Goal: Task Accomplishment & Management: Manage account settings

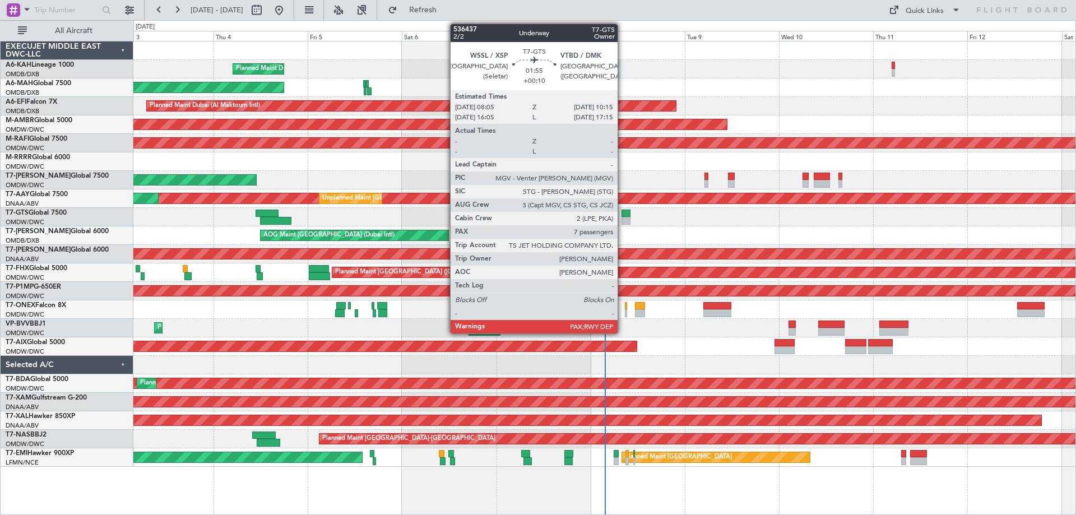
click at [623, 215] on div at bounding box center [625, 214] width 9 height 8
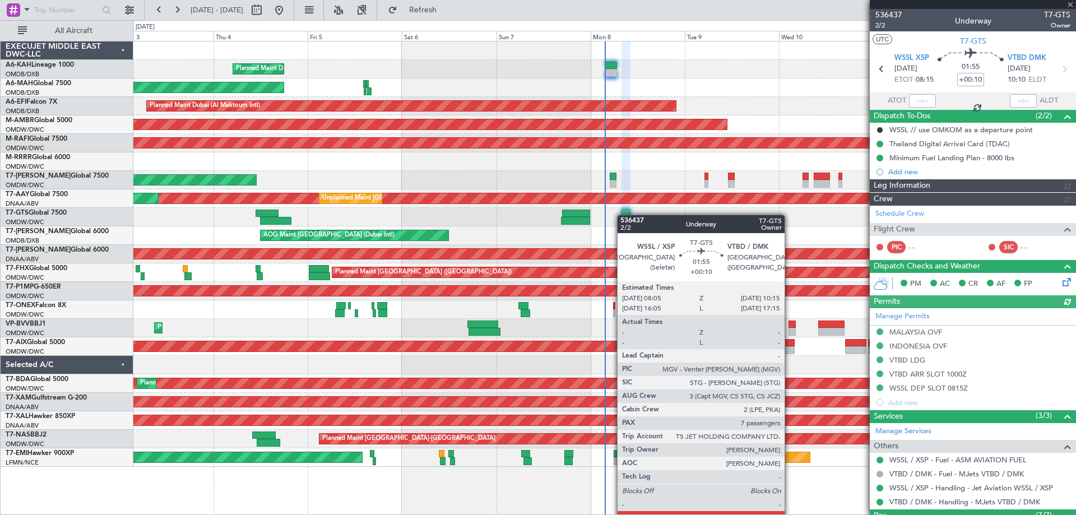
type input "Dherander Fithani (DHF)"
type input "7232"
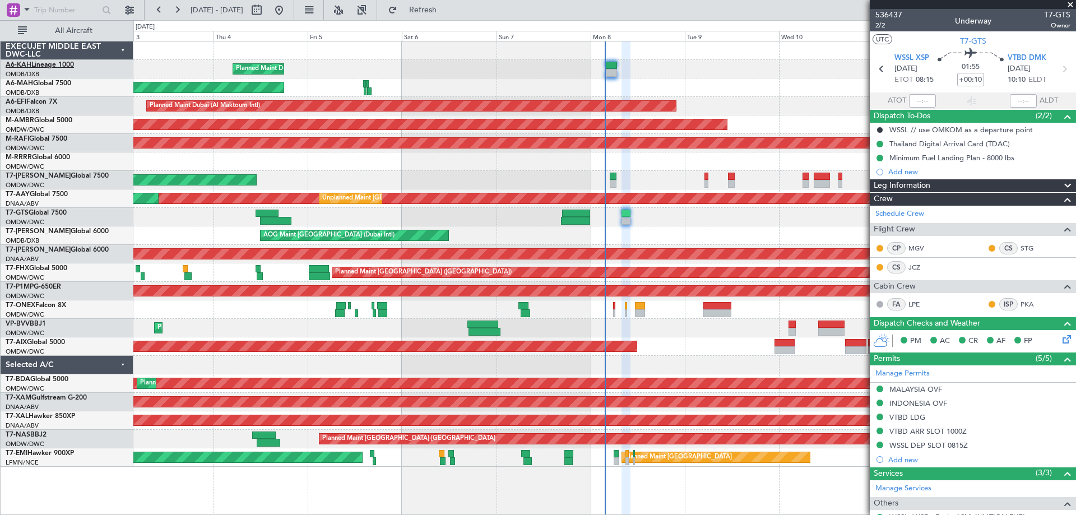
click at [54, 68] on link "A6-KAH Lineage 1000" at bounding box center [40, 65] width 68 height 7
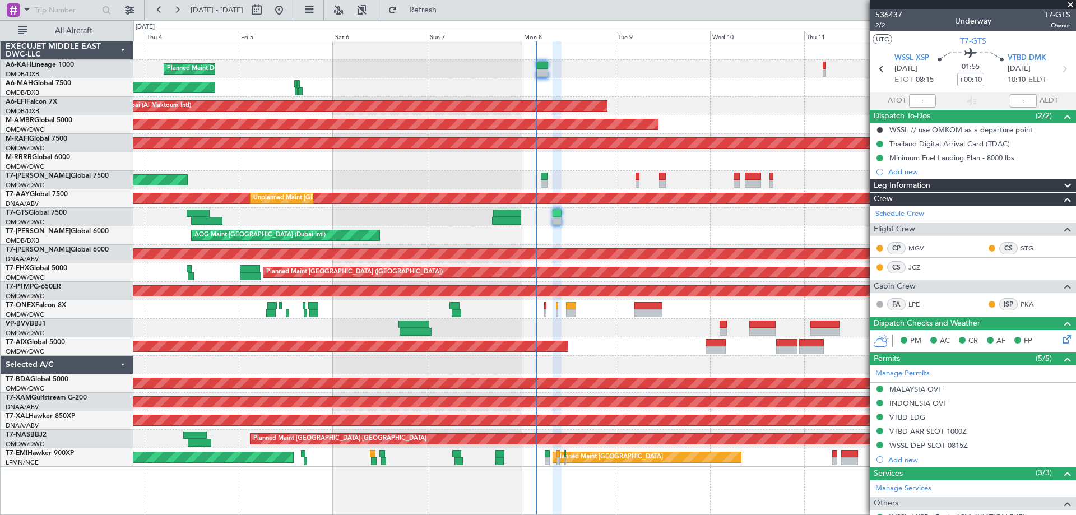
click at [613, 312] on div "Planned Maint Nurnberg" at bounding box center [604, 309] width 942 height 18
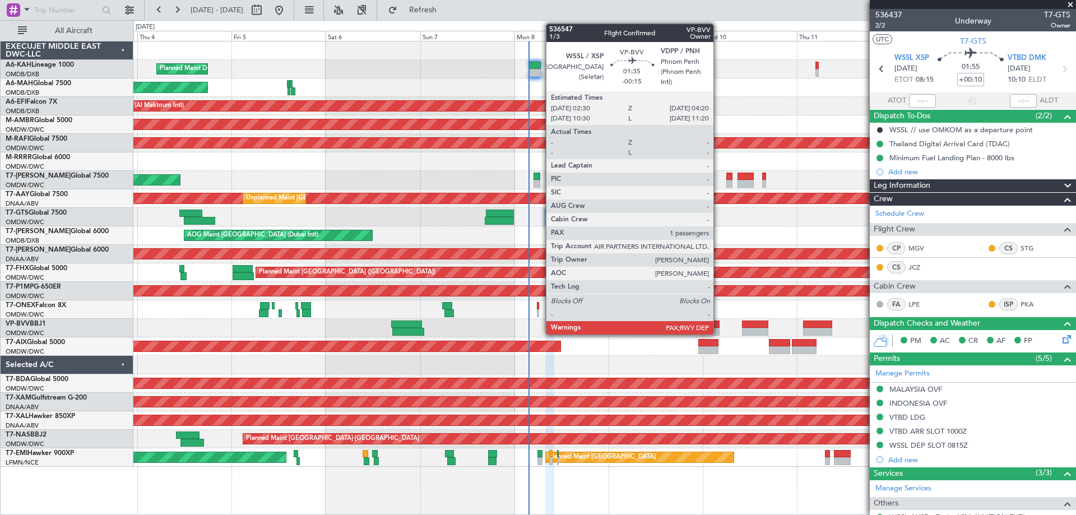
click at [718, 328] on div at bounding box center [715, 332] width 7 height 8
type input "-00:15"
type input "1"
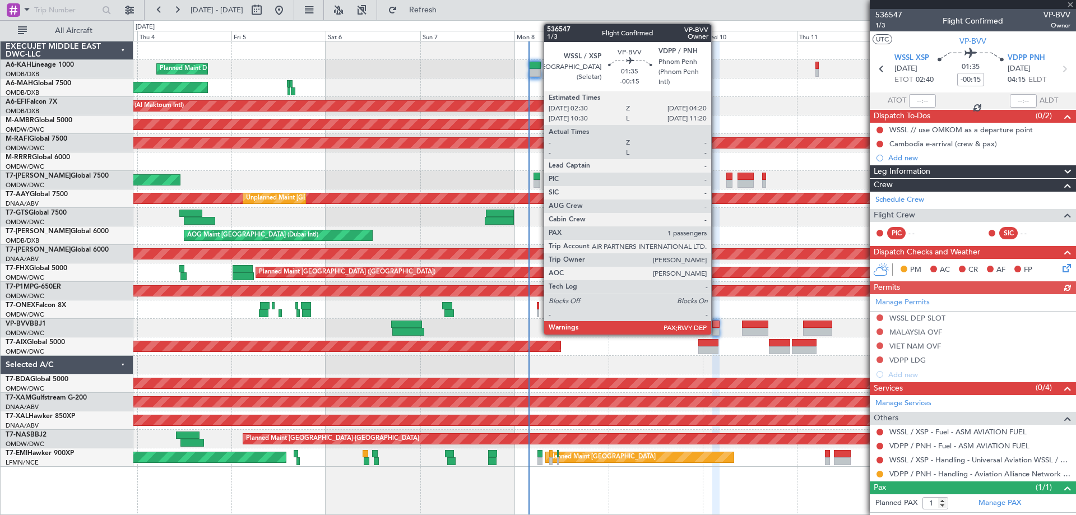
click at [716, 328] on div at bounding box center [715, 332] width 7 height 8
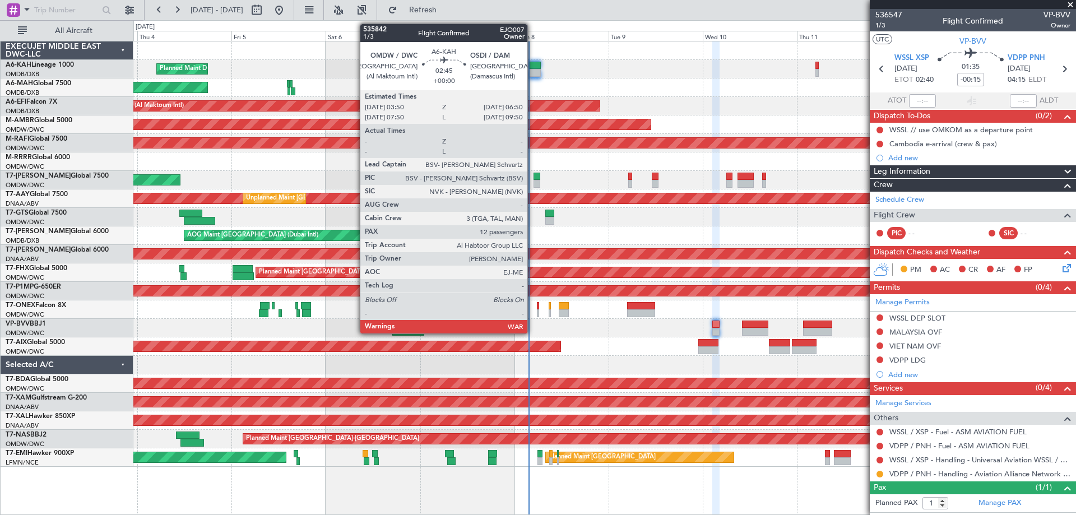
click at [532, 75] on div at bounding box center [535, 73] width 12 height 8
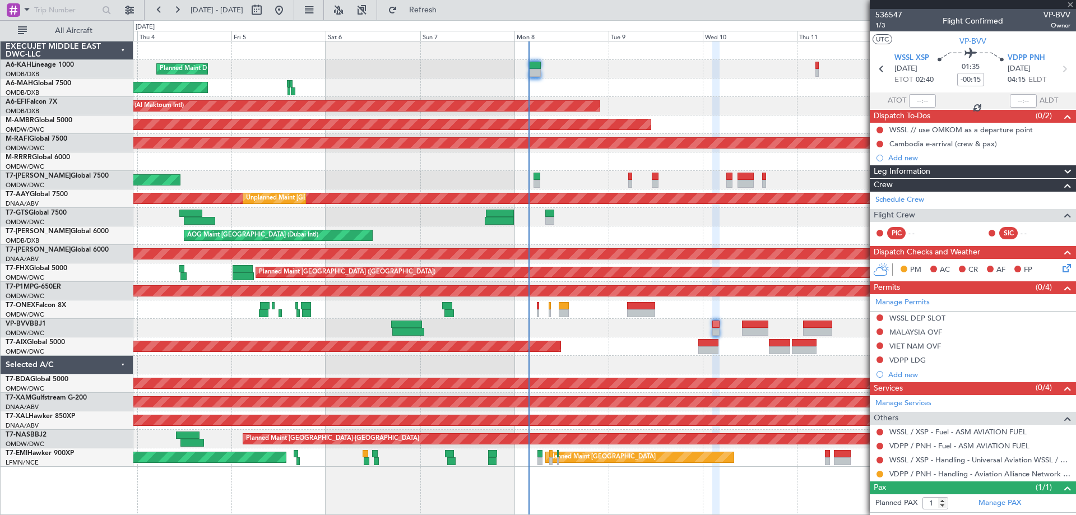
type input "12"
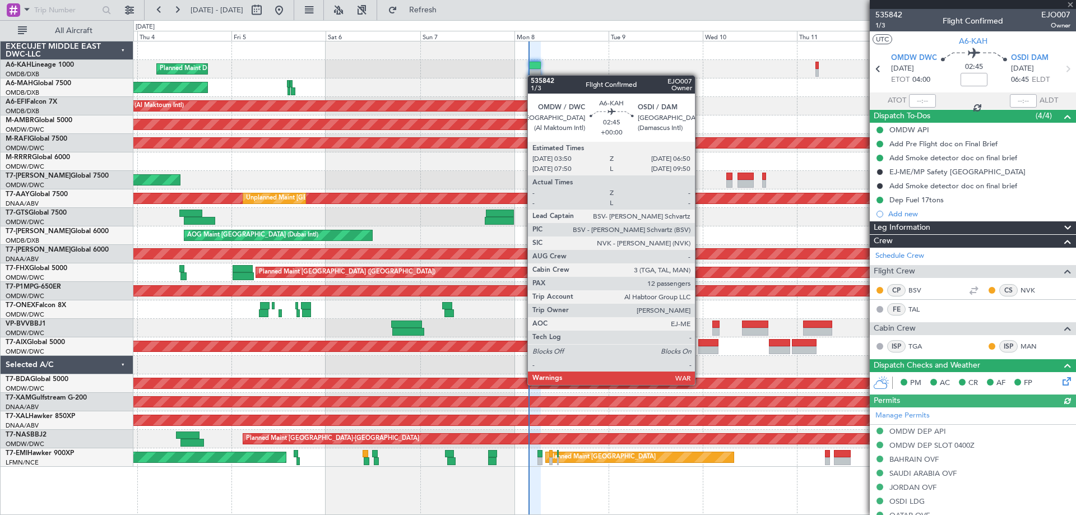
type input "Dherander Fithani (DHF)"
type input "7141"
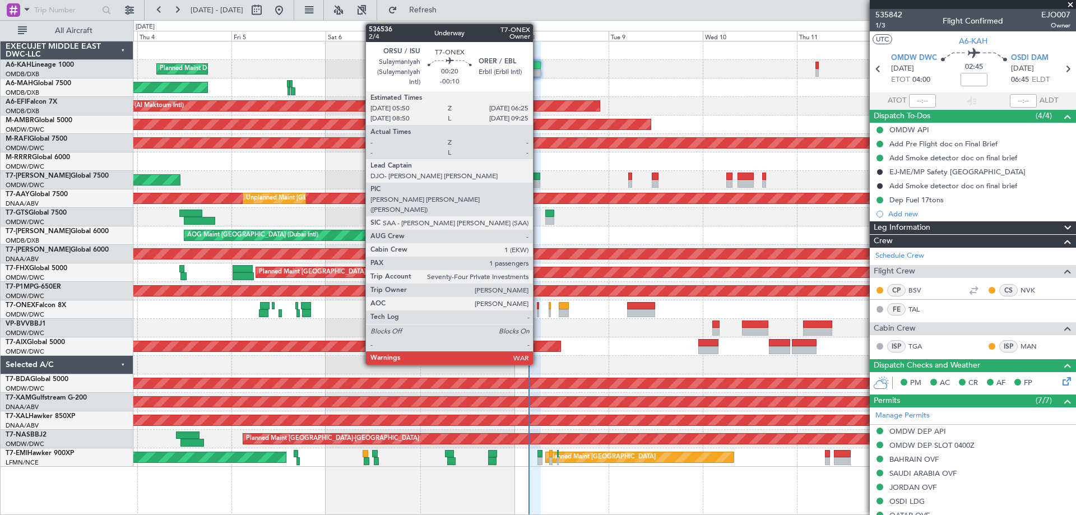
click at [538, 308] on div at bounding box center [538, 306] width 3 height 8
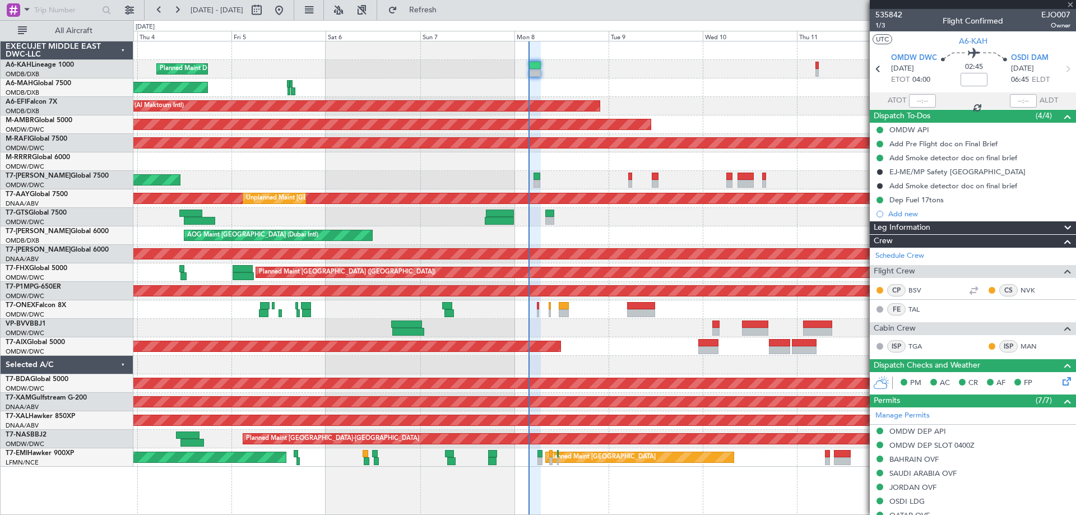
type input "-00:10"
type input "1"
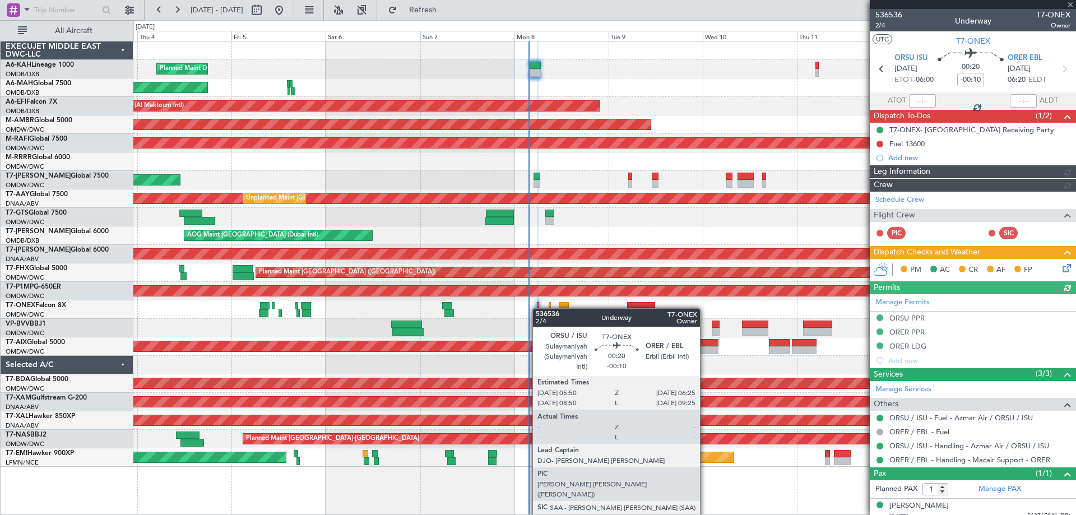
type input "Dherander Fithani (DHF)"
type input "7233"
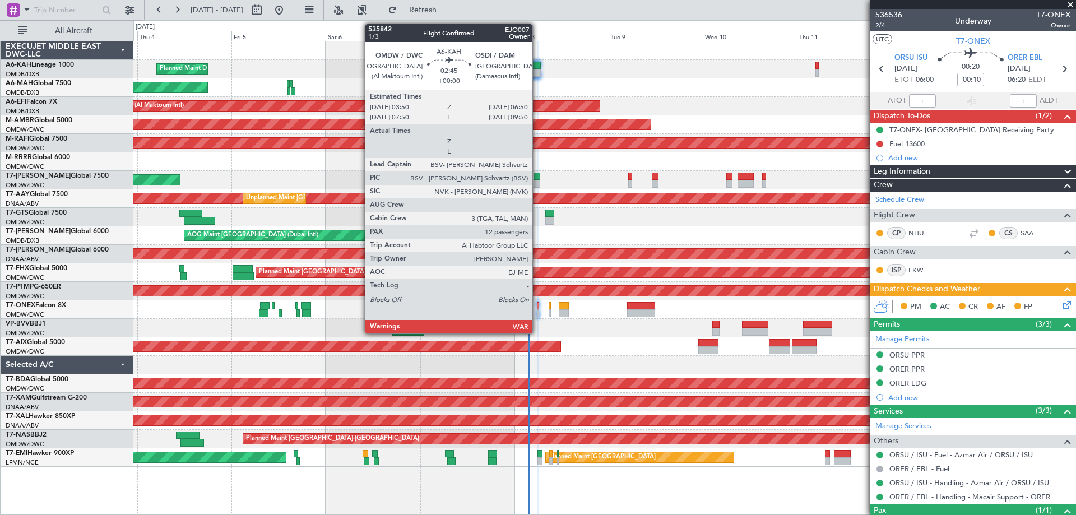
click at [537, 67] on div at bounding box center [535, 66] width 12 height 8
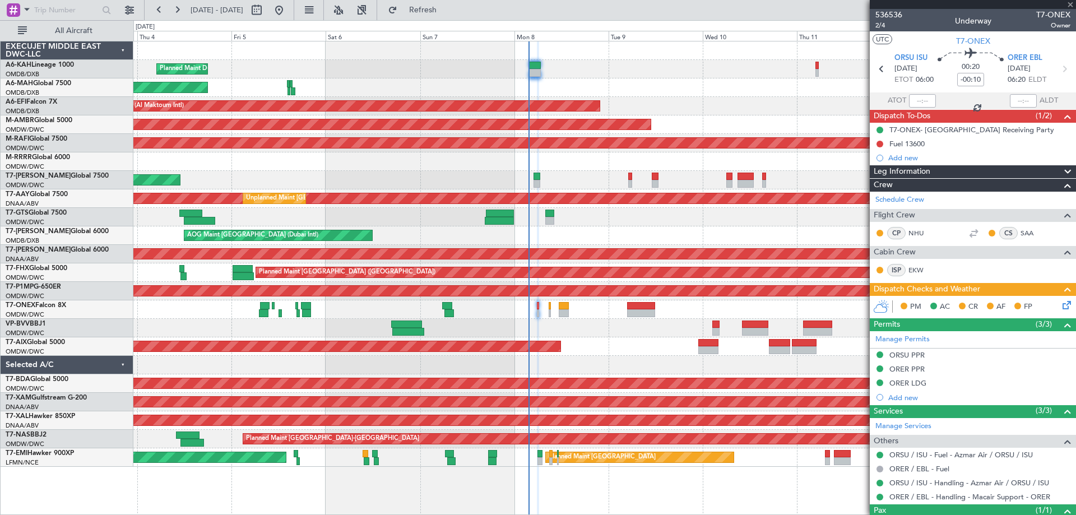
type input "12"
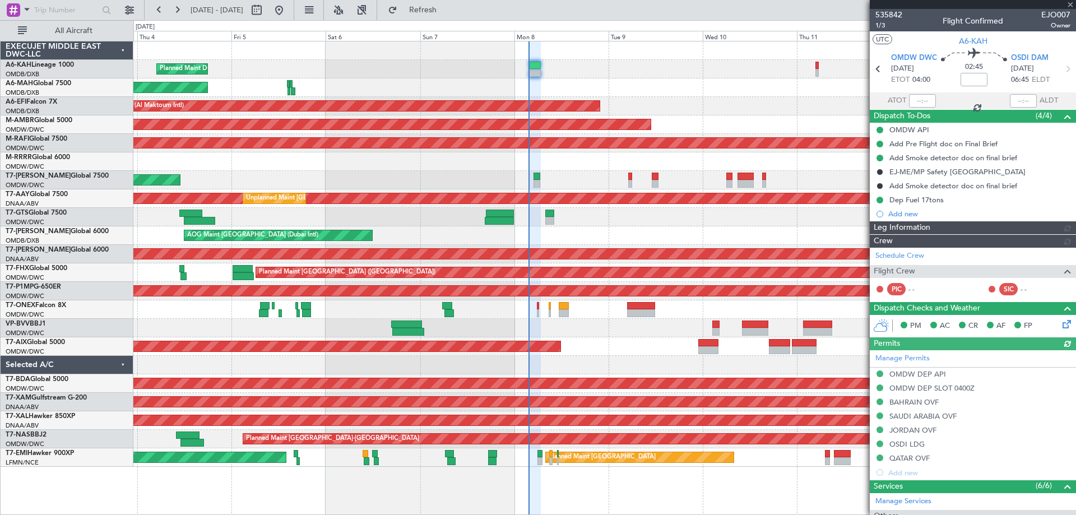
type input "Dherander Fithani (DHF)"
type input "7141"
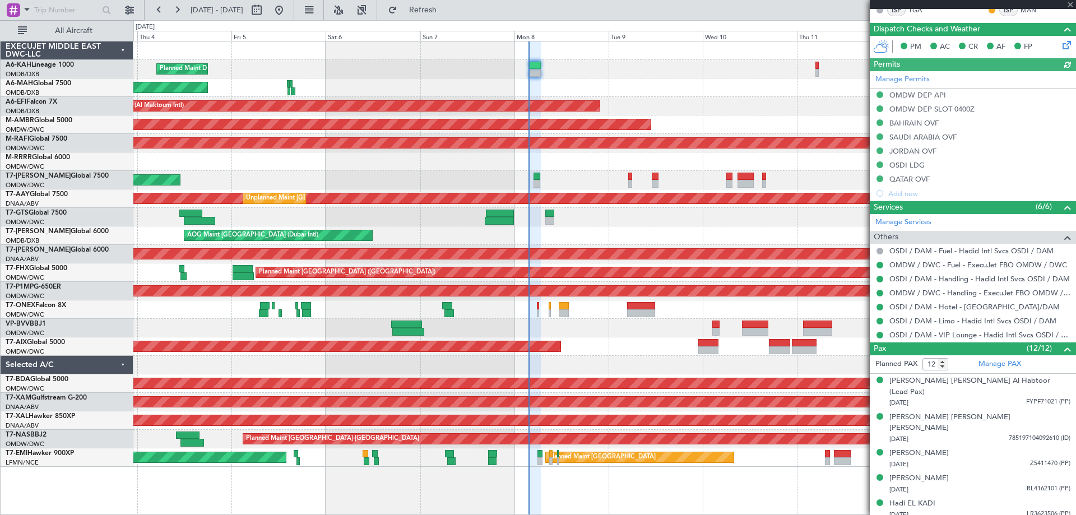
scroll to position [497, 0]
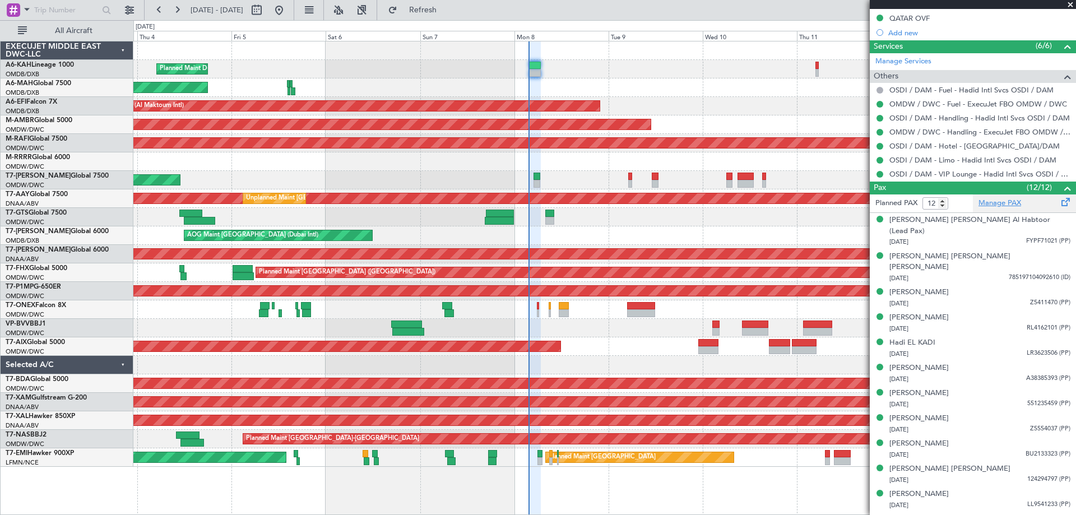
click at [1000, 202] on link "Manage PAX" at bounding box center [999, 203] width 43 height 11
click at [60, 84] on link "A6-MAH Global 7500" at bounding box center [39, 83] width 66 height 7
click at [46, 66] on link "A6-KAH Lineage 1000" at bounding box center [40, 65] width 68 height 7
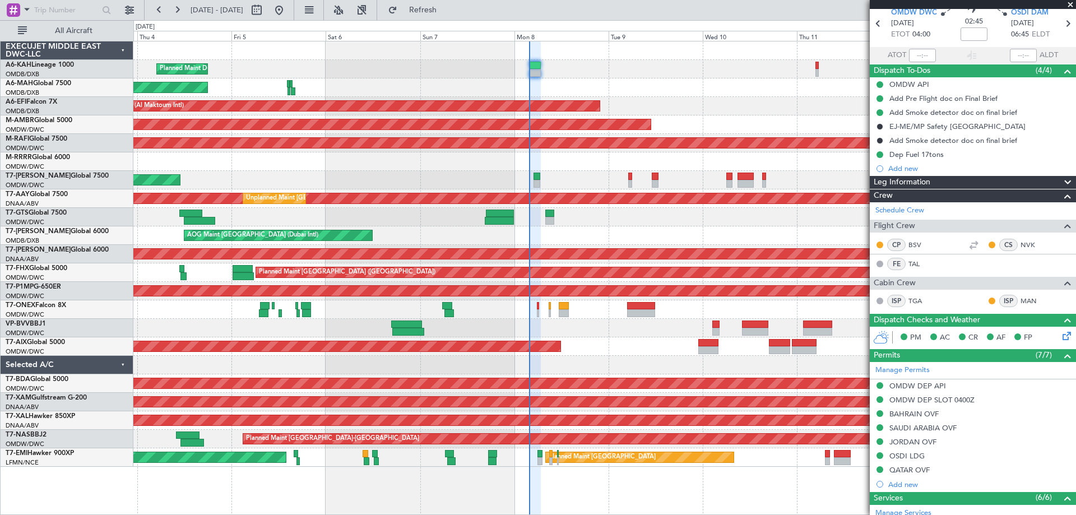
scroll to position [0, 0]
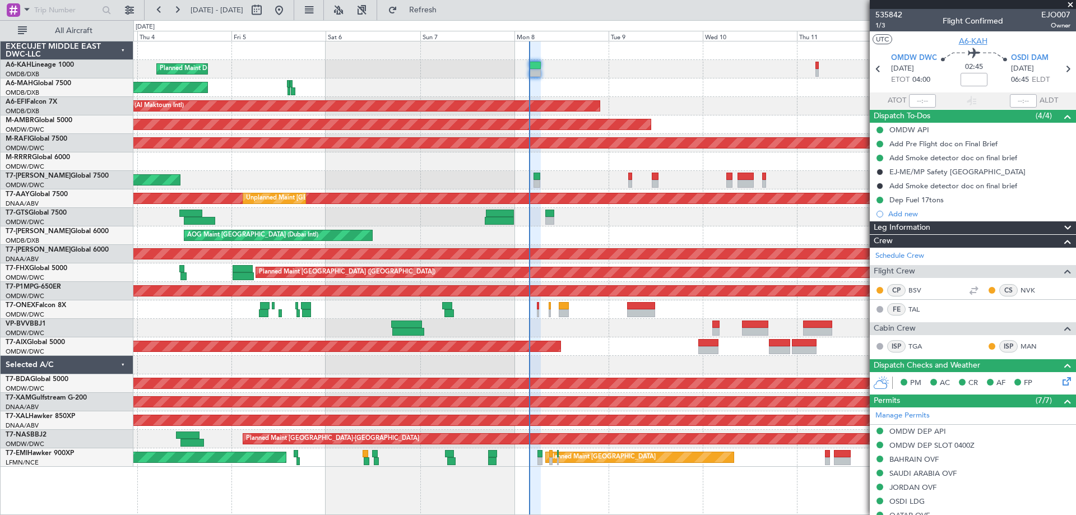
click at [972, 38] on span "A6-KAH" at bounding box center [973, 41] width 29 height 12
click at [447, 10] on span "Refreshing..." at bounding box center [423, 10] width 47 height 8
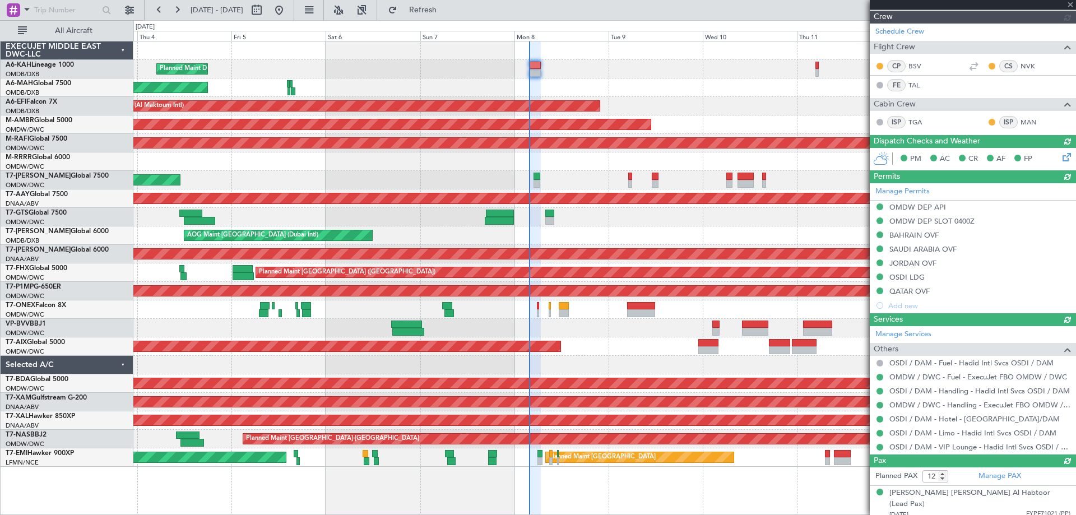
scroll to position [486, 0]
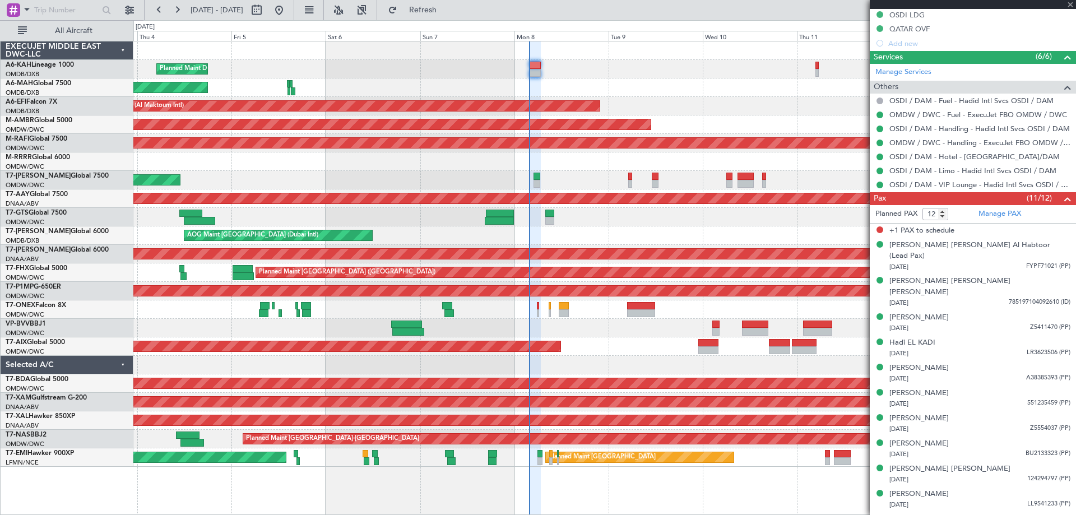
type input "Dherander Fithani (DHF)"
type input "7141"
drag, startPoint x: 935, startPoint y: 214, endPoint x: 912, endPoint y: 221, distance: 24.1
click at [912, 221] on form "Planned PAX 12" at bounding box center [921, 214] width 103 height 18
type input "11"
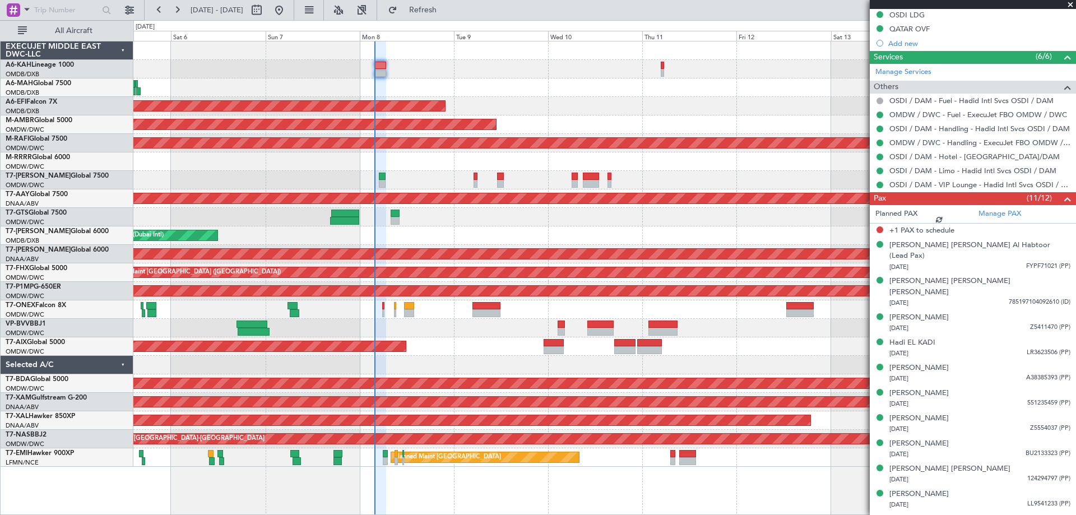
click at [551, 101] on div "Planned Maint Dubai (Al Maktoum Intl) Planned Maint Dubai (Dubai Intl) Planned …" at bounding box center [604, 253] width 942 height 425
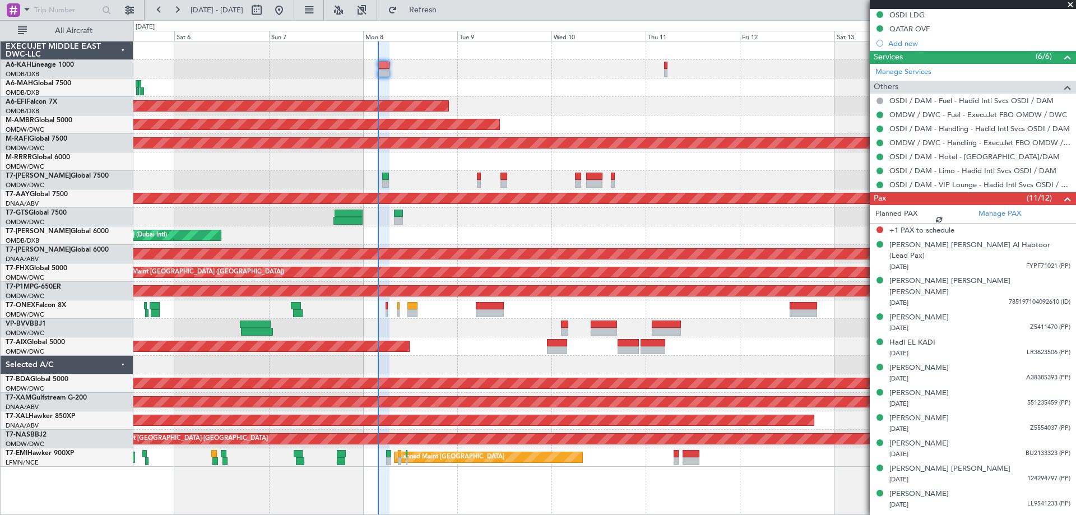
scroll to position [472, 0]
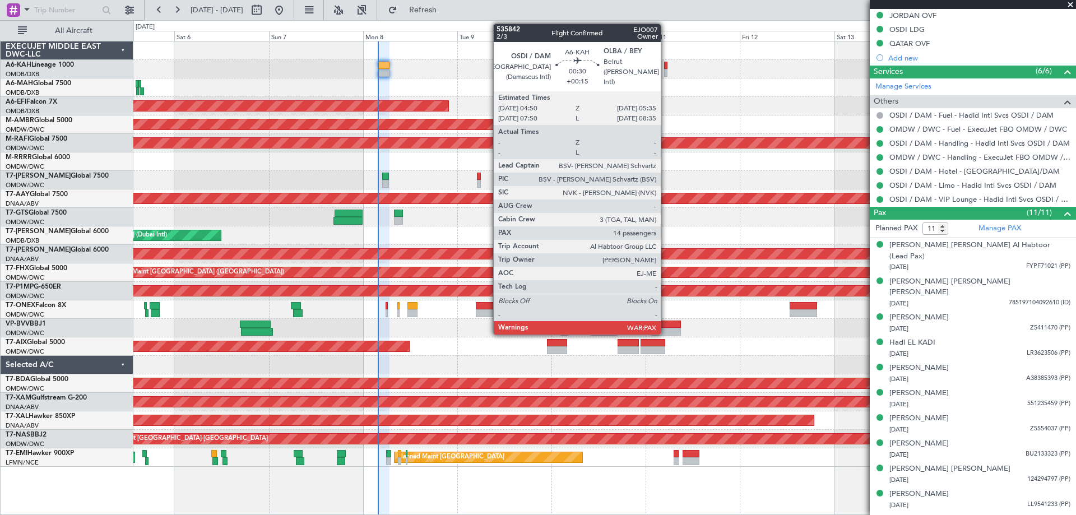
click at [666, 72] on div at bounding box center [665, 73] width 3 height 8
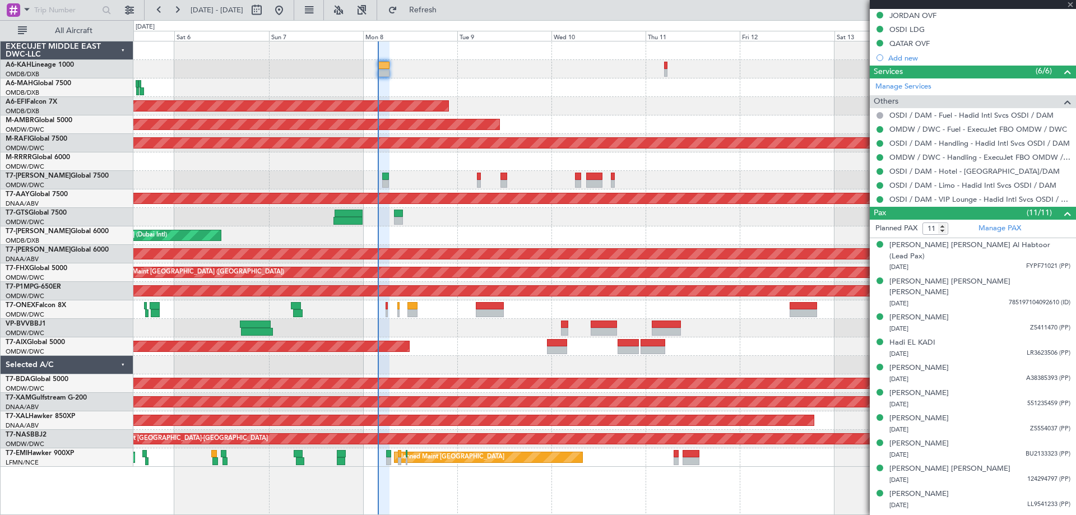
type input "+00:15"
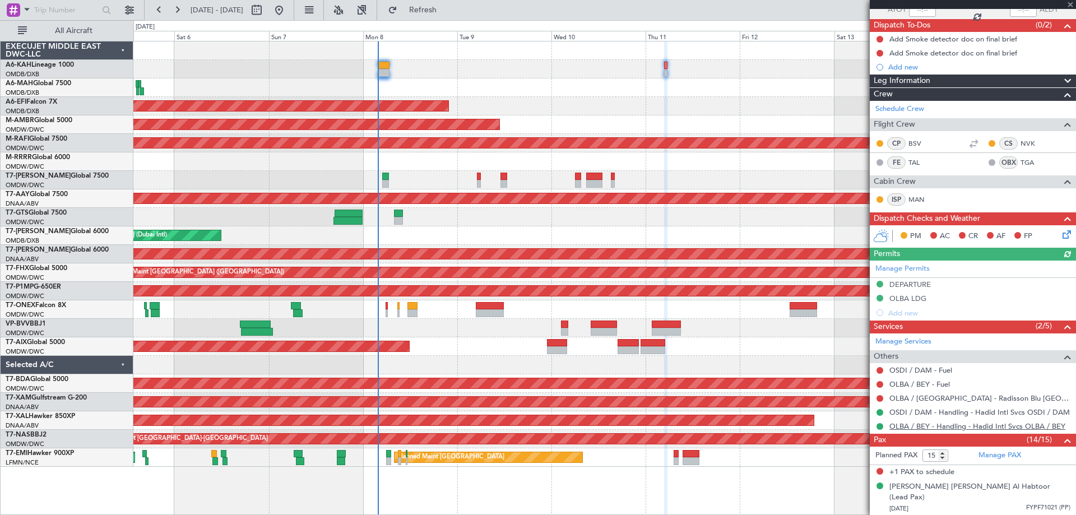
scroll to position [280, 0]
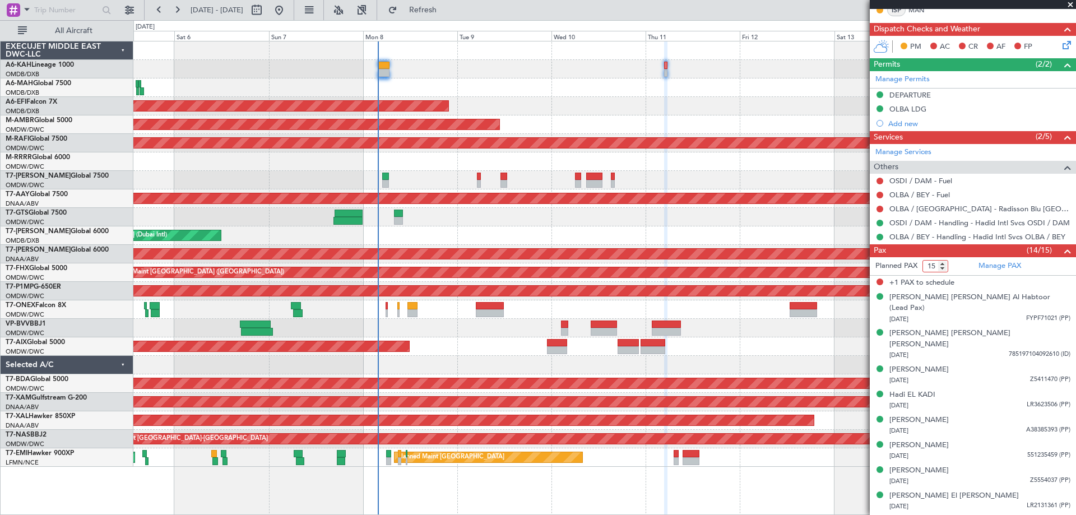
drag, startPoint x: 936, startPoint y: 267, endPoint x: 916, endPoint y: 270, distance: 19.8
click at [916, 270] on form "Planned PAX 15" at bounding box center [921, 266] width 103 height 18
type input "14"
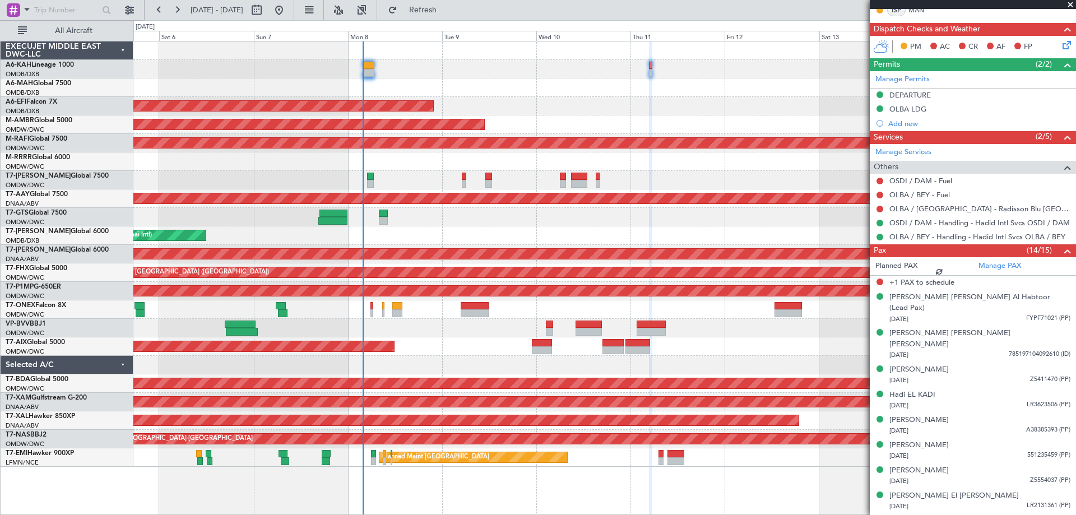
click at [395, 149] on div "Planned Maint Dubai (Al Maktoum Intl) Planned Maint Dubai (Dubai Intl) Planned …" at bounding box center [604, 253] width 942 height 425
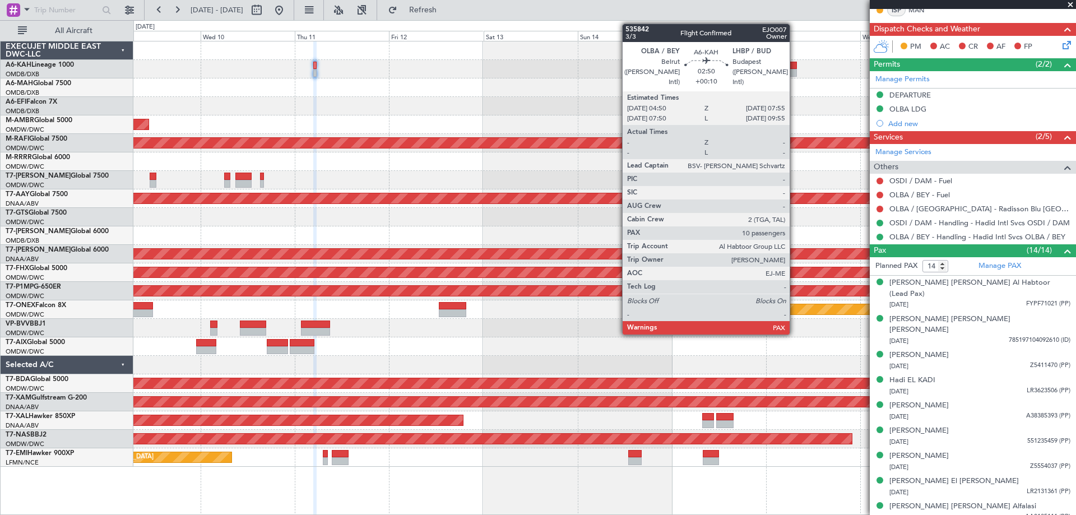
click at [795, 69] on div at bounding box center [791, 73] width 12 height 8
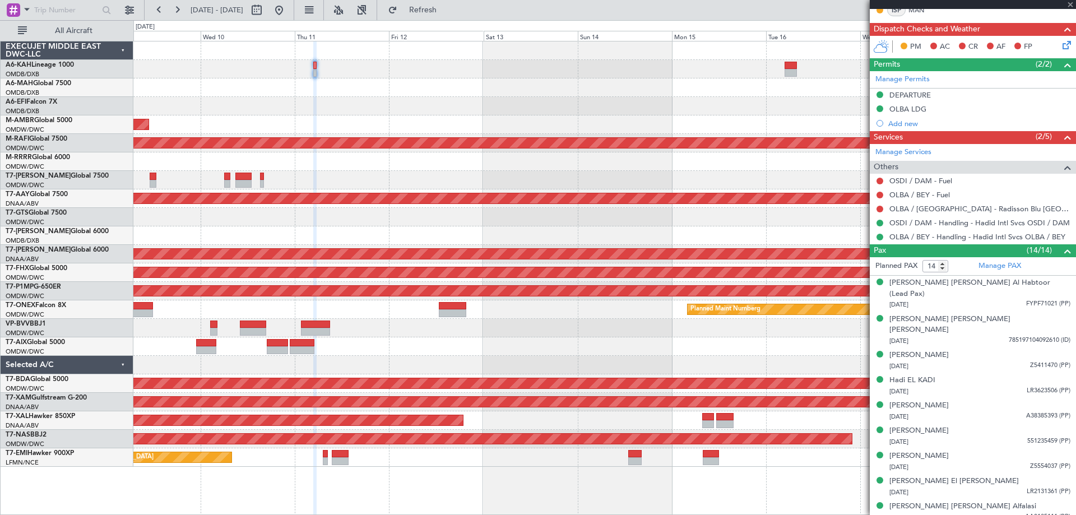
type input "+00:10"
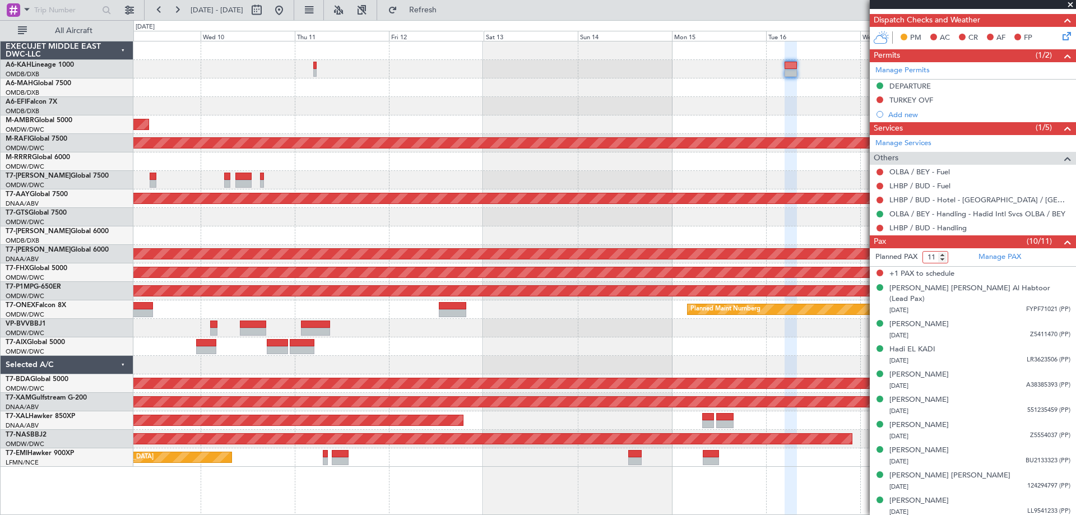
drag, startPoint x: 931, startPoint y: 256, endPoint x: 920, endPoint y: 262, distance: 12.5
click at [920, 262] on form "Planned PAX 11" at bounding box center [921, 257] width 103 height 18
type input "10"
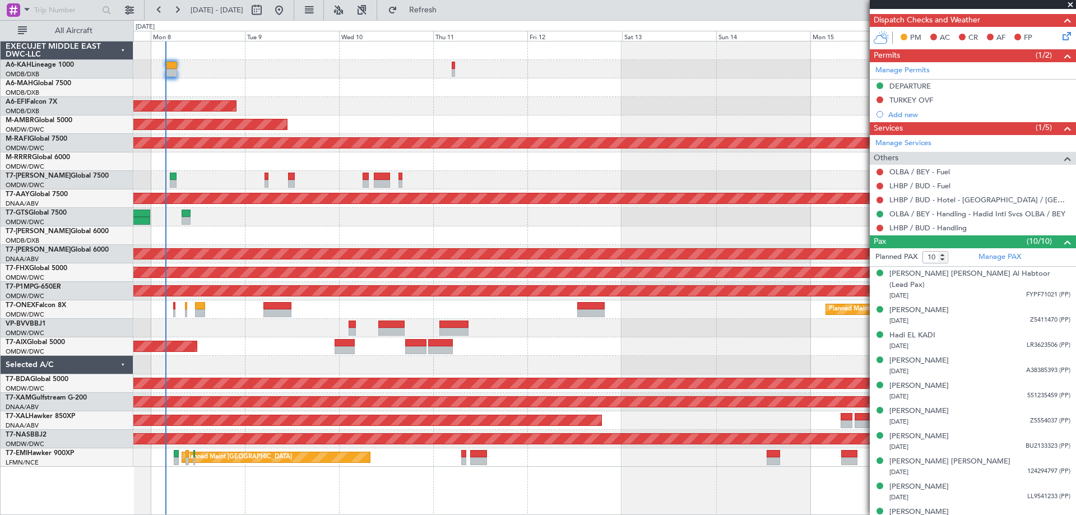
click at [472, 346] on div "AOG Maint" at bounding box center [604, 346] width 942 height 18
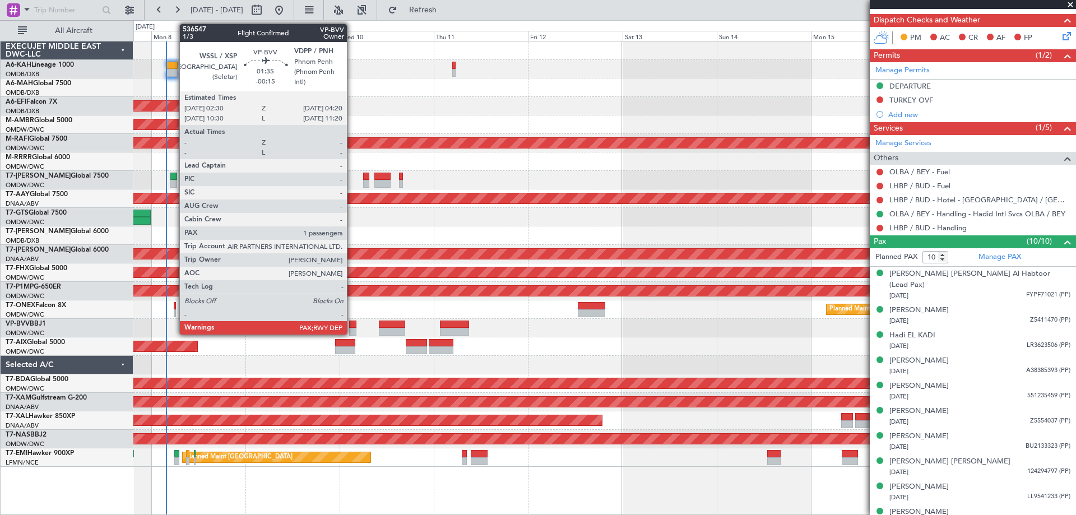
click at [352, 326] on div at bounding box center [352, 325] width 7 height 8
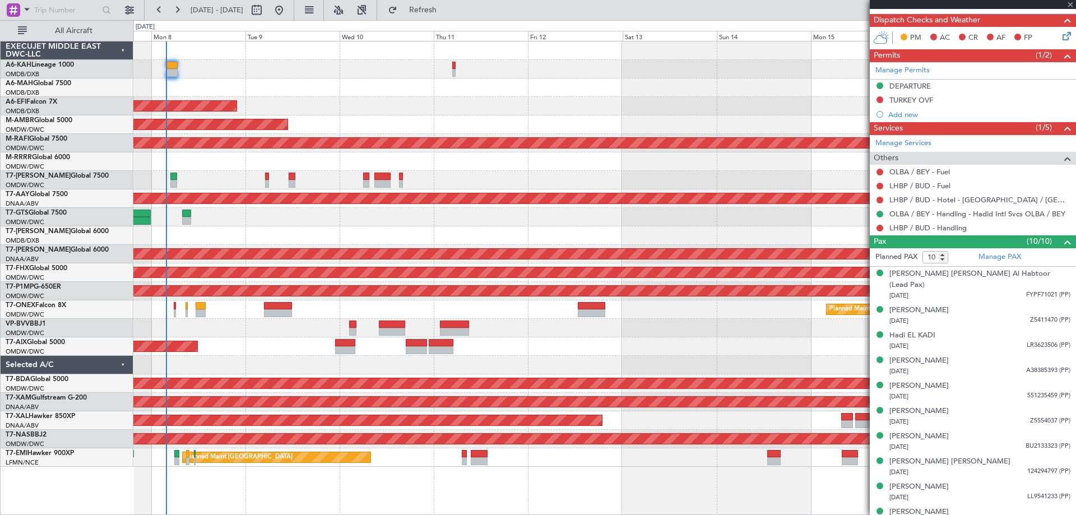
type input "-00:15"
type input "1"
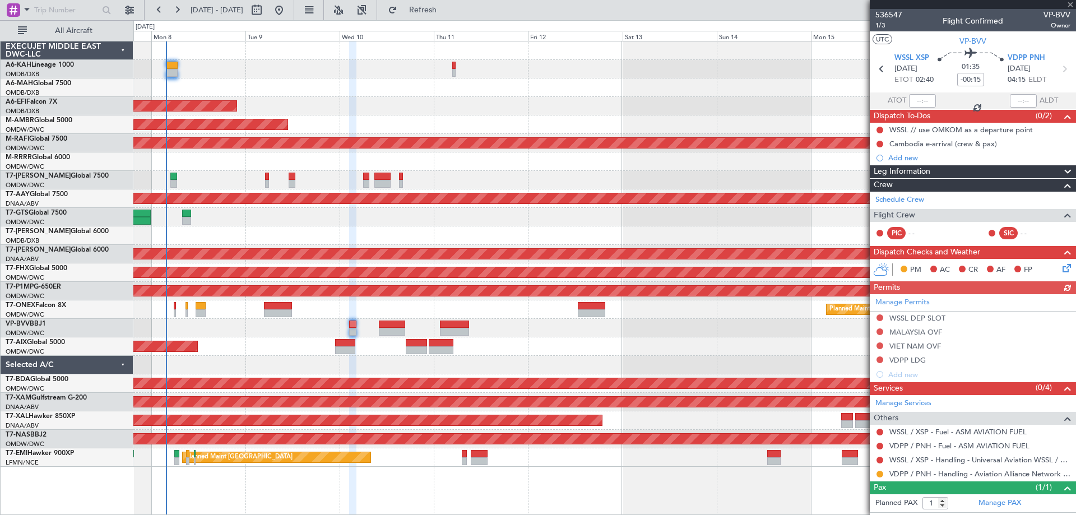
scroll to position [22, 0]
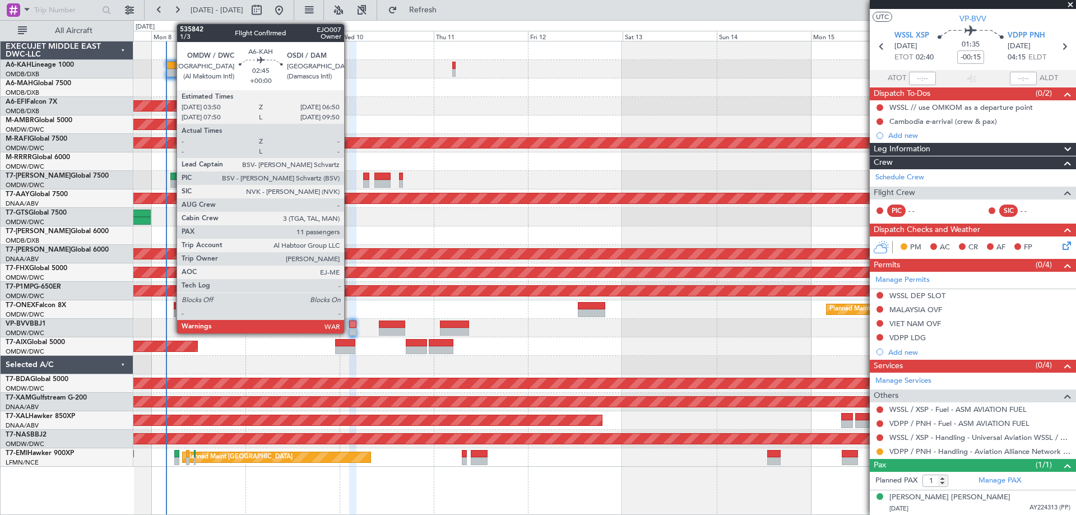
click at [171, 63] on div at bounding box center [172, 66] width 12 height 8
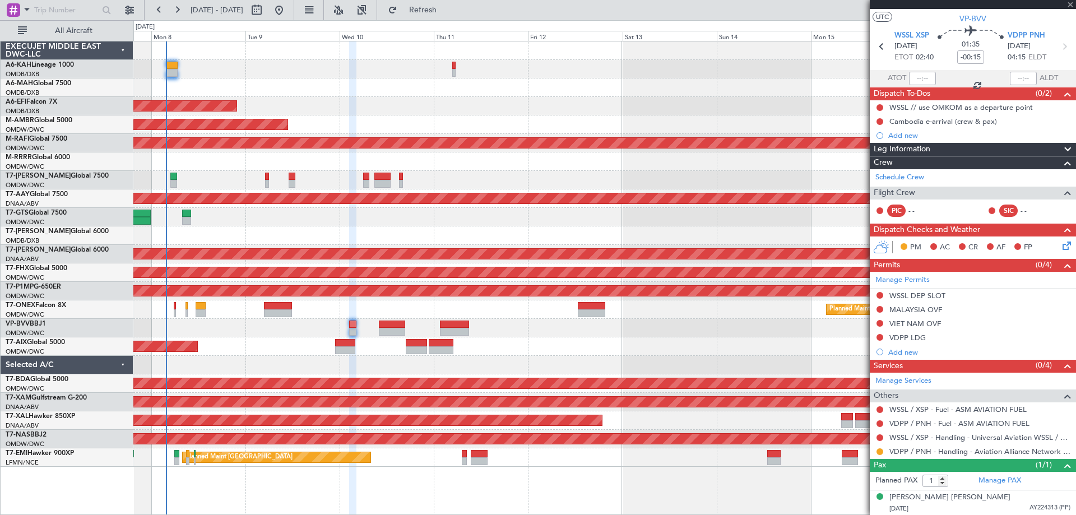
type input "11"
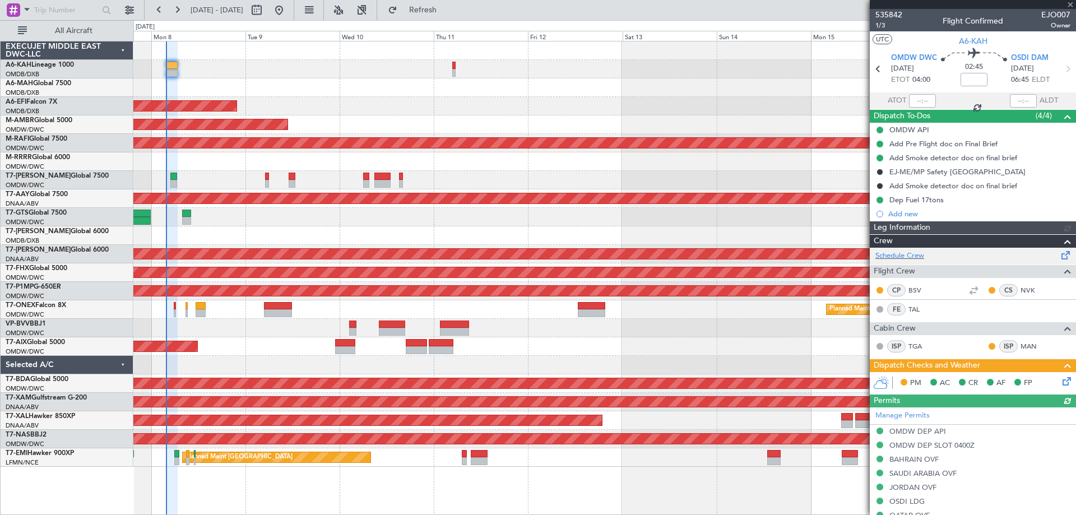
type input "Dherander Fithani (DHF)"
type input "7141"
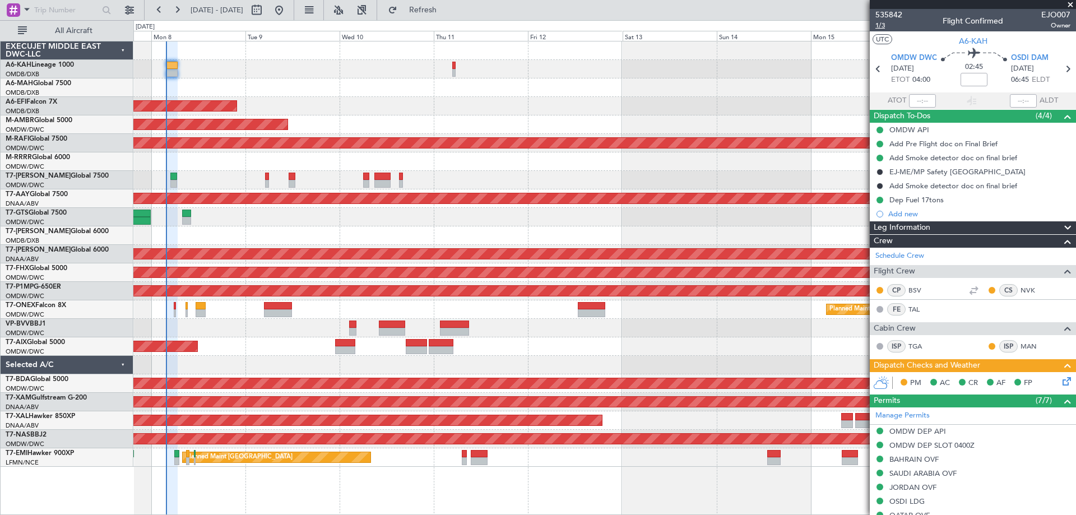
click at [887, 27] on span "1/3" at bounding box center [888, 26] width 27 height 10
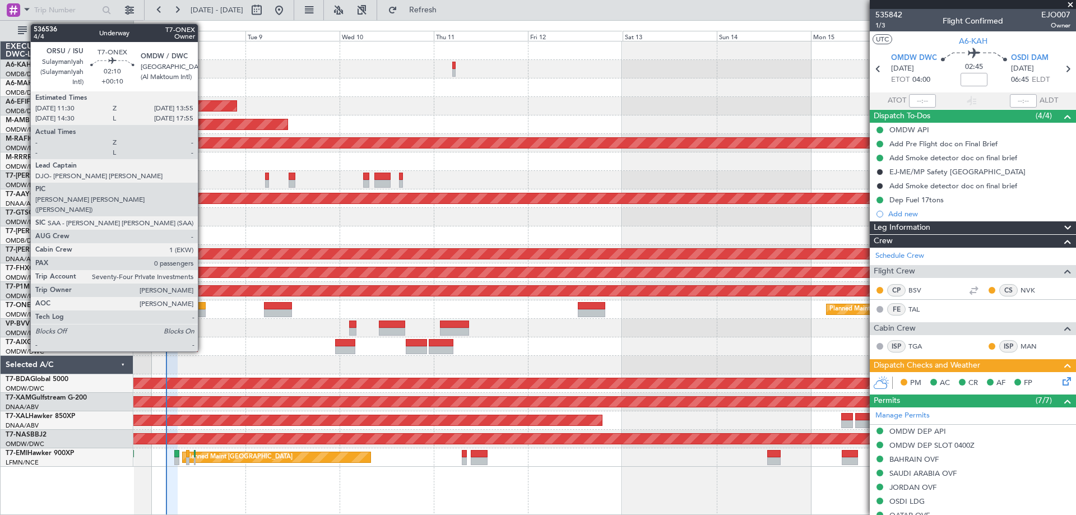
click at [203, 313] on div at bounding box center [201, 313] width 10 height 8
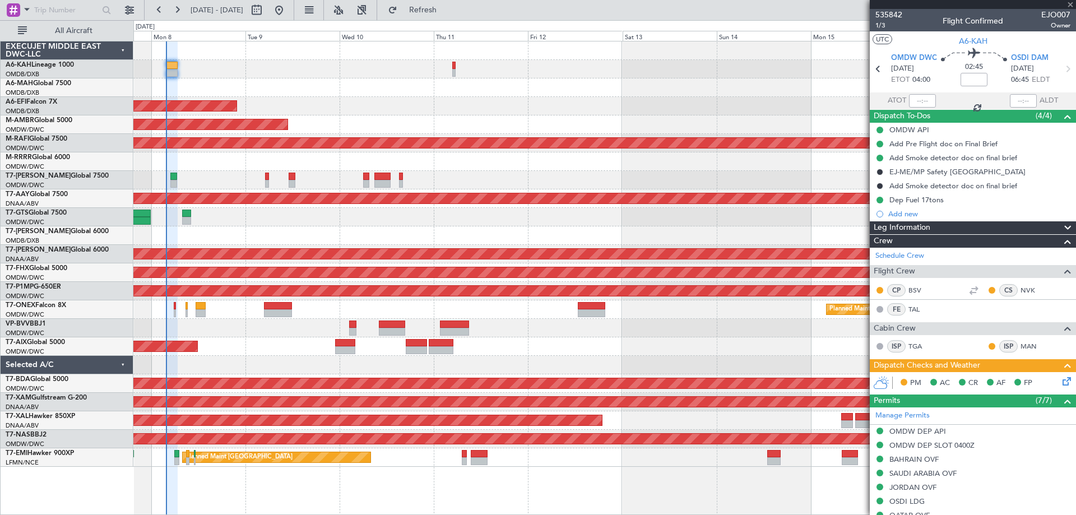
type input "+00:10"
type input "0"
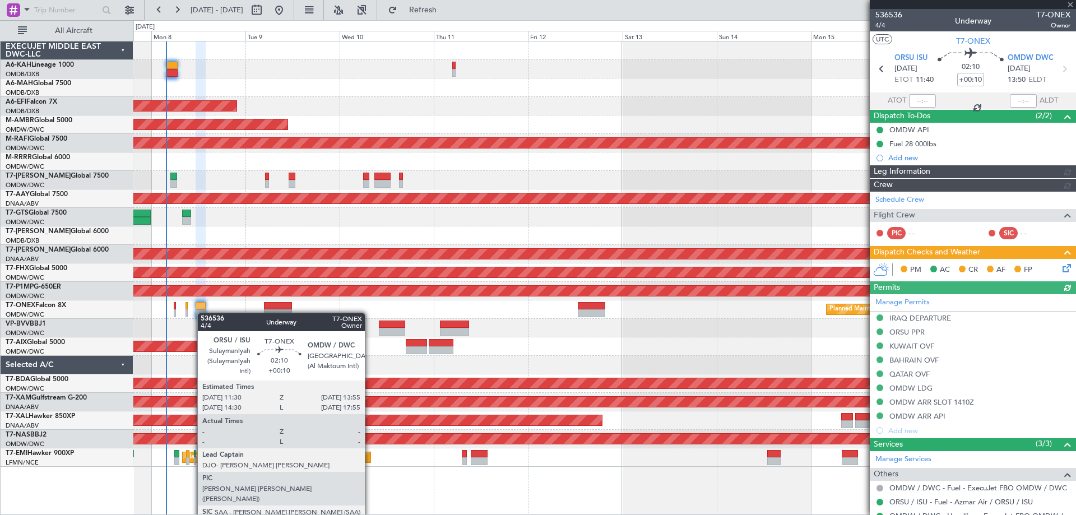
type input "Anita Mani (ANI)"
type input "7228"
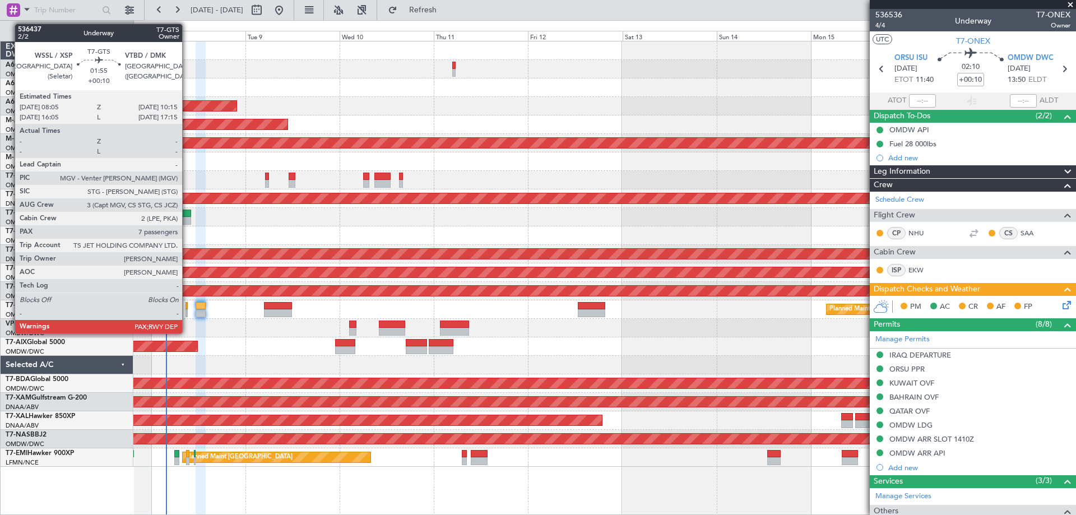
click at [187, 214] on div at bounding box center [186, 214] width 9 height 8
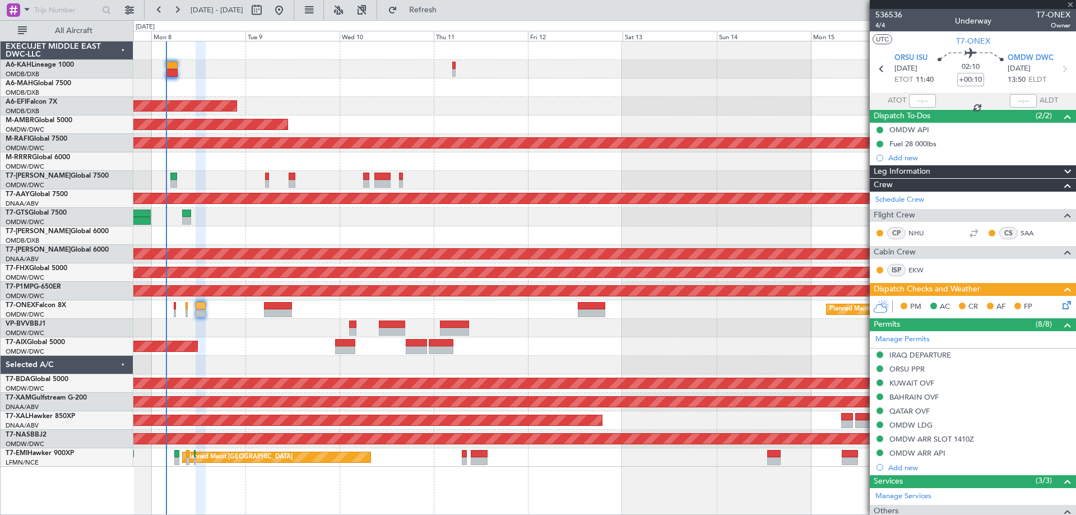
type input "7"
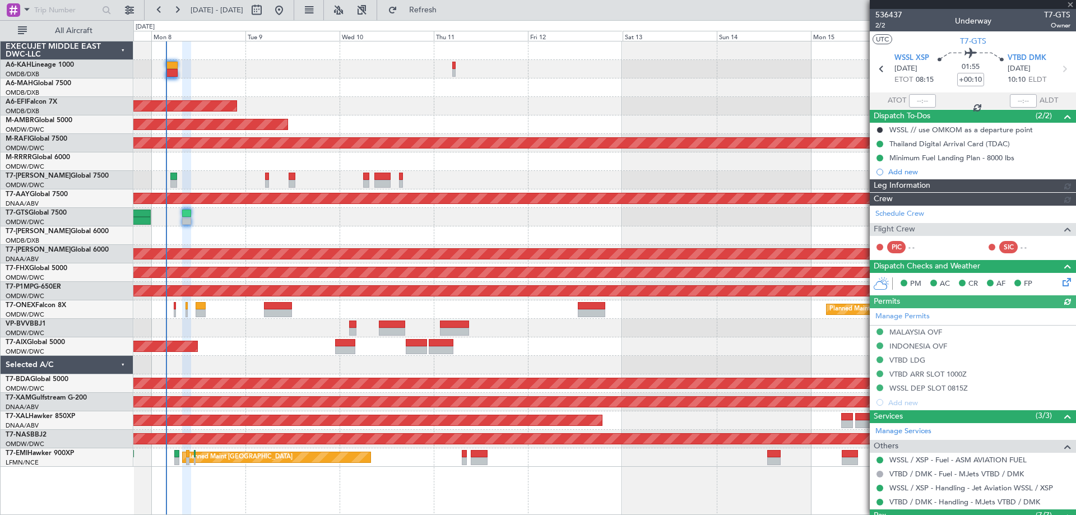
type input "Dherander Fithani (DHF)"
type input "7232"
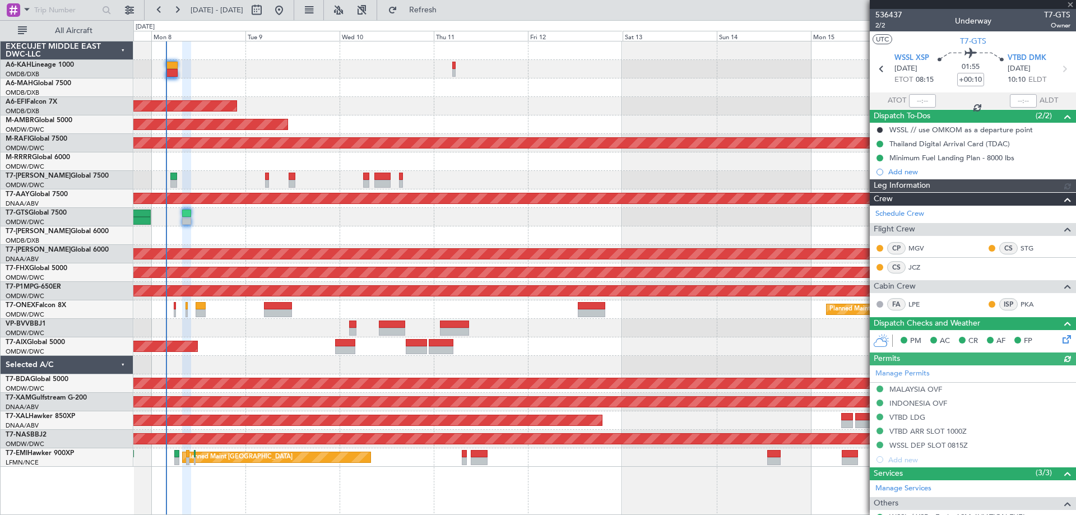
type input "Dherander Fithani (DHF)"
type input "7232"
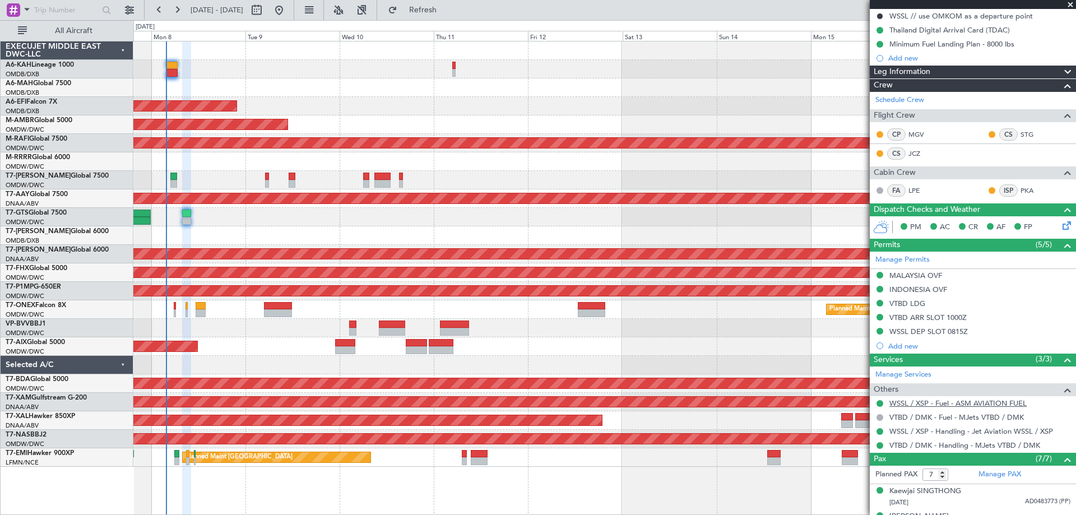
scroll to position [259, 0]
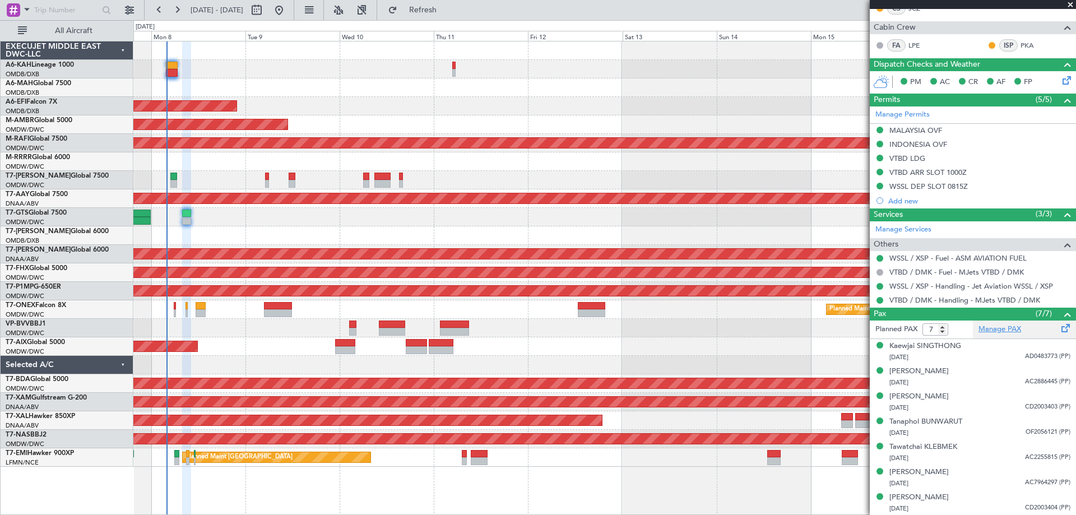
click at [1000, 326] on link "Manage PAX" at bounding box center [999, 329] width 43 height 11
click at [450, 5] on button "Refresh" at bounding box center [416, 10] width 67 height 18
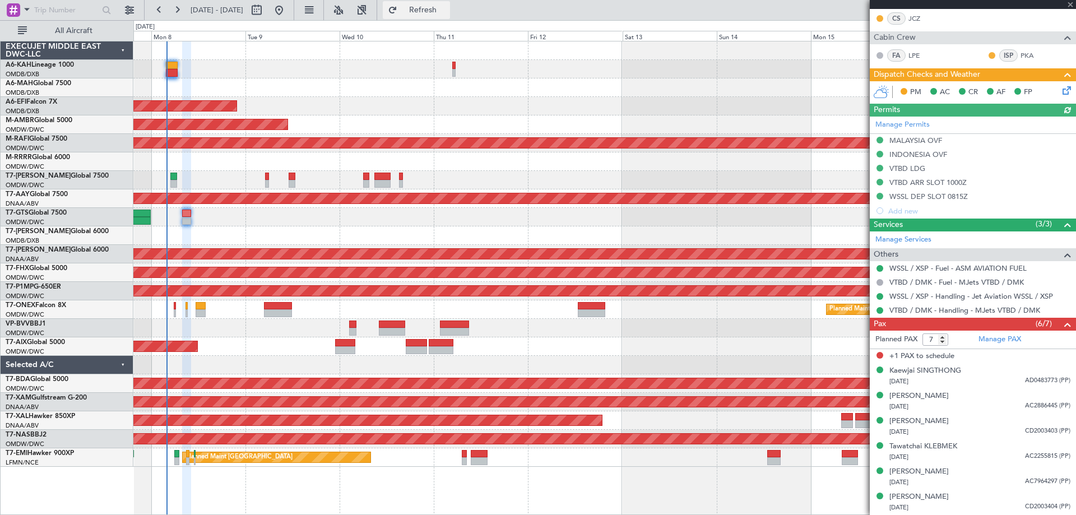
scroll to position [248, 0]
type input "Dherander Fithani (DHF)"
type input "7232"
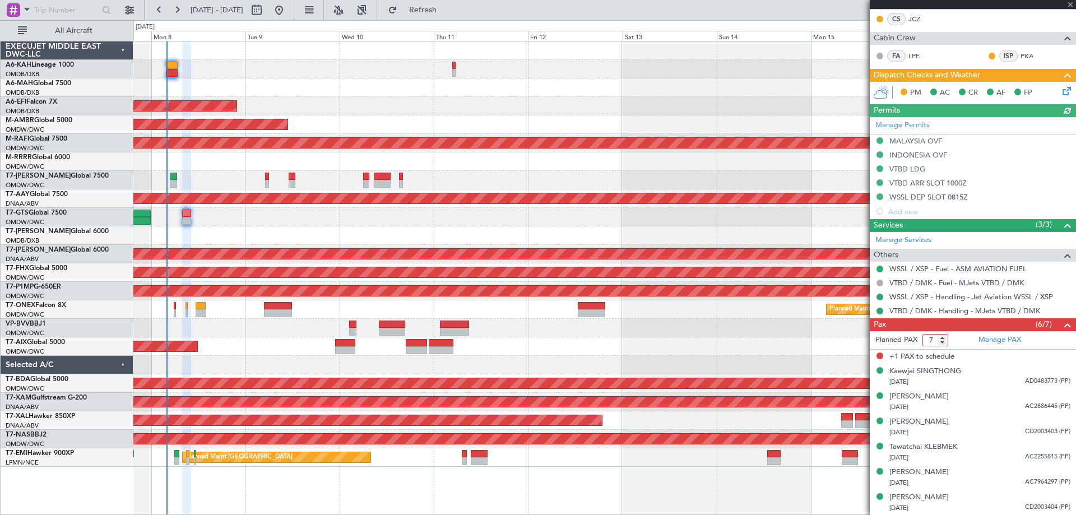
drag, startPoint x: 935, startPoint y: 334, endPoint x: 897, endPoint y: 340, distance: 38.6
click at [897, 340] on form "Planned PAX 7" at bounding box center [921, 340] width 103 height 18
type input "6"
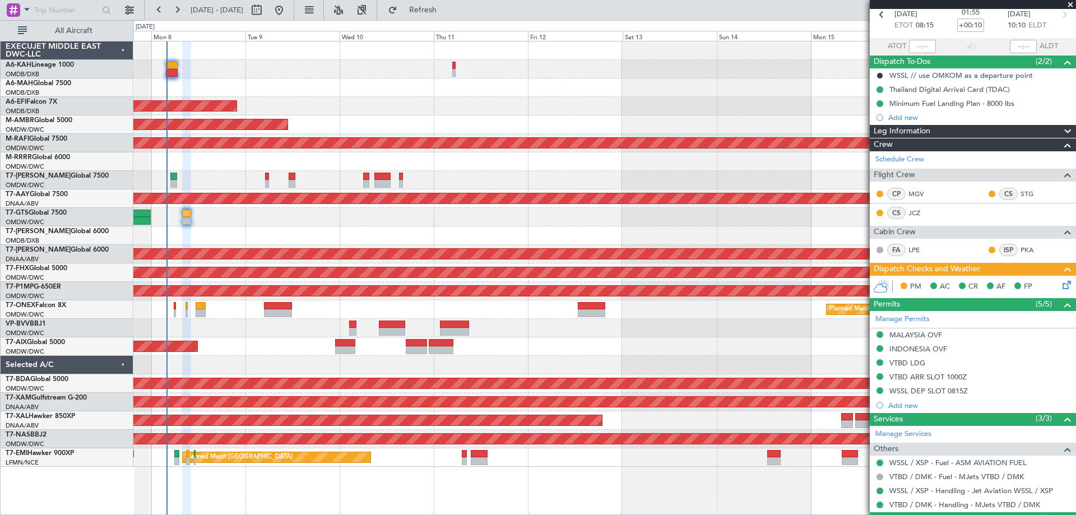
scroll to position [10, 0]
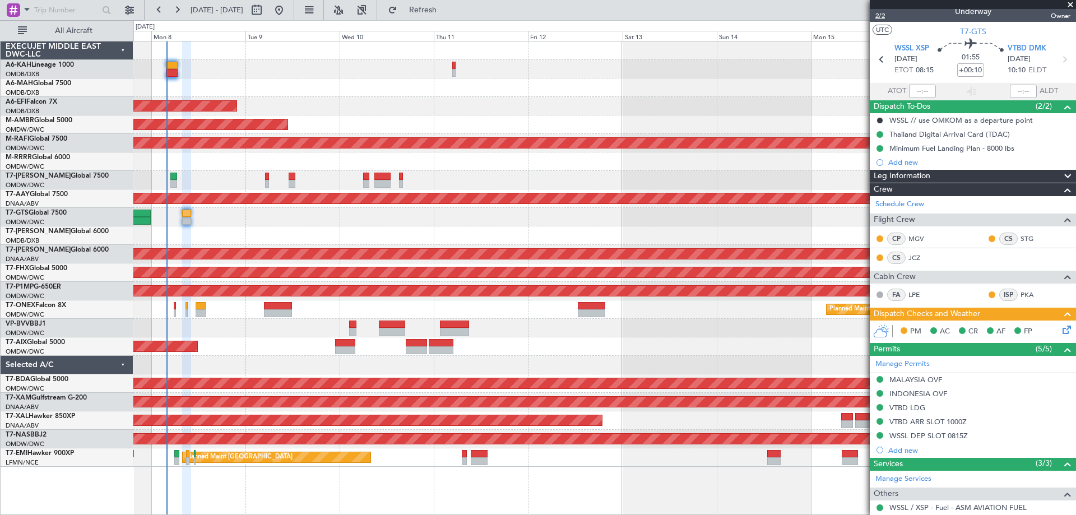
click at [881, 16] on span "2/2" at bounding box center [888, 16] width 27 height 10
click at [454, 18] on fb-refresh-button "Refresh" at bounding box center [416, 10] width 78 height 20
click at [450, 18] on button "Refresh" at bounding box center [416, 10] width 67 height 18
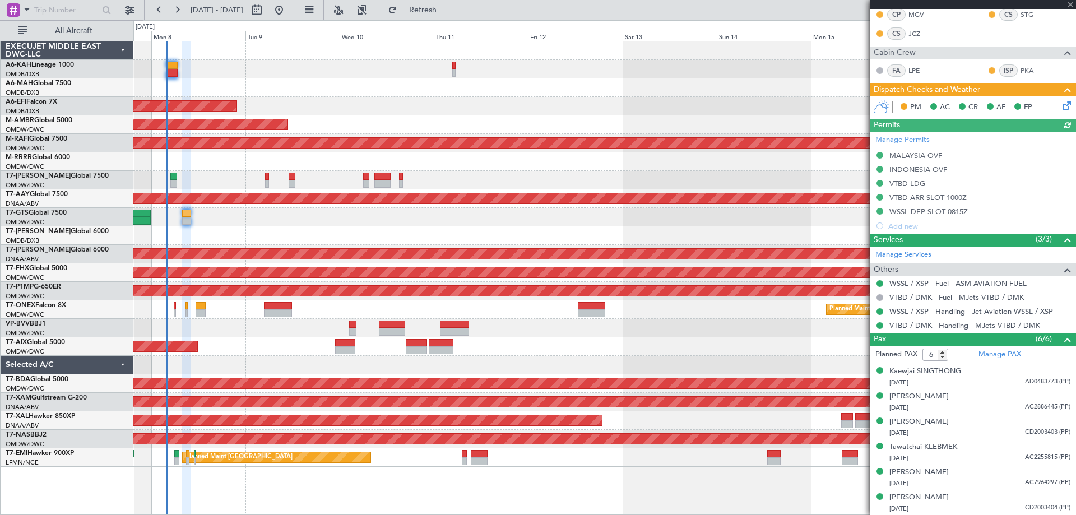
type input "Dherander Fithani (DHF)"
type input "7232"
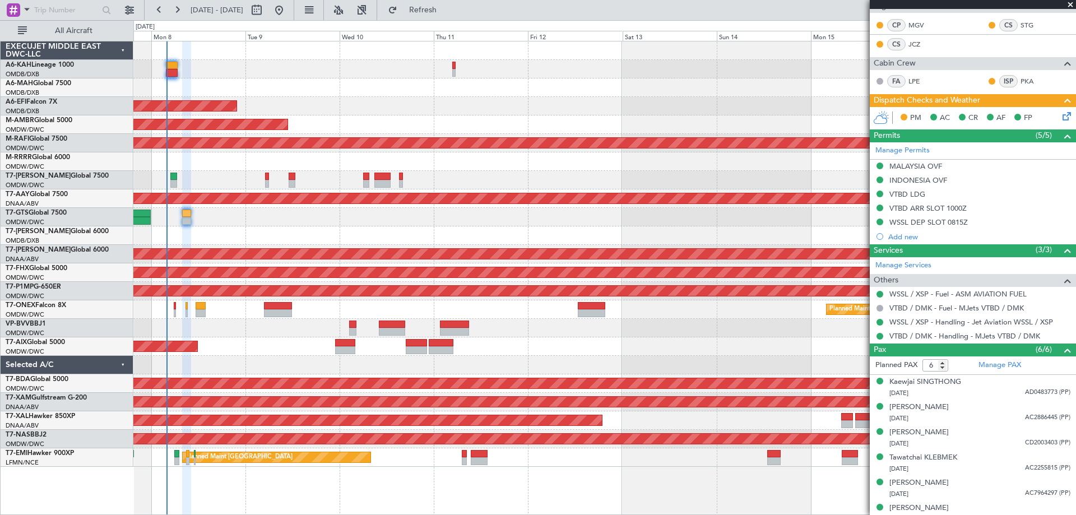
scroll to position [234, 0]
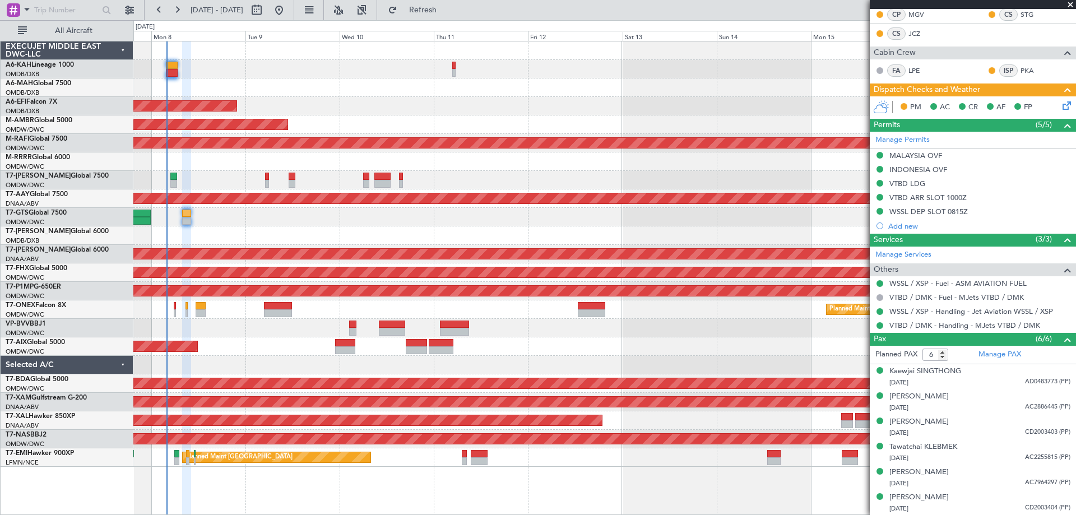
click at [679, 85] on div at bounding box center [604, 87] width 942 height 18
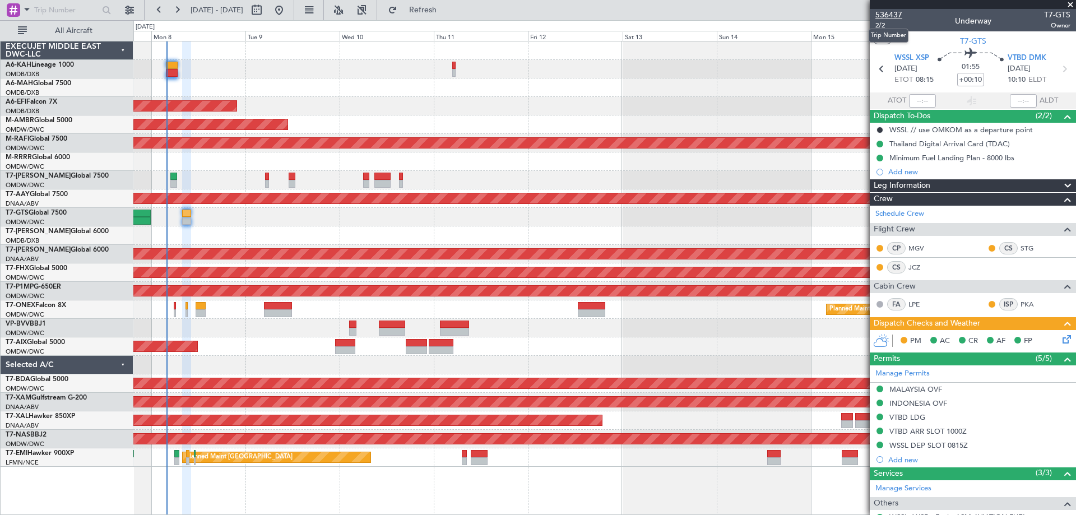
click at [890, 11] on span "536437" at bounding box center [888, 15] width 27 height 12
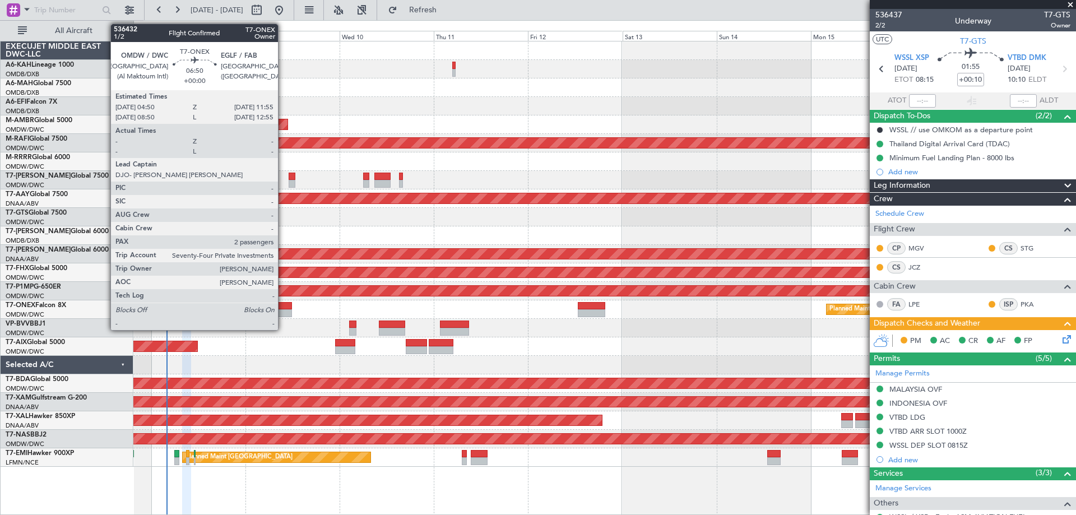
click at [283, 308] on div at bounding box center [278, 306] width 28 height 8
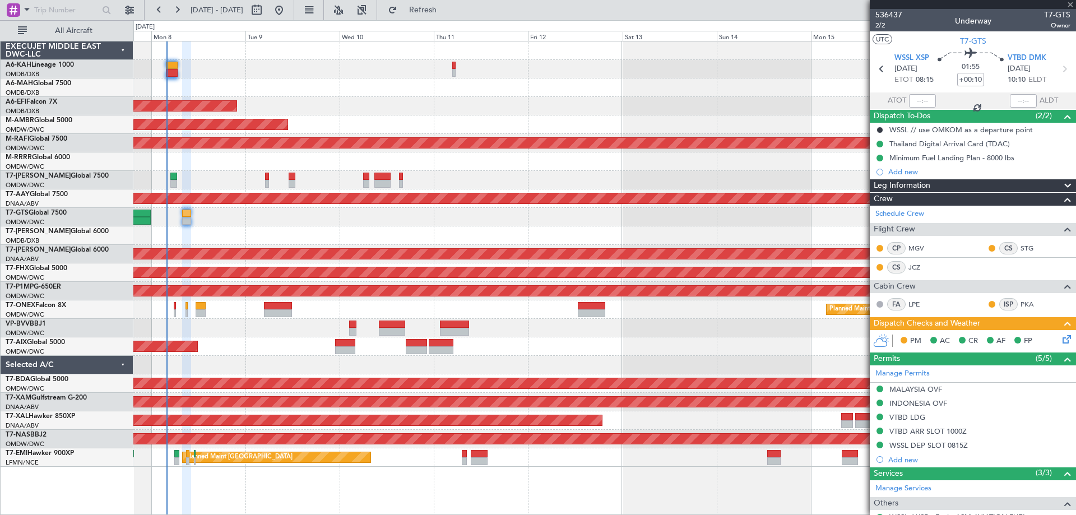
type input "2"
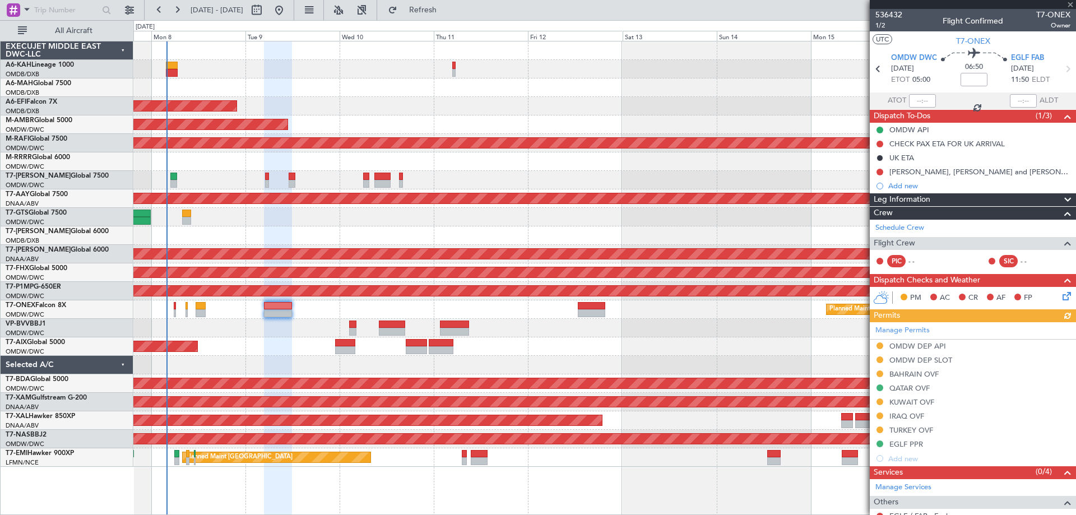
scroll to position [132, 0]
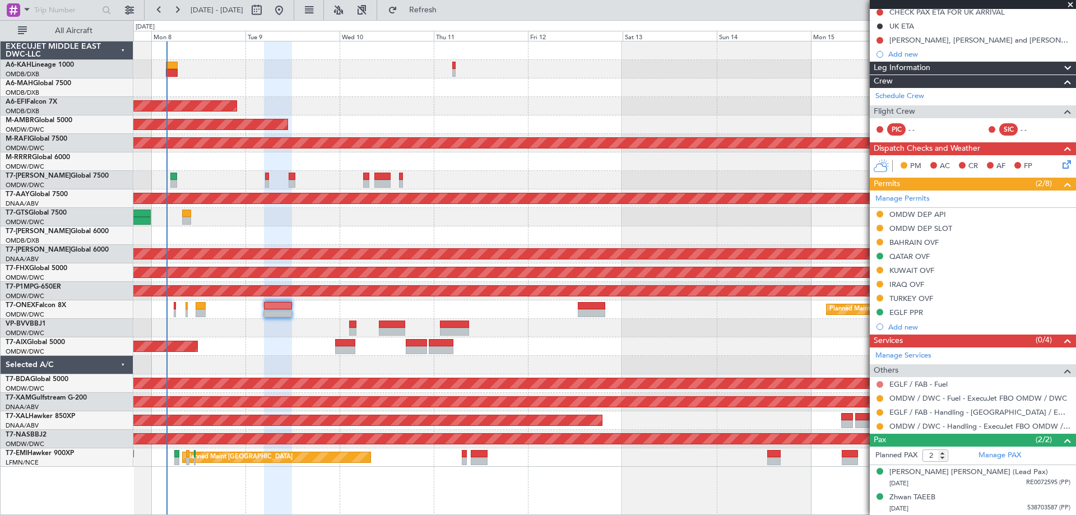
click at [878, 382] on button at bounding box center [879, 384] width 7 height 7
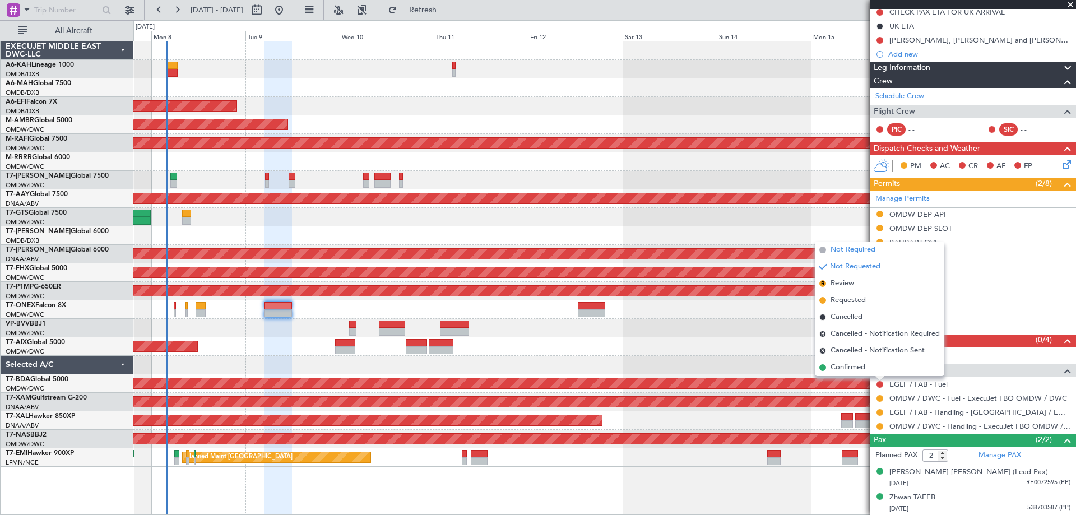
click at [843, 253] on span "Not Required" at bounding box center [852, 249] width 45 height 11
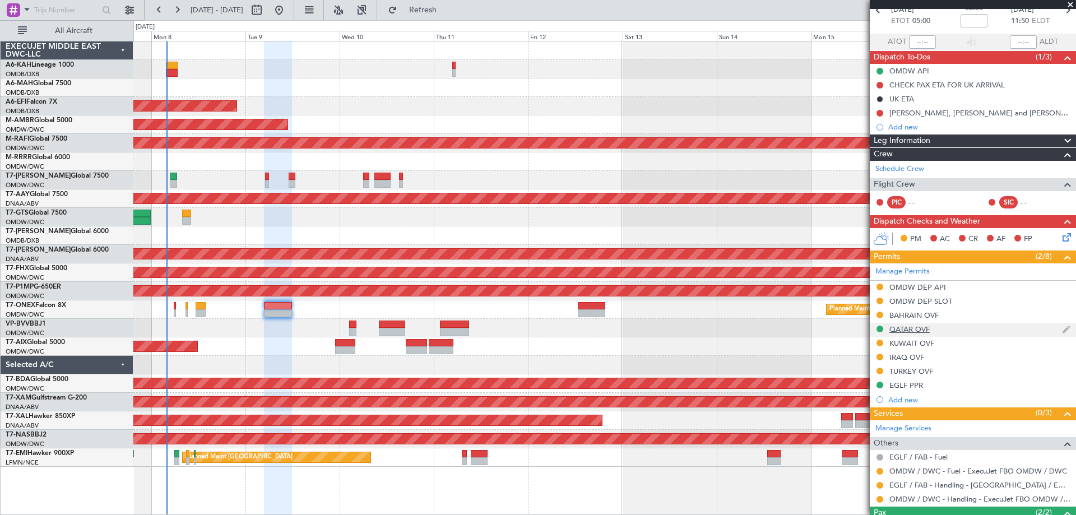
scroll to position [0, 0]
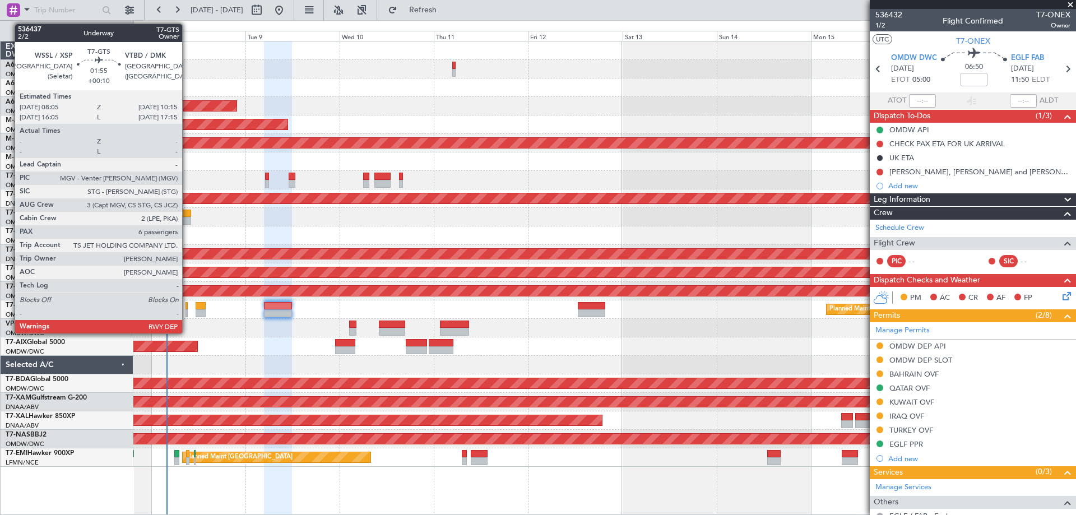
click at [187, 214] on div at bounding box center [186, 214] width 9 height 8
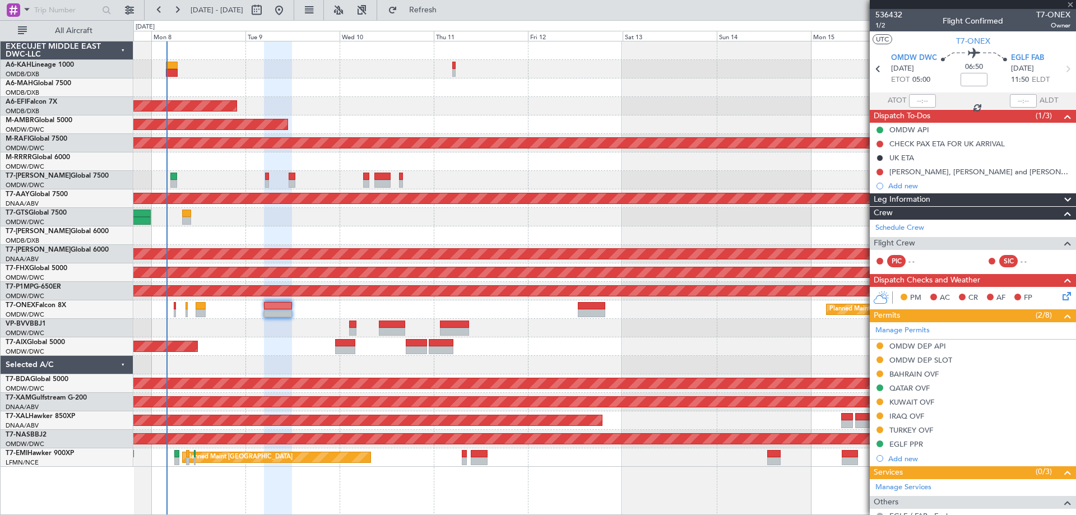
type input "+00:10"
type input "6"
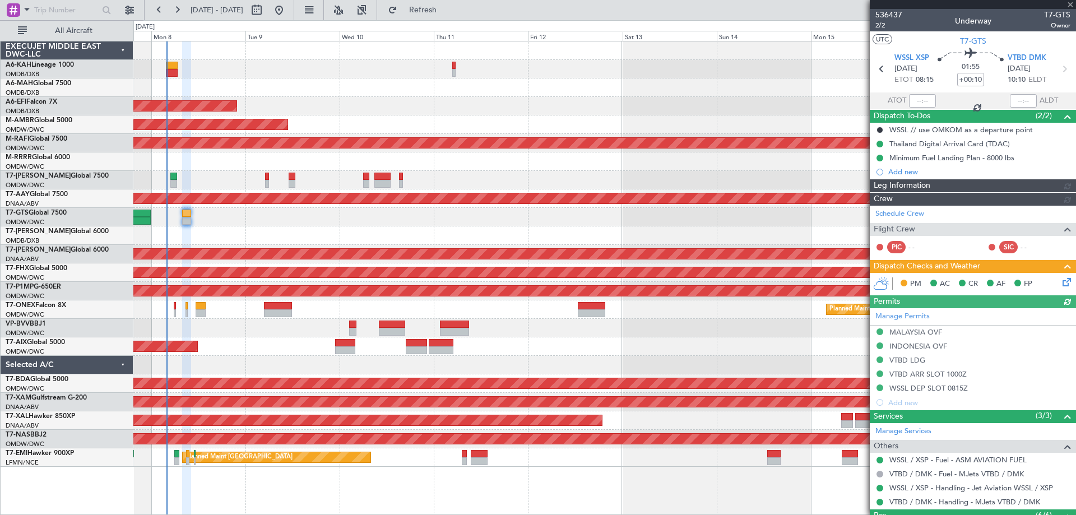
type input "Dherander Fithani (DHF)"
type input "7232"
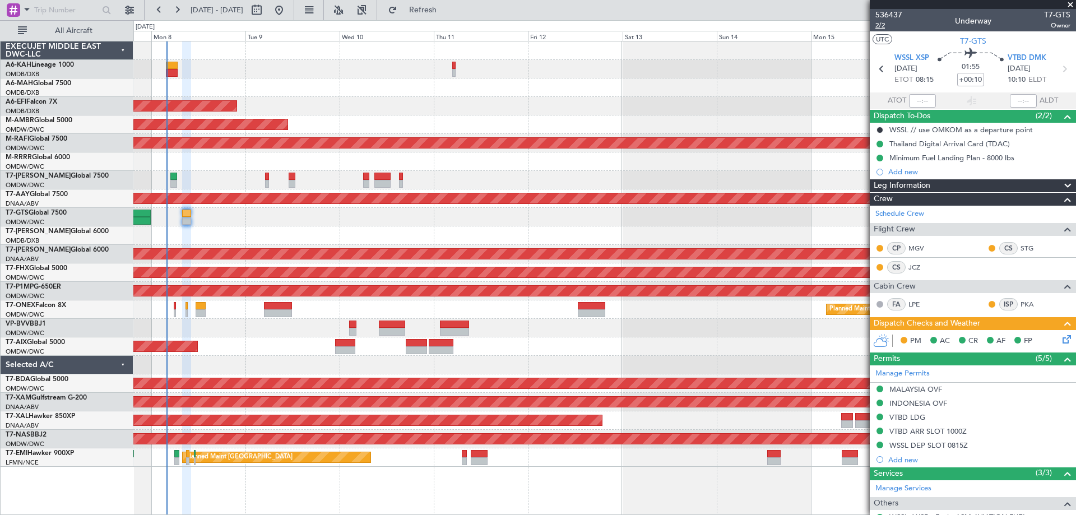
click at [887, 24] on span "2/2" at bounding box center [888, 26] width 27 height 10
type input "Dherander Fithani (DHF)"
type input "7232"
type input "Dherander Fithani (DHF)"
type input "7232"
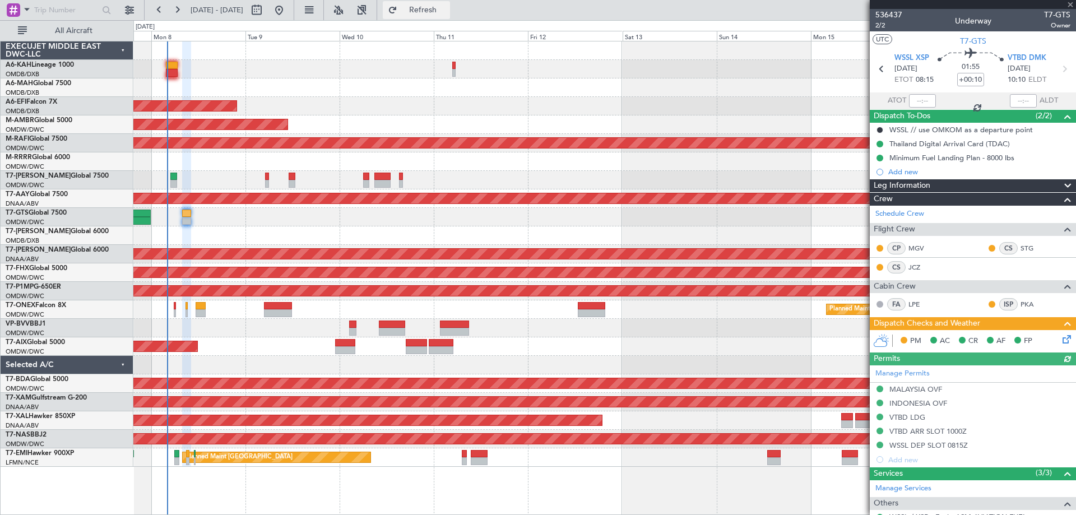
type input "Dherander Fithani (DHF)"
type input "7232"
click at [1060, 340] on icon at bounding box center [1064, 337] width 9 height 9
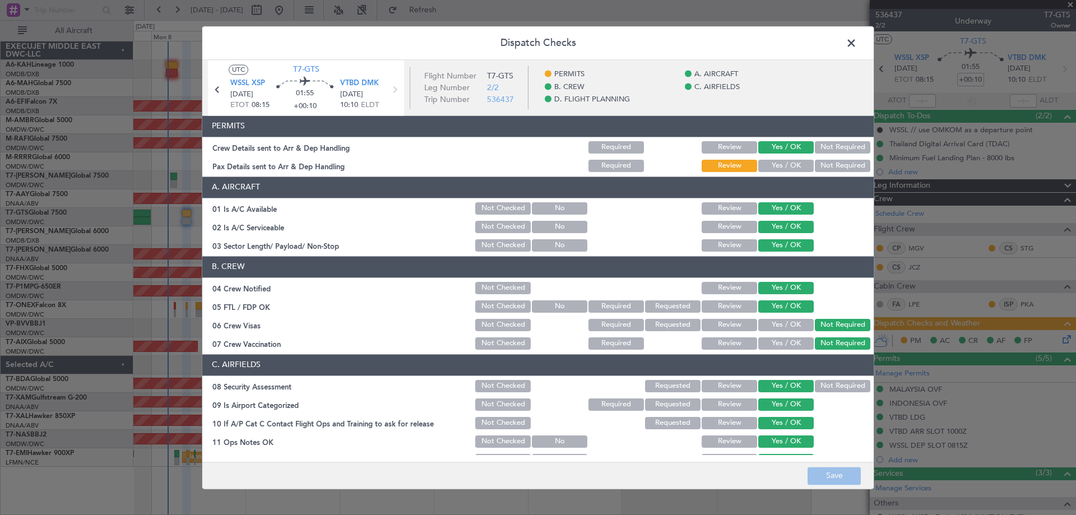
click at [774, 167] on button "Yes / OK" at bounding box center [785, 166] width 55 height 12
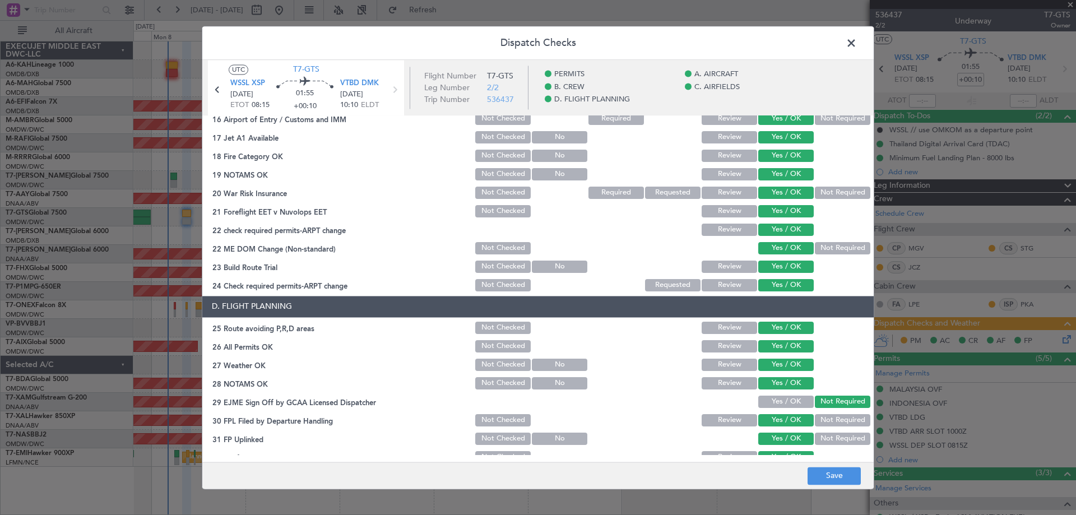
scroll to position [448, 0]
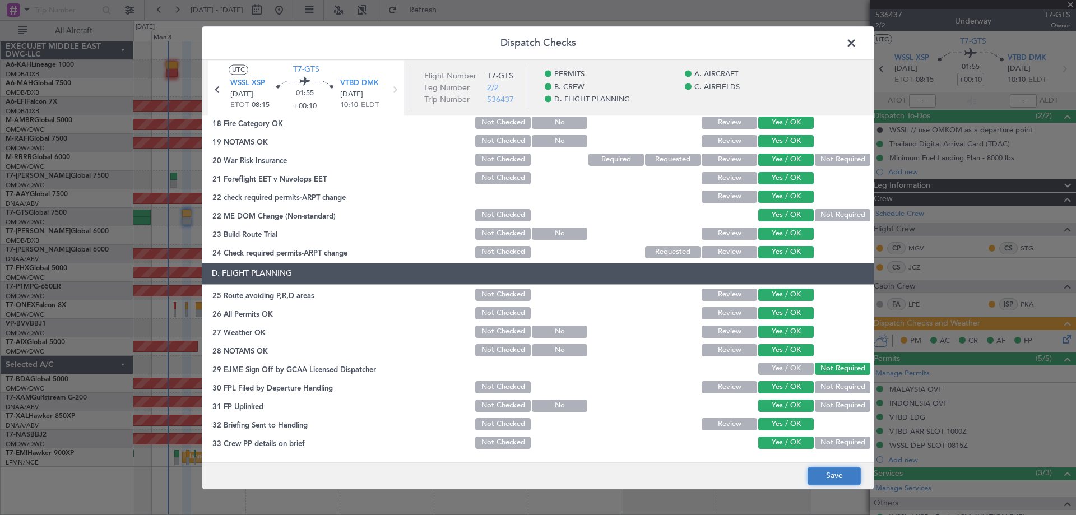
click at [845, 471] on button "Save" at bounding box center [834, 476] width 53 height 18
click at [857, 36] on span at bounding box center [857, 46] width 0 height 22
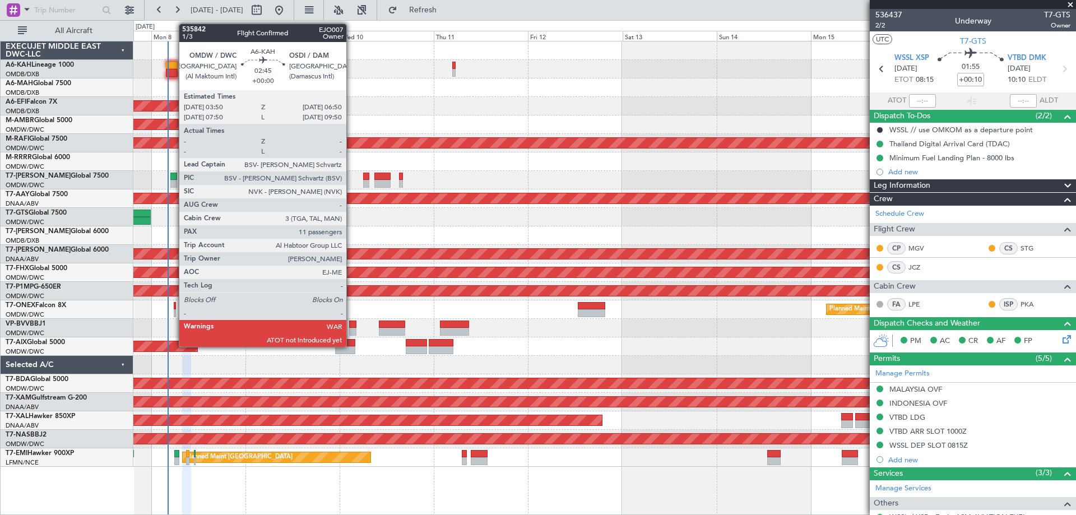
click at [173, 66] on div at bounding box center [172, 66] width 12 height 8
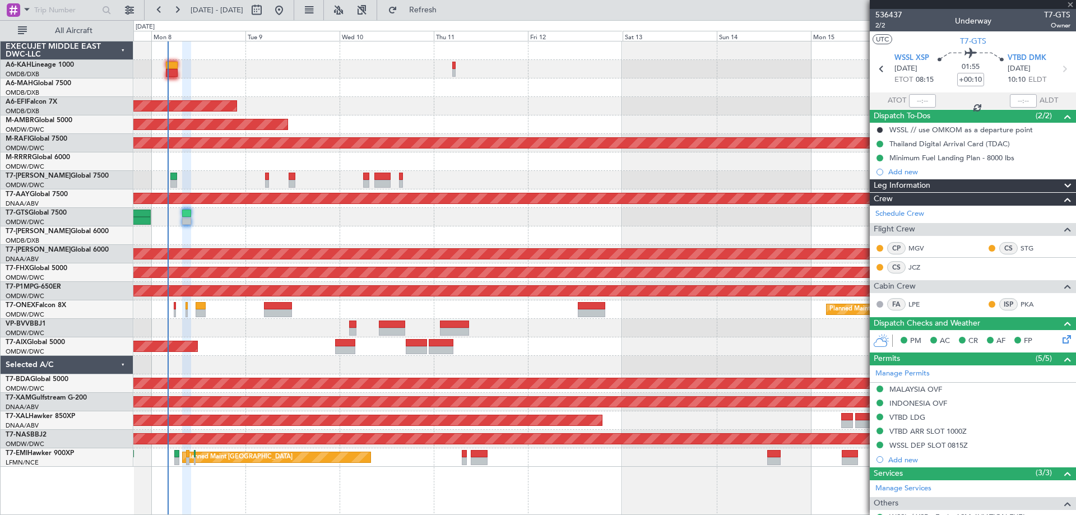
type input "11"
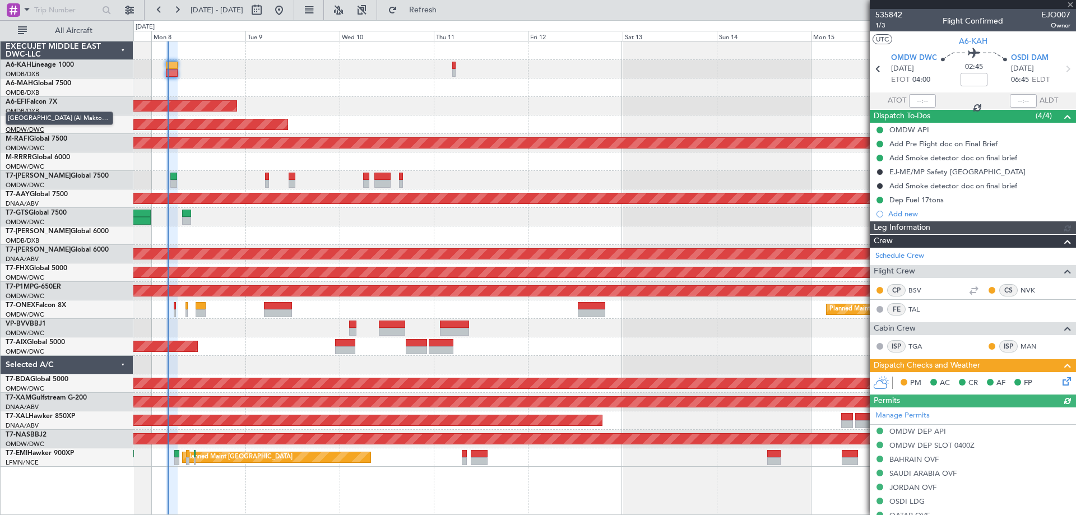
type input "Dherander Fithani (DHF)"
type input "7141"
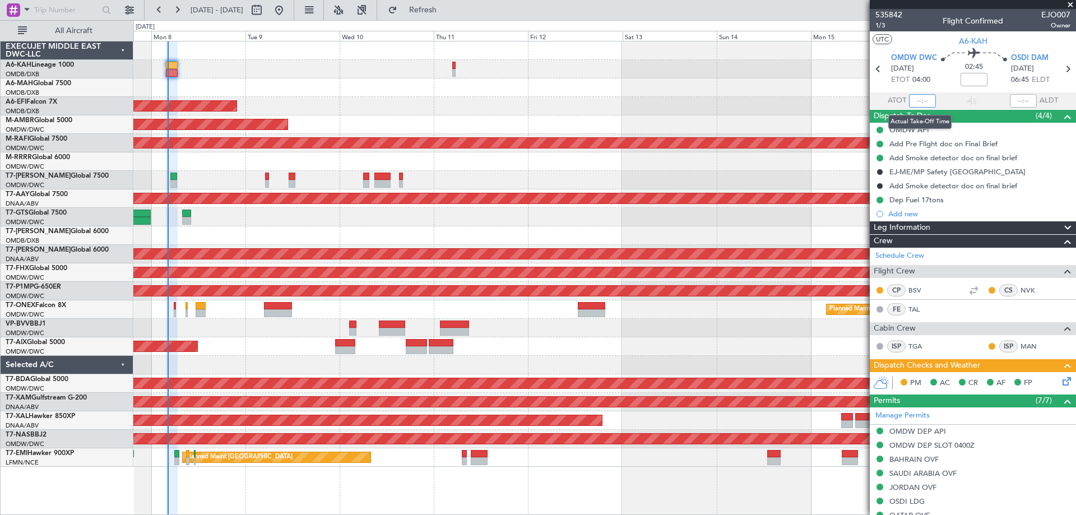
click at [912, 99] on input "text" at bounding box center [922, 100] width 27 height 13
type input "04:11"
click at [1060, 377] on icon at bounding box center [1064, 379] width 9 height 9
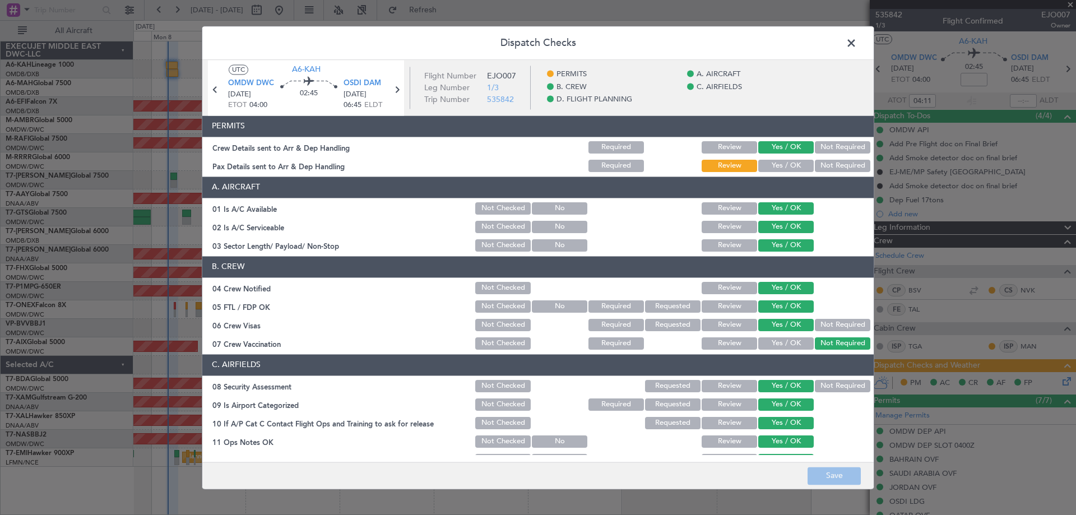
click at [781, 169] on button "Yes / OK" at bounding box center [785, 166] width 55 height 12
click at [847, 478] on button "Save" at bounding box center [834, 476] width 53 height 18
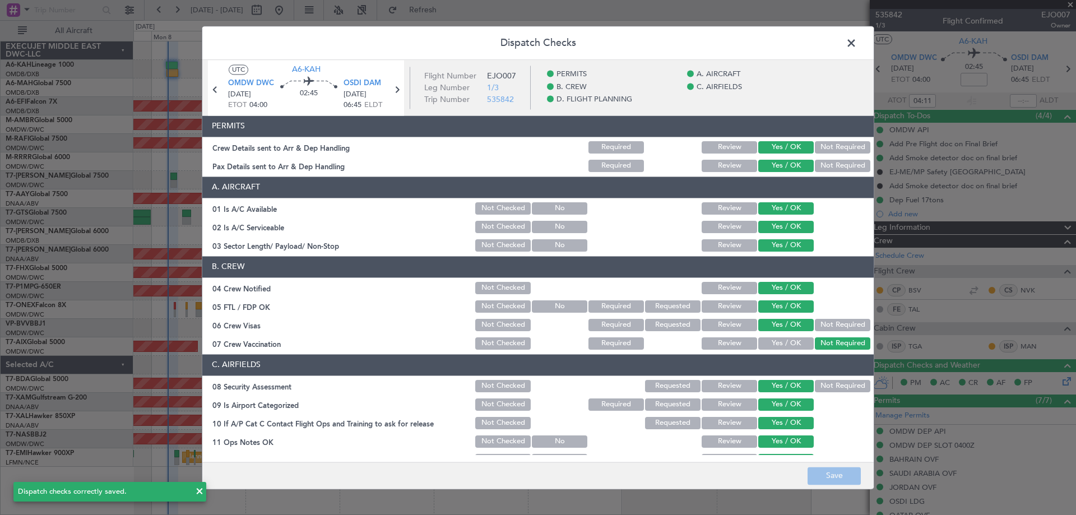
click at [857, 47] on span at bounding box center [857, 46] width 0 height 22
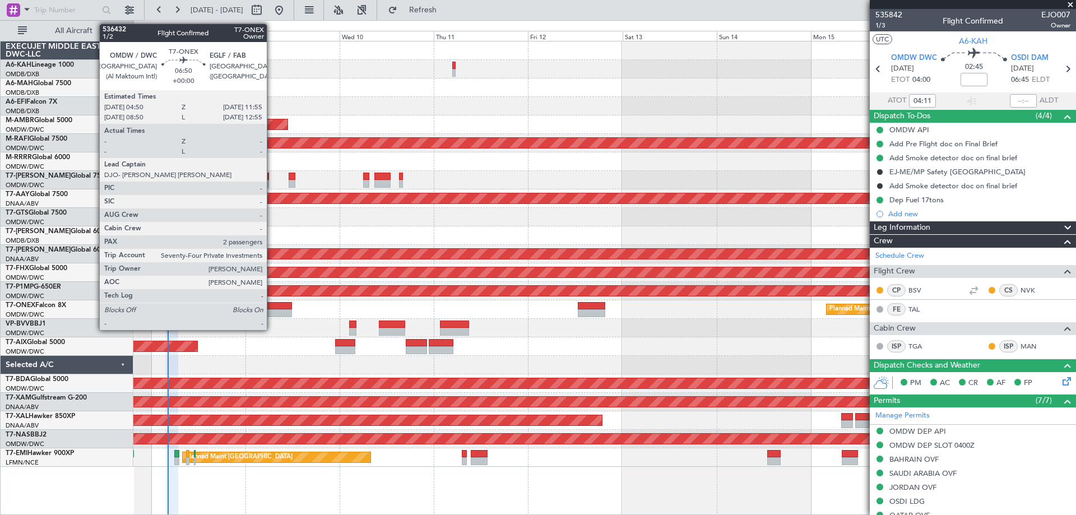
click at [272, 312] on div at bounding box center [278, 313] width 28 height 8
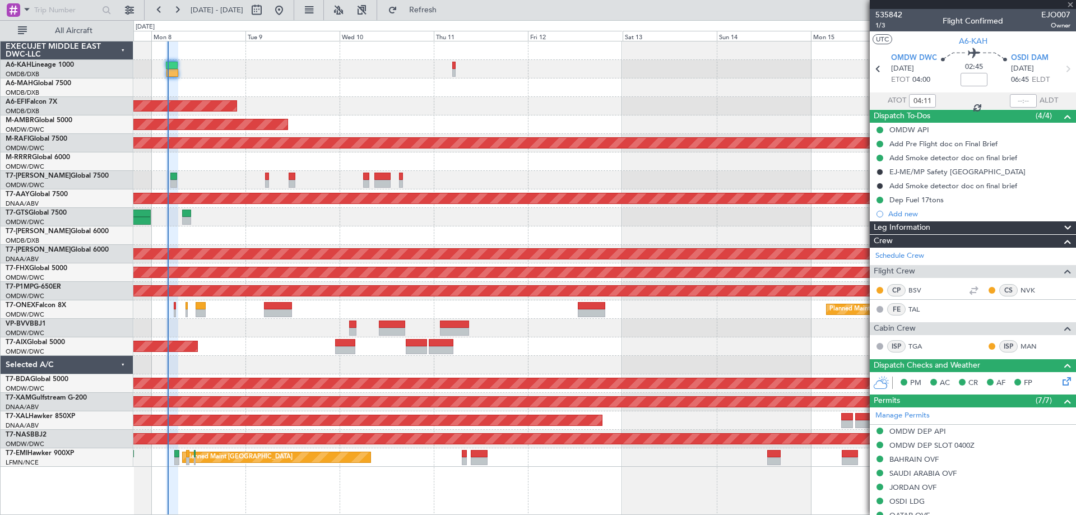
type input "2"
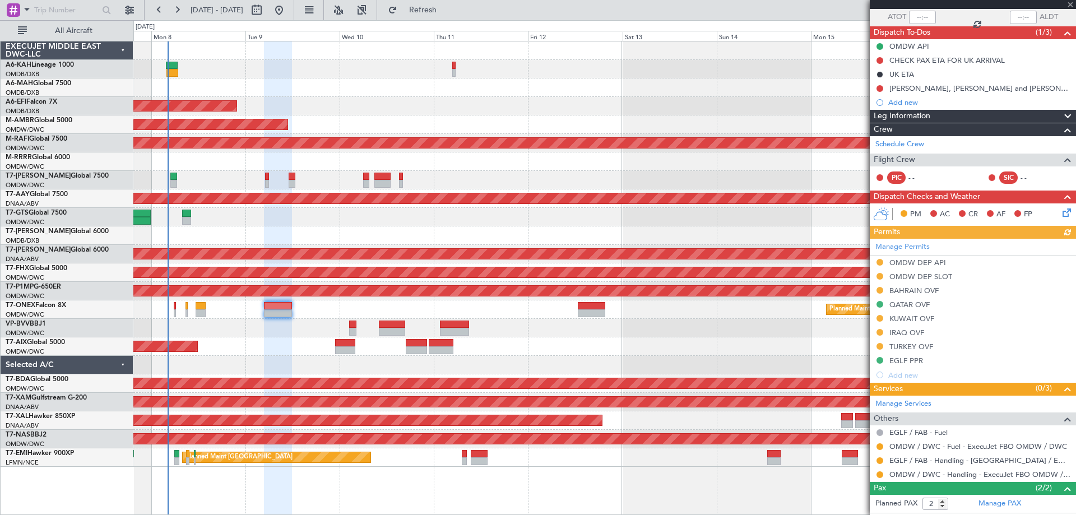
scroll to position [132, 0]
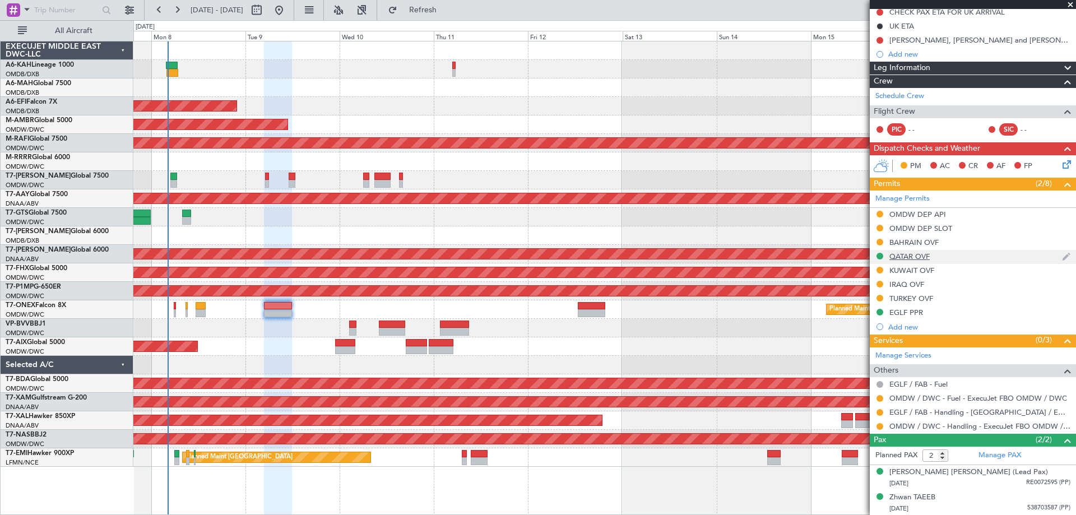
click at [924, 254] on div "QATAR OVF" at bounding box center [909, 257] width 40 height 10
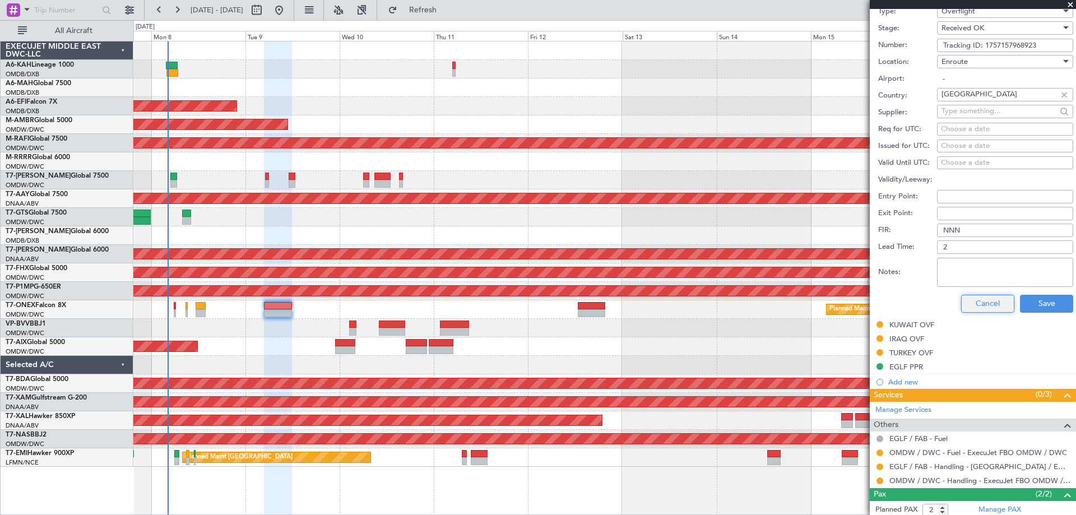
click at [989, 299] on button "Cancel" at bounding box center [987, 304] width 53 height 18
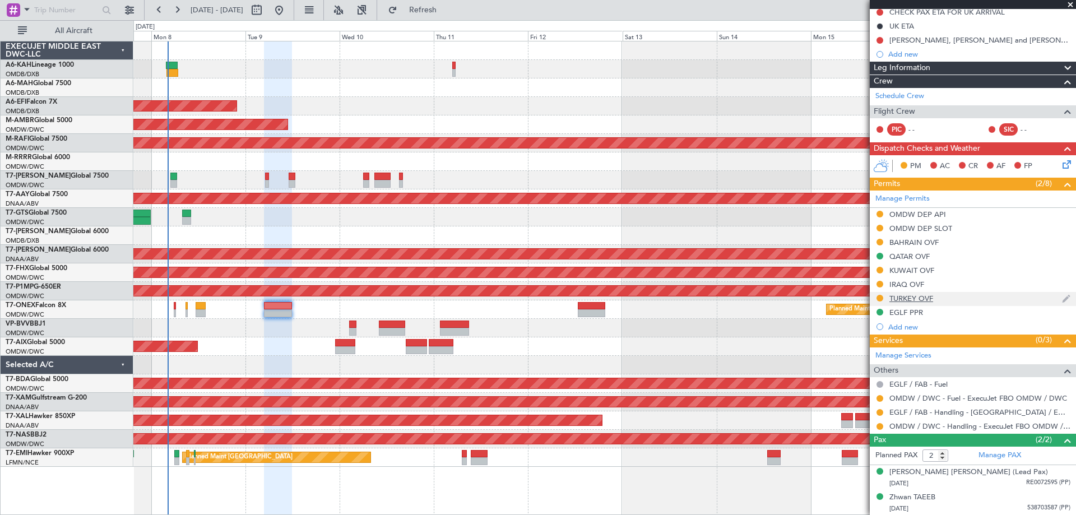
click at [927, 299] on div "TURKEY OVF" at bounding box center [911, 299] width 44 height 10
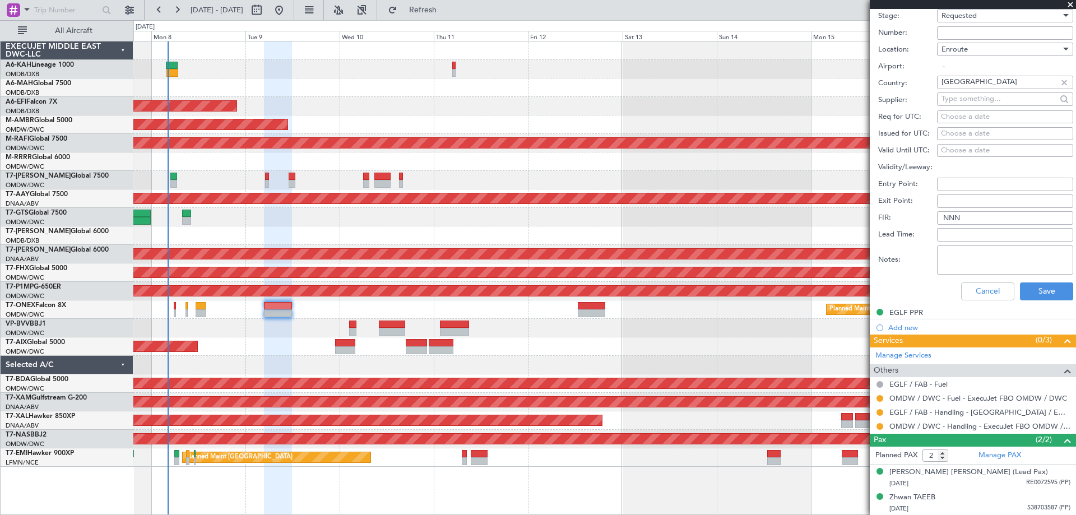
scroll to position [410, 0]
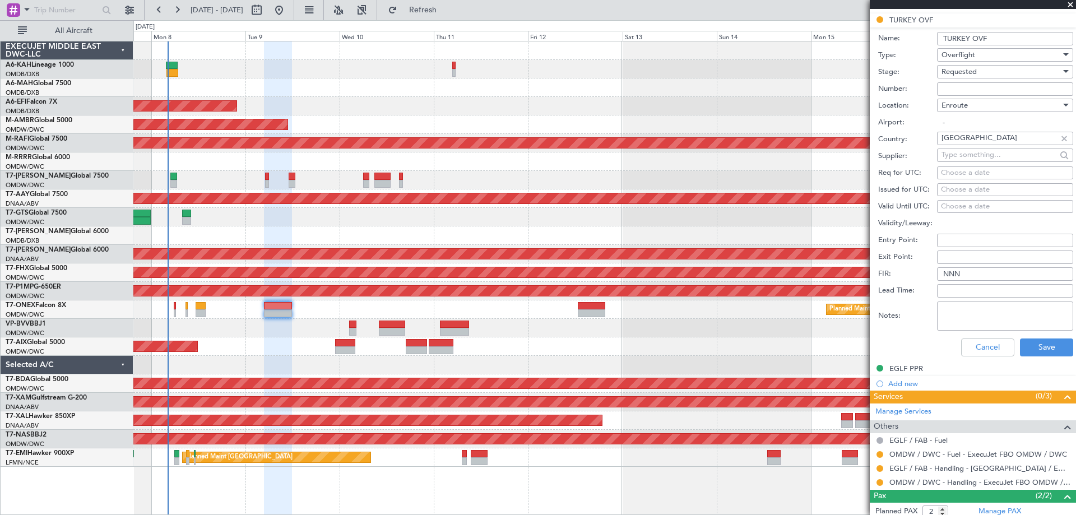
click at [953, 87] on input "Number:" at bounding box center [1005, 88] width 136 height 13
type input "BUSINESS FLT"
click at [986, 77] on div "Requested" at bounding box center [1000, 71] width 119 height 17
click at [986, 76] on div at bounding box center [538, 257] width 1076 height 515
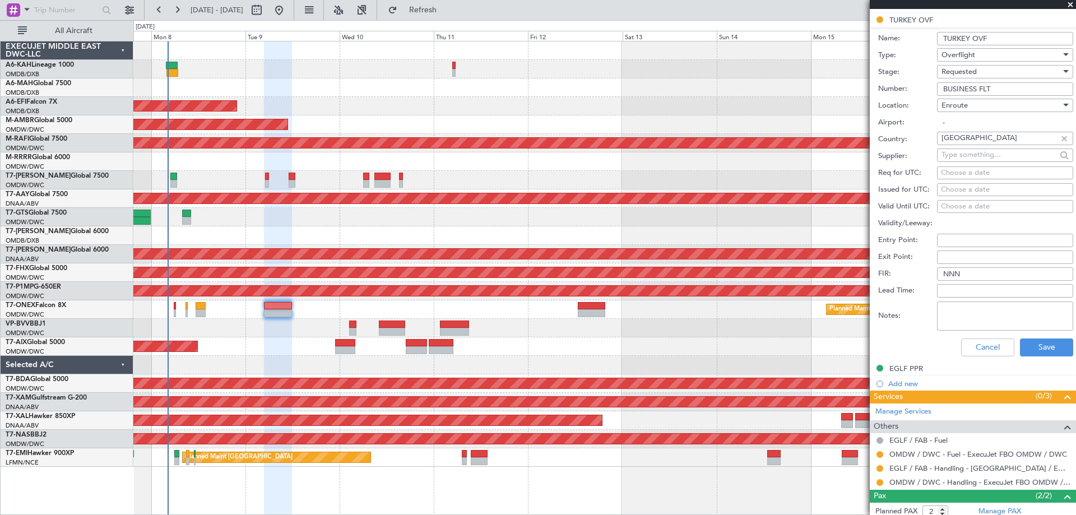
click at [986, 76] on div "Requested" at bounding box center [1000, 71] width 119 height 17
drag, startPoint x: 980, startPoint y: 157, endPoint x: 986, endPoint y: 170, distance: 13.8
click at [980, 156] on span "Received OK" at bounding box center [1001, 156] width 118 height 17
click at [1034, 345] on button "Save" at bounding box center [1046, 347] width 53 height 18
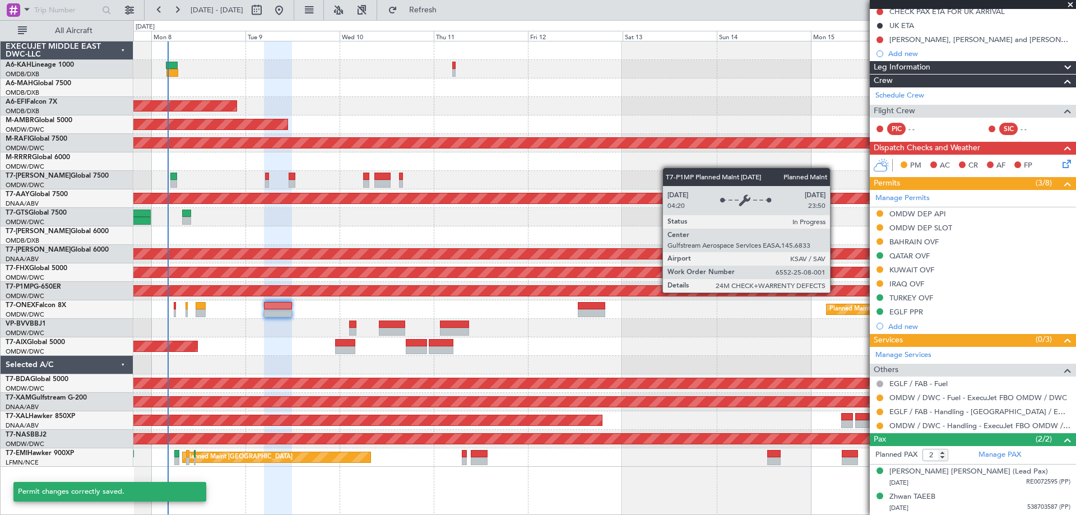
scroll to position [132, 0]
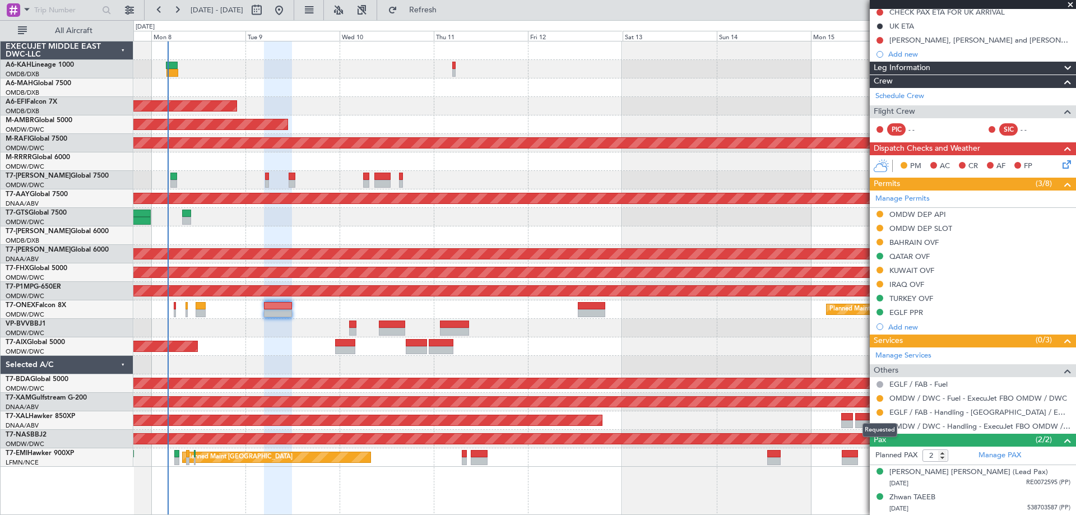
click at [881, 428] on div "Requested" at bounding box center [879, 430] width 35 height 14
click at [879, 426] on button at bounding box center [879, 426] width 7 height 7
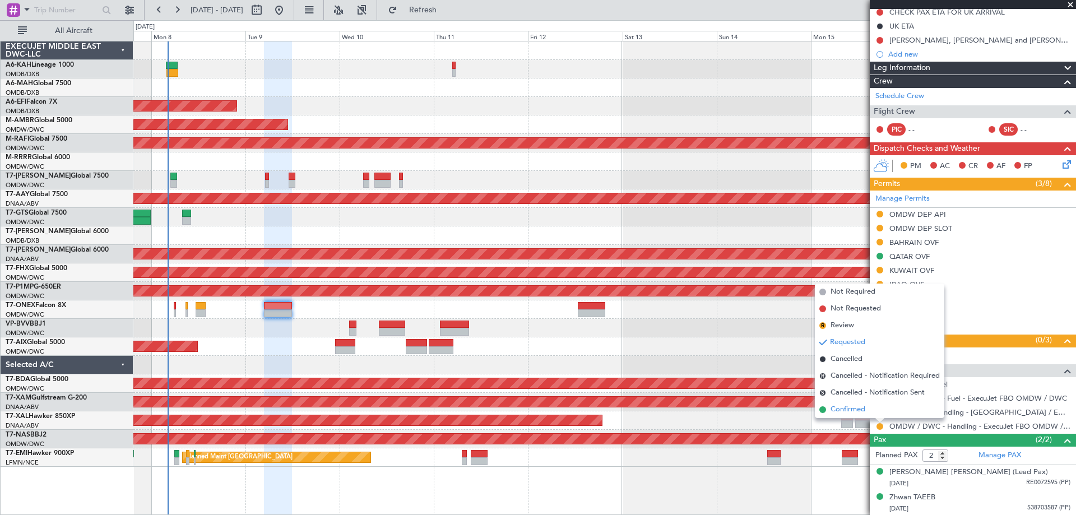
click at [860, 409] on span "Confirmed" at bounding box center [847, 409] width 35 height 11
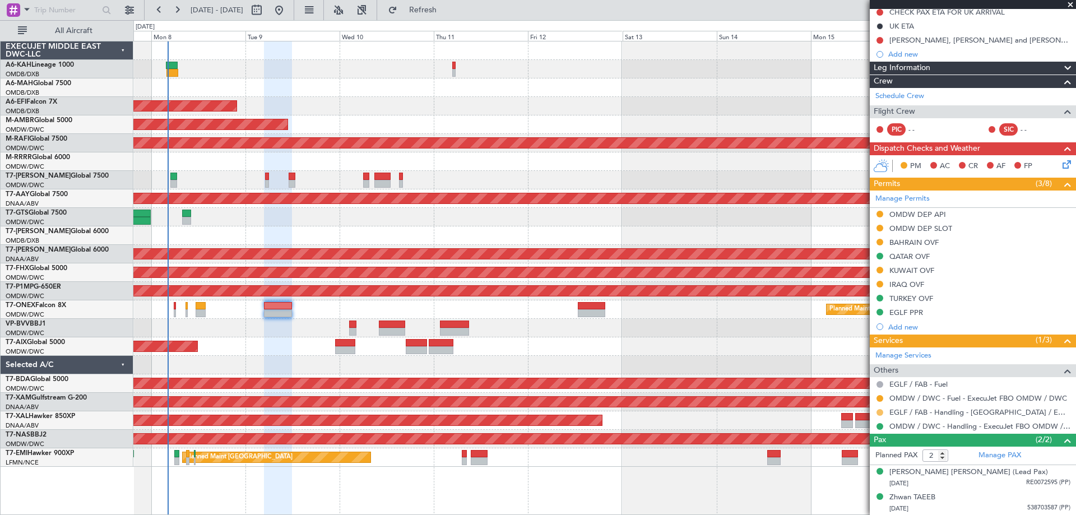
click at [880, 412] on button at bounding box center [879, 412] width 7 height 7
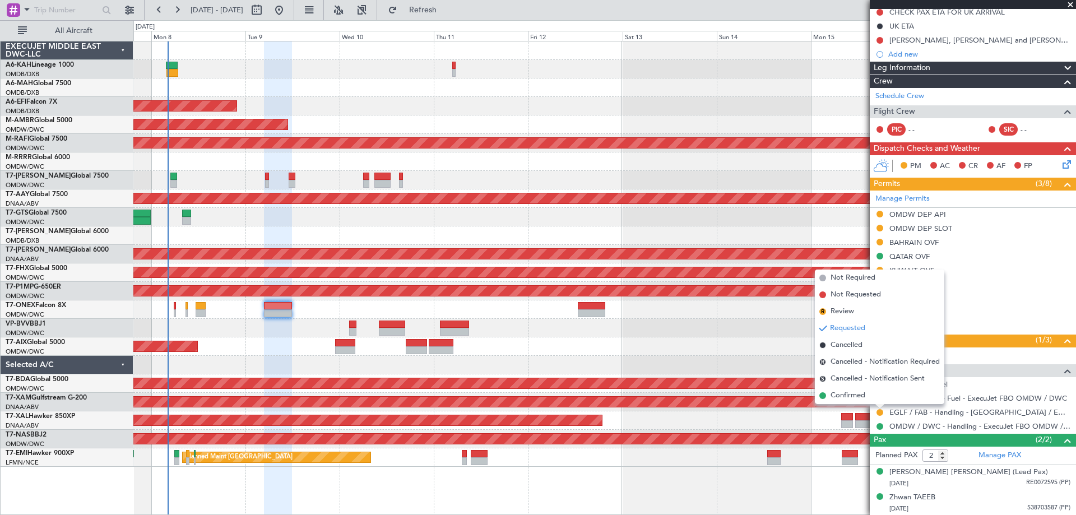
click at [858, 395] on span "Confirmed" at bounding box center [847, 395] width 35 height 11
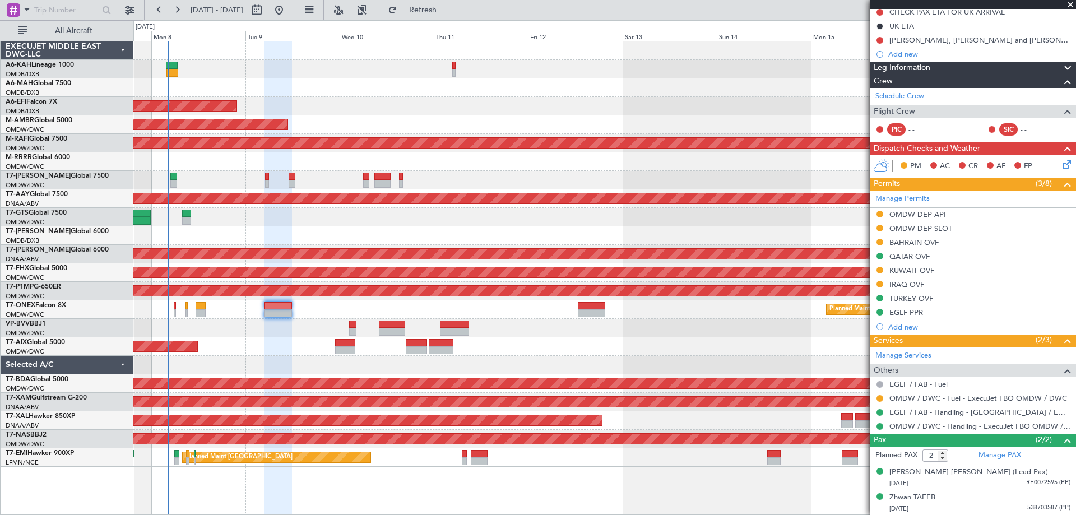
click at [908, 310] on div "EGLF PPR" at bounding box center [906, 313] width 34 height 10
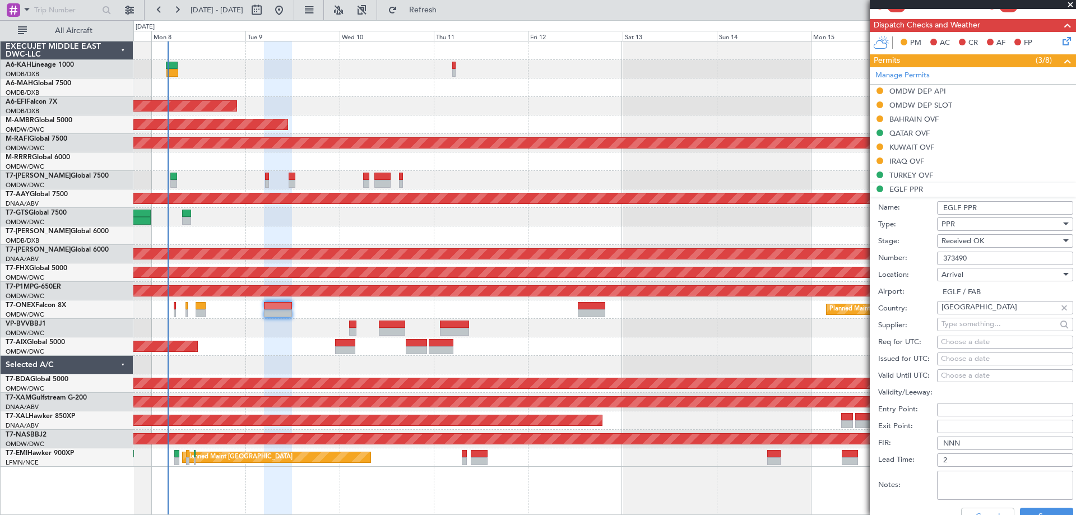
scroll to position [300, 0]
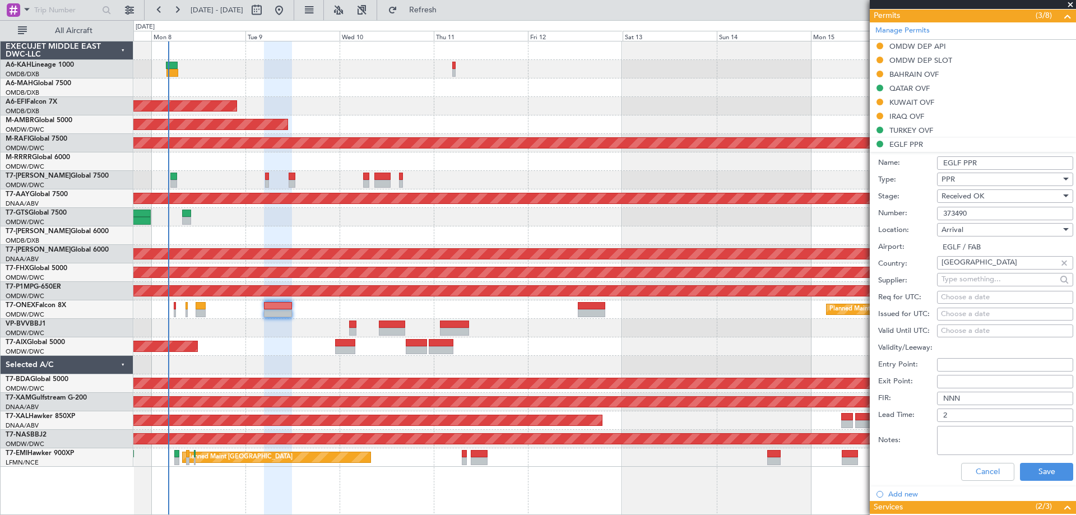
drag, startPoint x: 975, startPoint y: 215, endPoint x: 875, endPoint y: 215, distance: 99.7
click at [875, 215] on form "Name: EGLF PPR Type: PPR Stage: Received OK Number: 373490 Location: Arrival Ai…" at bounding box center [973, 319] width 206 height 335
click at [968, 470] on button "Cancel" at bounding box center [987, 472] width 53 height 18
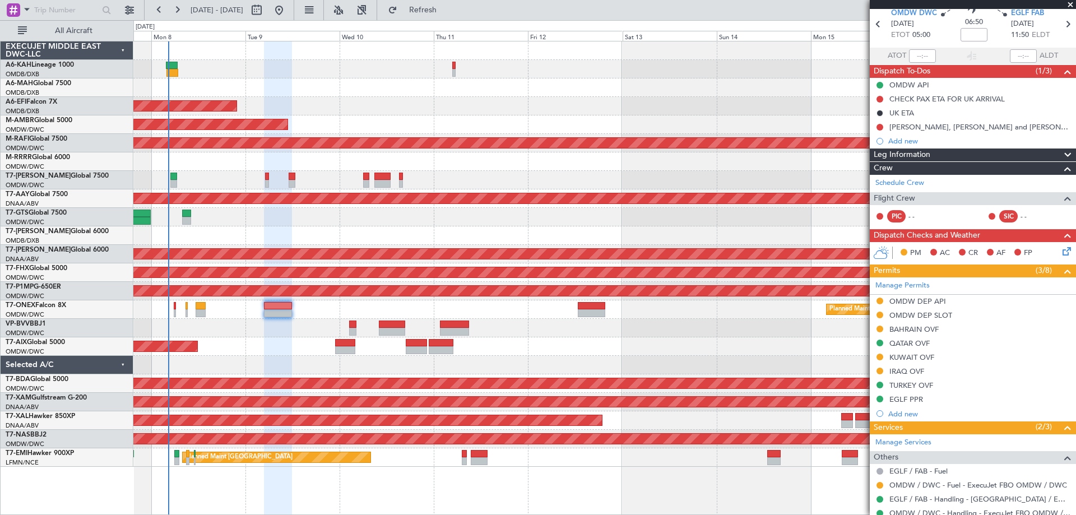
scroll to position [0, 0]
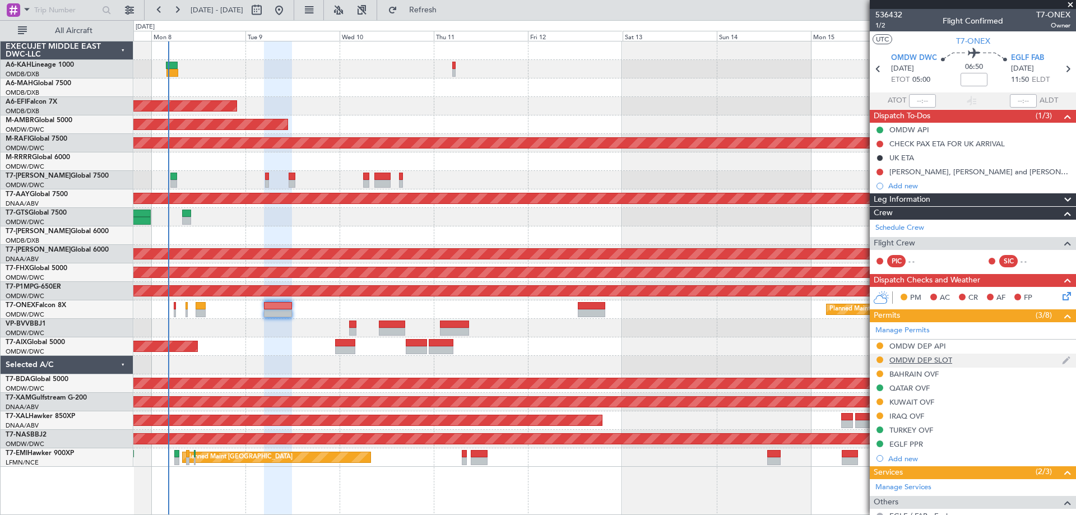
click at [939, 361] on div "OMDW DEP SLOT" at bounding box center [920, 360] width 63 height 10
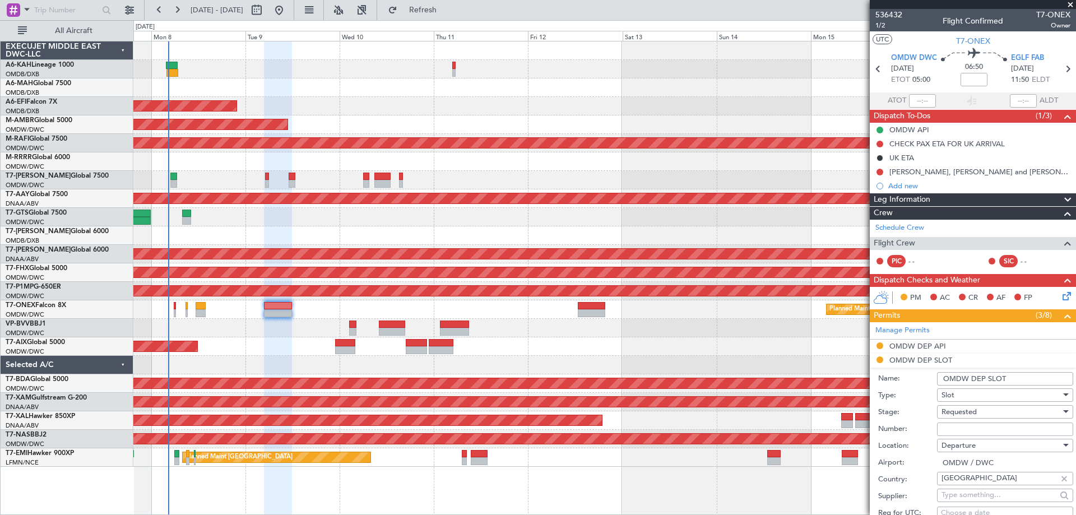
drag, startPoint x: 961, startPoint y: 428, endPoint x: 955, endPoint y: 420, distance: 9.3
click at [960, 428] on input "Number:" at bounding box center [1005, 429] width 136 height 13
paste input "K EJO121"
type input "K EJO121"
click at [950, 414] on span "Requested" at bounding box center [958, 412] width 35 height 10
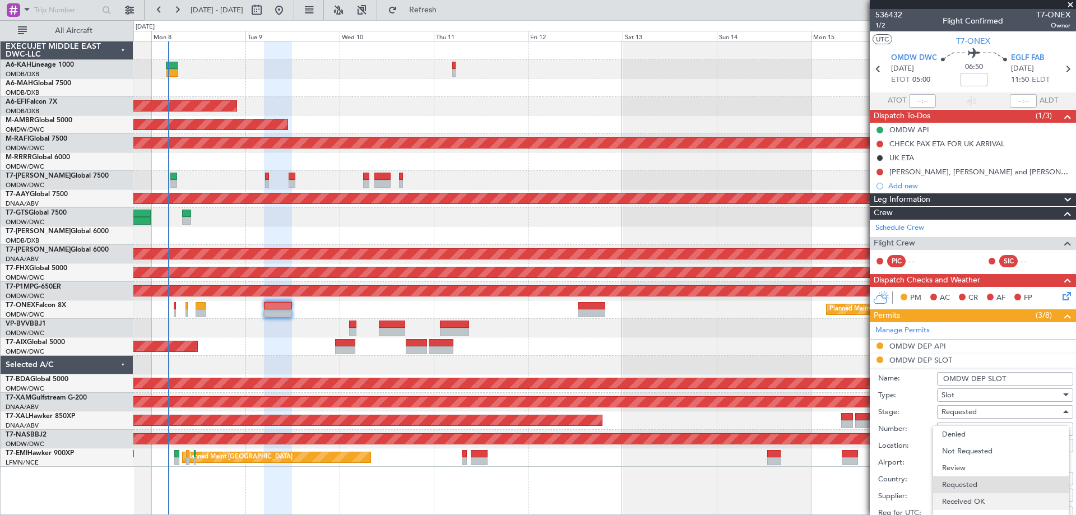
click at [968, 502] on span "Received OK" at bounding box center [1001, 501] width 118 height 17
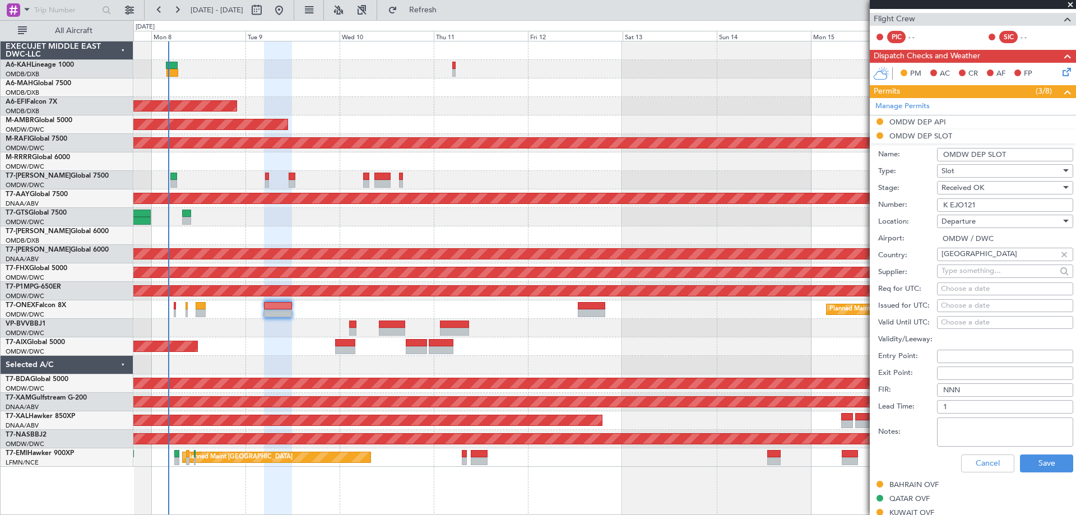
click at [949, 304] on div "Choose a date" at bounding box center [1005, 305] width 128 height 11
select select "9"
select select "2025"
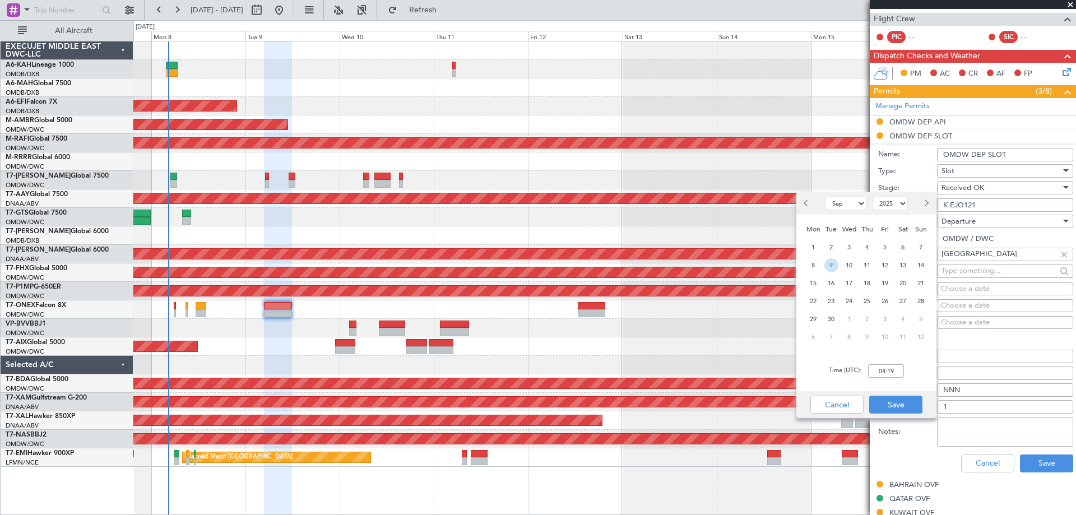
click at [834, 267] on span "9" at bounding box center [831, 265] width 14 height 14
click at [881, 374] on input "00:00" at bounding box center [886, 370] width 36 height 13
type input "05:00"
click at [912, 410] on button "Save" at bounding box center [895, 405] width 53 height 18
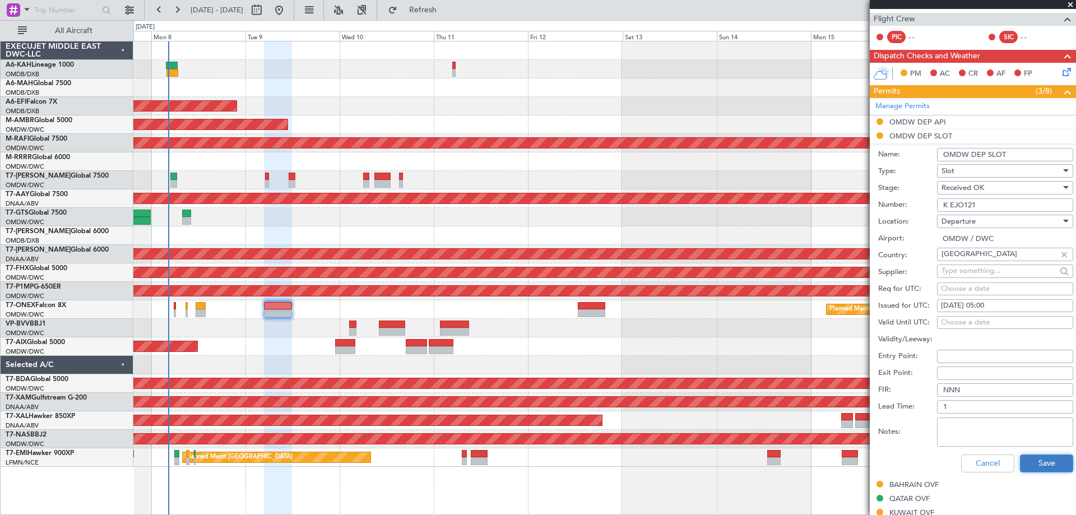
click at [1031, 468] on button "Save" at bounding box center [1046, 463] width 53 height 18
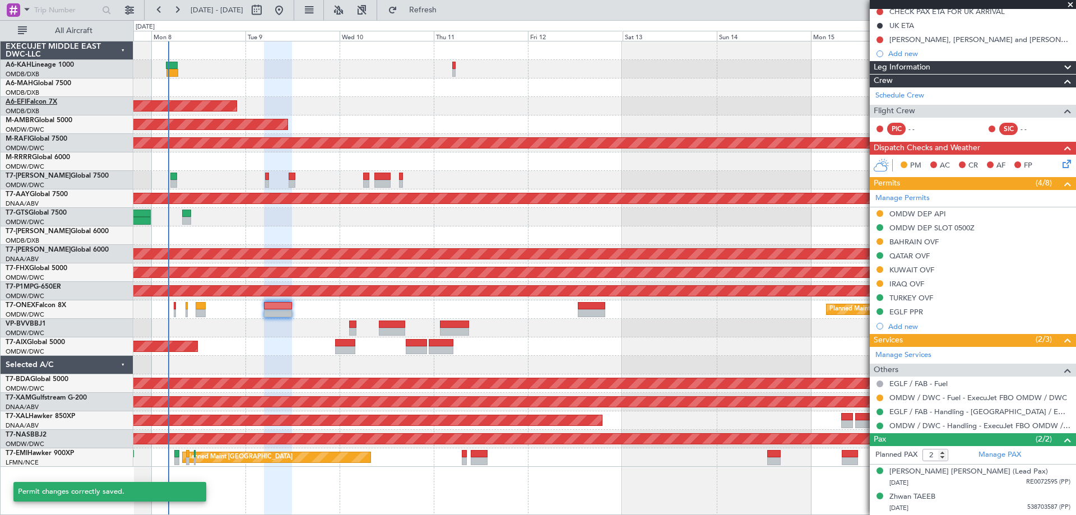
scroll to position [132, 0]
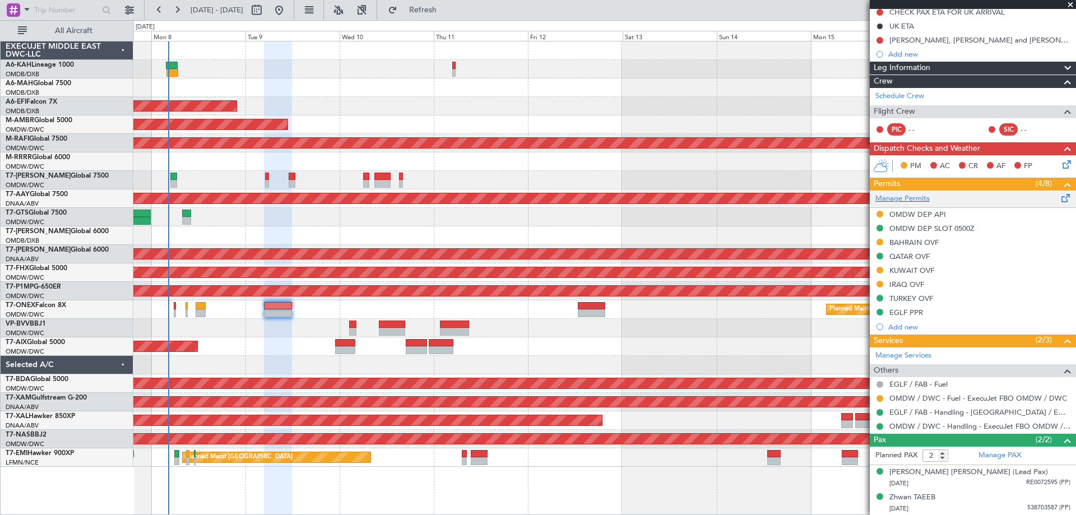
click at [934, 201] on div "Manage Permits" at bounding box center [973, 199] width 206 height 17
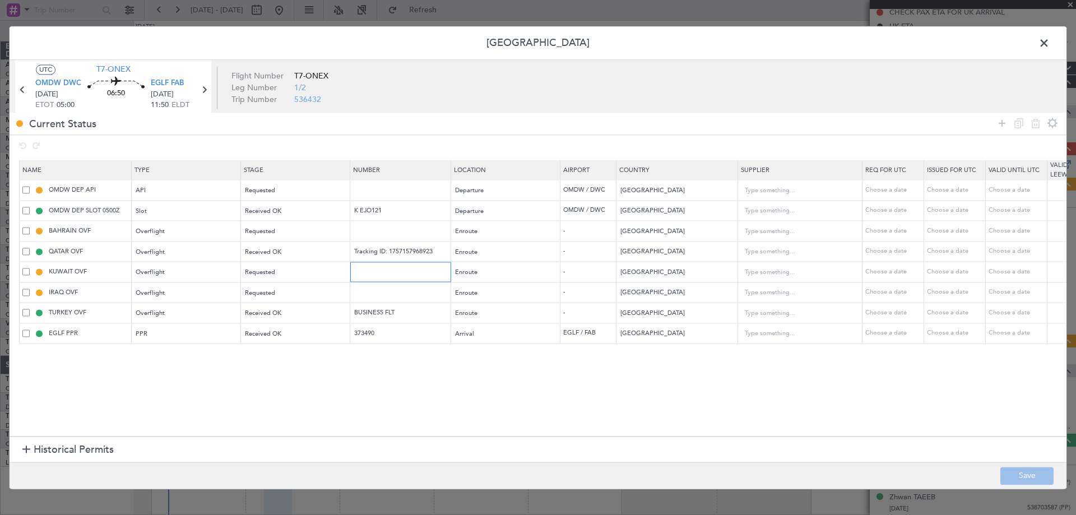
click at [403, 276] on input "text" at bounding box center [402, 272] width 98 height 10
paste input "7752-ATO/25"
type input "7752-ATO/25"
click at [300, 269] on div "Requested" at bounding box center [291, 273] width 93 height 17
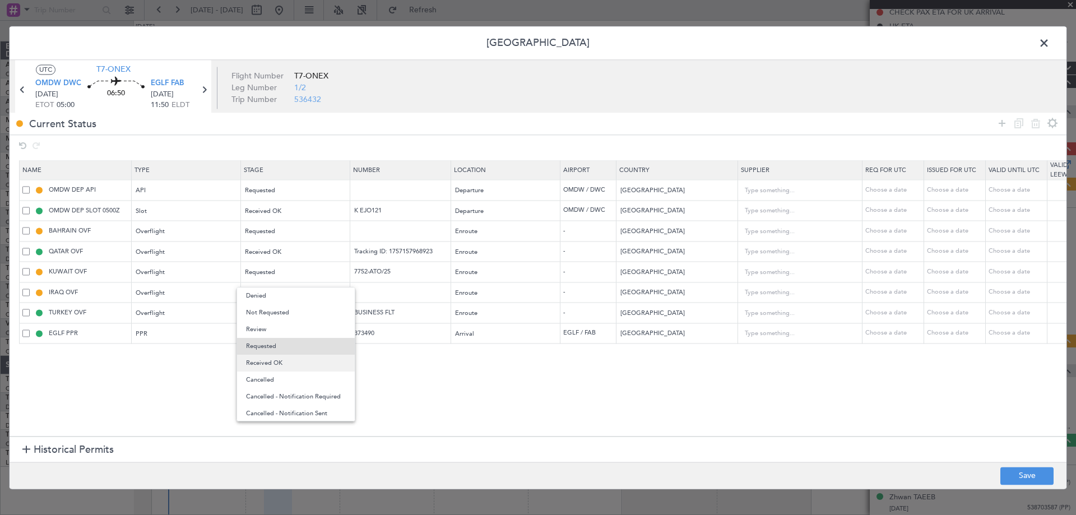
click at [275, 363] on span "Received OK" at bounding box center [296, 363] width 100 height 17
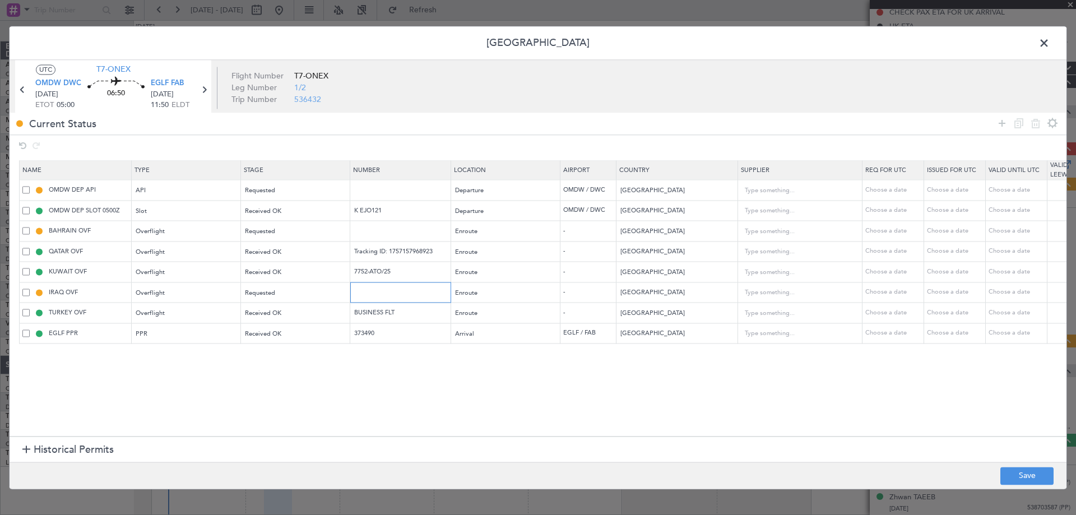
click at [405, 295] on input "text" at bounding box center [402, 292] width 98 height 10
paste input "OVR 48235"
type input "OVR 48235"
click at [283, 287] on div "Requested" at bounding box center [291, 293] width 93 height 17
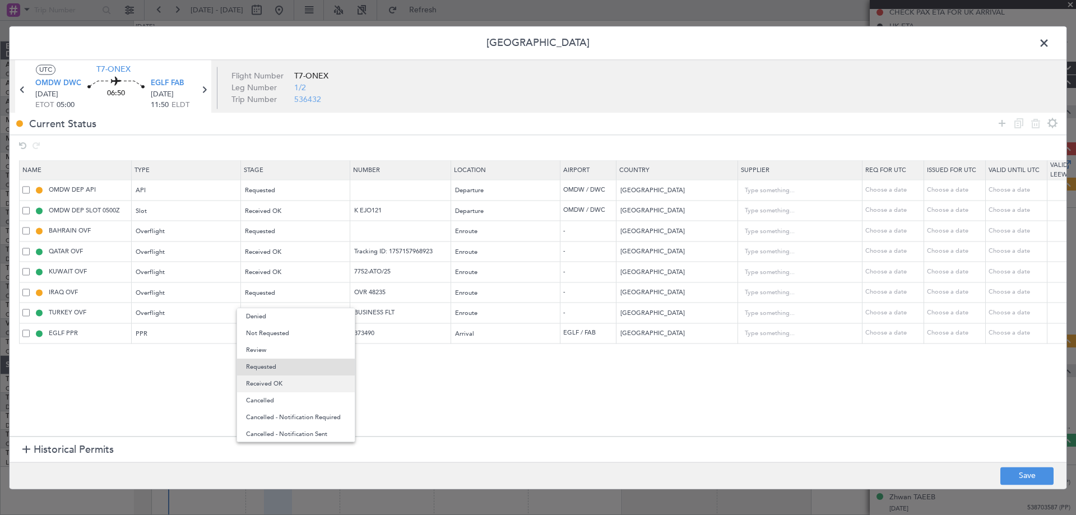
click at [295, 376] on span "Received OK" at bounding box center [296, 383] width 100 height 17
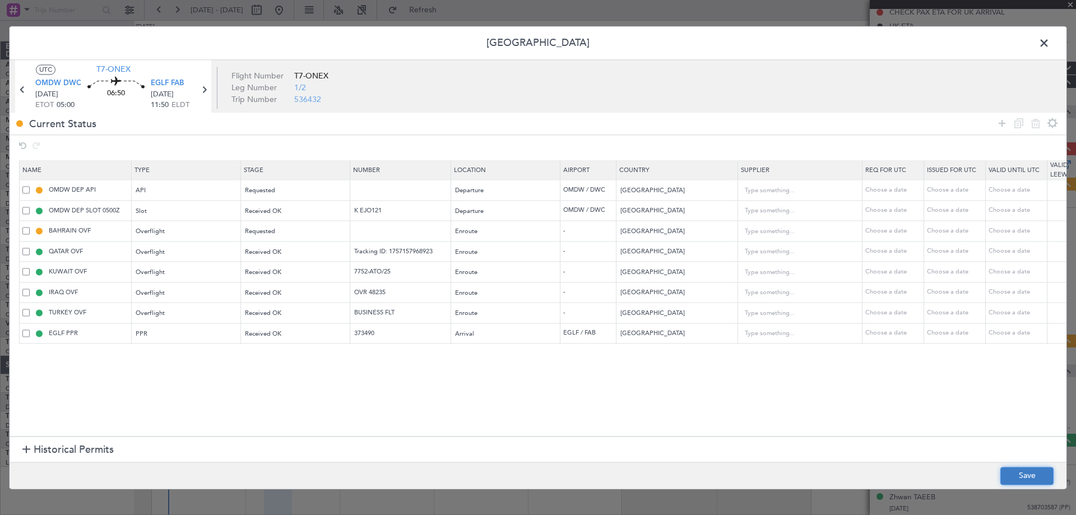
click at [1023, 476] on button "Save" at bounding box center [1026, 476] width 53 height 18
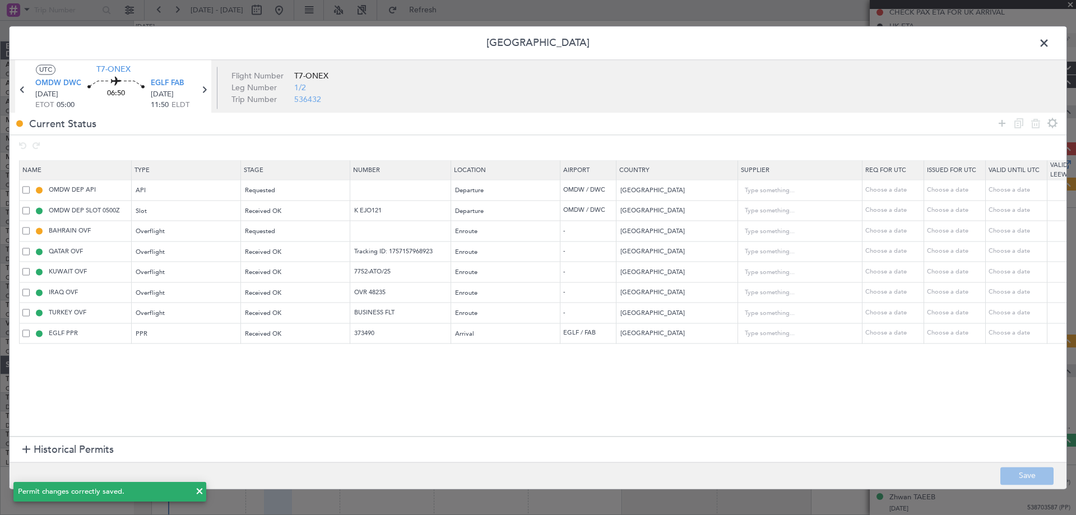
click at [1050, 46] on span at bounding box center [1050, 46] width 0 height 22
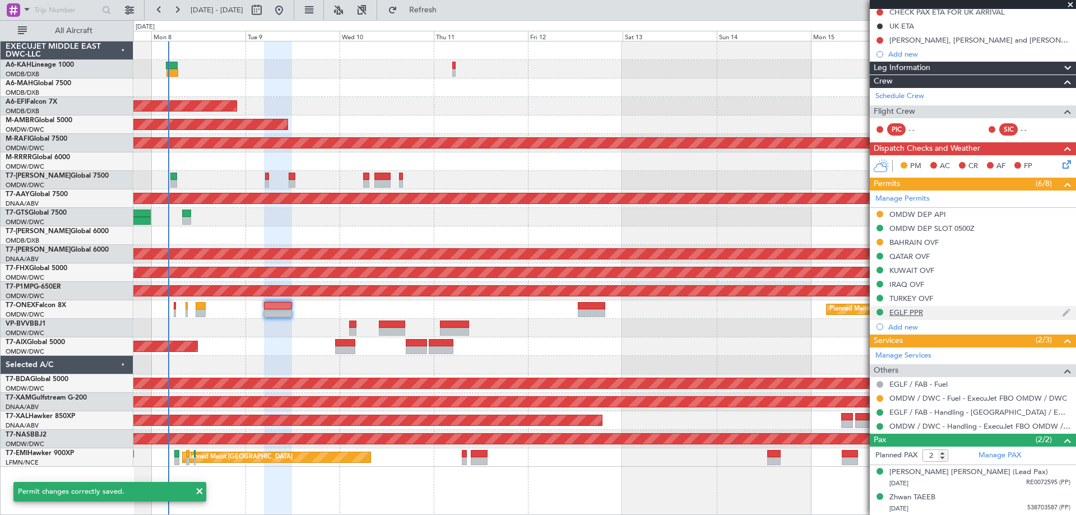
click at [918, 312] on div "EGLF PPR" at bounding box center [906, 313] width 34 height 10
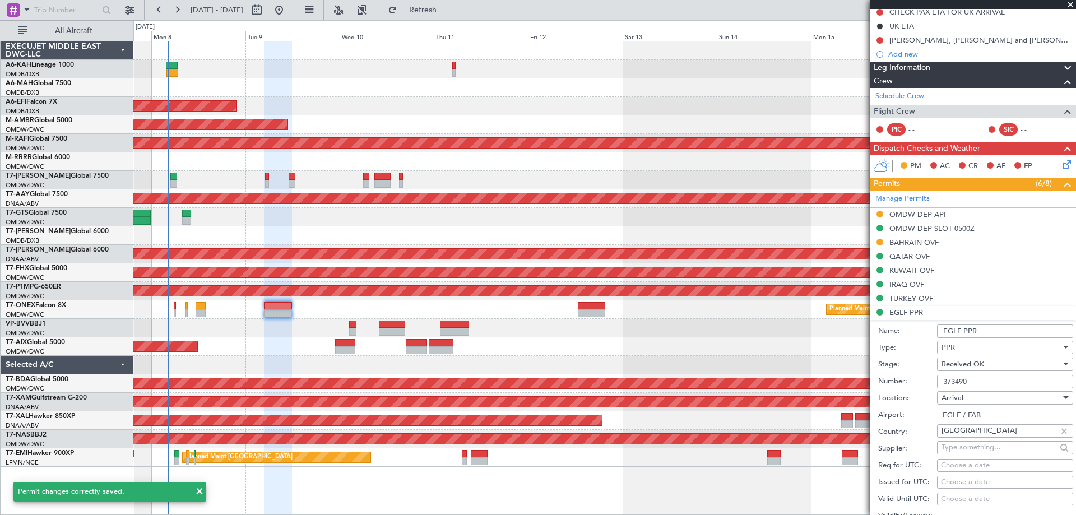
drag, startPoint x: 982, startPoint y: 380, endPoint x: 855, endPoint y: 392, distance: 127.8
click at [855, 392] on fb-app "07 Sep 2025 - 17 Sep 2025 Refresh Quick Links All Aircraft Planned Maint Dubai …" at bounding box center [538, 261] width 1076 height 507
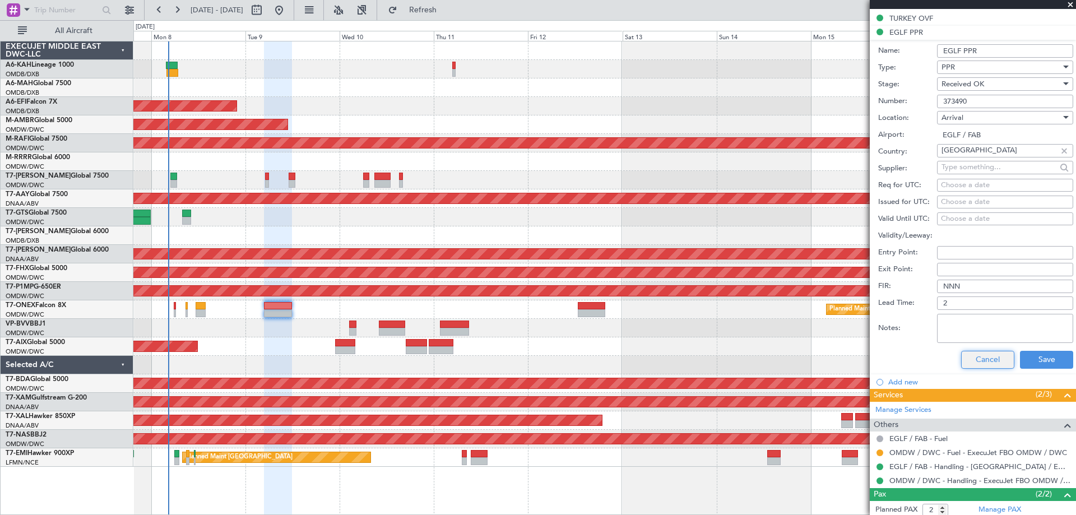
click at [964, 363] on button "Cancel" at bounding box center [987, 360] width 53 height 18
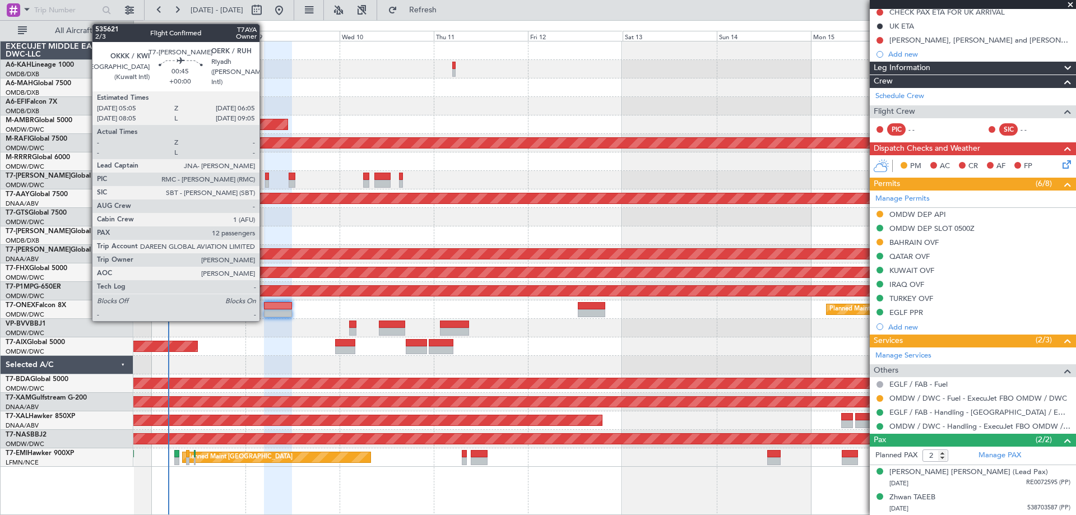
click at [265, 179] on div at bounding box center [267, 177] width 4 height 8
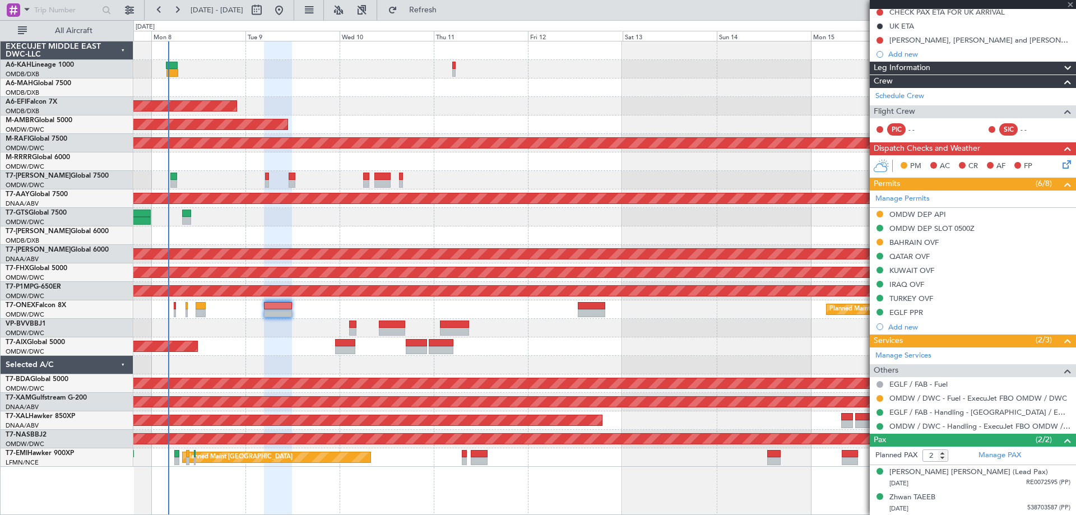
type input "12"
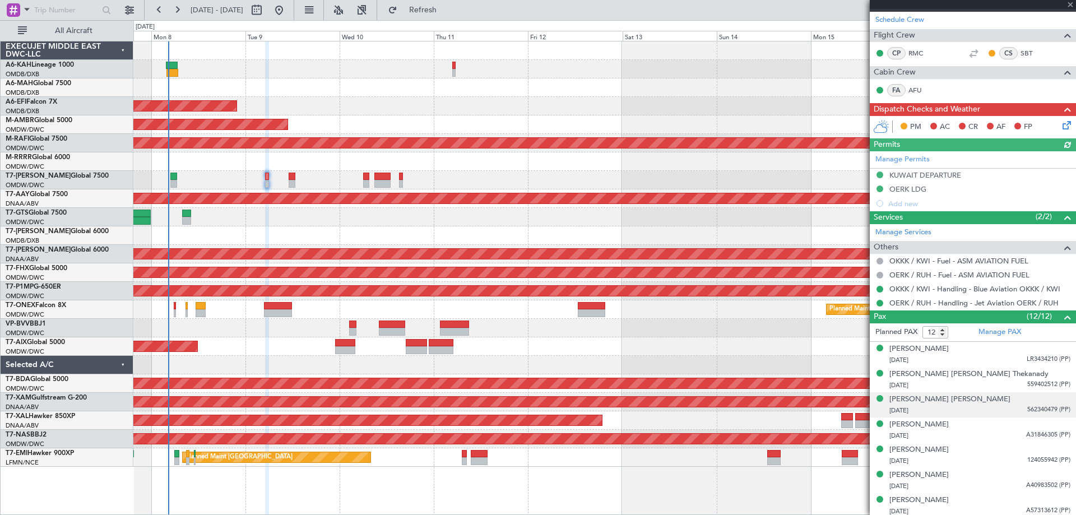
scroll to position [351, 0]
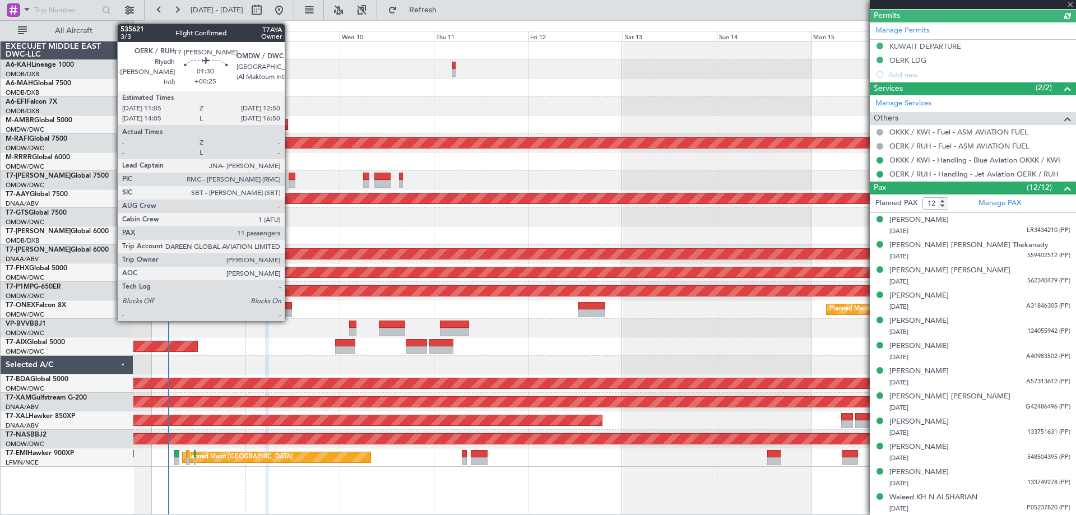
click at [290, 185] on div at bounding box center [292, 184] width 7 height 8
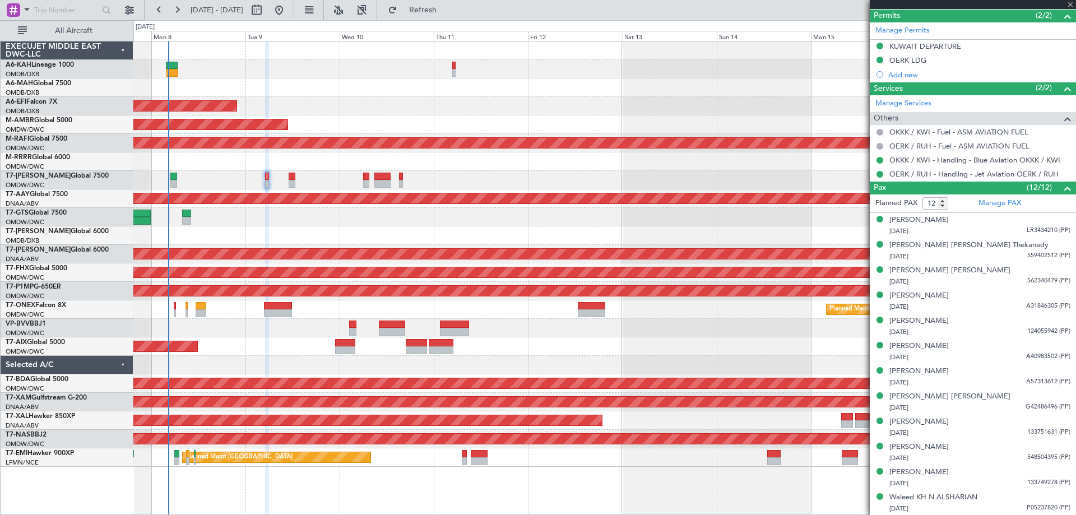
type input "+00:25"
type input "11"
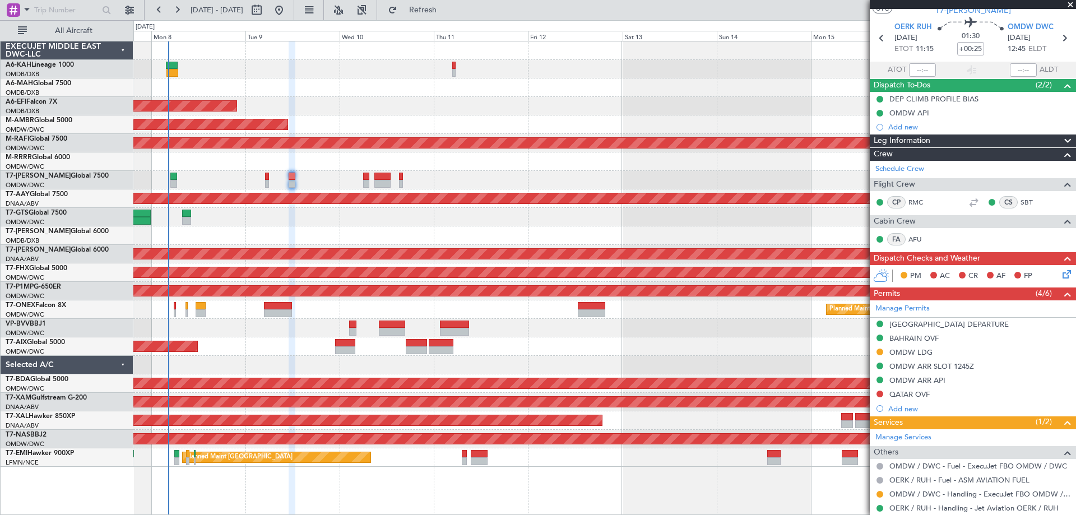
scroll to position [0, 0]
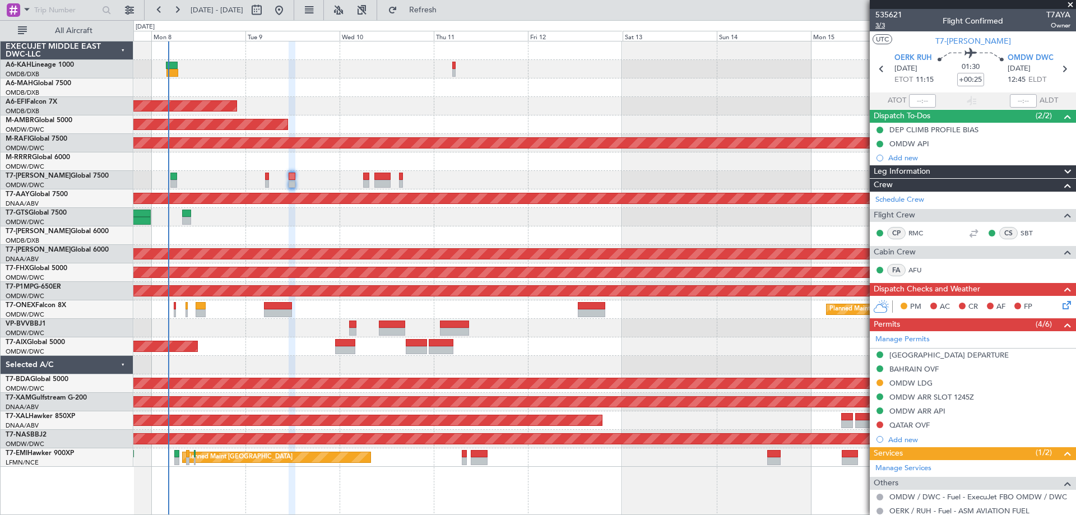
click at [884, 26] on span "3/3" at bounding box center [888, 26] width 27 height 10
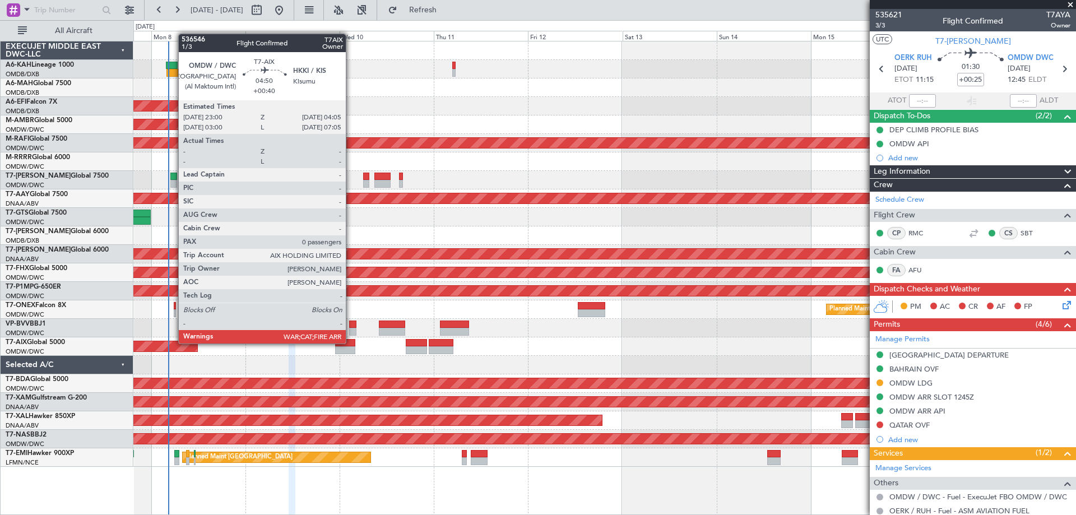
click at [351, 342] on div at bounding box center [345, 343] width 20 height 8
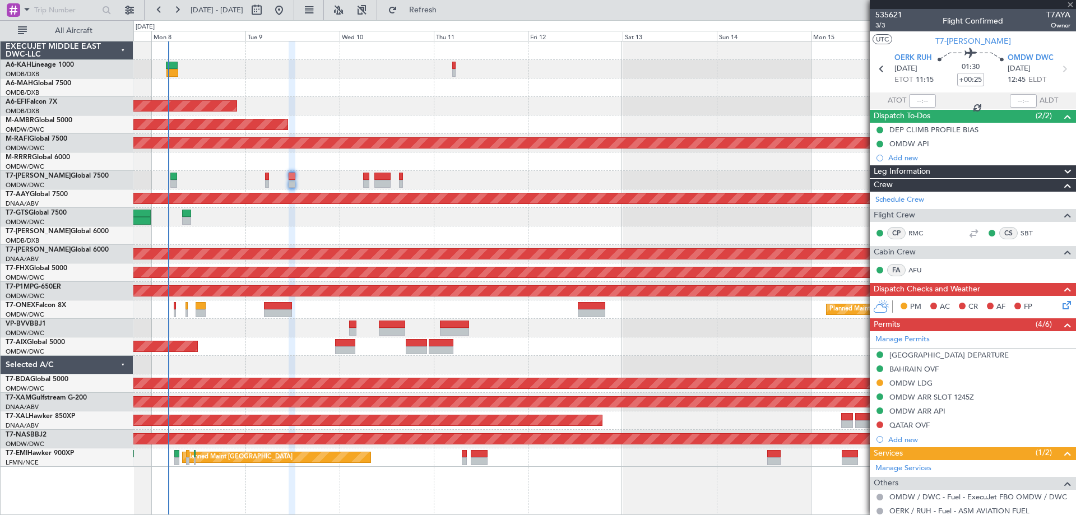
type input "+00:40"
type input "0"
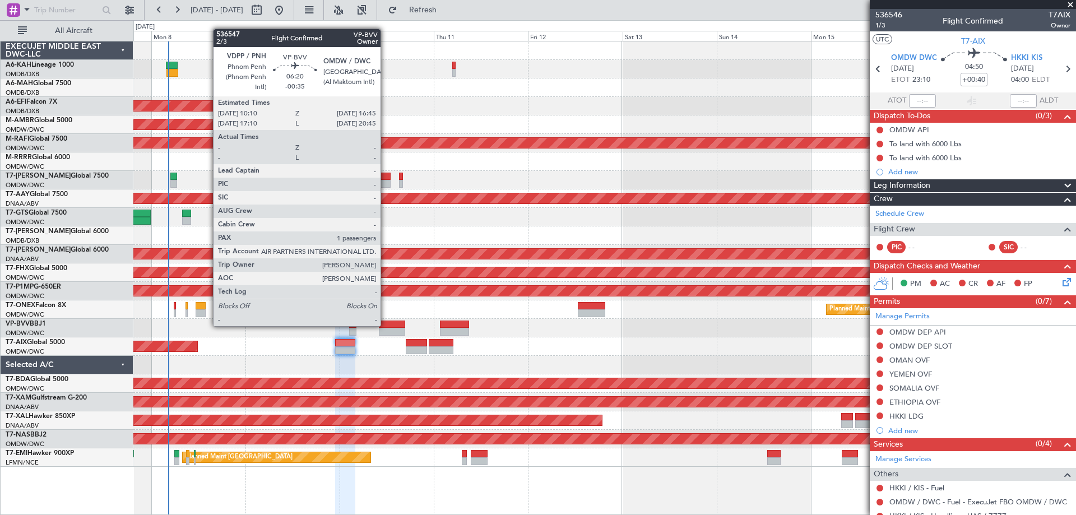
click at [386, 325] on div at bounding box center [392, 325] width 26 height 8
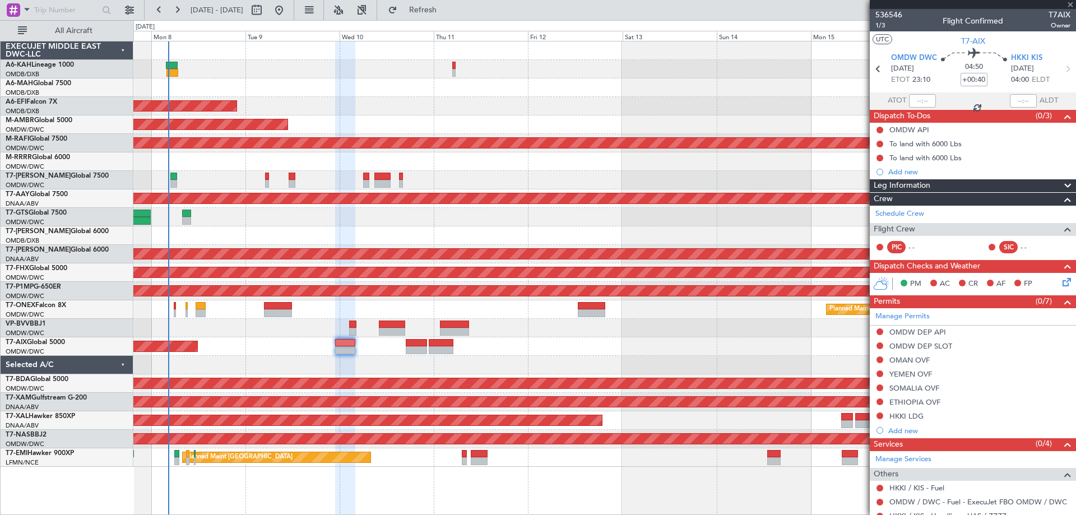
type input "-00:35"
type input "1"
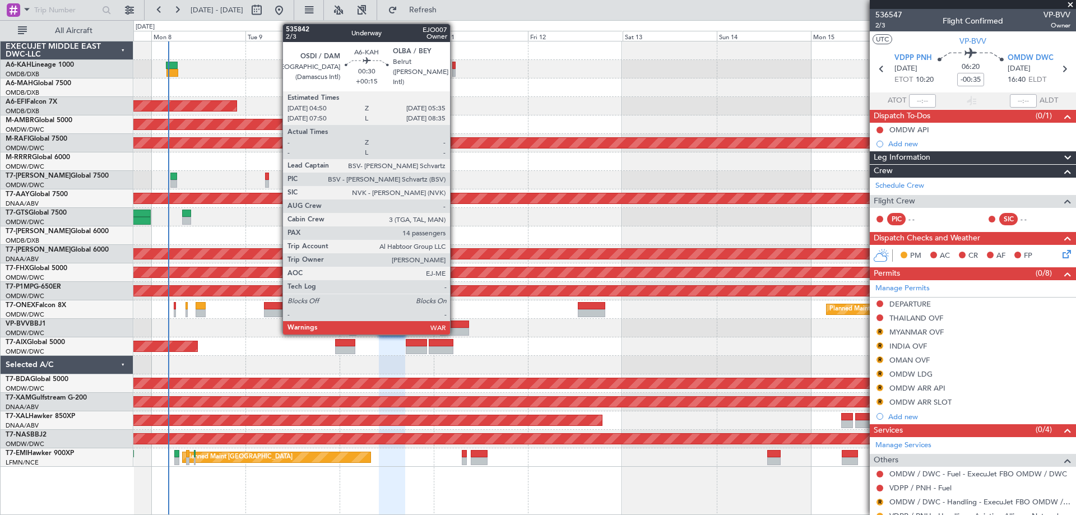
click at [455, 66] on div at bounding box center [453, 66] width 3 height 8
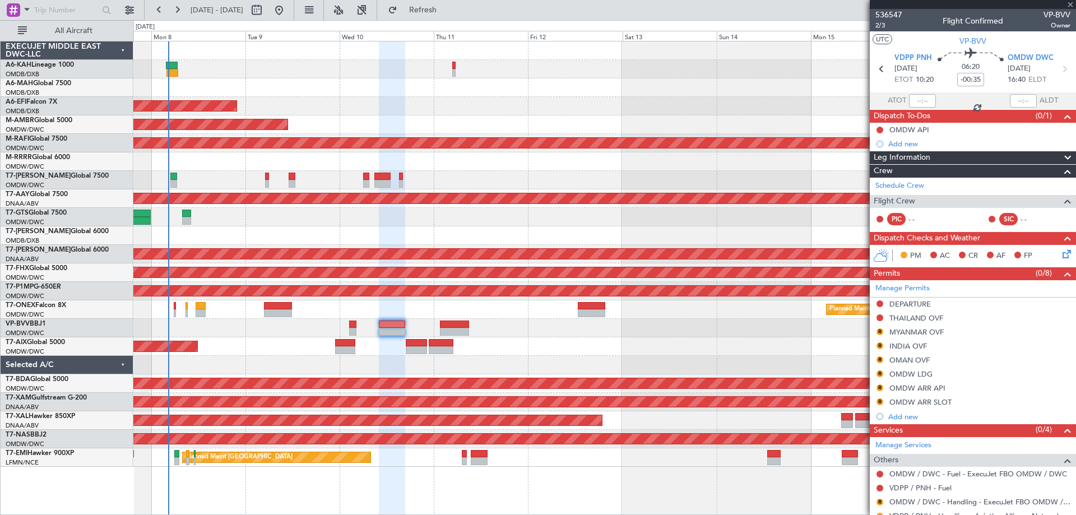
type input "+00:15"
type input "14"
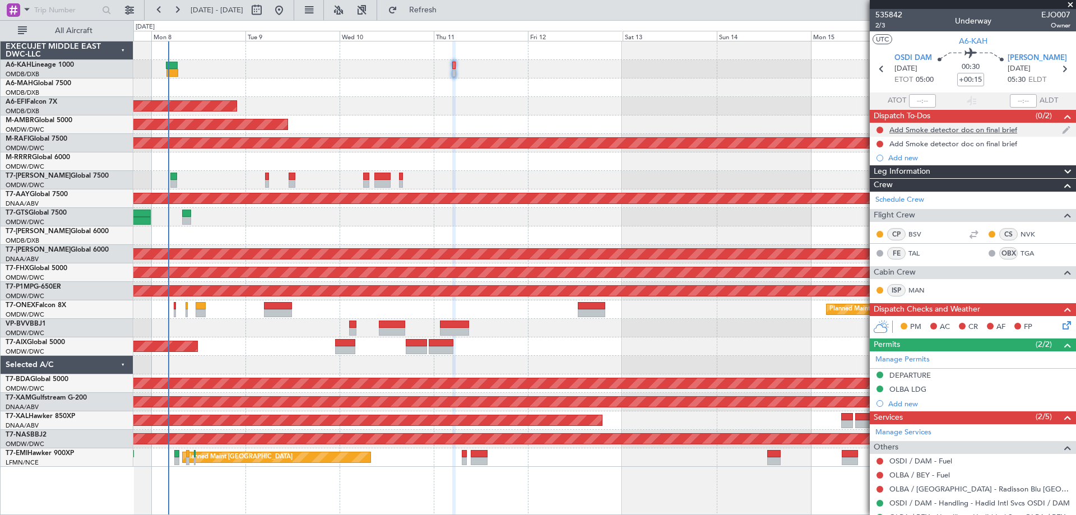
click at [929, 126] on div "Add Smoke detector doc on final brief" at bounding box center [953, 130] width 128 height 10
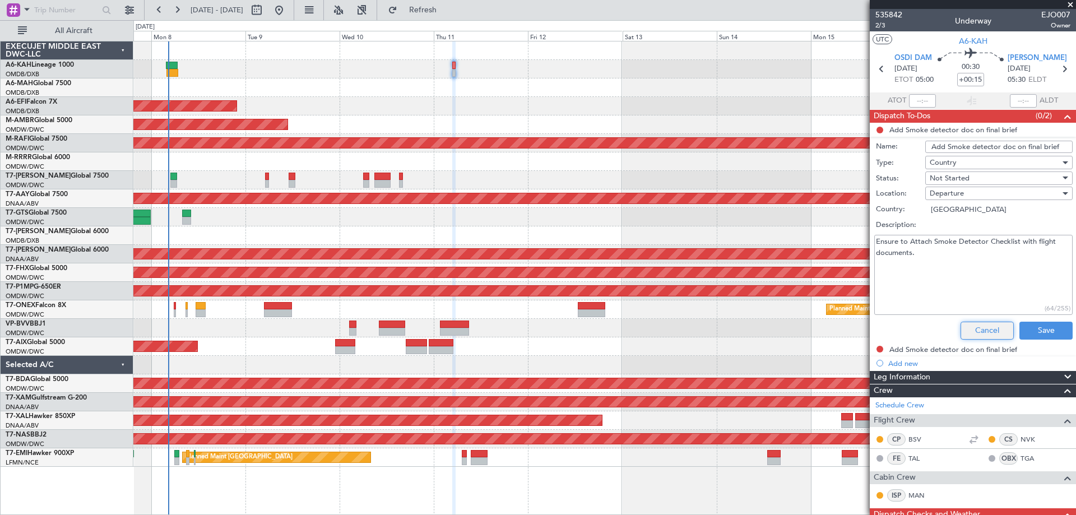
click at [985, 326] on button "Cancel" at bounding box center [987, 331] width 53 height 18
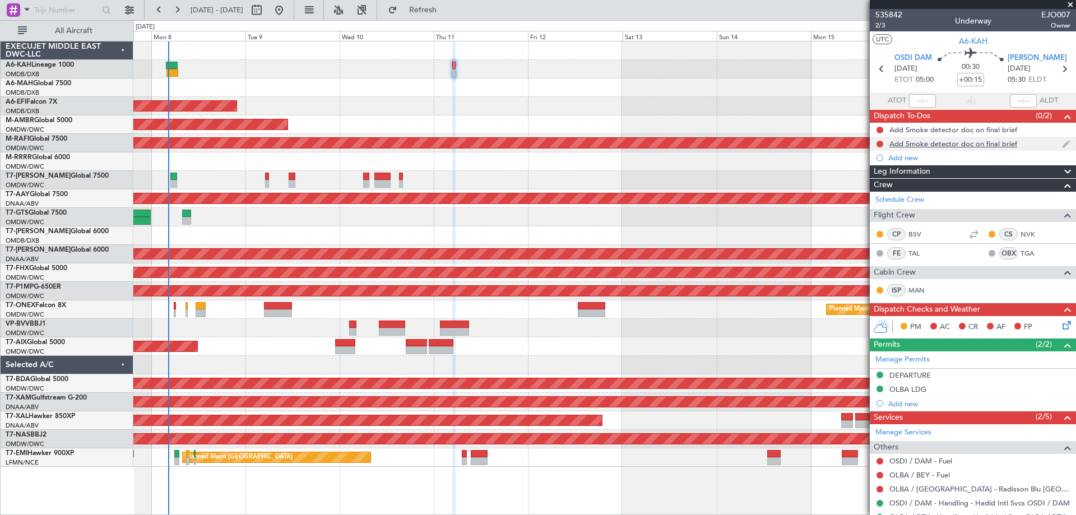
click at [919, 143] on div "Add Smoke detector doc on final brief" at bounding box center [953, 144] width 128 height 10
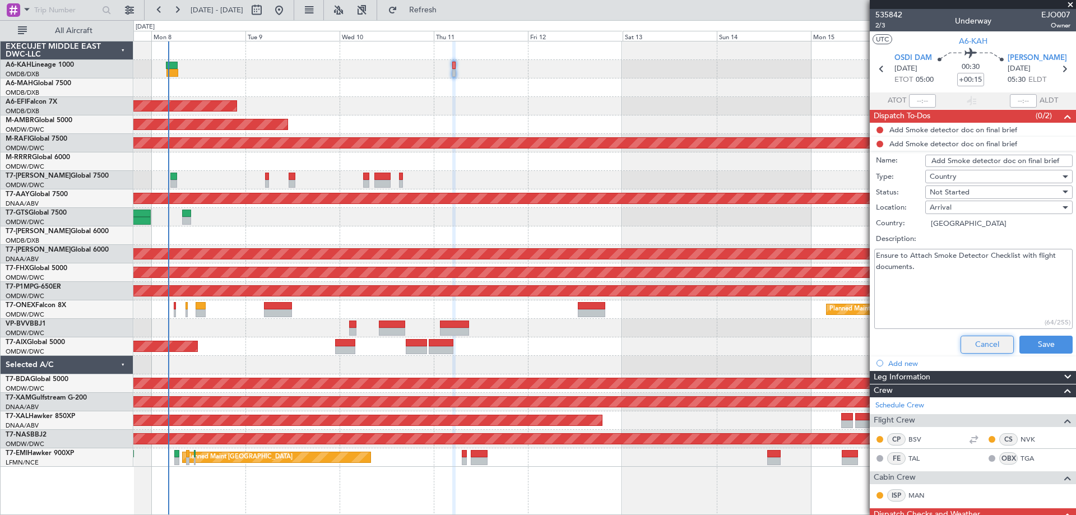
click at [973, 349] on button "Cancel" at bounding box center [987, 345] width 53 height 18
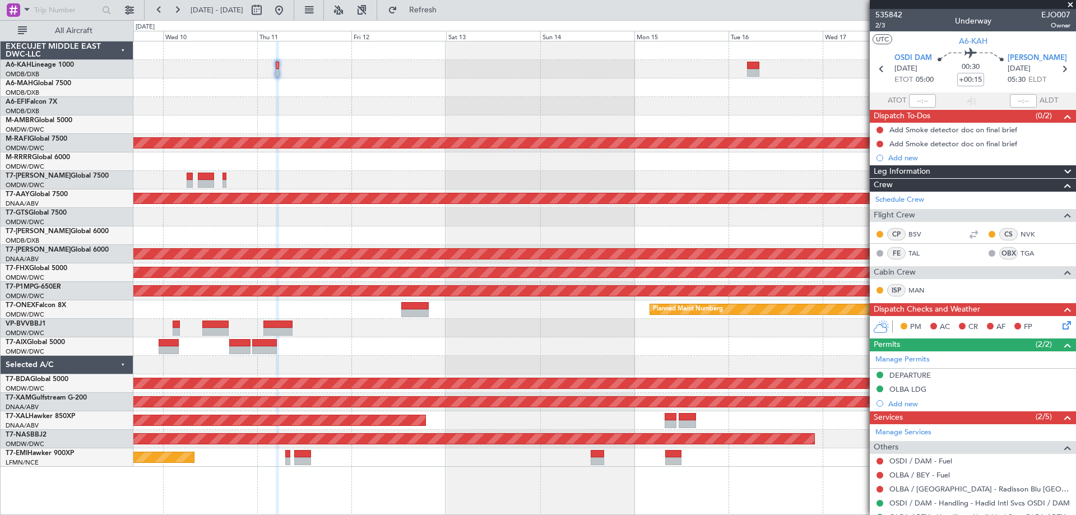
click at [386, 76] on div "Planned Maint Dubai (Al Maktoum Intl) AOG Maint Dubai (Al Maktoum Intl) Planned…" at bounding box center [604, 253] width 942 height 425
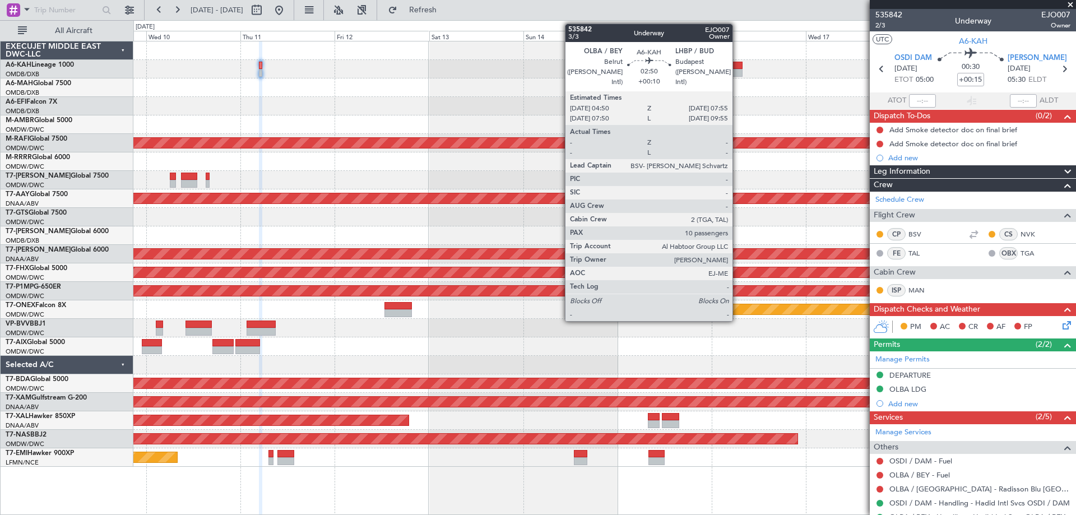
click at [737, 71] on div at bounding box center [736, 73] width 12 height 8
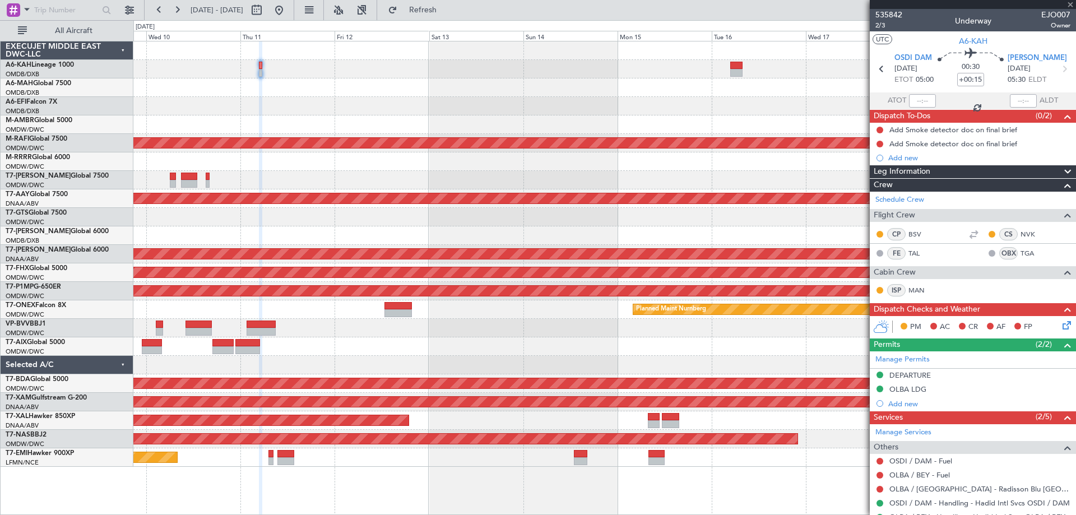
type input "+00:10"
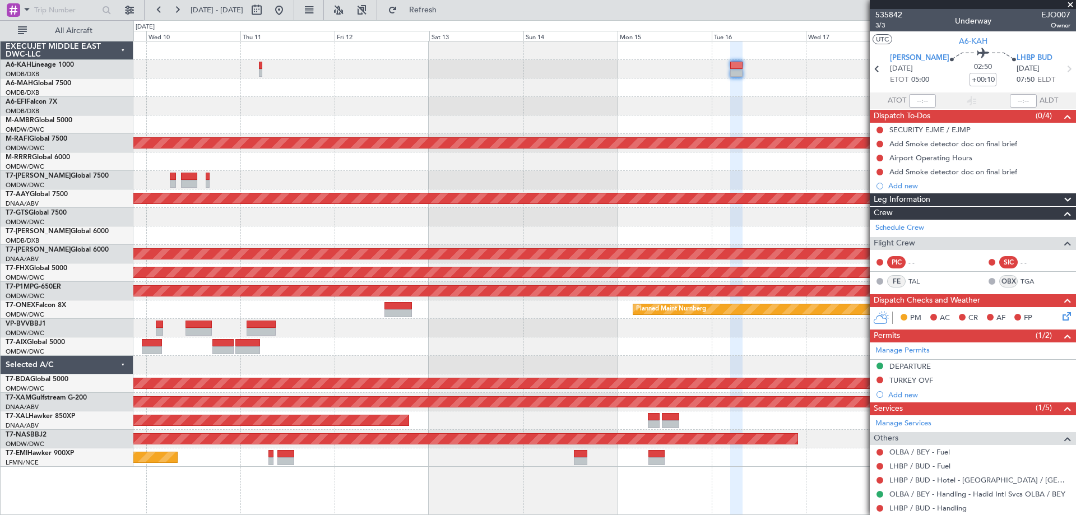
click at [1070, 2] on span at bounding box center [1070, 5] width 11 height 10
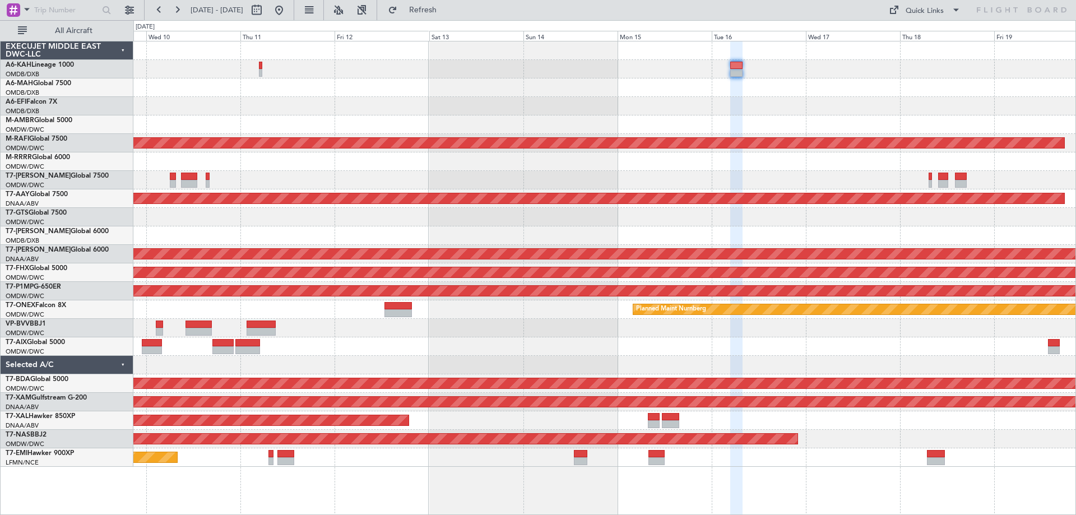
type input "0"
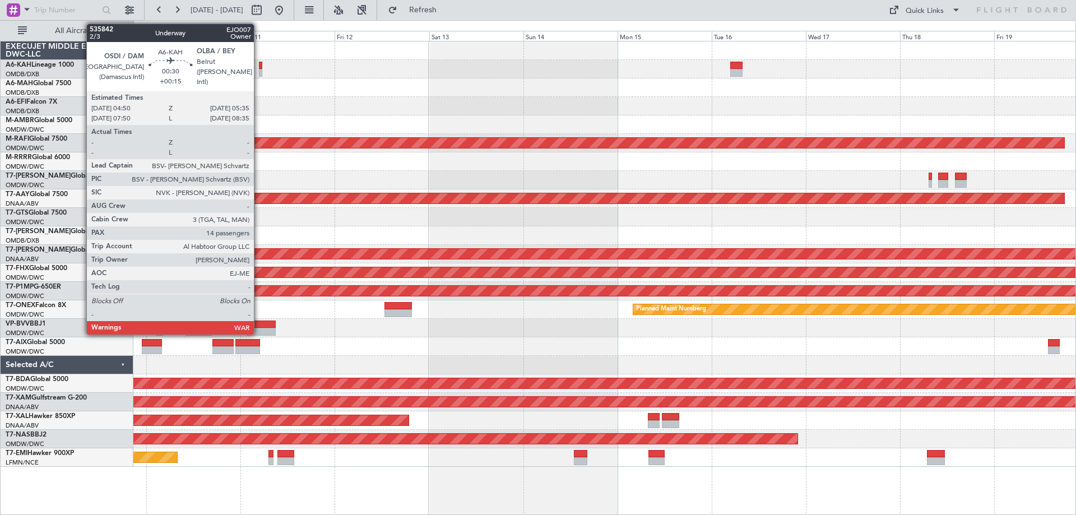
click at [259, 72] on div at bounding box center [260, 73] width 3 height 8
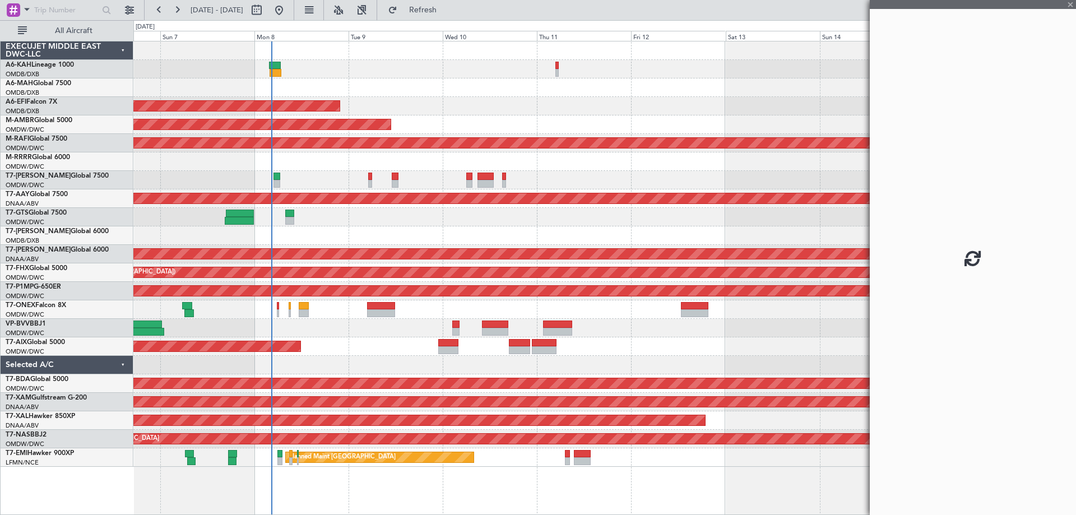
click at [537, 125] on div "Planned Maint Dubai (Al Maktoum Intl) Planned Maint Dubai (Dubai Intl) Planned …" at bounding box center [604, 253] width 942 height 425
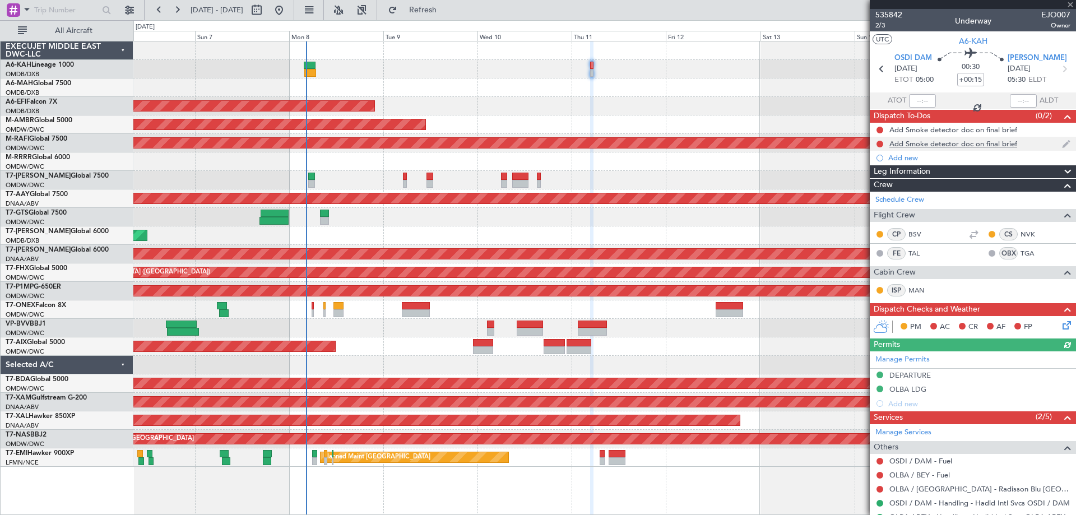
click at [919, 146] on div "Add Smoke detector doc on final brief" at bounding box center [953, 144] width 128 height 10
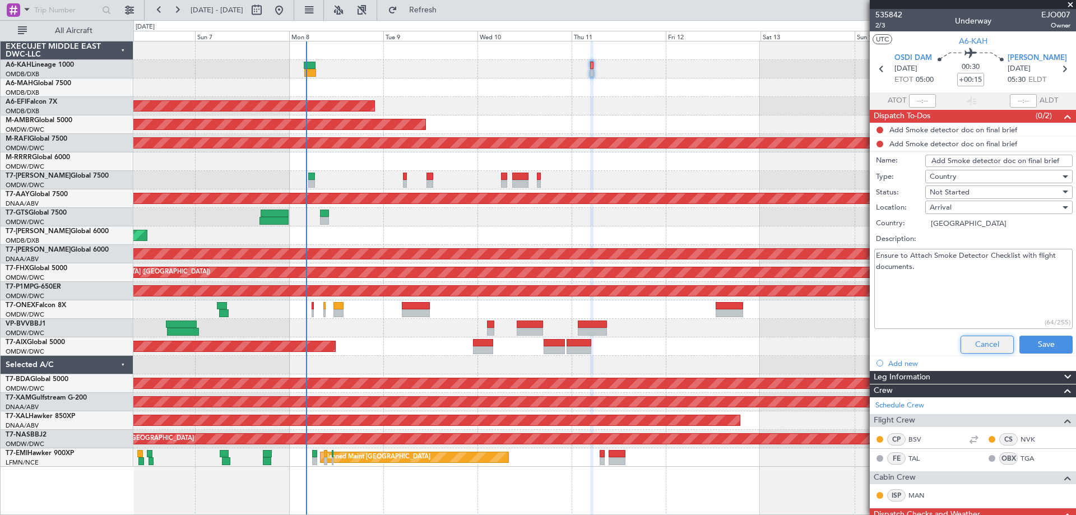
click at [983, 342] on button "Cancel" at bounding box center [987, 345] width 53 height 18
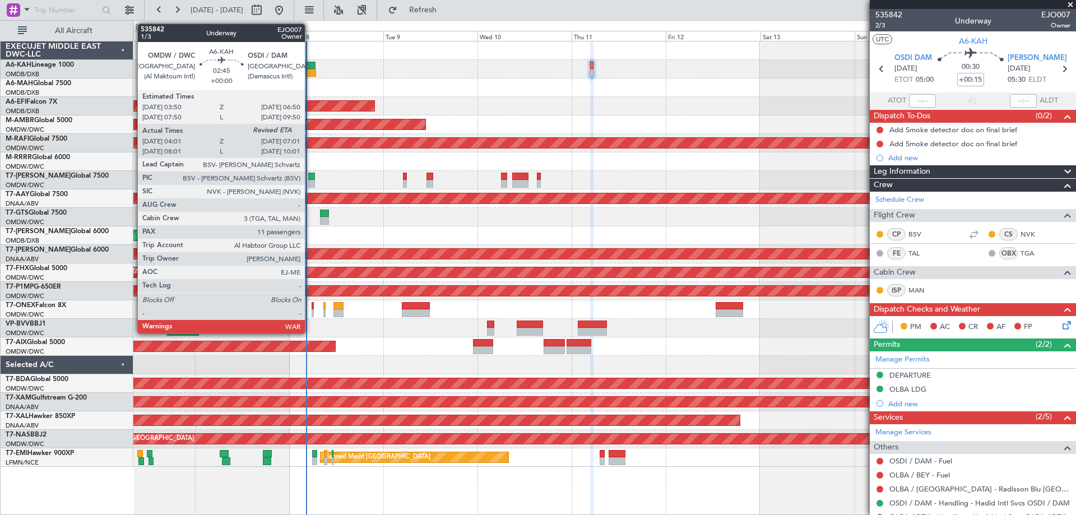
click at [310, 72] on div at bounding box center [310, 73] width 12 height 8
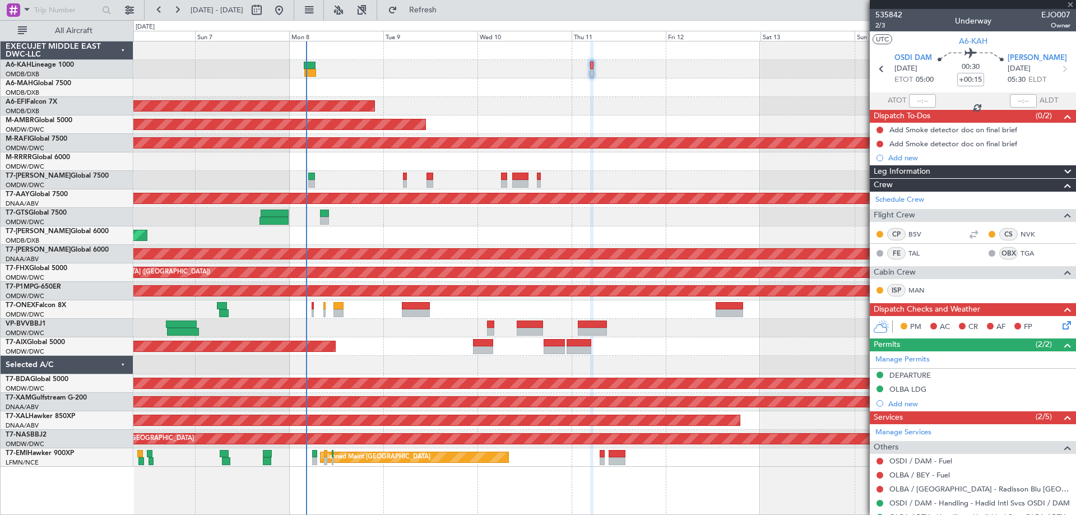
type input "04:11"
type input "11"
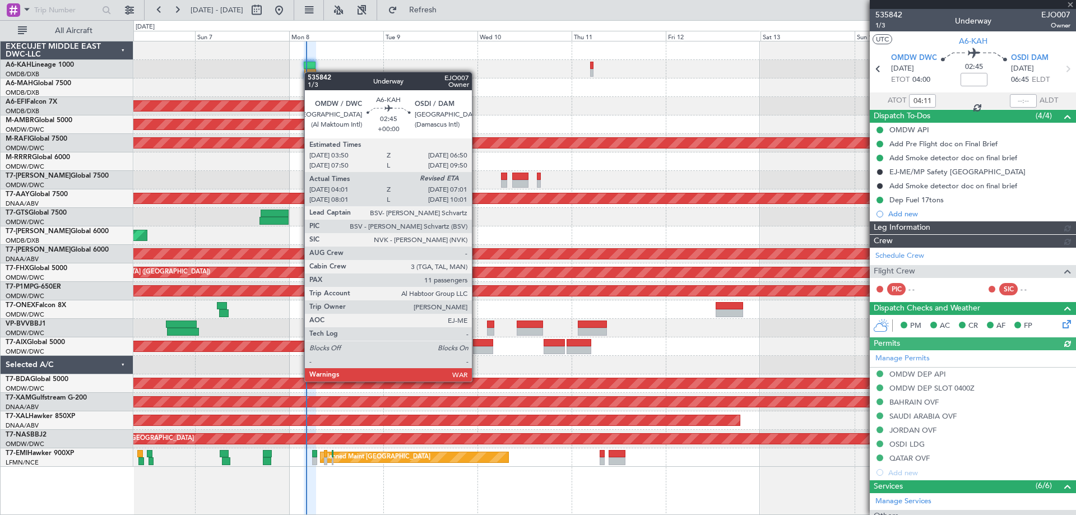
type input "Dherander Fithani (DHF)"
type input "7141"
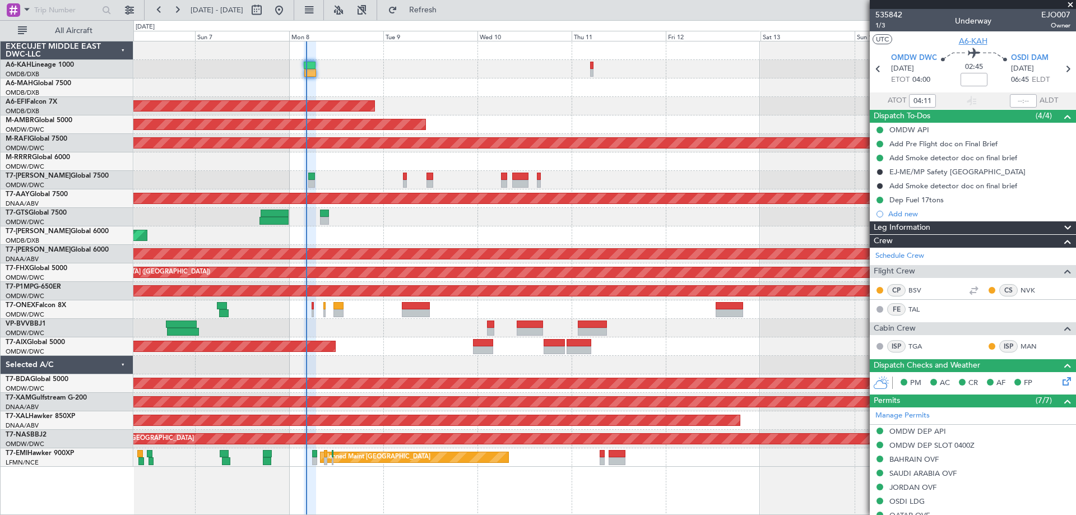
click at [968, 39] on span "A6-KAH" at bounding box center [973, 41] width 29 height 12
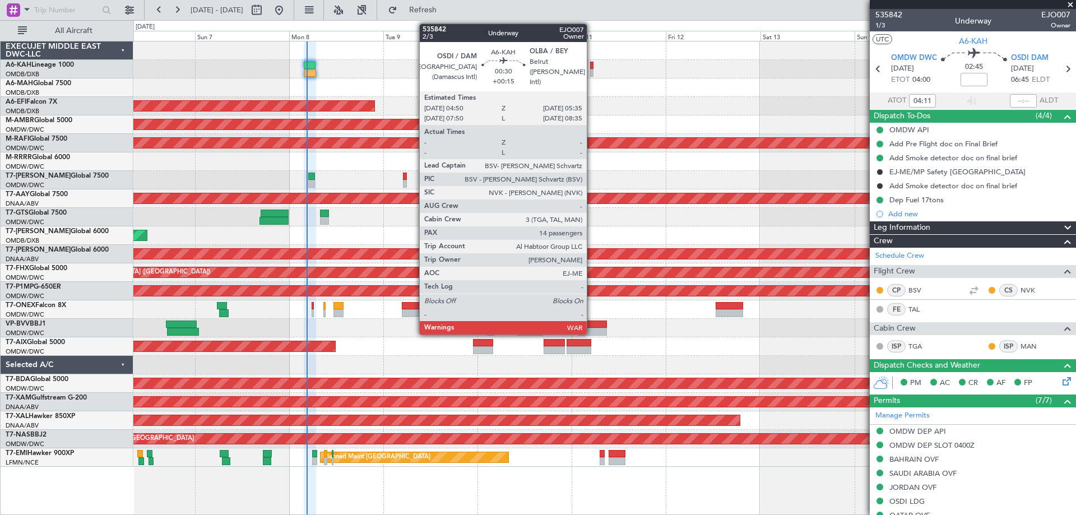
click at [592, 69] on div at bounding box center [591, 73] width 3 height 8
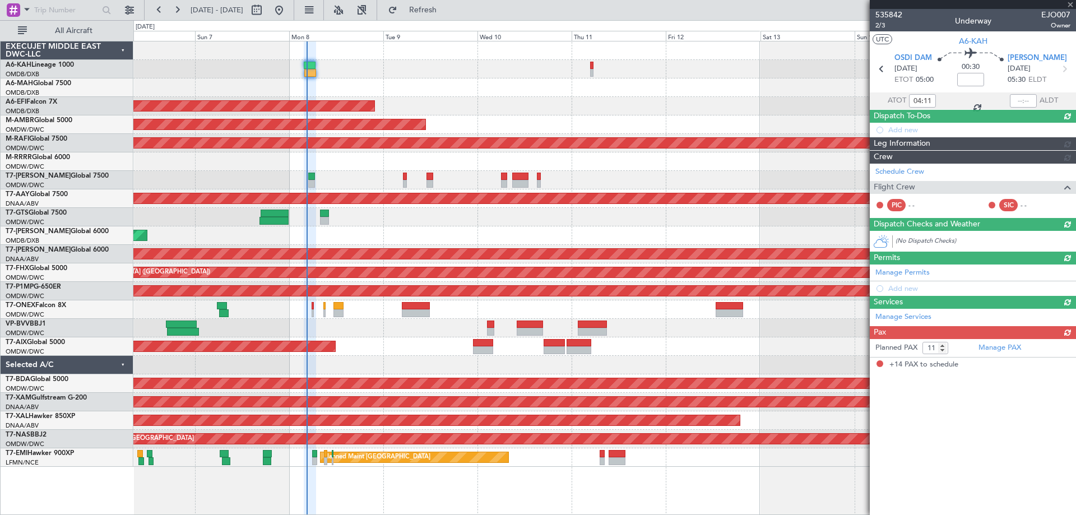
type input "+00:15"
type input "14"
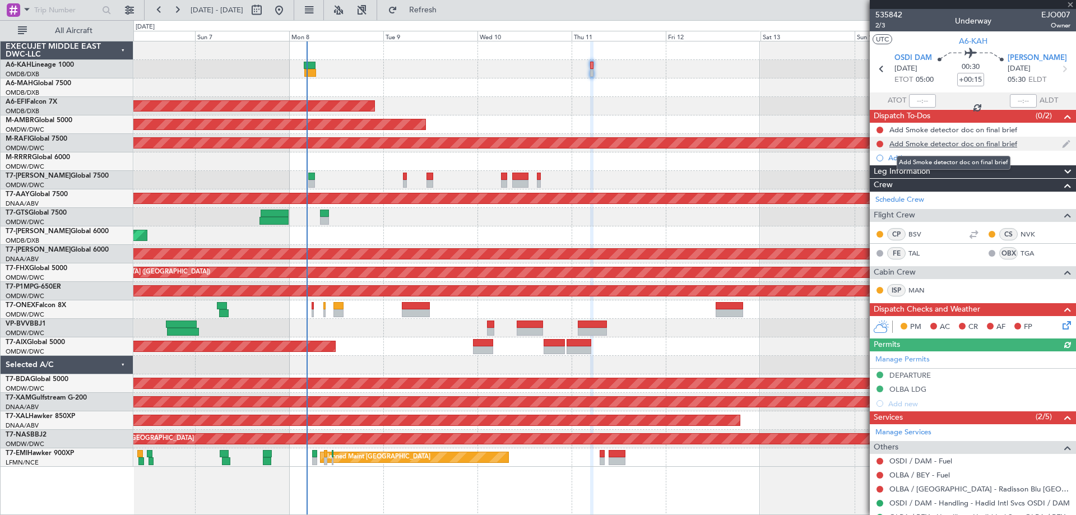
click at [944, 144] on div "Add Smoke detector doc on final brief" at bounding box center [953, 144] width 128 height 10
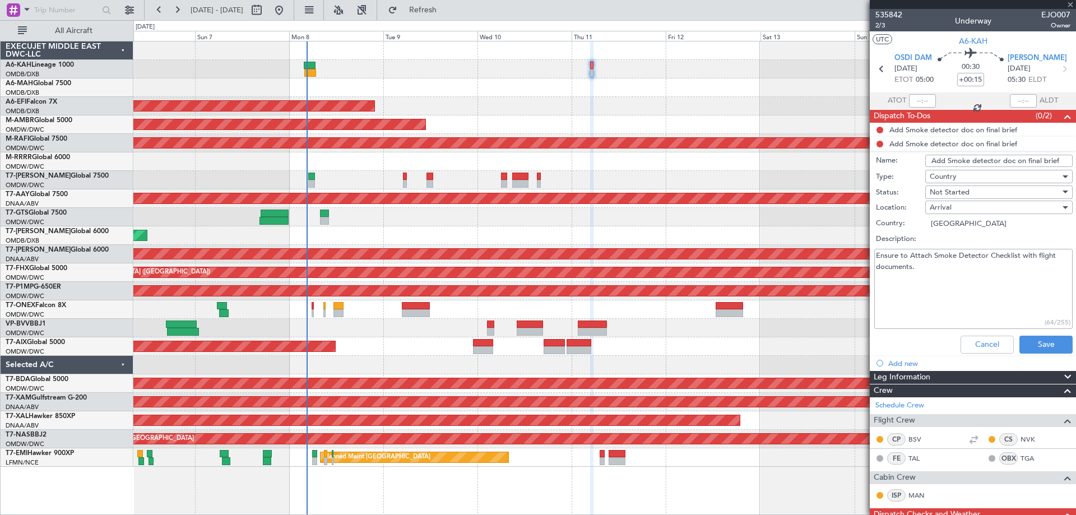
click at [973, 164] on input "Add Smoke detector doc on final brief" at bounding box center [998, 161] width 147 height 12
paste input "Pref Flight Doc on Final B"
type input "Add Pref Flight Doc on Final Brief"
click at [1039, 347] on button "Save" at bounding box center [1045, 345] width 53 height 18
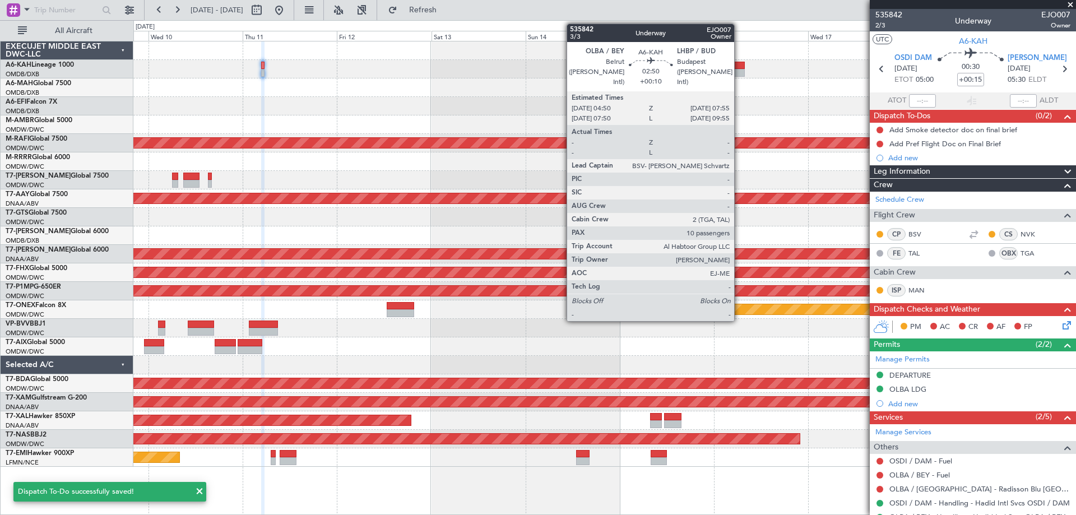
click at [739, 71] on div at bounding box center [738, 73] width 12 height 8
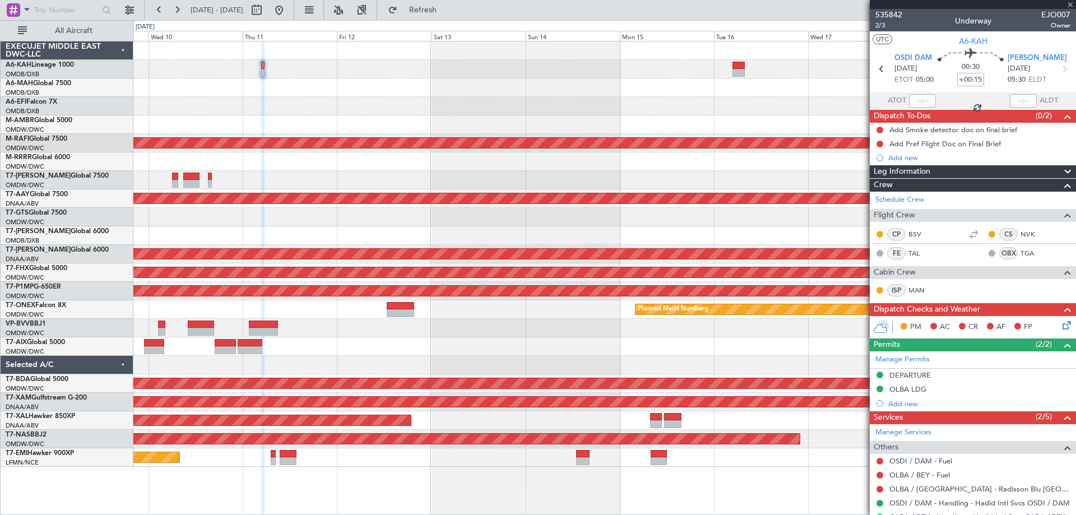
type input "+00:10"
type input "10"
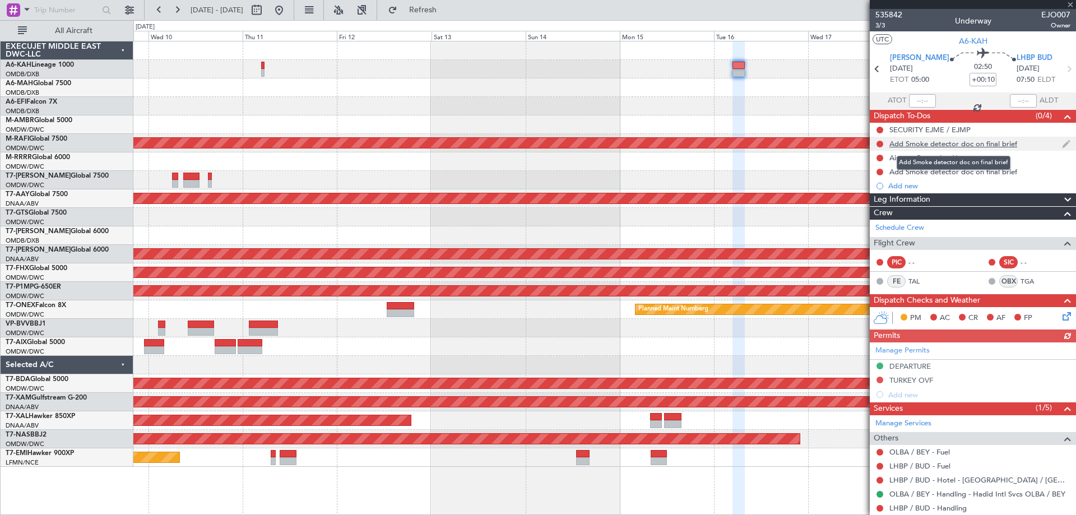
click at [960, 141] on div "Add Smoke detector doc on final brief" at bounding box center [953, 144] width 128 height 10
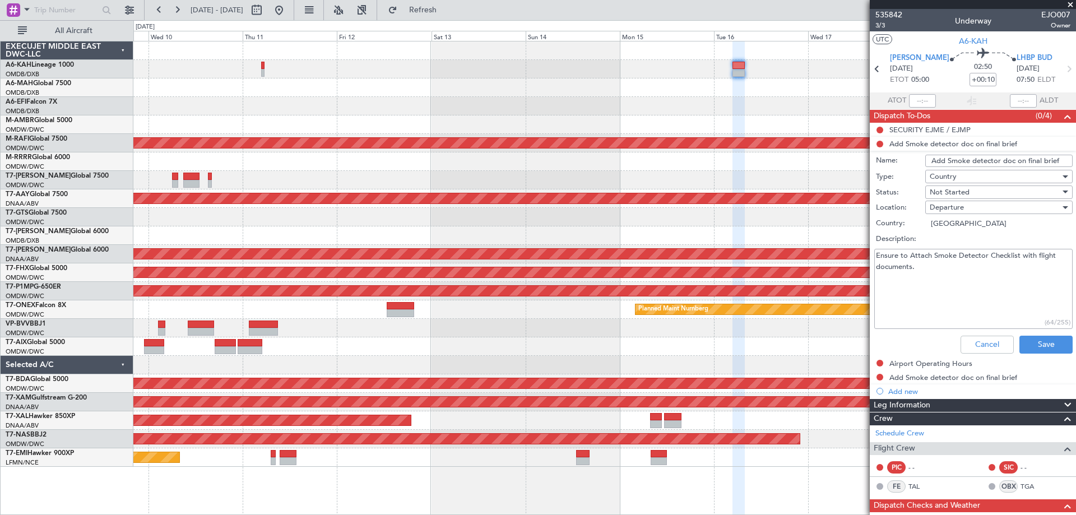
click at [994, 157] on input "Add Smoke detector doc on final brief" at bounding box center [998, 161] width 147 height 12
paste input "Pref Flight Doc on Final B"
type input "Add Pref Flight Doc on Final Brief"
click at [1040, 336] on button "Save" at bounding box center [1045, 345] width 53 height 18
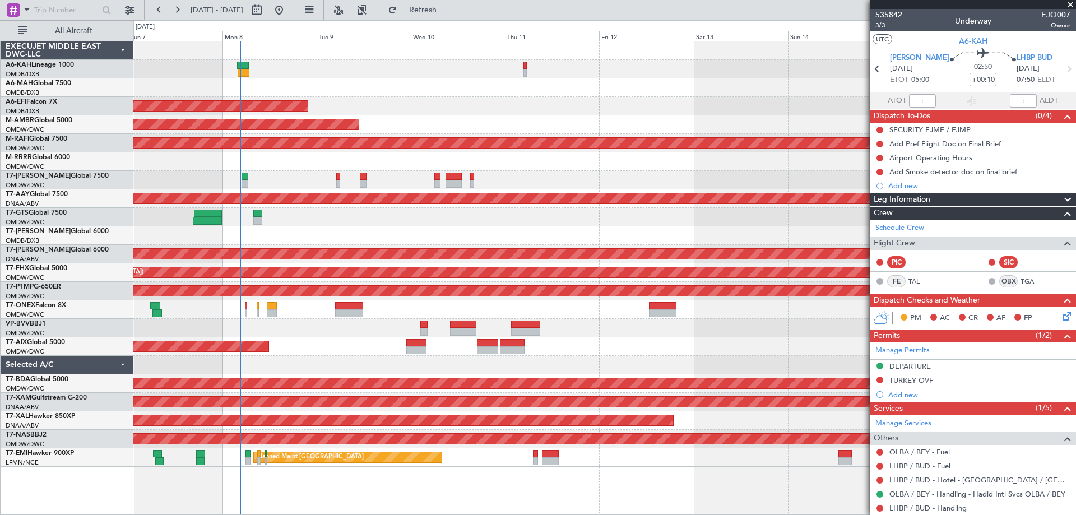
click at [547, 105] on div "Planned Maint Dubai (Al Maktoum Intl)" at bounding box center [604, 106] width 942 height 18
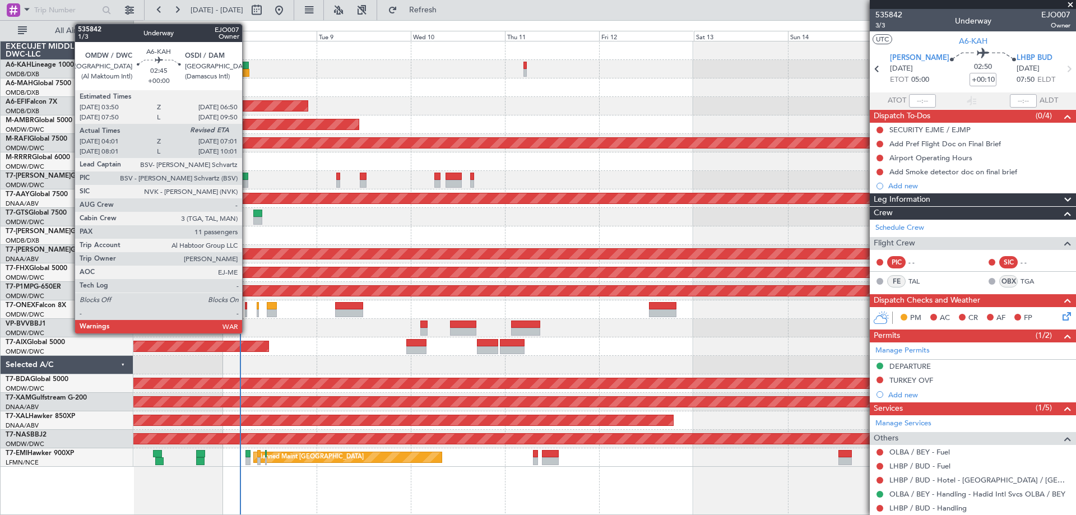
click at [247, 65] on div at bounding box center [243, 66] width 12 height 8
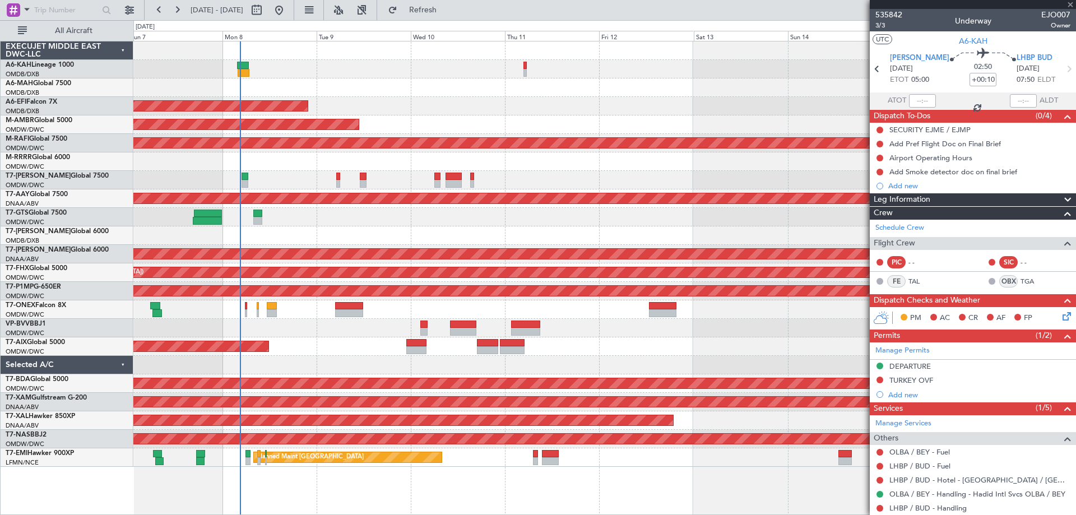
type input "04:11"
type input "11"
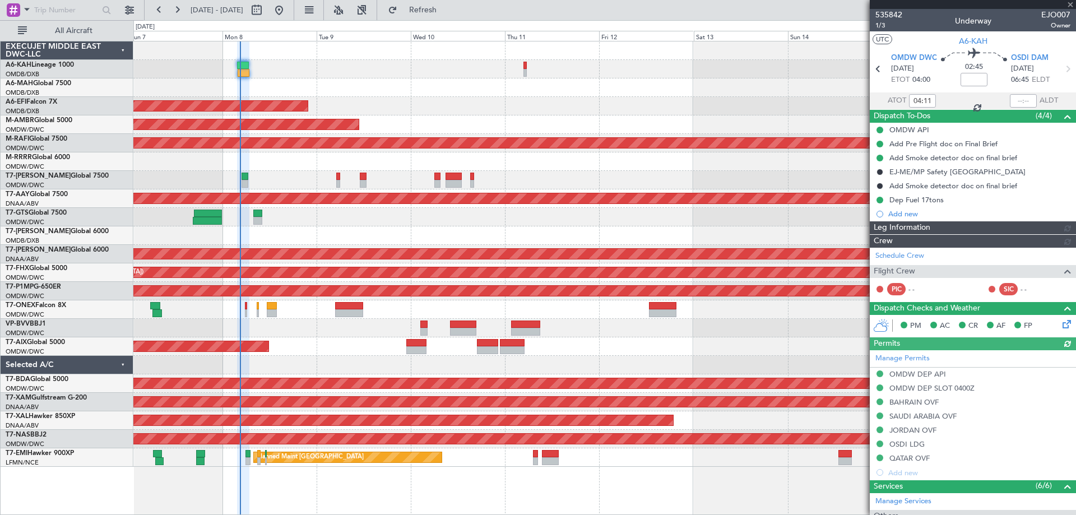
type input "Dherander Fithani (DHF)"
type input "7141"
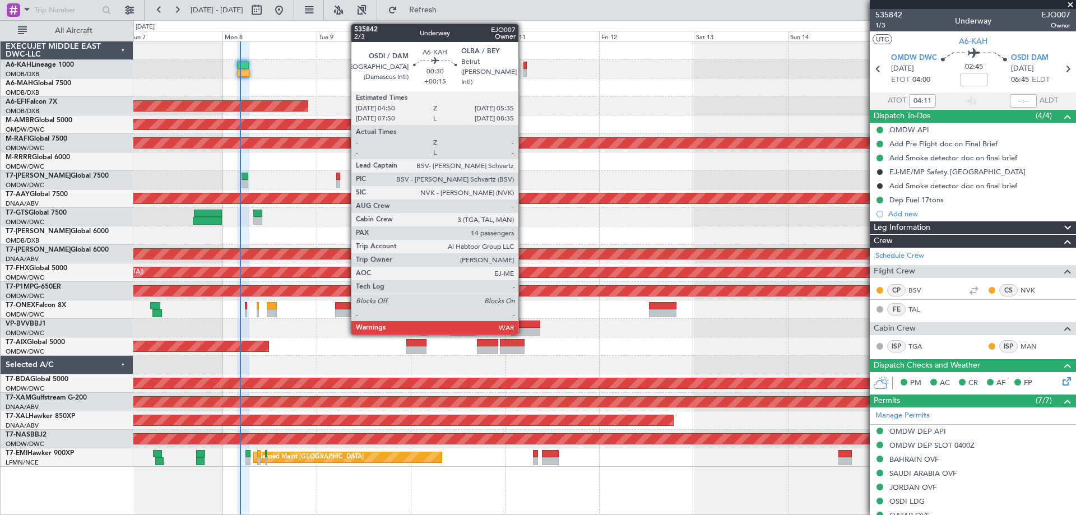
click at [523, 67] on div at bounding box center [524, 66] width 3 height 8
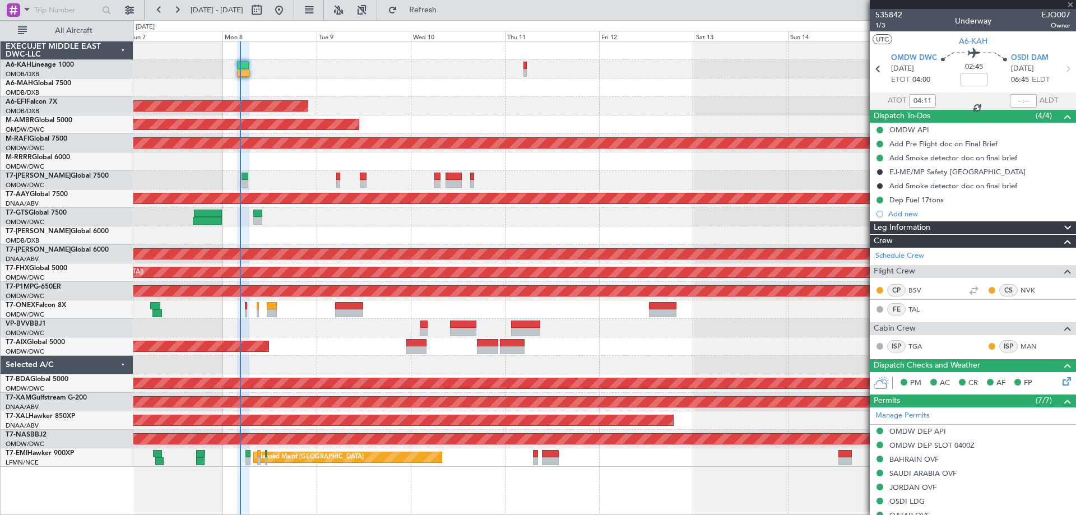
type input "+00:15"
type input "14"
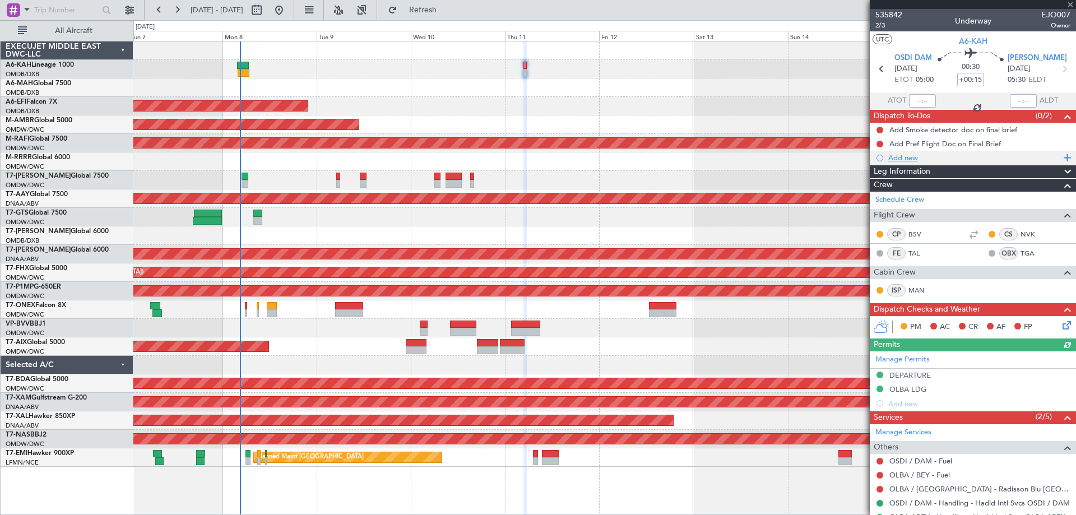
click at [908, 159] on div "Add new" at bounding box center [974, 158] width 172 height 10
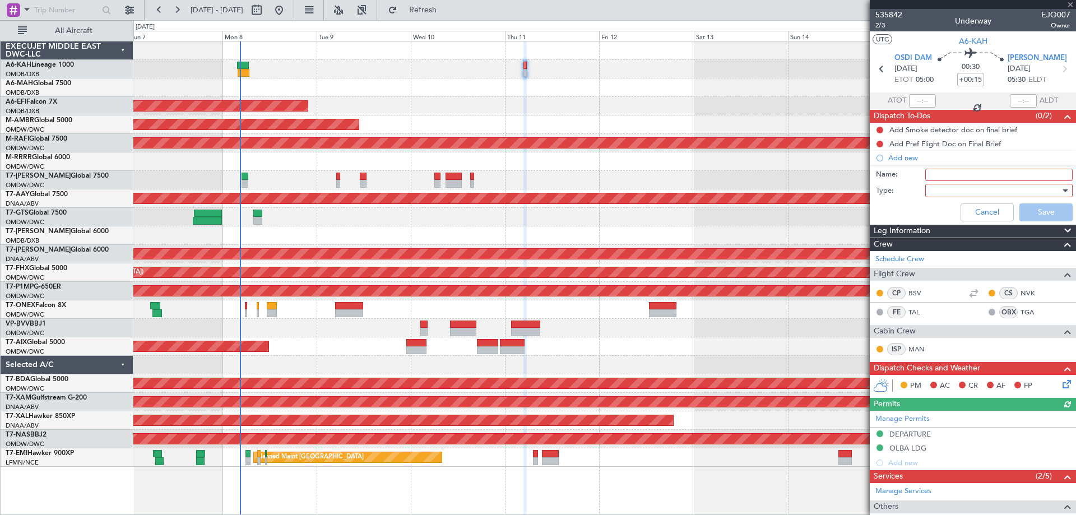
click at [936, 171] on input "Name:" at bounding box center [998, 175] width 147 height 12
paste input "all scheduled legs are put on the brief?"
type input "all scheduled legs are put on the brief"
click at [1027, 194] on div at bounding box center [995, 190] width 131 height 17
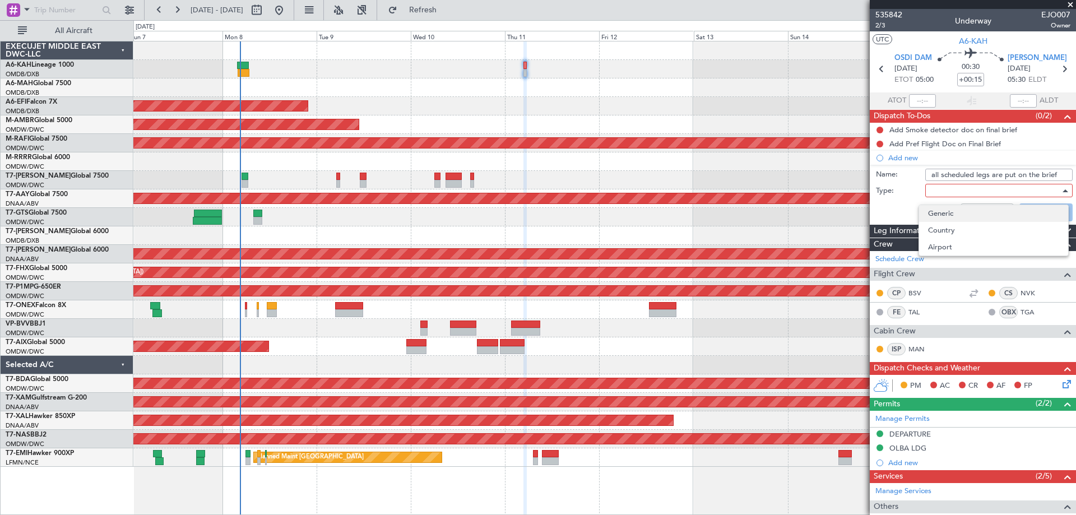
click at [982, 213] on span "Generic" at bounding box center [993, 213] width 131 height 17
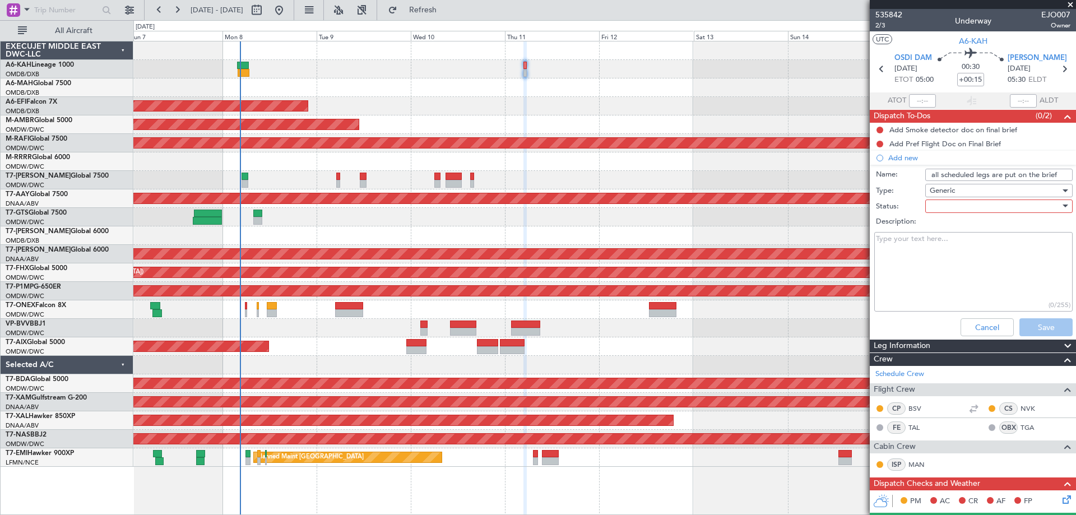
click at [993, 206] on div at bounding box center [995, 206] width 131 height 17
click at [979, 221] on span "Not Started" at bounding box center [993, 228] width 131 height 17
click at [1034, 328] on button "Save" at bounding box center [1045, 327] width 53 height 18
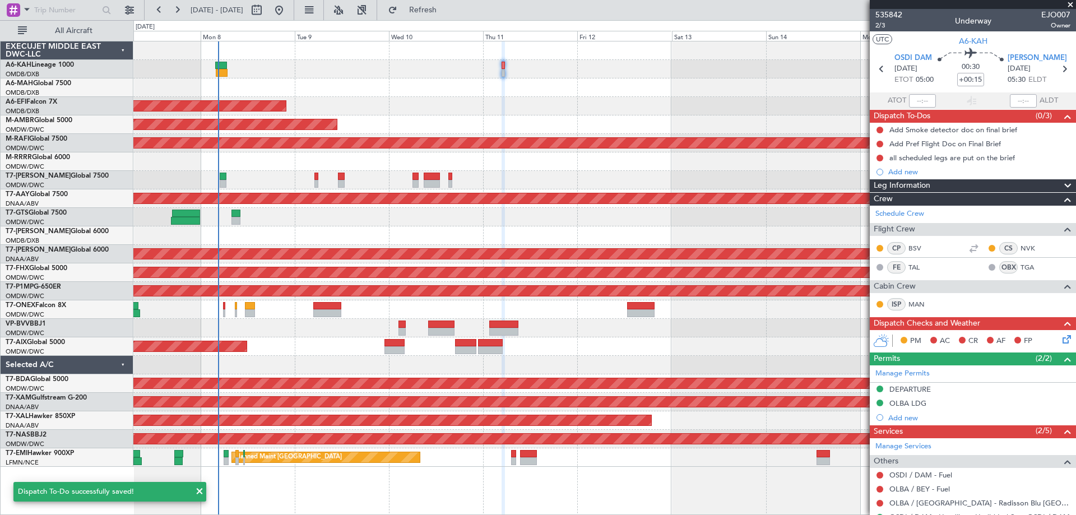
click at [503, 104] on div "Planned Maint Dubai (Al Maktoum Intl) AOG Maint Dubai (Al Maktoum Intl) Planned…" at bounding box center [604, 253] width 942 height 425
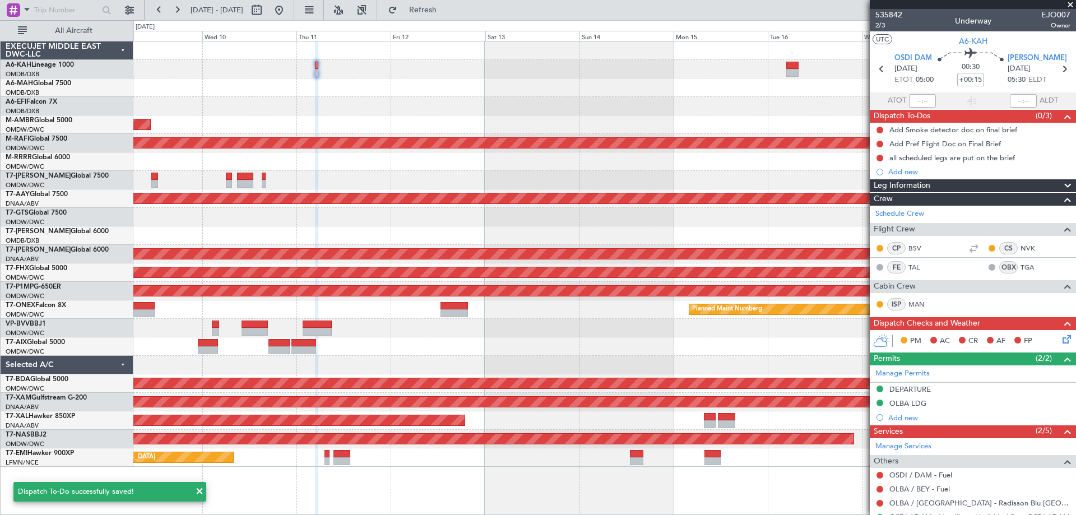
click at [790, 75] on div at bounding box center [792, 73] width 12 height 8
type input "+00:10"
type input "10"
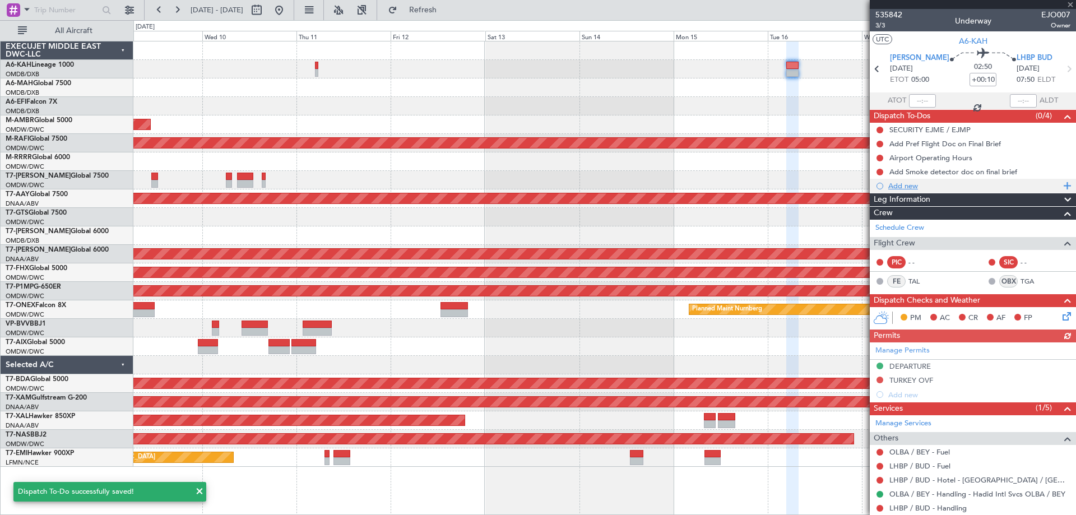
click at [908, 183] on div "Add new" at bounding box center [974, 186] width 172 height 10
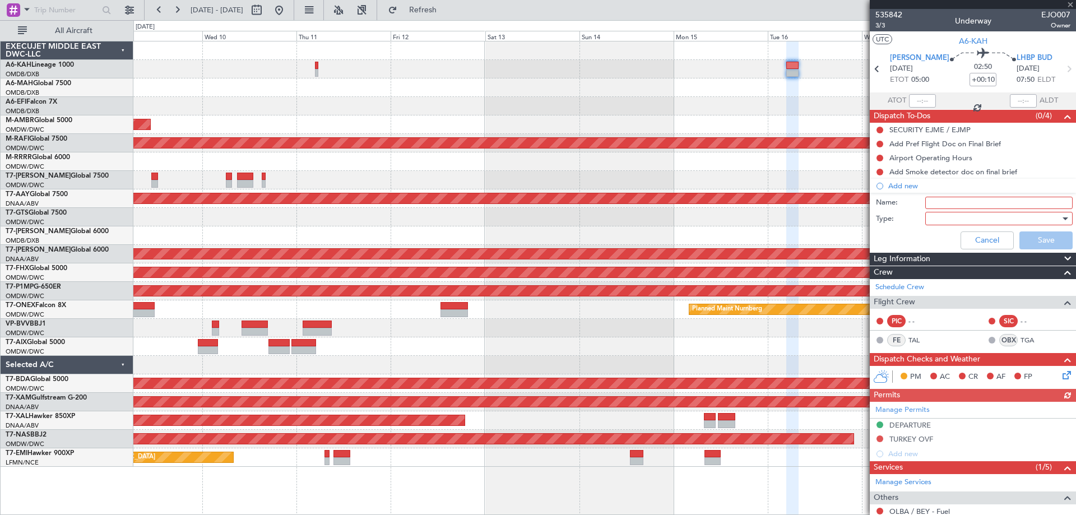
click at [940, 199] on input "Name:" at bounding box center [998, 203] width 147 height 12
paste input "all scheduled legs are put on the brief?"
click at [948, 221] on div at bounding box center [995, 218] width 131 height 17
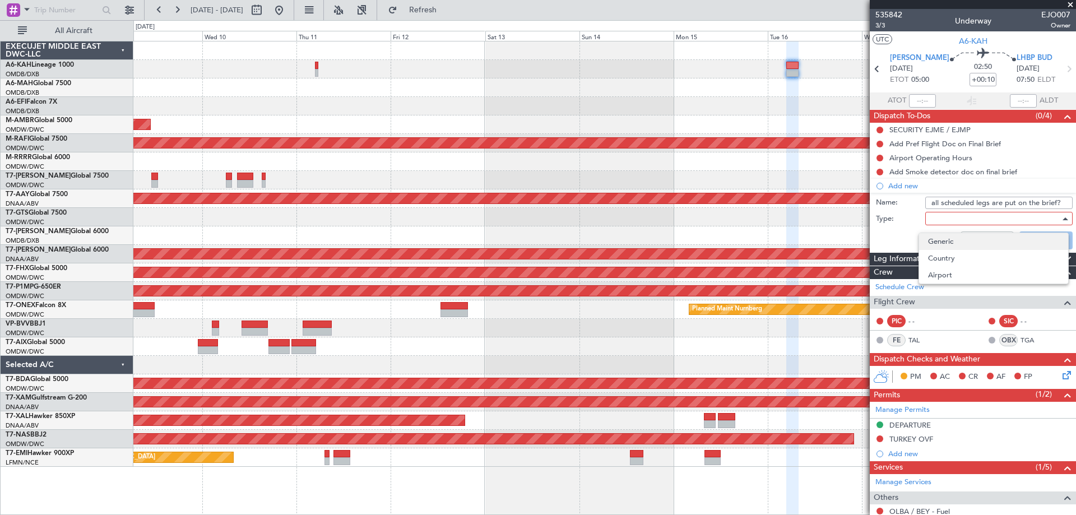
click at [935, 241] on span "Generic" at bounding box center [993, 241] width 131 height 17
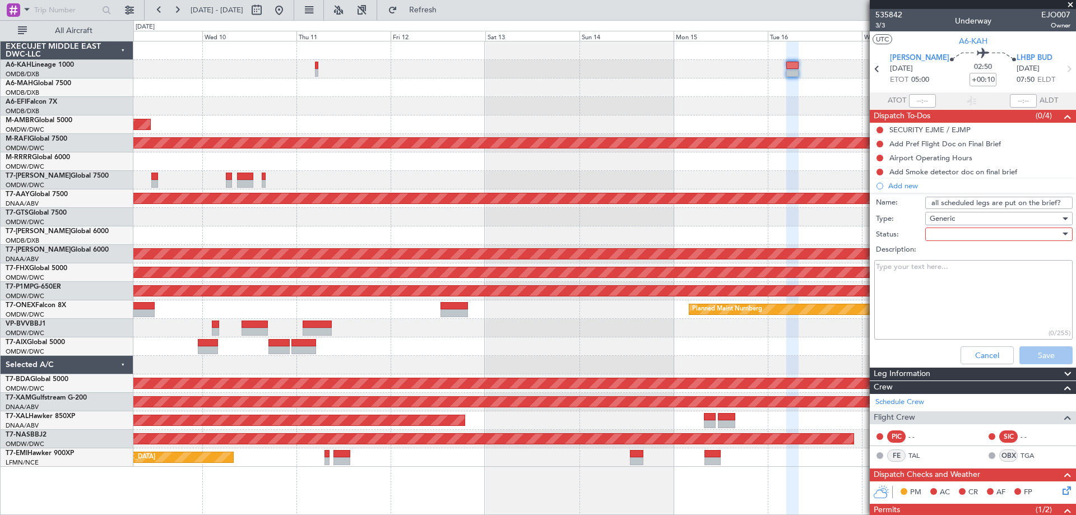
click at [1060, 203] on input "all scheduled legs are put on the brief?" at bounding box center [998, 203] width 147 height 12
type input "all scheduled legs are put on the brief"
click at [993, 235] on div at bounding box center [995, 234] width 131 height 17
click at [970, 249] on div "Not Started In Progress Completed Cancelled" at bounding box center [538, 257] width 1076 height 515
click at [968, 251] on span "Not Started" at bounding box center [993, 256] width 131 height 17
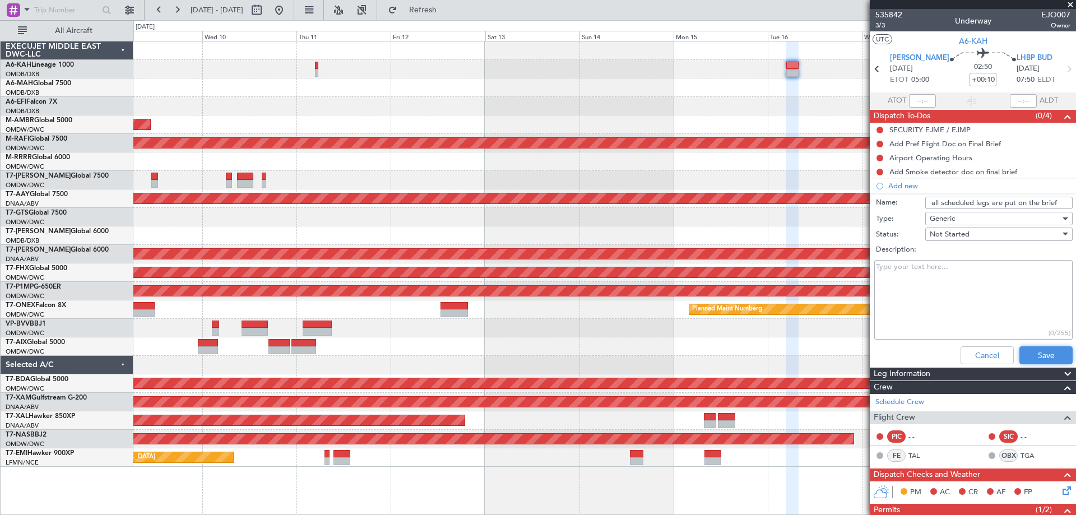
click at [1036, 360] on button "Save" at bounding box center [1045, 355] width 53 height 18
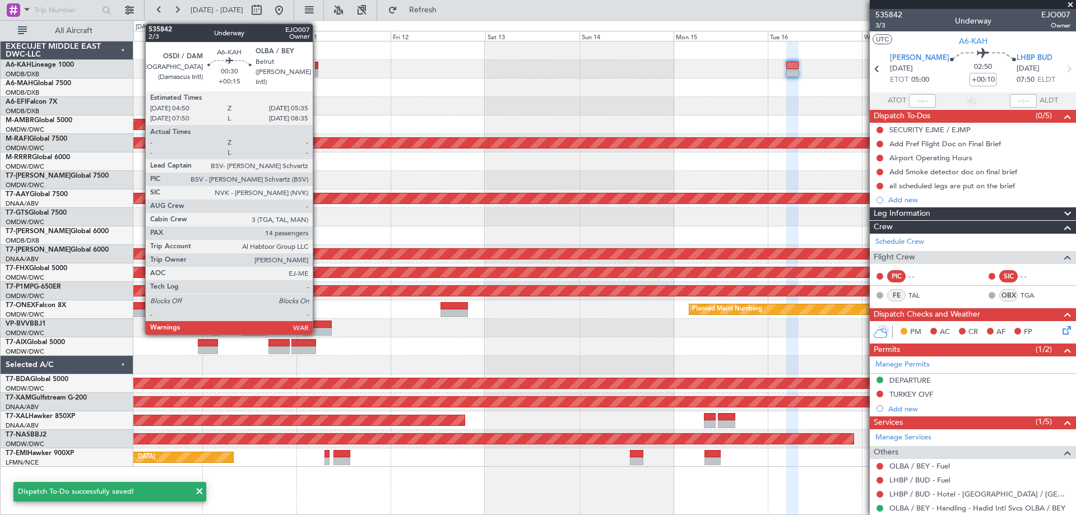
click at [318, 63] on div at bounding box center [316, 66] width 3 height 8
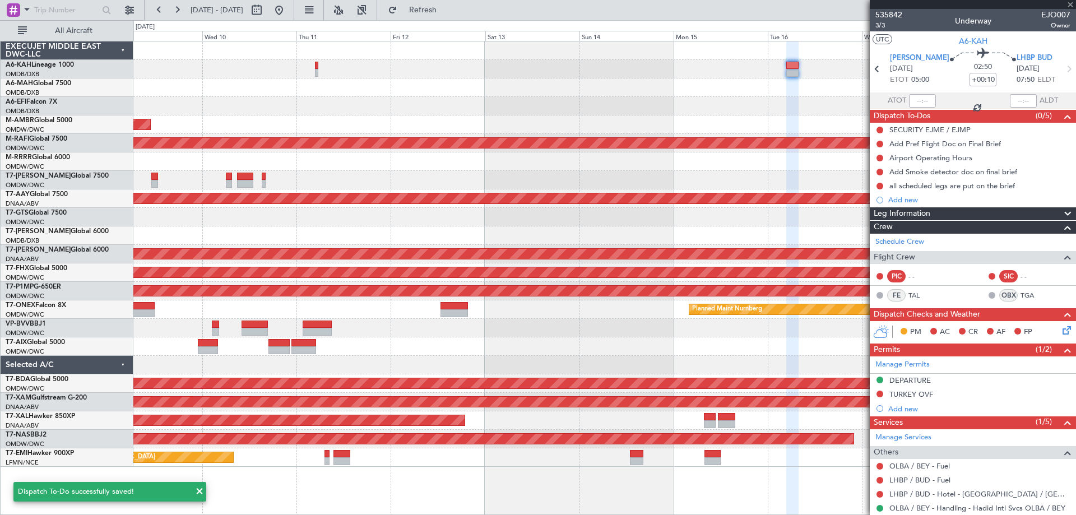
type input "+00:15"
type input "14"
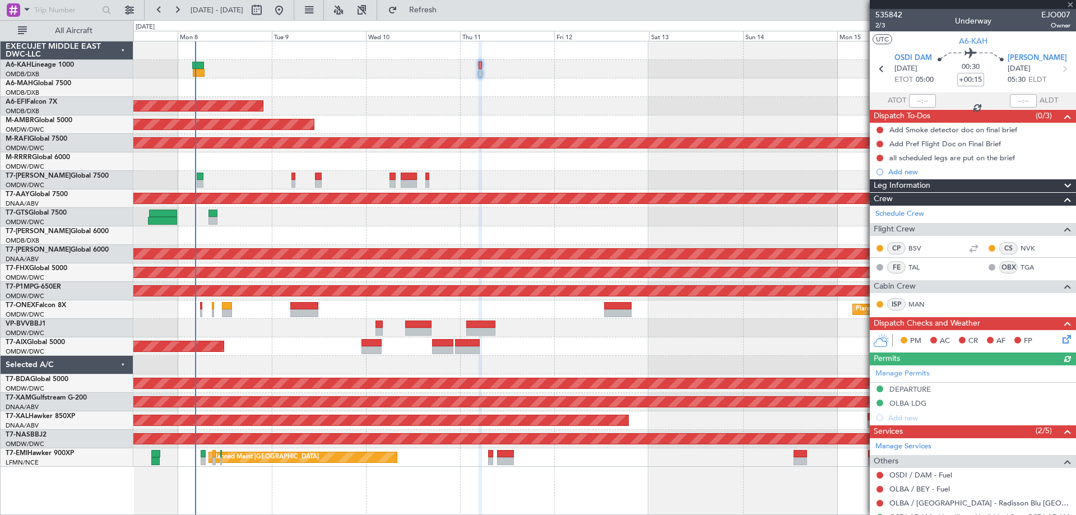
click at [596, 94] on div "Planned Maint Dubai (Al Maktoum Intl) AOG Maint Dubai (Al Maktoum Intl) Planned…" at bounding box center [604, 253] width 942 height 425
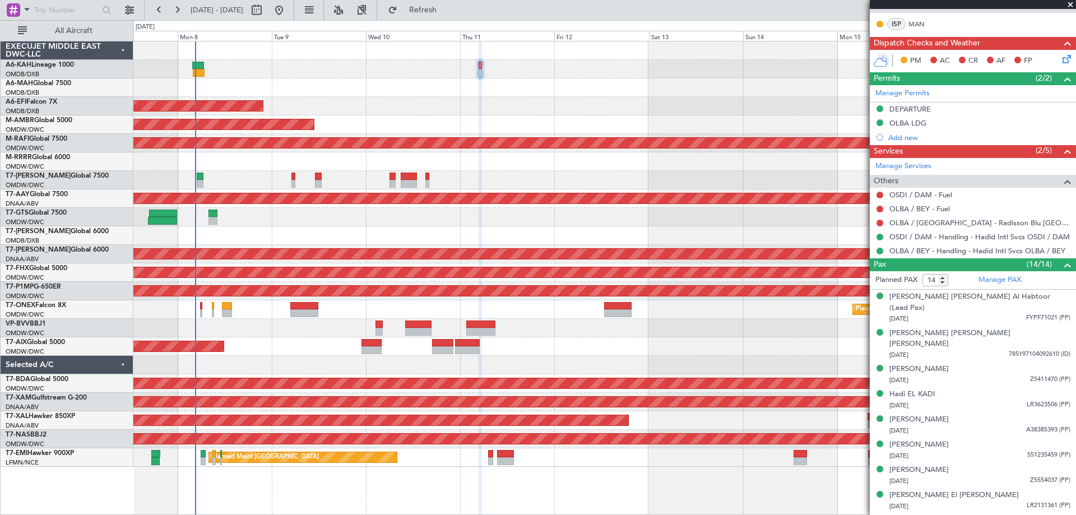
click at [195, 175] on div at bounding box center [604, 180] width 942 height 18
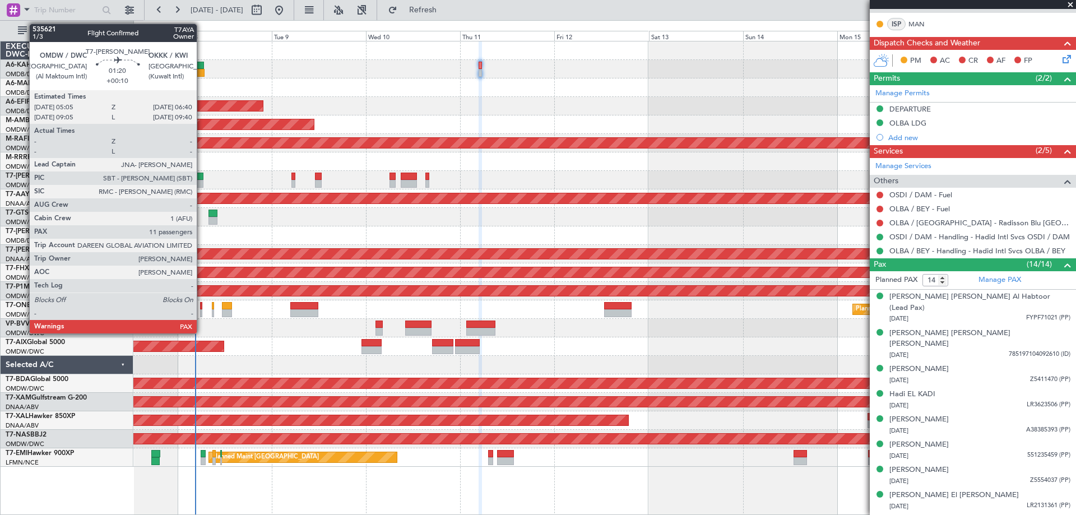
click at [202, 180] on div at bounding box center [200, 184] width 7 height 8
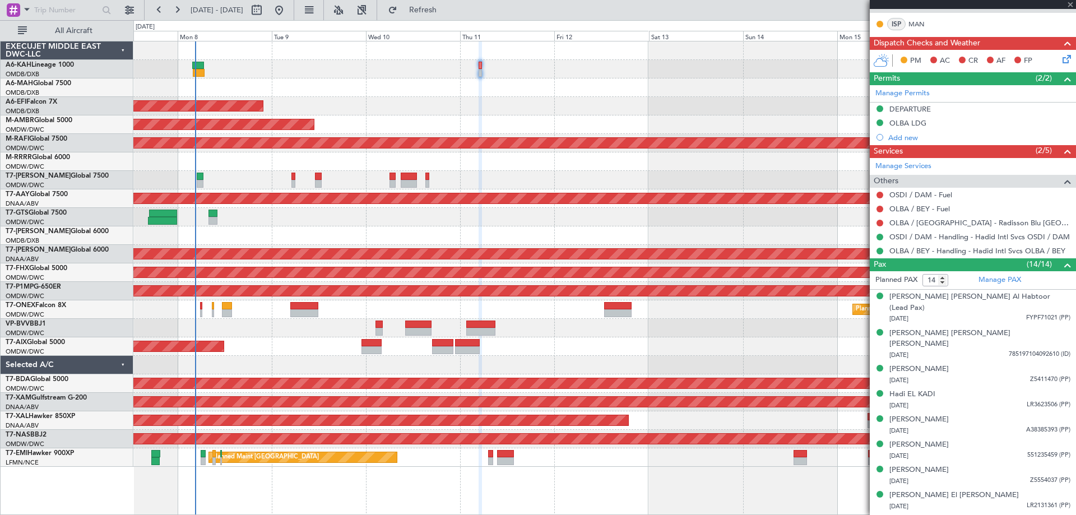
type input "+00:10"
type input "11"
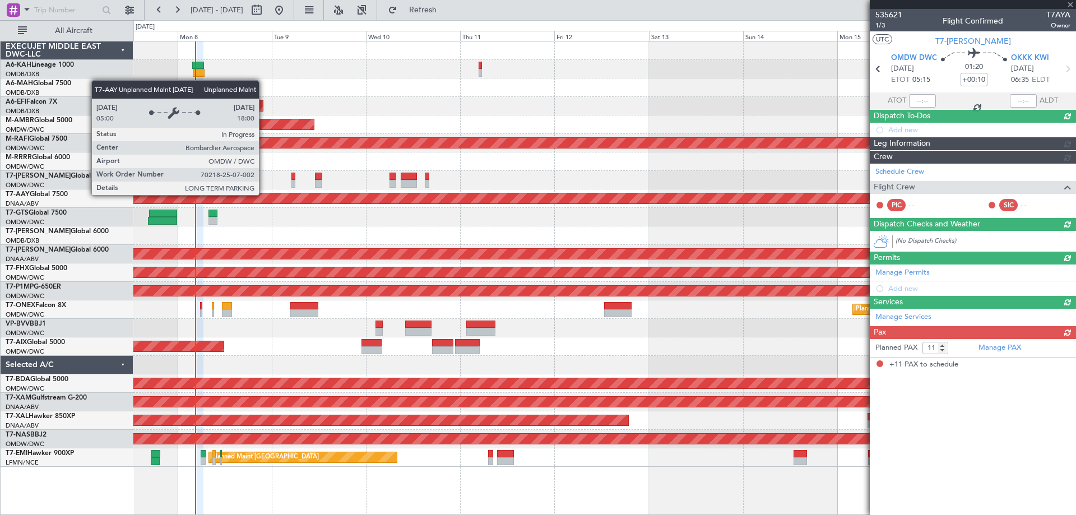
scroll to position [0, 0]
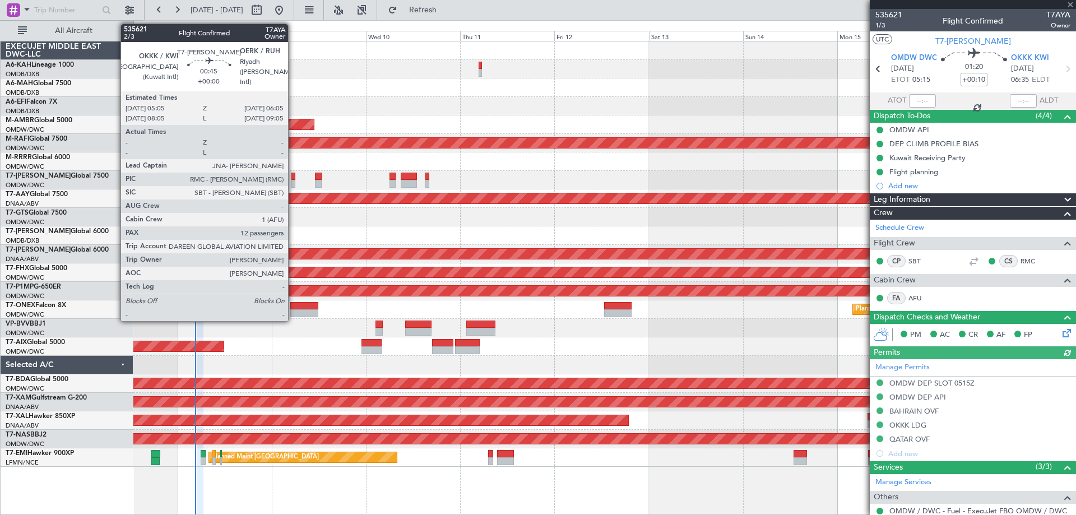
click at [293, 179] on div at bounding box center [293, 177] width 4 height 8
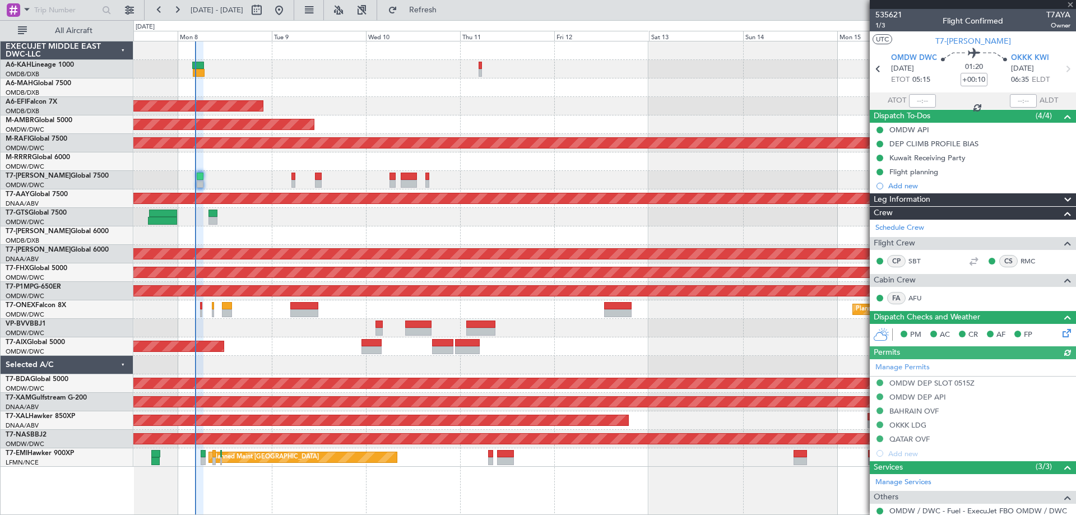
type input "12"
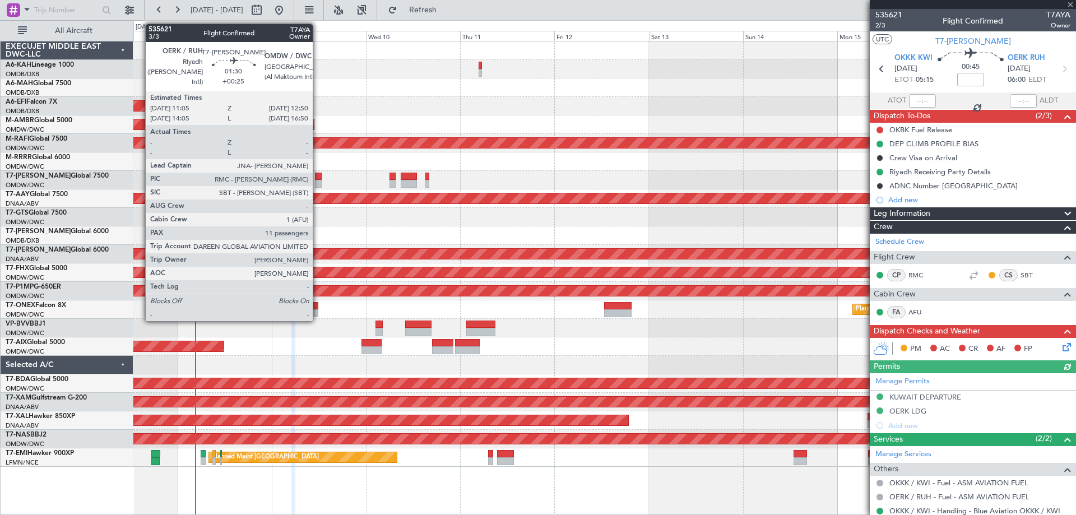
click at [317, 177] on div at bounding box center [318, 177] width 7 height 8
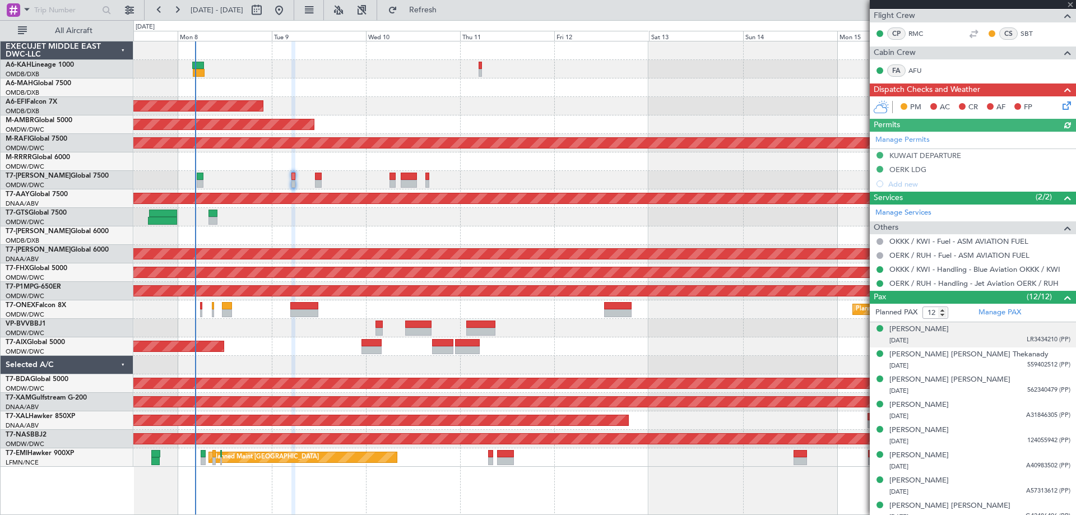
scroll to position [336, 0]
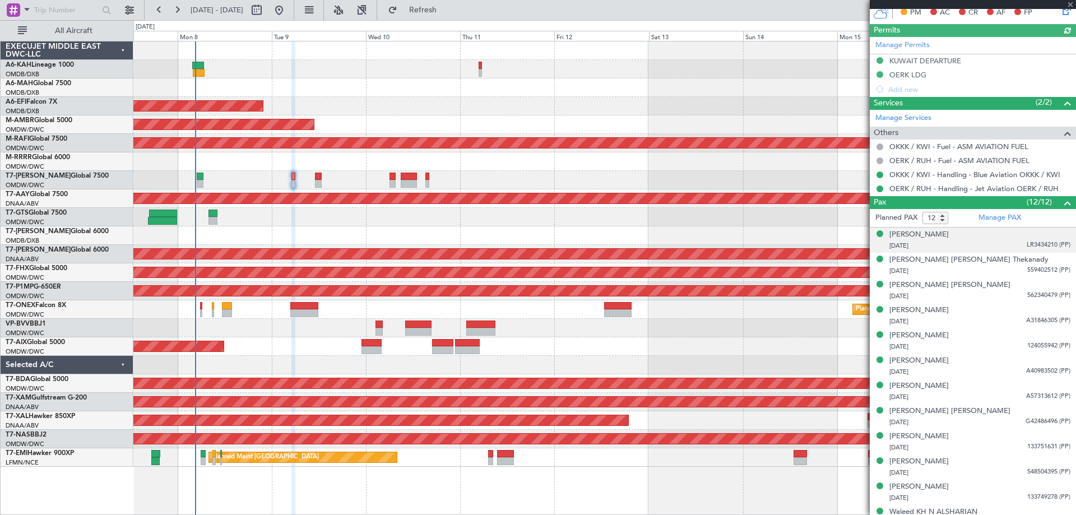
type input "+00:25"
type input "11"
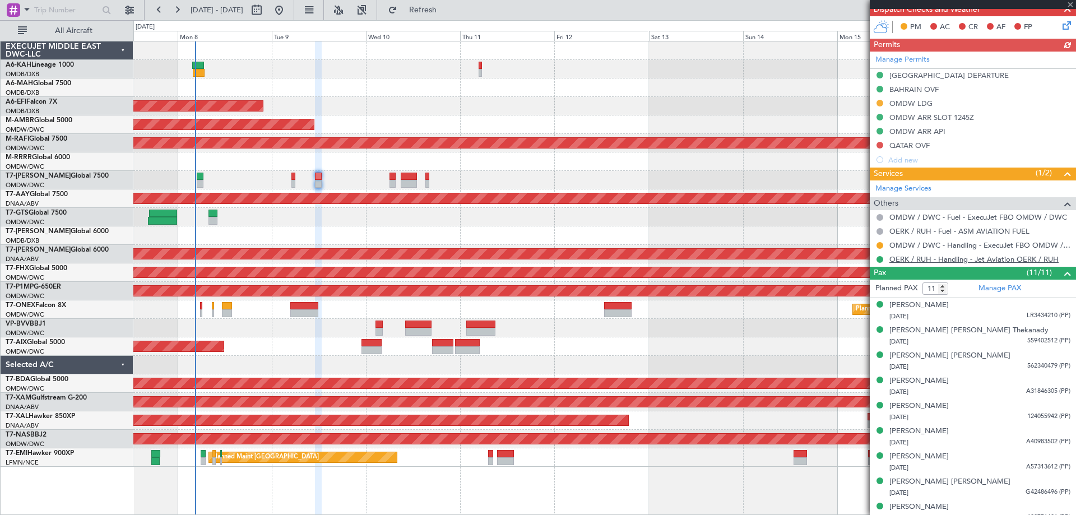
scroll to position [280, 0]
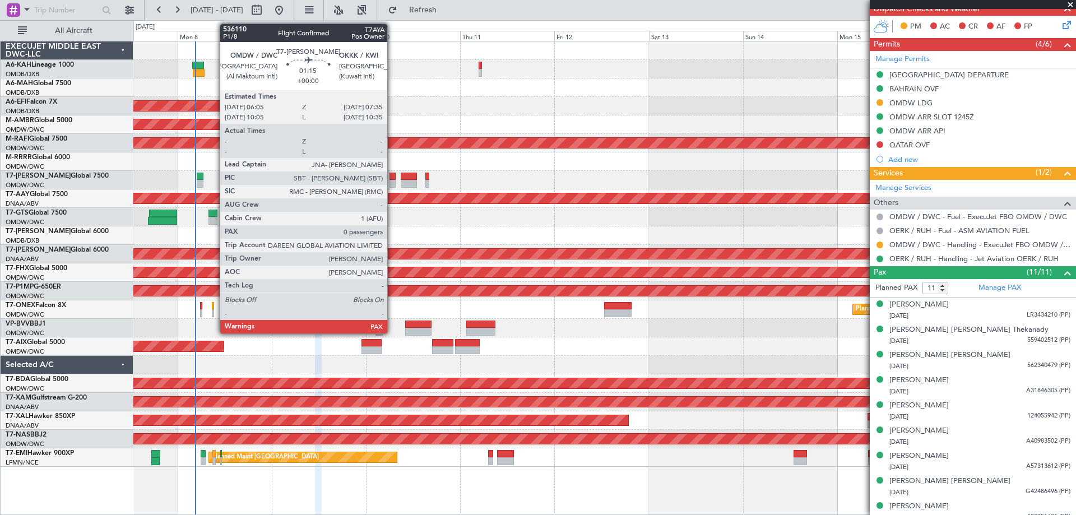
click at [392, 184] on div at bounding box center [392, 184] width 6 height 8
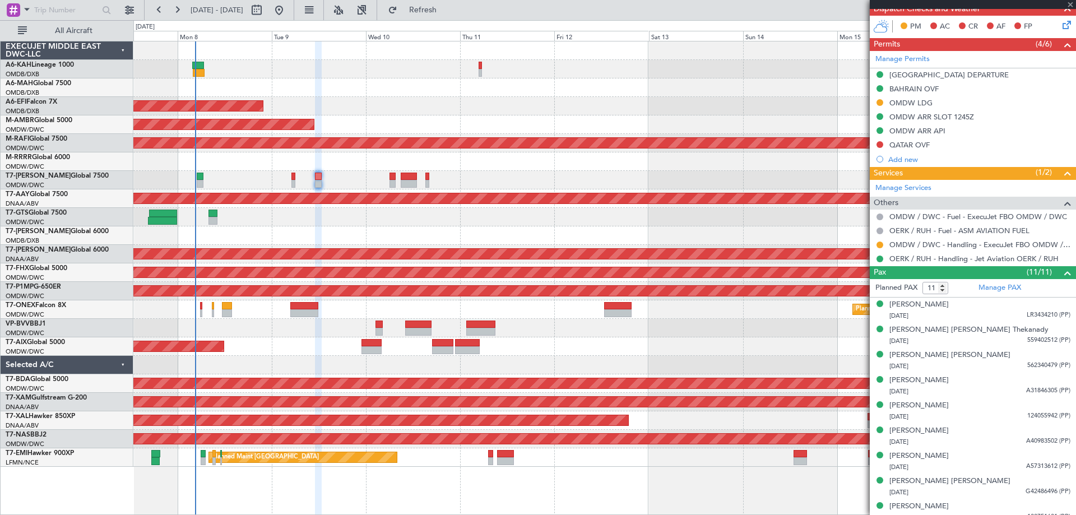
type input "0"
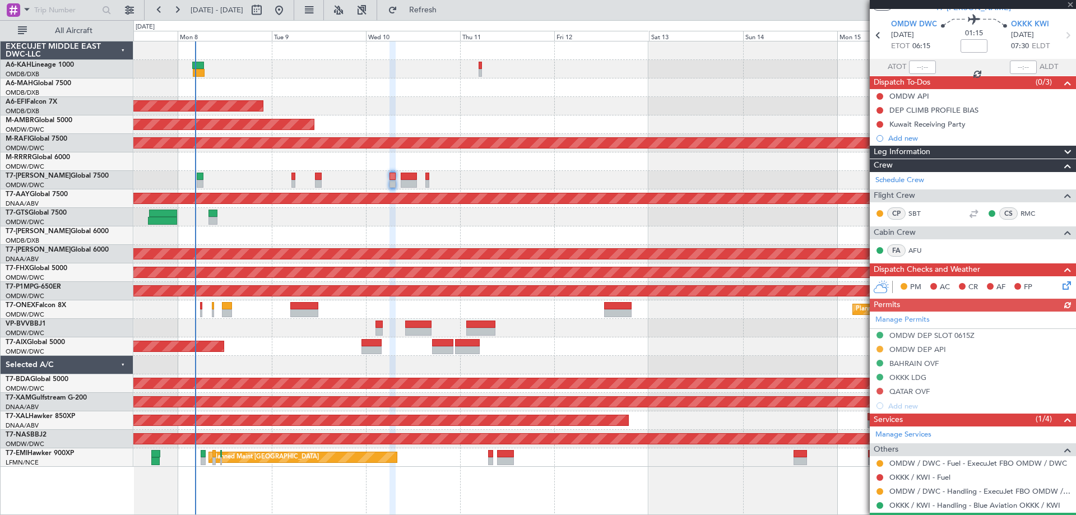
scroll to position [62, 0]
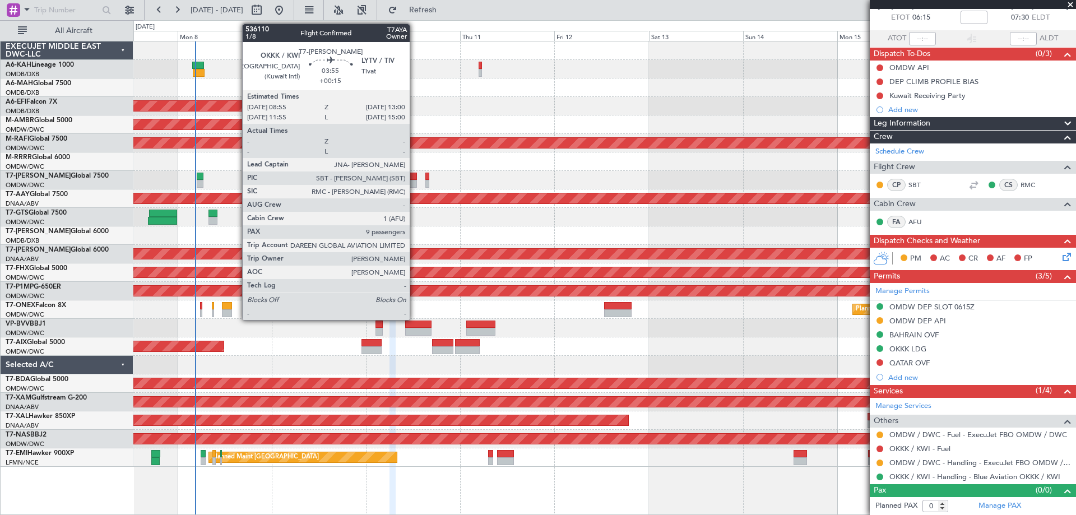
click at [415, 177] on div at bounding box center [409, 177] width 16 height 8
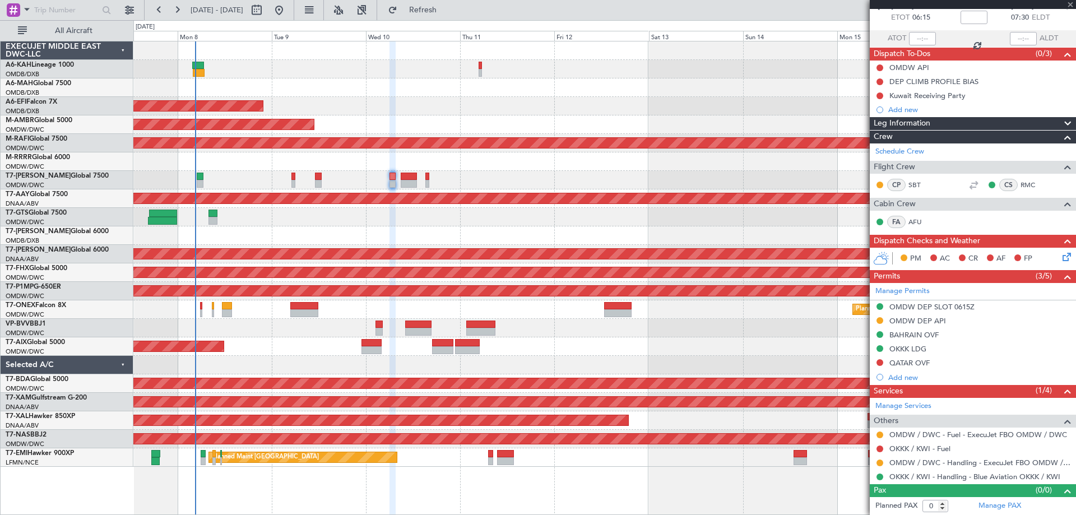
type input "+00:15"
type input "9"
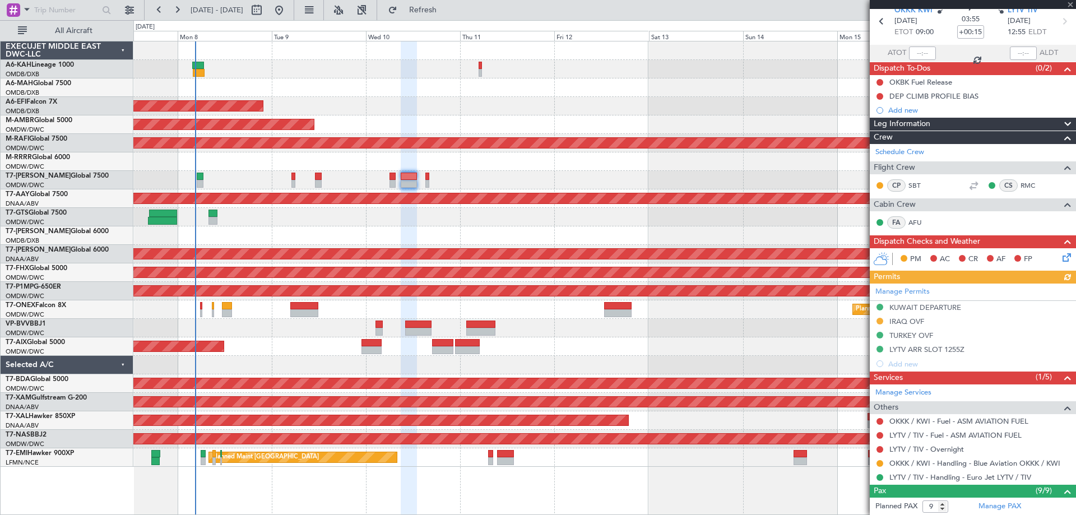
scroll to position [168, 0]
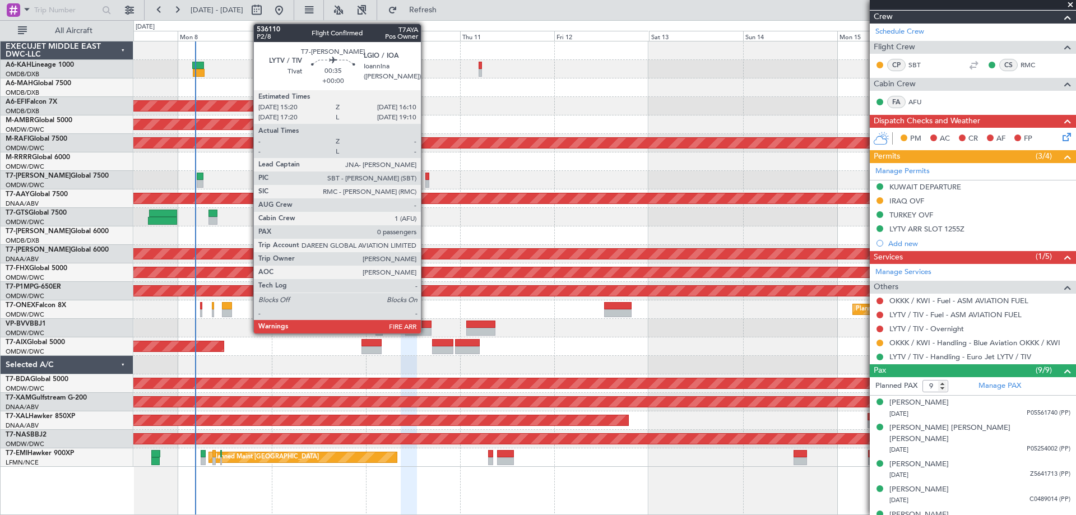
click at [425, 180] on div at bounding box center [426, 184] width 3 height 8
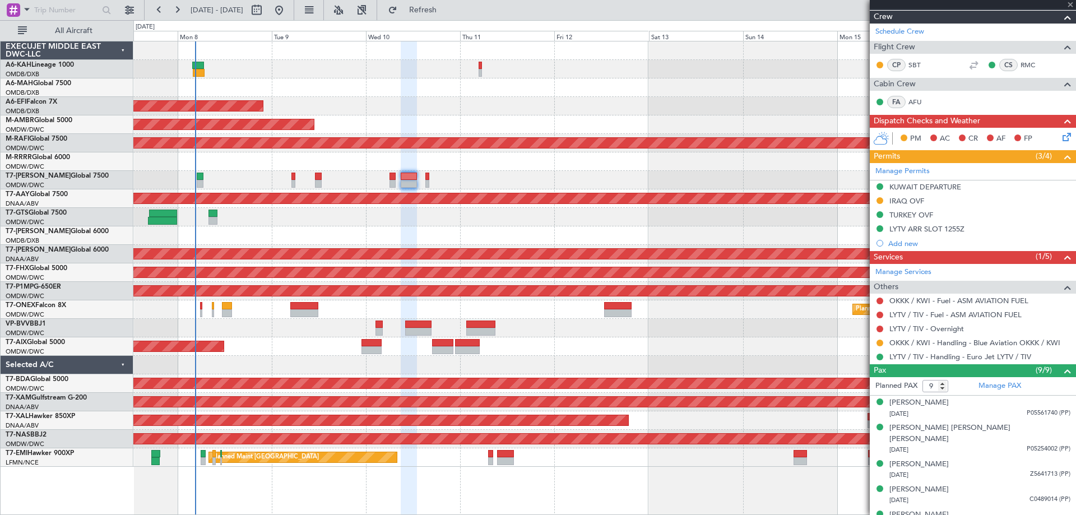
type input "0"
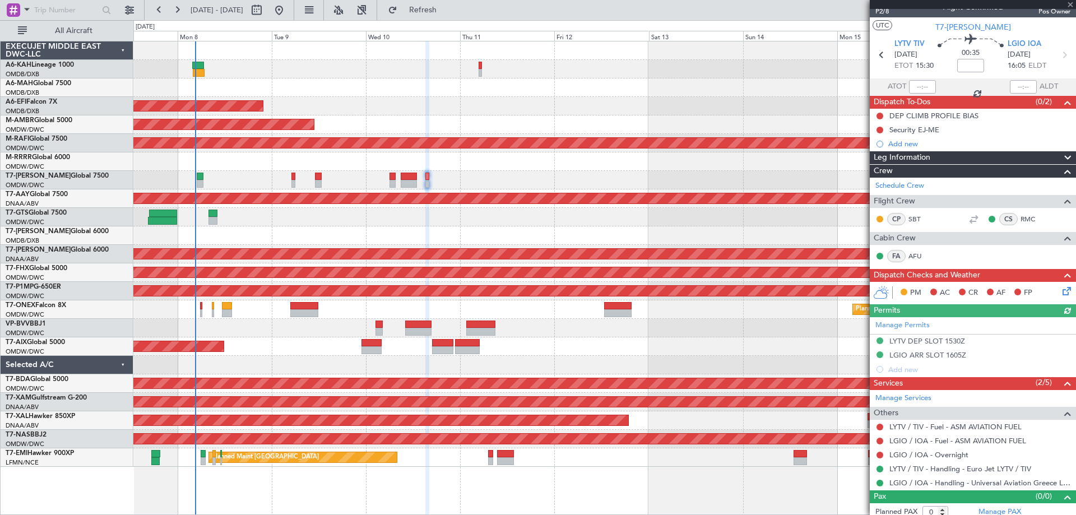
scroll to position [20, 0]
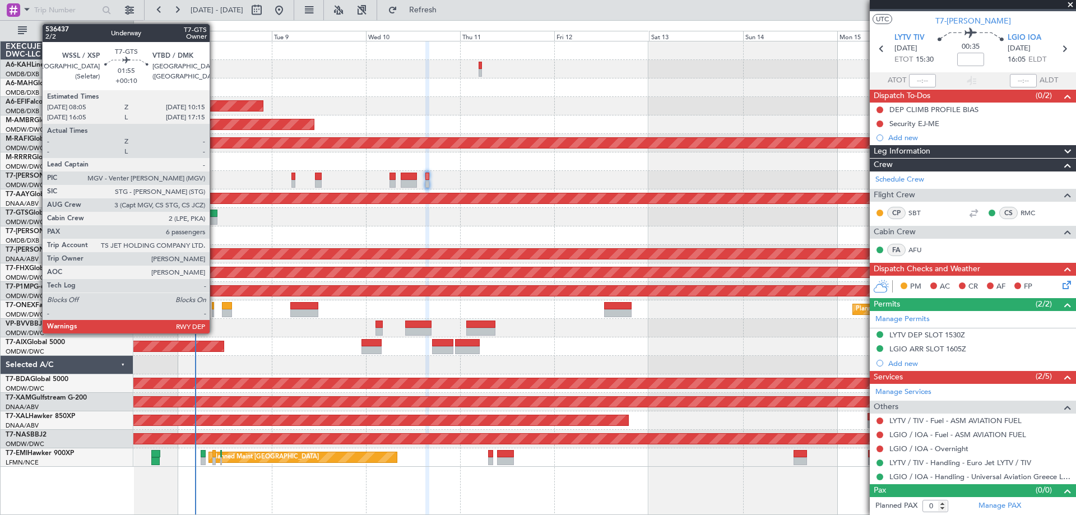
click at [215, 221] on div at bounding box center [212, 221] width 9 height 8
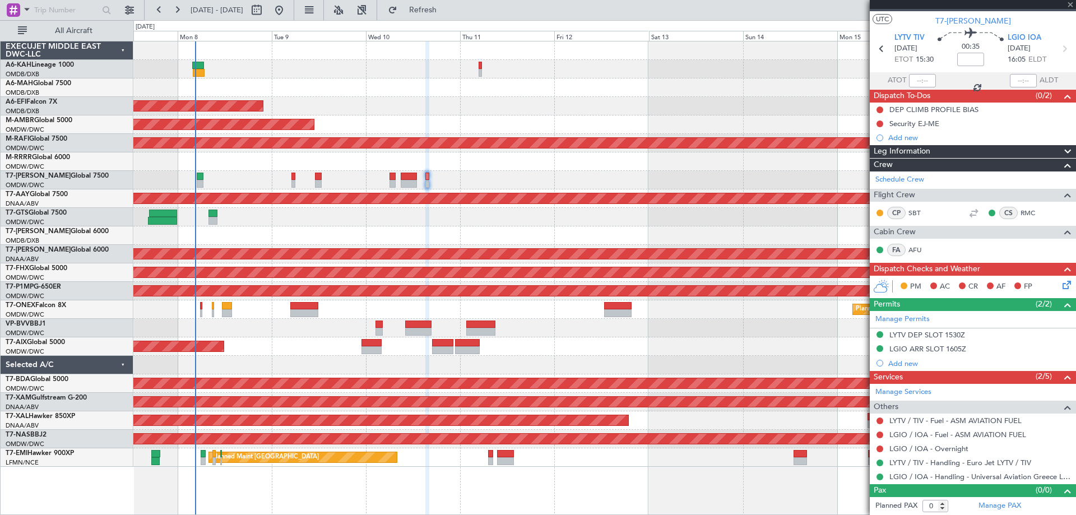
type input "+00:10"
type input "6"
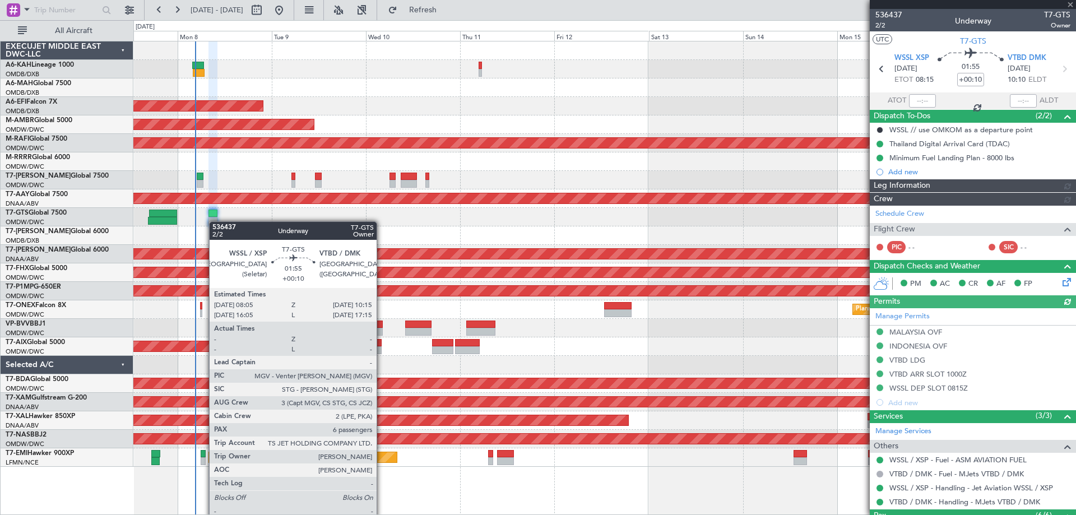
type input "Dherander Fithani (DHF)"
type input "7232"
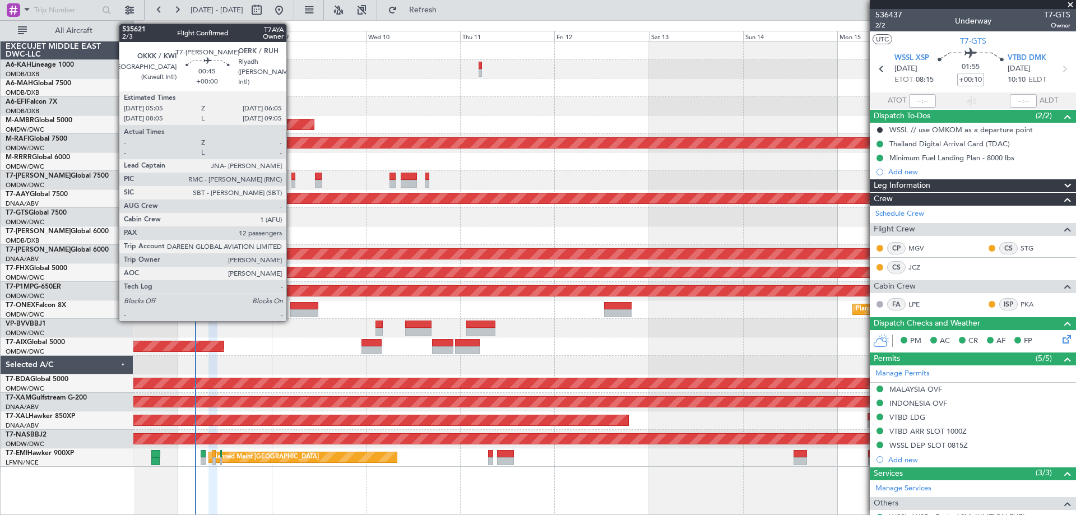
click at [291, 184] on div at bounding box center [293, 184] width 4 height 8
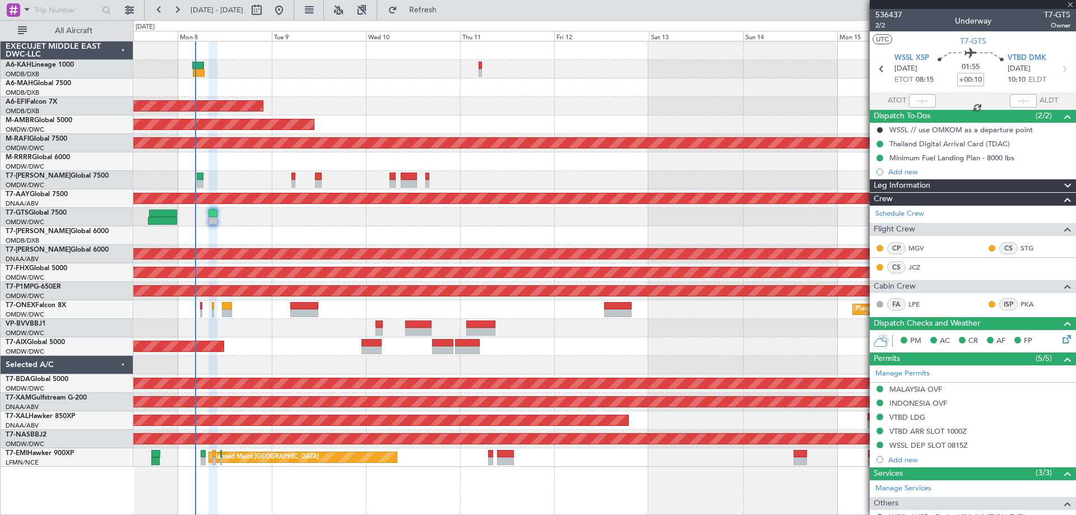
type input "12"
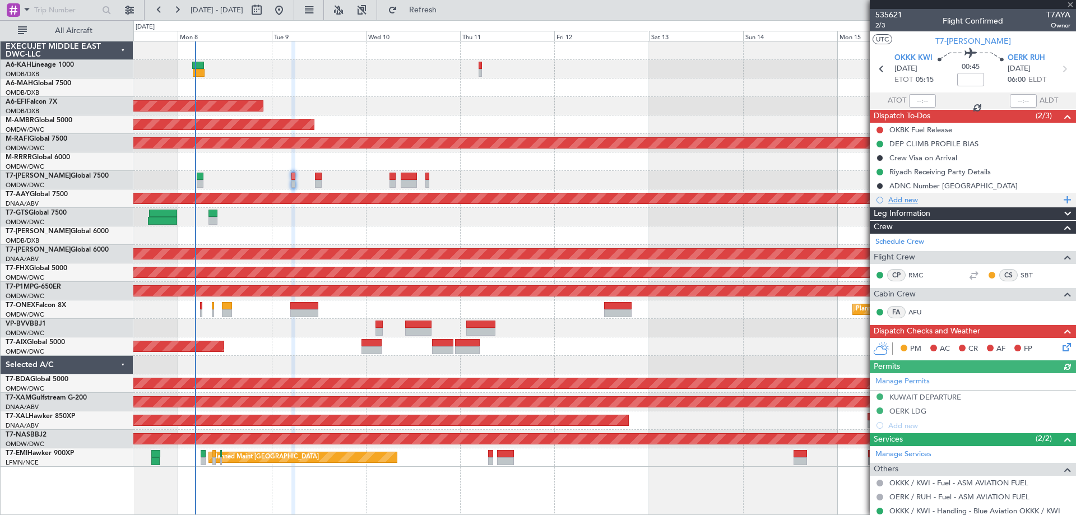
click at [912, 198] on div "Add new" at bounding box center [974, 200] width 172 height 10
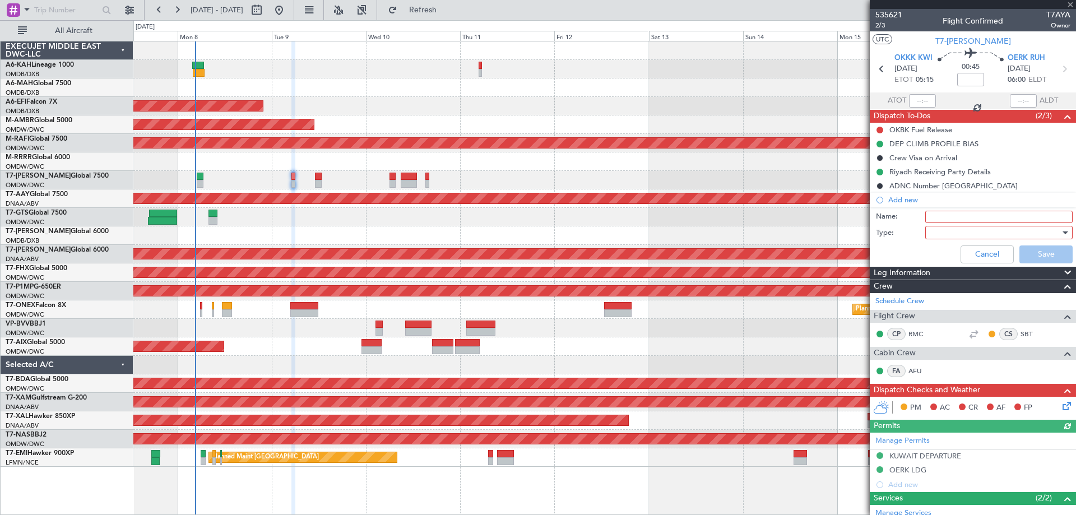
click at [944, 215] on input "Name:" at bounding box center [998, 217] width 147 height 12
paste input "plan 20000lb"
type input "plan 20000lb"
click at [945, 233] on div at bounding box center [995, 232] width 131 height 17
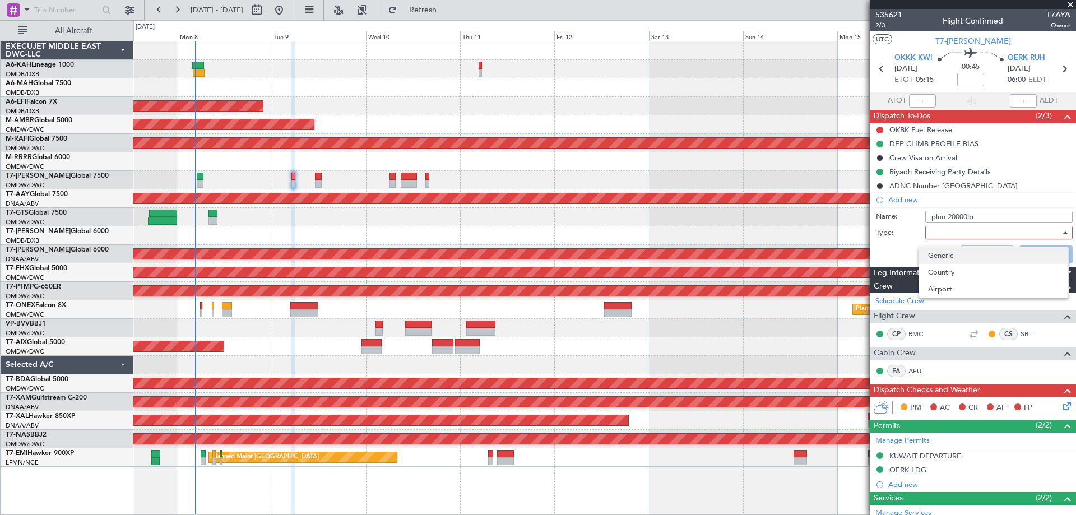
click at [937, 252] on span "Generic" at bounding box center [993, 255] width 131 height 17
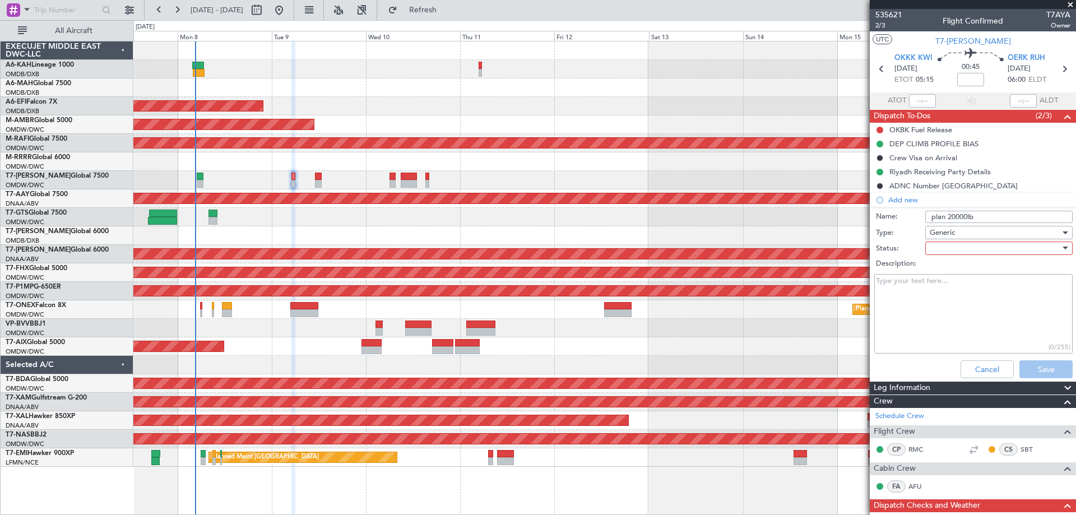
click at [945, 252] on div at bounding box center [995, 248] width 131 height 17
drag, startPoint x: 943, startPoint y: 269, endPoint x: 965, endPoint y: 276, distance: 23.6
click at [943, 268] on span "Not Started" at bounding box center [993, 270] width 131 height 17
click at [1045, 368] on button "Save" at bounding box center [1045, 369] width 53 height 18
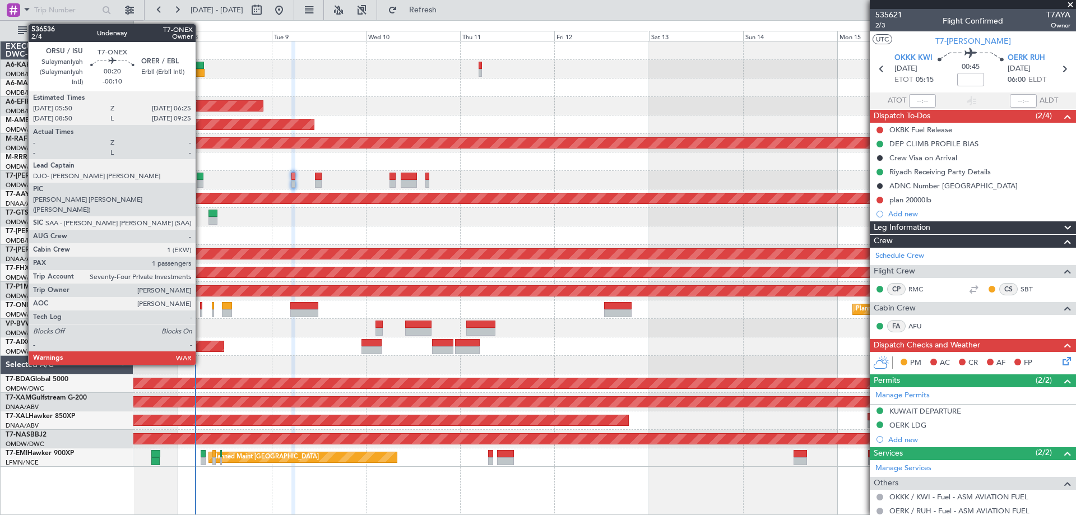
click at [201, 308] on div at bounding box center [201, 306] width 3 height 8
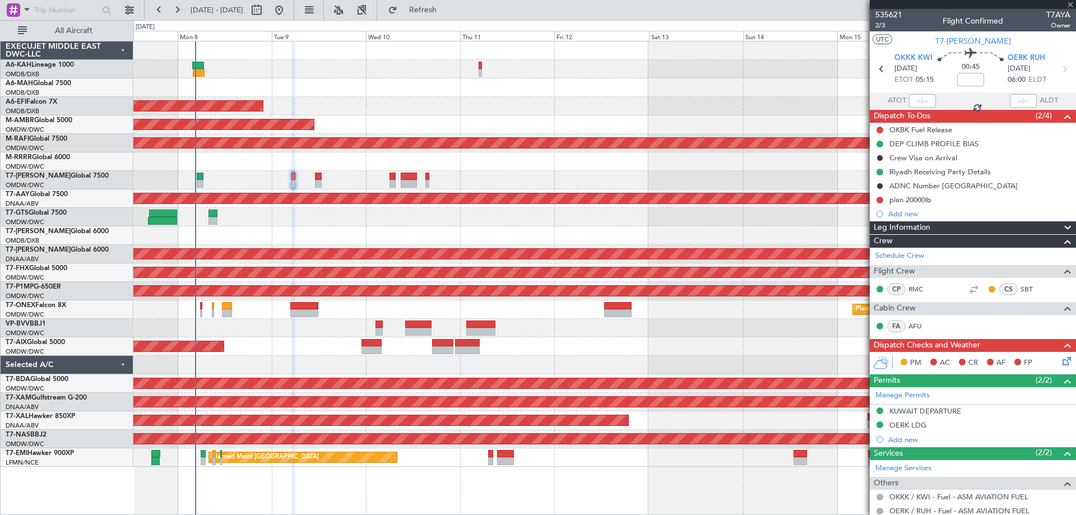
type input "-00:10"
type input "1"
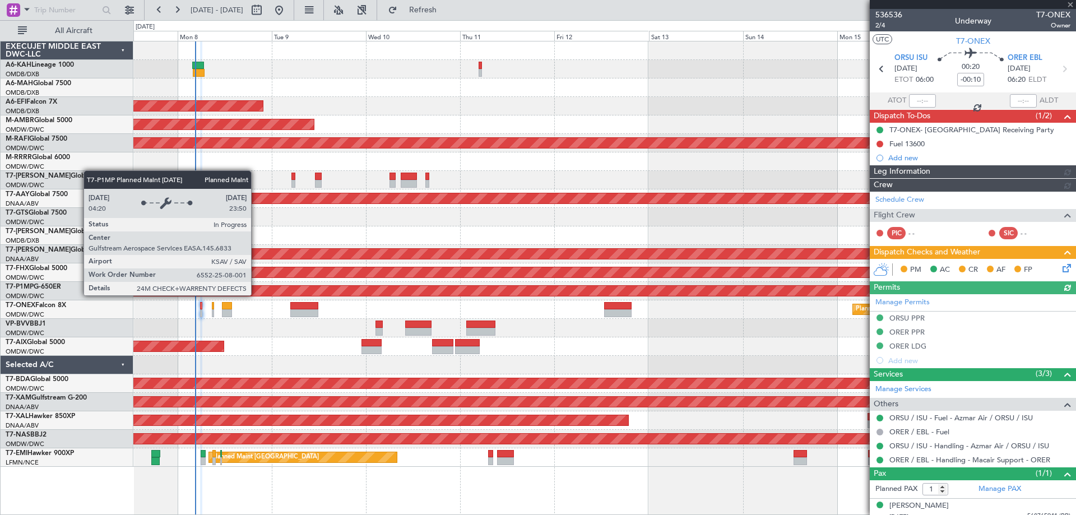
type input "Dherander Fithani (DHF)"
type input "7233"
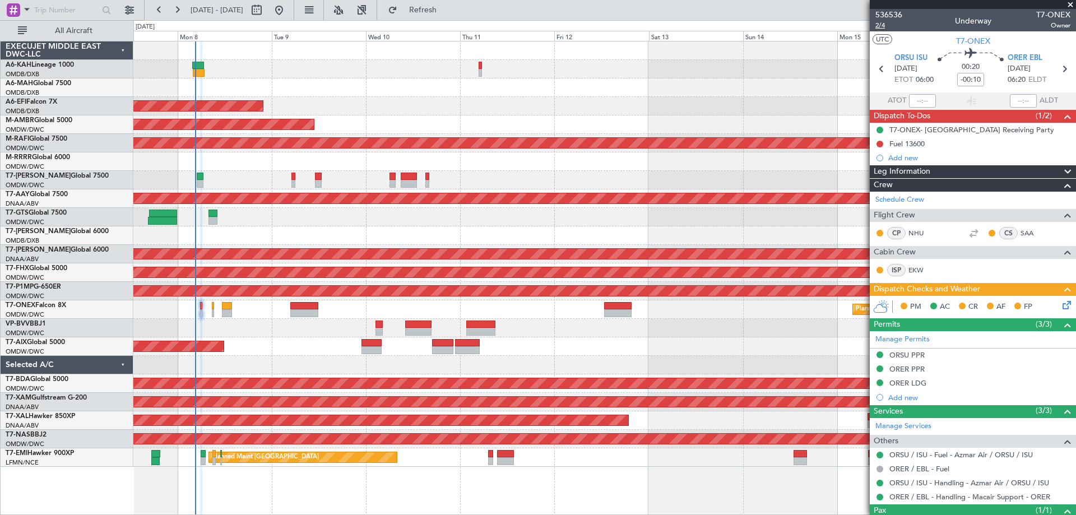
click at [879, 25] on span "2/4" at bounding box center [888, 26] width 27 height 10
click at [878, 145] on button at bounding box center [879, 144] width 7 height 7
click at [874, 190] on span "Completed" at bounding box center [884, 193] width 37 height 11
click at [1060, 302] on icon at bounding box center [1064, 303] width 9 height 9
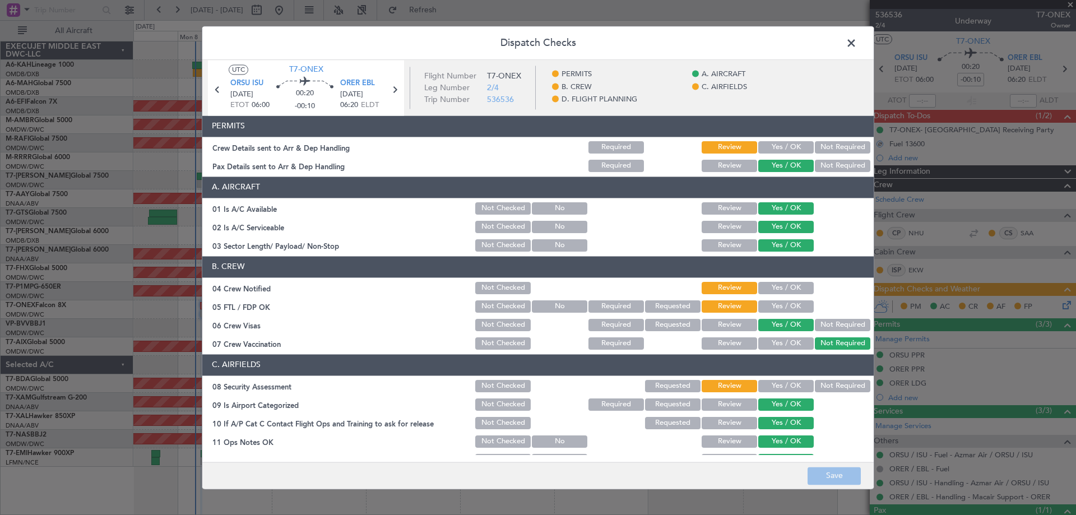
click at [765, 142] on button "Yes / OK" at bounding box center [785, 147] width 55 height 12
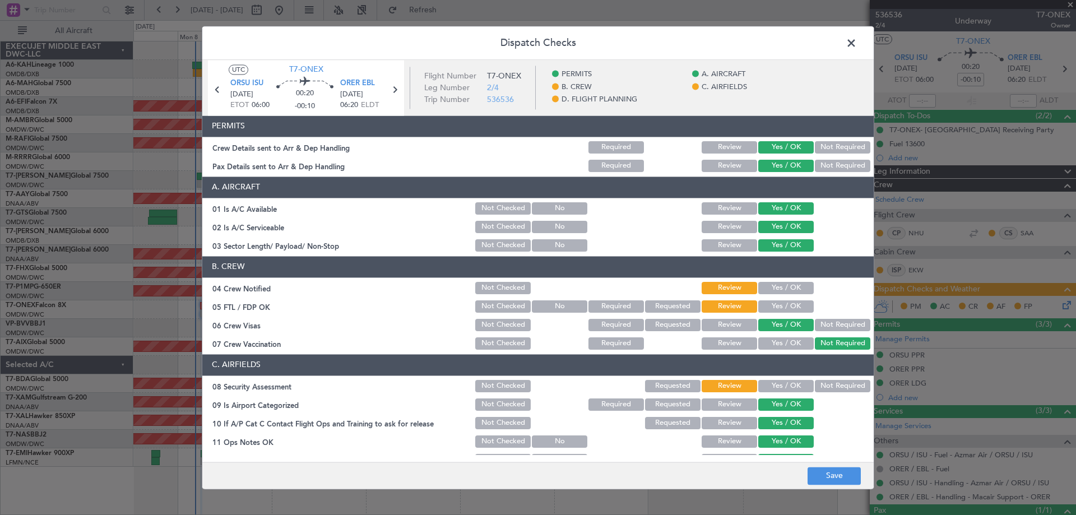
click at [779, 292] on button "Yes / OK" at bounding box center [785, 288] width 55 height 12
click at [785, 307] on button "Yes / OK" at bounding box center [785, 306] width 55 height 12
click at [778, 383] on button "Yes / OK" at bounding box center [785, 386] width 55 height 12
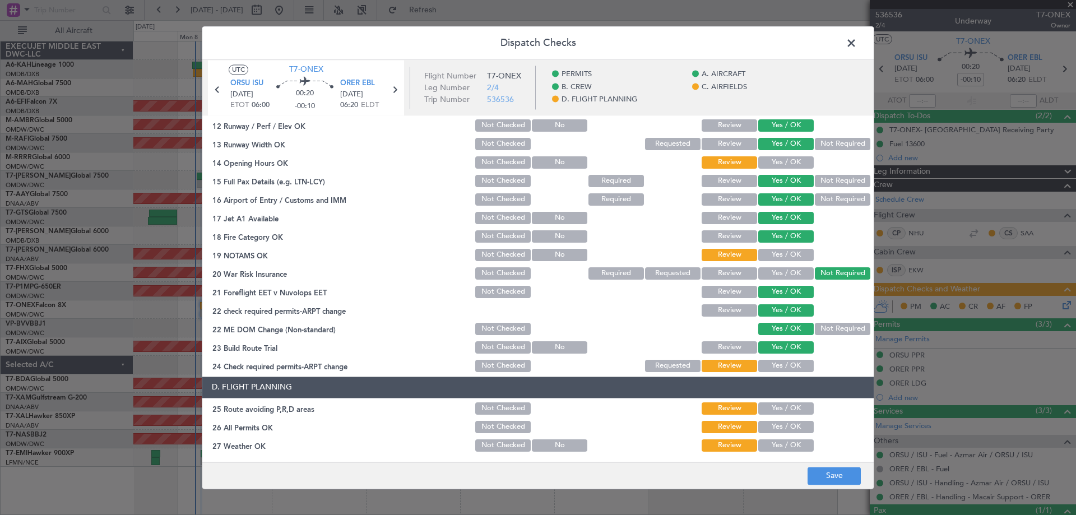
scroll to position [392, 0]
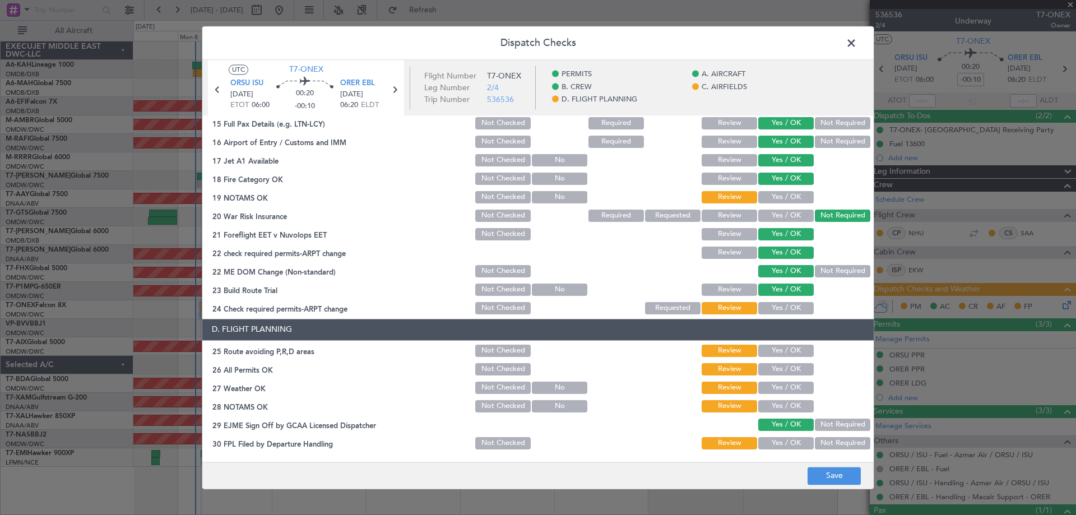
drag, startPoint x: 767, startPoint y: 193, endPoint x: 774, endPoint y: 226, distance: 34.0
click at [767, 193] on button "Yes / OK" at bounding box center [785, 197] width 55 height 12
drag, startPoint x: 780, startPoint y: 310, endPoint x: 778, endPoint y: 347, distance: 37.0
click at [780, 310] on button "Yes / OK" at bounding box center [785, 308] width 55 height 12
click at [774, 354] on button "Yes / OK" at bounding box center [785, 351] width 55 height 12
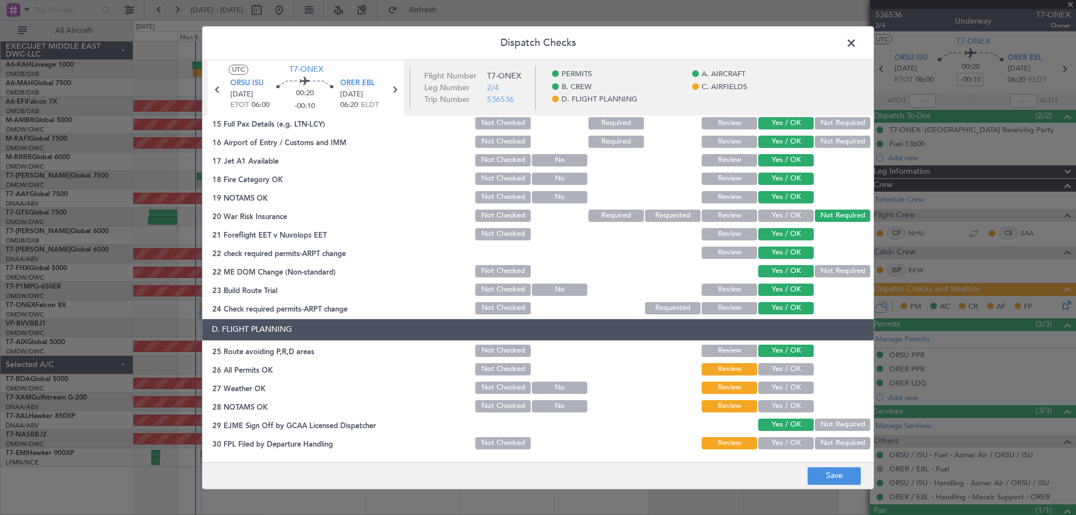
drag, startPoint x: 775, startPoint y: 364, endPoint x: 777, endPoint y: 384, distance: 20.2
click at [774, 367] on button "Yes / OK" at bounding box center [785, 369] width 55 height 12
click at [776, 386] on button "Yes / OK" at bounding box center [785, 388] width 55 height 12
click at [781, 412] on button "Yes / OK" at bounding box center [785, 406] width 55 height 12
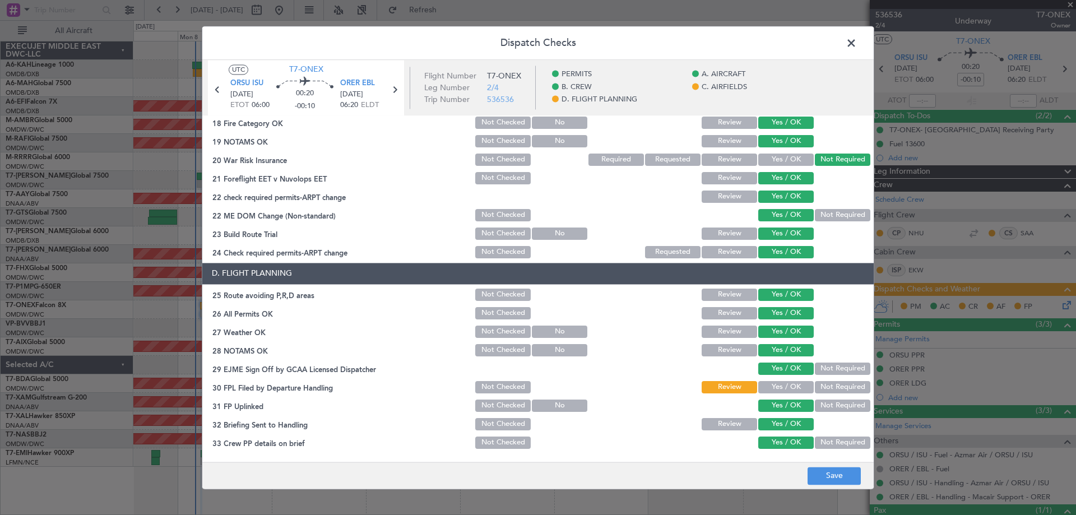
scroll to position [484, 0]
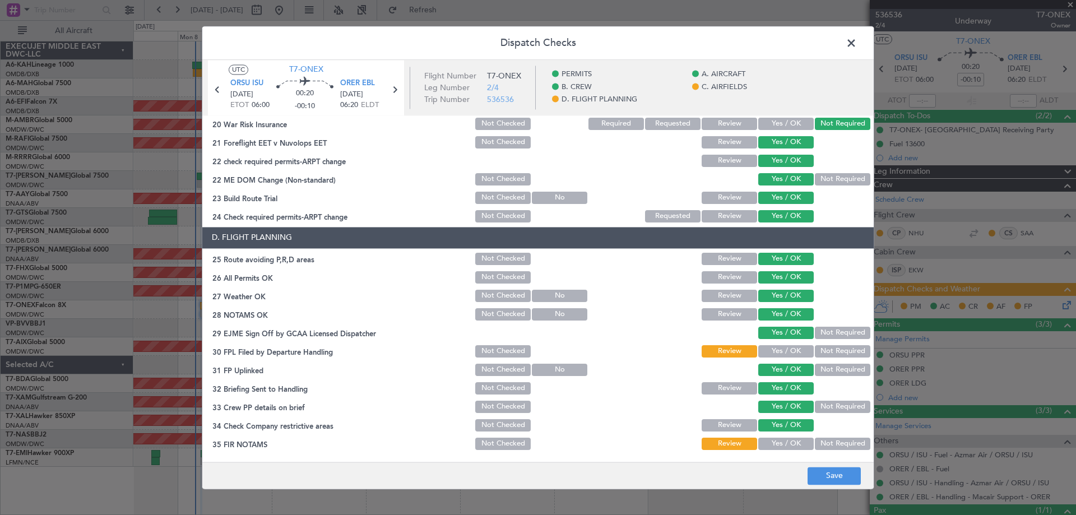
drag, startPoint x: 773, startPoint y: 353, endPoint x: 783, endPoint y: 383, distance: 31.2
click at [773, 352] on button "Yes / OK" at bounding box center [785, 351] width 55 height 12
drag, startPoint x: 777, startPoint y: 443, endPoint x: 790, endPoint y: 456, distance: 18.2
click at [778, 447] on button "Yes / OK" at bounding box center [785, 444] width 55 height 12
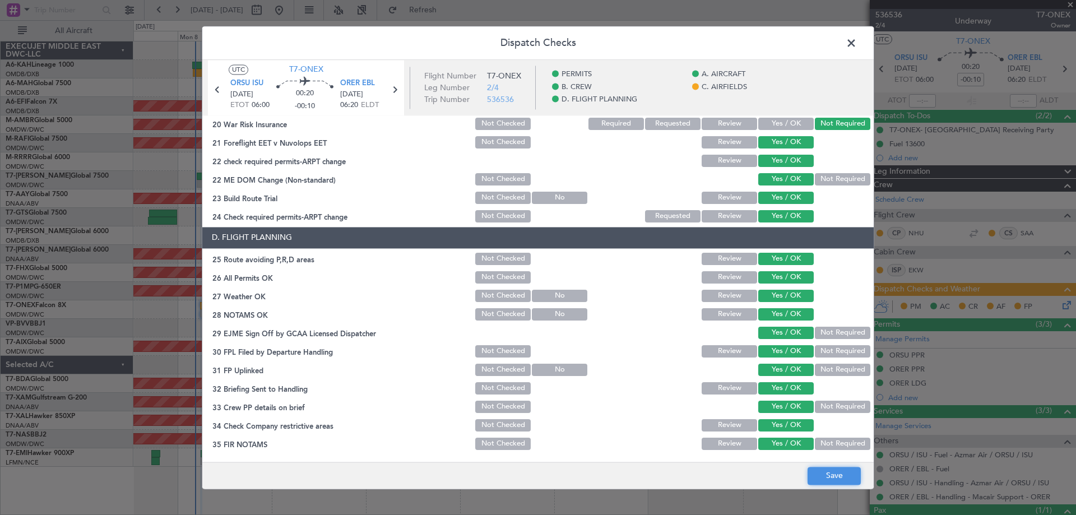
click at [819, 477] on button "Save" at bounding box center [834, 476] width 53 height 18
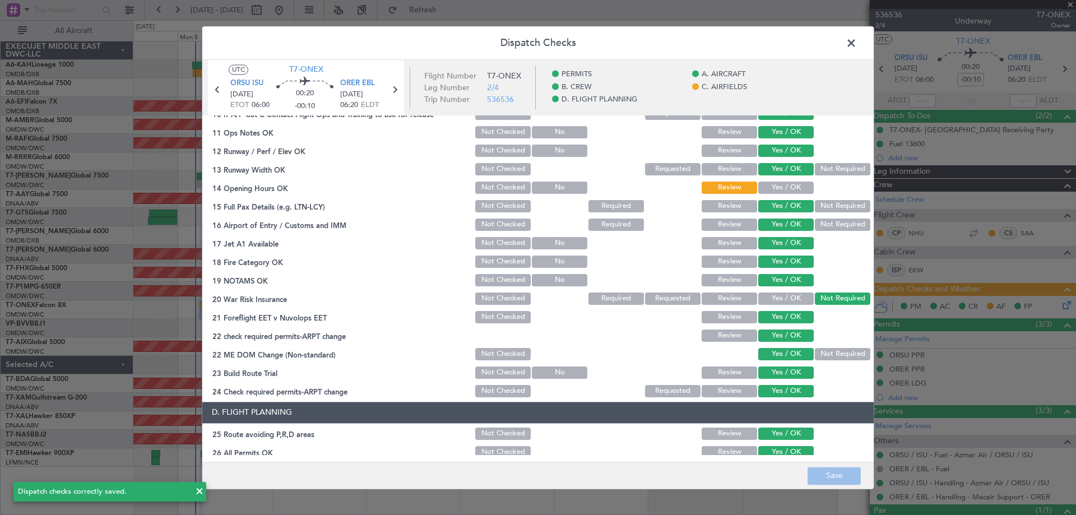
scroll to position [336, 0]
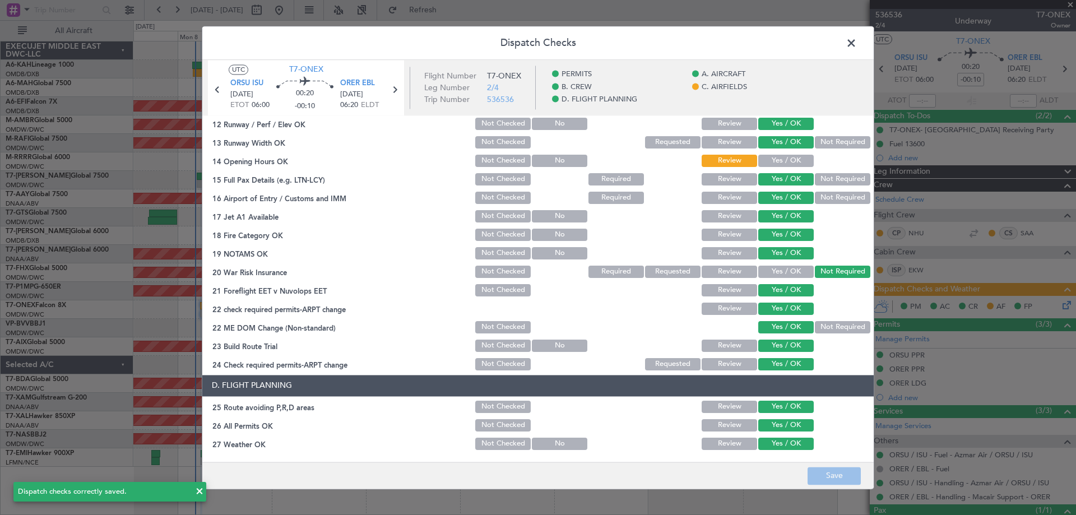
click at [771, 155] on button "Yes / OK" at bounding box center [785, 161] width 55 height 12
click at [844, 476] on button "Save" at bounding box center [834, 476] width 53 height 18
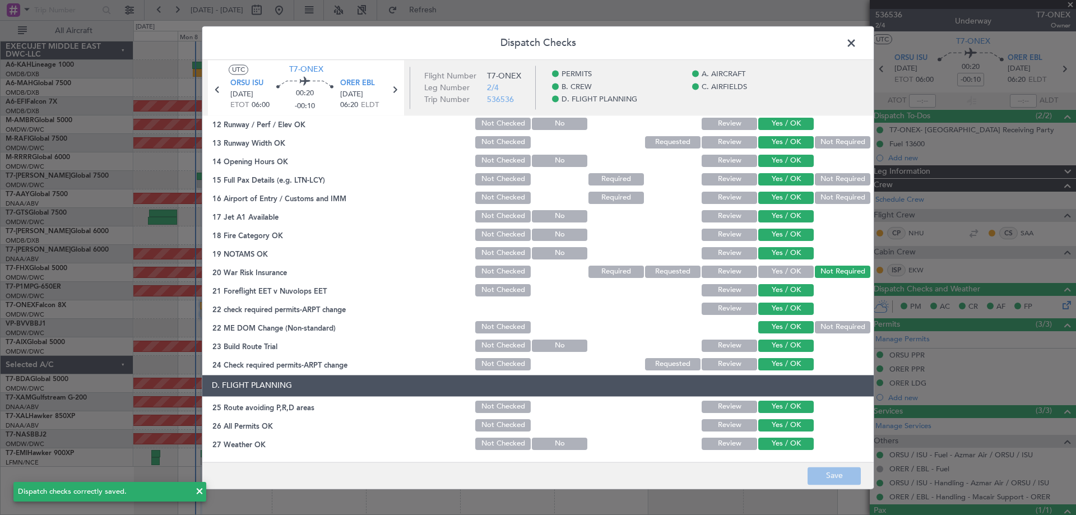
click at [857, 44] on span at bounding box center [857, 46] width 0 height 22
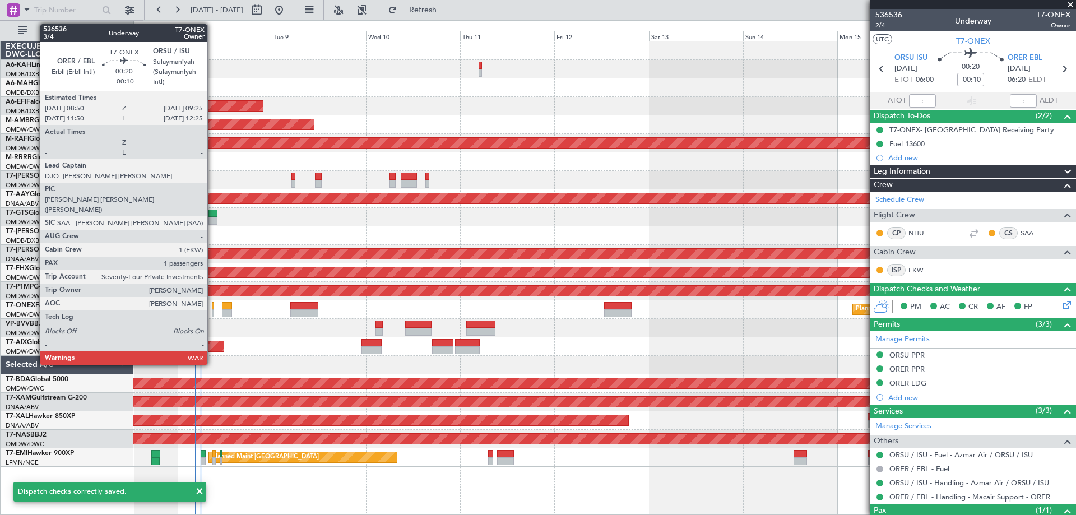
click at [212, 314] on div at bounding box center [213, 313] width 3 height 8
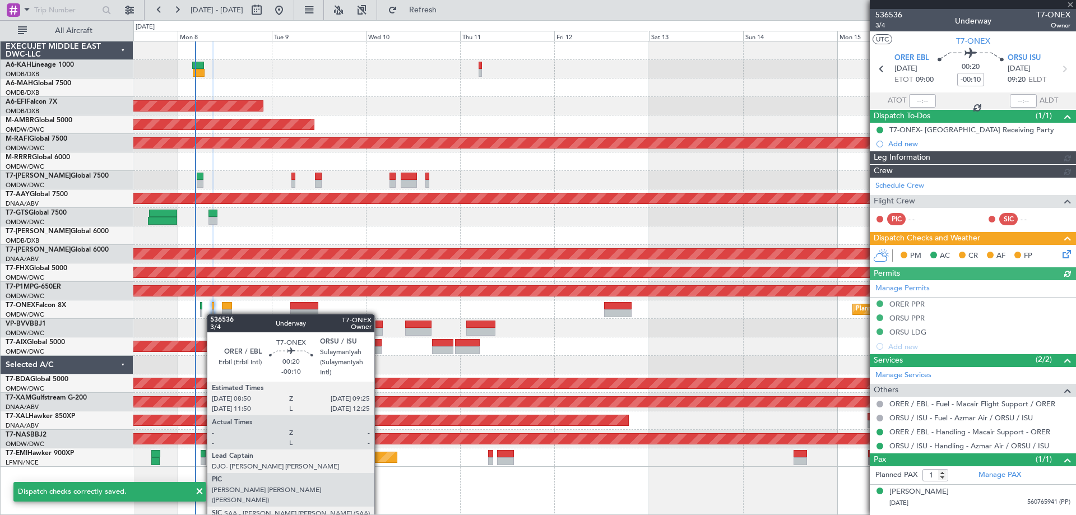
type input "Dherander Fithani (DHF)"
type input "7234"
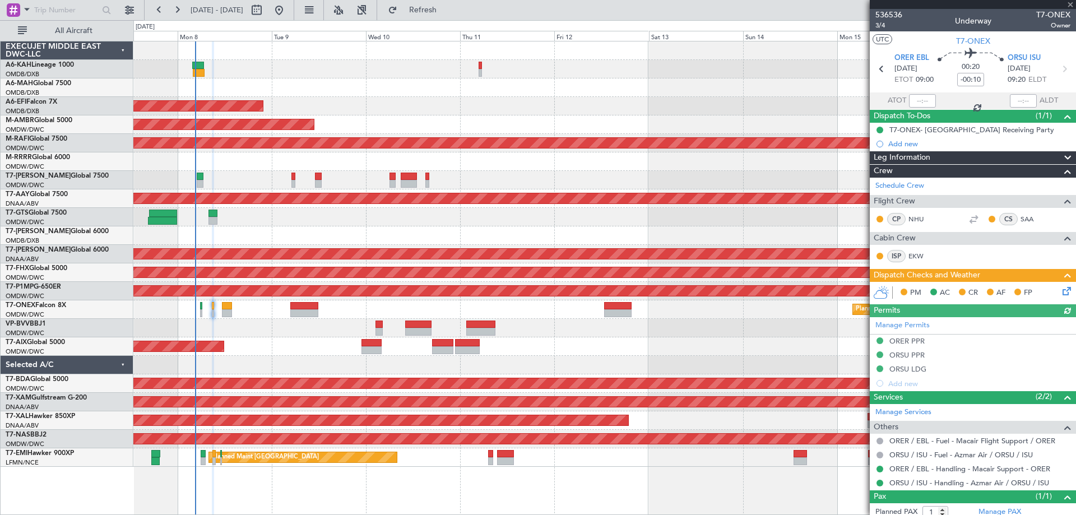
click at [1060, 288] on icon at bounding box center [1064, 289] width 9 height 9
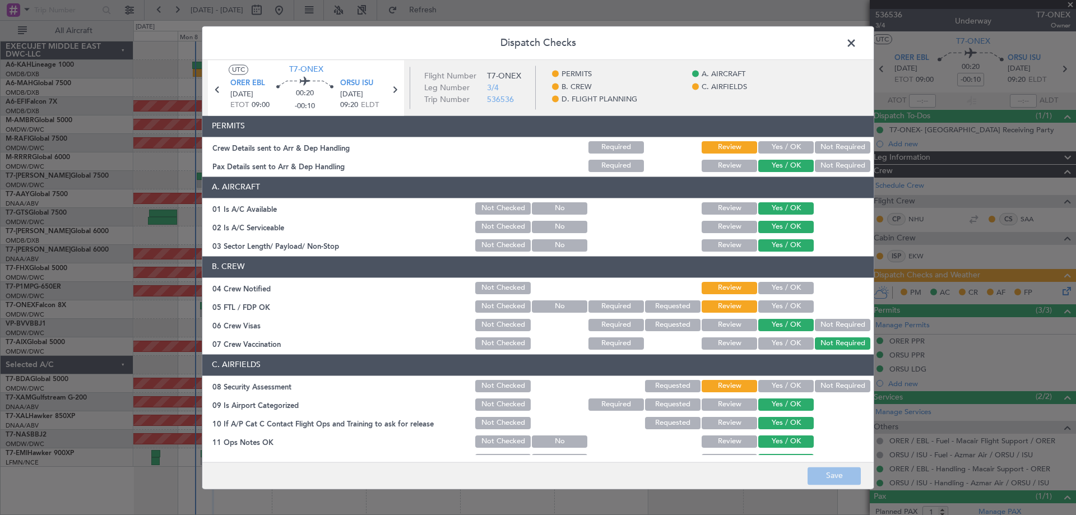
click at [775, 148] on button "Yes / OK" at bounding box center [785, 147] width 55 height 12
click at [778, 284] on button "Yes / OK" at bounding box center [785, 288] width 55 height 12
drag, startPoint x: 769, startPoint y: 305, endPoint x: 799, endPoint y: 321, distance: 34.1
click at [768, 303] on button "Yes / OK" at bounding box center [785, 306] width 55 height 12
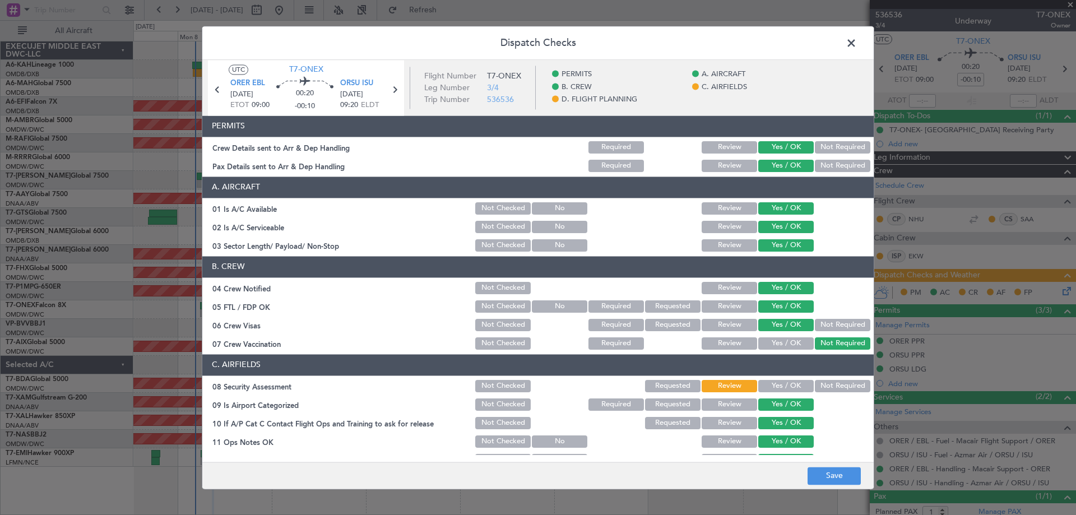
click at [773, 389] on button "Yes / OK" at bounding box center [785, 386] width 55 height 12
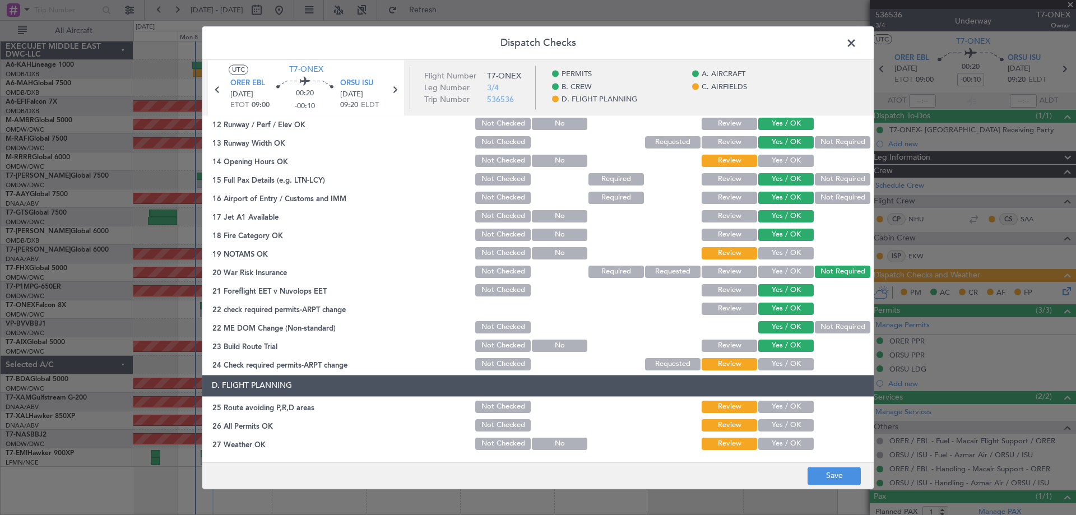
click at [774, 162] on button "Yes / OK" at bounding box center [785, 161] width 55 height 12
click at [786, 249] on button "Yes / OK" at bounding box center [785, 253] width 55 height 12
drag, startPoint x: 773, startPoint y: 365, endPoint x: 779, endPoint y: 384, distance: 19.7
click at [773, 366] on button "Yes / OK" at bounding box center [785, 364] width 55 height 12
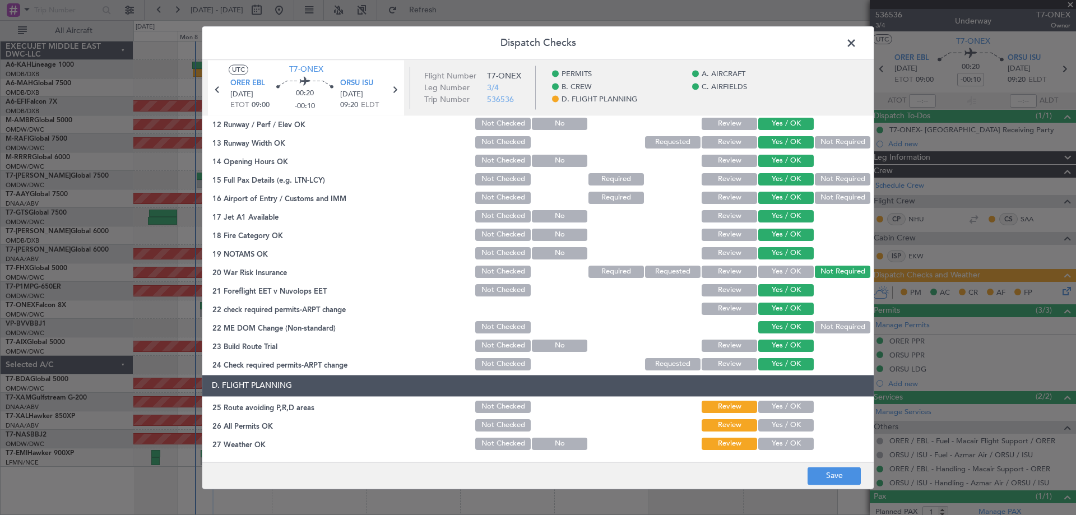
click at [780, 415] on div "Yes / OK" at bounding box center [785, 407] width 57 height 16
click at [778, 409] on button "Yes / OK" at bounding box center [785, 407] width 55 height 12
drag, startPoint x: 783, startPoint y: 423, endPoint x: 782, endPoint y: 434, distance: 11.2
click at [782, 423] on button "Yes / OK" at bounding box center [785, 425] width 55 height 12
click at [776, 443] on button "Yes / OK" at bounding box center [785, 444] width 55 height 12
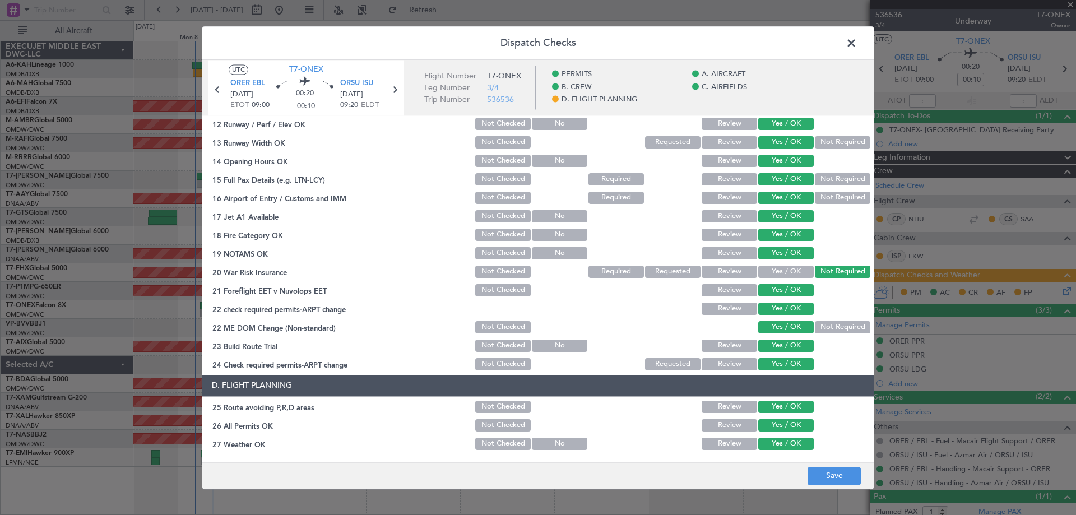
scroll to position [484, 0]
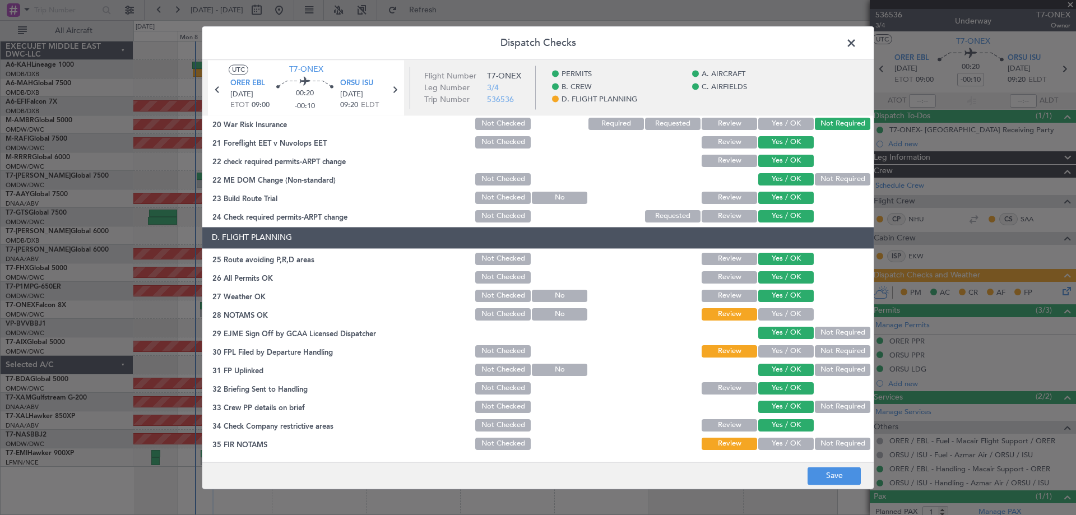
click at [773, 305] on section "D. FLIGHT PLANNING 25 Route avoiding P,R,D areas Not Checked Review Yes / OK 26…" at bounding box center [537, 339] width 671 height 225
click at [771, 310] on button "Yes / OK" at bounding box center [785, 314] width 55 height 12
click at [779, 352] on button "Yes / OK" at bounding box center [785, 351] width 55 height 12
click at [780, 445] on button "Yes / OK" at bounding box center [785, 444] width 55 height 12
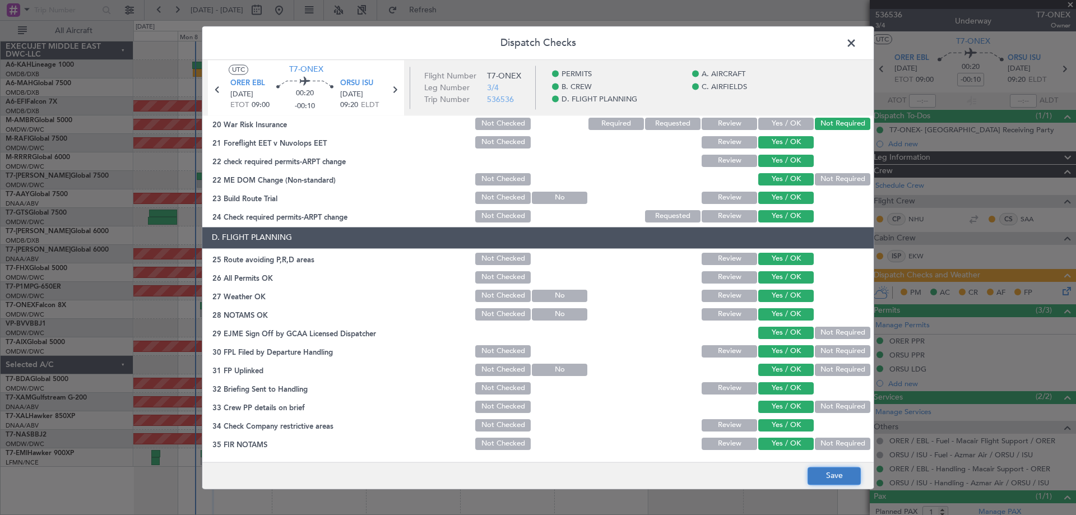
click at [833, 475] on button "Save" at bounding box center [834, 476] width 53 height 18
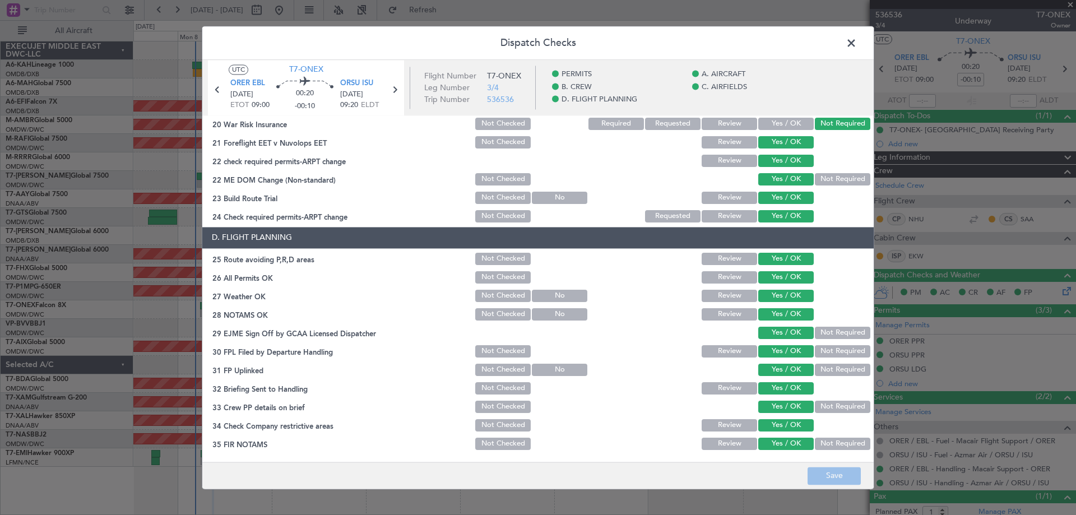
click at [860, 51] on header "Dispatch Checks" at bounding box center [537, 43] width 671 height 34
click at [857, 44] on span at bounding box center [857, 46] width 0 height 22
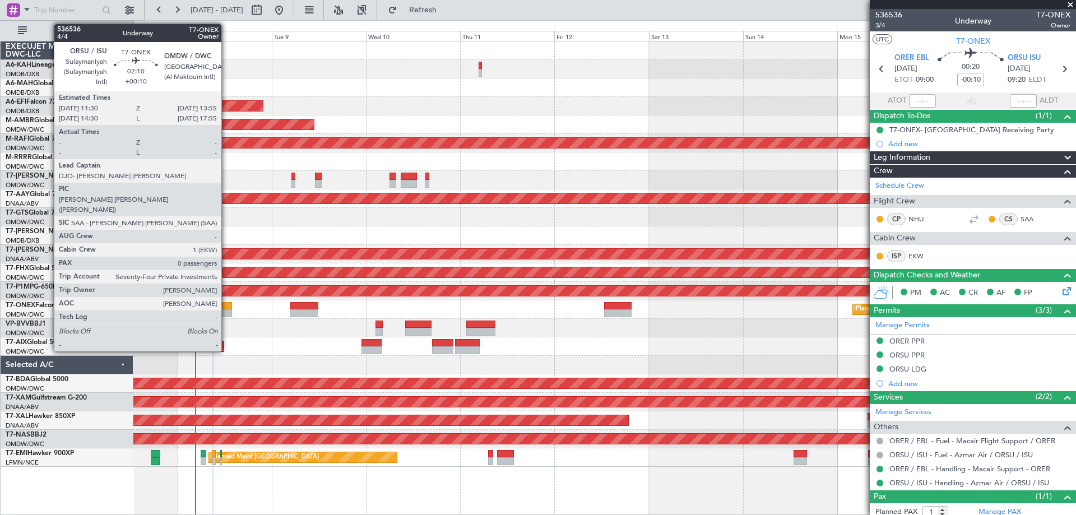
click at [226, 316] on div at bounding box center [227, 313] width 10 height 8
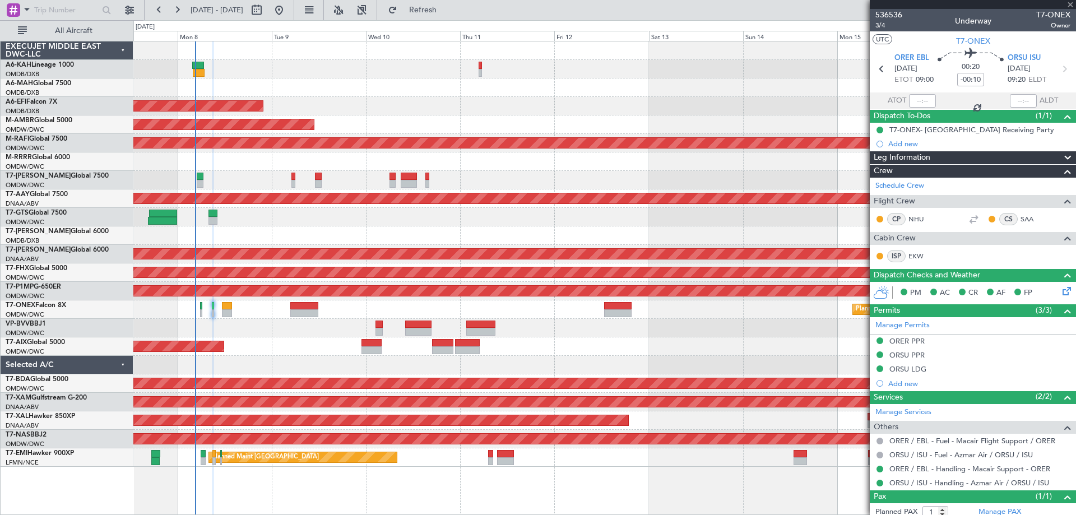
type input "+00:10"
type input "0"
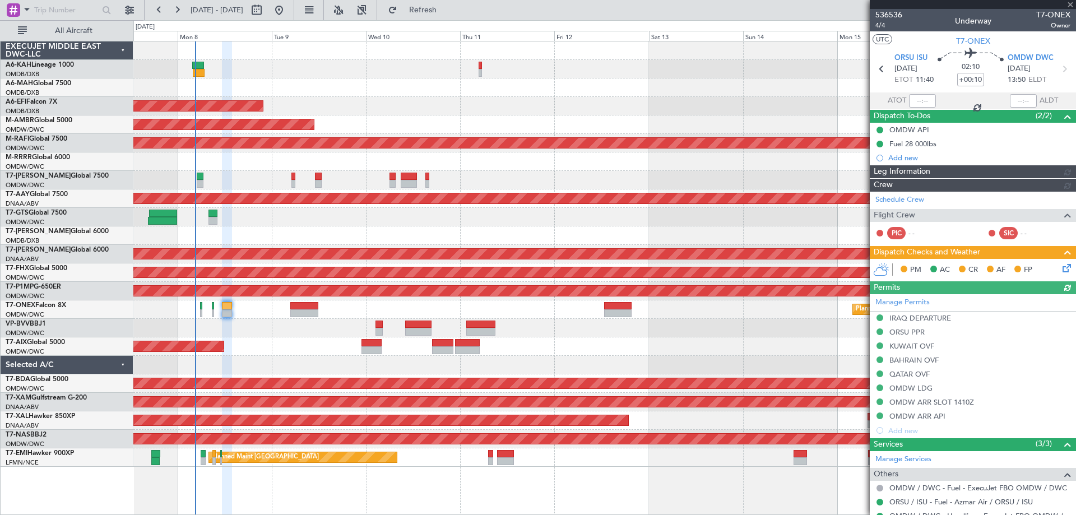
type input "Anita Mani (ANI)"
type input "7228"
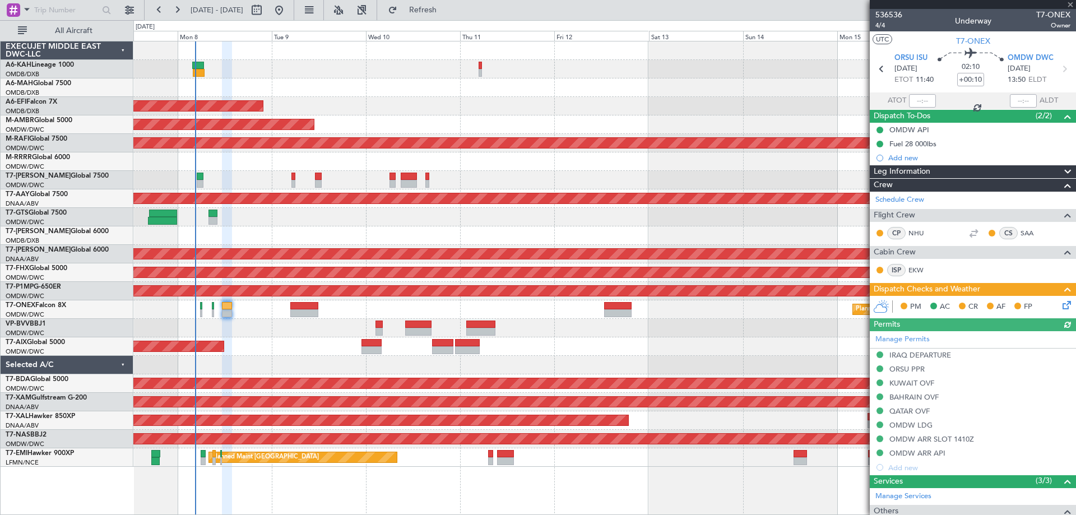
click at [1060, 303] on icon at bounding box center [1064, 303] width 9 height 9
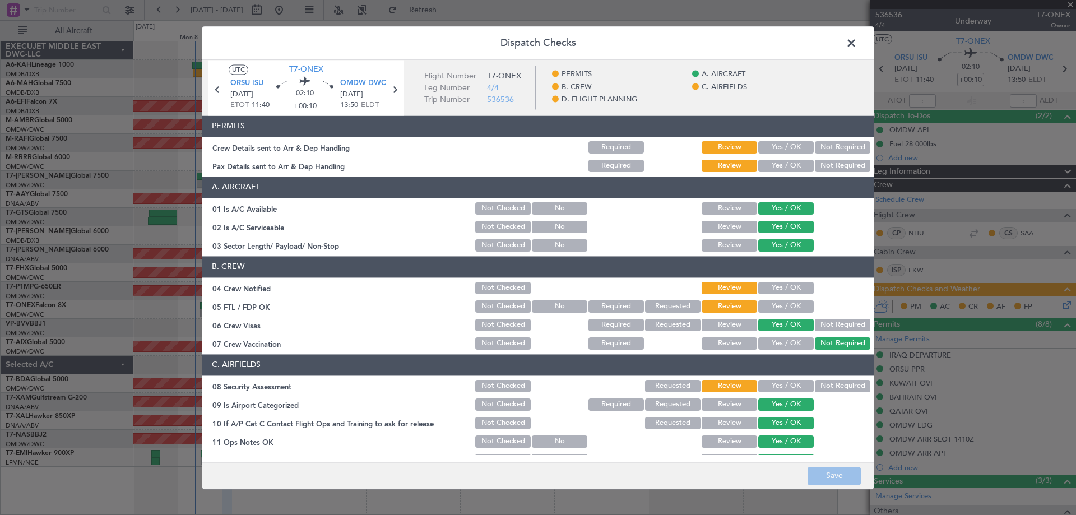
click at [786, 147] on button "Yes / OK" at bounding box center [785, 147] width 55 height 12
click at [782, 161] on button "Yes / OK" at bounding box center [785, 166] width 55 height 12
click at [778, 282] on button "Yes / OK" at bounding box center [785, 288] width 55 height 12
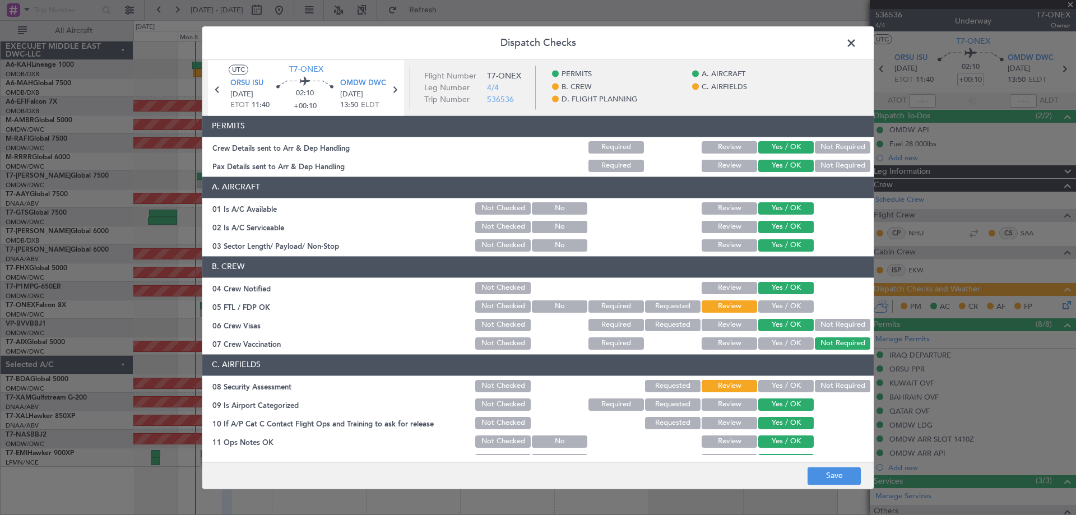
click at [783, 310] on button "Yes / OK" at bounding box center [785, 306] width 55 height 12
click at [786, 386] on button "Yes / OK" at bounding box center [785, 386] width 55 height 12
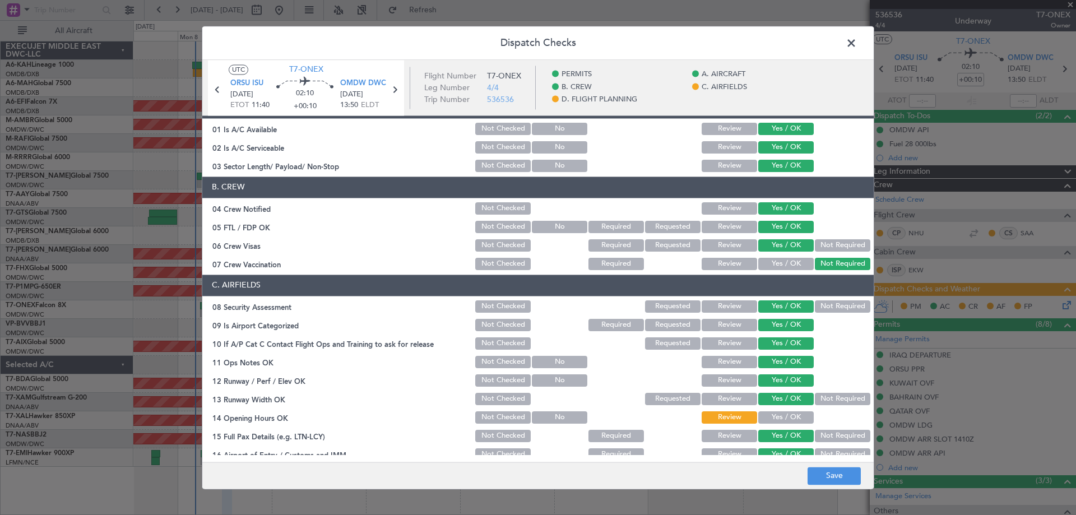
scroll to position [224, 0]
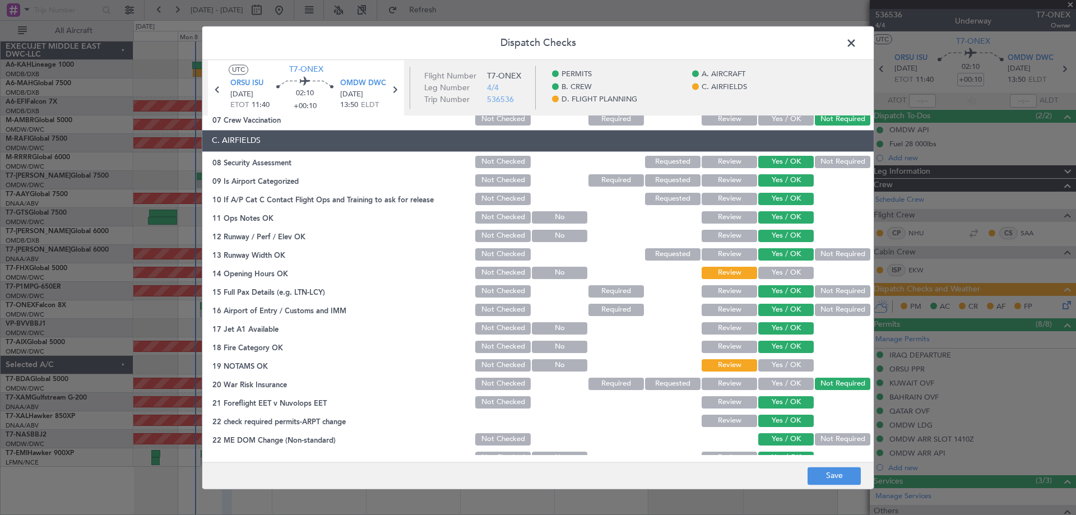
click at [777, 268] on button "Yes / OK" at bounding box center [785, 273] width 55 height 12
click at [777, 365] on button "Yes / OK" at bounding box center [785, 365] width 55 height 12
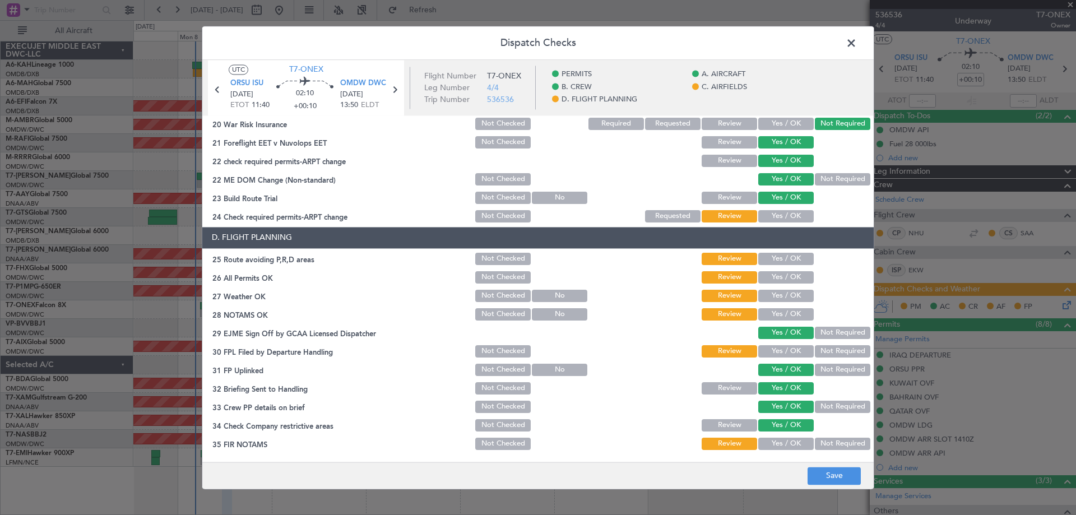
click at [771, 216] on button "Yes / OK" at bounding box center [785, 216] width 55 height 12
click at [777, 260] on button "Yes / OK" at bounding box center [785, 259] width 55 height 12
click at [779, 273] on button "Yes / OK" at bounding box center [785, 277] width 55 height 12
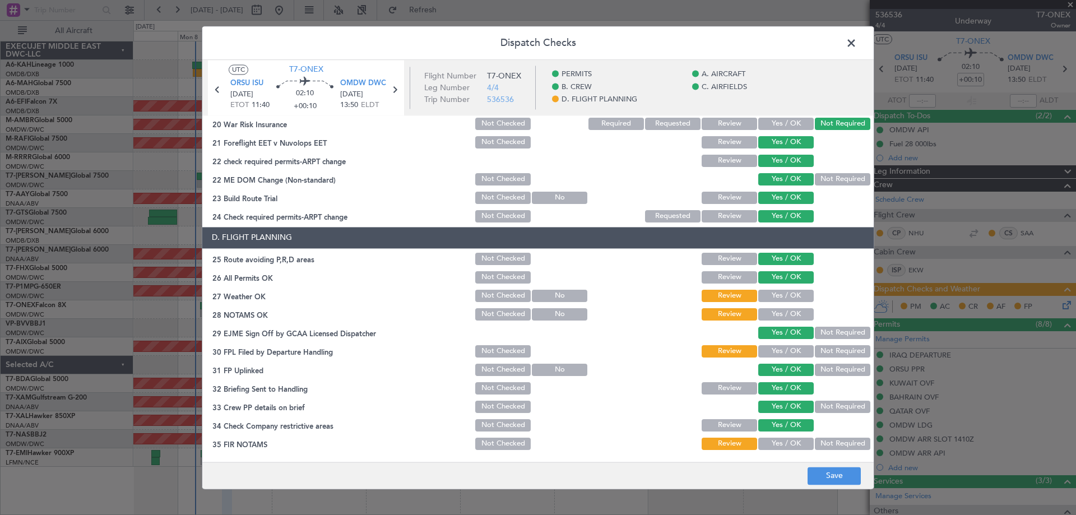
click at [778, 289] on div "Yes / OK" at bounding box center [785, 296] width 57 height 16
click at [779, 297] on button "Yes / OK" at bounding box center [785, 296] width 55 height 12
click at [779, 310] on button "Yes / OK" at bounding box center [785, 314] width 55 height 12
click at [785, 354] on button "Yes / OK" at bounding box center [785, 351] width 55 height 12
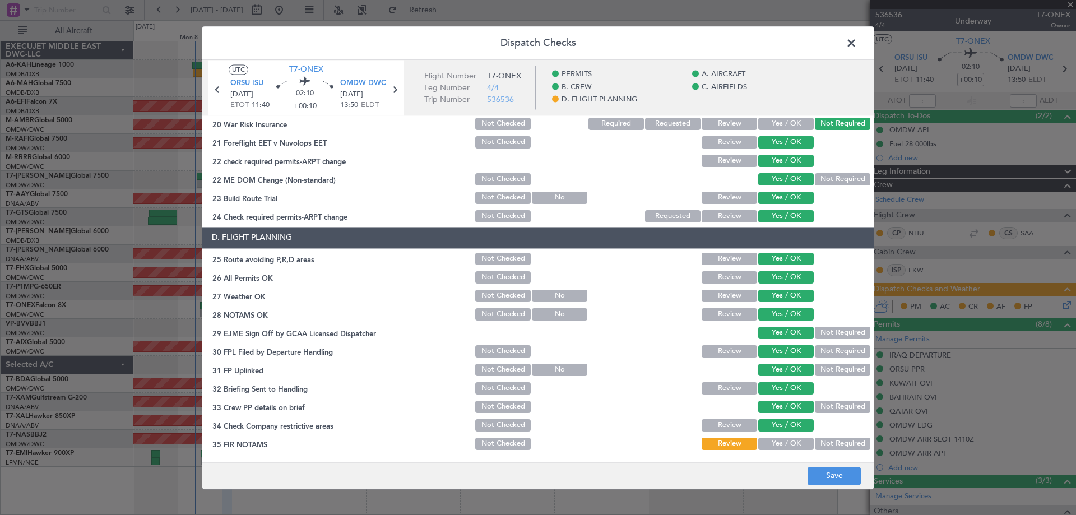
drag, startPoint x: 785, startPoint y: 445, endPoint x: 796, endPoint y: 417, distance: 29.5
click at [785, 444] on button "Yes / OK" at bounding box center [785, 444] width 55 height 12
click at [827, 474] on button "Save" at bounding box center [834, 476] width 53 height 18
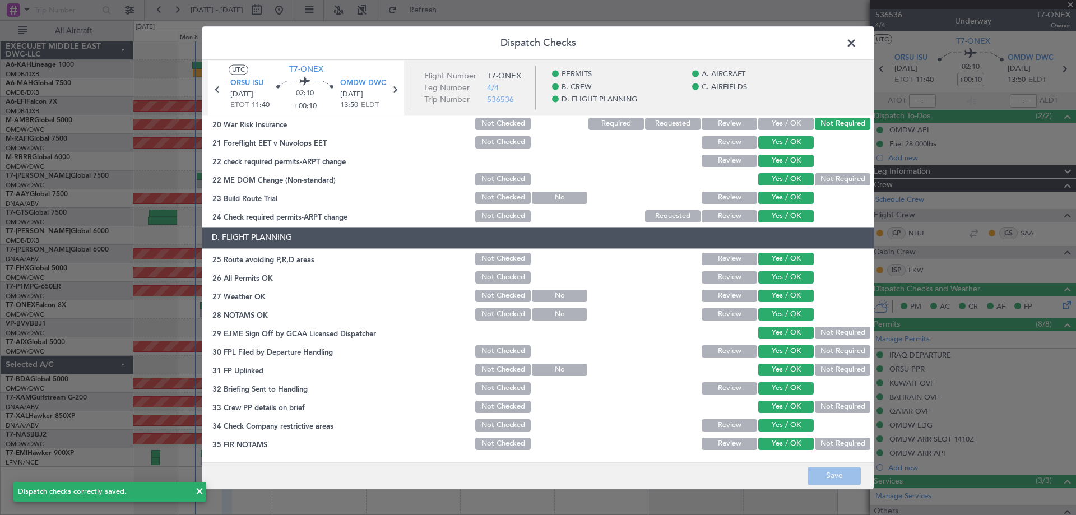
click at [857, 45] on span at bounding box center [857, 46] width 0 height 22
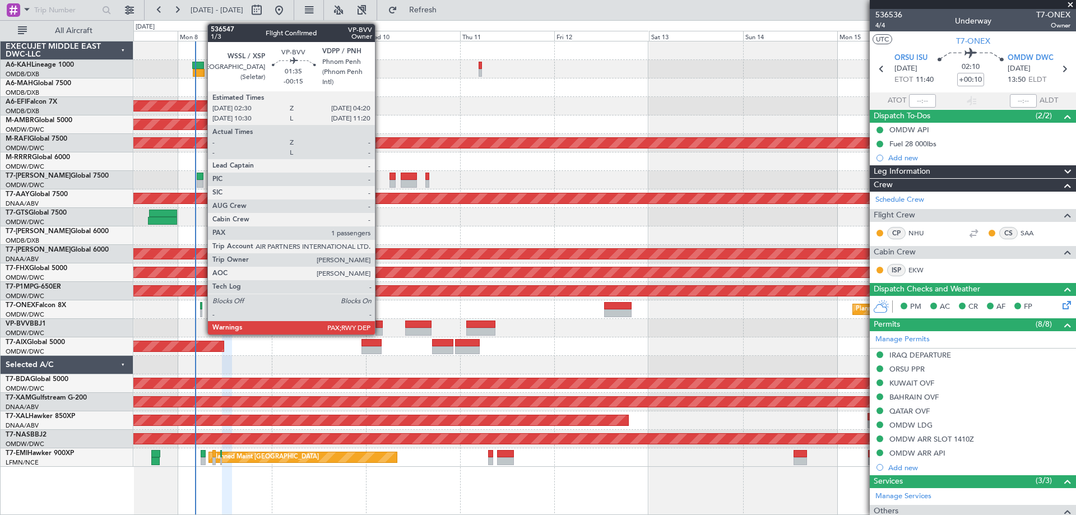
click at [380, 327] on div at bounding box center [378, 325] width 7 height 8
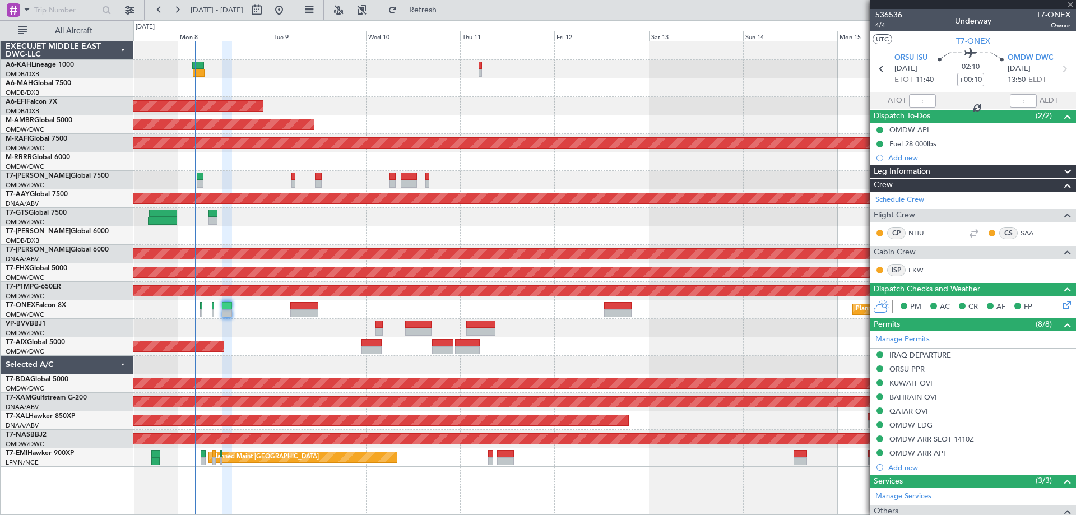
type input "-00:15"
type input "1"
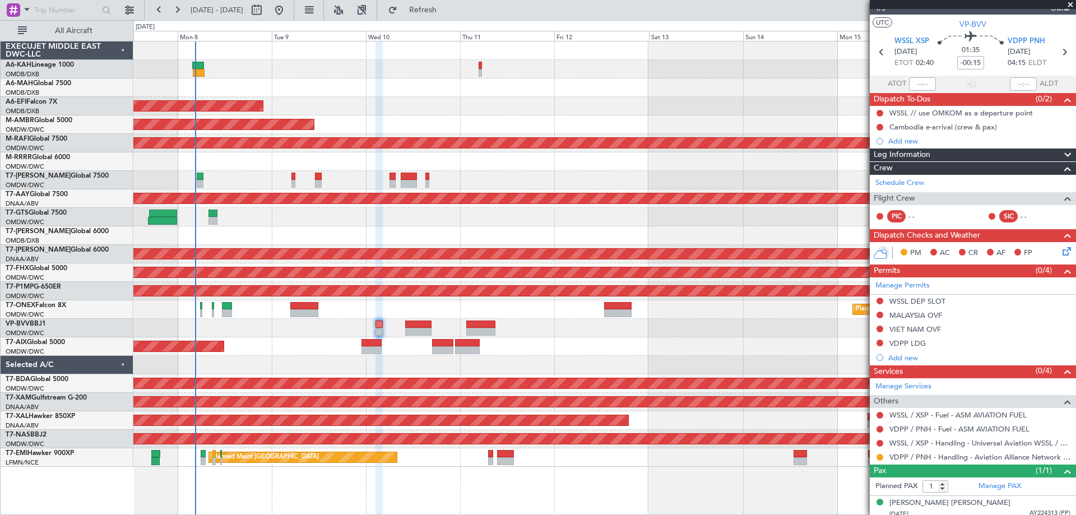
scroll to position [22, 0]
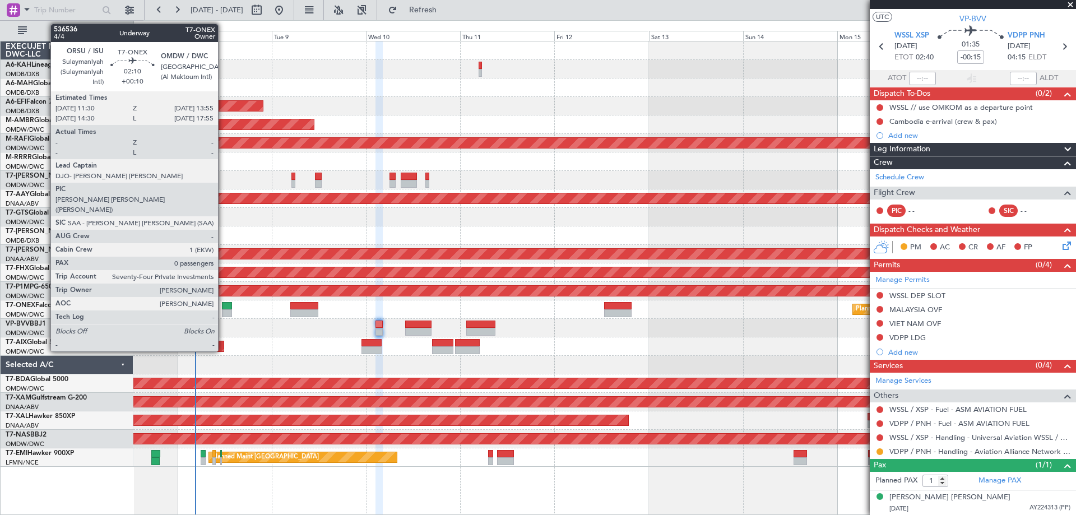
click at [223, 310] on div at bounding box center [227, 313] width 10 height 8
type input "+00:10"
type input "0"
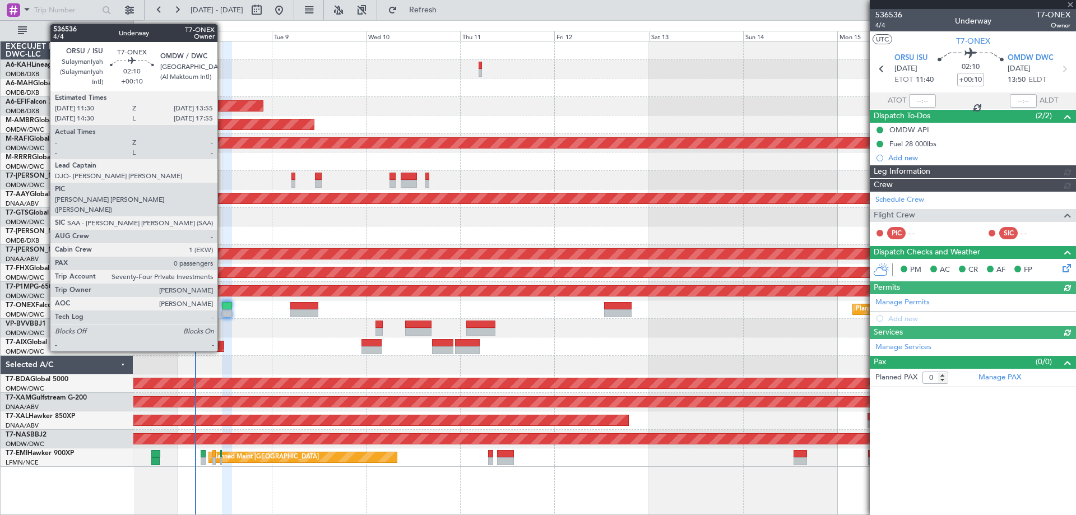
type input "Anita Mani (ANI)"
type input "7228"
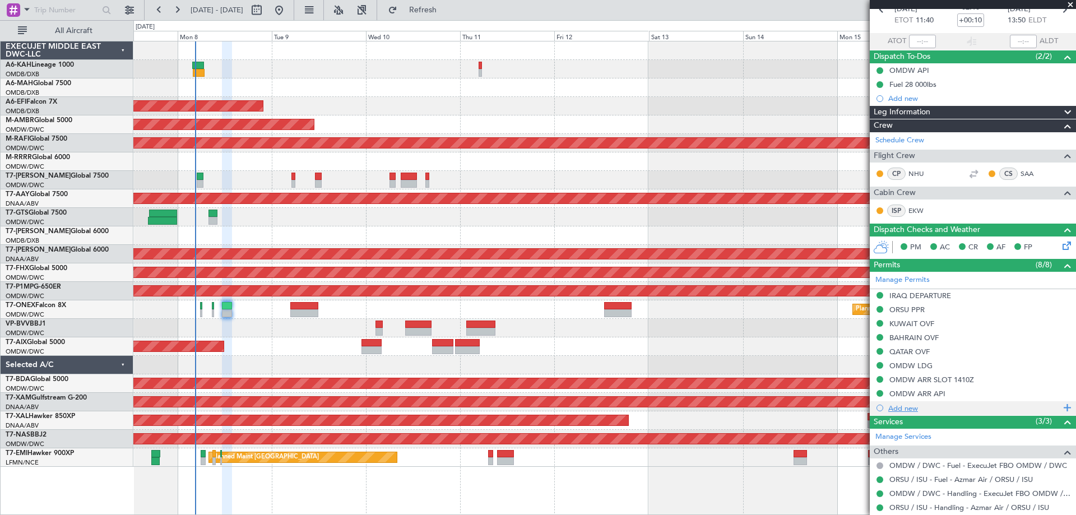
scroll to position [90, 0]
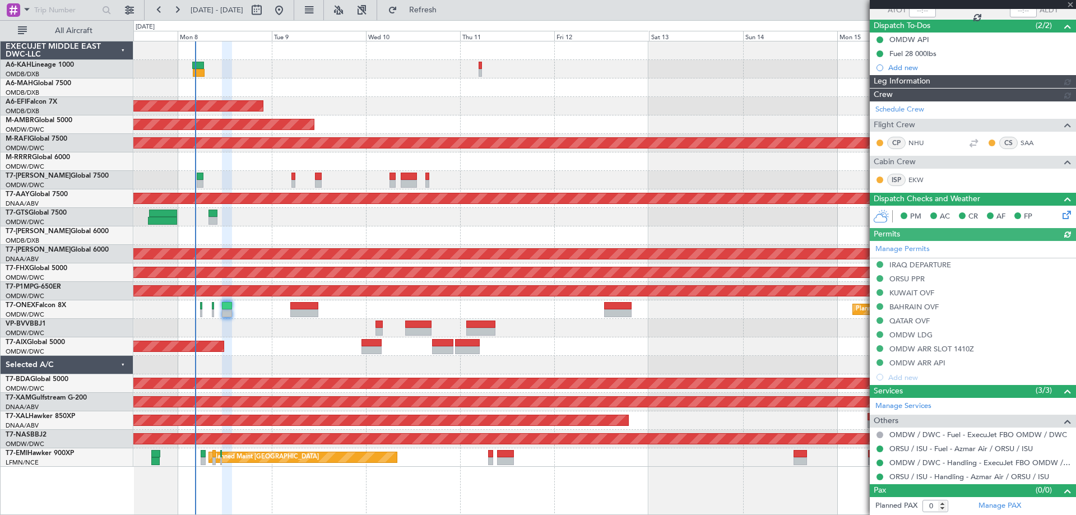
type input "Anita Mani (ANI)"
type input "7228"
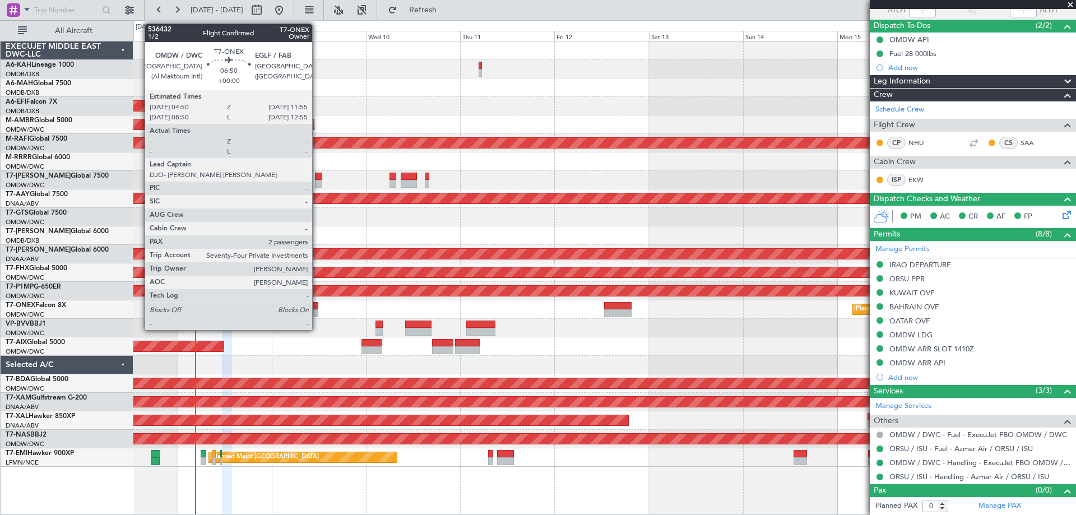
click at [317, 310] on div at bounding box center [304, 313] width 28 height 8
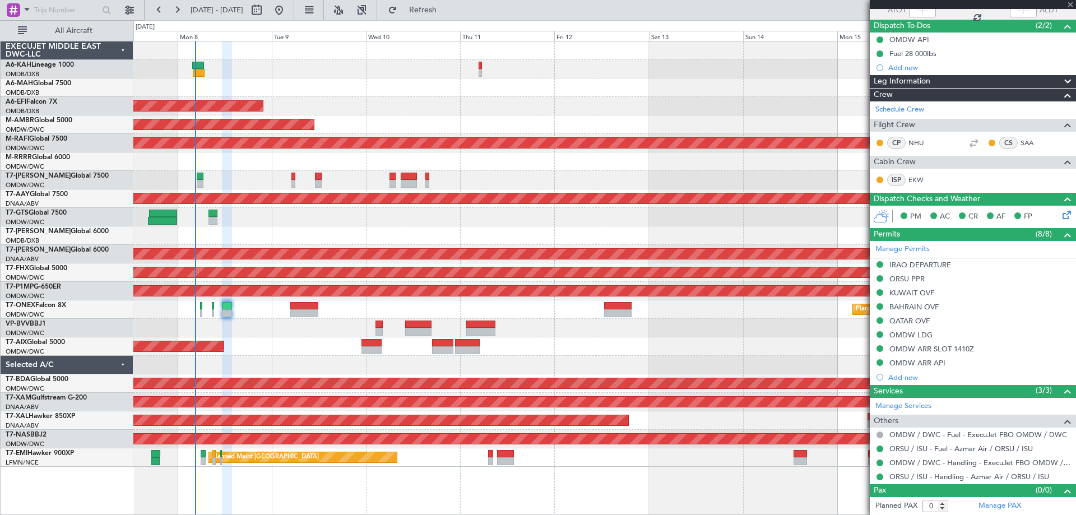
type input "2"
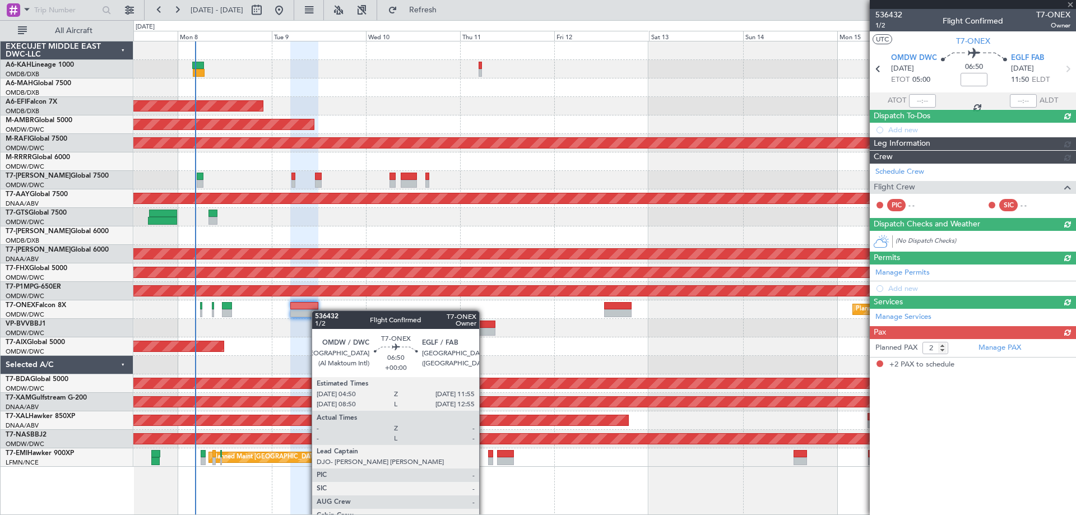
scroll to position [0, 0]
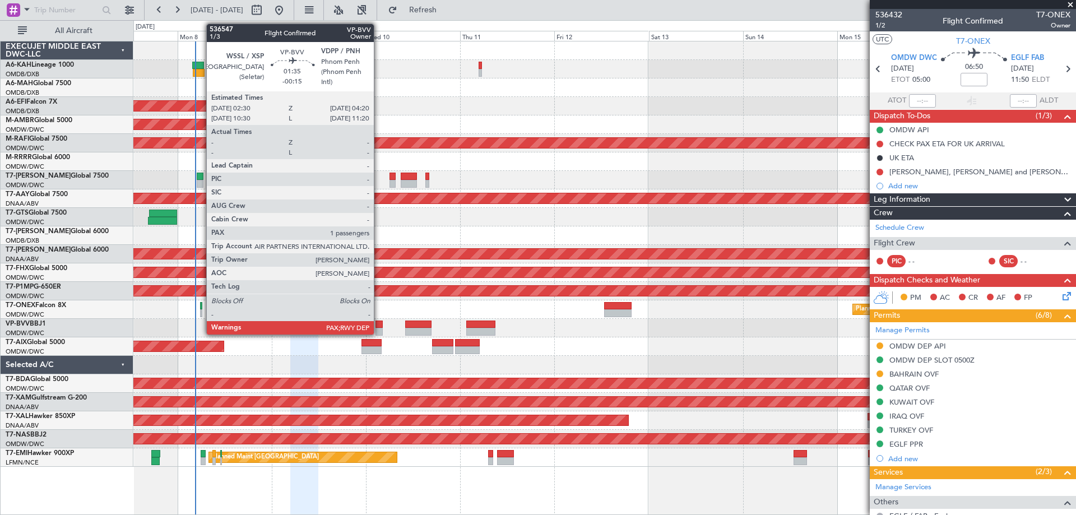
click at [379, 329] on div at bounding box center [378, 332] width 7 height 8
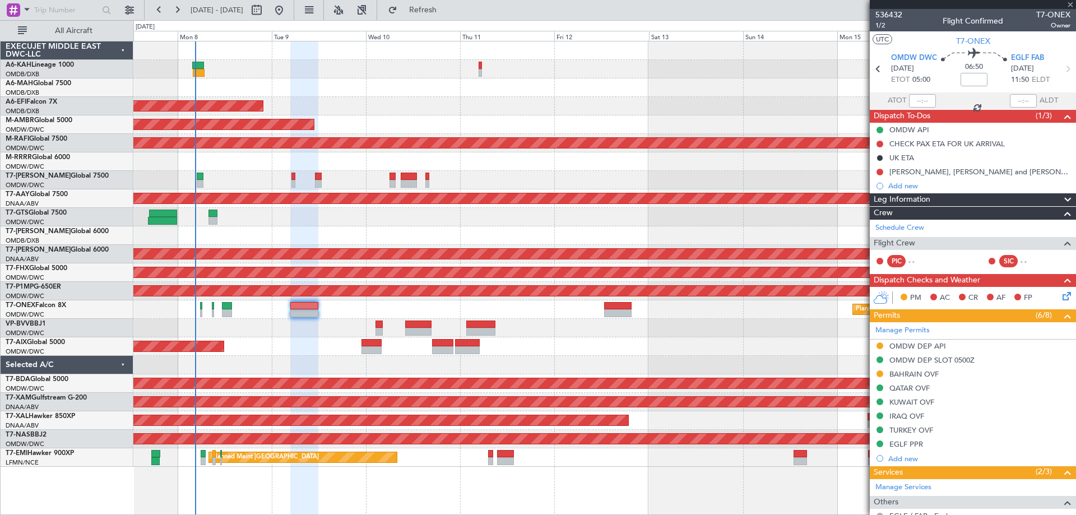
type input "-00:15"
type input "1"
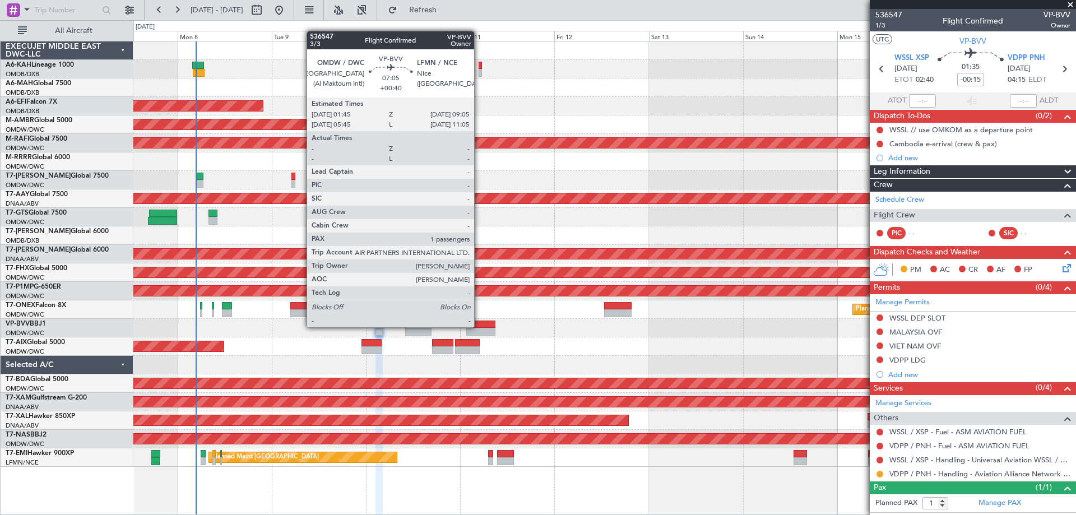
click at [479, 326] on div at bounding box center [480, 325] width 29 height 8
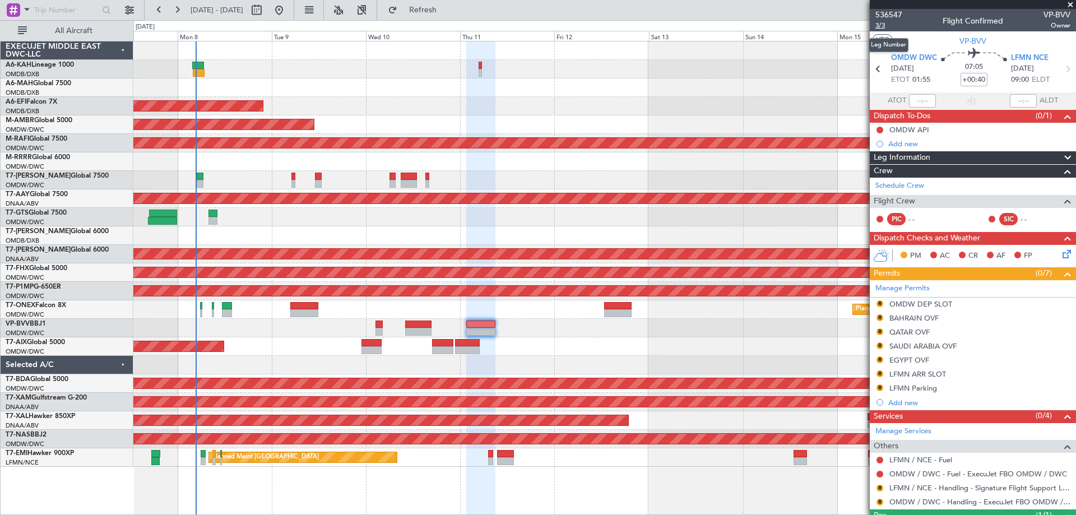
click at [882, 22] on span "3/3" at bounding box center [888, 26] width 27 height 10
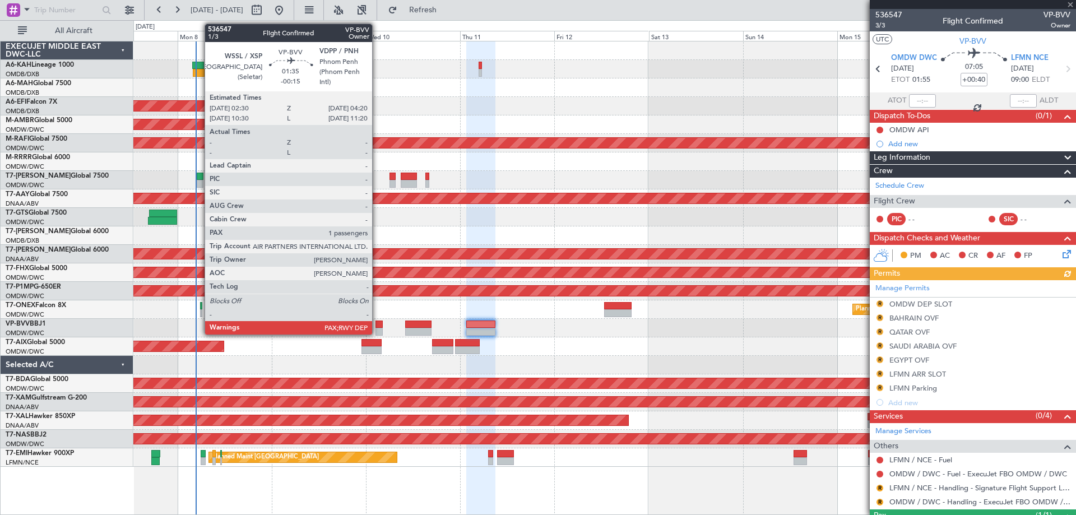
click at [377, 332] on div at bounding box center [378, 332] width 7 height 8
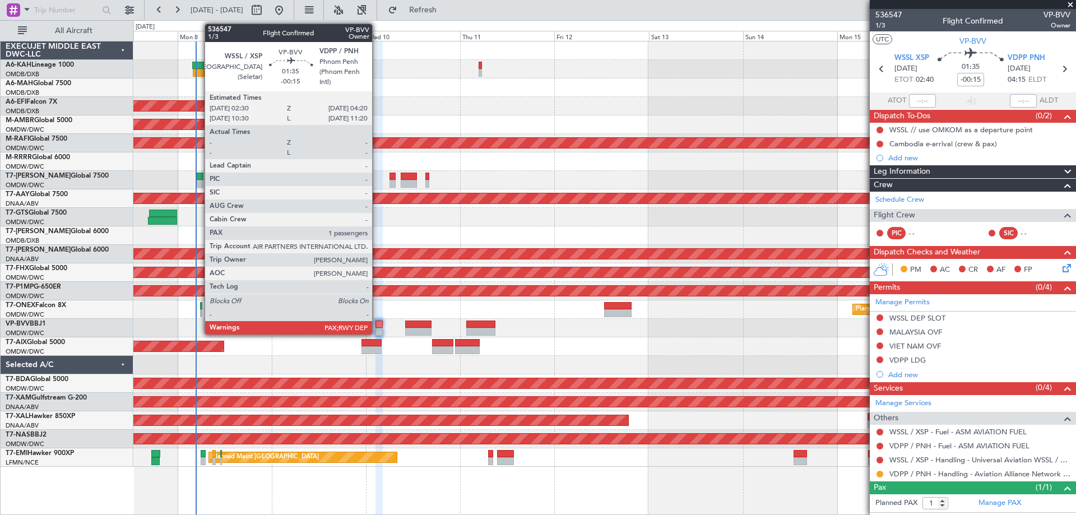
click at [377, 331] on div at bounding box center [378, 332] width 7 height 8
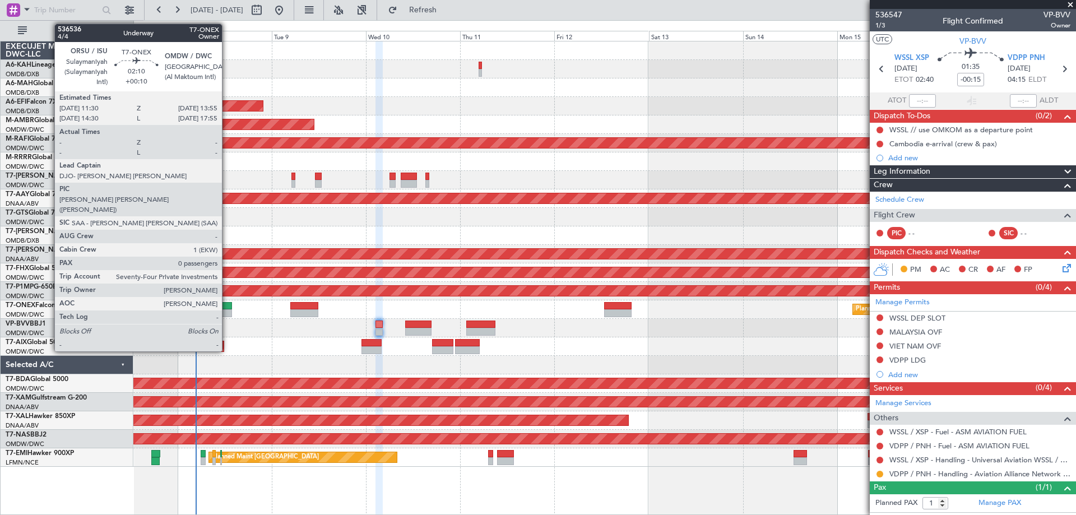
click at [227, 309] on div at bounding box center [227, 306] width 10 height 8
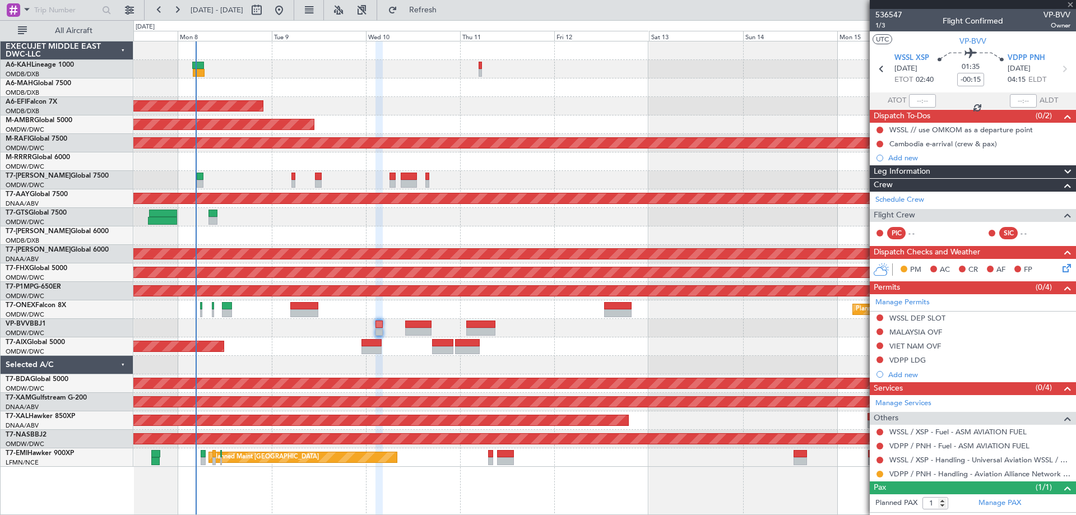
click at [227, 309] on div at bounding box center [227, 306] width 10 height 8
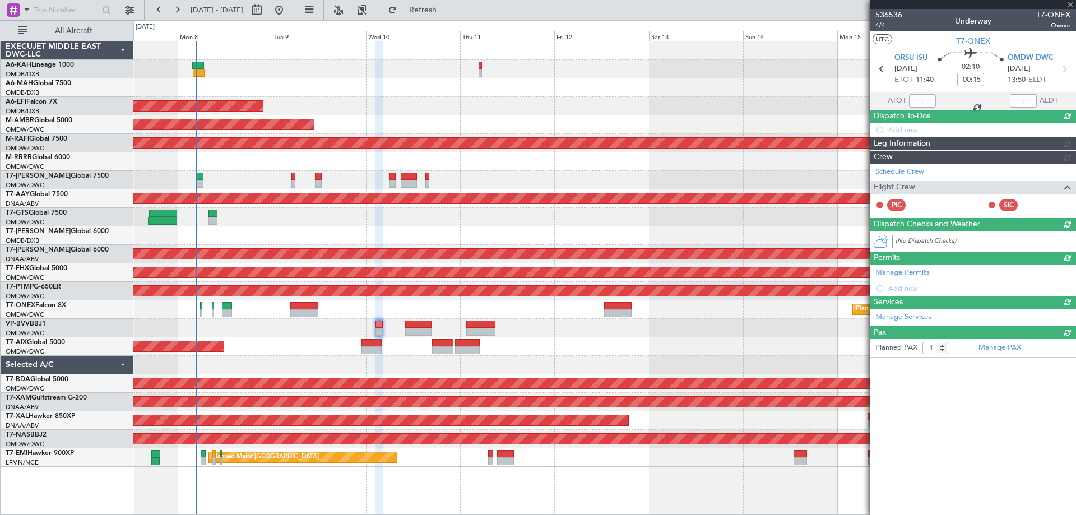
type input "+00:10"
type input "0"
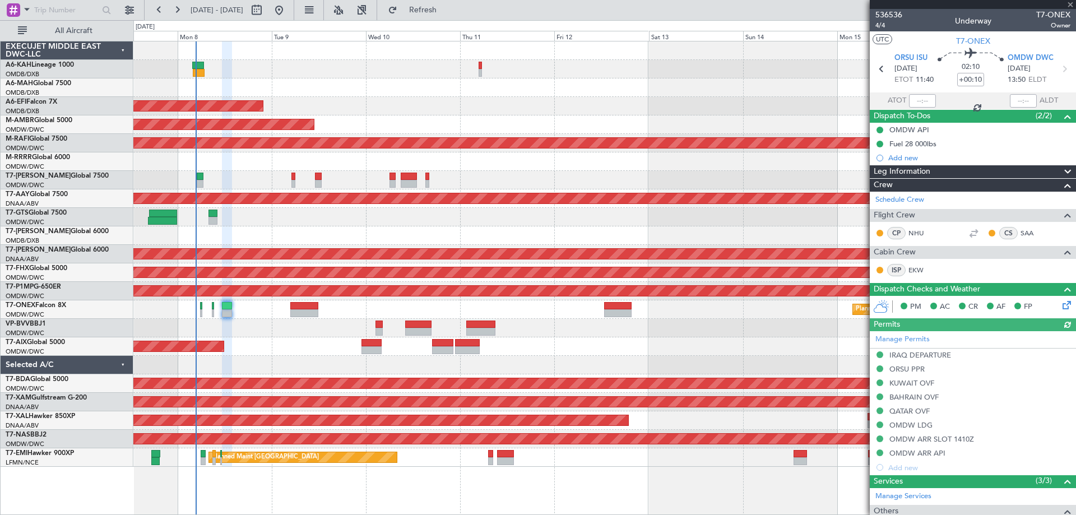
type input "Anita Mani (ANI)"
type input "7228"
click at [447, 13] on span "Refresh" at bounding box center [423, 10] width 47 height 8
type input "Anita Mani (ANI)"
type input "7228"
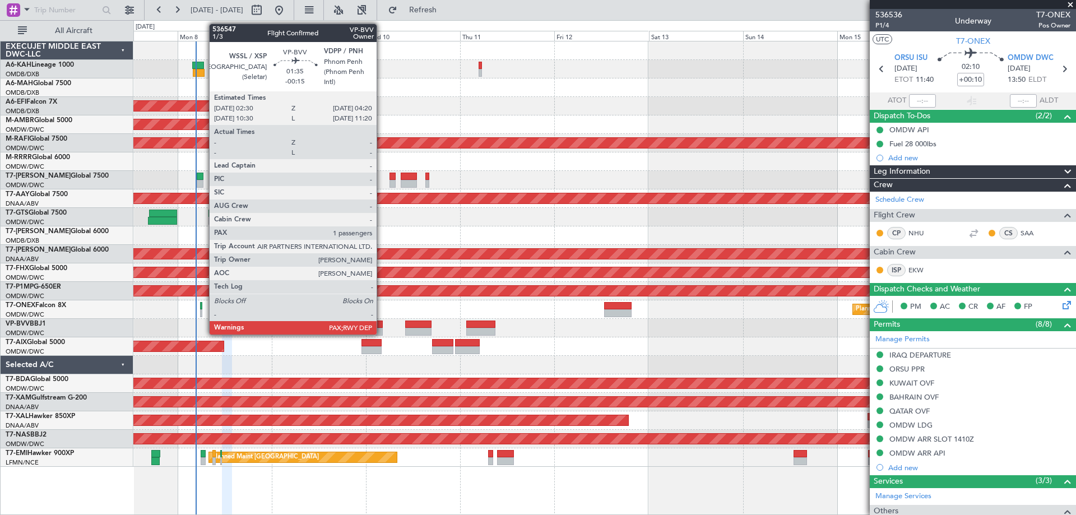
click at [382, 327] on div at bounding box center [378, 325] width 7 height 8
type input "-00:15"
type input "1"
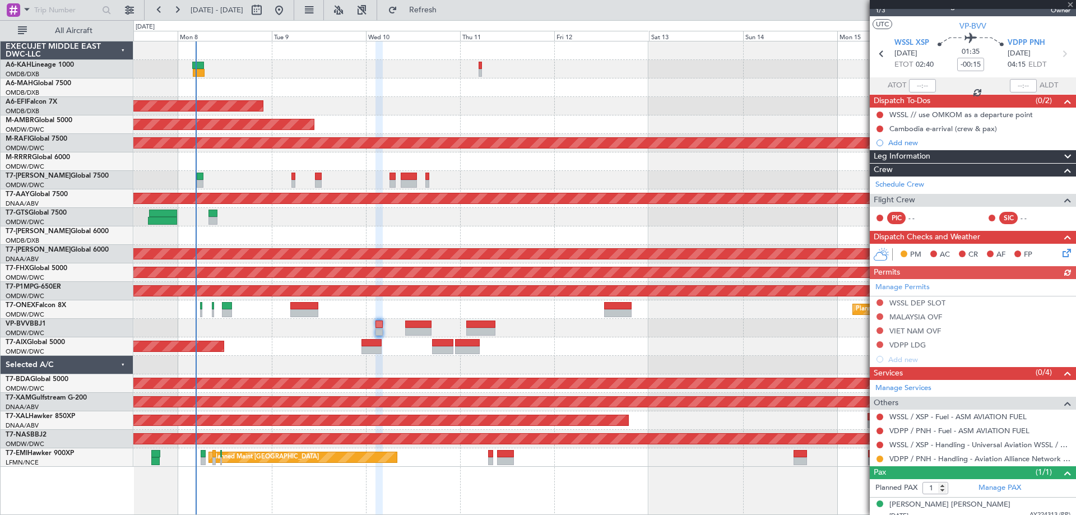
scroll to position [22, 0]
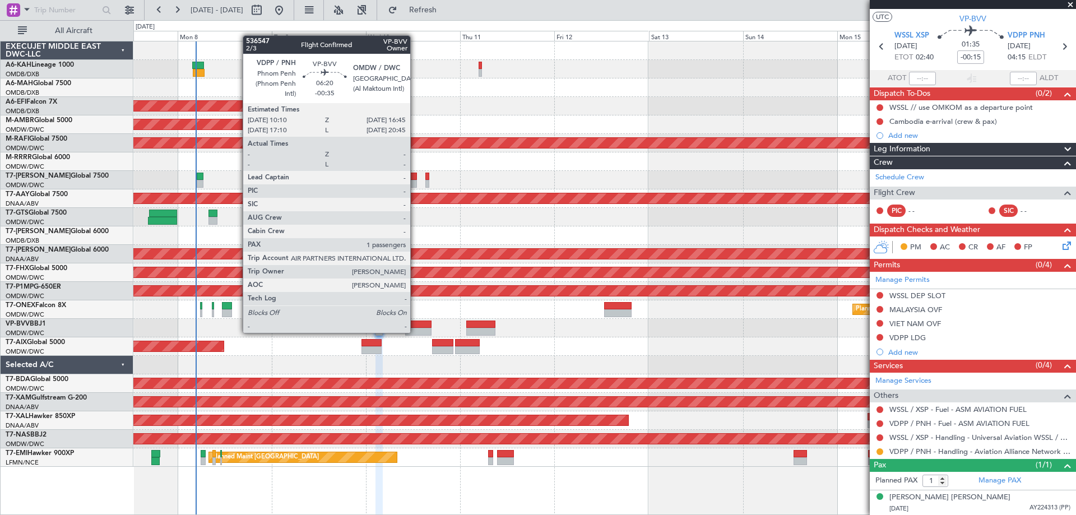
click at [415, 332] on div at bounding box center [418, 332] width 26 height 8
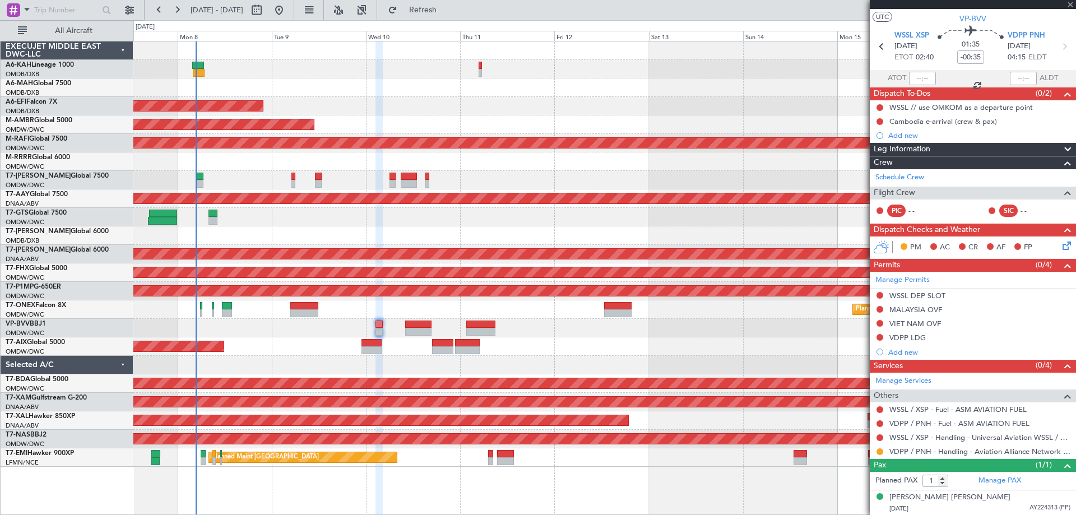
scroll to position [0, 0]
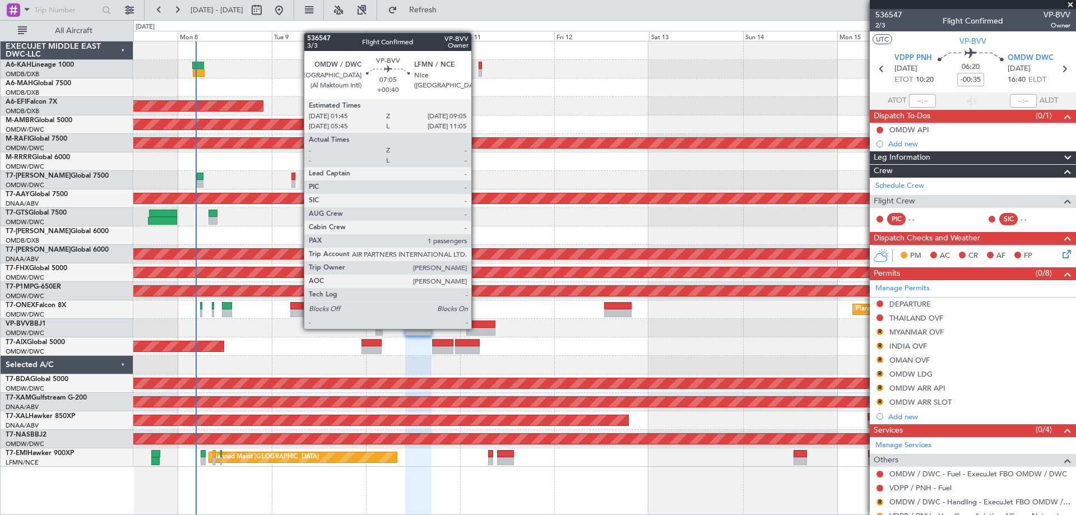
click at [476, 328] on div at bounding box center [480, 332] width 29 height 8
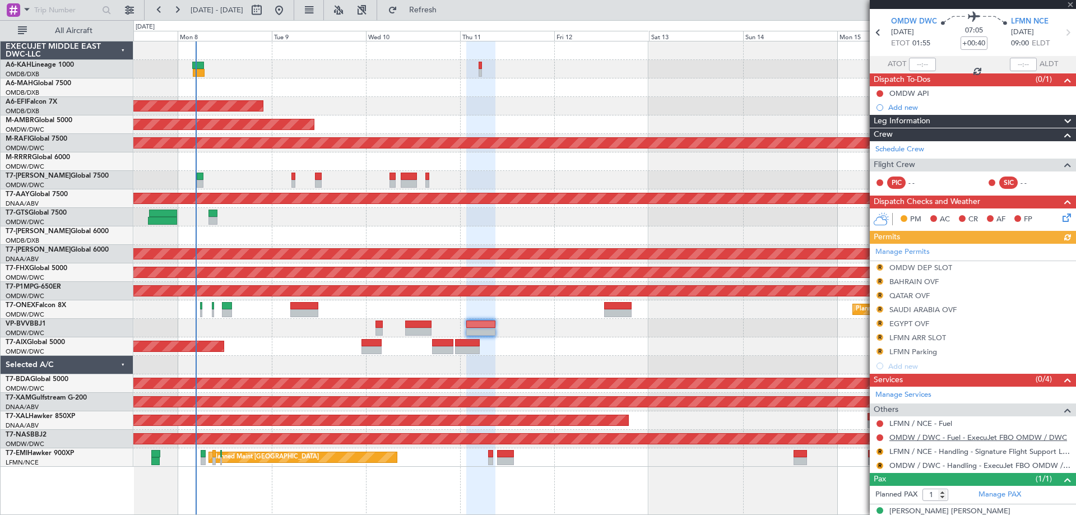
scroll to position [50, 0]
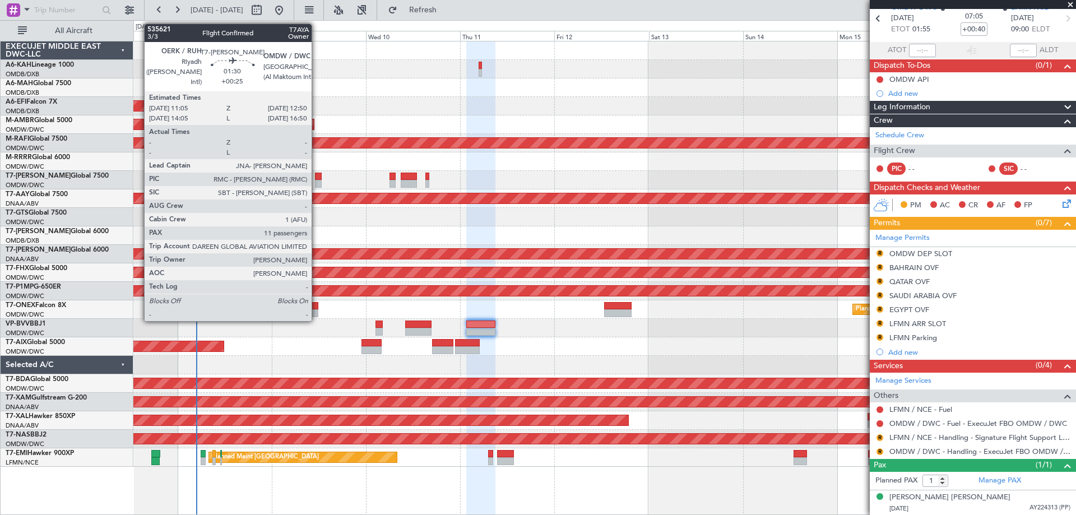
click at [317, 184] on div at bounding box center [318, 184] width 7 height 8
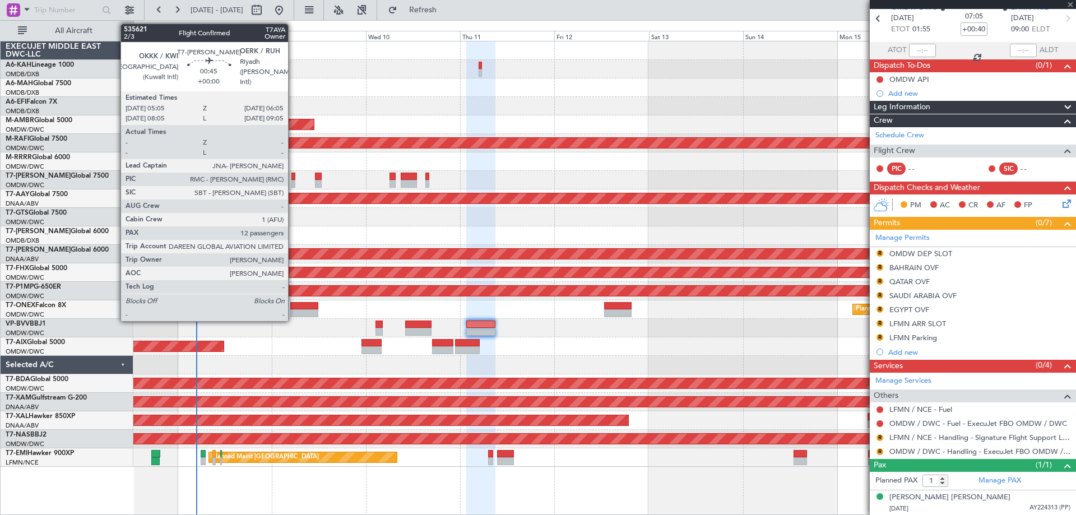
type input "+00:25"
type input "11"
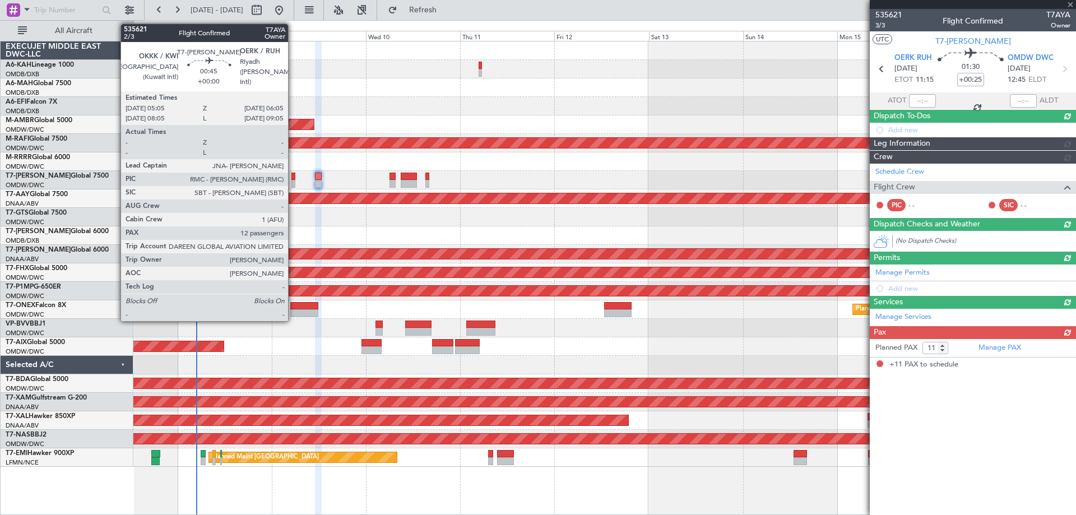
scroll to position [0, 0]
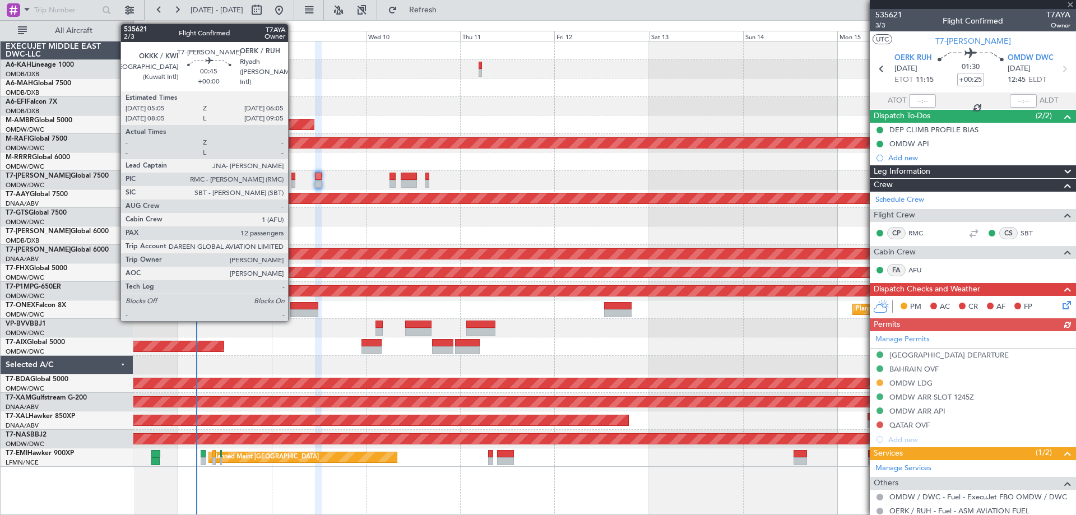
click at [293, 179] on div at bounding box center [293, 177] width 4 height 8
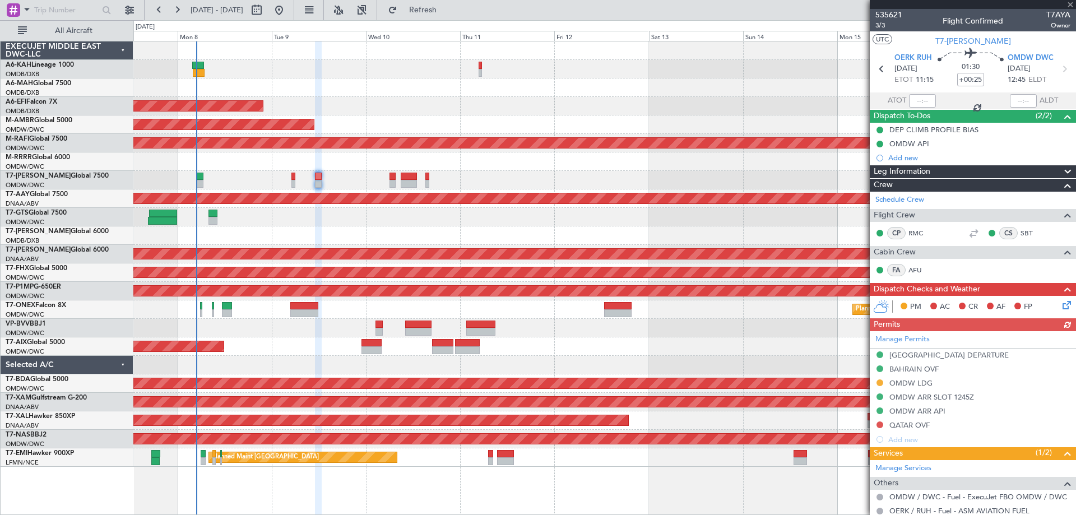
type input "12"
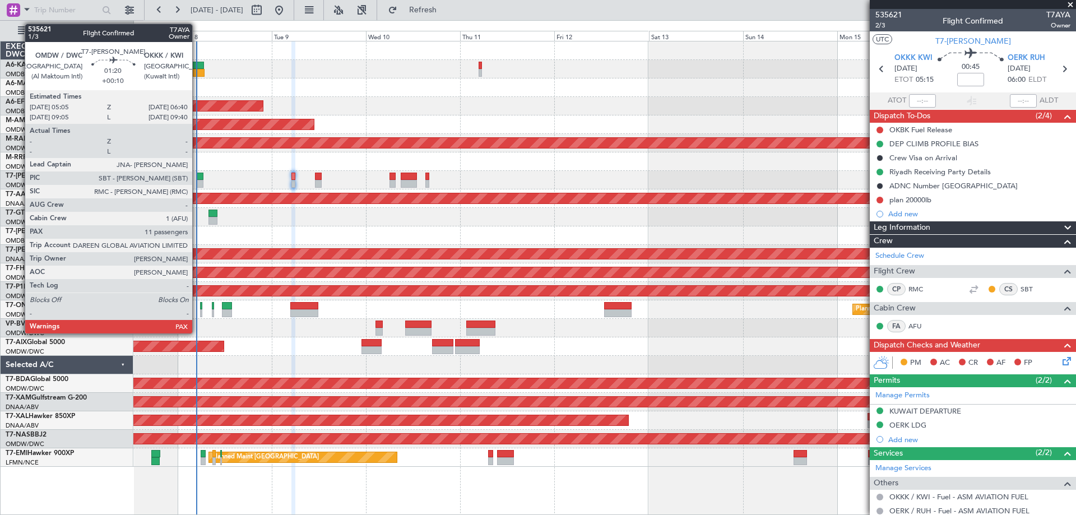
click at [197, 178] on div at bounding box center [200, 177] width 7 height 8
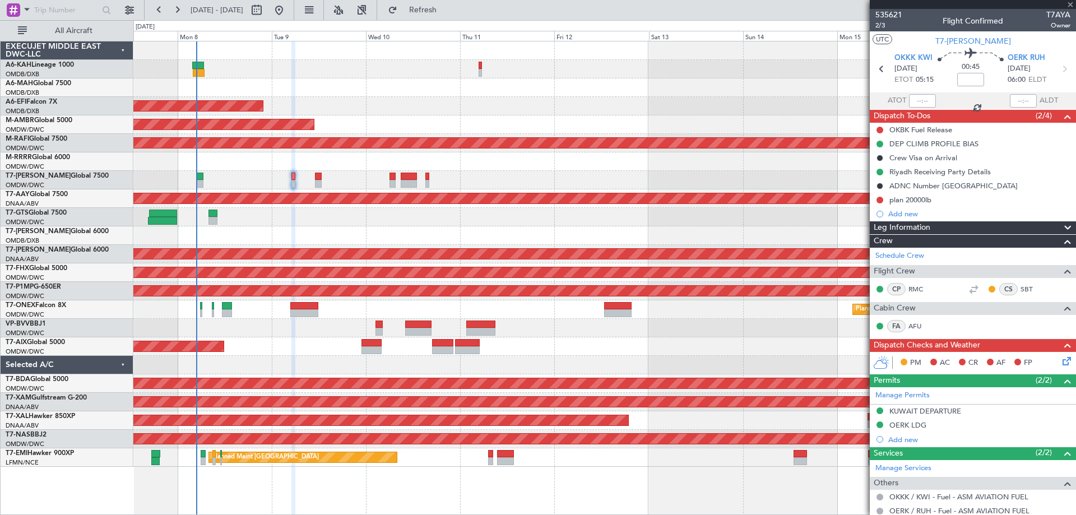
type input "+00:10"
type input "11"
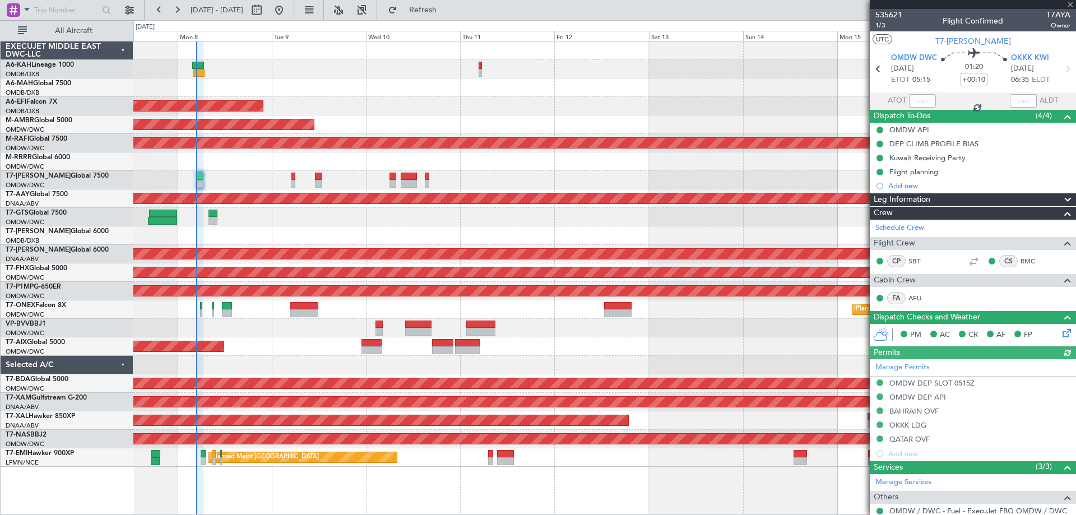
type input "Dherander Fithani (DHF)"
type input "7120"
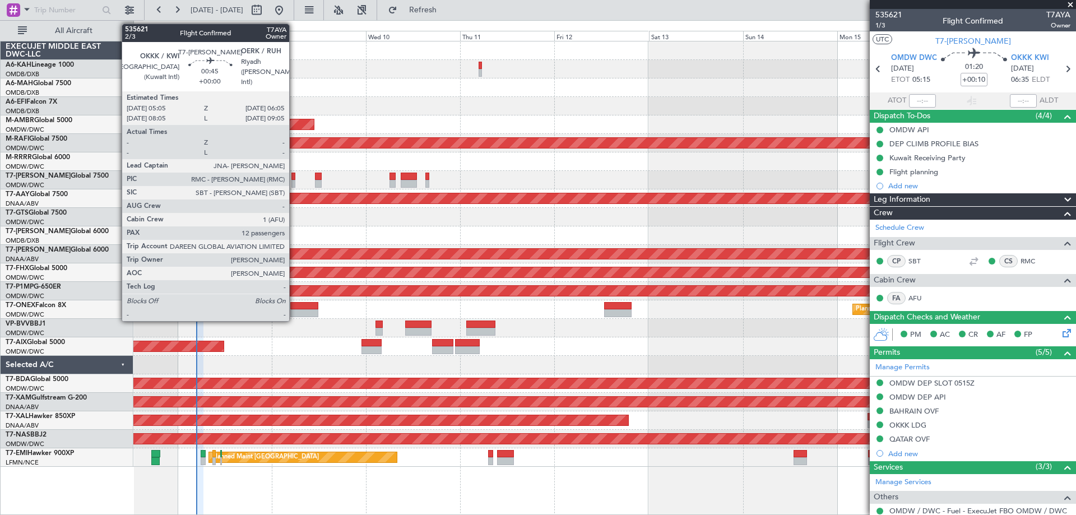
click at [294, 182] on div at bounding box center [293, 184] width 4 height 8
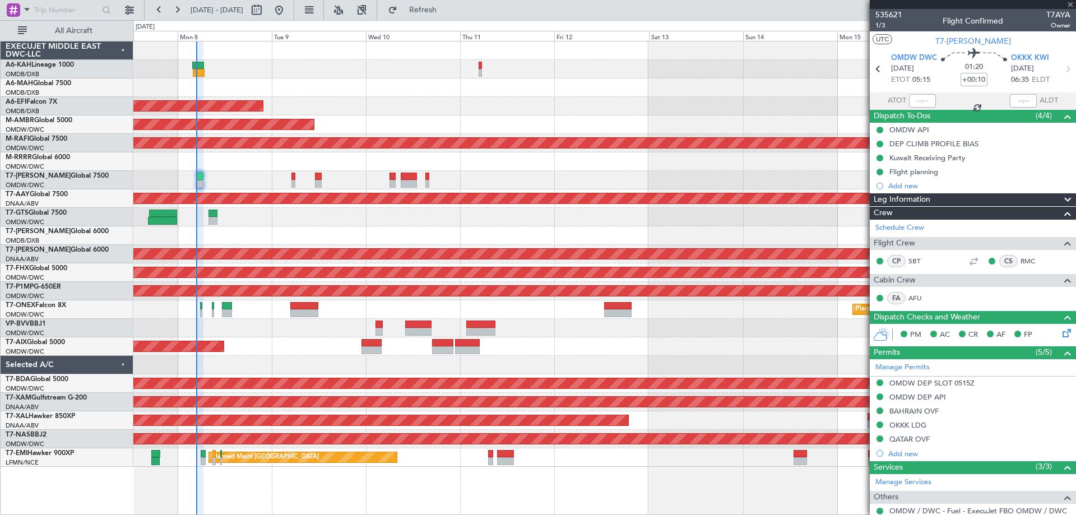
type input "12"
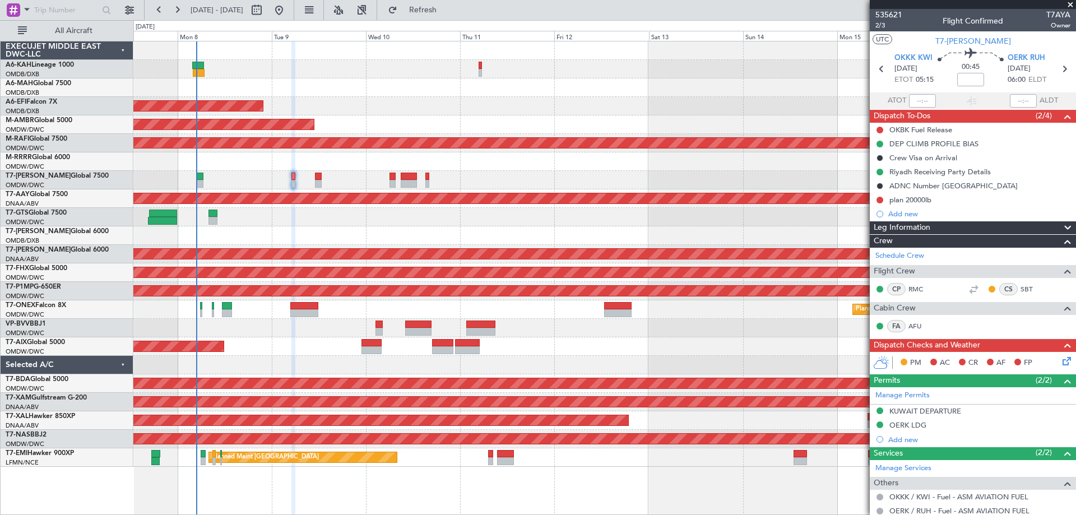
scroll to position [224, 0]
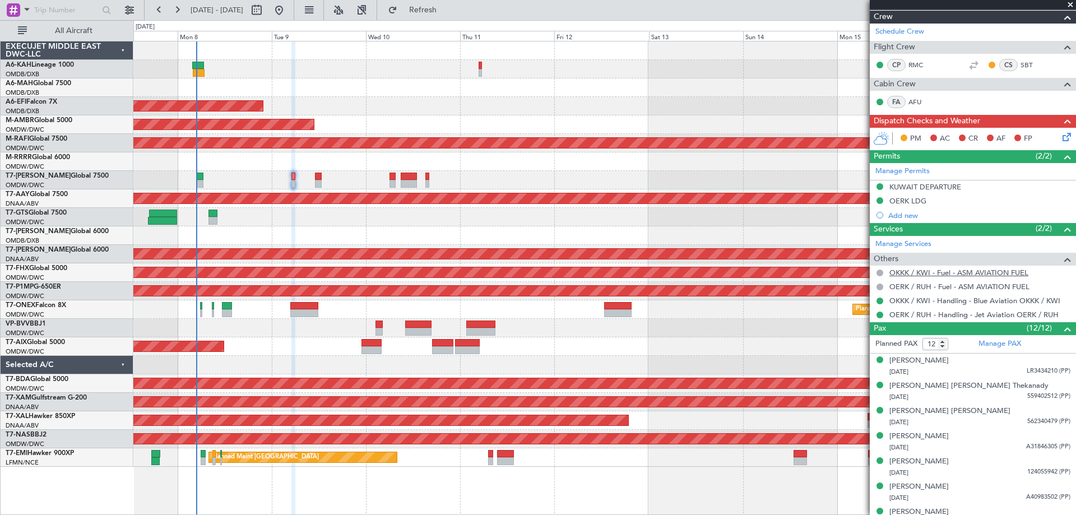
click at [963, 273] on link "OKKK / KWI - Fuel - ASM AVIATION FUEL" at bounding box center [958, 273] width 139 height 10
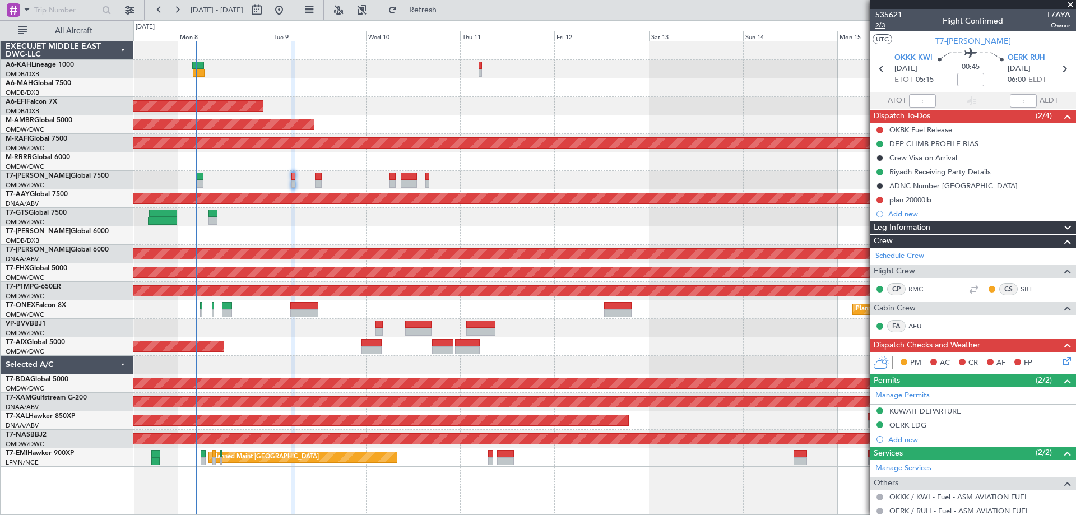
click at [886, 25] on span "2/3" at bounding box center [888, 26] width 27 height 10
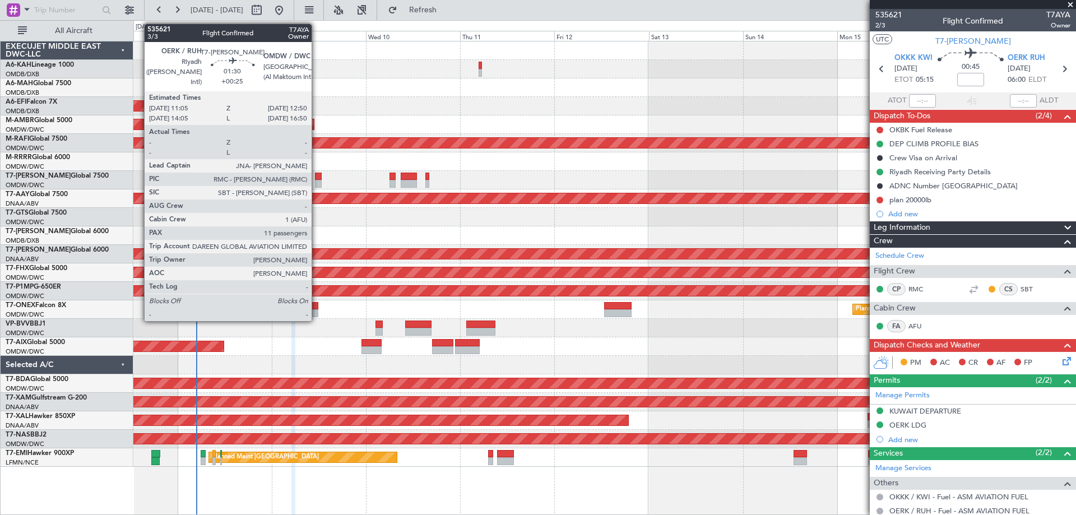
click at [317, 183] on div at bounding box center [318, 184] width 7 height 8
type input "+00:25"
type input "11"
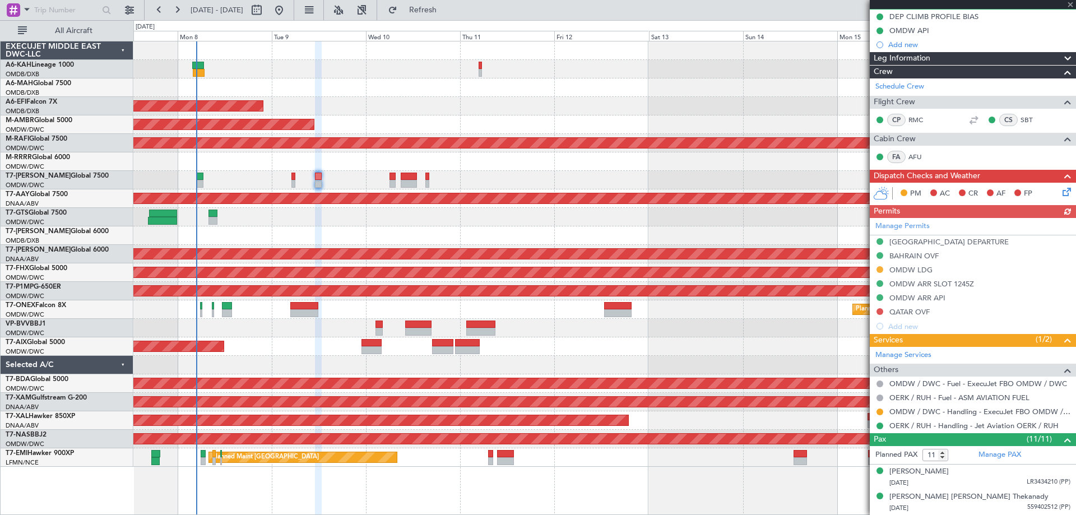
scroll to position [112, 0]
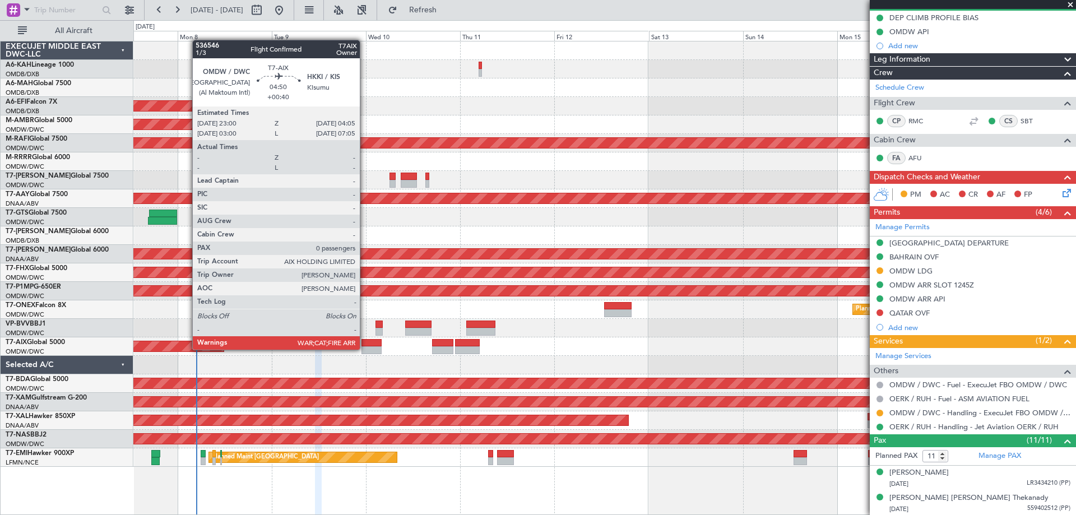
click at [365, 349] on div at bounding box center [371, 350] width 20 height 8
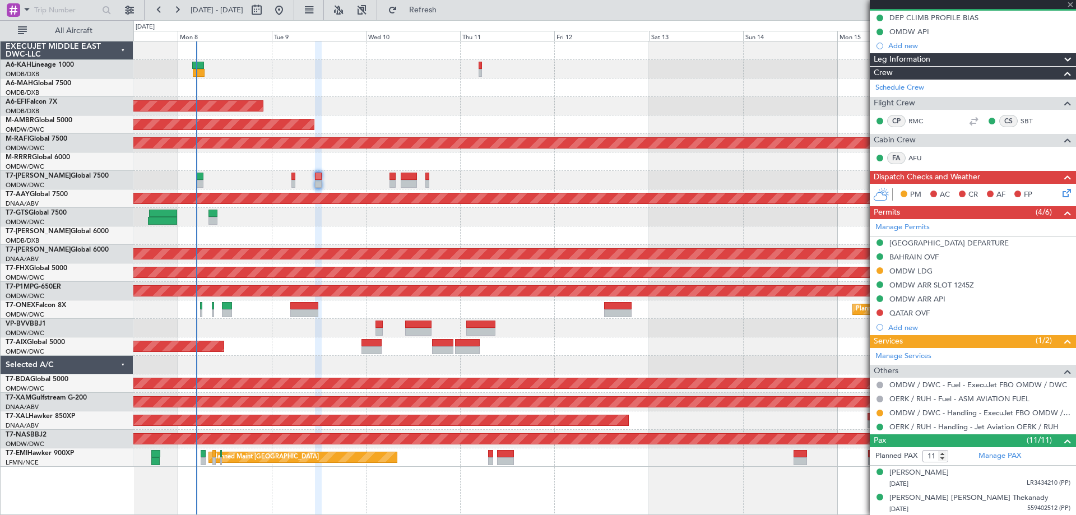
type input "+00:40"
type input "0"
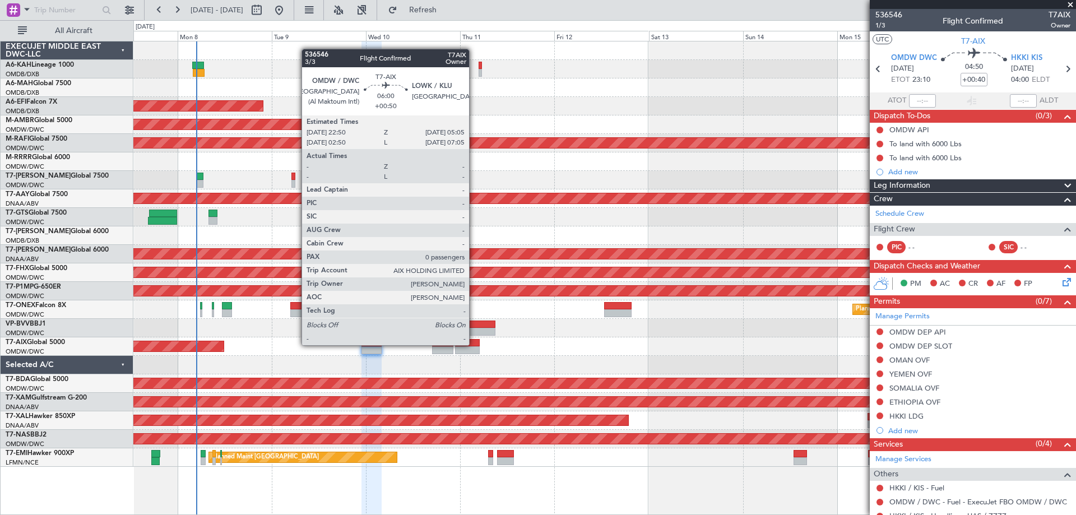
click at [474, 344] on div at bounding box center [467, 343] width 25 height 8
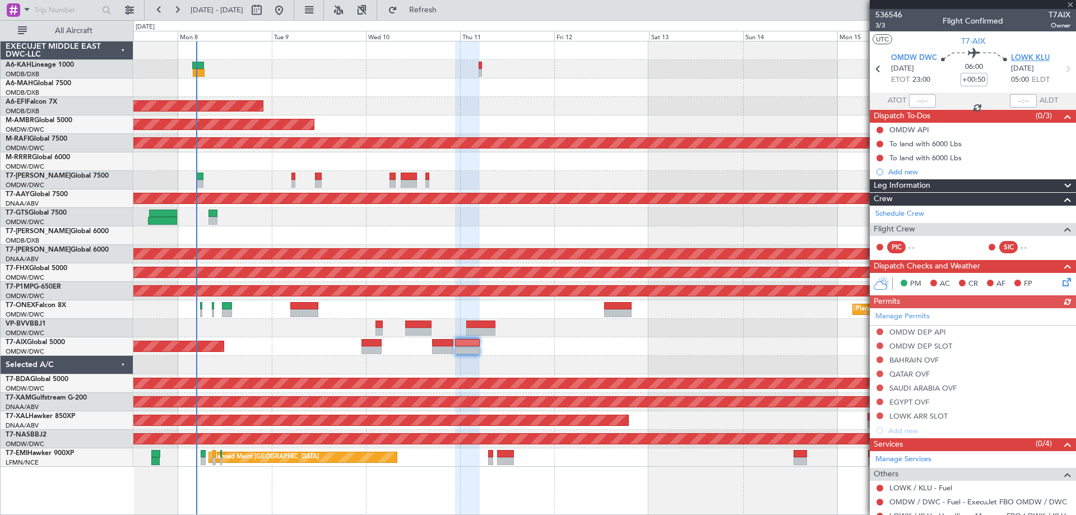
click at [1028, 58] on span "LOWK KLU" at bounding box center [1030, 58] width 39 height 11
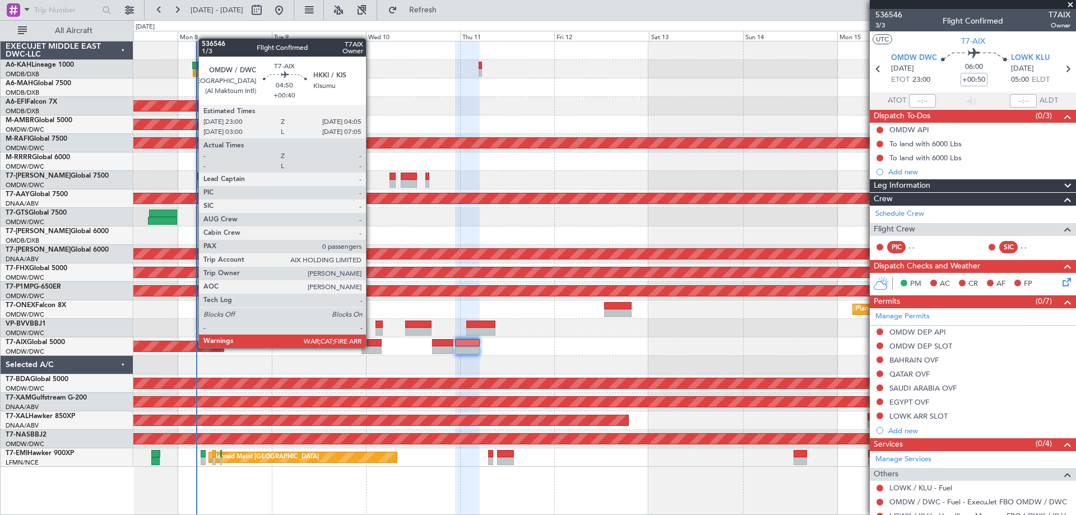
click at [371, 347] on div at bounding box center [371, 350] width 20 height 8
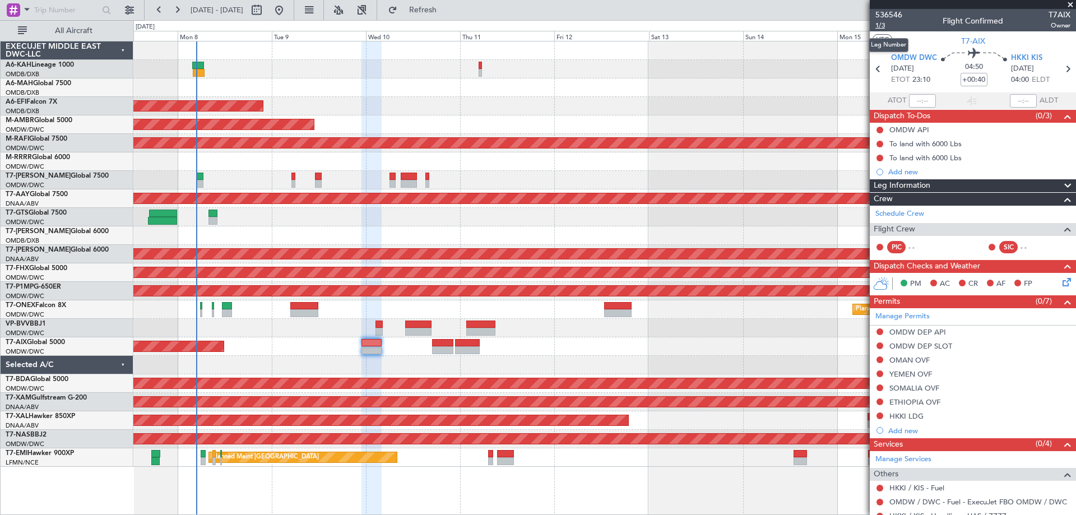
click at [886, 26] on span "1/3" at bounding box center [888, 26] width 27 height 10
click at [884, 25] on span "1/3" at bounding box center [888, 26] width 27 height 10
click at [439, 8] on span "Refresh" at bounding box center [423, 10] width 47 height 8
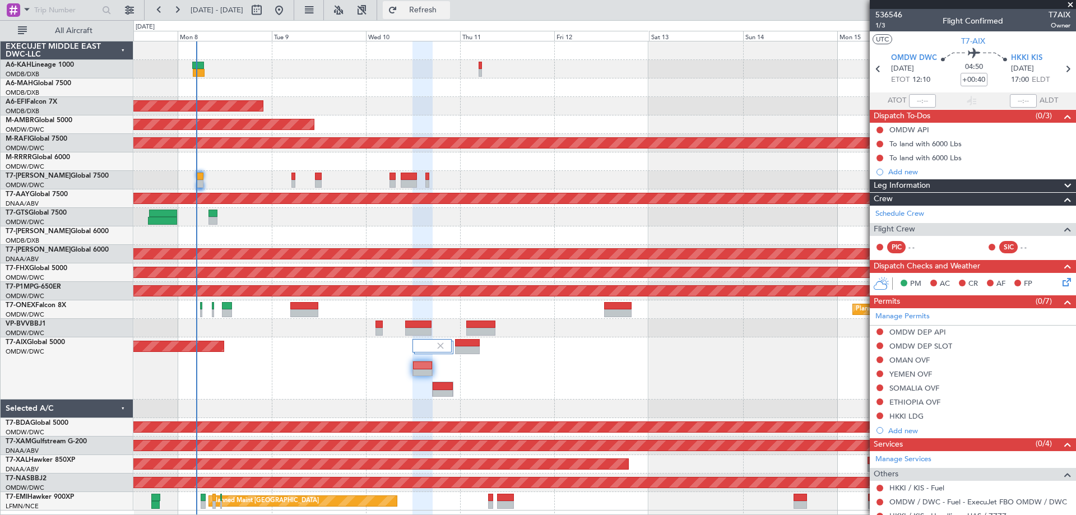
click at [447, 8] on span "Refresh" at bounding box center [423, 10] width 47 height 8
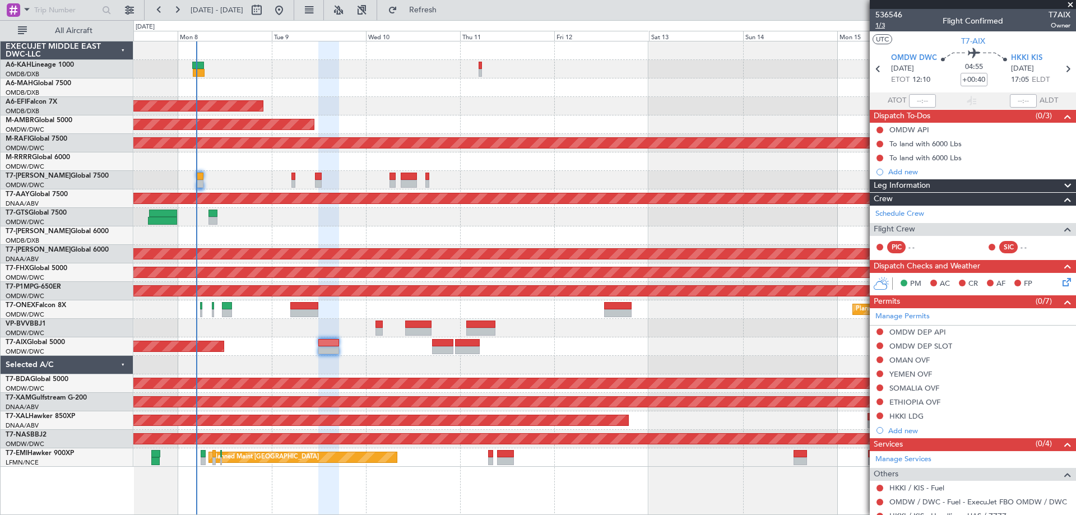
click at [885, 25] on span "1/3" at bounding box center [888, 26] width 27 height 10
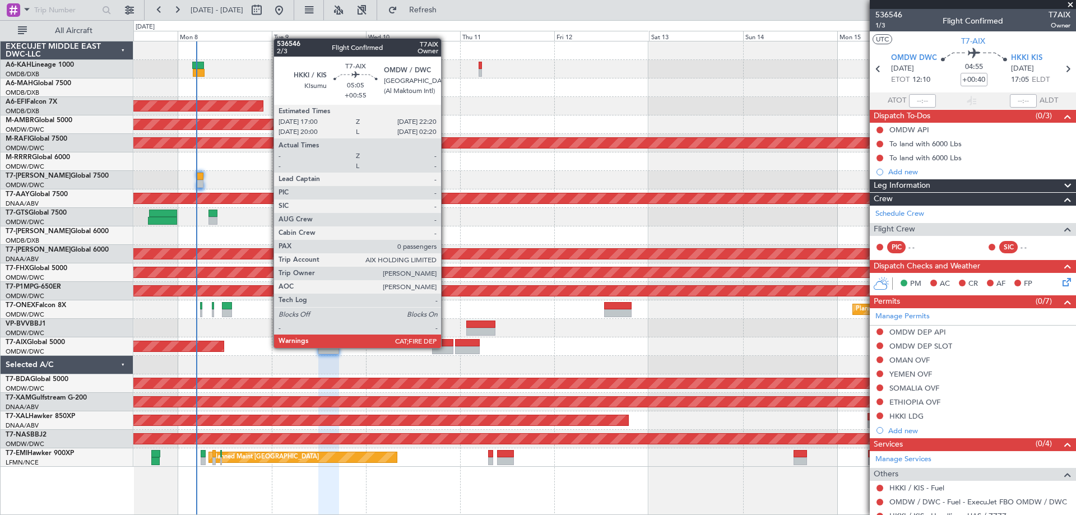
click at [446, 347] on div at bounding box center [442, 350] width 21 height 8
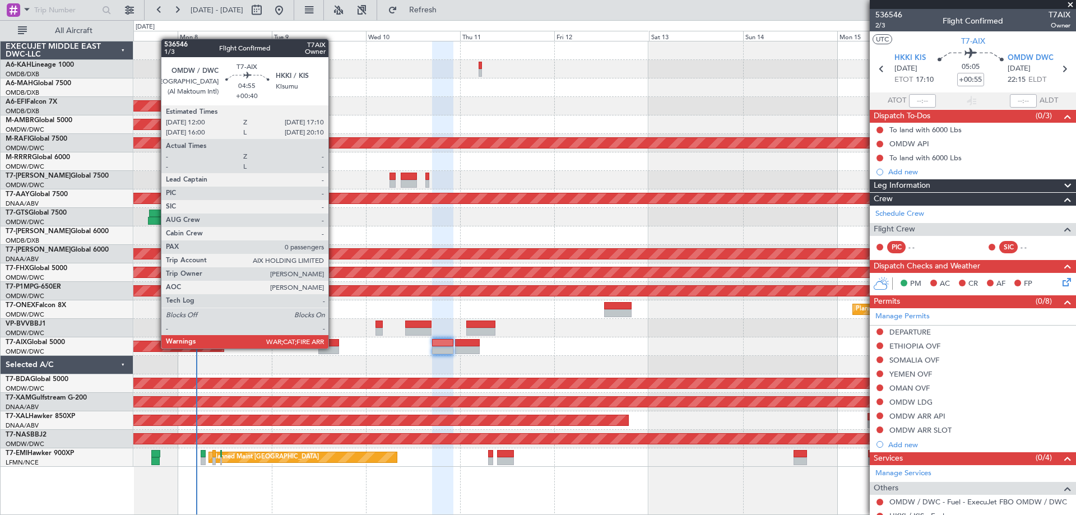
click at [333, 347] on div at bounding box center [328, 350] width 21 height 8
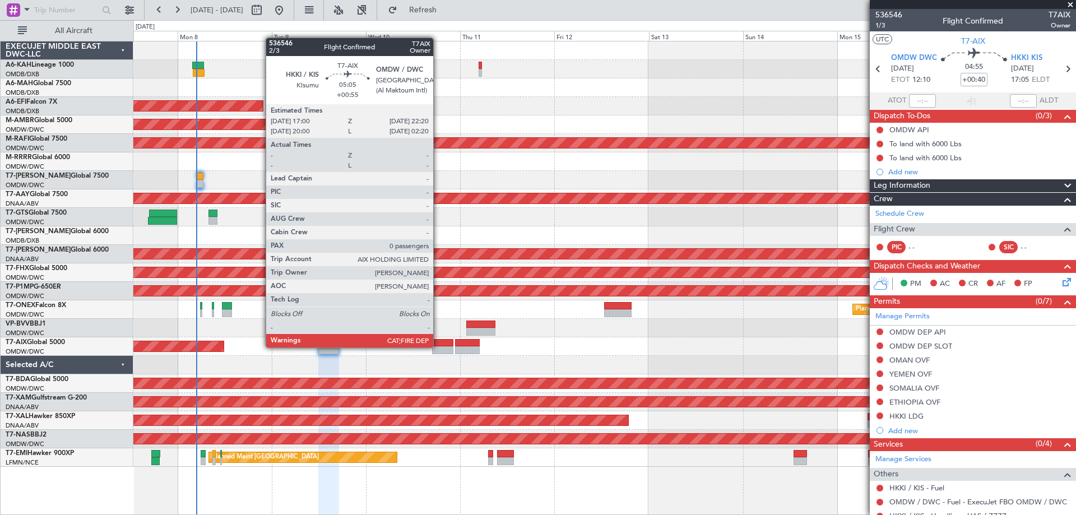
click at [438, 346] on div at bounding box center [442, 350] width 21 height 8
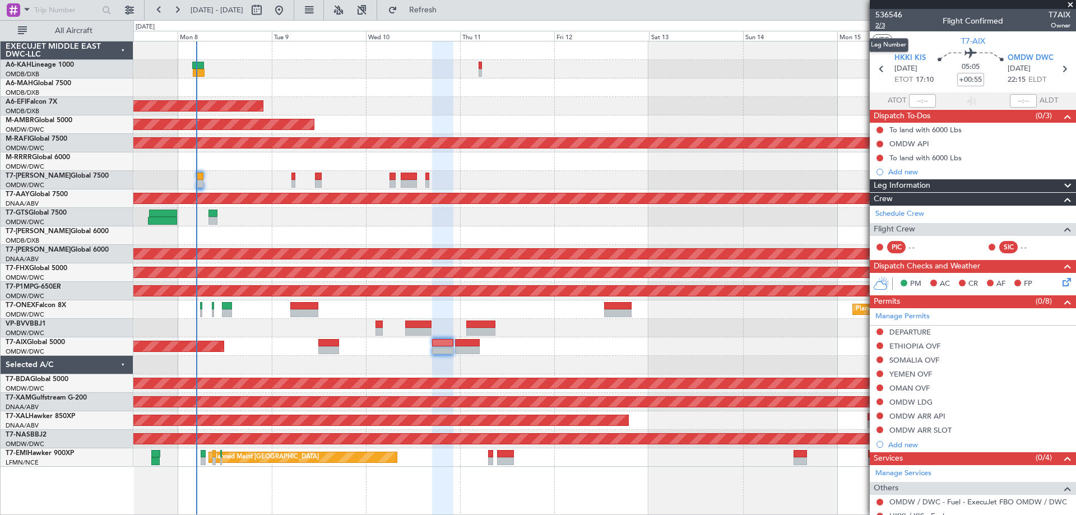
click at [878, 27] on span "2/3" at bounding box center [888, 26] width 27 height 10
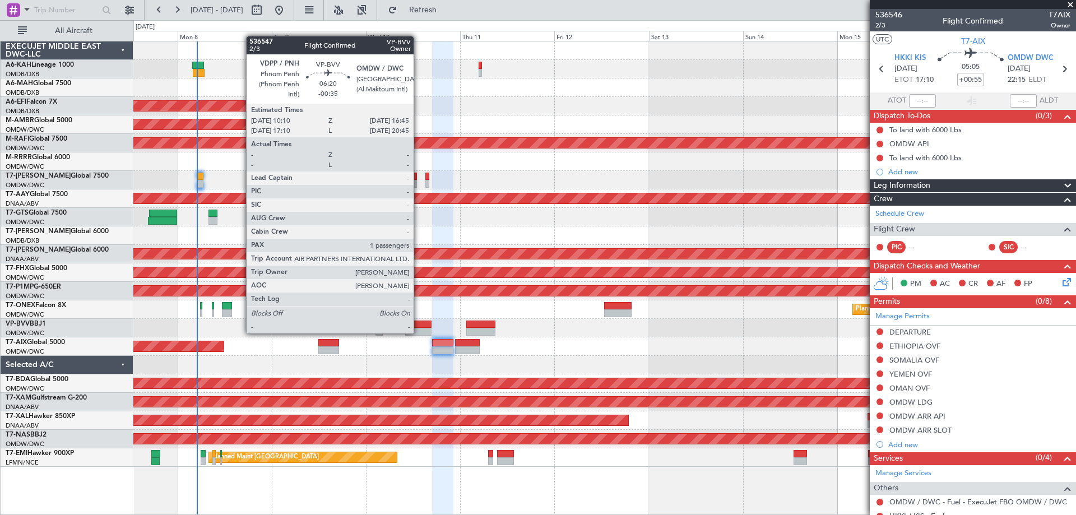
click at [419, 332] on div at bounding box center [418, 332] width 26 height 8
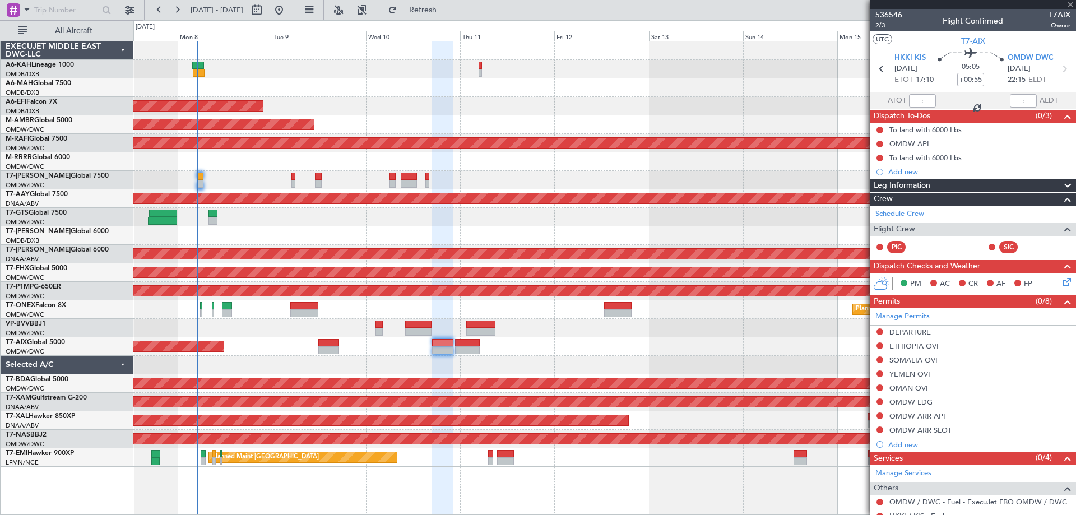
type input "-00:35"
type input "1"
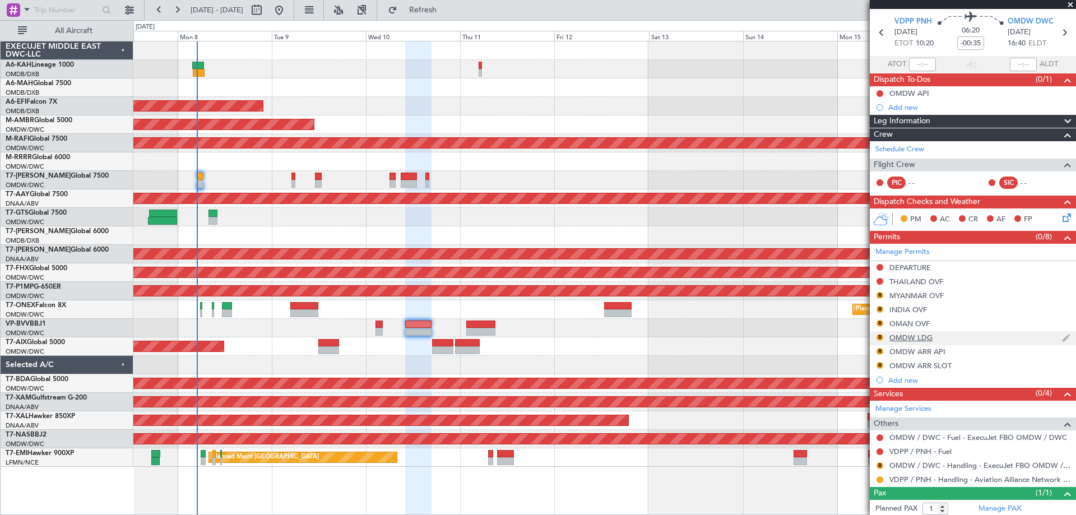
scroll to position [64, 0]
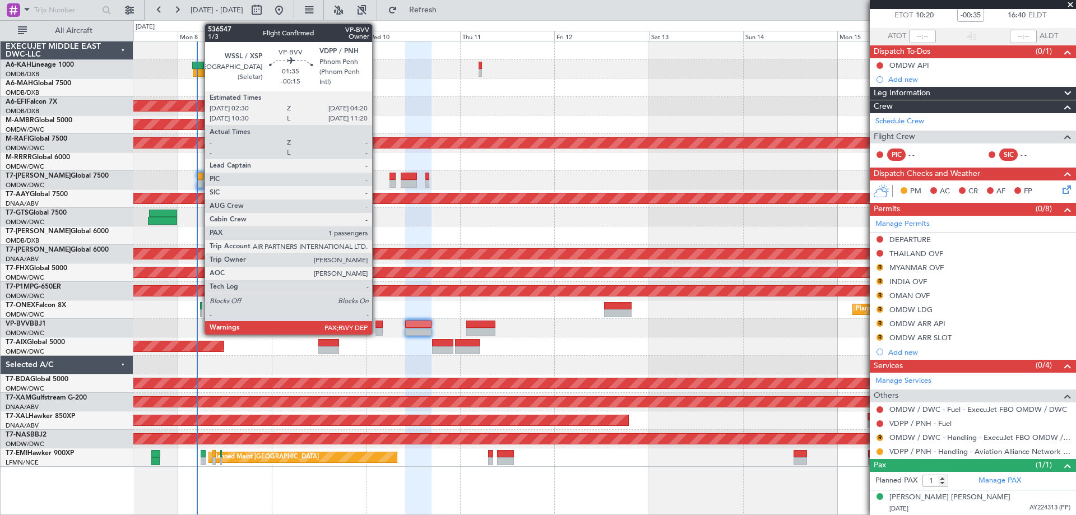
click at [377, 332] on div at bounding box center [378, 332] width 7 height 8
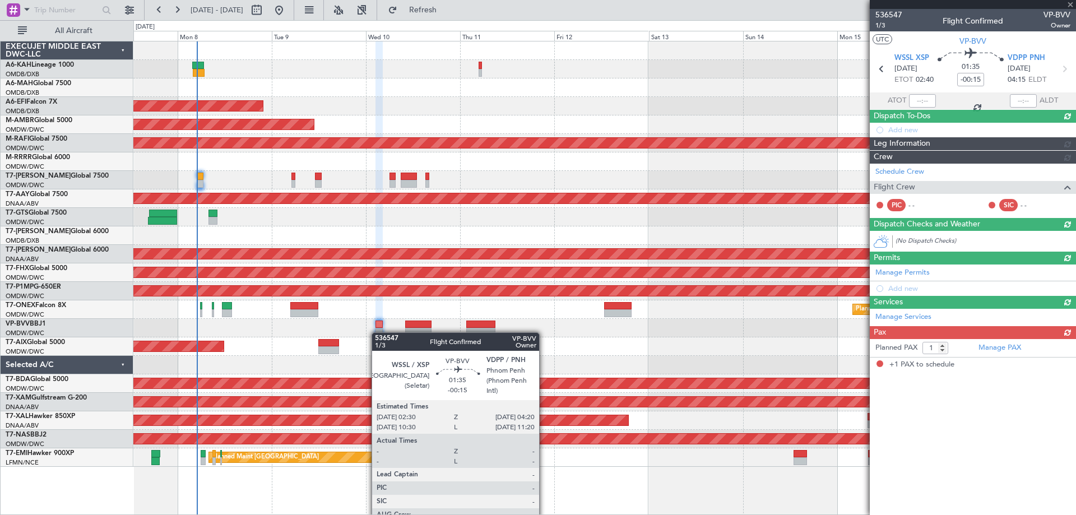
scroll to position [0, 0]
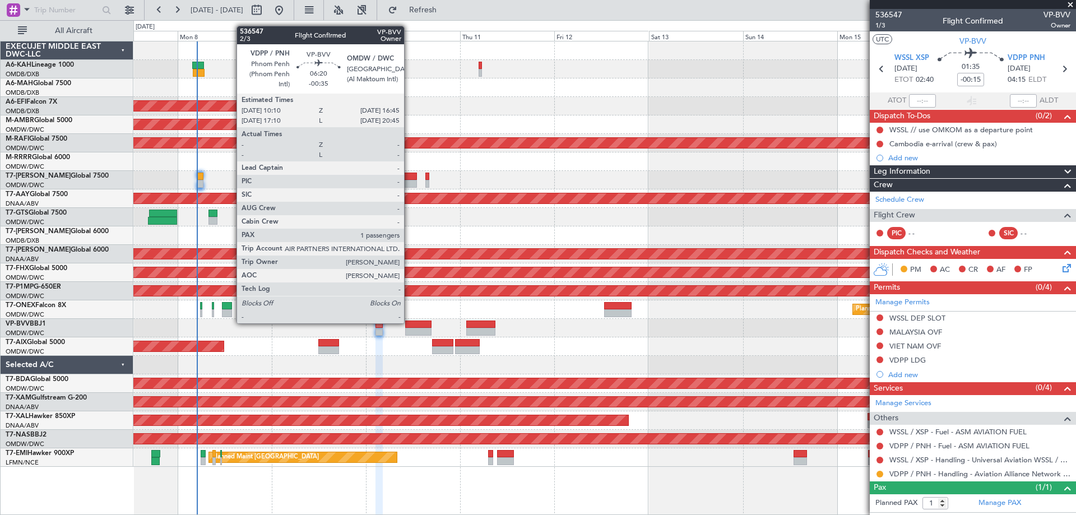
click at [409, 322] on div at bounding box center [418, 325] width 26 height 8
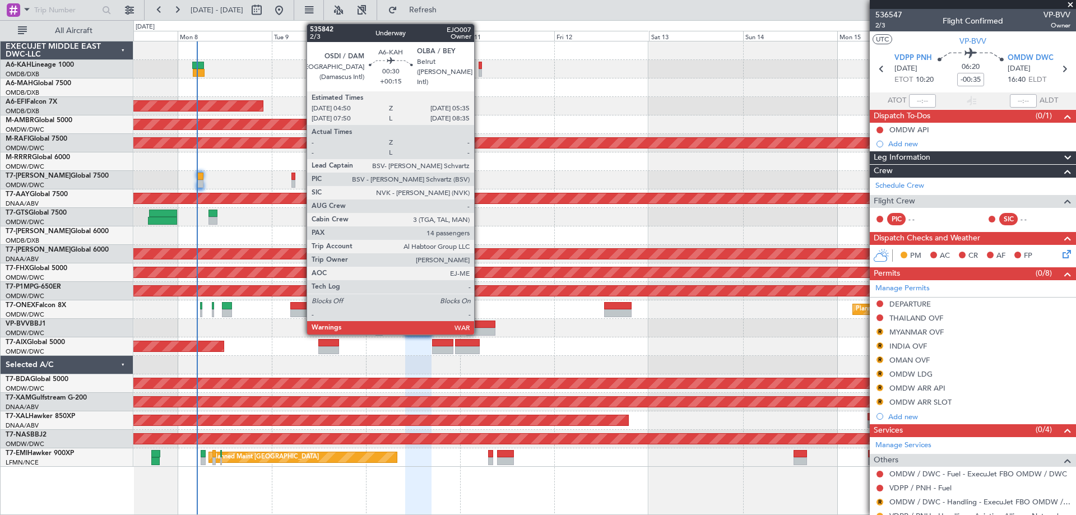
click at [479, 67] on div at bounding box center [480, 66] width 3 height 8
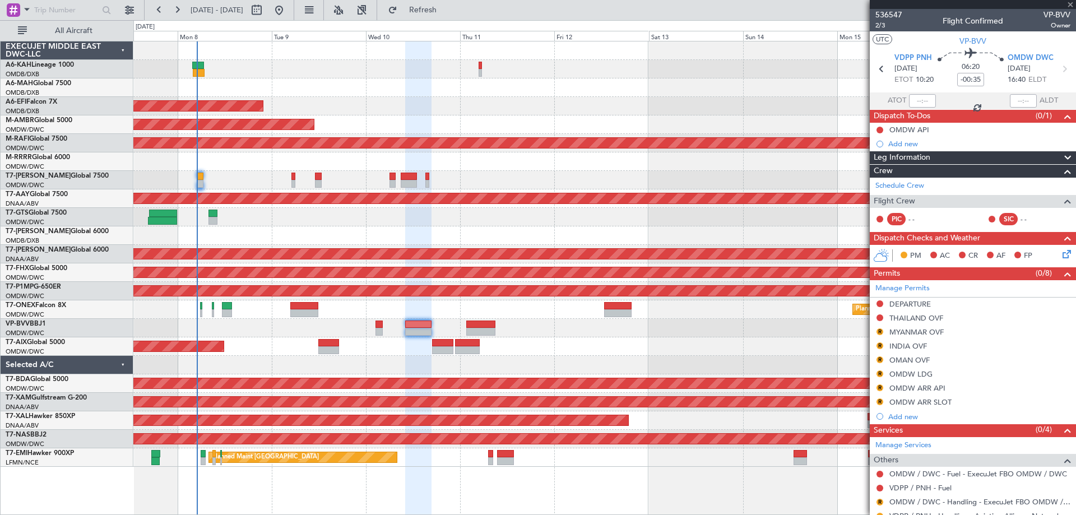
type input "+00:15"
type input "14"
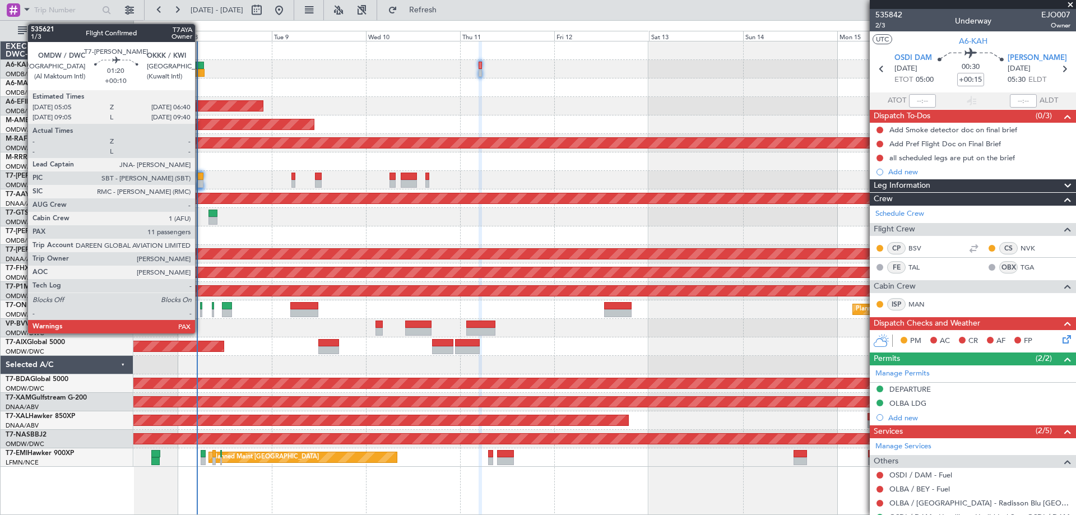
click at [200, 175] on div at bounding box center [200, 177] width 7 height 8
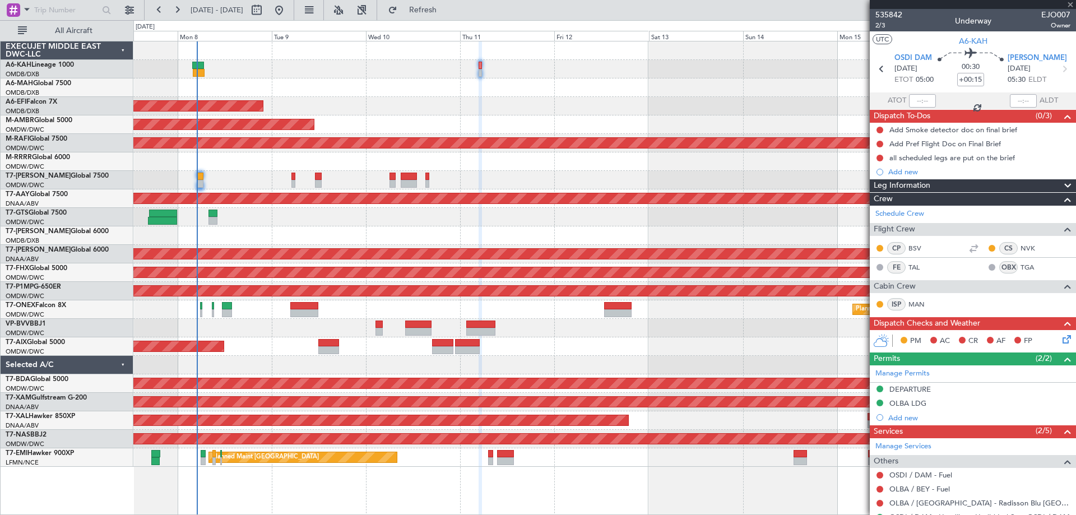
type input "+00:10"
type input "11"
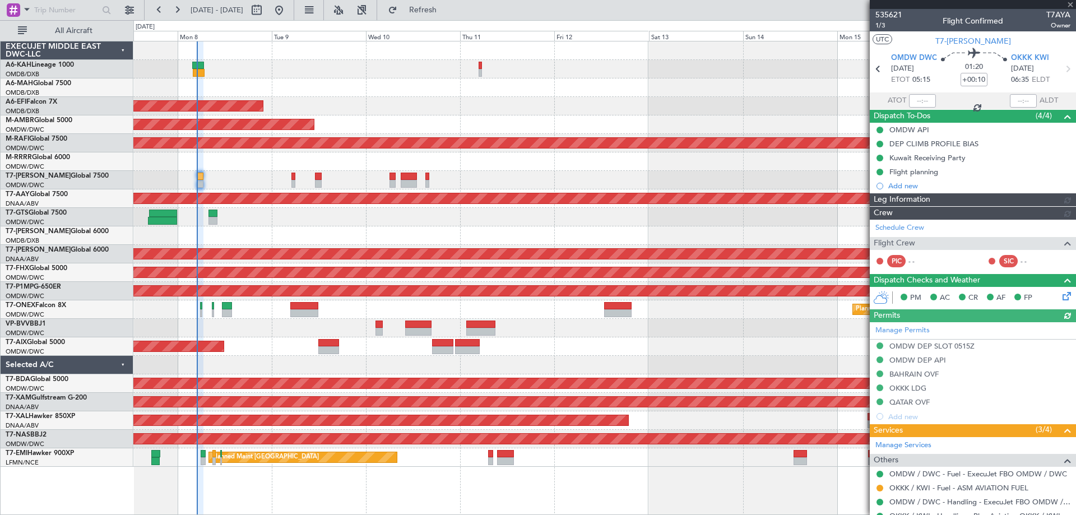
type input "Dherander Fithani (DHF)"
type input "7120"
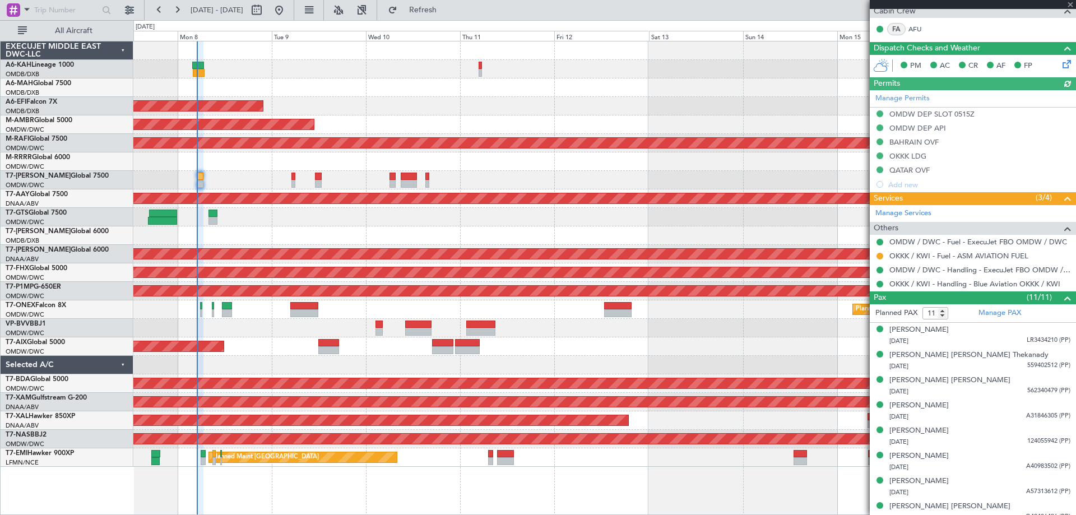
scroll to position [336, 0]
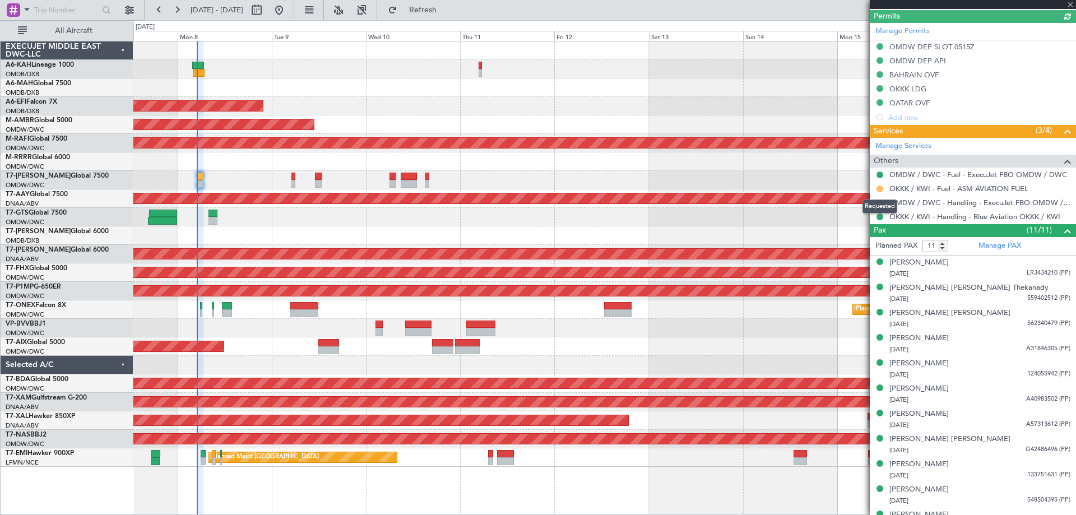
click at [880, 189] on button at bounding box center [879, 188] width 7 height 7
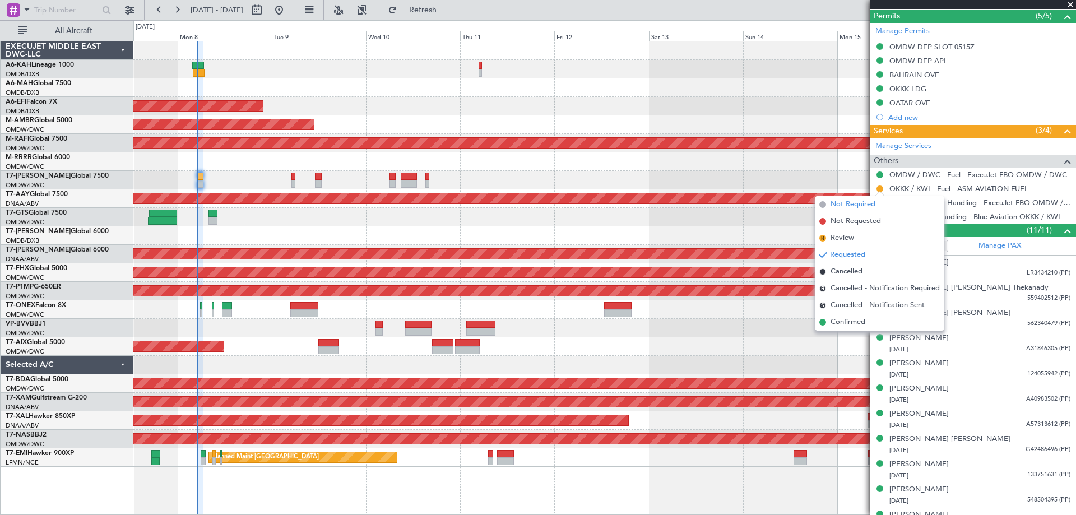
click at [853, 205] on span "Not Required" at bounding box center [852, 204] width 45 height 11
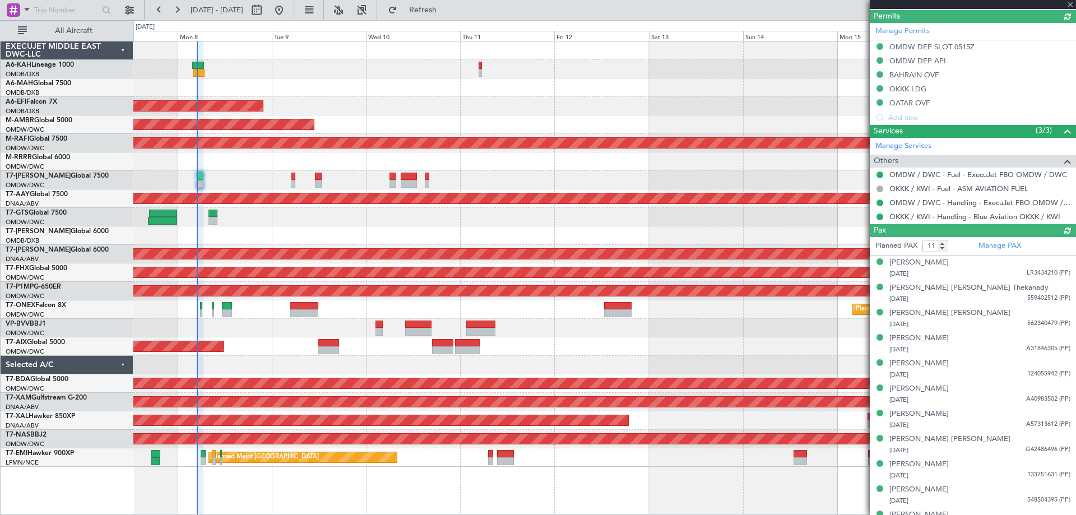
type input "Dherander Fithani (DHF)"
type input "7120"
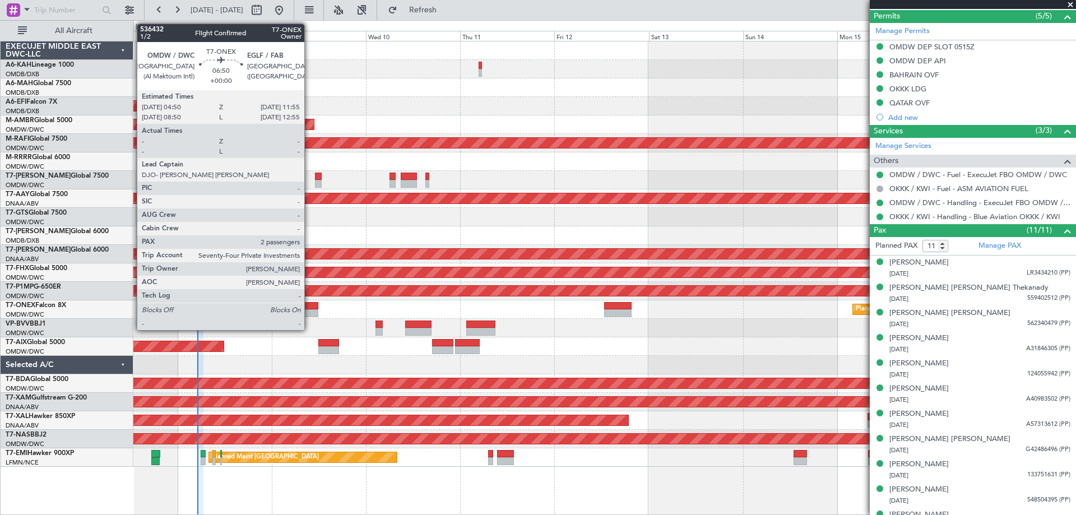
click at [309, 315] on div at bounding box center [304, 313] width 28 height 8
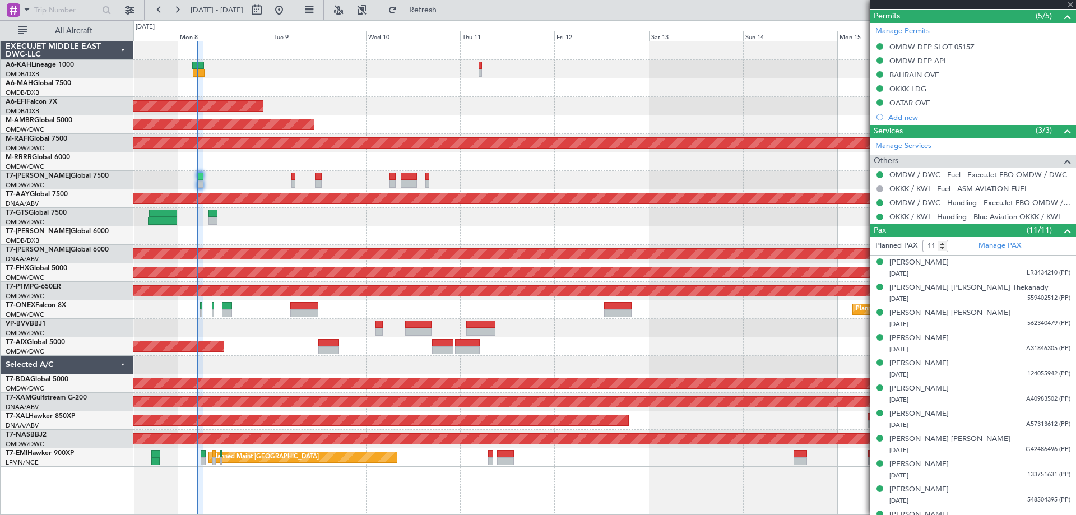
type input "2"
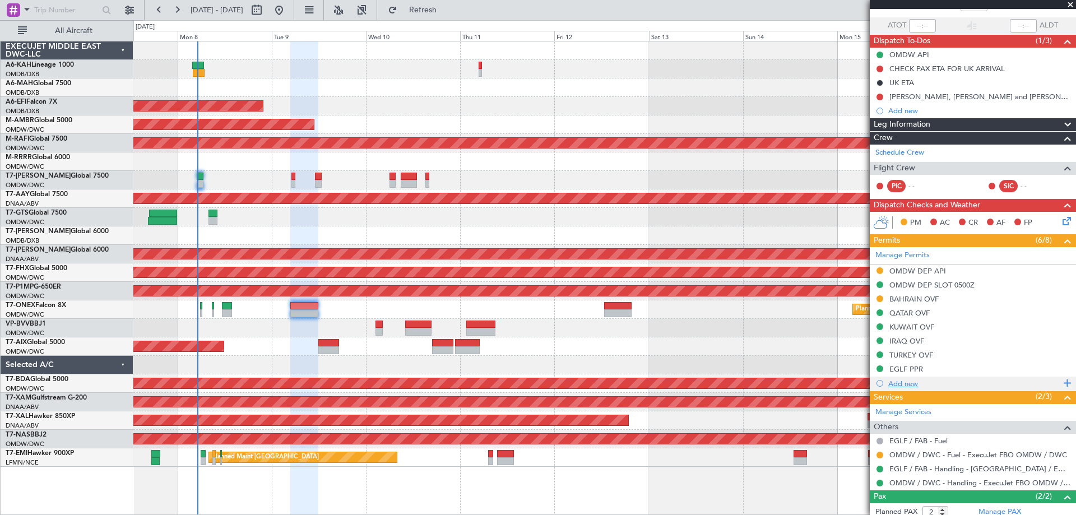
scroll to position [132, 0]
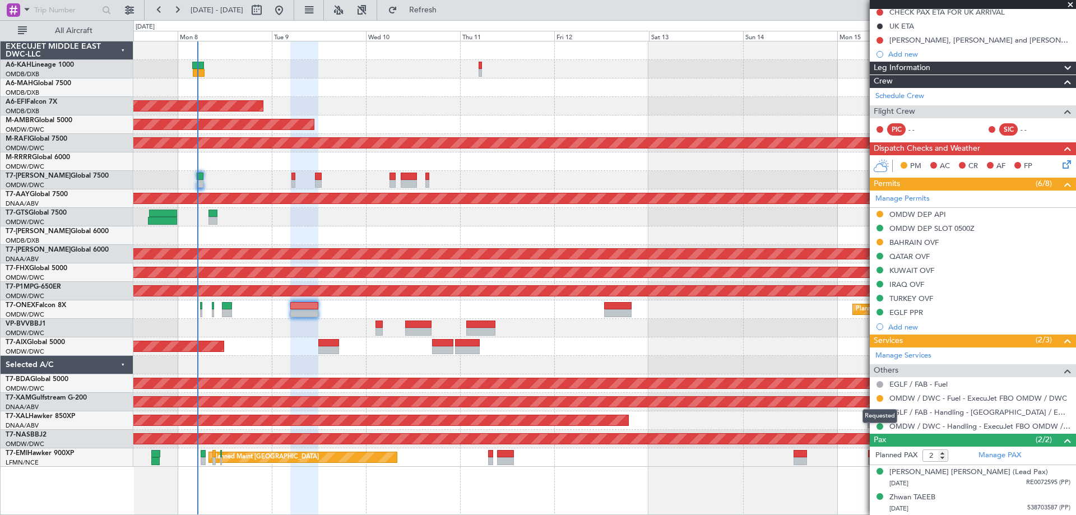
click at [881, 401] on mat-tooltip-component "Requested" at bounding box center [880, 416] width 50 height 30
click at [879, 396] on button at bounding box center [879, 398] width 7 height 7
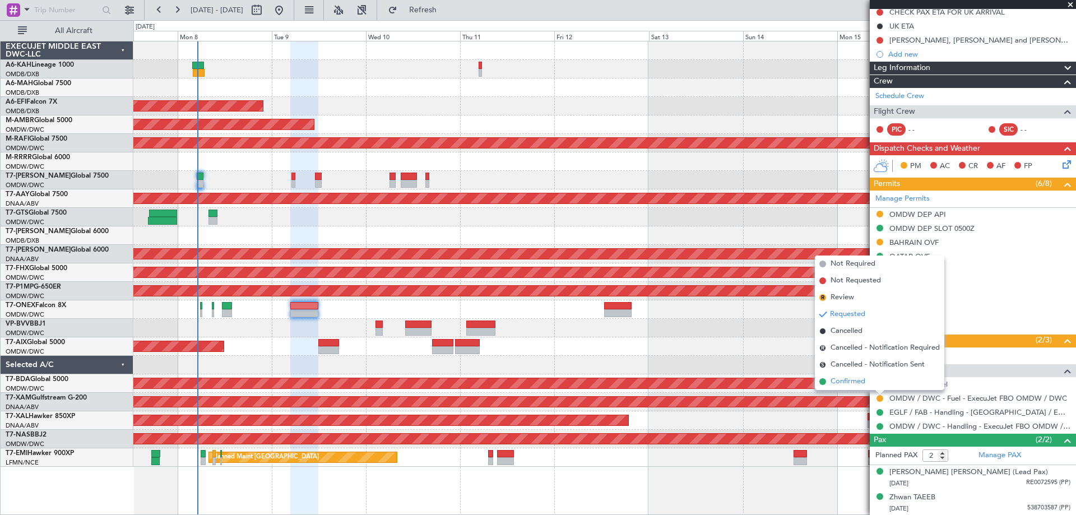
click at [867, 378] on li "Confirmed" at bounding box center [879, 381] width 129 height 17
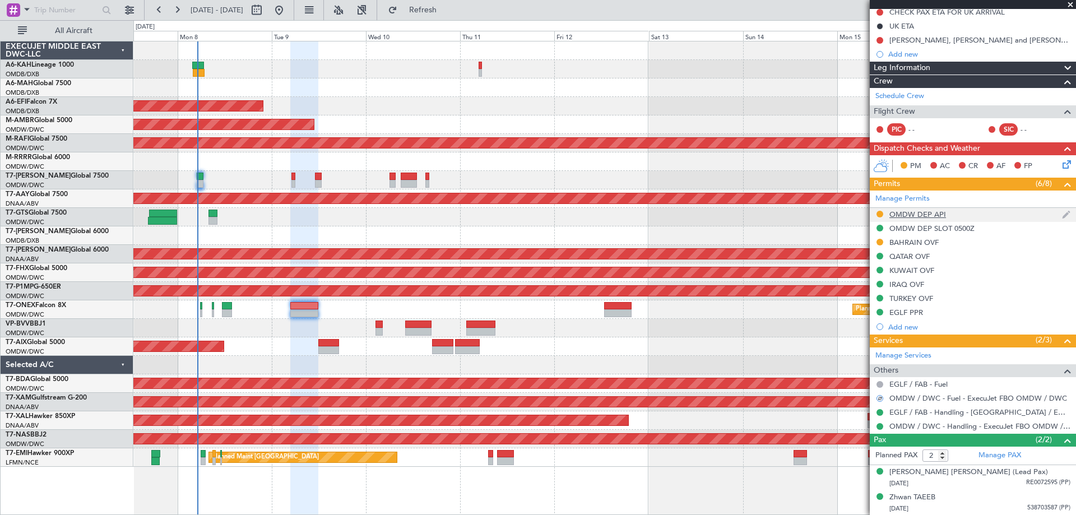
click at [918, 214] on div "OMDW DEP API" at bounding box center [917, 215] width 57 height 10
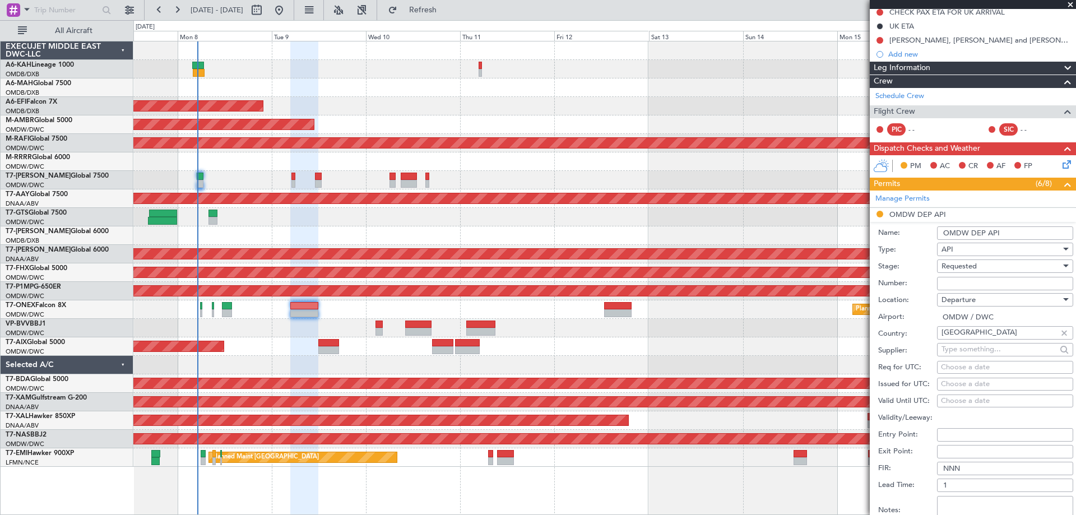
click at [953, 281] on input "Number:" at bounding box center [1005, 283] width 136 height 13
type input "FILED AND SAVED IN LAN"
click at [990, 265] on div "Requested" at bounding box center [1000, 266] width 119 height 17
drag, startPoint x: 973, startPoint y: 352, endPoint x: 992, endPoint y: 321, distance: 36.5
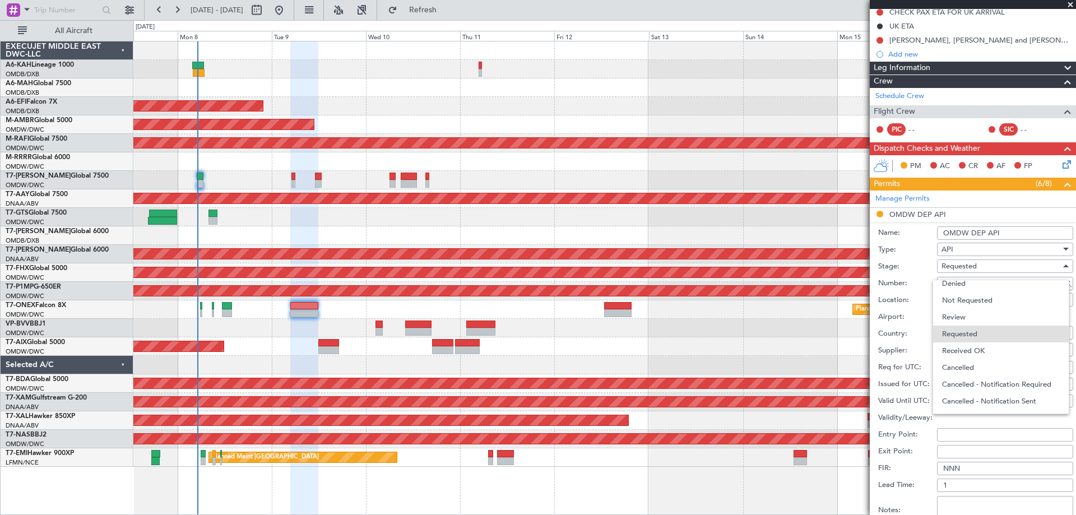
click at [973, 351] on span "Received OK" at bounding box center [1001, 350] width 118 height 17
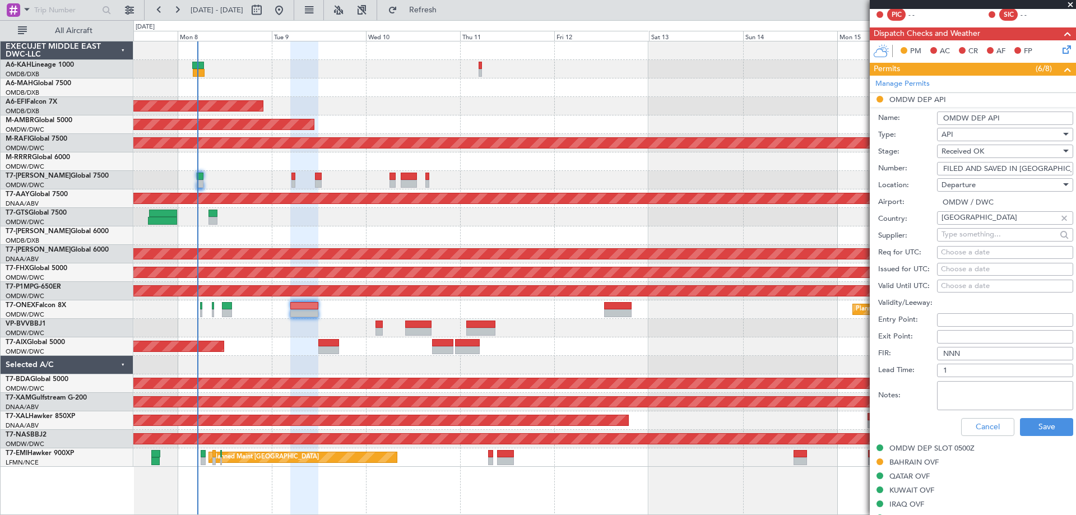
scroll to position [300, 0]
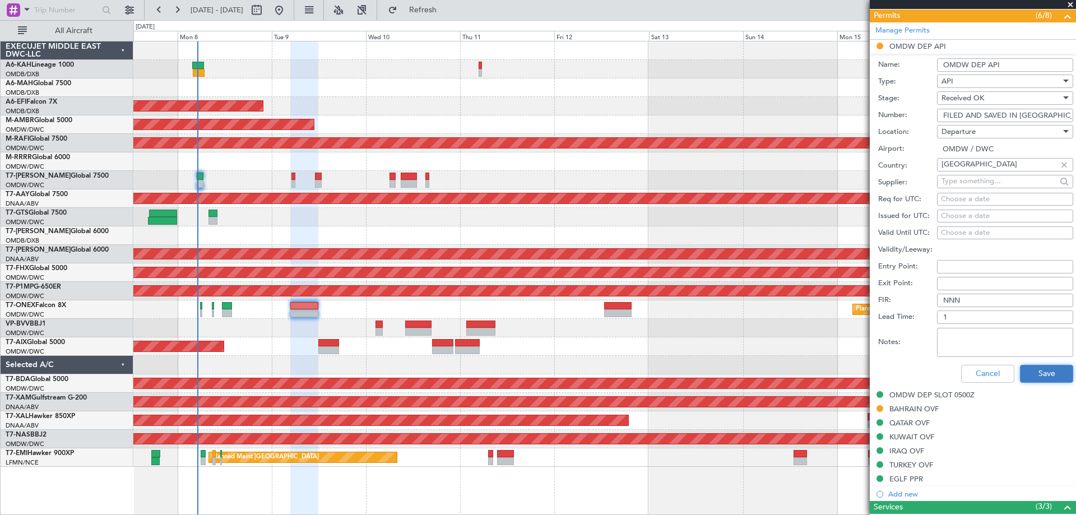
click at [1029, 368] on button "Save" at bounding box center [1046, 374] width 53 height 18
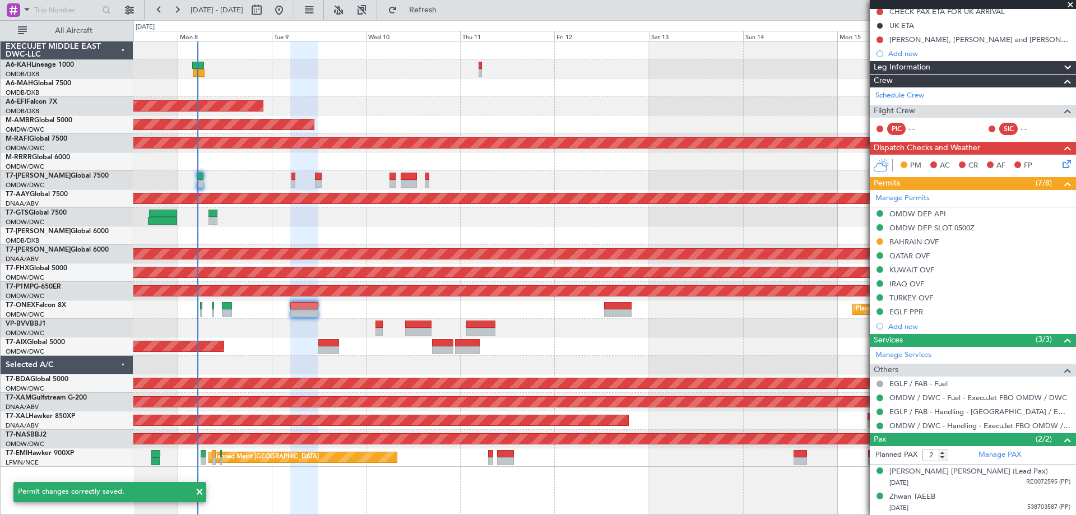
scroll to position [132, 0]
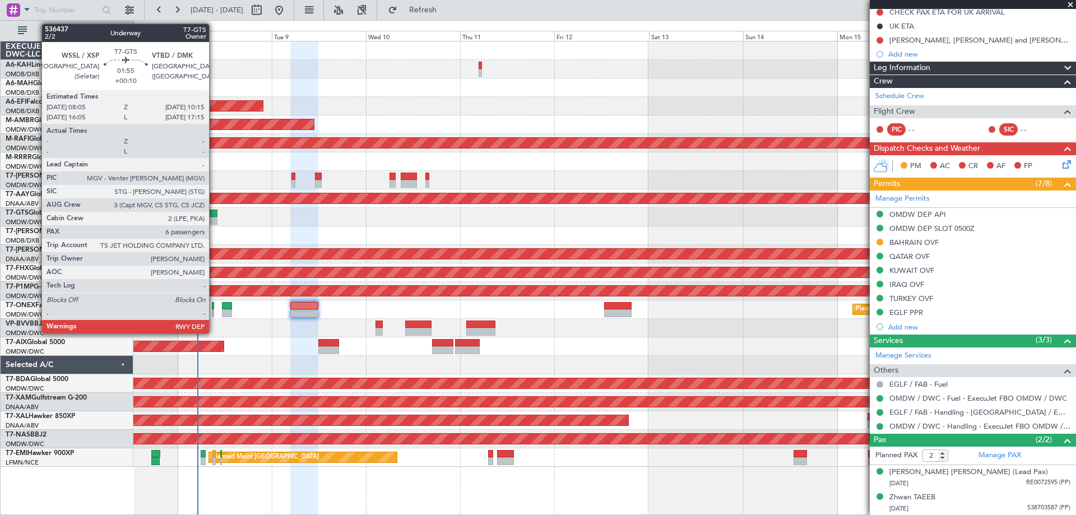
click at [214, 215] on div at bounding box center [212, 214] width 9 height 8
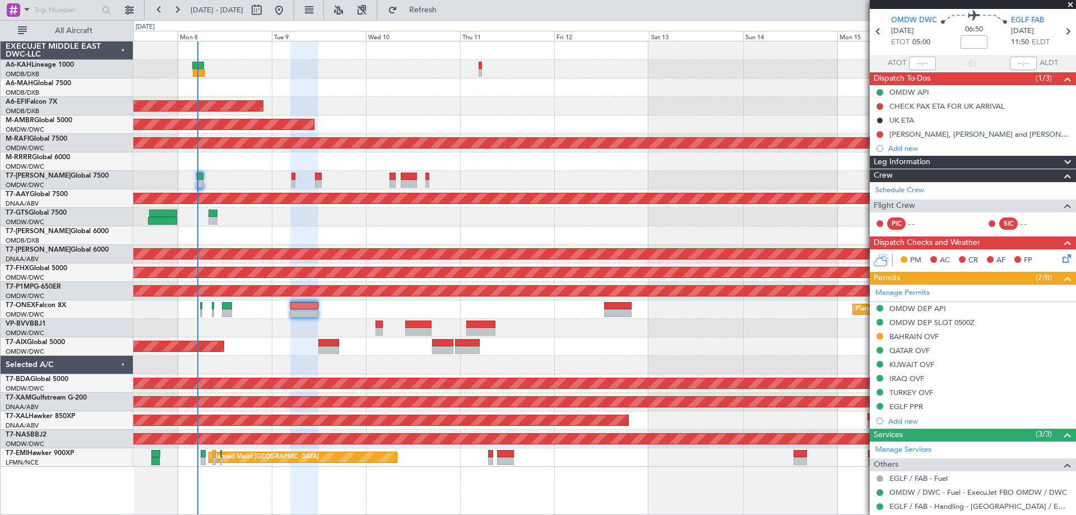
scroll to position [0, 0]
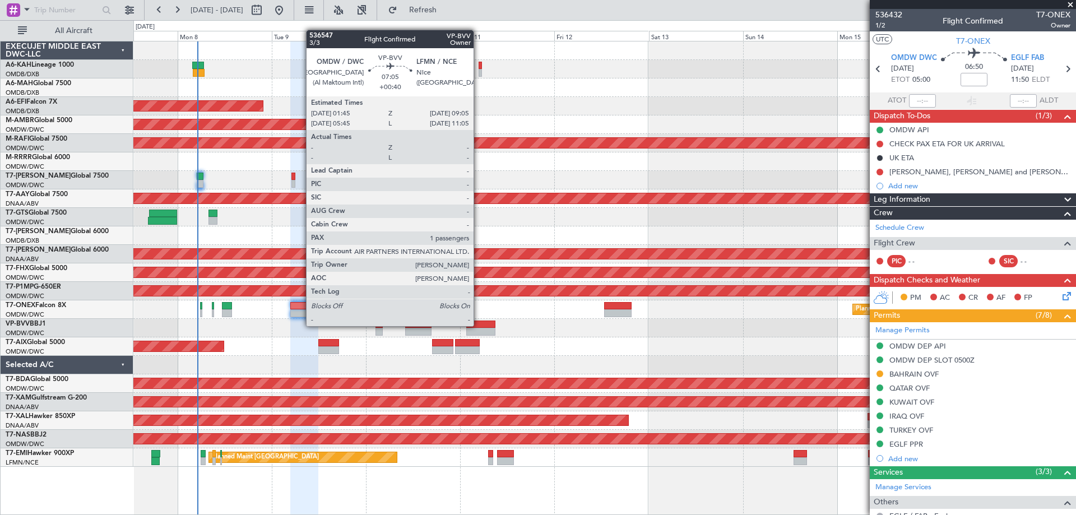
click at [480, 325] on div at bounding box center [480, 325] width 29 height 8
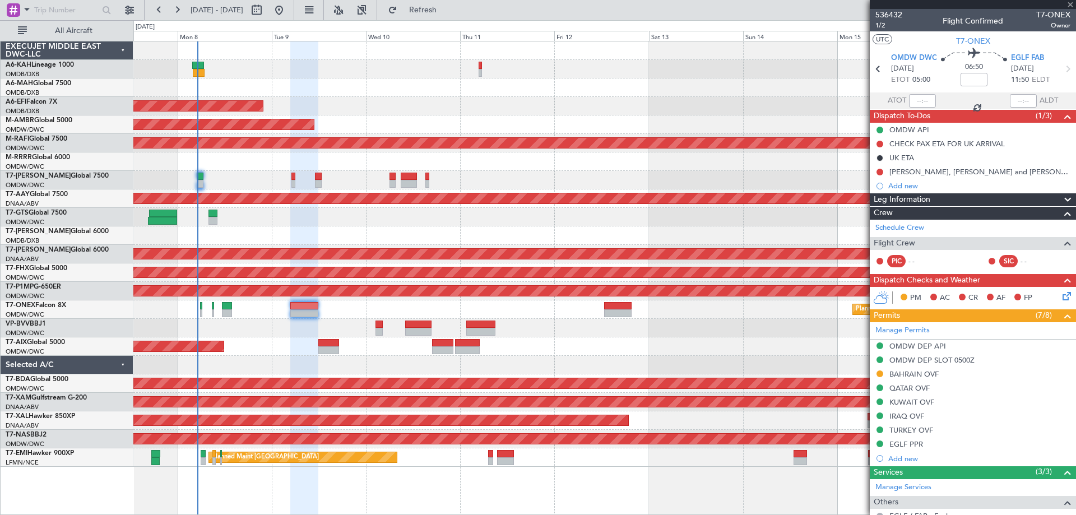
type input "+00:40"
type input "1"
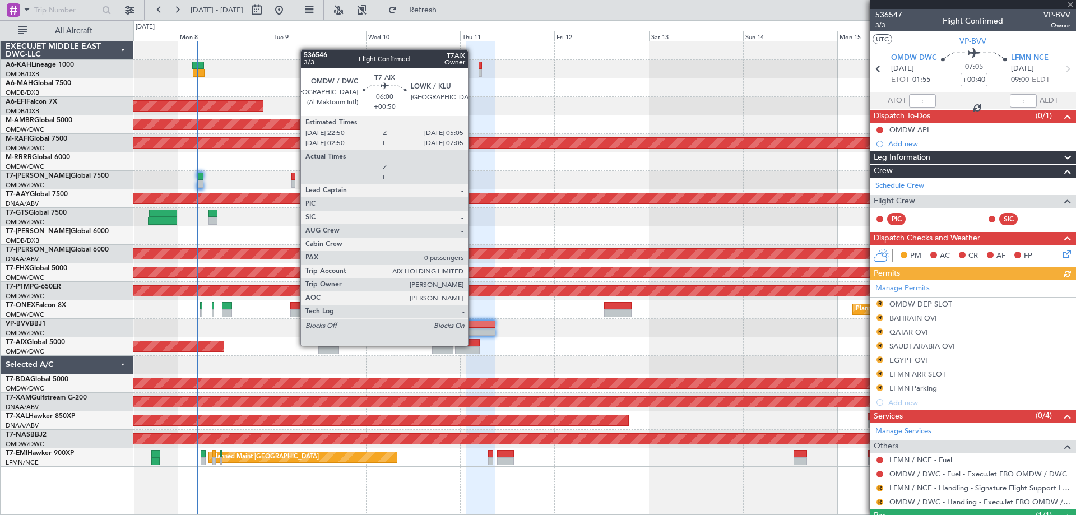
click at [473, 345] on div at bounding box center [467, 343] width 25 height 8
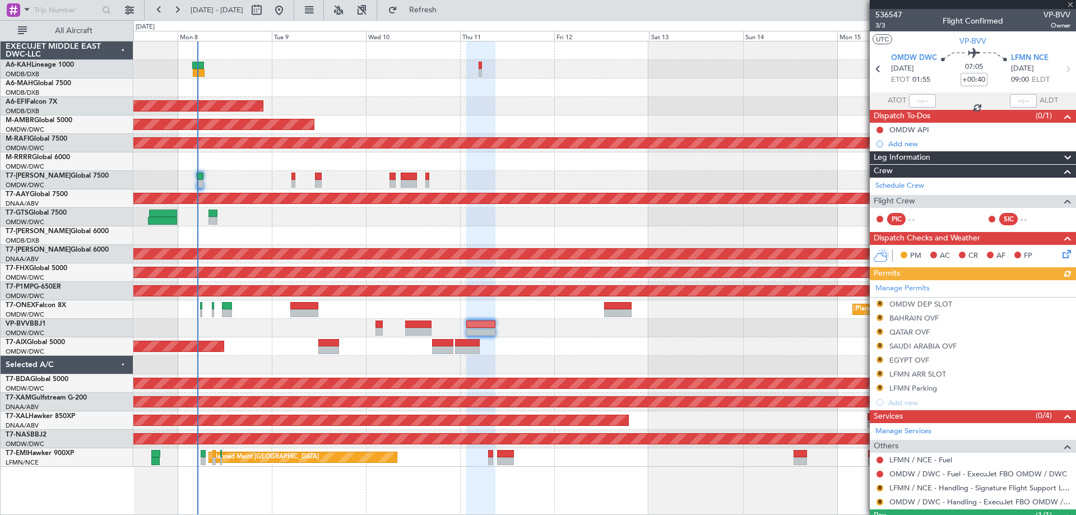
type input "+00:50"
type input "0"
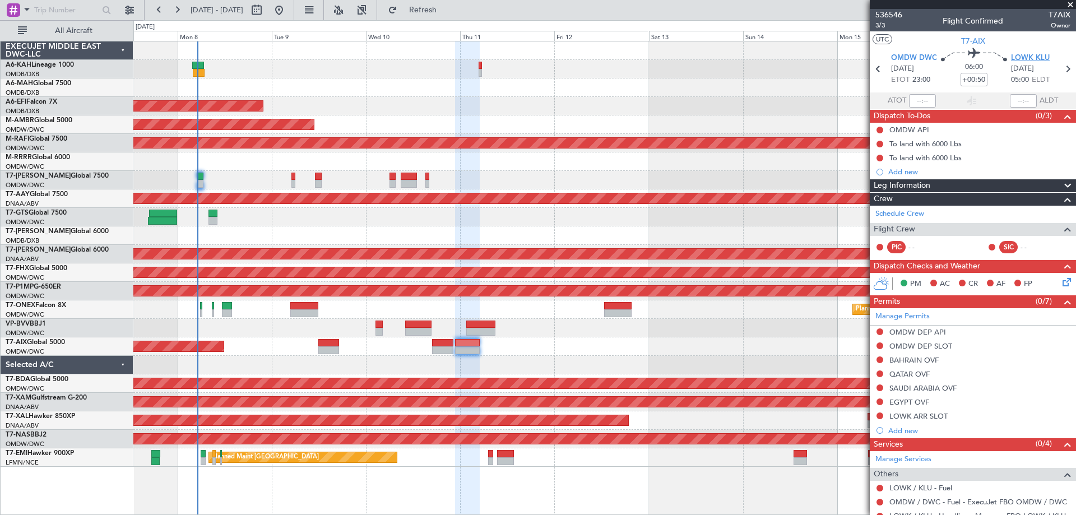
click at [1029, 56] on span "LOWK KLU" at bounding box center [1030, 58] width 39 height 11
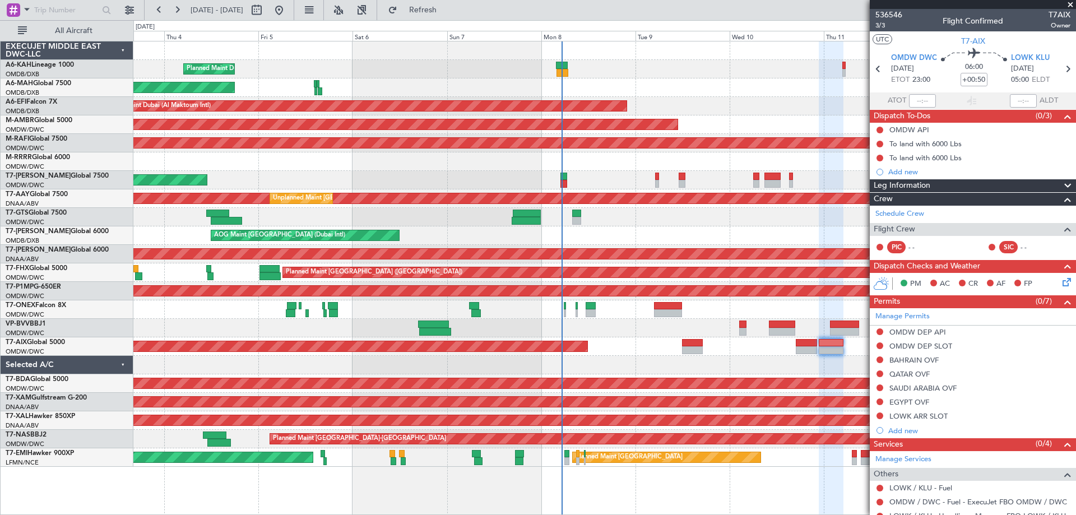
click at [547, 358] on div at bounding box center [604, 365] width 942 height 18
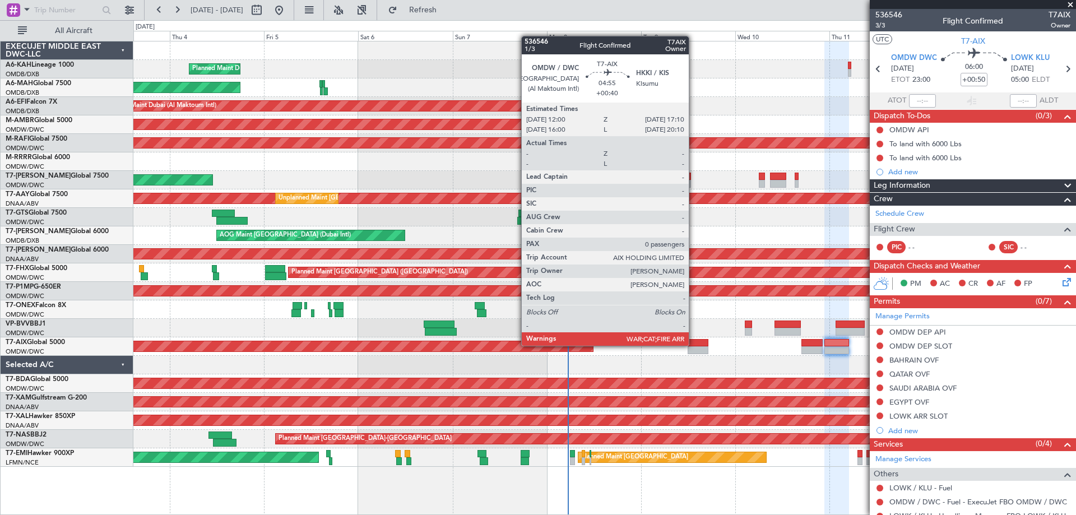
click at [694, 345] on div at bounding box center [698, 343] width 21 height 8
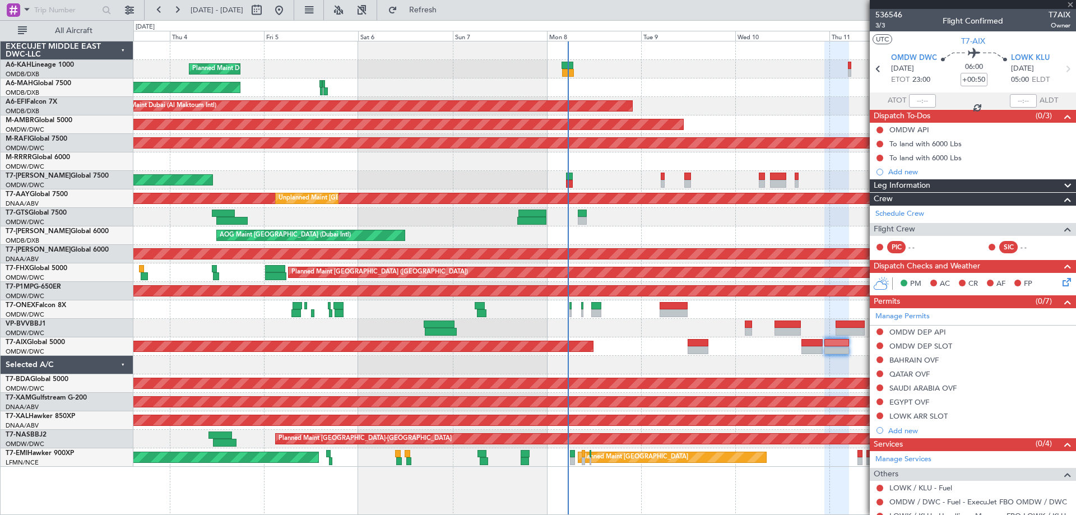
type input "+00:40"
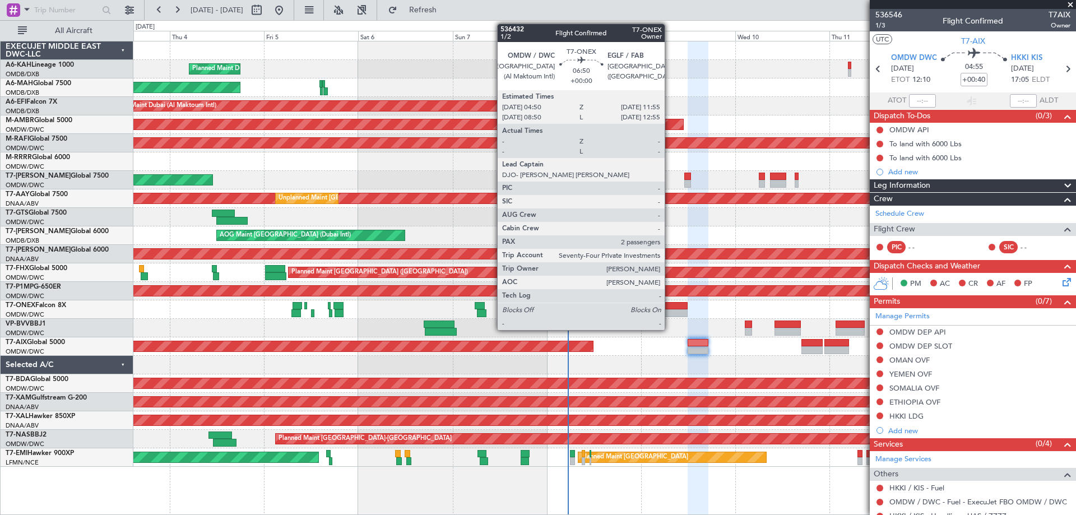
click at [670, 305] on div at bounding box center [674, 306] width 28 height 8
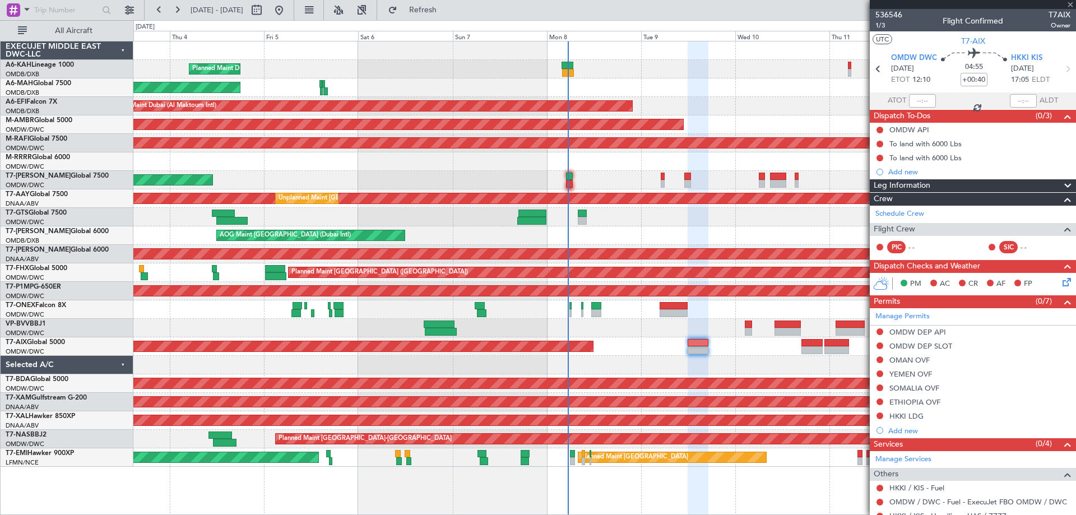
type input "2"
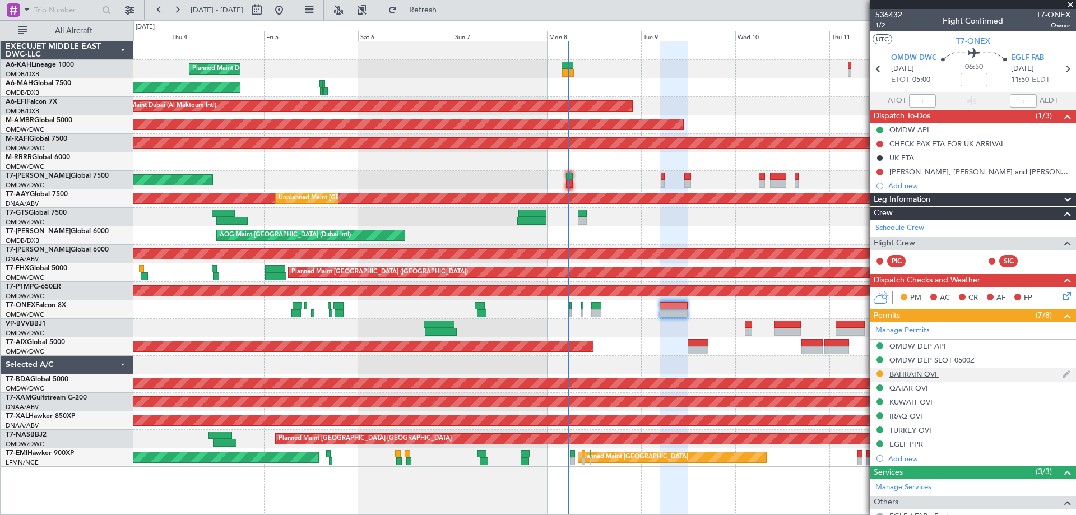
click at [934, 370] on div "BAHRAIN OVF" at bounding box center [913, 374] width 49 height 10
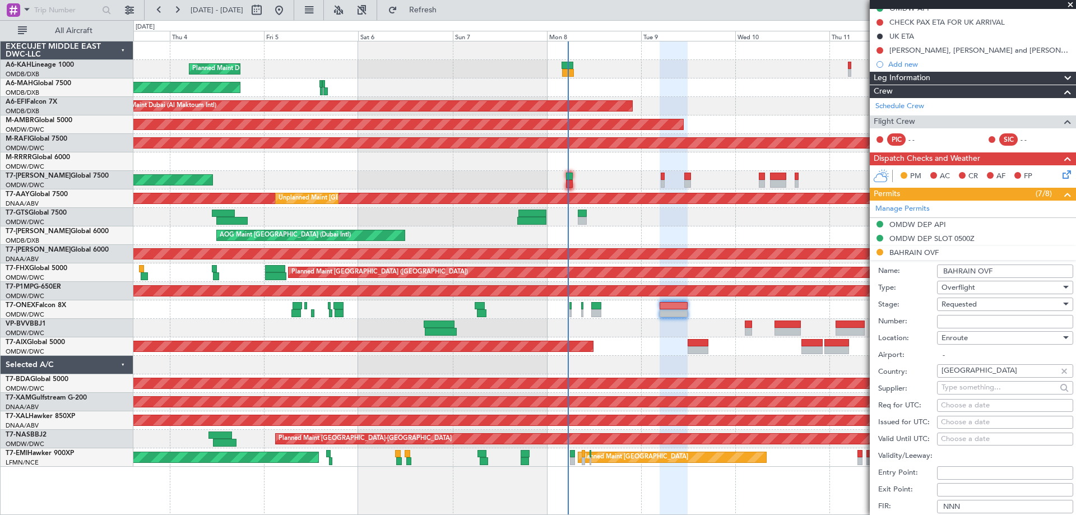
scroll to position [168, 0]
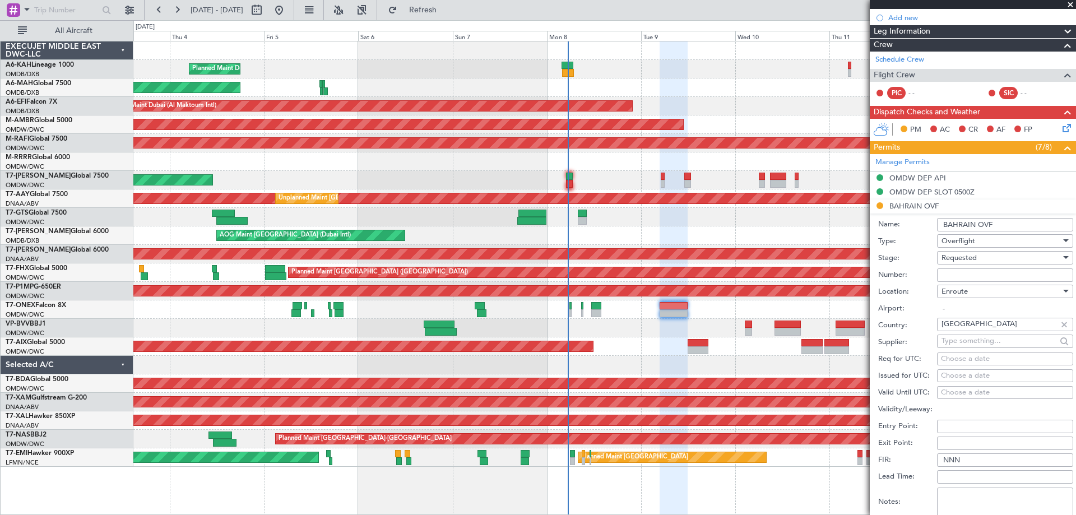
click at [958, 278] on input "Number:" at bounding box center [1005, 274] width 136 height 13
paste input "AT/P/25-09/ON/000379"
type input "AT/P/25-09/ON/000379"
click at [952, 262] on div "Requested" at bounding box center [1000, 257] width 119 height 17
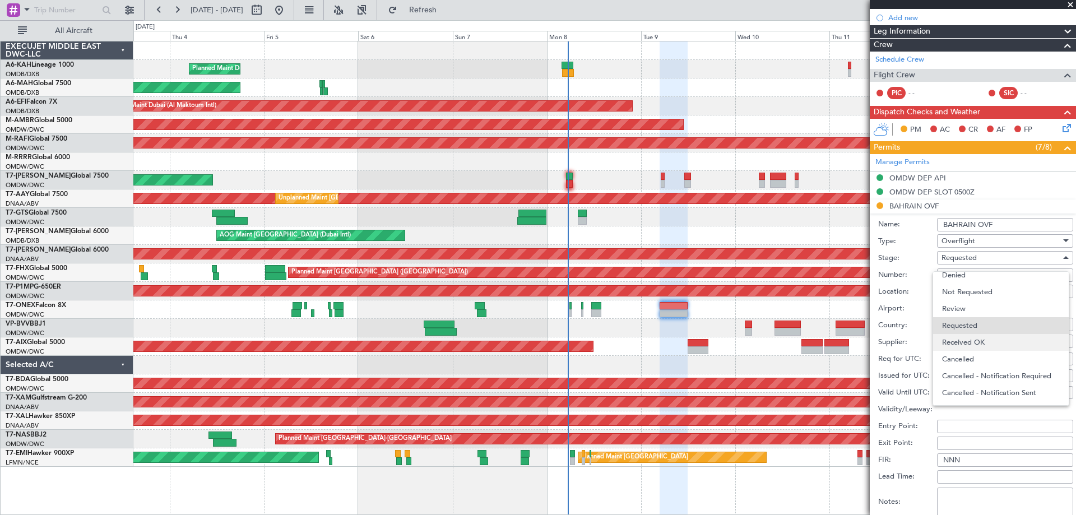
click at [971, 336] on span "Received OK" at bounding box center [1001, 342] width 118 height 17
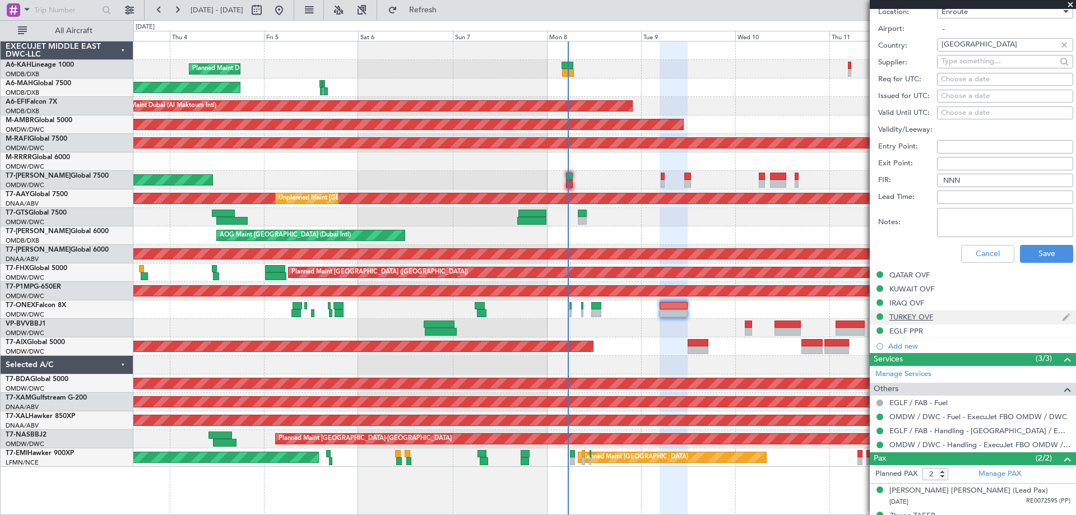
scroll to position [448, 0]
click at [1021, 259] on button "Save" at bounding box center [1046, 253] width 53 height 18
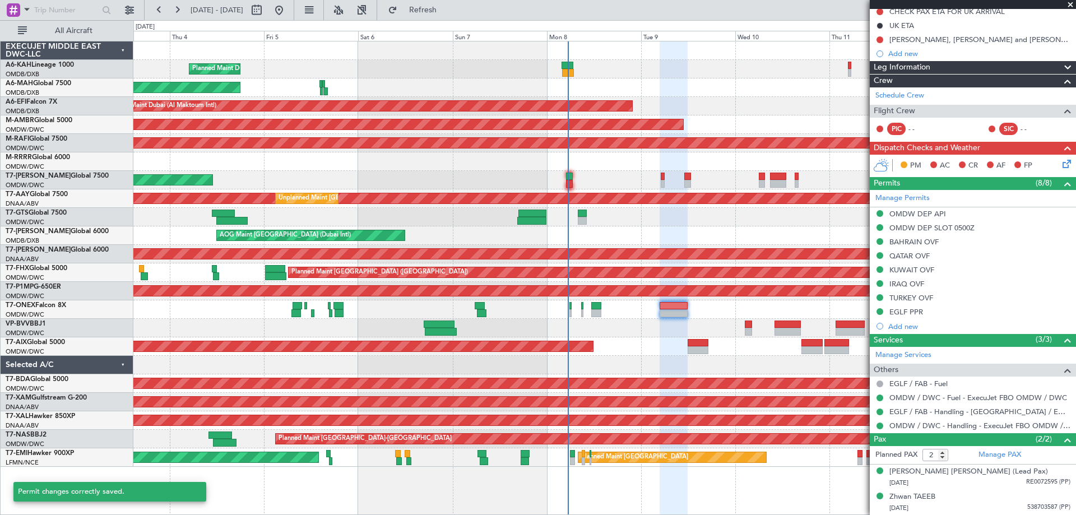
scroll to position [114, 0]
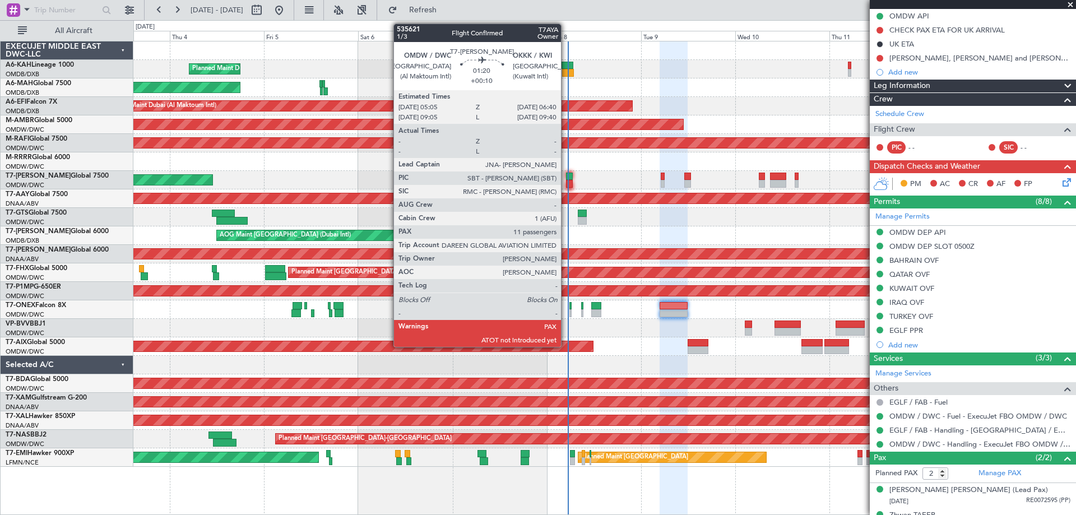
click at [566, 181] on div at bounding box center [569, 184] width 7 height 8
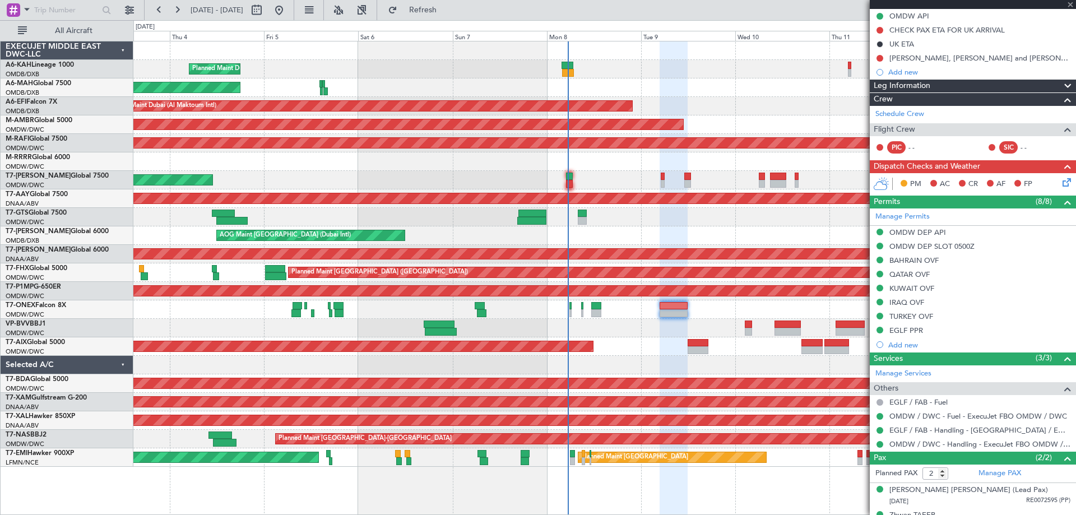
type input "+00:10"
type input "11"
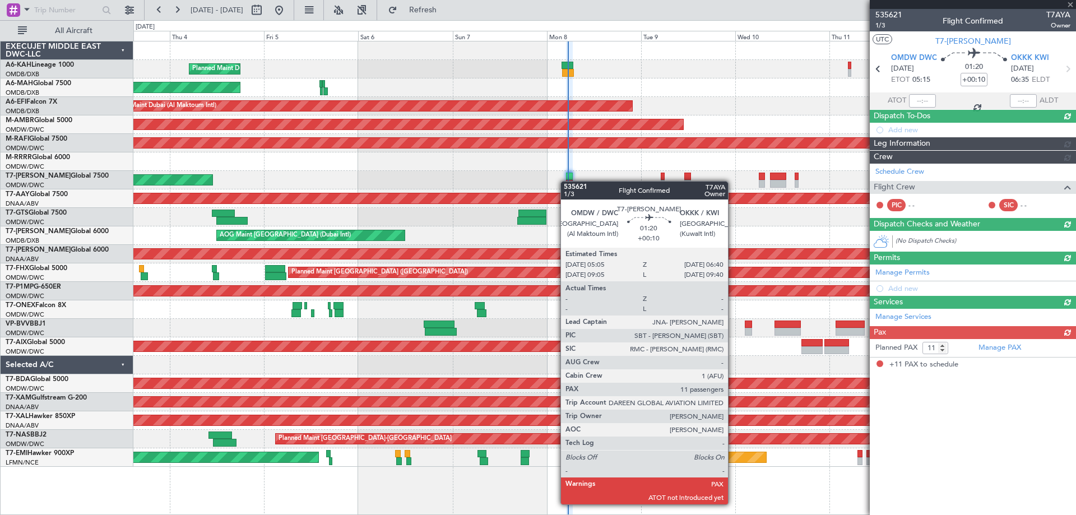
scroll to position [0, 0]
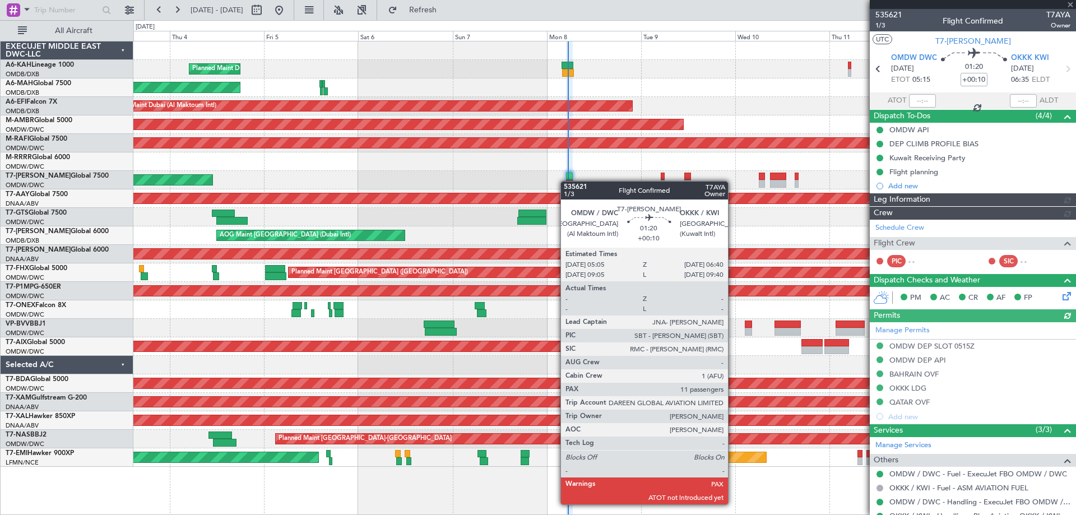
type input "Dherander Fithani (DHF)"
type input "7120"
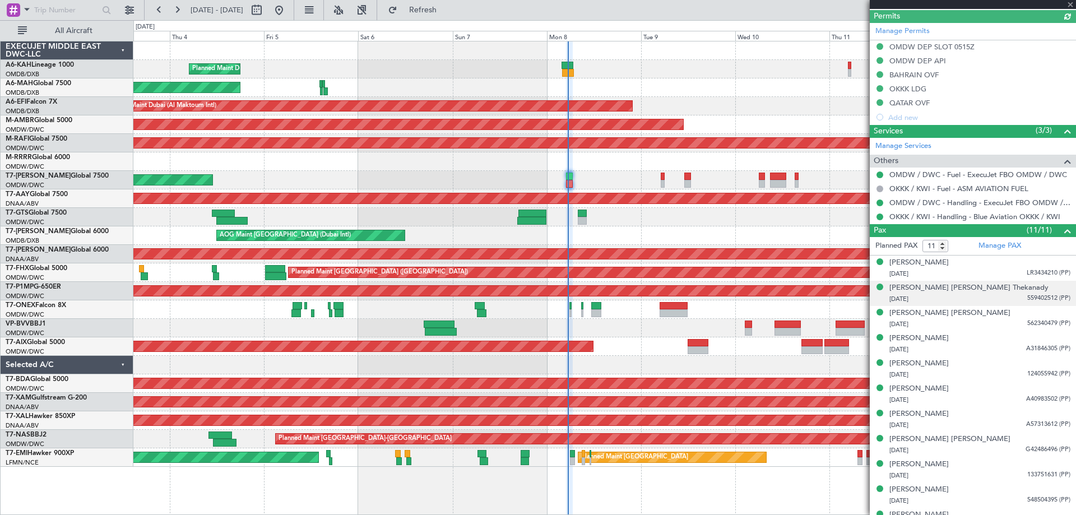
scroll to position [354, 0]
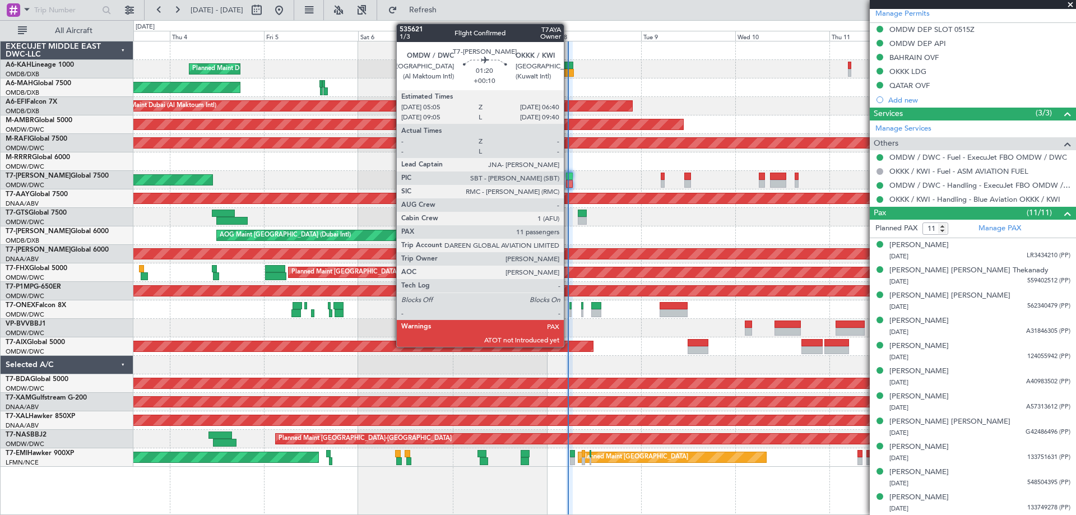
click at [569, 177] on div at bounding box center [569, 177] width 7 height 8
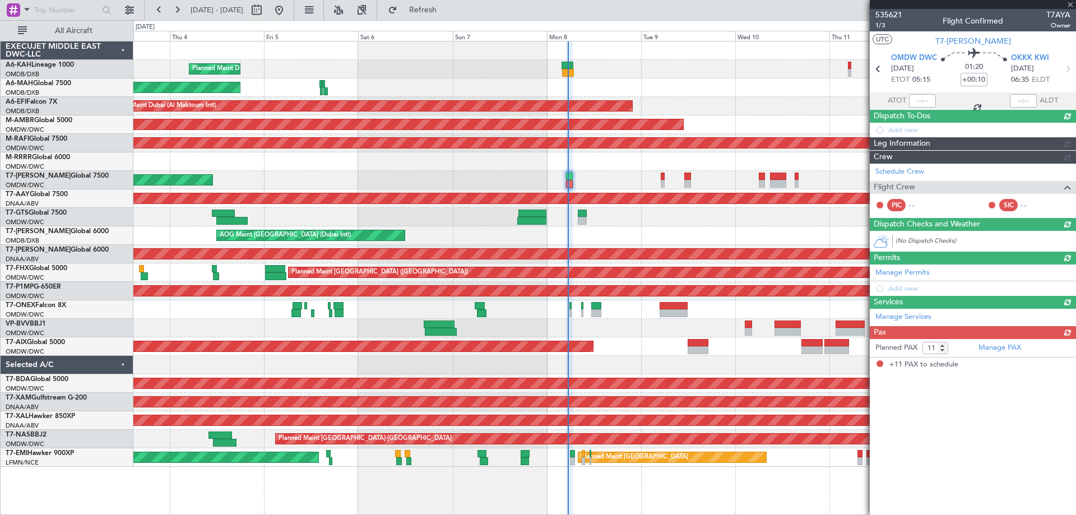
scroll to position [0, 0]
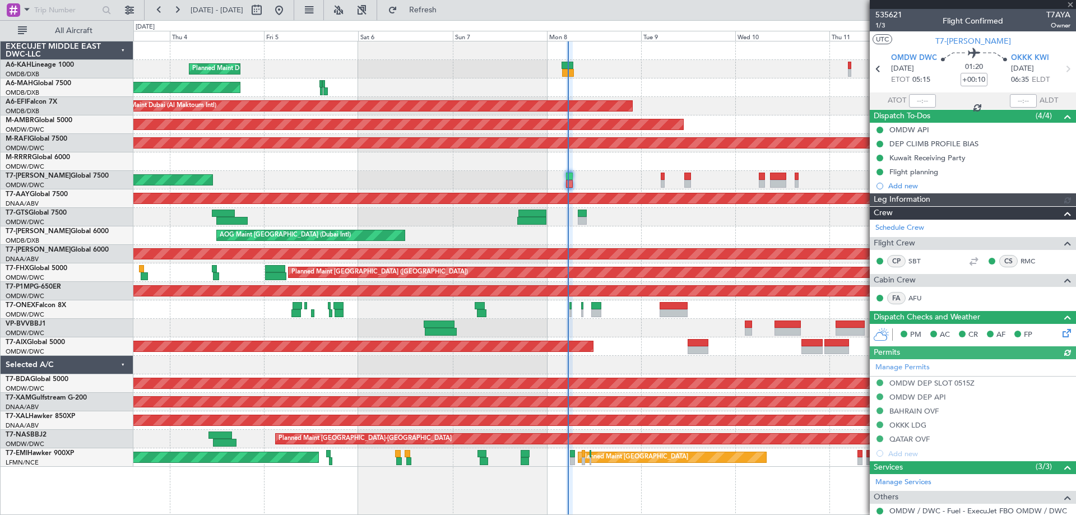
type input "Dherander Fithani (DHF)"
type input "7120"
click at [918, 101] on input "text" at bounding box center [922, 100] width 27 height 13
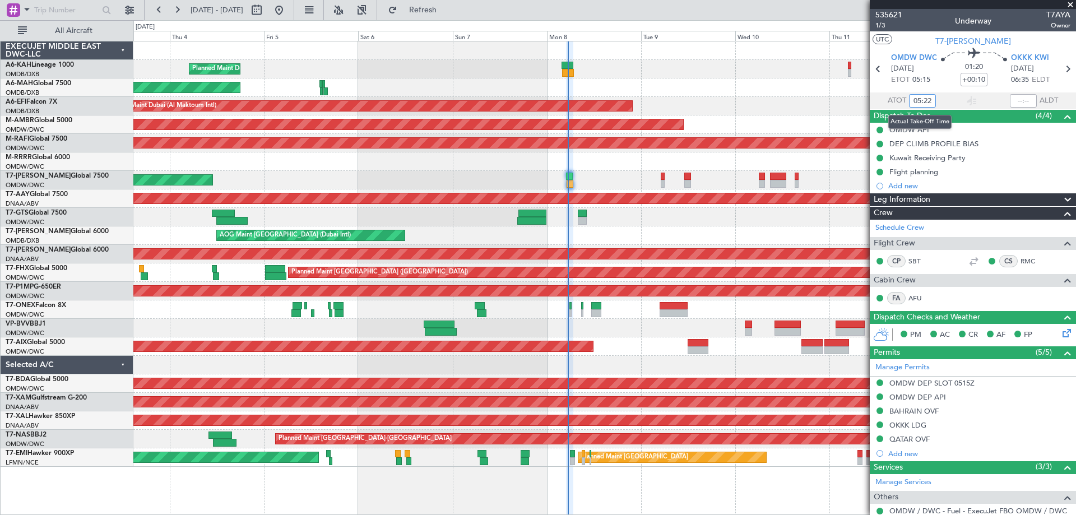
type input "05:22"
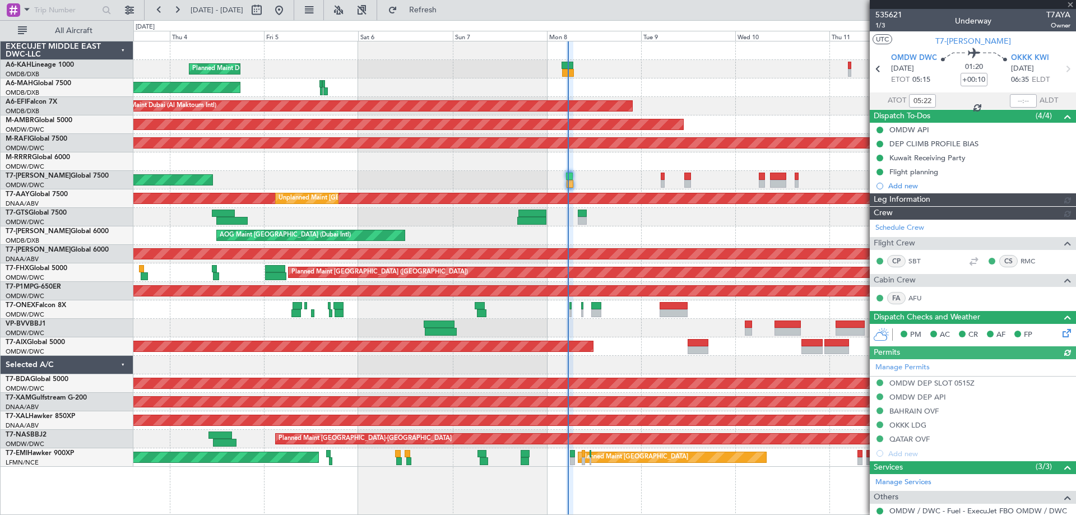
type input "Dherander Fithani (DHF)"
type input "7120"
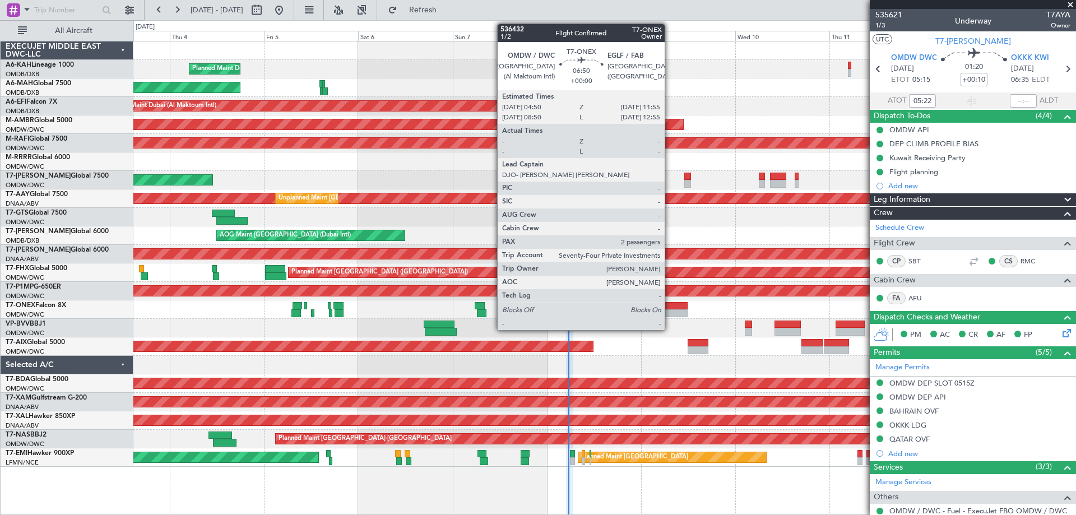
click at [670, 306] on div at bounding box center [674, 306] width 28 height 8
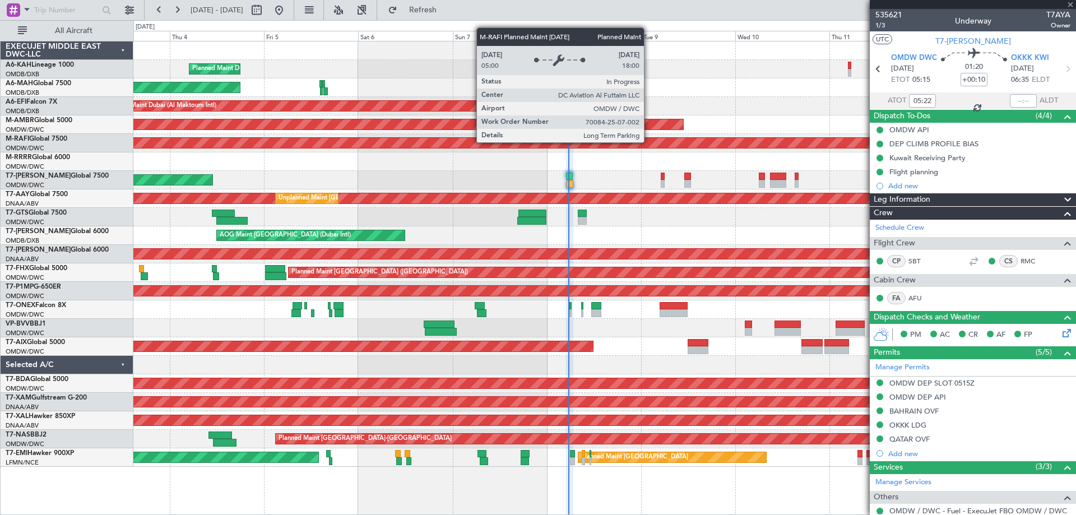
type input "2"
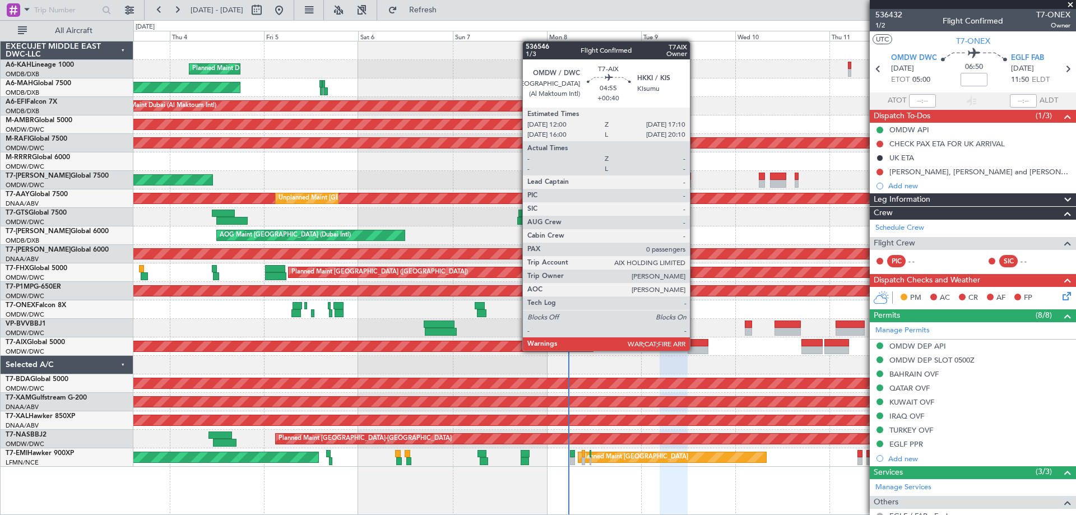
click at [695, 350] on div at bounding box center [698, 350] width 21 height 8
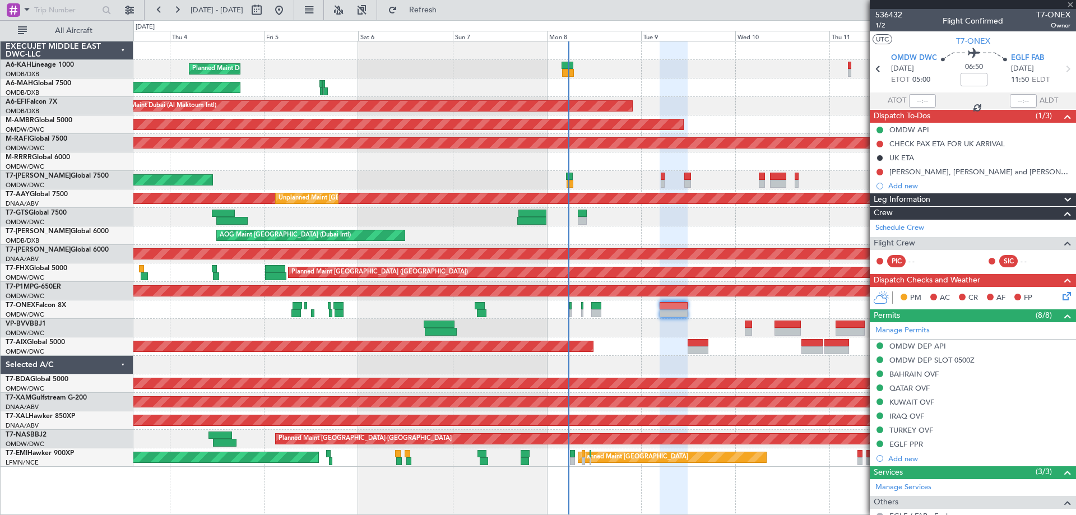
type input "+00:40"
type input "0"
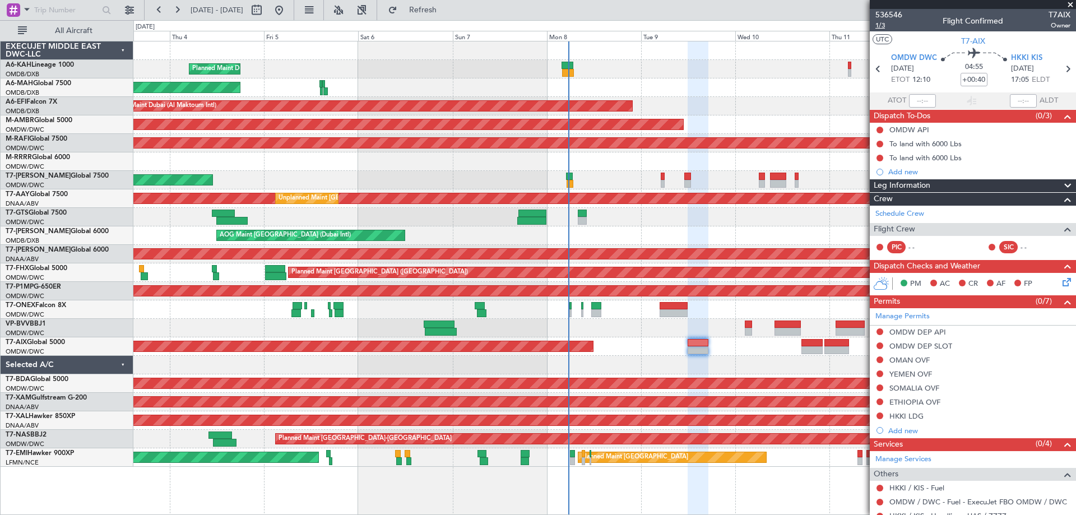
click at [885, 27] on span "1/3" at bounding box center [888, 26] width 27 height 10
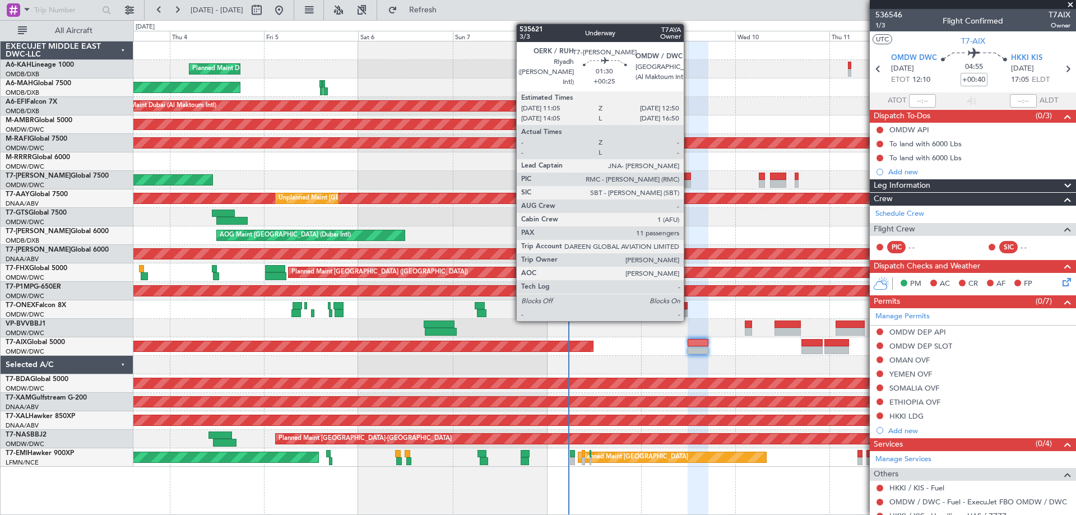
click at [689, 176] on div at bounding box center [687, 177] width 7 height 8
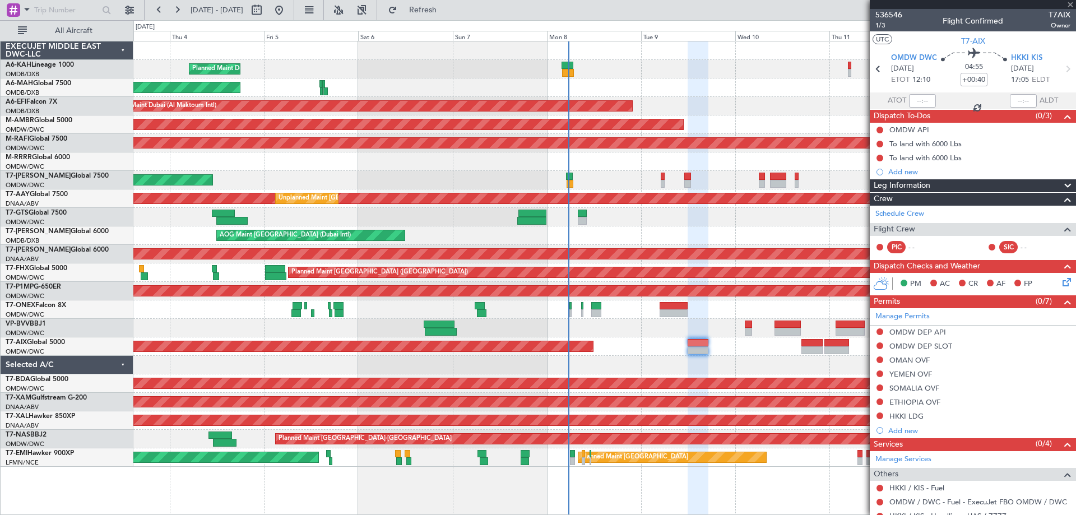
type input "+00:25"
type input "11"
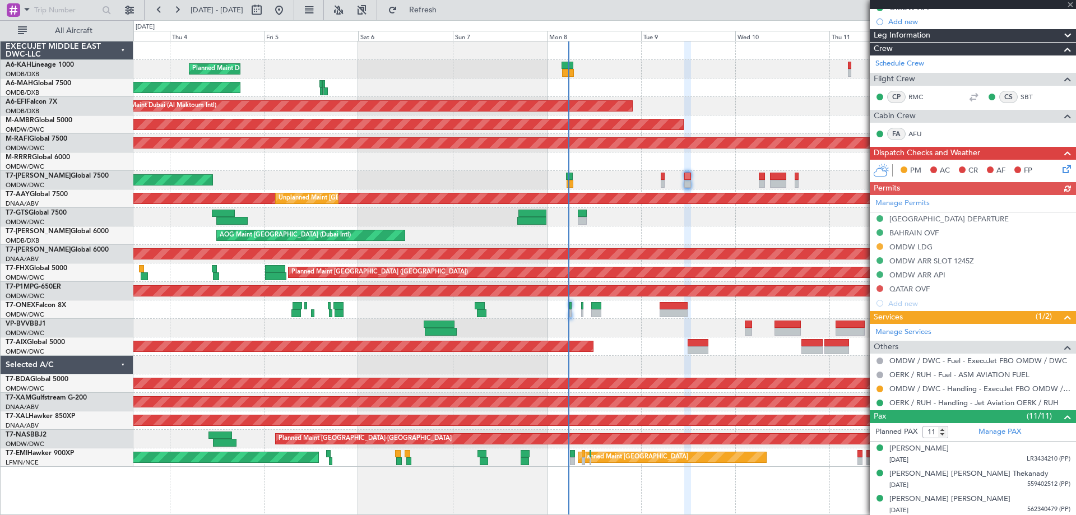
scroll to position [168, 0]
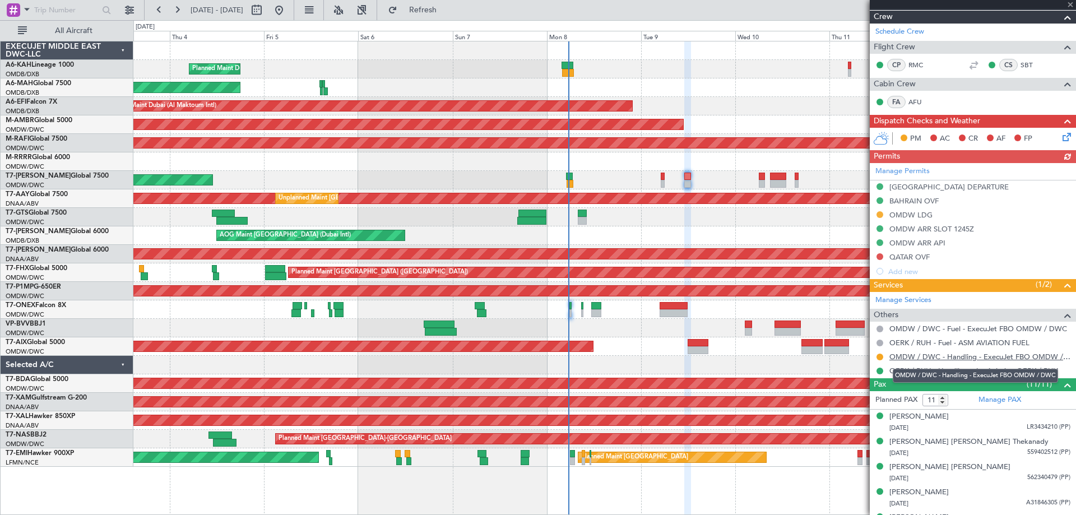
click at [931, 358] on link "OMDW / DWC - Handling - ExecuJet FBO OMDW / DWC" at bounding box center [979, 357] width 181 height 10
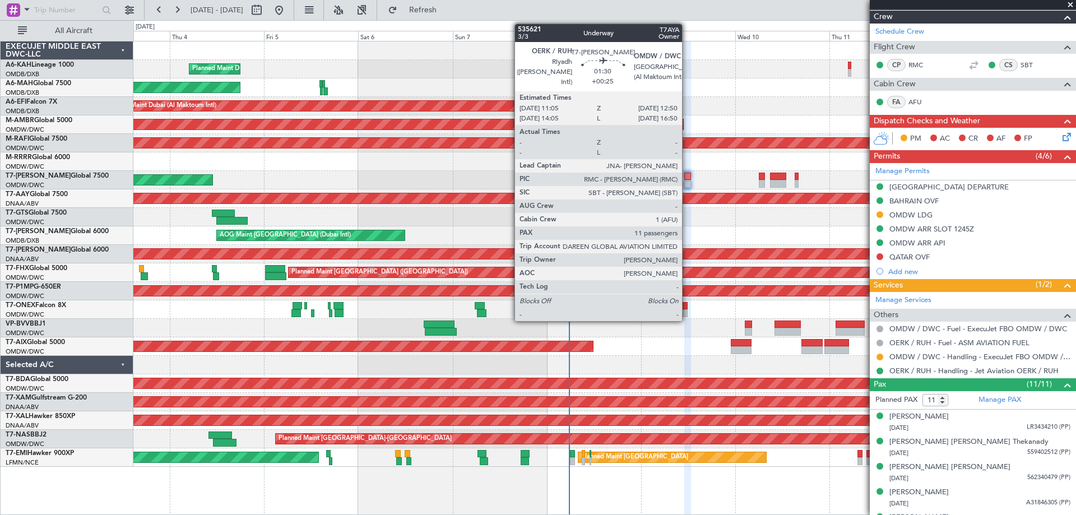
click at [687, 180] on div at bounding box center [687, 184] width 7 height 8
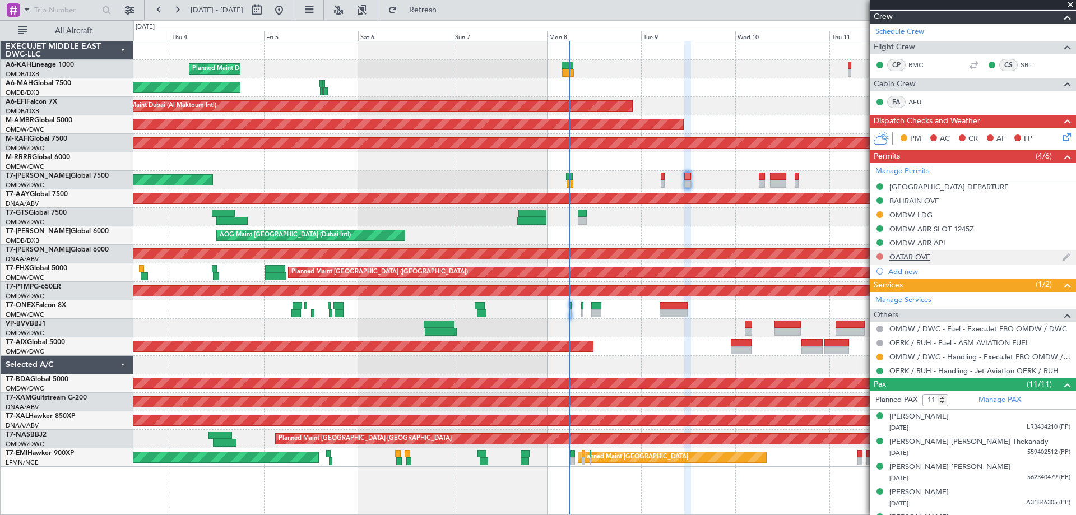
click at [881, 256] on button at bounding box center [879, 256] width 7 height 7
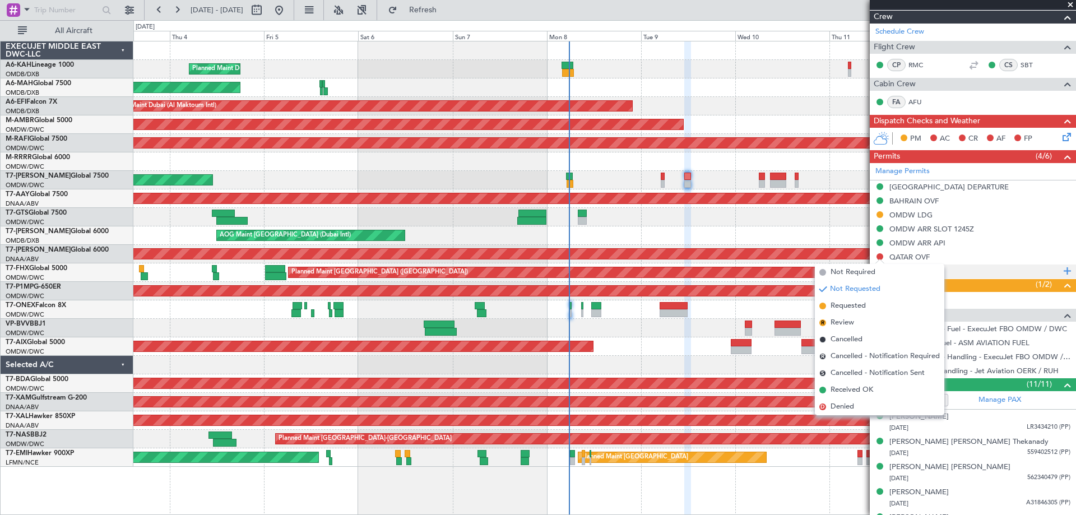
drag, startPoint x: 862, startPoint y: 303, endPoint x: 891, endPoint y: 273, distance: 41.6
click at [862, 301] on span "Requested" at bounding box center [847, 305] width 35 height 11
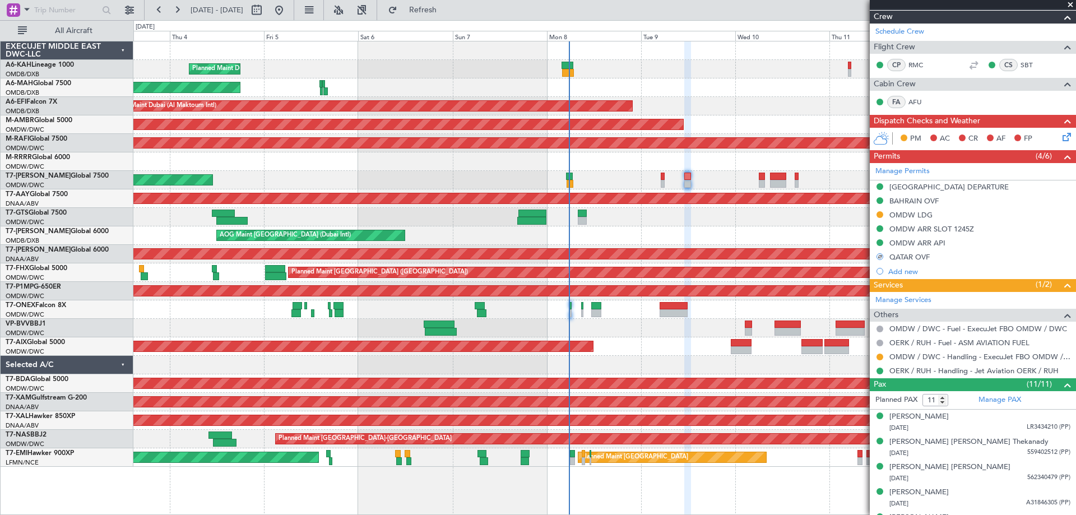
click at [917, 254] on mat-tooltip-component "OMDW ARR API" at bounding box center [917, 262] width 67 height 30
drag, startPoint x: 914, startPoint y: 249, endPoint x: 921, endPoint y: 257, distance: 10.3
click at [915, 251] on div "QATAR OVF" at bounding box center [973, 257] width 206 height 14
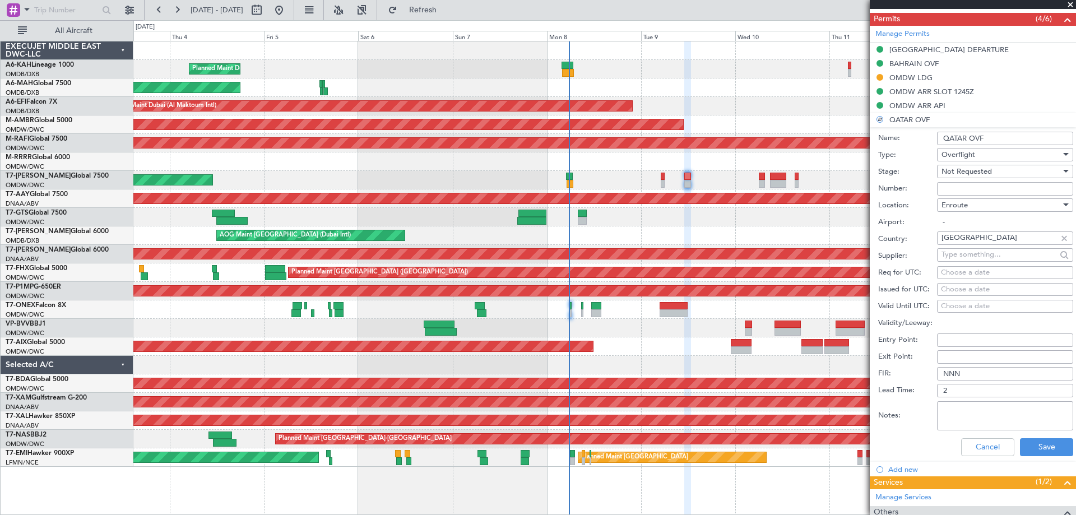
scroll to position [392, 0]
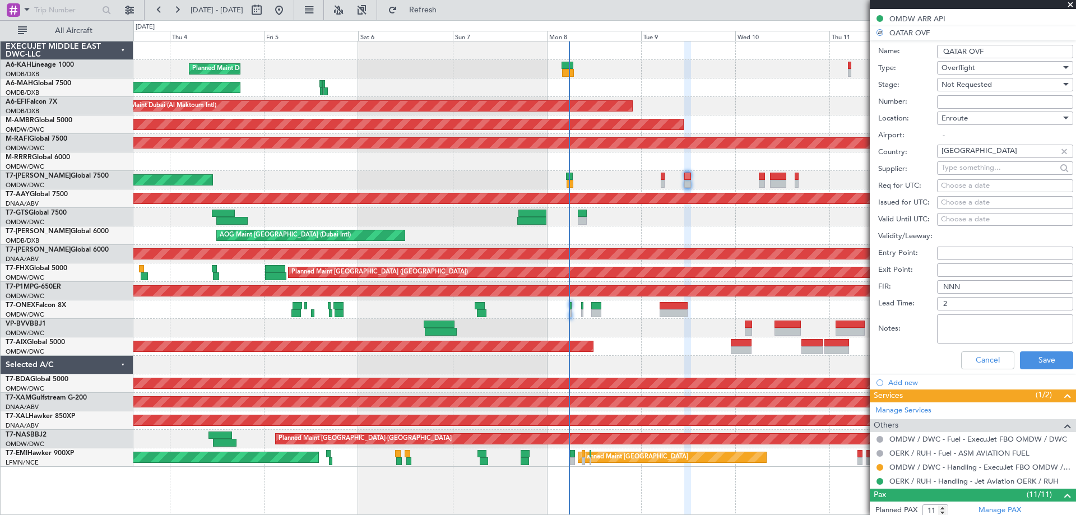
click at [963, 332] on textarea "Notes:" at bounding box center [1005, 328] width 136 height 29
paste textarea "1757309965321"
type textarea "1757309965321"
drag, startPoint x: 1000, startPoint y: 325, endPoint x: 855, endPoint y: 331, distance: 145.8
click at [855, 331] on fb-app "03 Sep 2025 - 13 Sep 2025 Refresh Quick Links All Aircraft Planned Maint Dubai …" at bounding box center [538, 261] width 1076 height 507
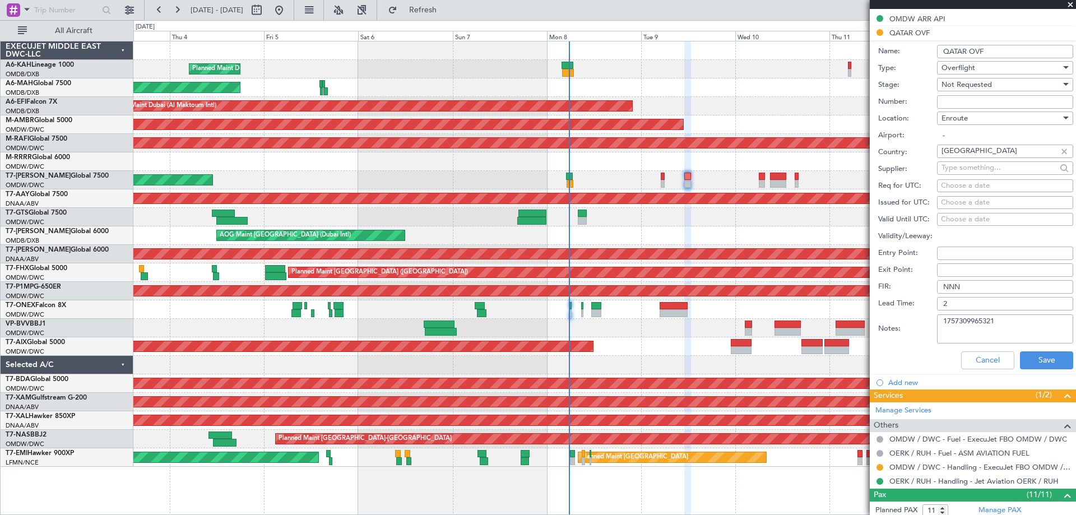
paste textarea "Tracking ID"
type textarea "Tracking ID 1757309965321"
click at [1043, 360] on button "Save" at bounding box center [1046, 360] width 53 height 18
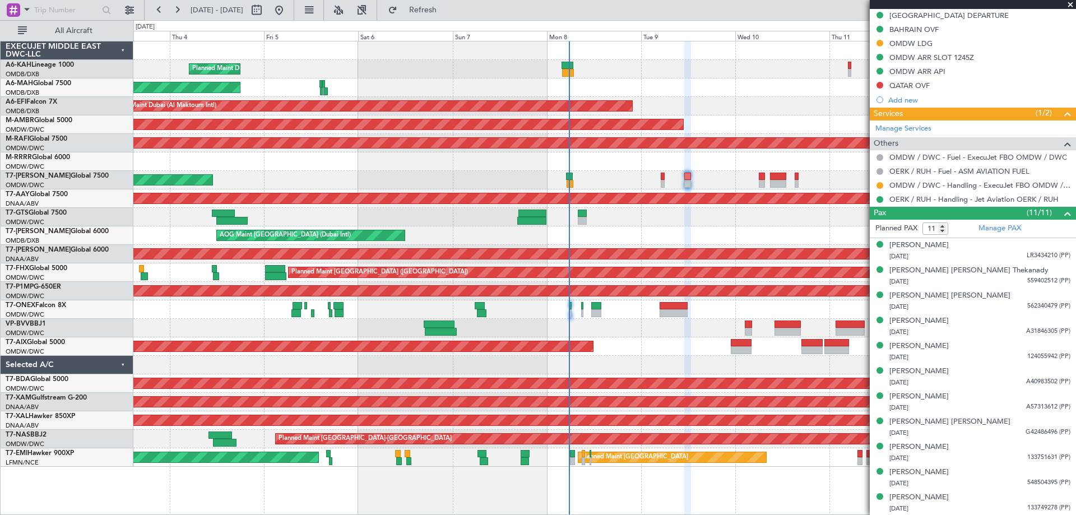
scroll to position [59, 0]
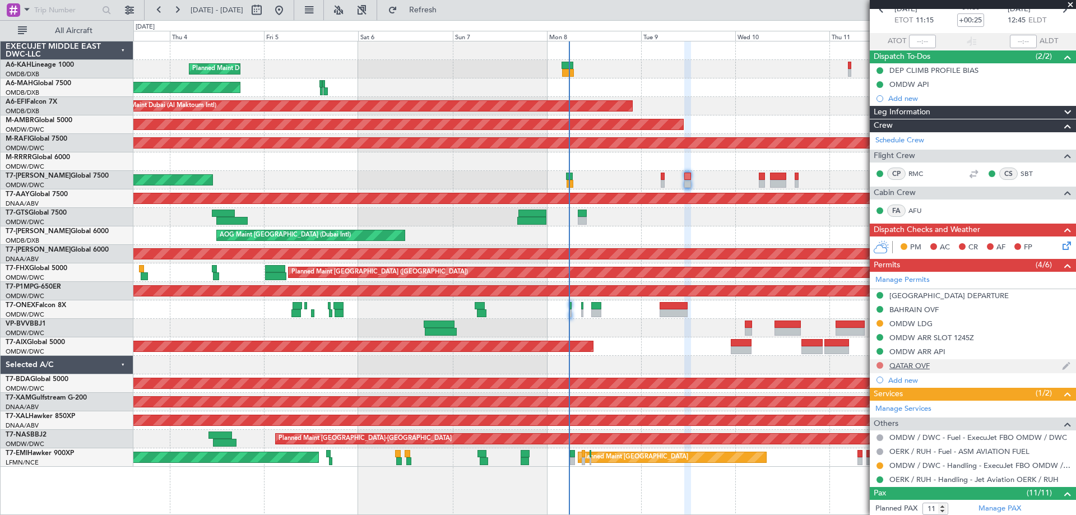
click at [881, 366] on button at bounding box center [879, 365] width 7 height 7
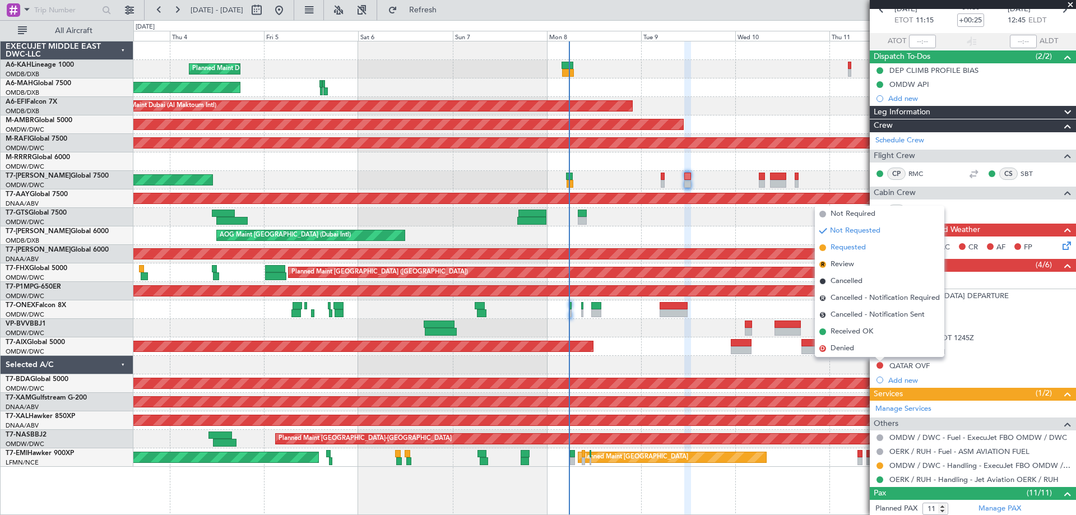
click at [857, 252] on span "Requested" at bounding box center [847, 247] width 35 height 11
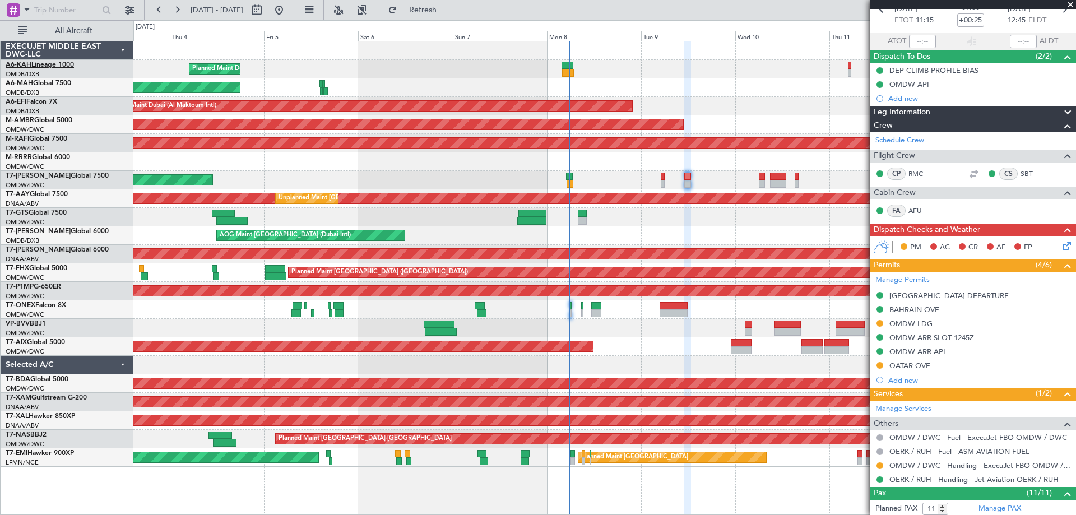
click at [59, 65] on link "A6-KAH Lineage 1000" at bounding box center [40, 65] width 68 height 7
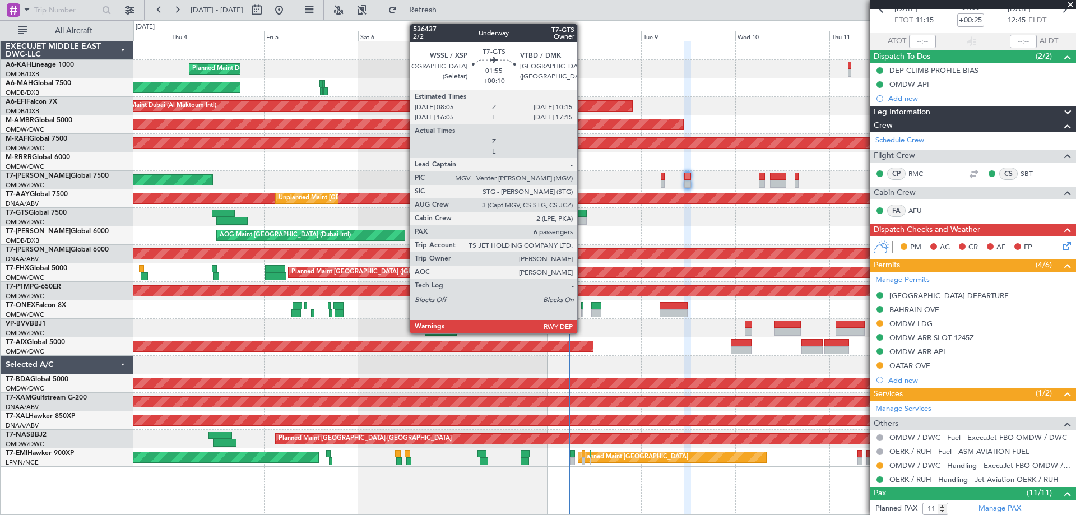
click at [582, 216] on div at bounding box center [582, 214] width 9 height 8
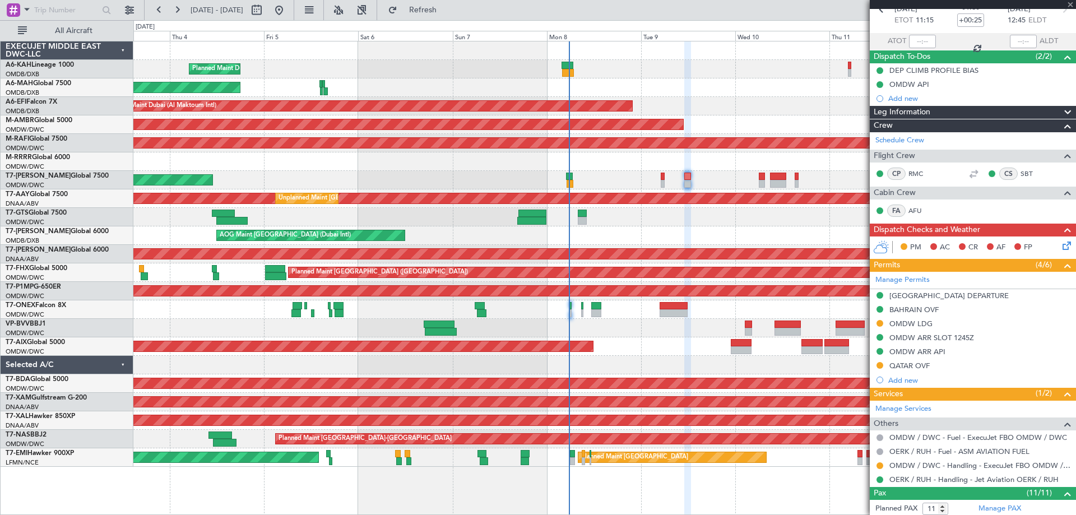
type input "+00:10"
type input "6"
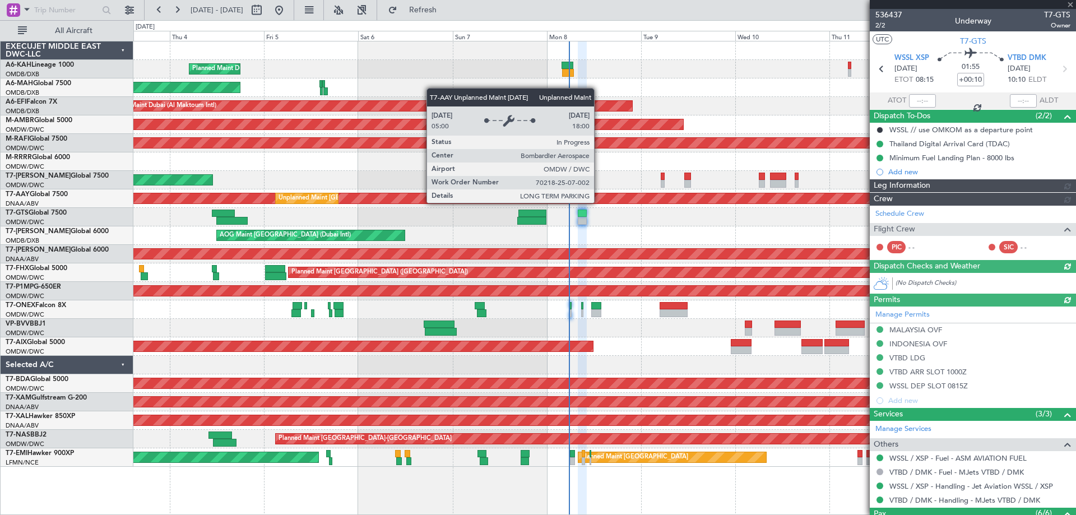
type input "Dherander Fithani (DHF)"
type input "7232"
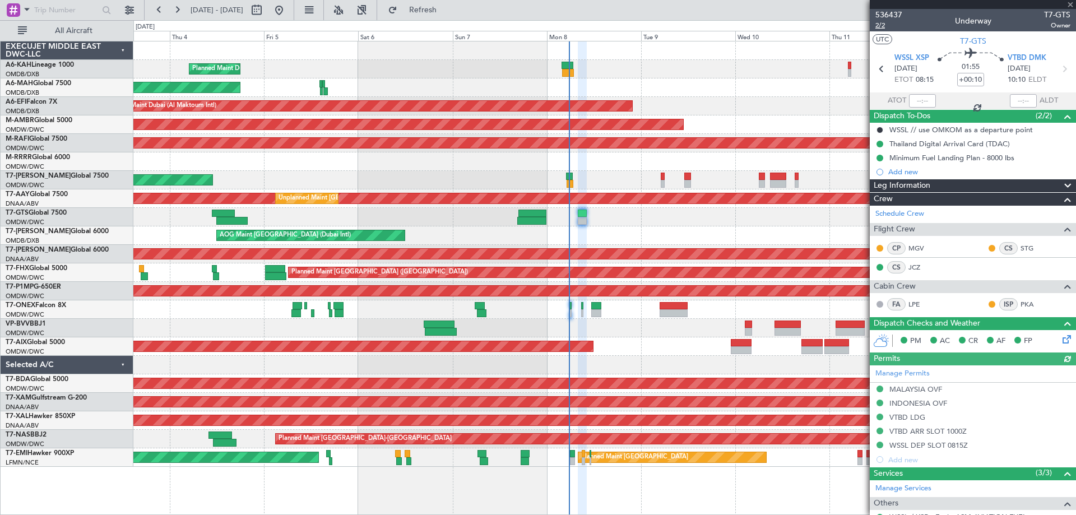
click at [888, 23] on span "2/2" at bounding box center [888, 26] width 27 height 10
type input "Dherander Fithani (DHF)"
type input "7232"
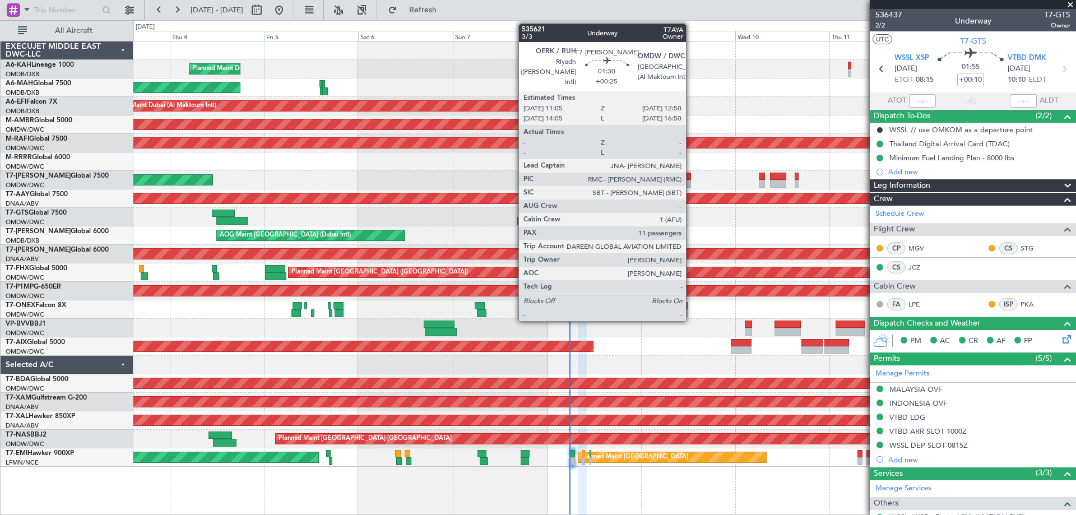
click at [691, 180] on div at bounding box center [687, 184] width 7 height 8
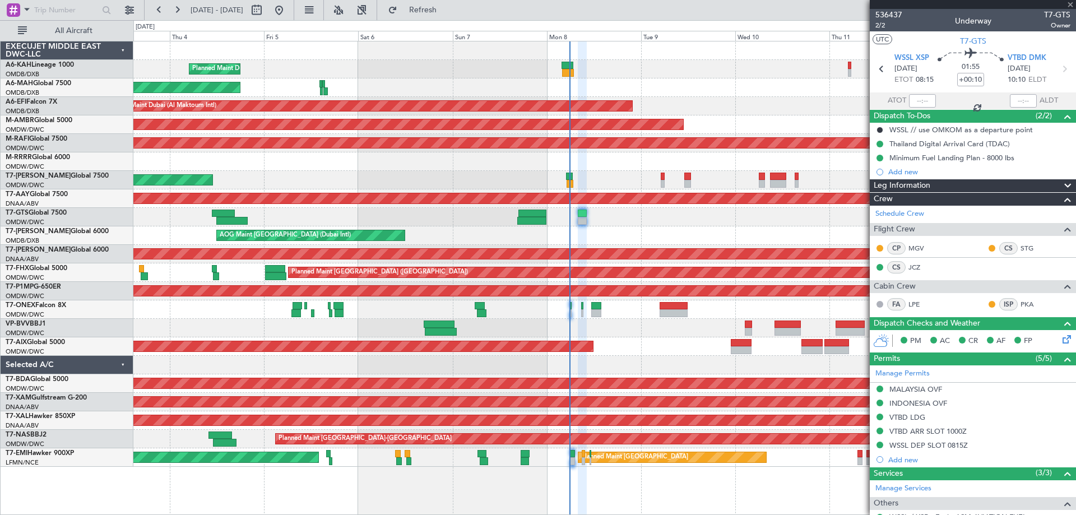
type input "+00:25"
type input "11"
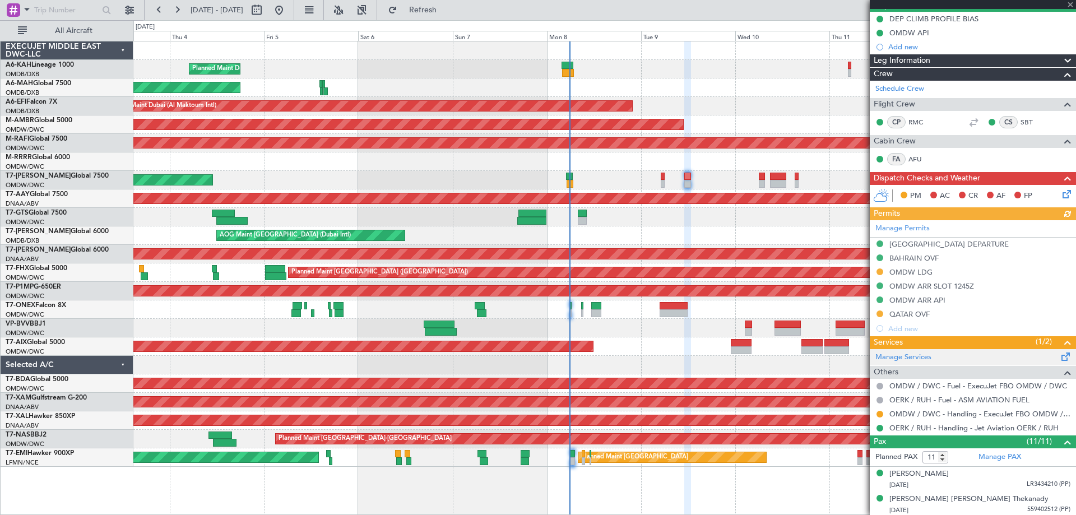
scroll to position [112, 0]
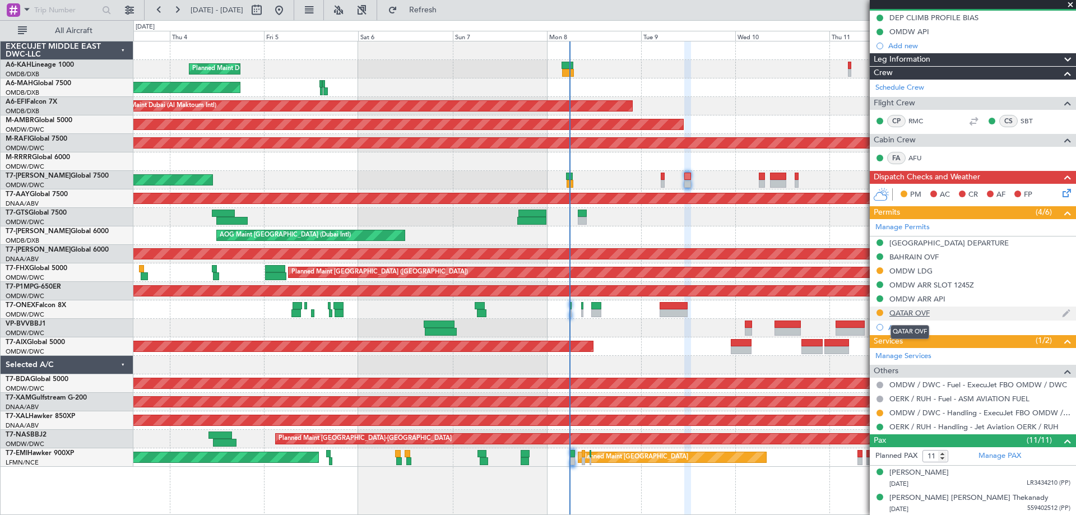
click at [917, 314] on div "QATAR OVF" at bounding box center [909, 313] width 40 height 10
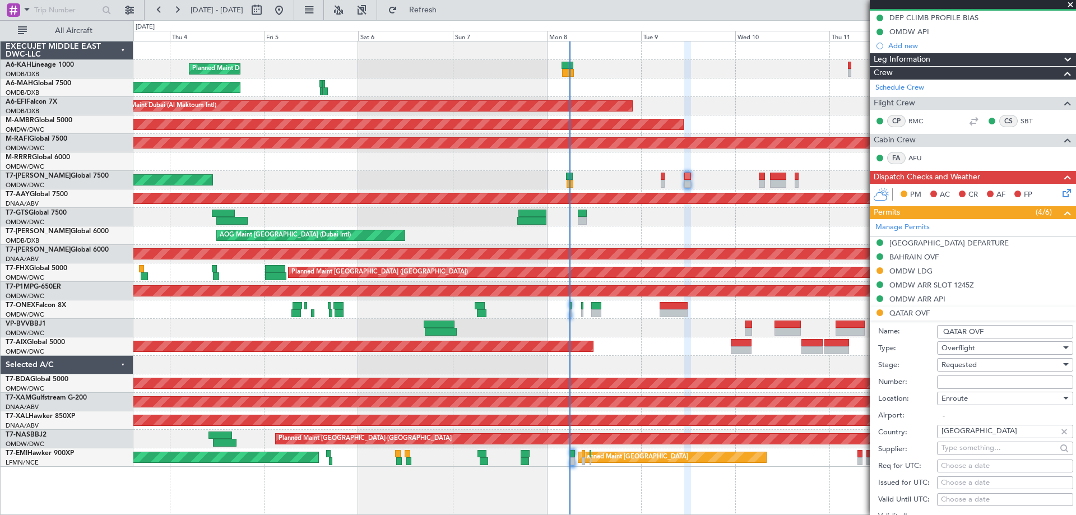
click at [959, 376] on input "Number:" at bounding box center [1005, 381] width 136 height 13
paste input "ID FN0355."
type input "ID FN0355."
click at [954, 364] on span "Requested" at bounding box center [958, 365] width 35 height 10
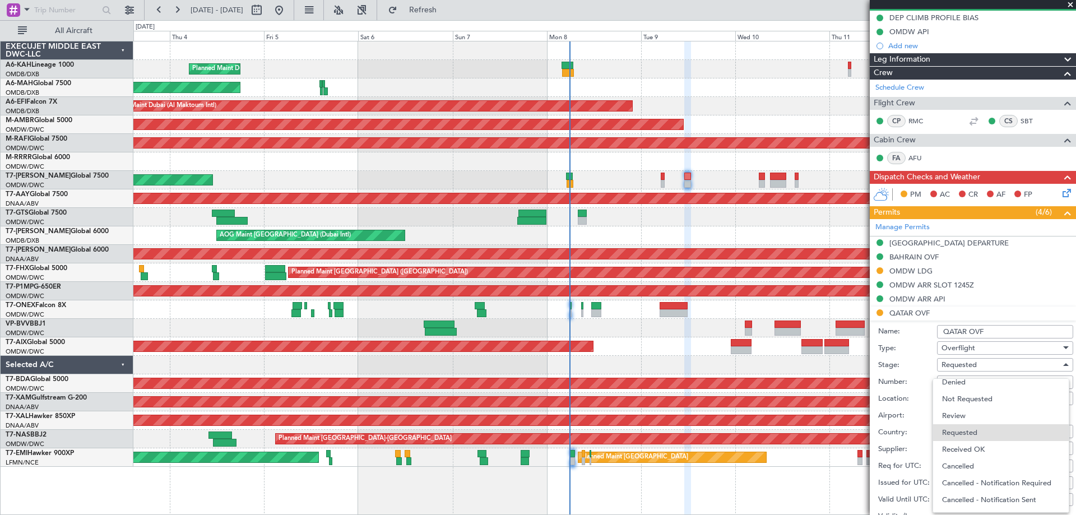
drag, startPoint x: 972, startPoint y: 449, endPoint x: 991, endPoint y: 426, distance: 29.4
click at [972, 448] on span "Received OK" at bounding box center [1001, 449] width 118 height 17
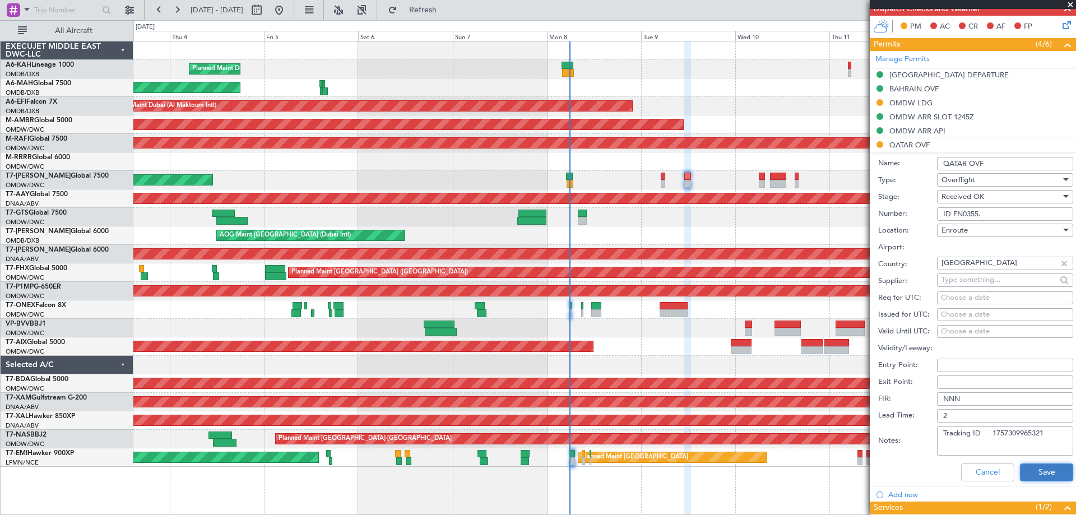
click at [1043, 473] on button "Save" at bounding box center [1046, 472] width 53 height 18
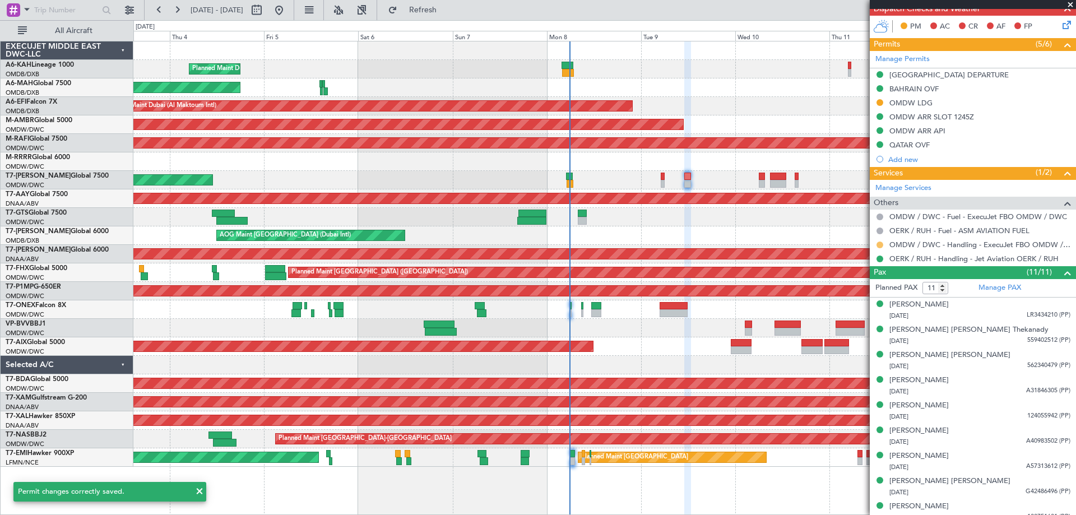
click at [881, 244] on button at bounding box center [879, 245] width 7 height 7
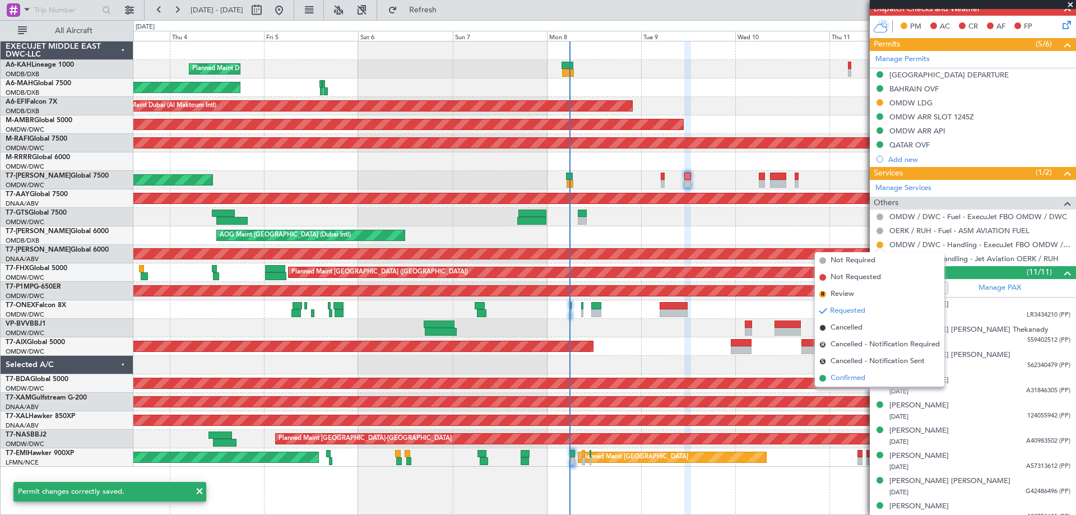
click at [850, 374] on span "Confirmed" at bounding box center [847, 378] width 35 height 11
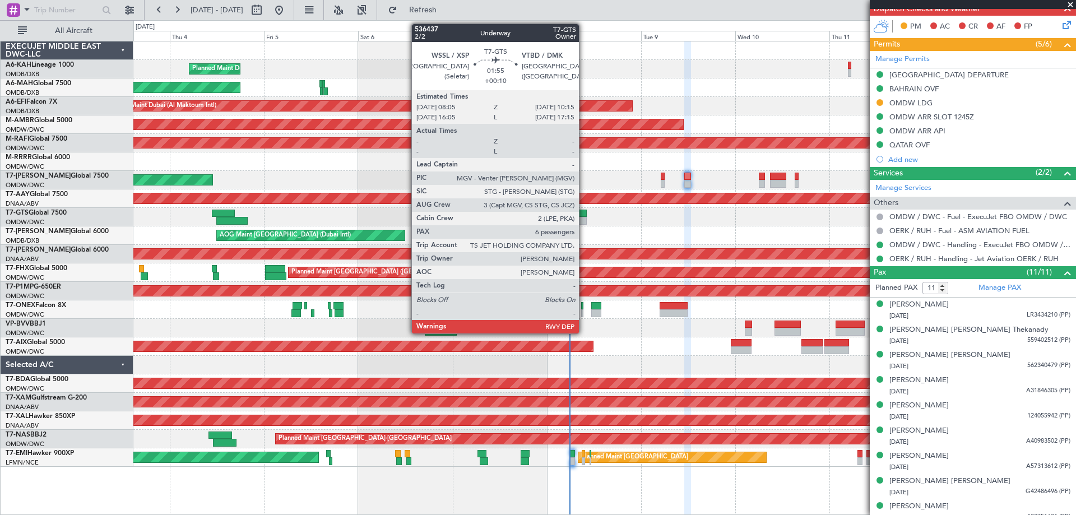
click at [584, 215] on div at bounding box center [582, 214] width 9 height 8
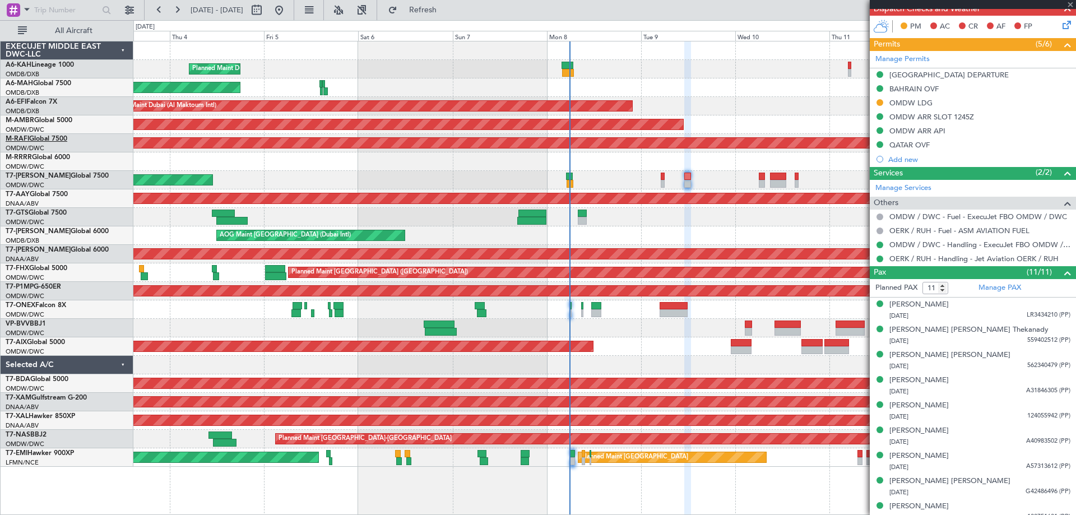
type input "+00:10"
type input "6"
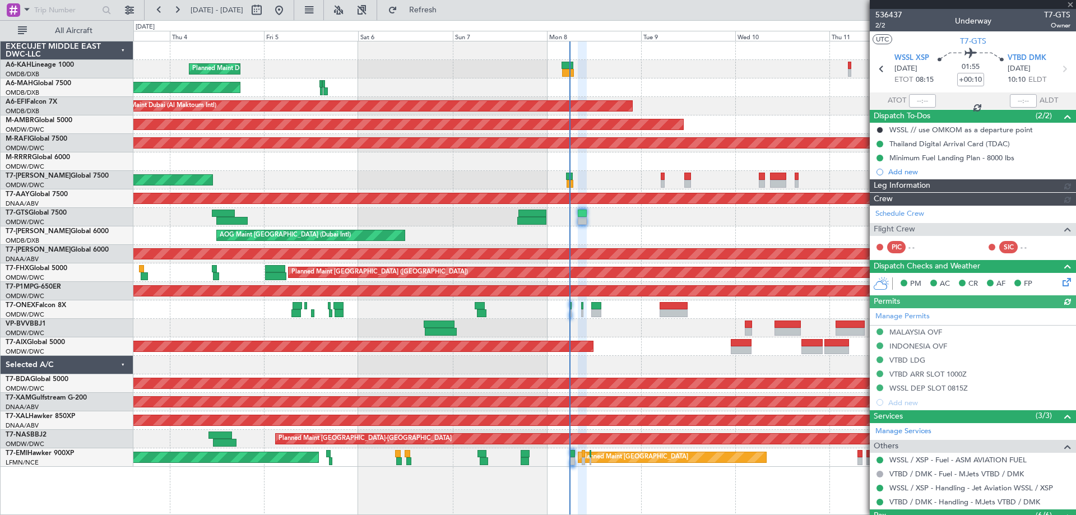
type input "Dherander Fithani (DHF)"
type input "7232"
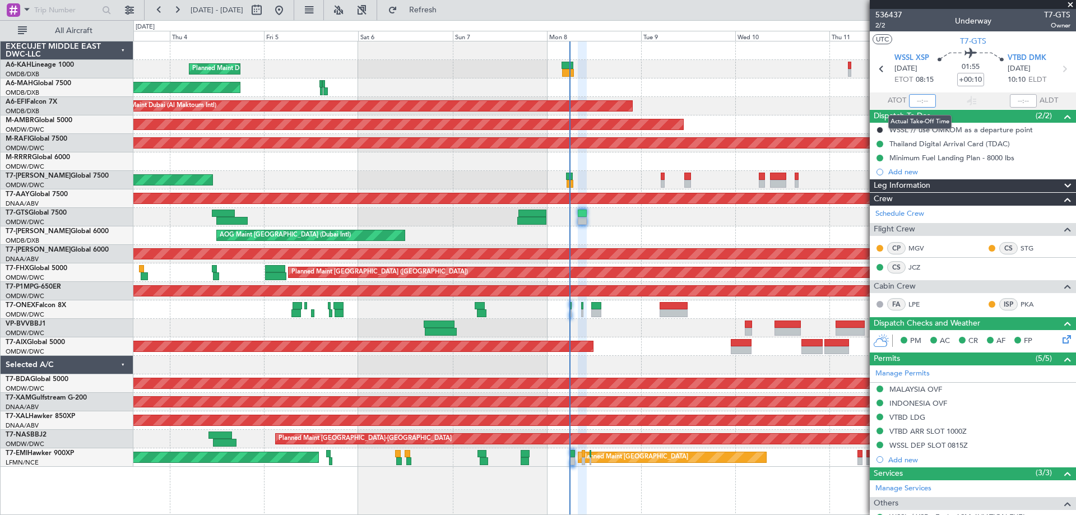
click at [911, 99] on input "text" at bounding box center [922, 100] width 27 height 13
type input "05:46"
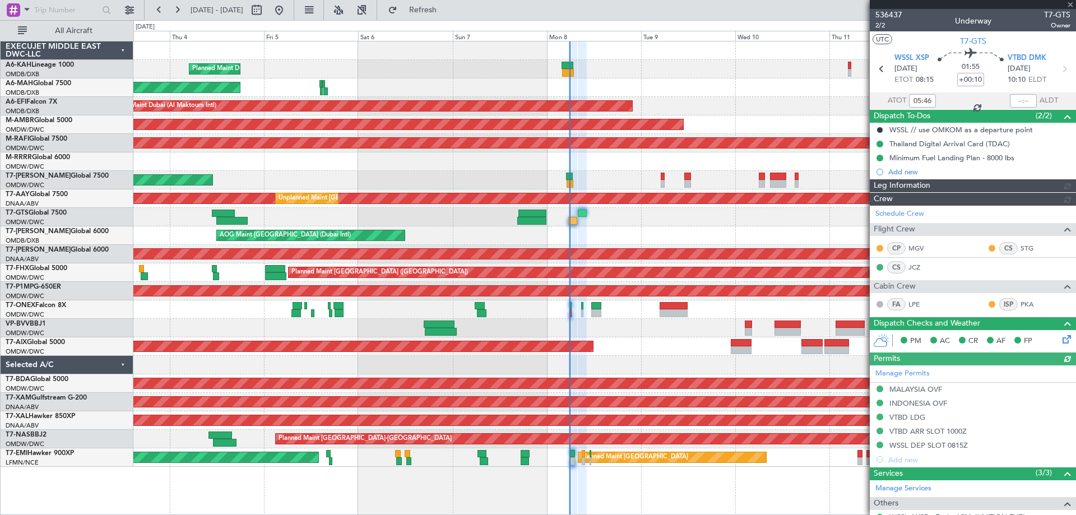
type input "Dherander Fithani (DHF)"
type input "7232"
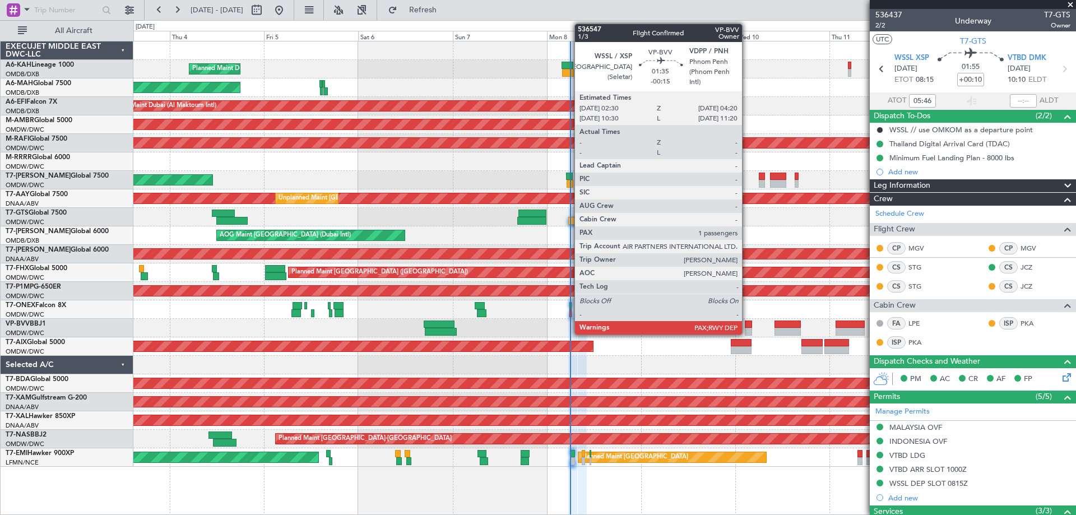
click at [747, 330] on div at bounding box center [748, 332] width 7 height 8
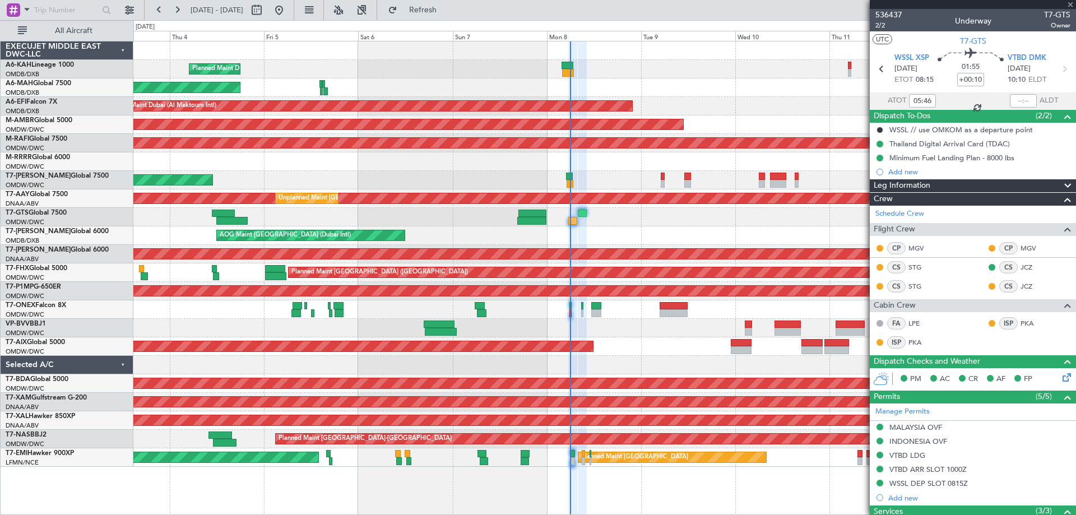
type input "-00:15"
type input "1"
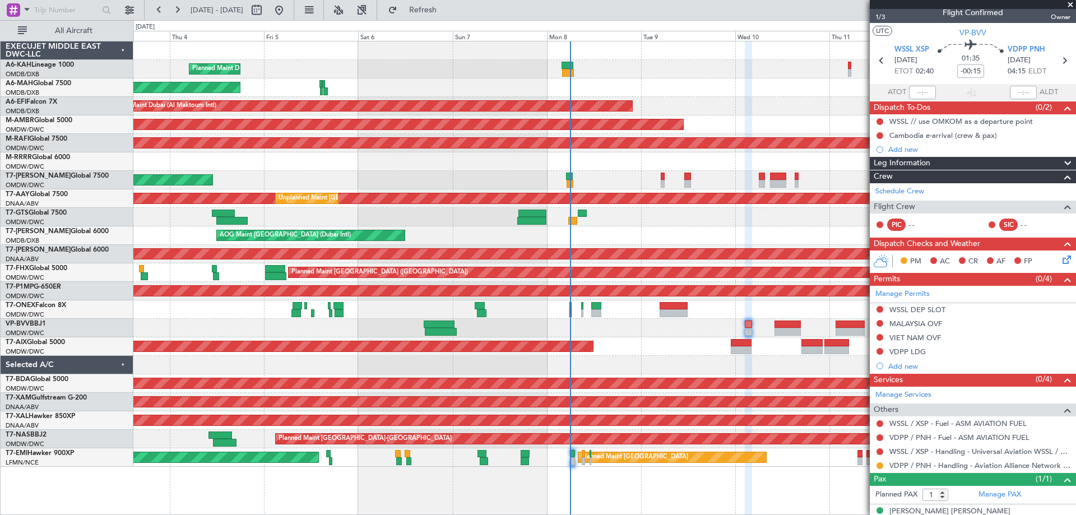
scroll to position [22, 0]
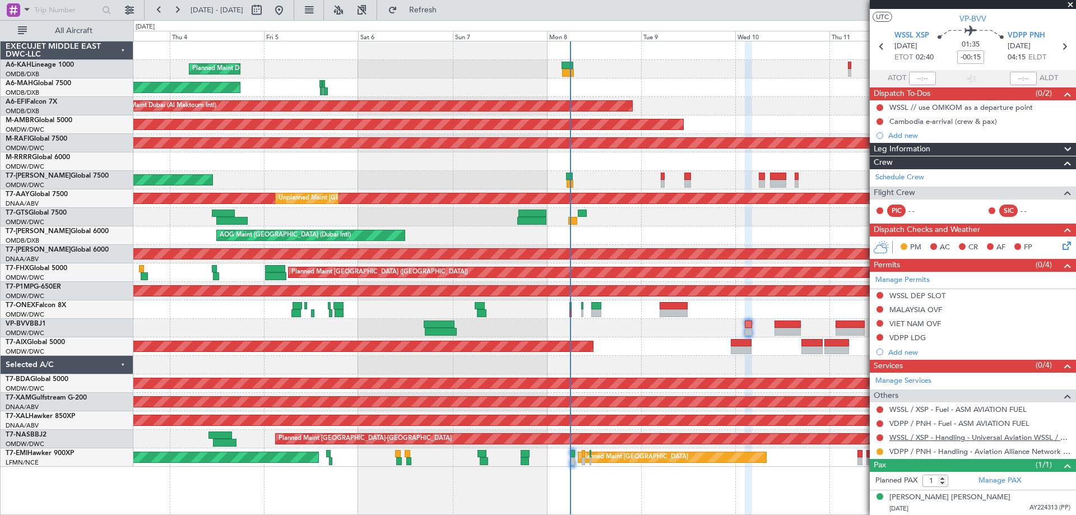
click at [947, 438] on link "WSSL / XSP - Handling - Universal Aviation WSSL / XSP" at bounding box center [979, 438] width 181 height 10
click at [664, 304] on div "Planned Maint Nurnberg" at bounding box center [604, 309] width 942 height 18
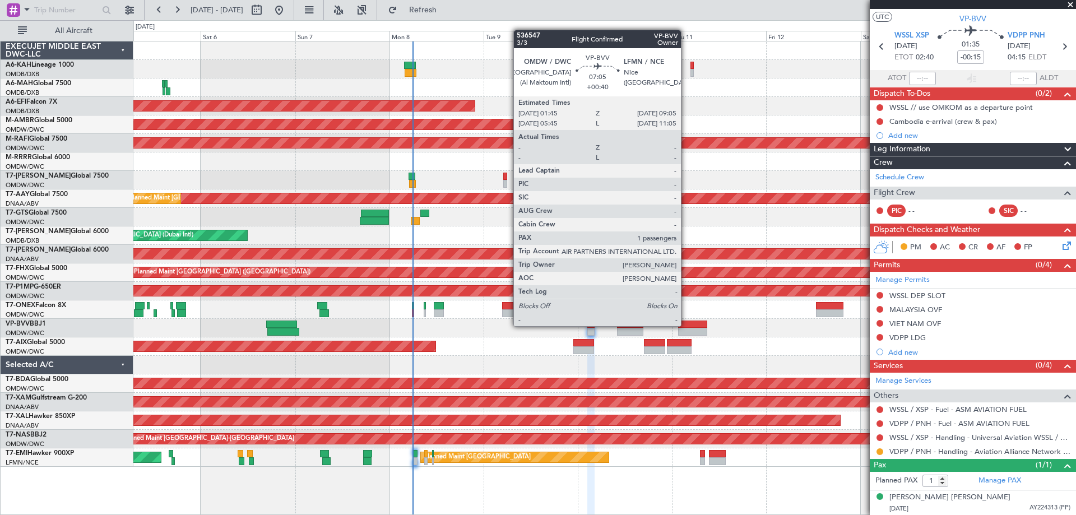
click at [686, 325] on div at bounding box center [692, 325] width 29 height 8
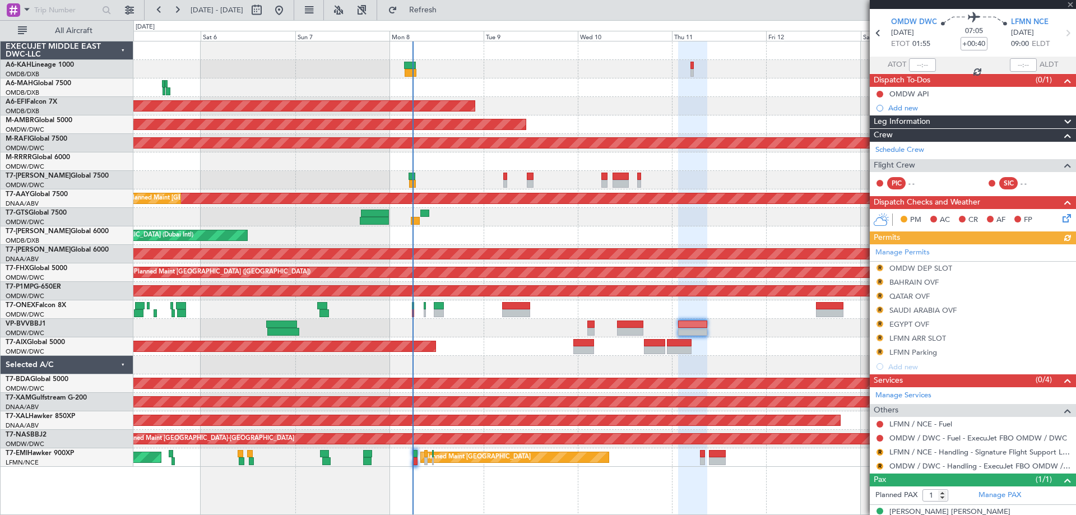
scroll to position [50, 0]
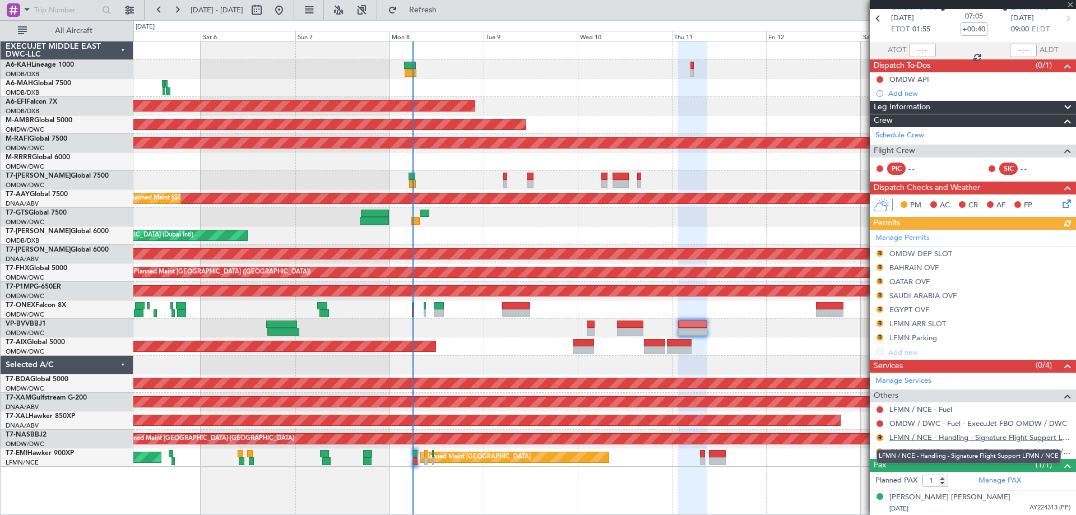
click at [912, 439] on link "LFMN / NCE - Handling - Signature Flight Support LFMN / NCE" at bounding box center [979, 438] width 181 height 10
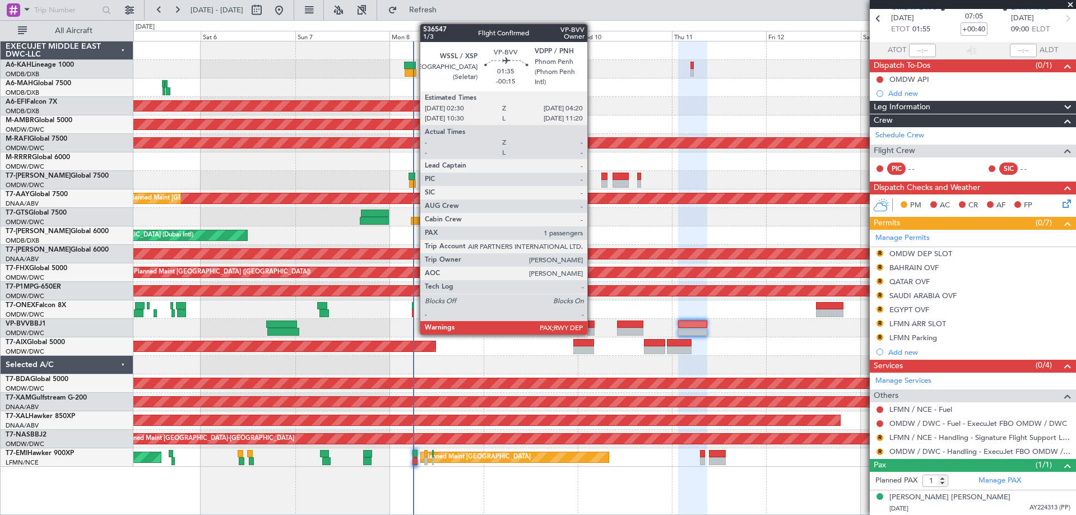
click at [592, 323] on div at bounding box center [590, 325] width 7 height 8
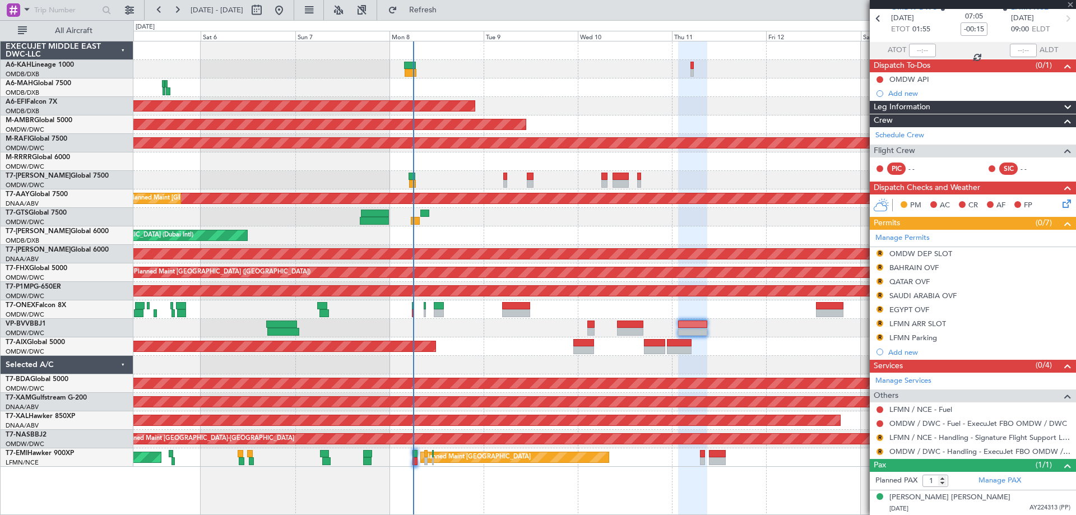
scroll to position [0, 0]
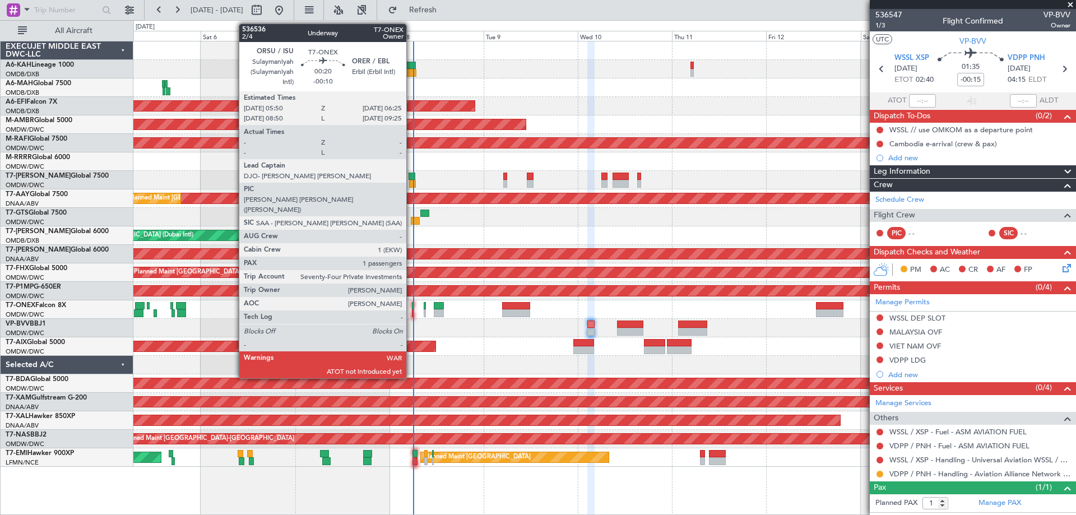
click at [412, 308] on div at bounding box center [413, 306] width 3 height 8
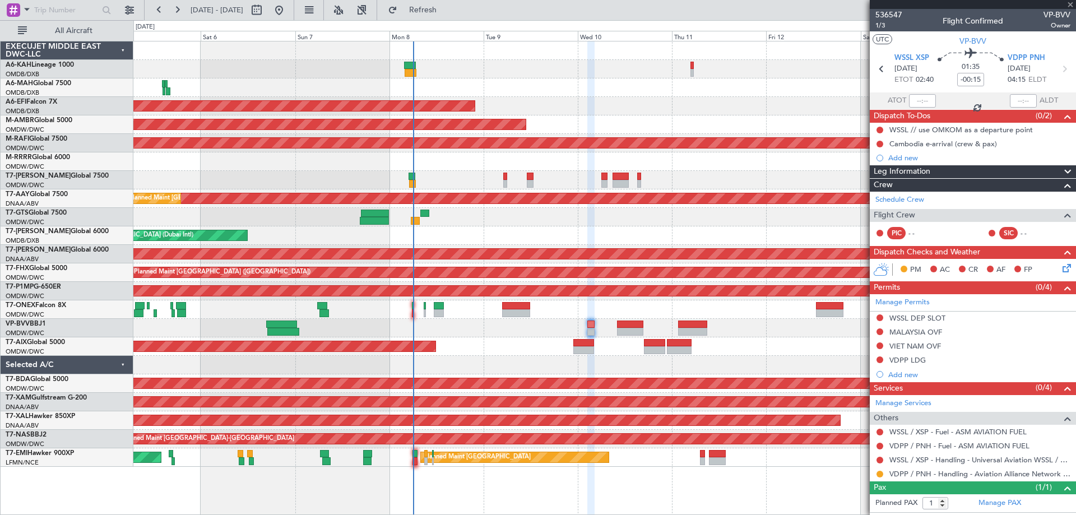
type input "-00:10"
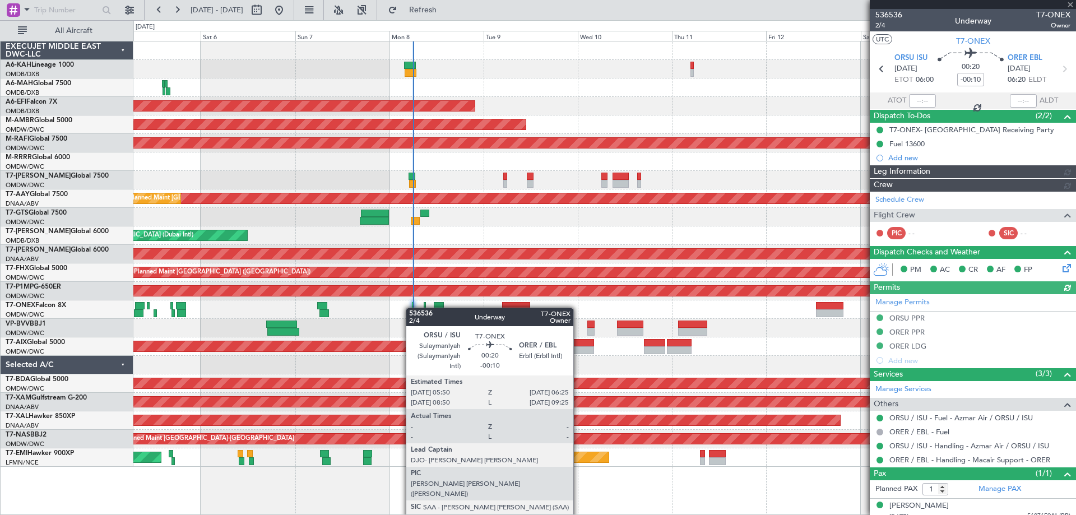
type input "Dherander Fithani (DHF)"
type input "7233"
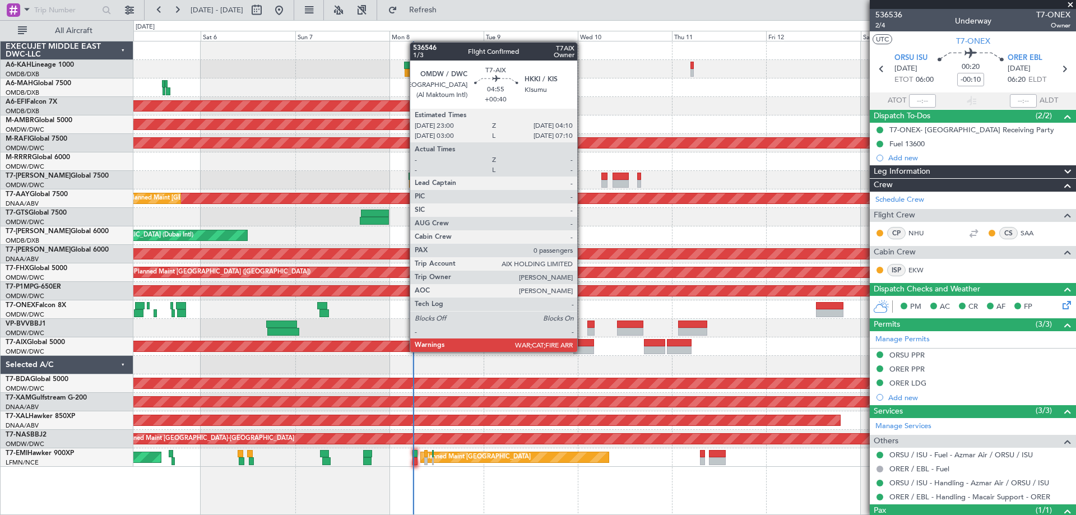
click at [582, 351] on div at bounding box center [583, 350] width 21 height 8
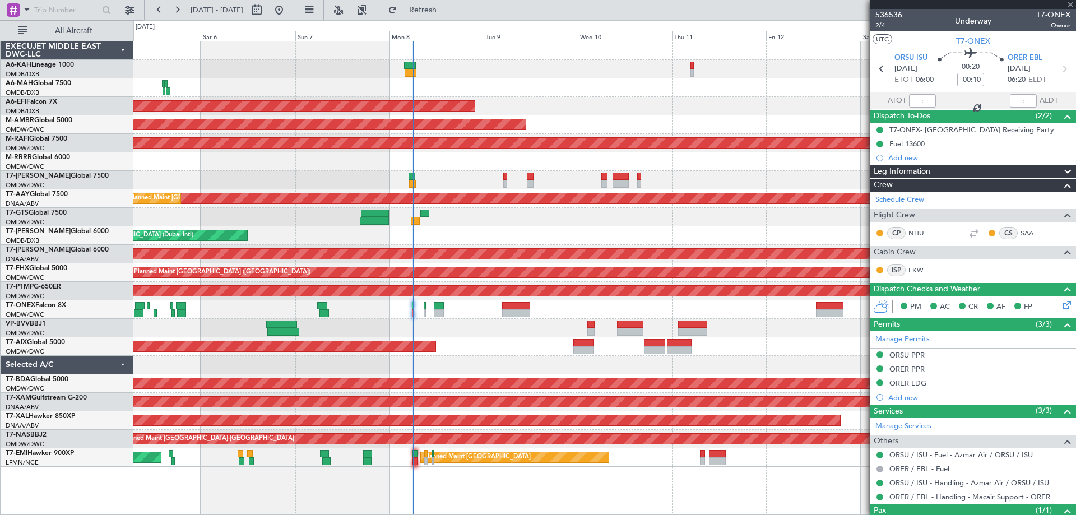
type input "+00:40"
type input "0"
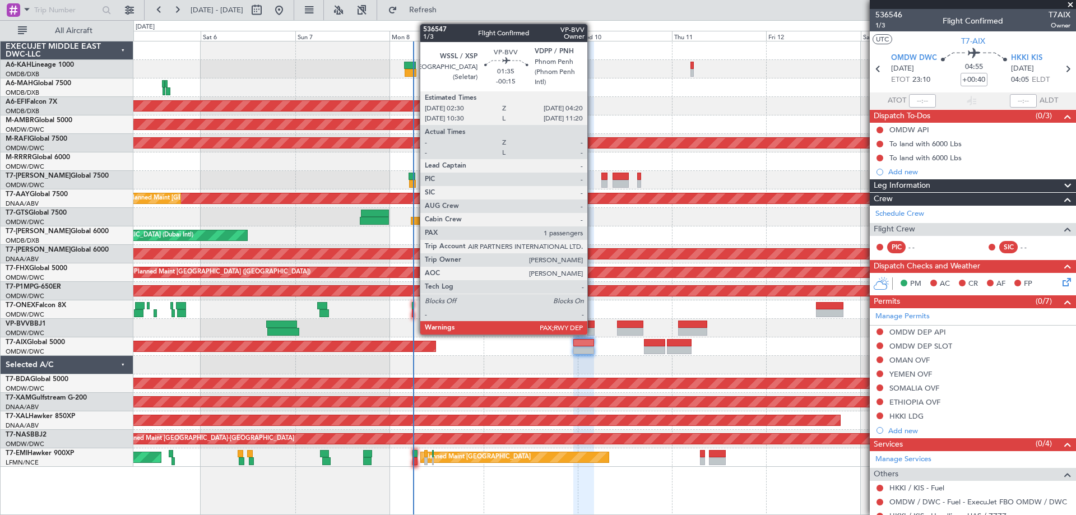
click at [592, 327] on div at bounding box center [590, 325] width 7 height 8
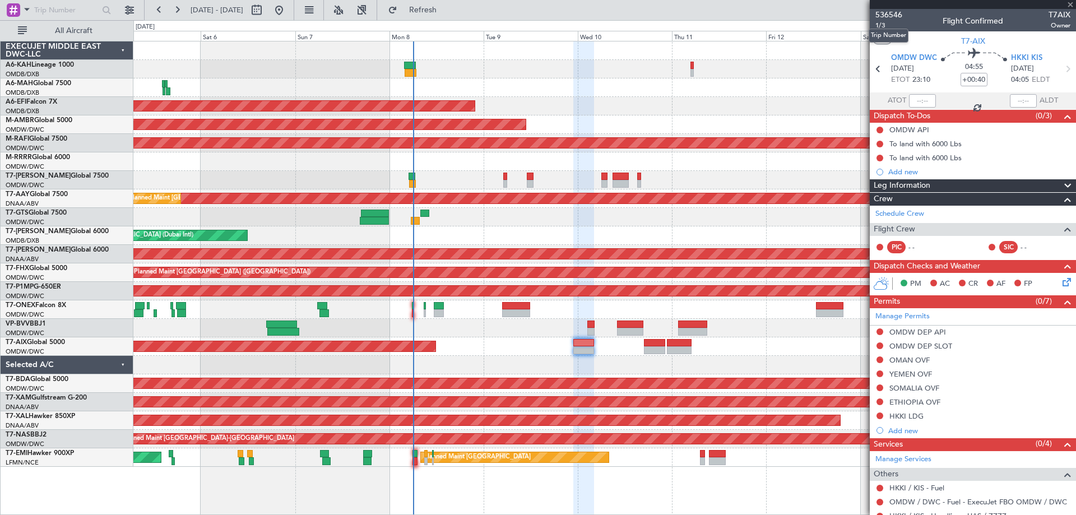
type input "-00:15"
type input "1"
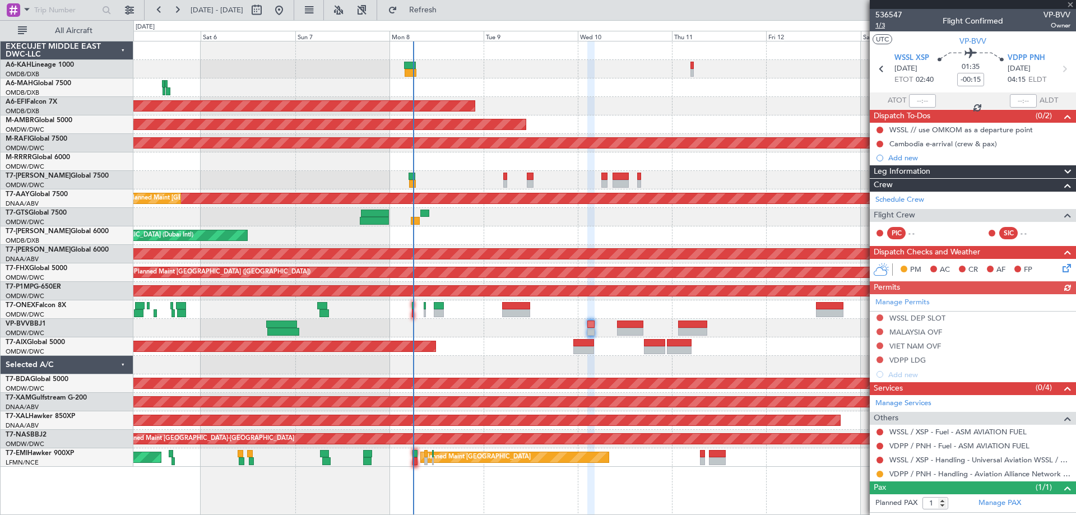
click at [886, 27] on span "1/3" at bounding box center [888, 26] width 27 height 10
click at [891, 21] on span "1/3" at bounding box center [888, 26] width 27 height 10
click at [447, 14] on span "Refresh" at bounding box center [423, 10] width 47 height 8
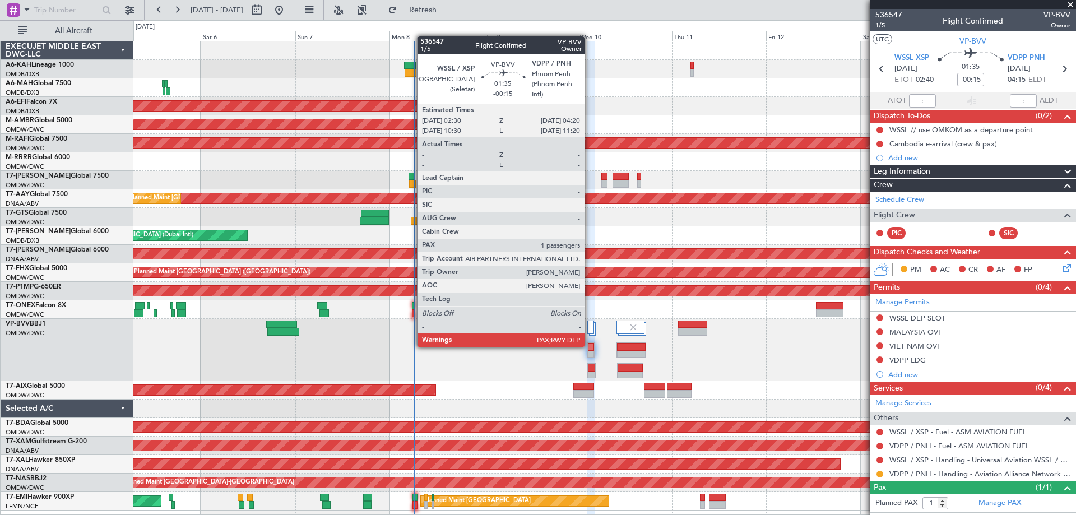
click at [590, 346] on div at bounding box center [591, 347] width 6 height 8
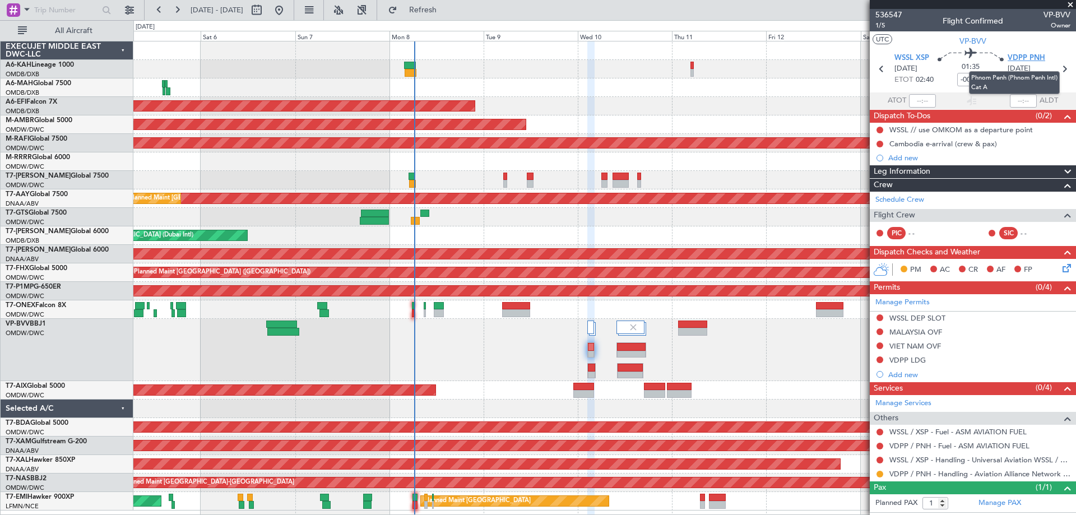
click at [1022, 53] on span "VDPP PNH" at bounding box center [1027, 58] width 38 height 11
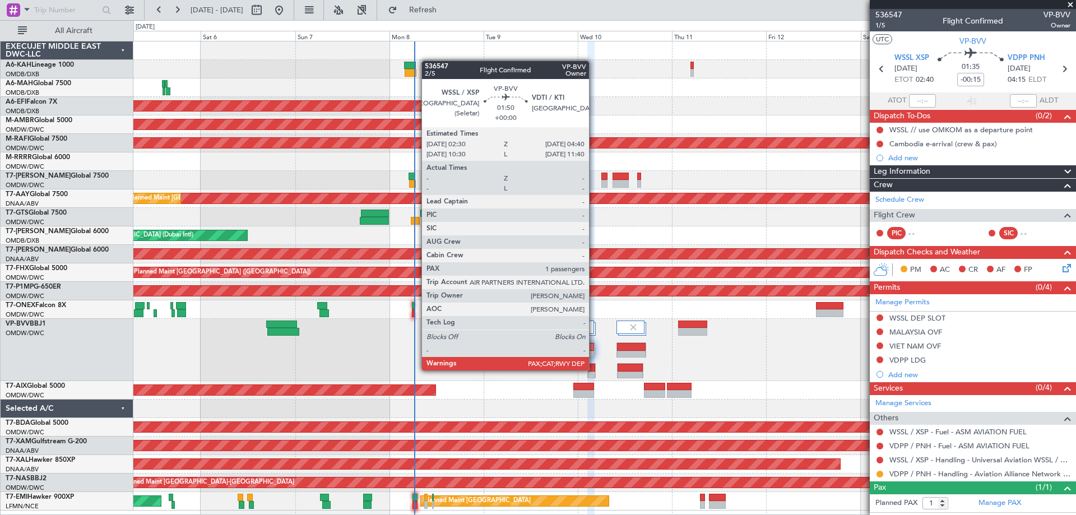
click at [594, 370] on div at bounding box center [592, 368] width 8 height 8
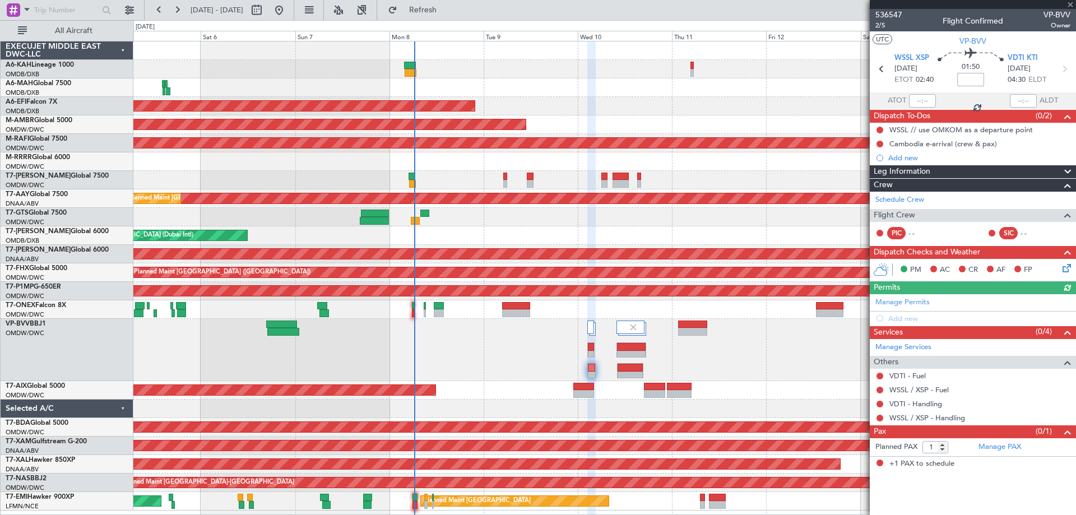
click at [962, 80] on input at bounding box center [970, 79] width 27 height 13
click at [921, 402] on link "VDTI - Handling" at bounding box center [915, 404] width 53 height 10
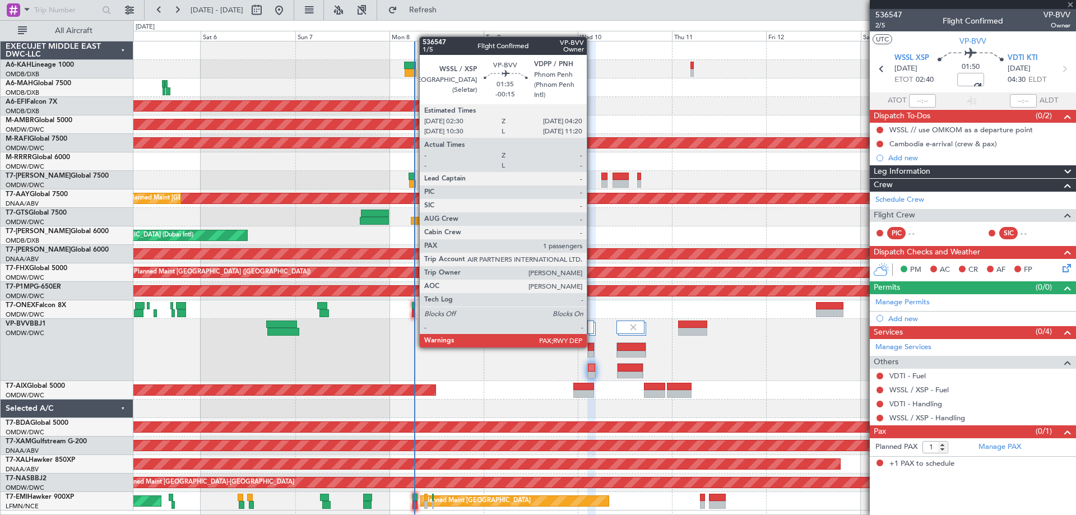
click at [592, 346] on div at bounding box center [591, 347] width 6 height 8
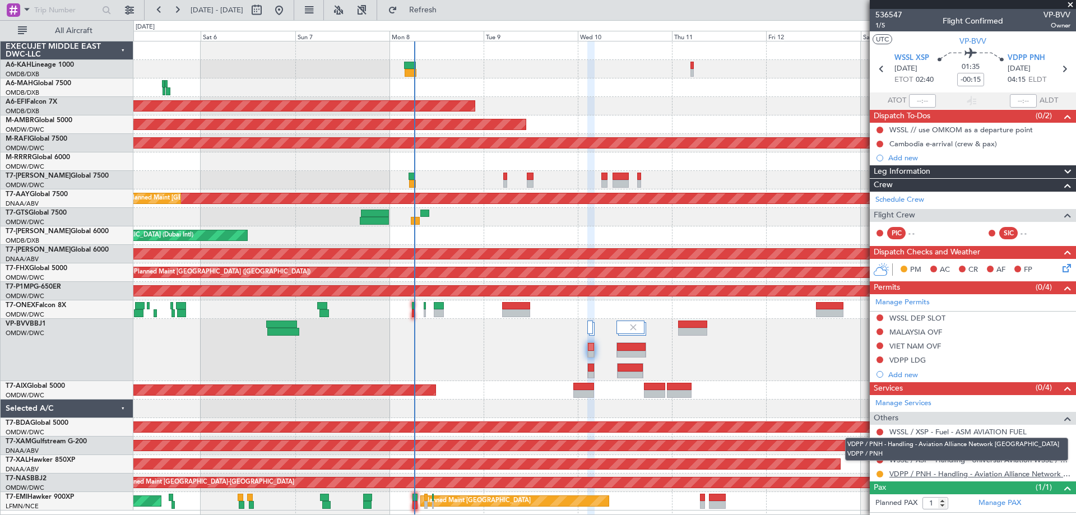
click at [977, 471] on link "VDPP / PNH - Handling - Aviation Alliance Network [GEOGRAPHIC_DATA] VDPP / PNH" at bounding box center [979, 474] width 181 height 10
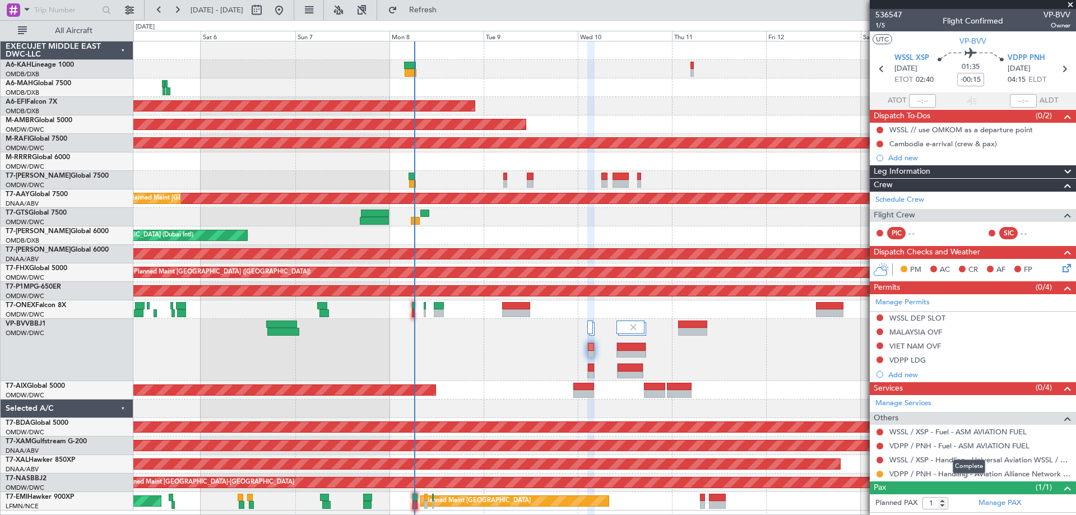
click at [980, 474] on mat-tooltip-component "Complete" at bounding box center [969, 467] width 48 height 30
click at [528, 238] on div "AOG Maint [GEOGRAPHIC_DATA] (Dubai Intl)" at bounding box center [604, 235] width 942 height 18
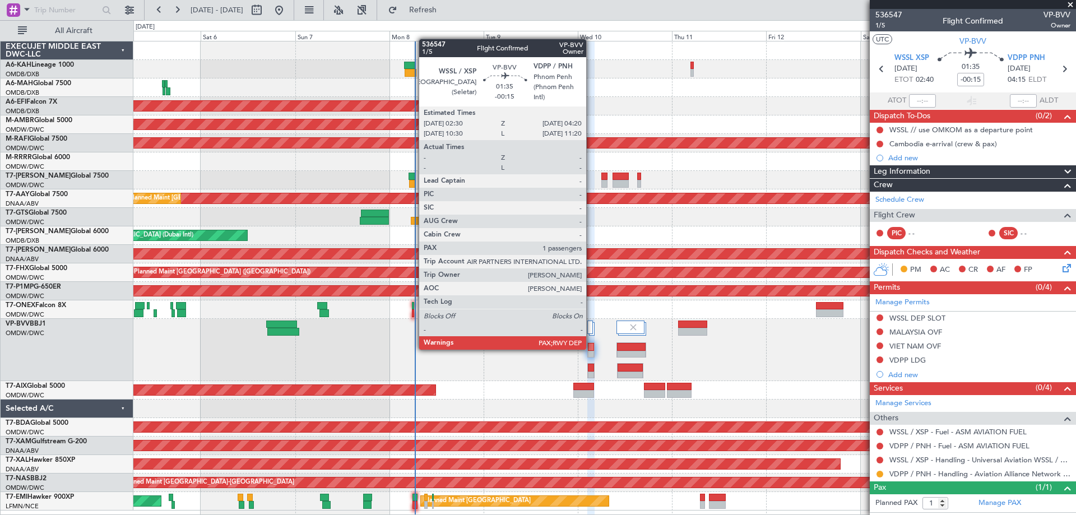
click at [591, 349] on div at bounding box center [591, 347] width 6 height 8
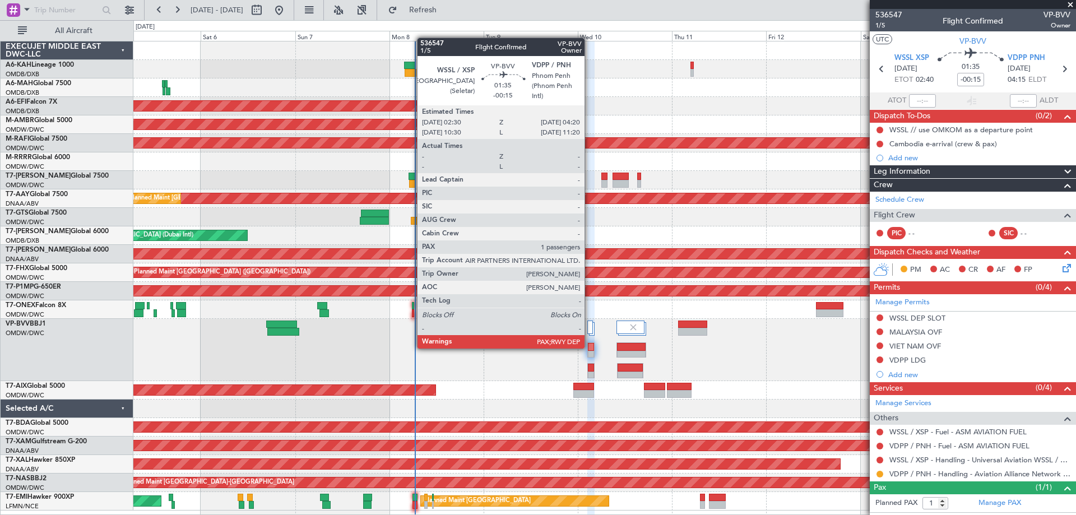
click at [590, 347] on div at bounding box center [591, 347] width 6 height 8
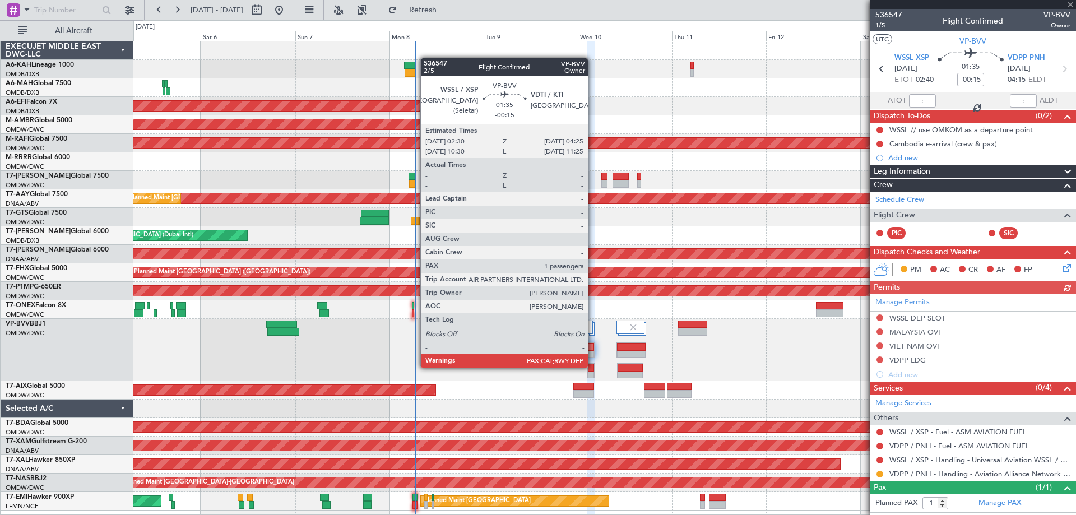
click at [593, 368] on div at bounding box center [591, 368] width 7 height 8
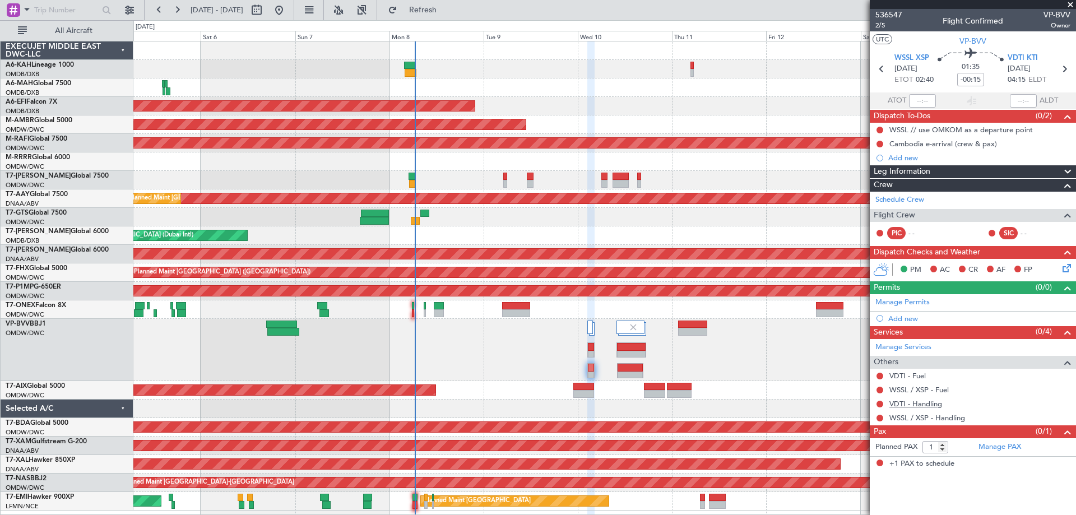
click at [934, 405] on link "VDTI - Handling" at bounding box center [915, 404] width 53 height 10
click at [914, 386] on link "WSSL / XSP - Fuel" at bounding box center [918, 390] width 59 height 10
click at [917, 378] on link "VDTI - Fuel" at bounding box center [907, 376] width 36 height 10
click at [444, 7] on span "Refresh" at bounding box center [423, 10] width 47 height 8
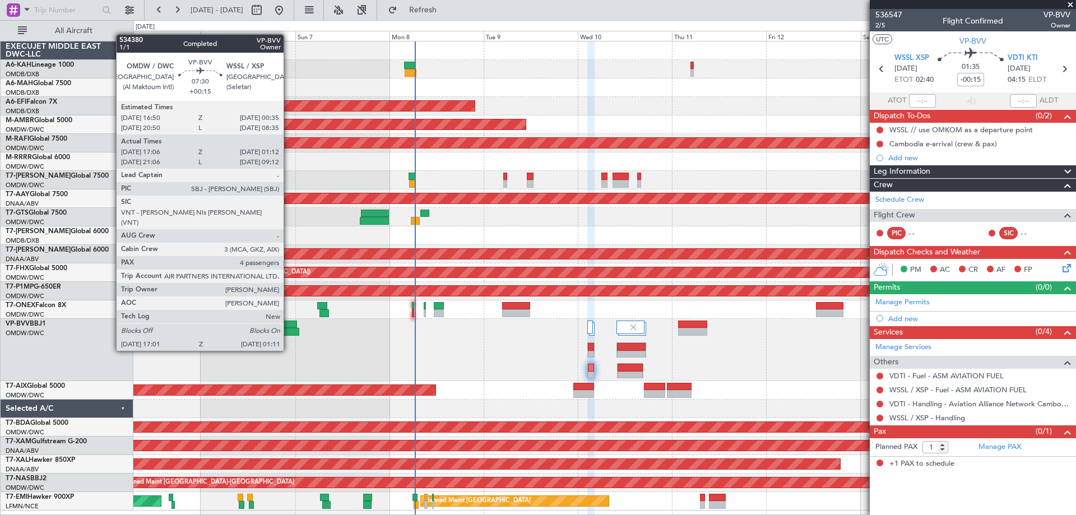
click at [289, 330] on div at bounding box center [283, 332] width 33 height 8
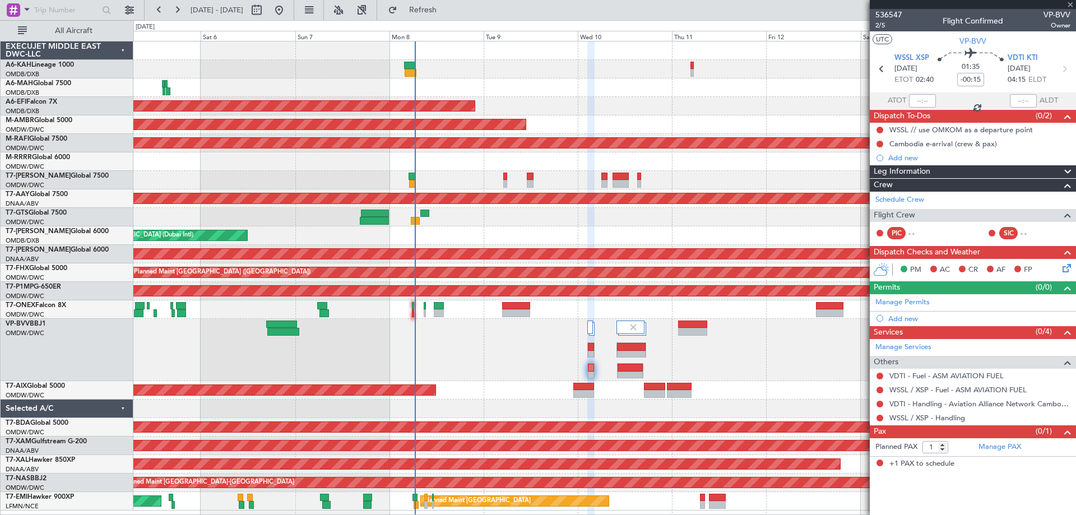
type input "+00:15"
type input "17:16"
type input "01:07"
type input "4"
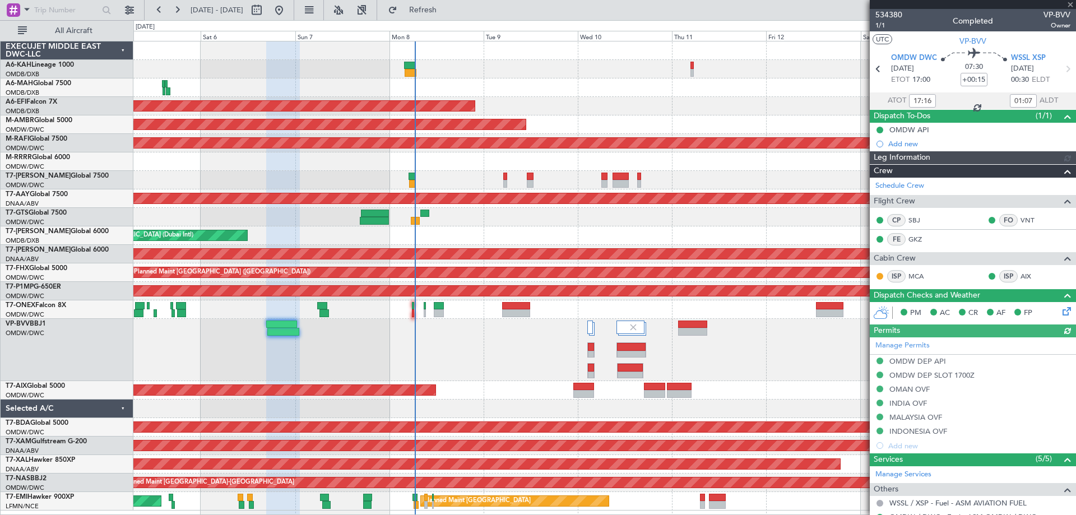
type input "Syed Shakeel (SYS)"
type input "7117"
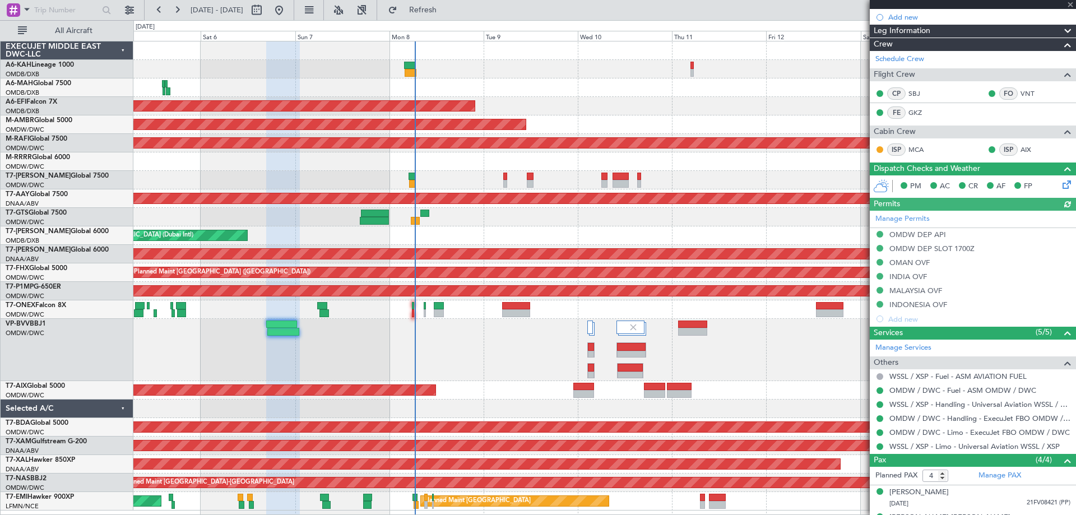
scroll to position [197, 0]
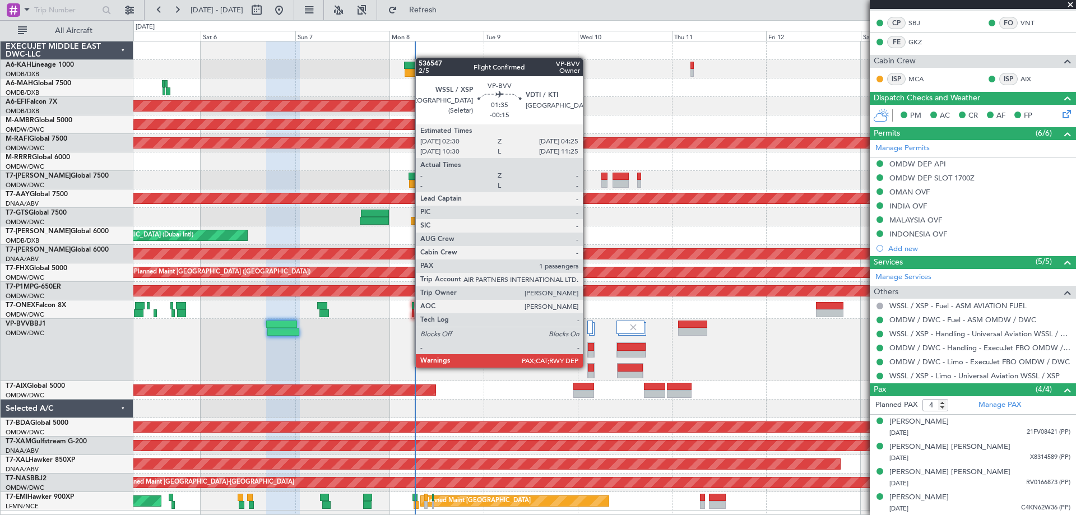
click at [588, 368] on div at bounding box center [591, 368] width 7 height 8
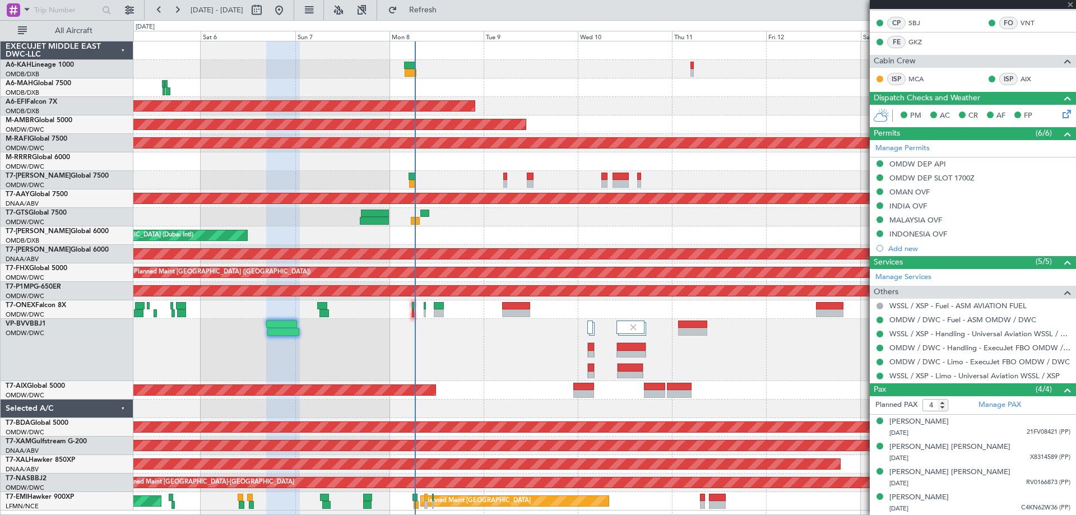
type input "-00:15"
type input "1"
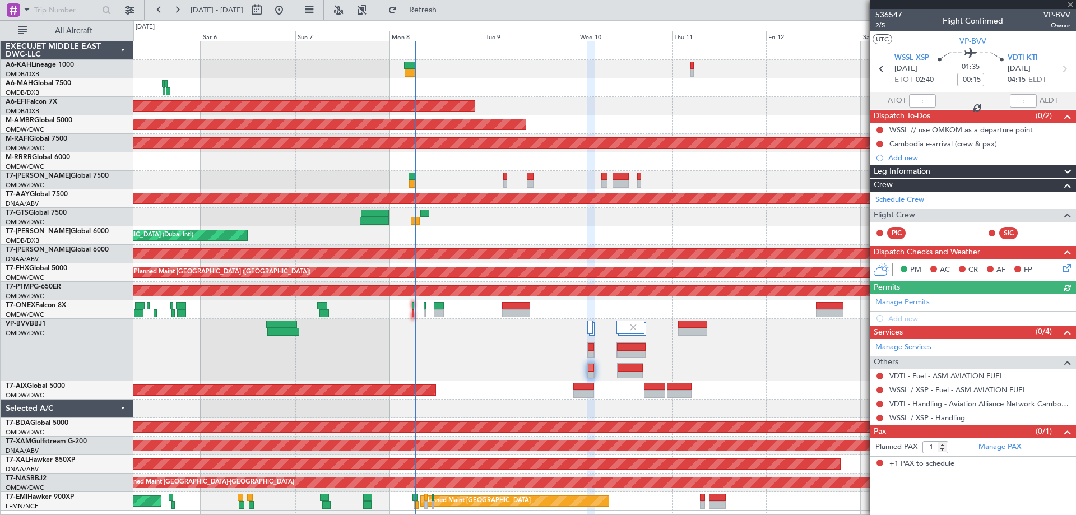
click at [952, 418] on link "WSSL / XSP - Handling" at bounding box center [927, 418] width 76 height 10
click at [1013, 443] on link "Manage PAX" at bounding box center [999, 447] width 43 height 11
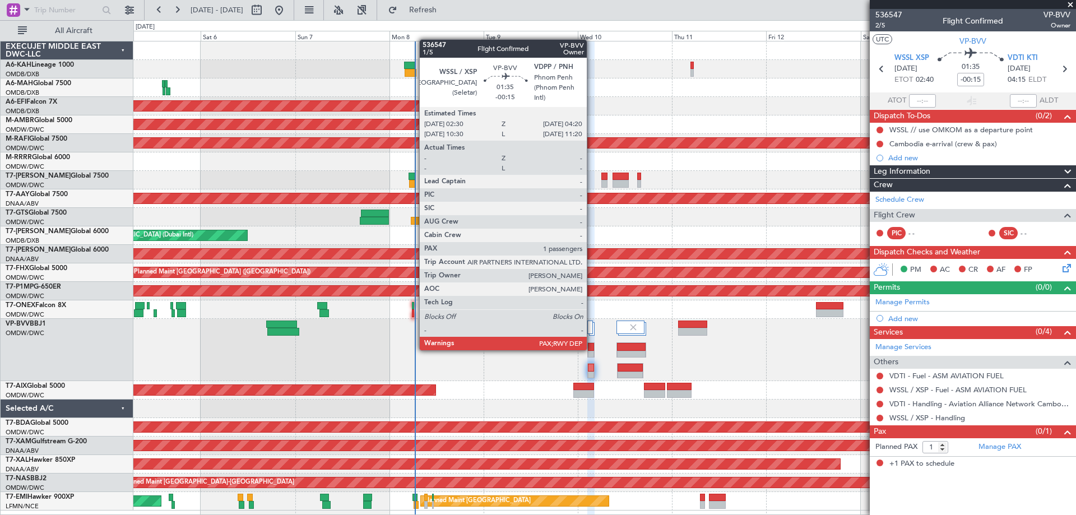
click at [592, 349] on div at bounding box center [591, 347] width 6 height 8
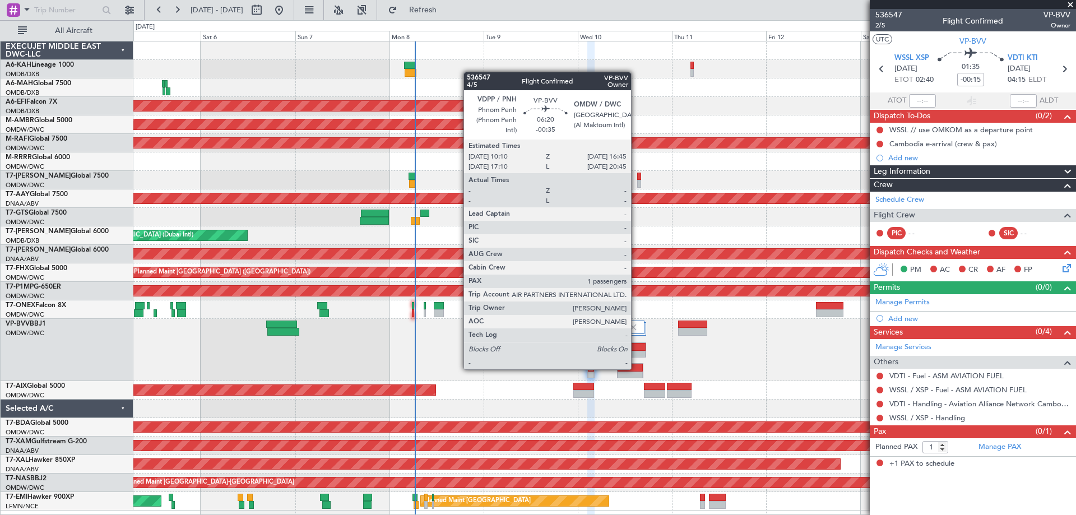
click at [636, 368] on div at bounding box center [630, 368] width 25 height 8
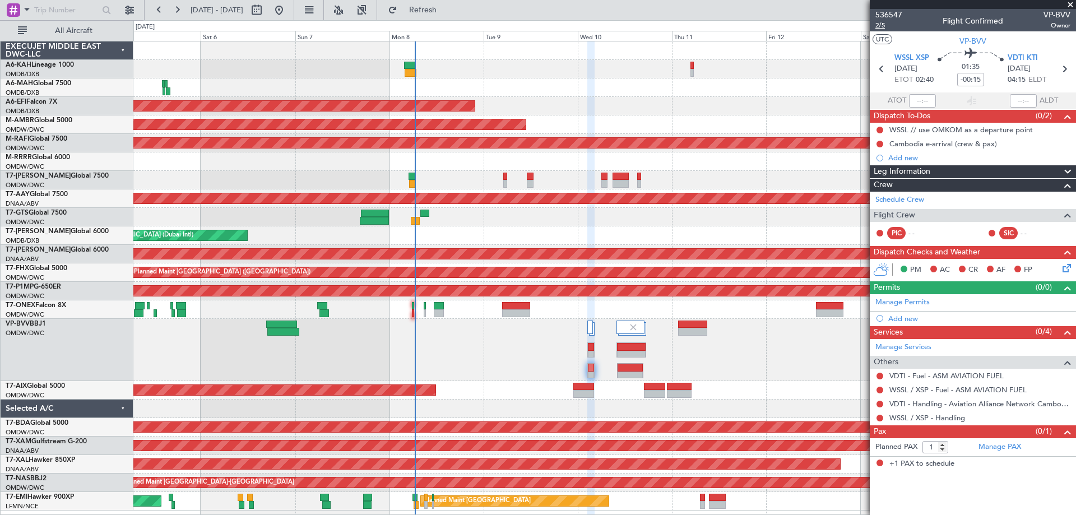
click at [881, 22] on span "2/5" at bounding box center [888, 26] width 27 height 10
click at [447, 10] on span "Refresh" at bounding box center [423, 10] width 47 height 8
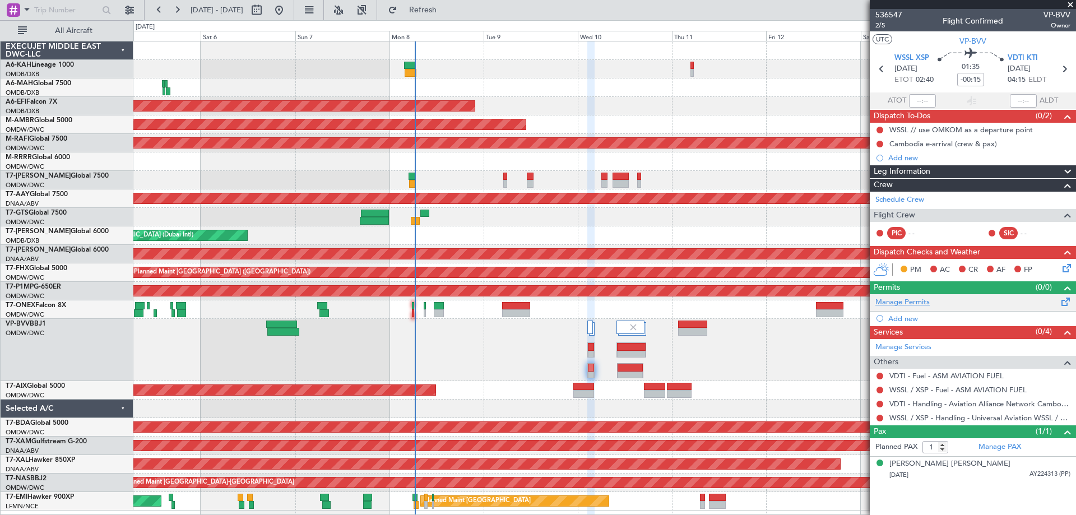
click at [890, 300] on link "Manage Permits" at bounding box center [902, 302] width 54 height 11
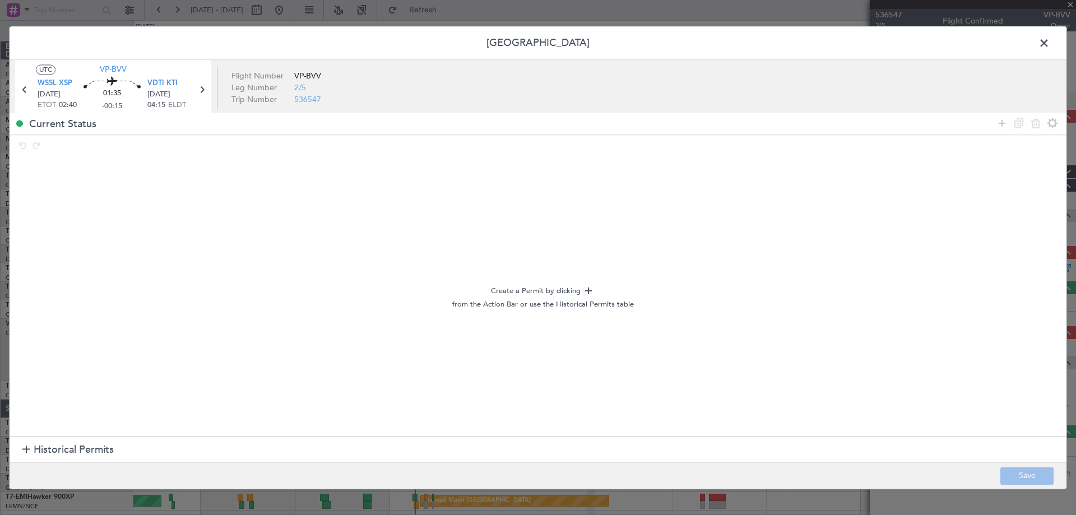
click at [82, 449] on span "Historical Permits" at bounding box center [74, 450] width 80 height 15
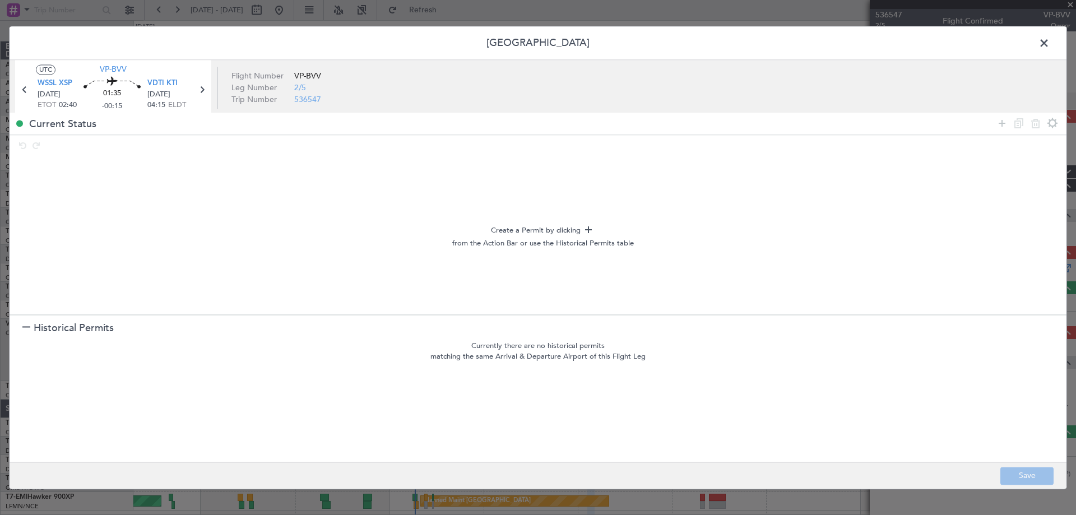
drag, startPoint x: 999, startPoint y: 120, endPoint x: 679, endPoint y: 159, distance: 322.8
click at [997, 122] on icon at bounding box center [1001, 123] width 13 height 13
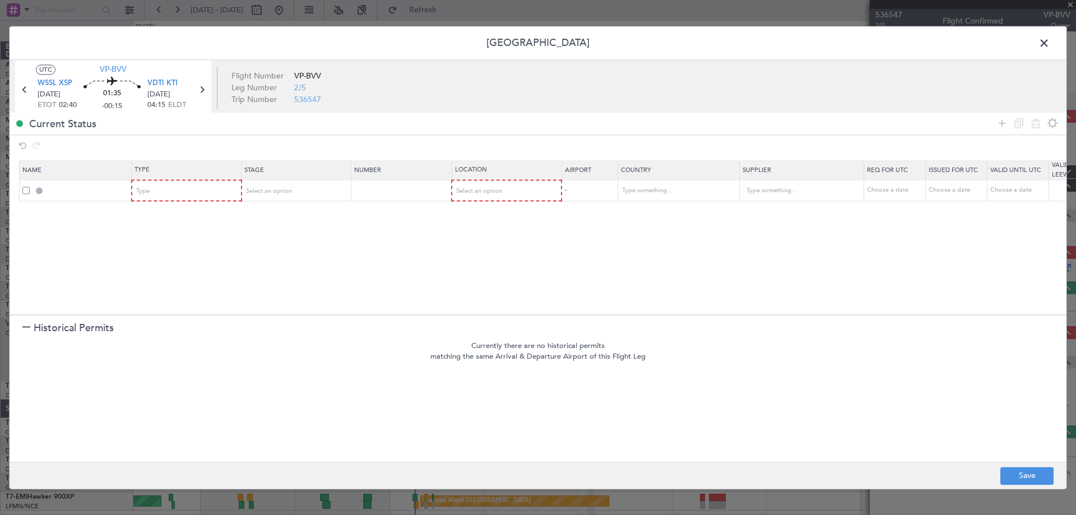
click at [157, 180] on mat-form-field "Type" at bounding box center [186, 190] width 109 height 20
click at [156, 187] on div "Type" at bounding box center [183, 191] width 93 height 17
click at [161, 301] on span "Slot" at bounding box center [187, 298] width 100 height 17
click at [513, 190] on div "Select an option" at bounding box center [502, 191] width 93 height 17
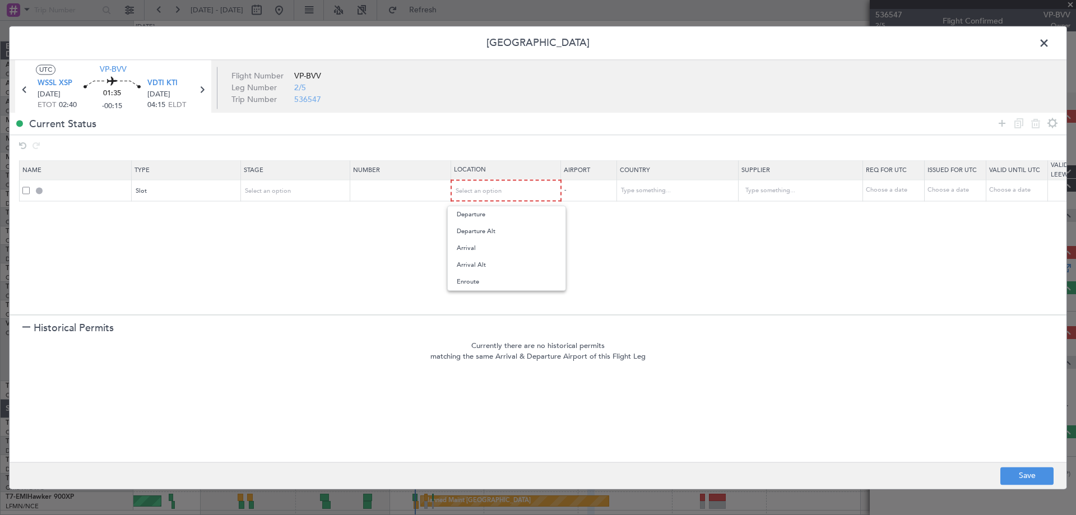
click at [485, 212] on span "Departure" at bounding box center [507, 214] width 100 height 17
drag, startPoint x: 1004, startPoint y: 123, endPoint x: 856, endPoint y: 139, distance: 148.8
click at [1002, 123] on icon at bounding box center [1001, 123] width 13 height 13
click at [193, 216] on div "Type" at bounding box center [183, 211] width 93 height 17
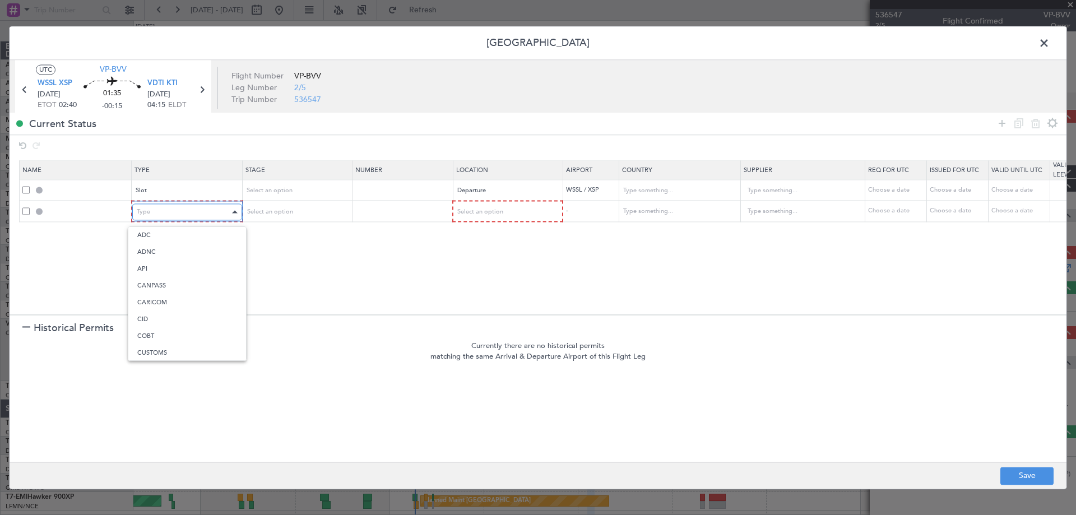
scroll to position [208, 0]
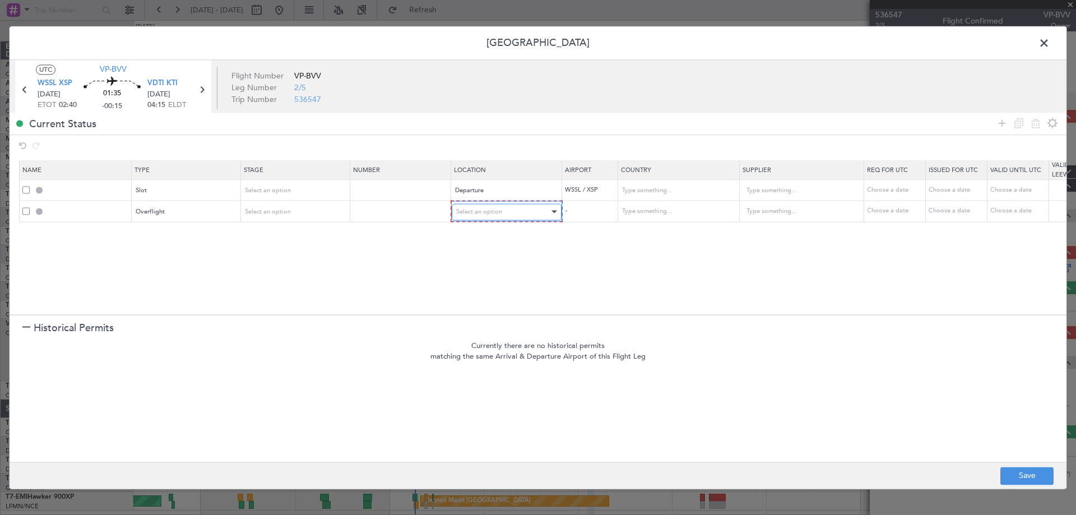
click at [518, 214] on div "Select an option" at bounding box center [502, 211] width 93 height 17
click at [479, 299] on span "Enroute" at bounding box center [507, 302] width 100 height 17
click at [633, 210] on input "text" at bounding box center [671, 211] width 101 height 17
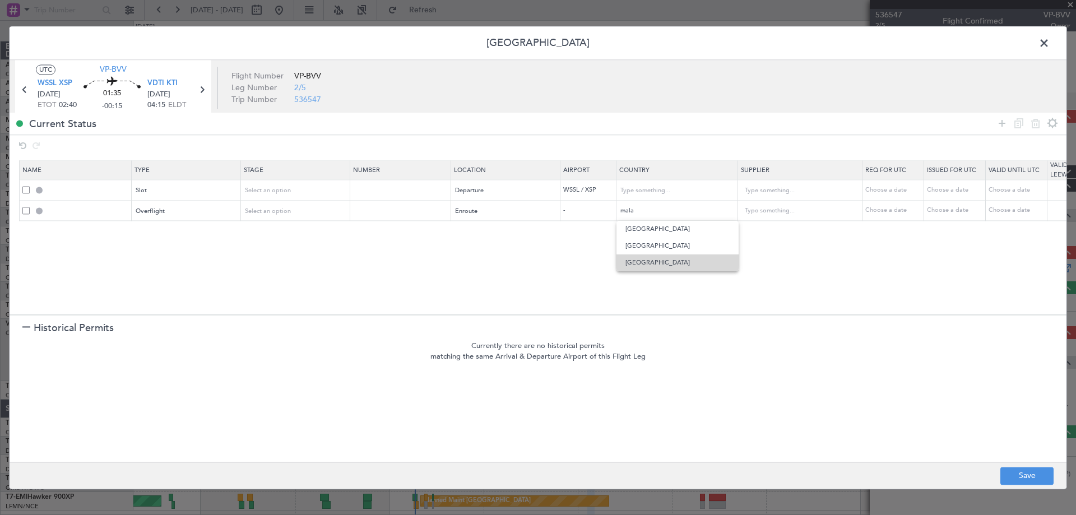
click at [647, 263] on span "Malaysia" at bounding box center [677, 262] width 104 height 17
type input "Malaysia"
drag, startPoint x: 1002, startPoint y: 127, endPoint x: 975, endPoint y: 128, distance: 27.5
click at [1002, 126] on icon at bounding box center [1001, 123] width 13 height 13
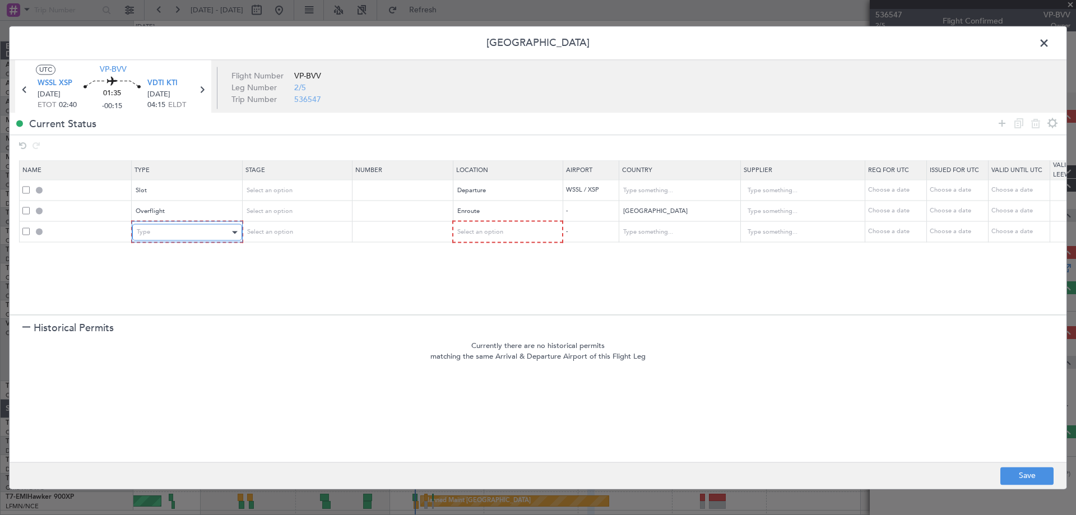
drag, startPoint x: 157, startPoint y: 228, endPoint x: 160, endPoint y: 233, distance: 5.8
click at [160, 233] on div "Type" at bounding box center [183, 232] width 93 height 17
click at [185, 349] on span "Overflight" at bounding box center [187, 350] width 100 height 17
click at [516, 231] on div "Select an option" at bounding box center [502, 232] width 93 height 17
drag, startPoint x: 492, startPoint y: 320, endPoint x: 596, endPoint y: 261, distance: 119.2
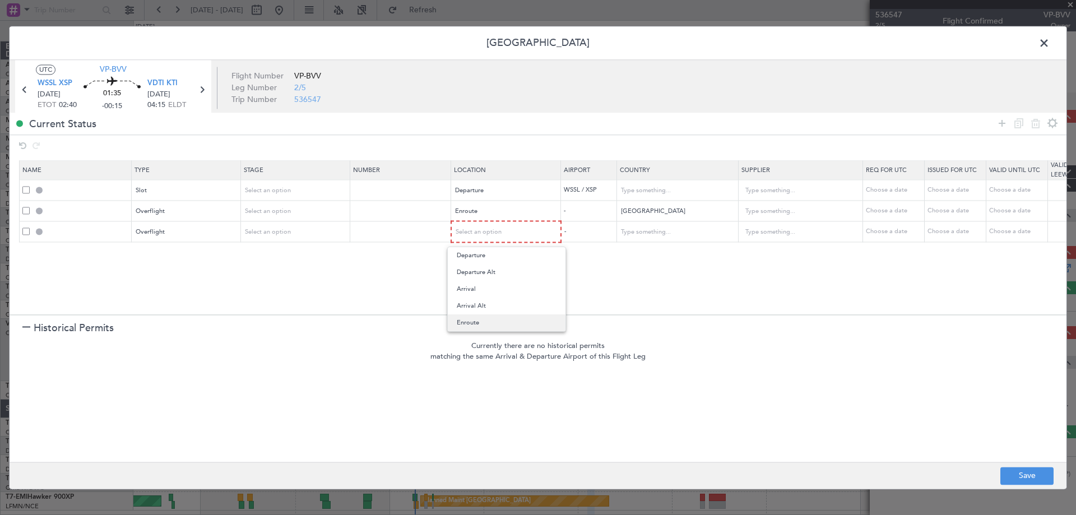
click at [493, 318] on span "Enroute" at bounding box center [507, 322] width 100 height 17
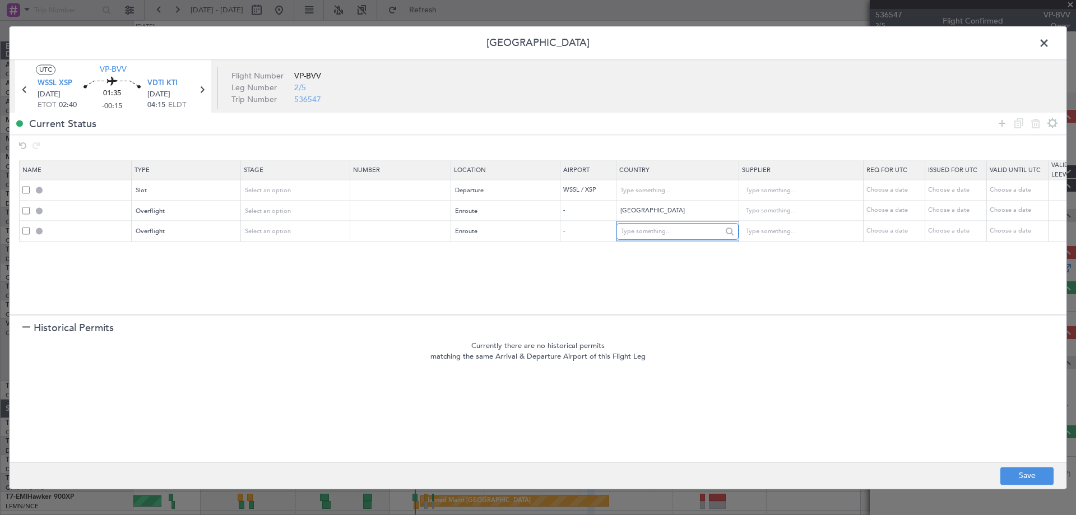
click at [630, 231] on input "text" at bounding box center [671, 231] width 101 height 17
click at [657, 250] on span "Viet Nam" at bounding box center [677, 250] width 104 height 17
type input "Viet Nam"
click at [996, 126] on icon at bounding box center [1001, 123] width 13 height 13
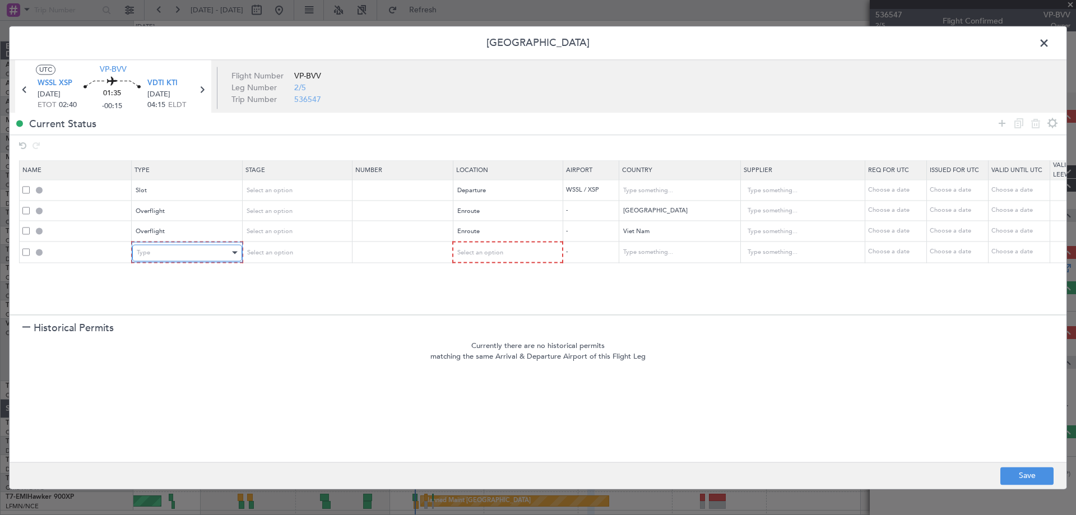
click at [145, 259] on div "Type" at bounding box center [183, 252] width 93 height 17
click at [163, 379] on span "Landing" at bounding box center [187, 374] width 100 height 17
click at [283, 256] on span "Select an option" at bounding box center [268, 252] width 46 height 8
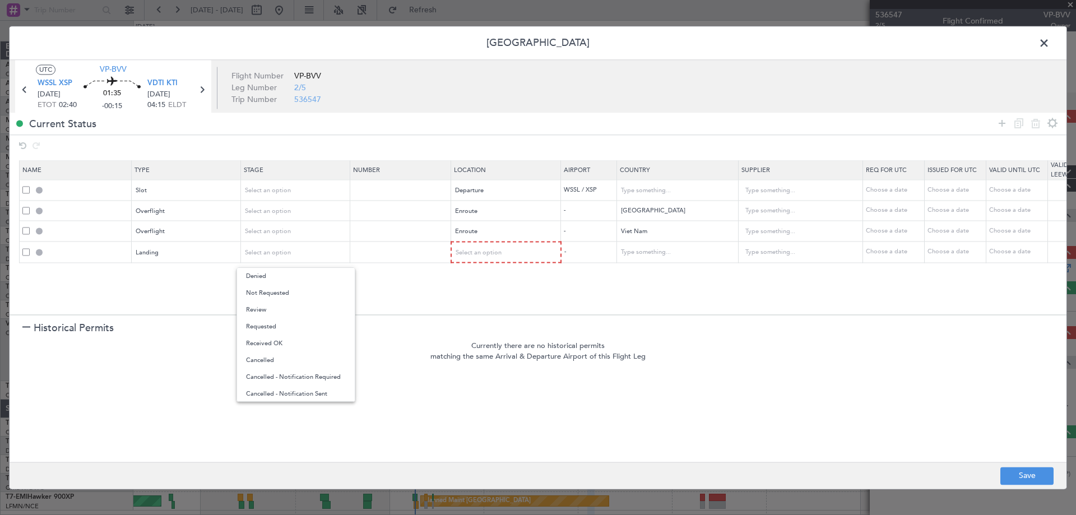
click at [270, 322] on span "Requested" at bounding box center [296, 326] width 100 height 17
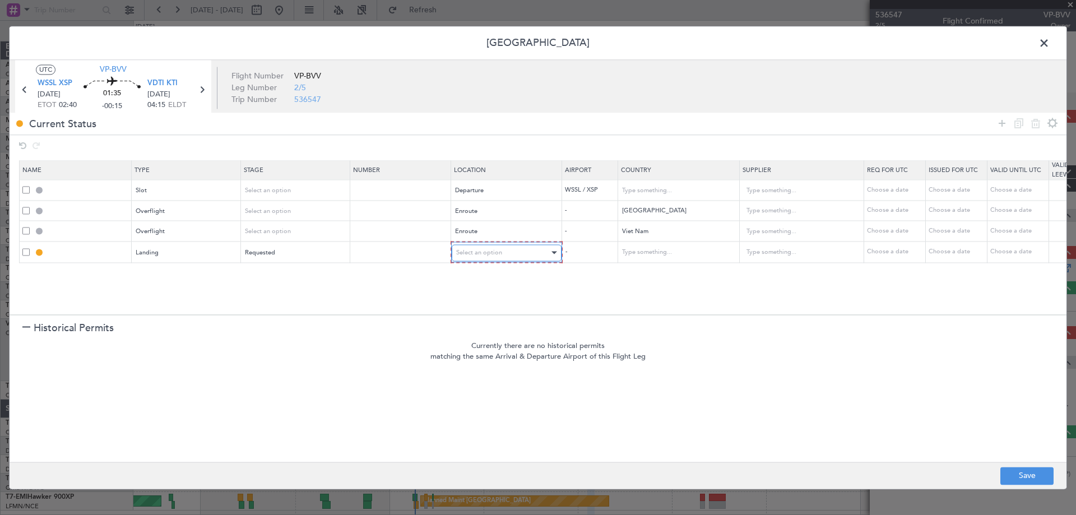
click at [483, 246] on div "Select an option" at bounding box center [502, 252] width 93 height 17
click at [474, 305] on span "Arrival" at bounding box center [507, 309] width 100 height 17
click at [1028, 484] on button "Save" at bounding box center [1026, 476] width 53 height 18
type input "WSSL DEP SLOT"
type input "Singapore"
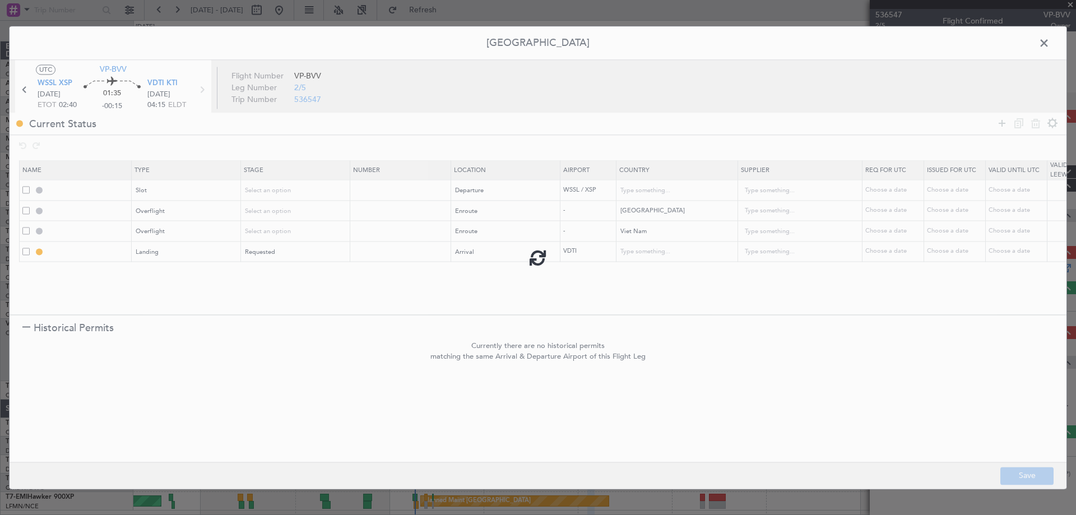
type input "NNN"
type input "MALAYSIA OVF"
type input "NNN"
type input "VIET NAM OVF"
type input "NNN"
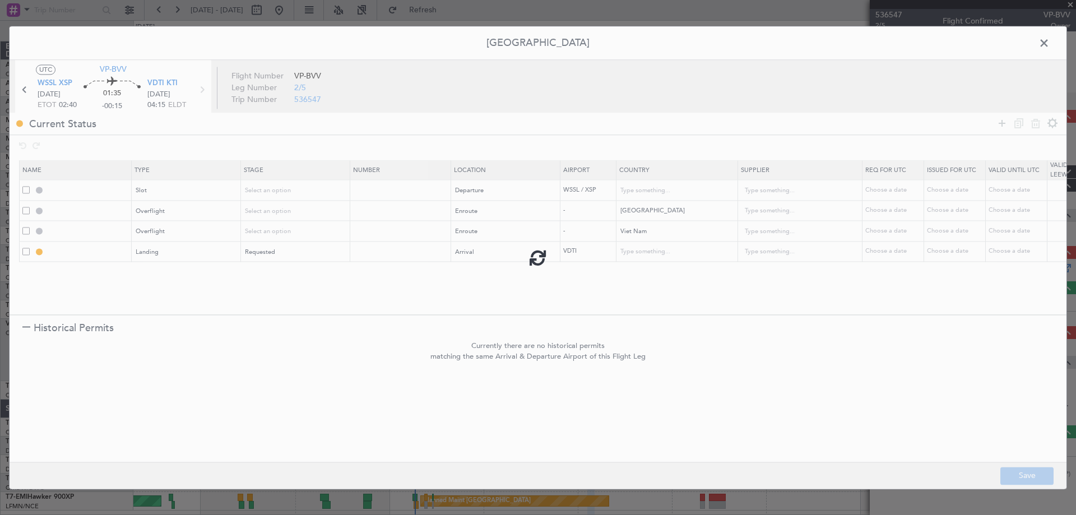
type input "VDTI LDG"
type input "Cambodia"
type input "NNN"
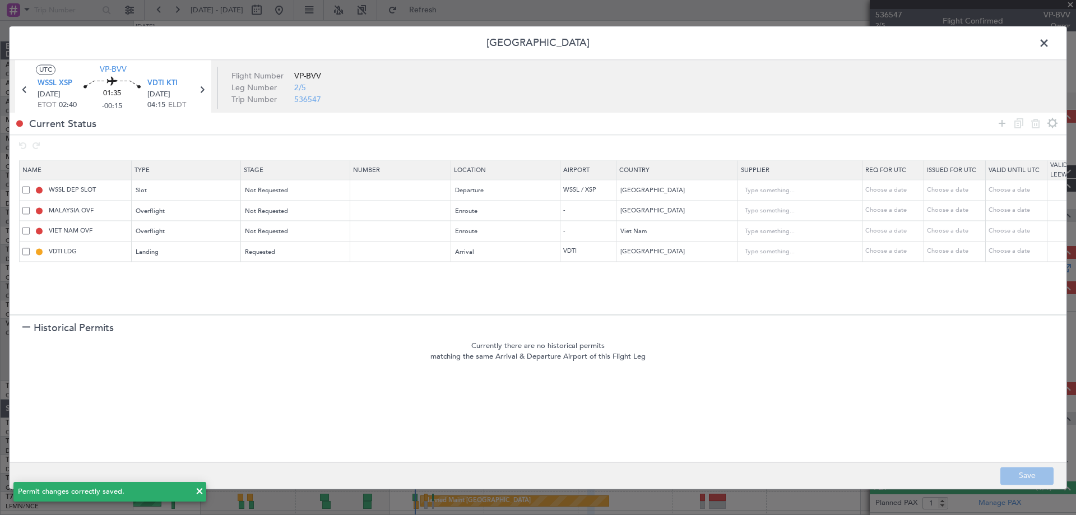
click at [1050, 40] on span at bounding box center [1050, 46] width 0 height 22
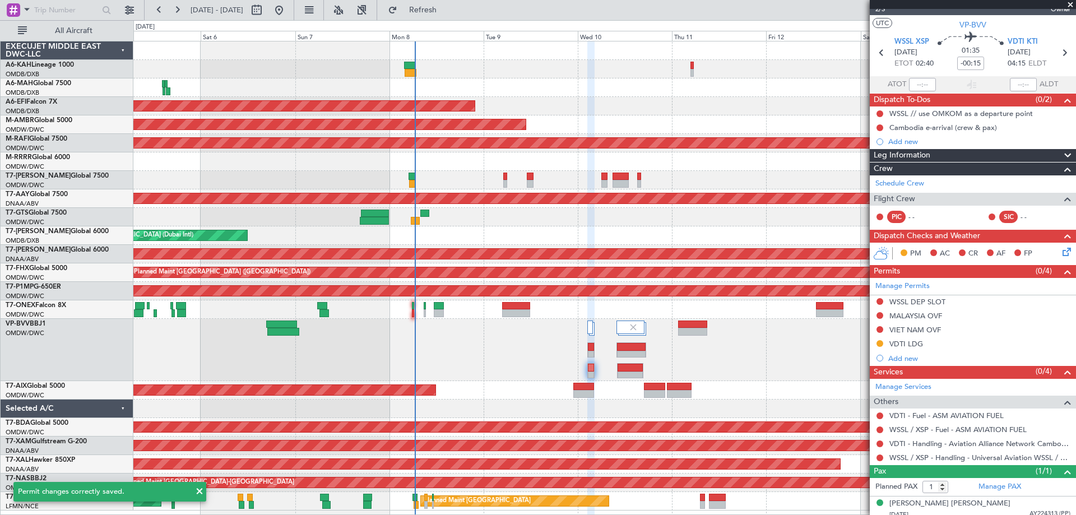
scroll to position [22, 0]
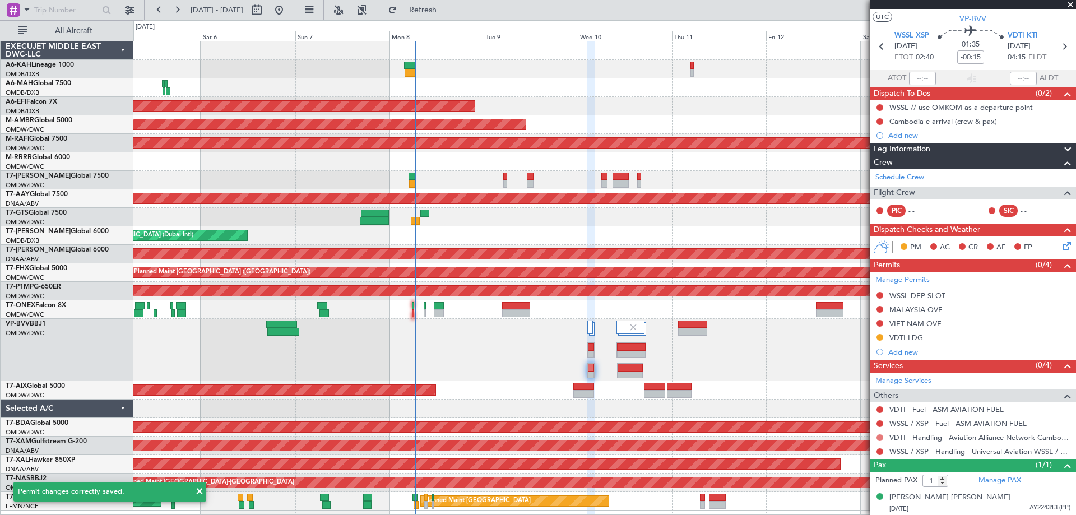
click at [877, 434] on button at bounding box center [879, 437] width 7 height 7
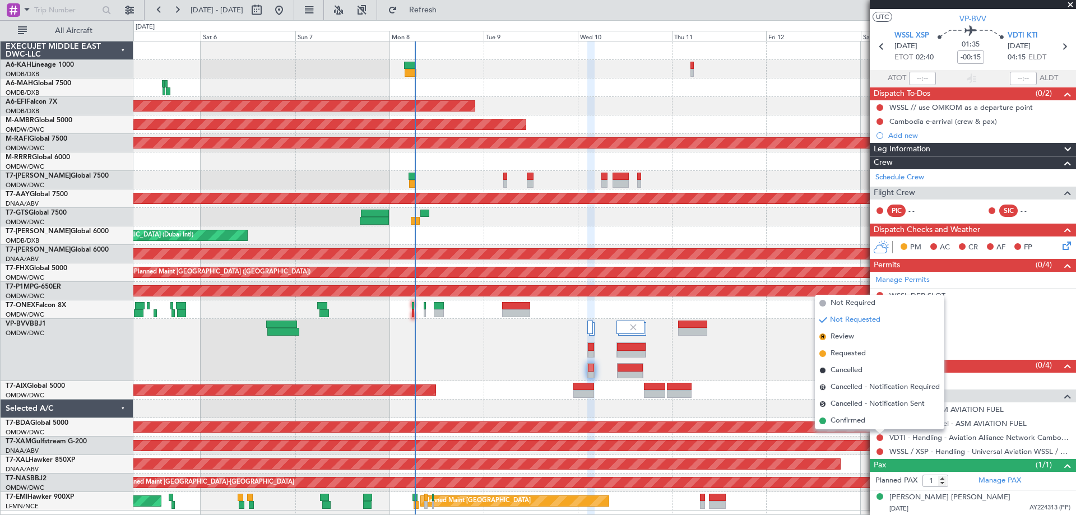
click at [854, 354] on span "Requested" at bounding box center [847, 353] width 35 height 11
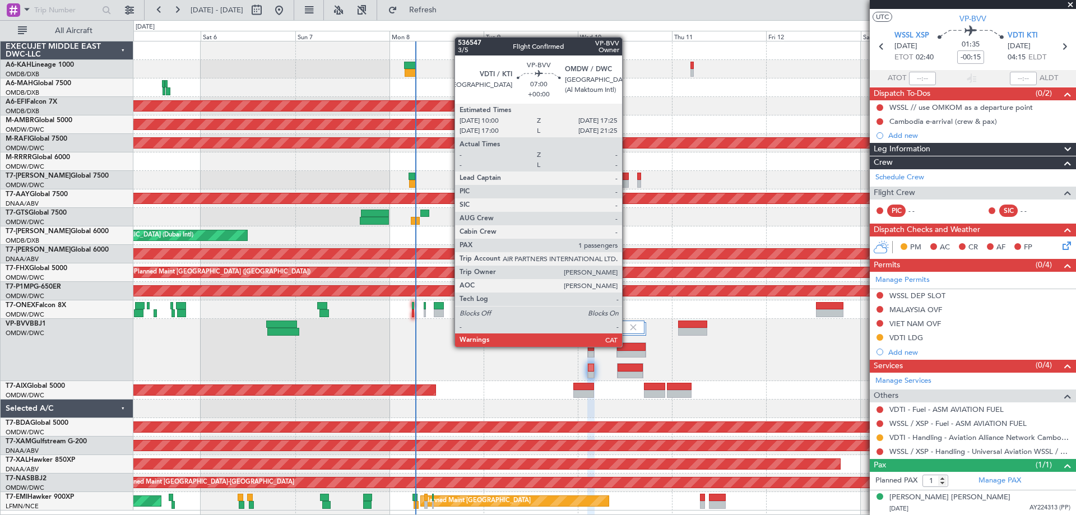
click at [627, 347] on div at bounding box center [631, 347] width 28 height 8
click at [628, 347] on div at bounding box center [631, 347] width 28 height 8
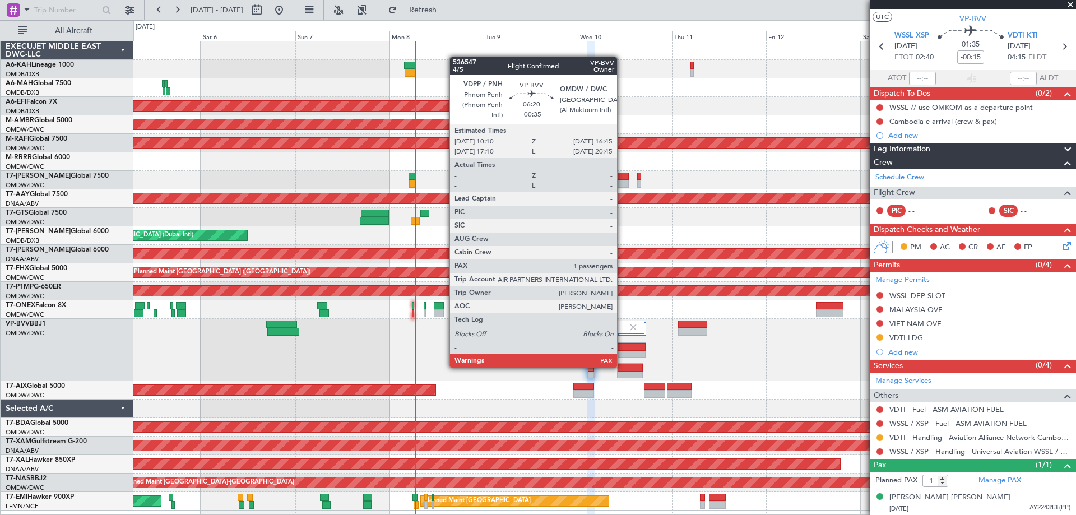
click at [622, 366] on div at bounding box center [630, 368] width 25 height 8
click at [623, 366] on div at bounding box center [630, 368] width 25 height 8
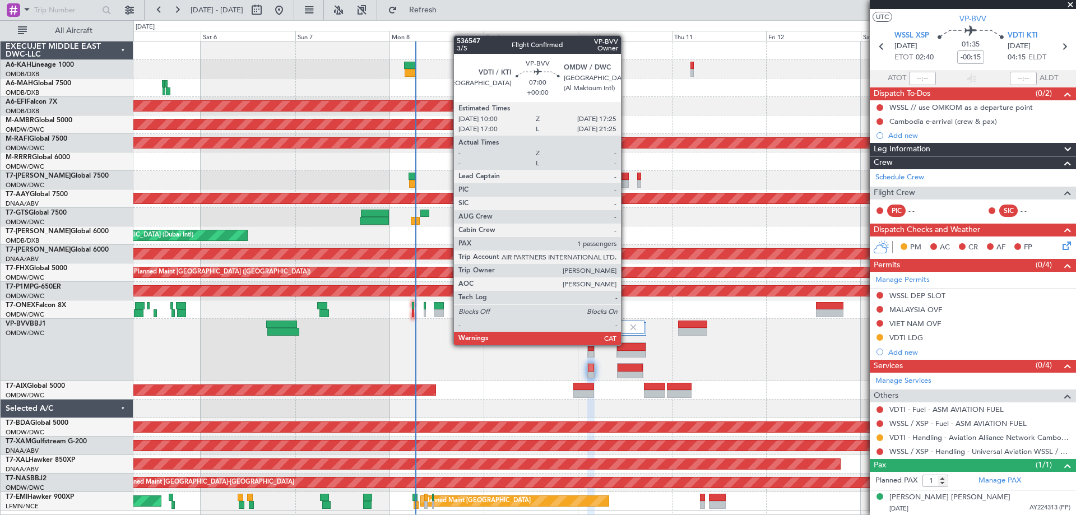
click at [626, 345] on div at bounding box center [631, 347] width 28 height 8
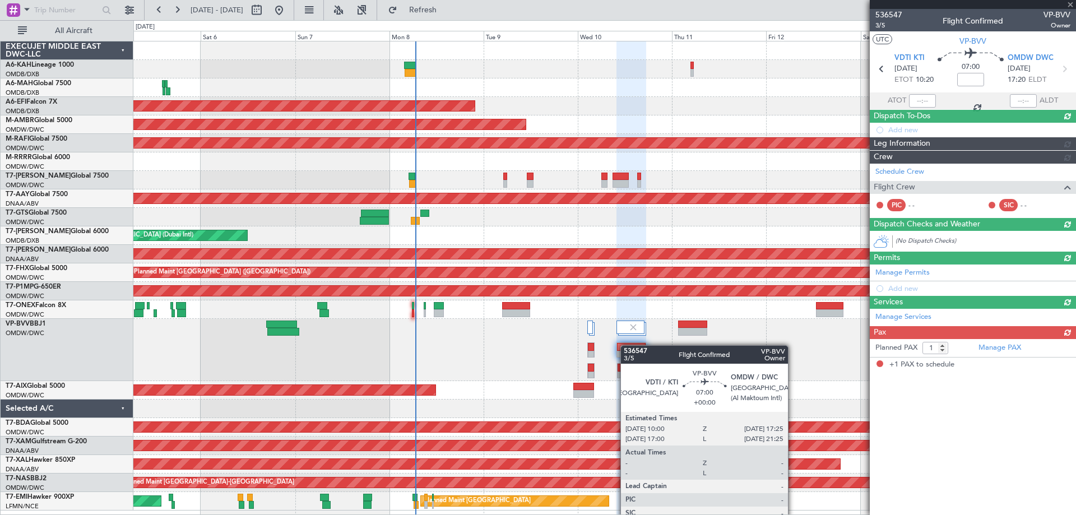
scroll to position [0, 0]
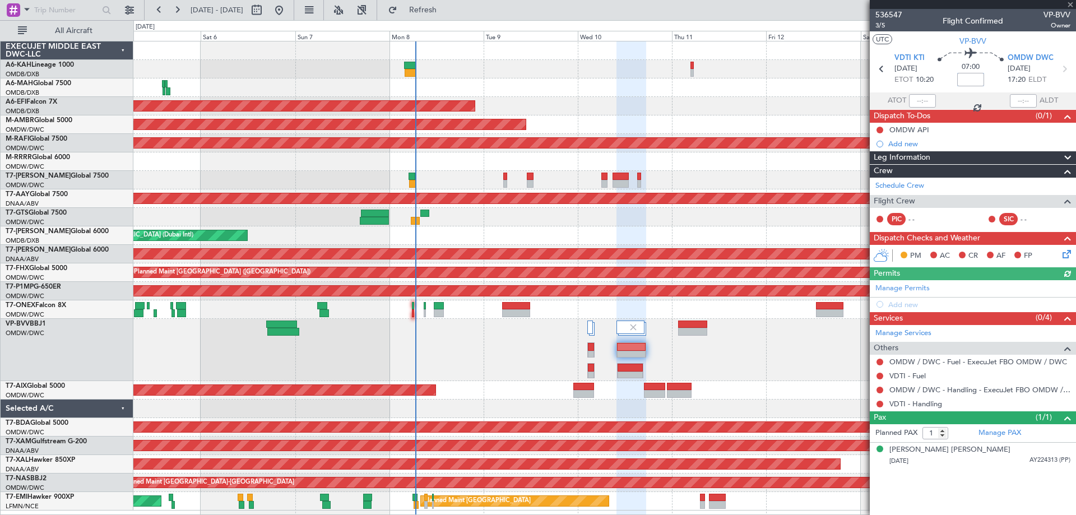
click at [968, 80] on input at bounding box center [970, 79] width 27 height 13
type input "-00:15"
click at [913, 403] on link "VDTI - Handling" at bounding box center [915, 404] width 53 height 10
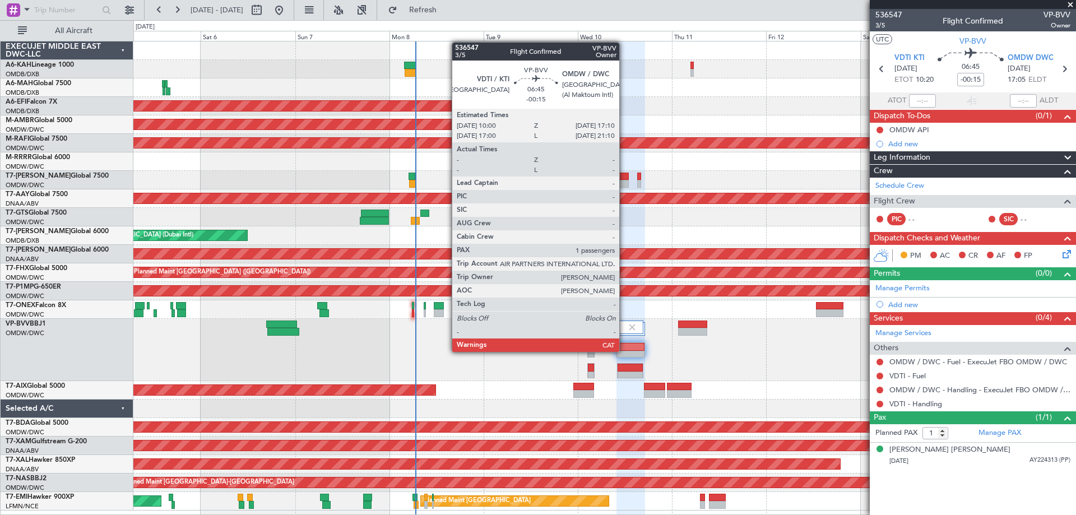
click at [624, 352] on div at bounding box center [630, 355] width 27 height 8
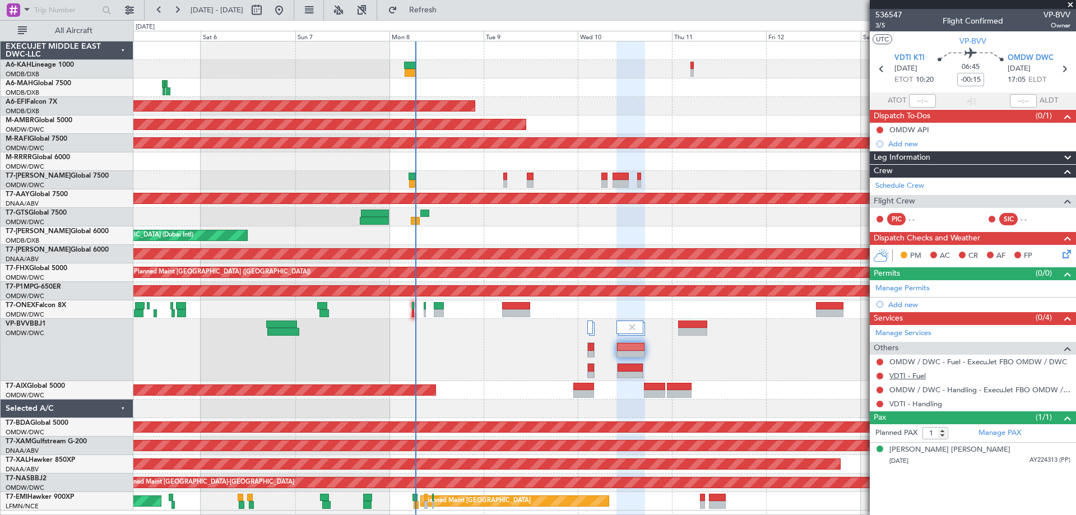
click at [915, 378] on link "VDTI - Fuel" at bounding box center [907, 376] width 36 height 10
click at [437, 13] on span "Refresh" at bounding box center [423, 10] width 47 height 8
click at [890, 290] on link "Manage Permits" at bounding box center [902, 288] width 54 height 11
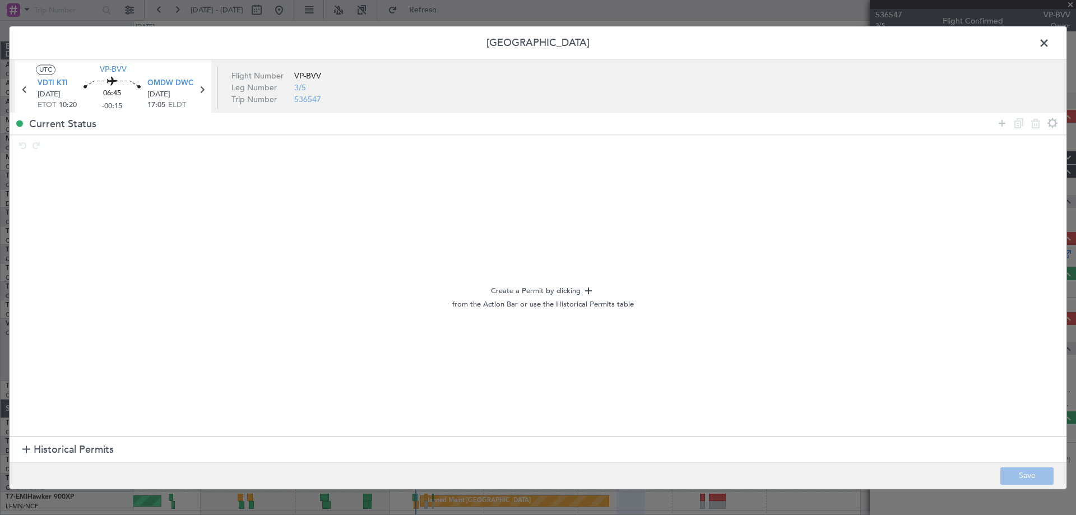
click at [65, 433] on div "Create a Permit by clicking from the Action Bar or use the Historical Permits t…" at bounding box center [542, 297] width 1047 height 273
click at [66, 445] on span "Historical Permits" at bounding box center [74, 450] width 80 height 15
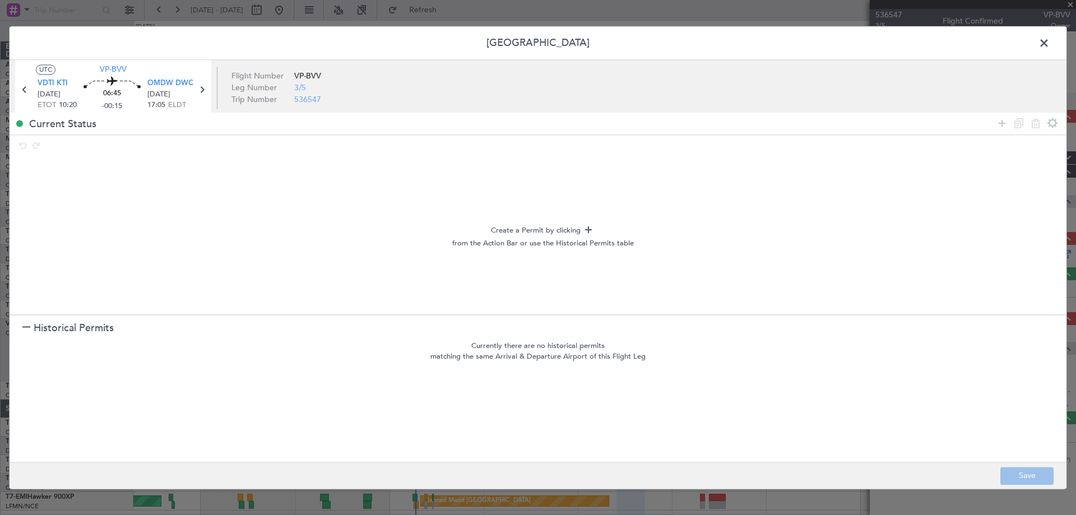
drag, startPoint x: 1003, startPoint y: 126, endPoint x: 989, endPoint y: 132, distance: 15.6
click at [1001, 124] on icon at bounding box center [1001, 123] width 13 height 13
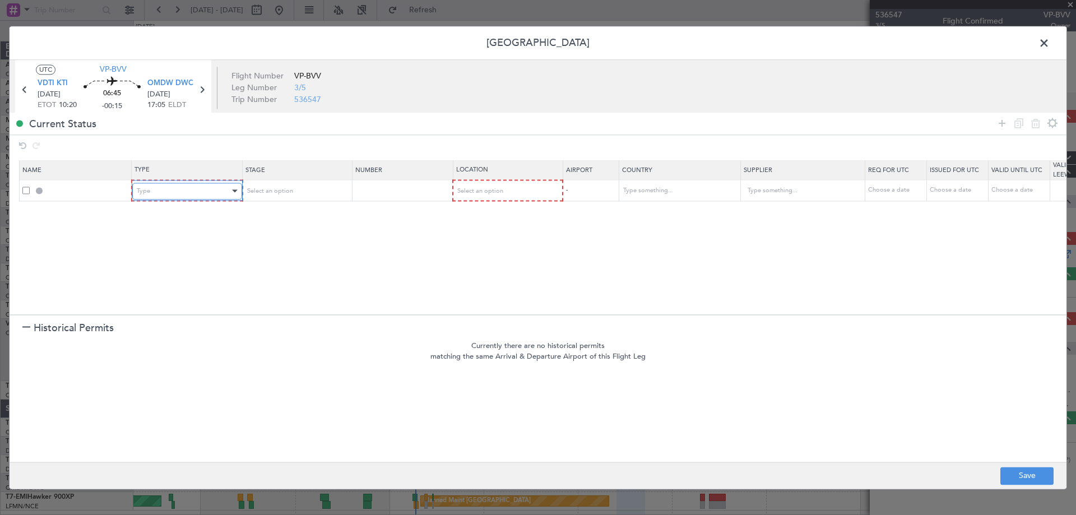
click at [195, 197] on div "Type" at bounding box center [183, 191] width 93 height 17
click at [166, 324] on span "Departure" at bounding box center [187, 326] width 100 height 17
click at [307, 194] on div "Select an option" at bounding box center [291, 191] width 93 height 17
drag, startPoint x: 284, startPoint y: 265, endPoint x: 484, endPoint y: 192, distance: 213.1
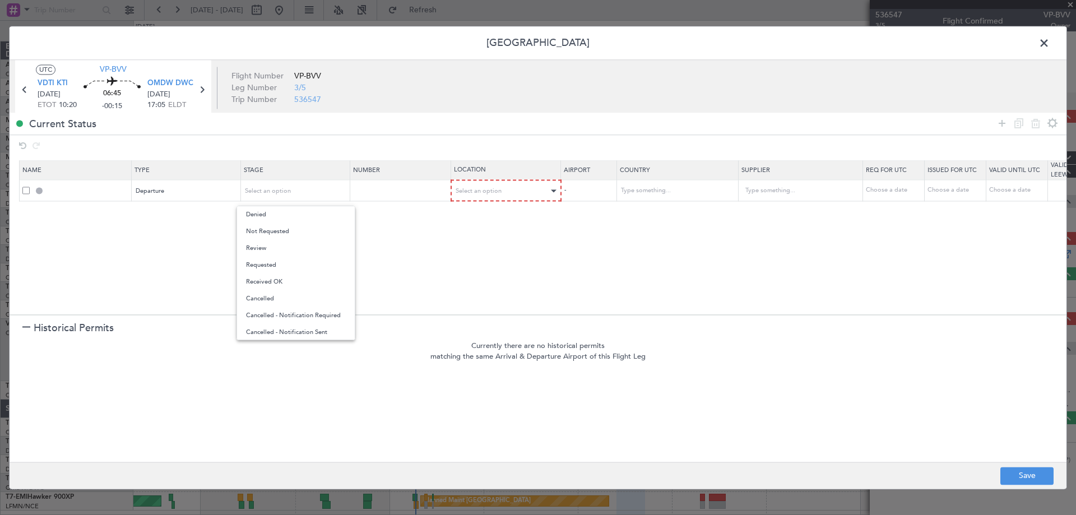
click at [284, 264] on span "Requested" at bounding box center [296, 265] width 100 height 17
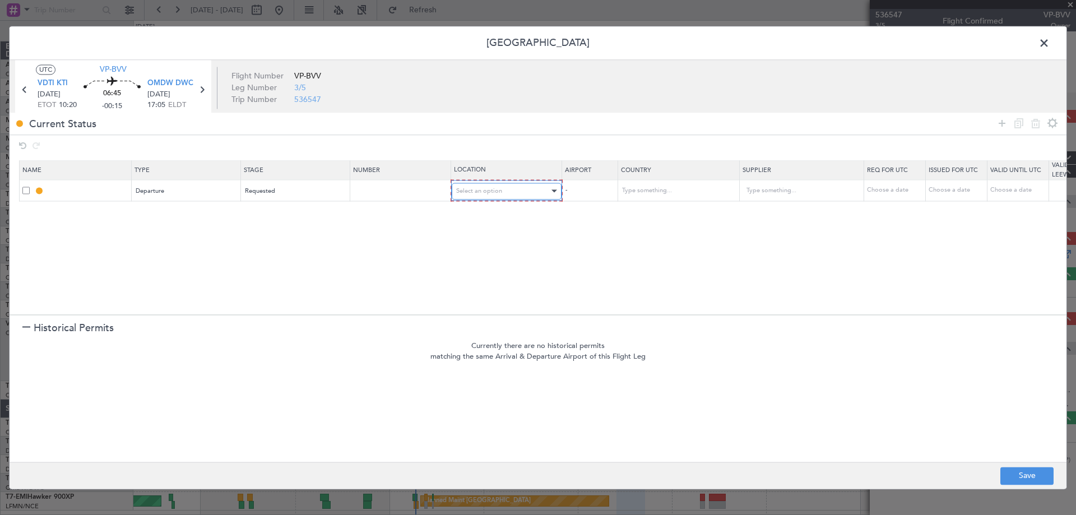
click at [502, 187] on div "Select an option" at bounding box center [502, 191] width 93 height 17
click at [484, 211] on span "Departure" at bounding box center [507, 214] width 100 height 17
click at [337, 230] on section "Name Type Stage Number Location Airport Country Supplier Req For Utc Issued For…" at bounding box center [538, 236] width 1057 height 156
click at [183, 187] on div "Departure" at bounding box center [182, 191] width 93 height 17
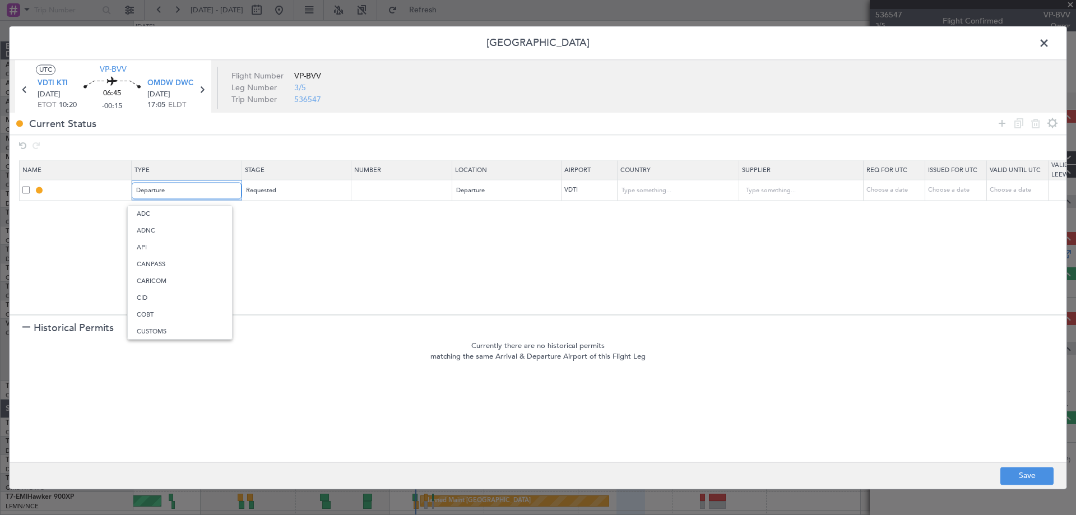
scroll to position [86, 0]
click at [162, 263] on span "Departure" at bounding box center [187, 262] width 100 height 17
click at [999, 120] on icon at bounding box center [1001, 123] width 13 height 13
click at [197, 215] on div "Type" at bounding box center [183, 211] width 93 height 17
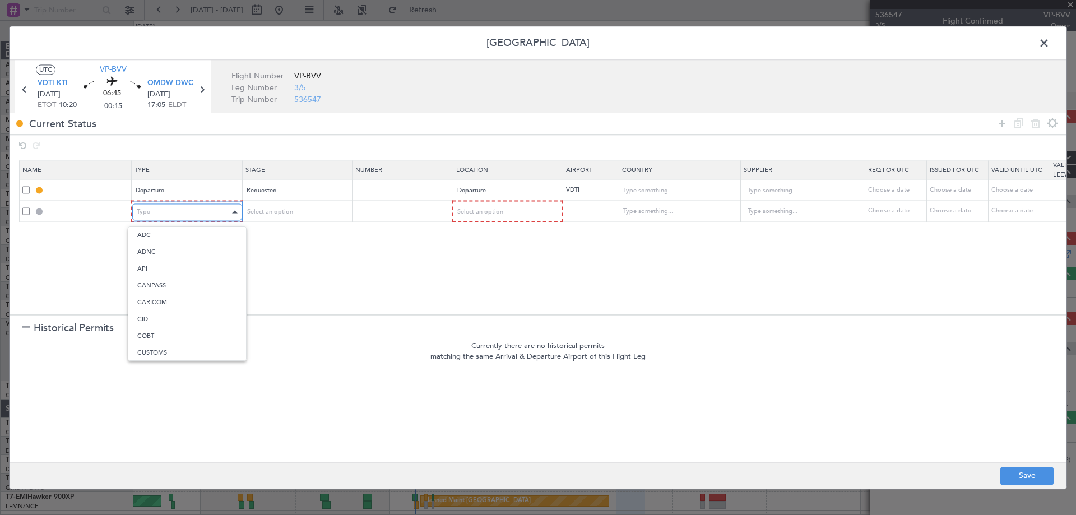
scroll to position [208, 0]
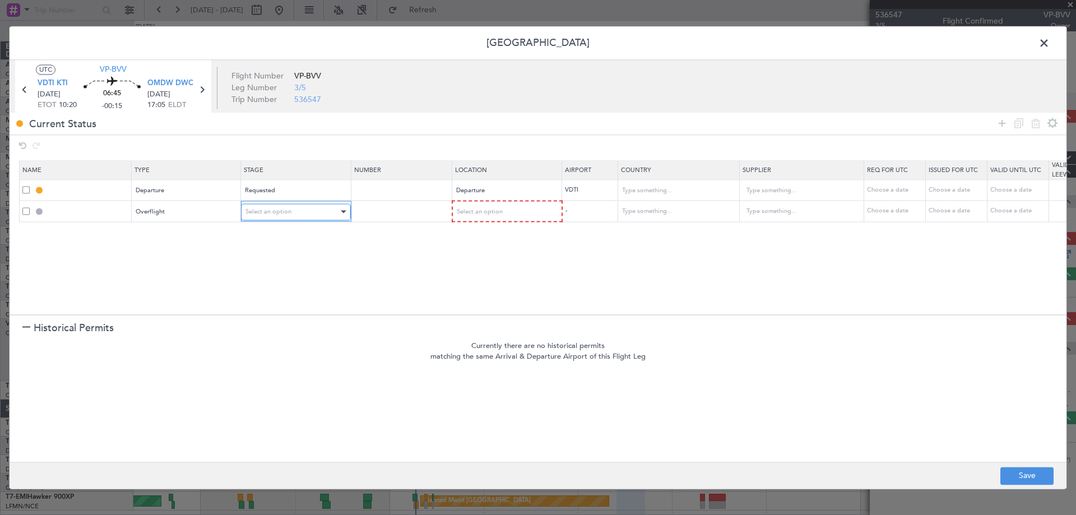
click at [289, 210] on span "Select an option" at bounding box center [268, 211] width 46 height 8
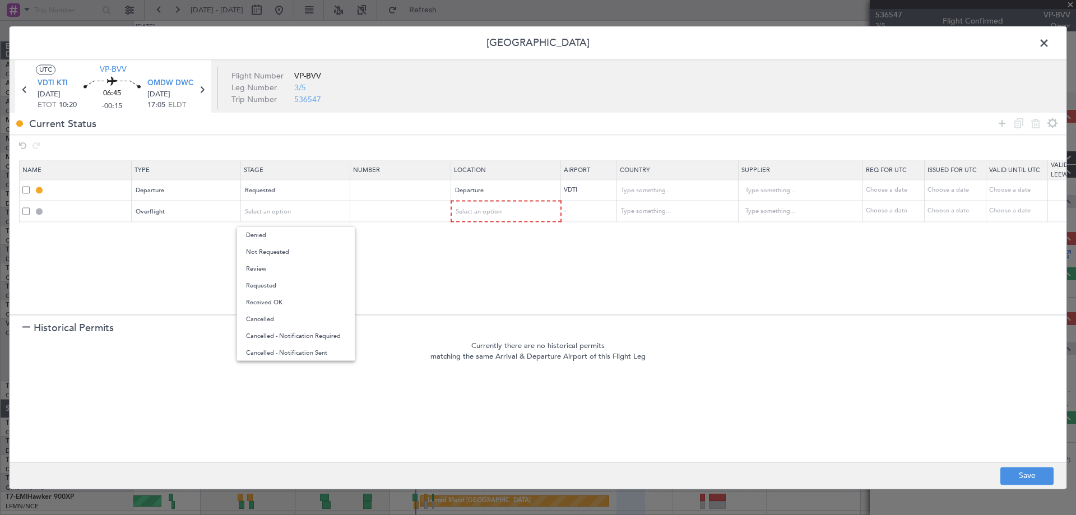
click at [530, 260] on div at bounding box center [538, 257] width 1076 height 515
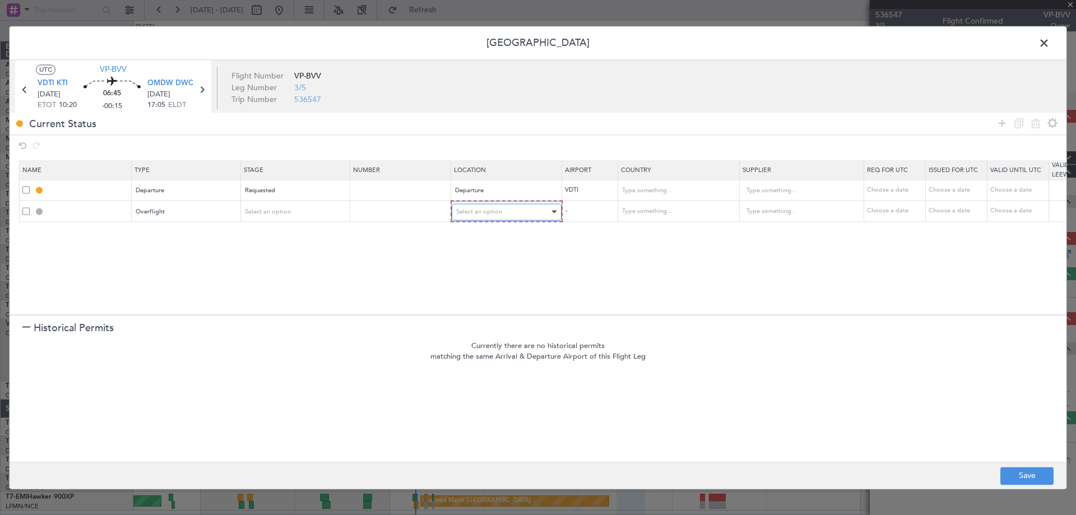
click at [520, 215] on div "Select an option" at bounding box center [502, 211] width 93 height 17
drag, startPoint x: 492, startPoint y: 304, endPoint x: 500, endPoint y: 296, distance: 11.1
click at [493, 301] on span "Enroute" at bounding box center [507, 302] width 100 height 17
click at [638, 210] on input "text" at bounding box center [671, 211] width 101 height 17
click at [656, 229] on span "Thailand" at bounding box center [677, 229] width 104 height 17
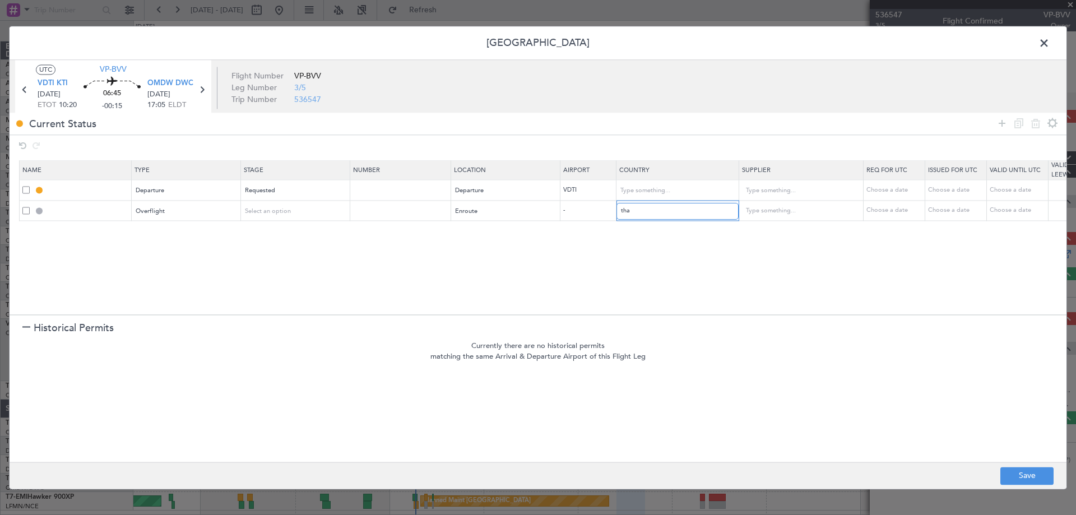
type input "Thailand"
click at [1003, 121] on icon at bounding box center [1001, 123] width 13 height 13
click at [199, 236] on div "Type" at bounding box center [183, 232] width 93 height 17
click at [482, 236] on div "Select an option" at bounding box center [502, 232] width 93 height 17
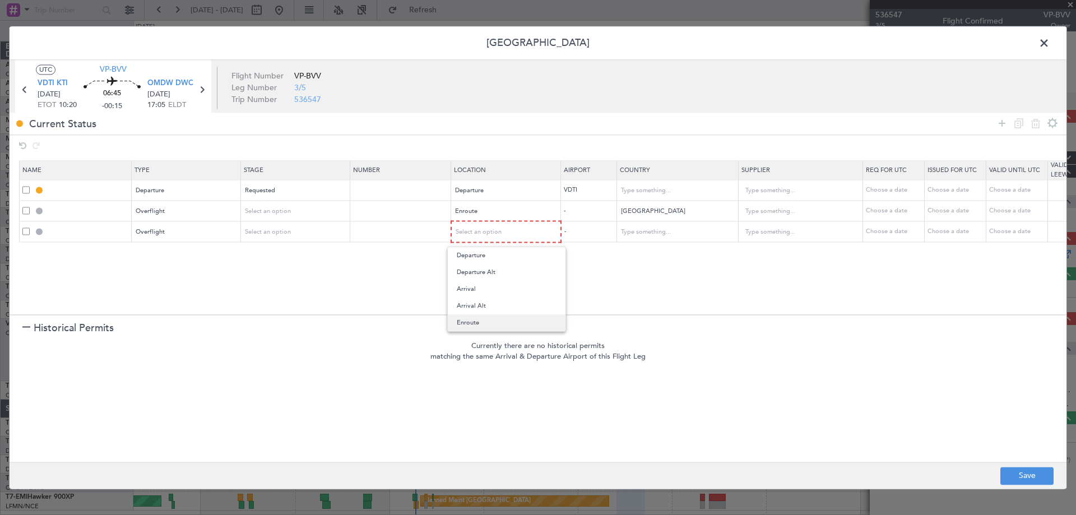
click at [485, 319] on span "Enroute" at bounding box center [507, 322] width 100 height 17
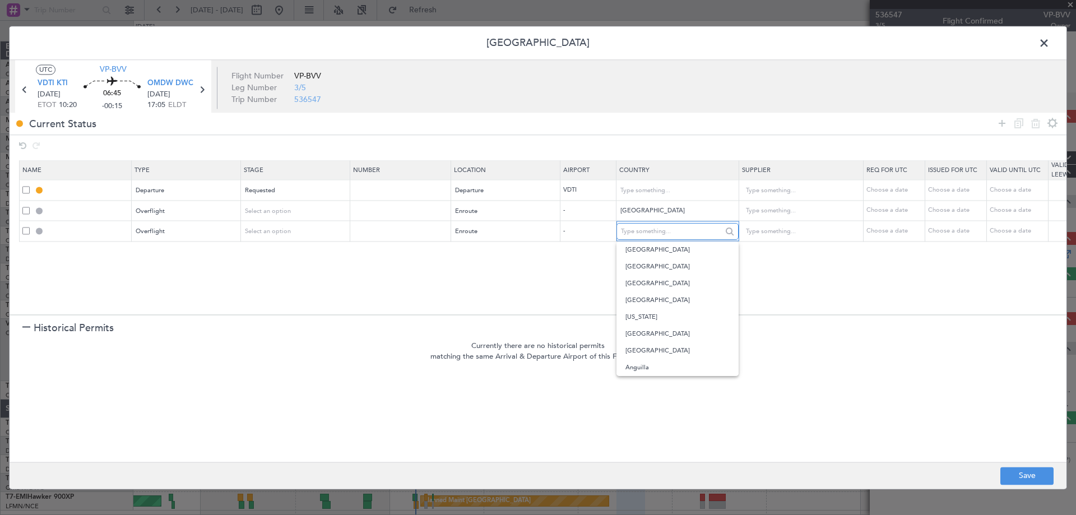
click at [650, 226] on input "text" at bounding box center [671, 231] width 101 height 17
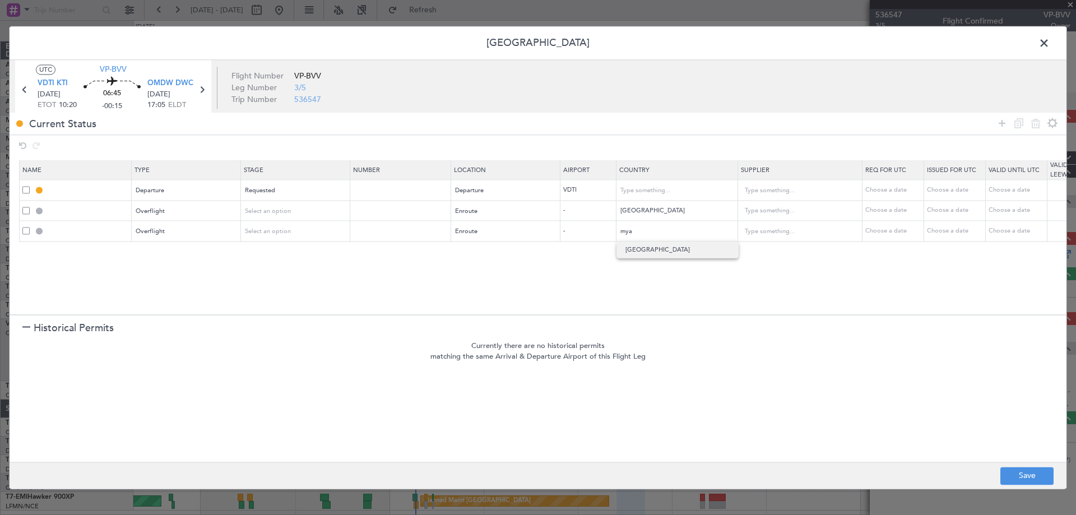
click at [661, 247] on span "Myanmar" at bounding box center [677, 250] width 104 height 17
type input "Myanmar"
click at [1001, 124] on icon at bounding box center [1001, 123] width 13 height 13
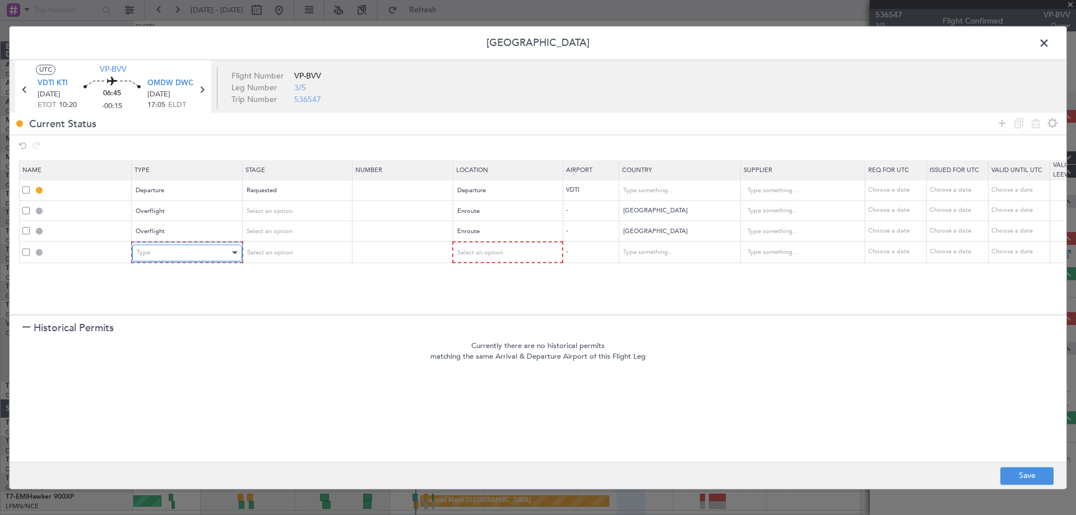
click at [180, 253] on div "Type" at bounding box center [183, 252] width 93 height 17
click at [515, 253] on div "Select an option" at bounding box center [502, 252] width 93 height 17
click at [493, 336] on span "Enroute" at bounding box center [507, 343] width 100 height 17
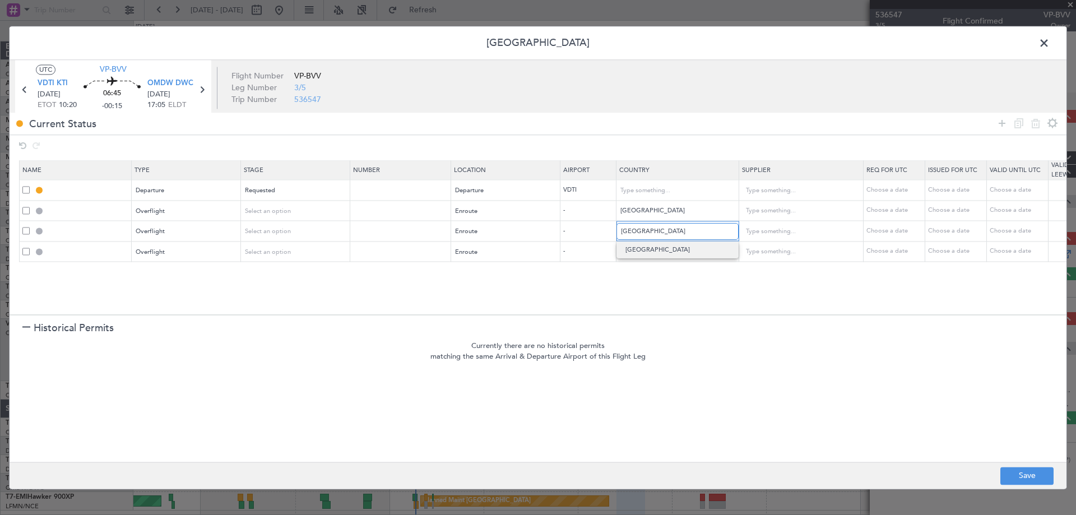
drag, startPoint x: 673, startPoint y: 236, endPoint x: 670, endPoint y: 248, distance: 12.2
click at [673, 239] on input "Myanmar" at bounding box center [671, 231] width 101 height 17
click at [665, 242] on span "Myanmar" at bounding box center [677, 250] width 104 height 17
click at [651, 247] on input "text" at bounding box center [671, 252] width 101 height 17
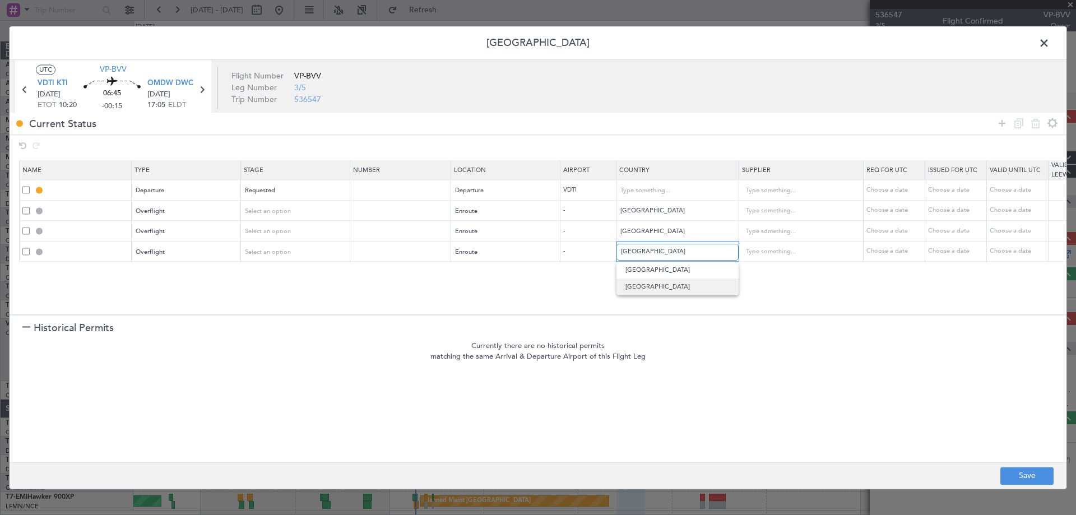
type input "India"
click at [663, 285] on span "India" at bounding box center [677, 287] width 104 height 17
click at [1005, 119] on icon at bounding box center [1001, 123] width 13 height 13
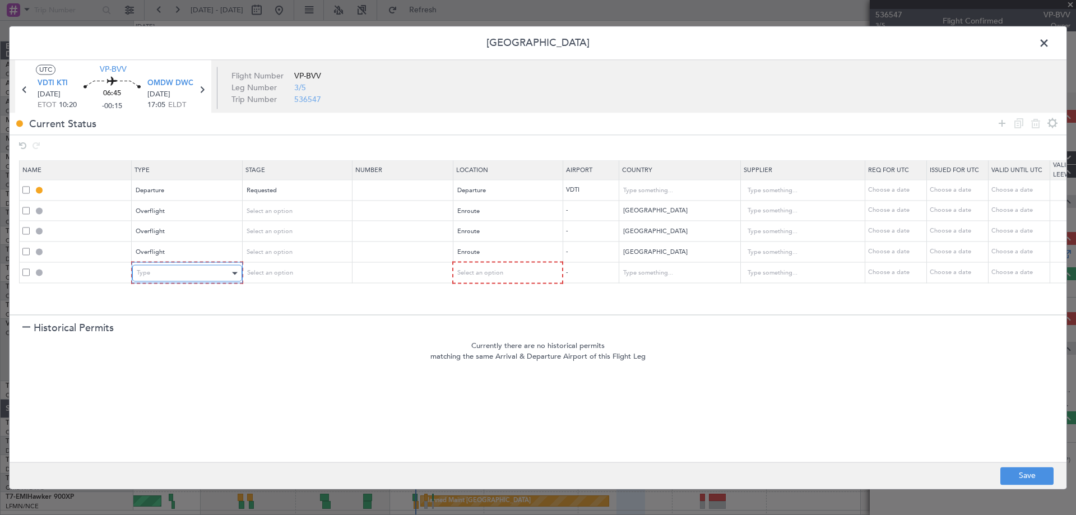
click at [170, 277] on div "Type" at bounding box center [183, 273] width 93 height 17
click at [511, 270] on div "Select an option" at bounding box center [502, 273] width 93 height 17
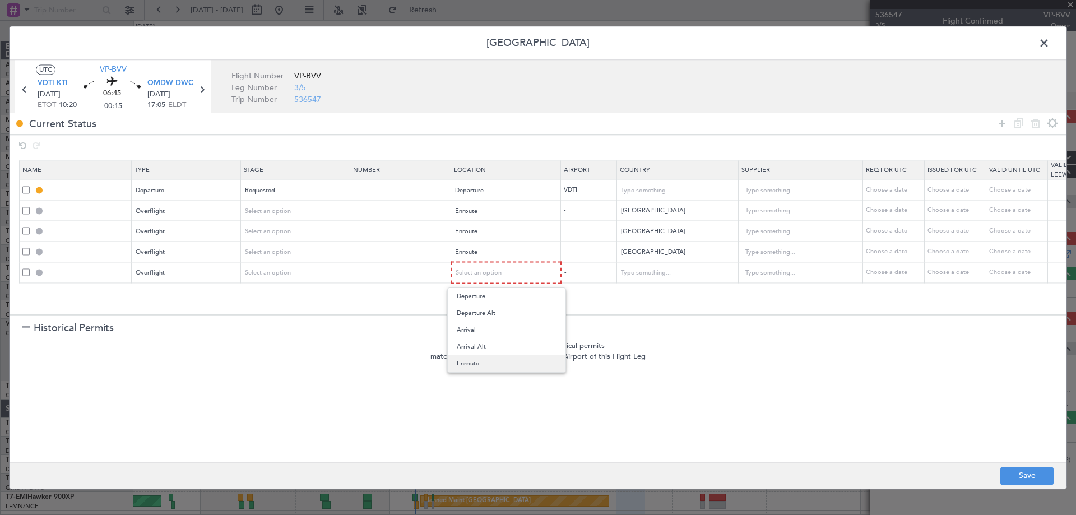
click at [479, 357] on span "Enroute" at bounding box center [507, 363] width 100 height 17
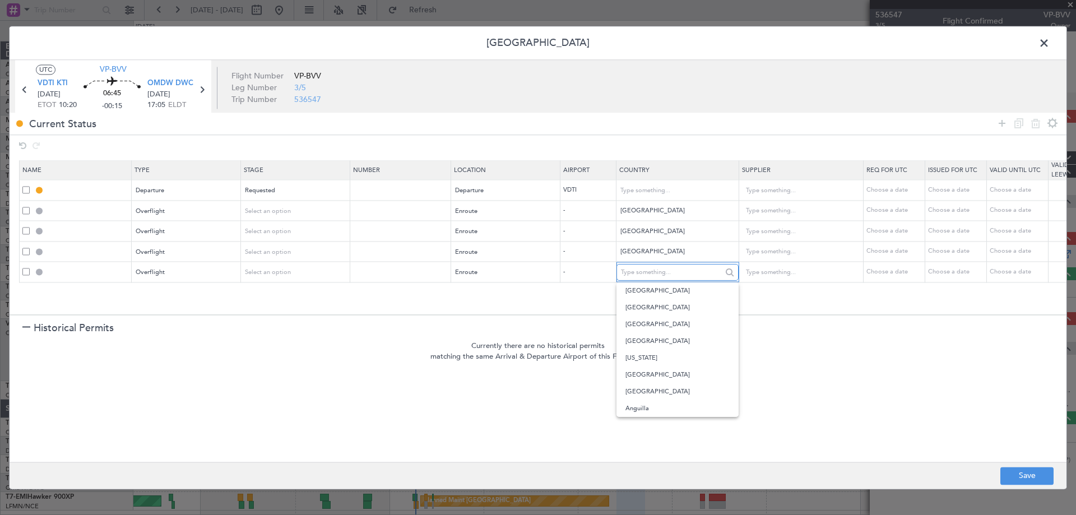
click at [647, 272] on input "text" at bounding box center [671, 272] width 101 height 17
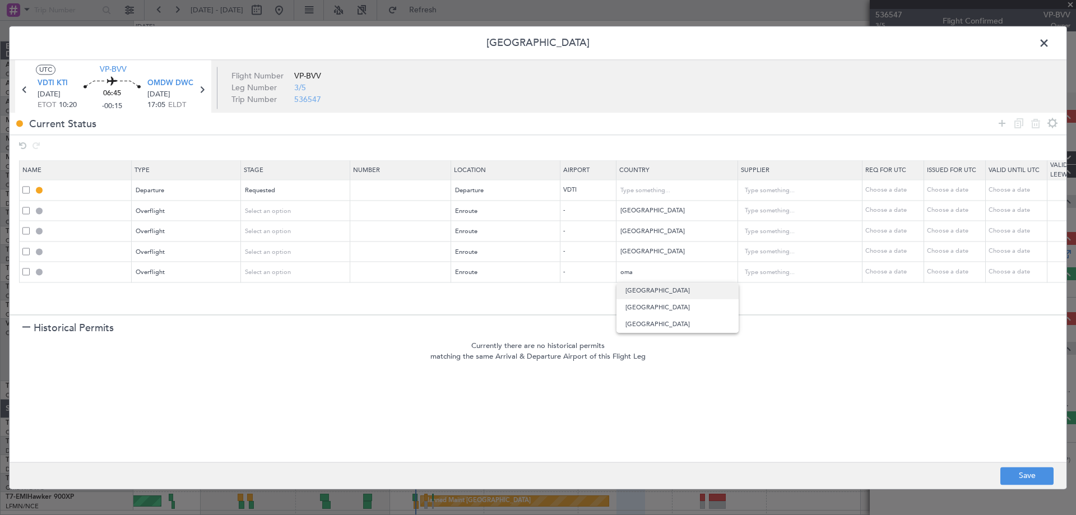
click at [654, 292] on span "Oman" at bounding box center [677, 290] width 104 height 17
type input "Oman"
click at [1001, 123] on icon at bounding box center [1001, 123] width 13 height 13
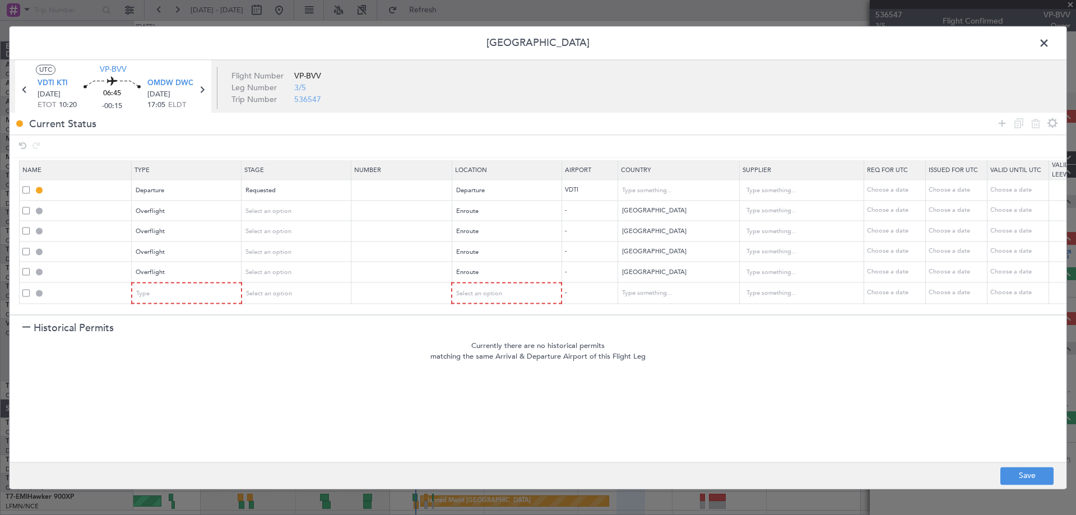
scroll to position [1, 0]
click at [161, 292] on div "Type" at bounding box center [183, 293] width 93 height 17
drag, startPoint x: 169, startPoint y: 416, endPoint x: 398, endPoint y: 340, distance: 241.0
click at [169, 415] on span "Landing" at bounding box center [187, 414] width 100 height 17
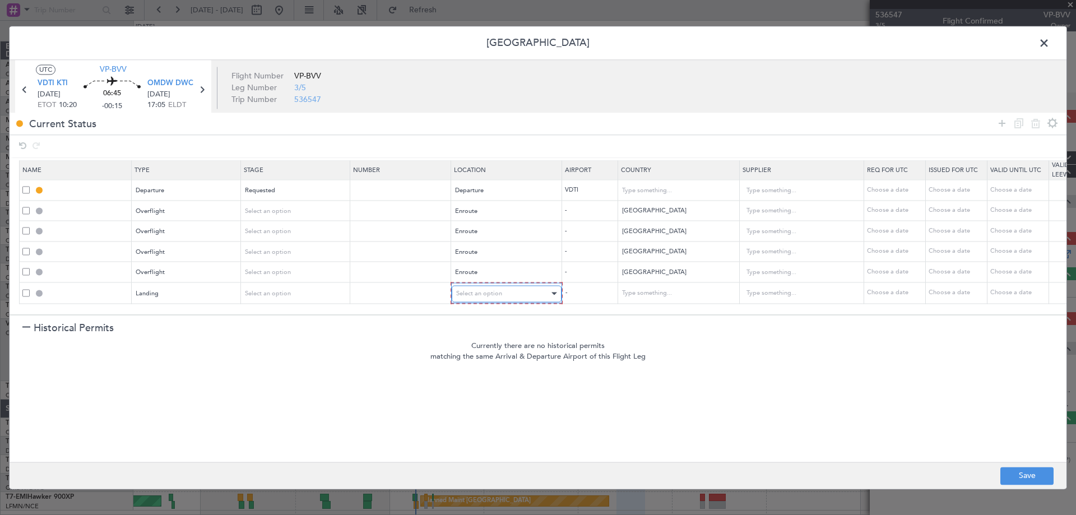
click at [490, 286] on div "Select an option" at bounding box center [502, 293] width 93 height 17
click at [487, 350] on span "Arrival" at bounding box center [507, 349] width 100 height 17
click at [1000, 122] on icon at bounding box center [1001, 123] width 13 height 13
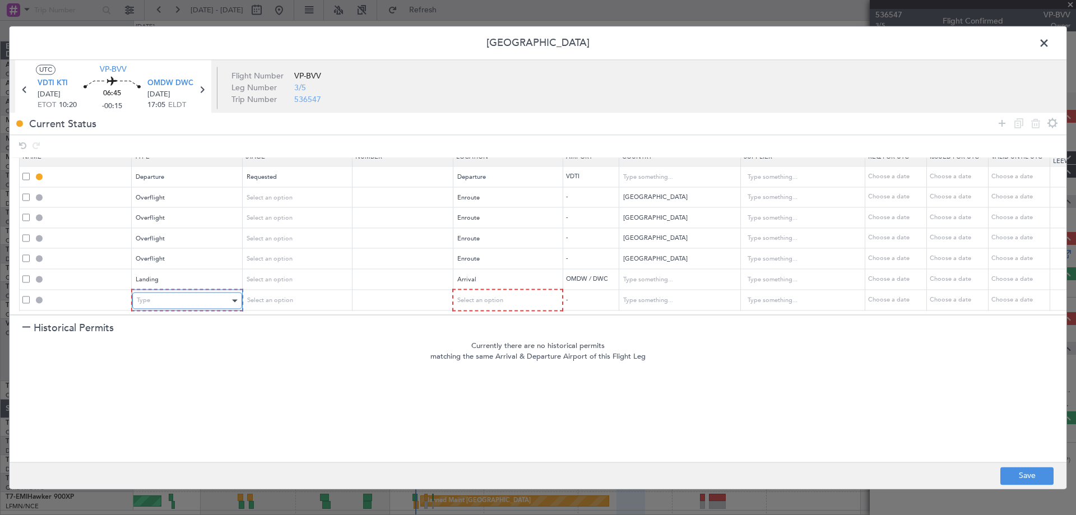
click at [173, 293] on div "Type" at bounding box center [183, 301] width 93 height 17
drag, startPoint x: 160, startPoint y: 352, endPoint x: 365, endPoint y: 305, distance: 211.0
click at [160, 351] on span "API" at bounding box center [187, 349] width 100 height 17
click at [514, 293] on div "Select an option" at bounding box center [502, 301] width 93 height 17
click at [481, 351] on span "Arrival" at bounding box center [507, 349] width 100 height 17
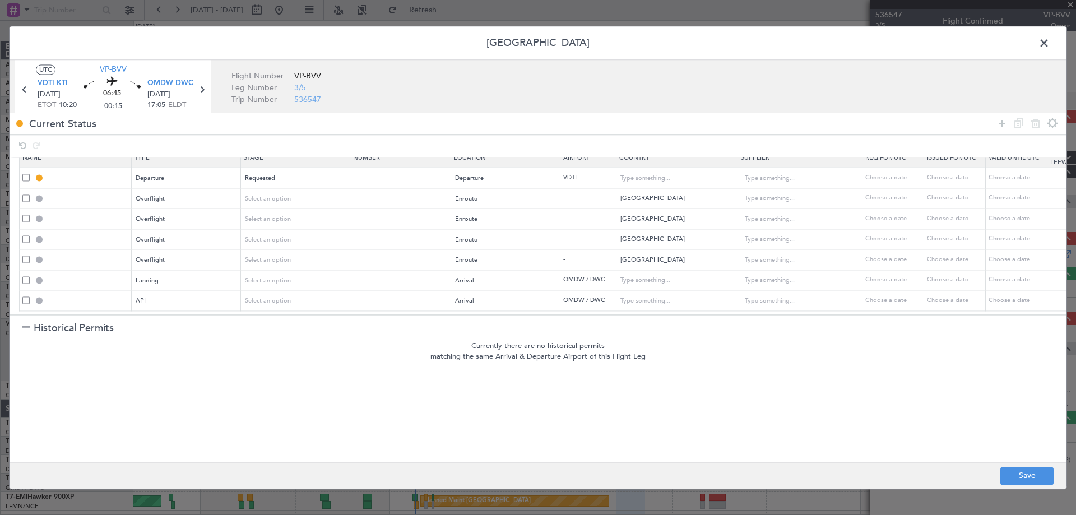
drag, startPoint x: 999, startPoint y: 124, endPoint x: 992, endPoint y: 130, distance: 9.5
click at [999, 123] on icon at bounding box center [1001, 123] width 13 height 13
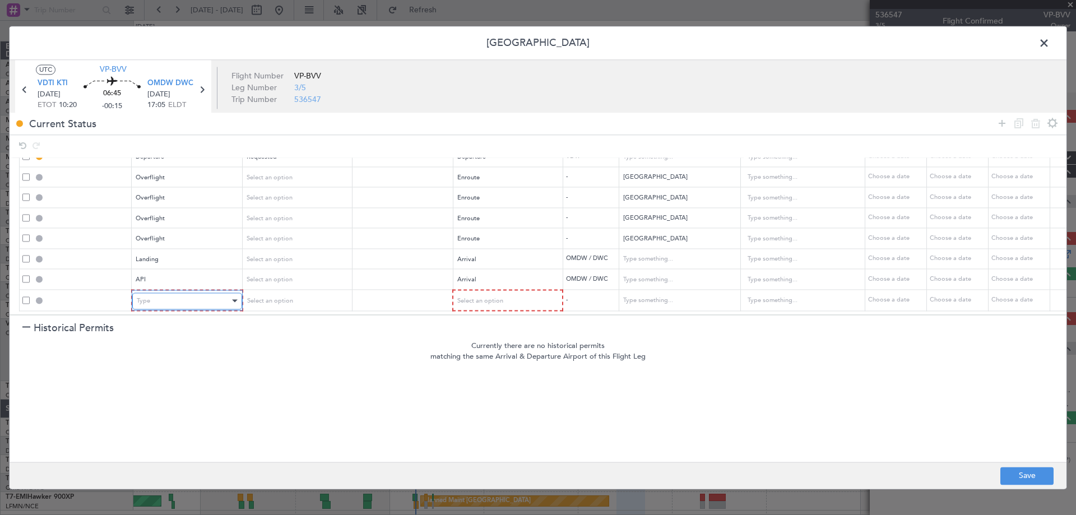
click at [155, 293] on div "Type" at bounding box center [183, 301] width 93 height 17
drag, startPoint x: 166, startPoint y: 398, endPoint x: 199, endPoint y: 368, distance: 45.6
click at [166, 397] on span "Slot" at bounding box center [187, 399] width 100 height 17
click at [518, 293] on div "Select an option" at bounding box center [502, 301] width 93 height 17
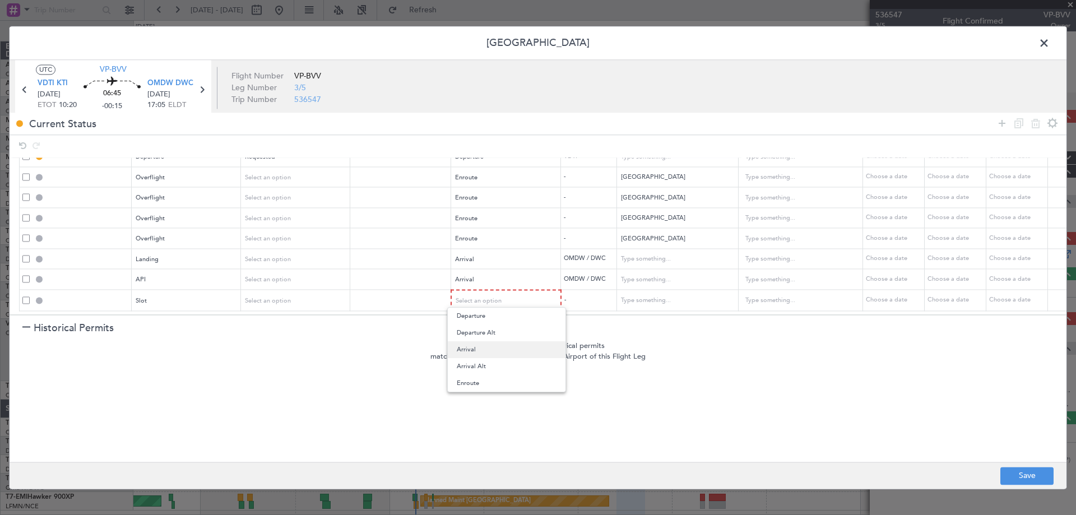
click at [487, 346] on span "Arrival" at bounding box center [507, 349] width 100 height 17
click at [1021, 477] on button "Save" at bounding box center [1026, 476] width 53 height 18
type input "DEPARTURE"
type input "Cambodia"
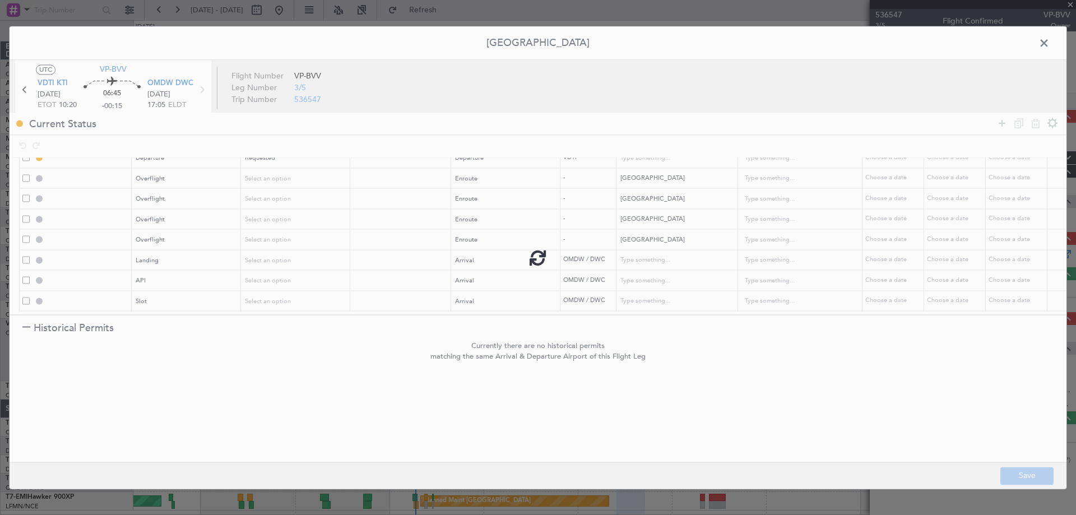
type input "NNN"
type input "THAILAND OVF"
type input "NNN"
type input "MYANMAR OVF"
type input "NNN"
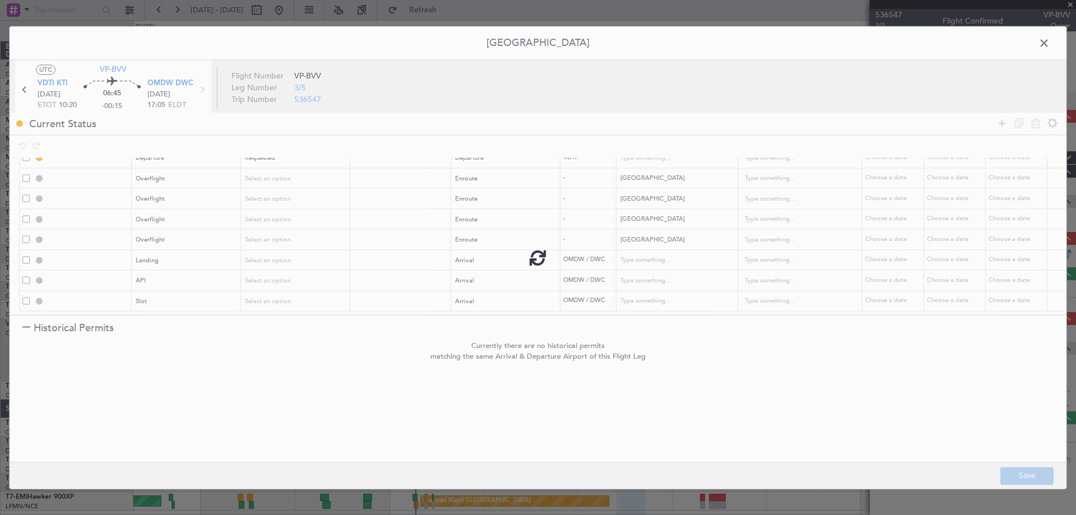
type input "INDIA OVF"
type input "NNN"
type input "3"
type input "OMAN OVF"
type input "NNN"
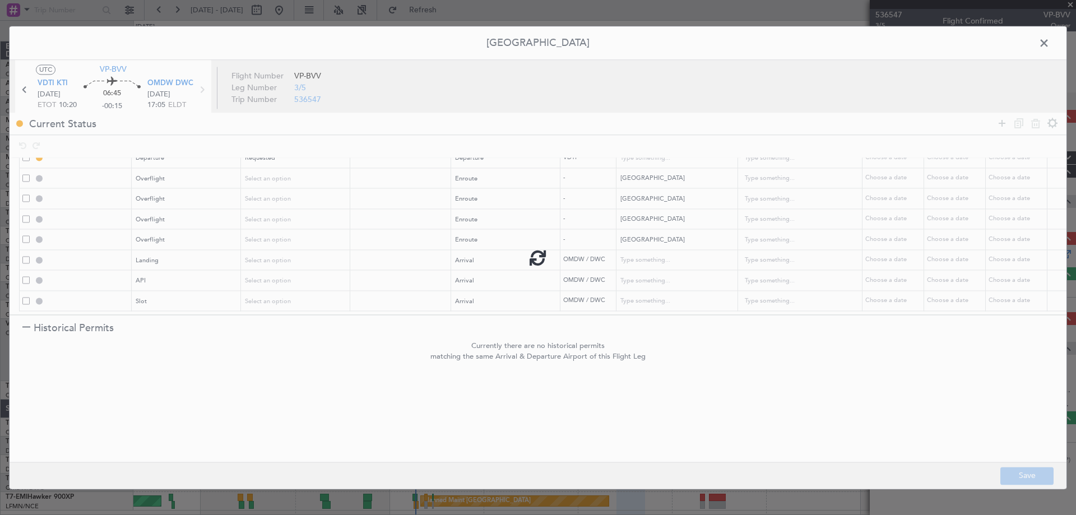
type input "2"
type input "OMDW LDG"
type input "[GEOGRAPHIC_DATA]"
type input "NNN"
type input "1"
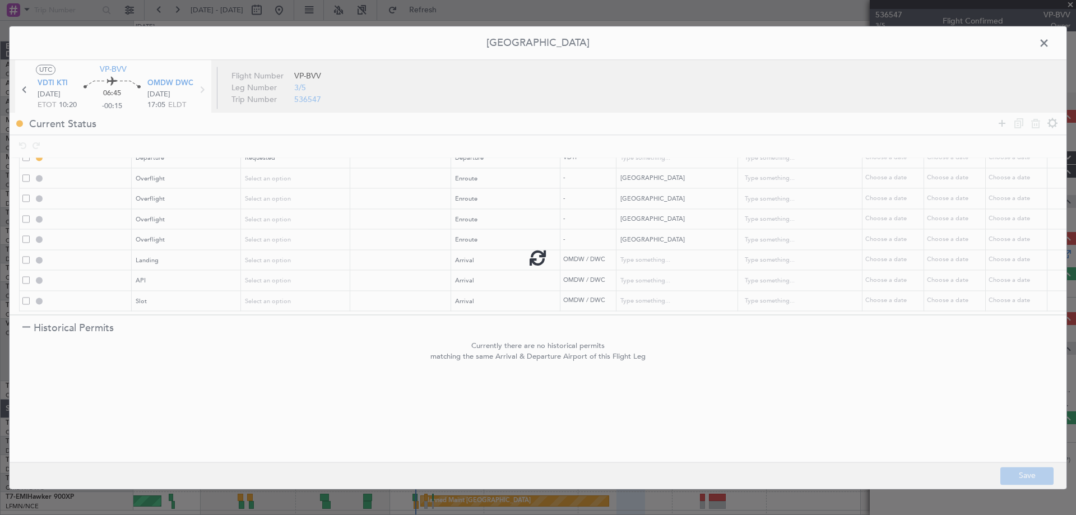
type input "OMDW ARR API"
type input "[GEOGRAPHIC_DATA]"
type input "NNN"
type input "1"
type input "OMDW ARR SLOT"
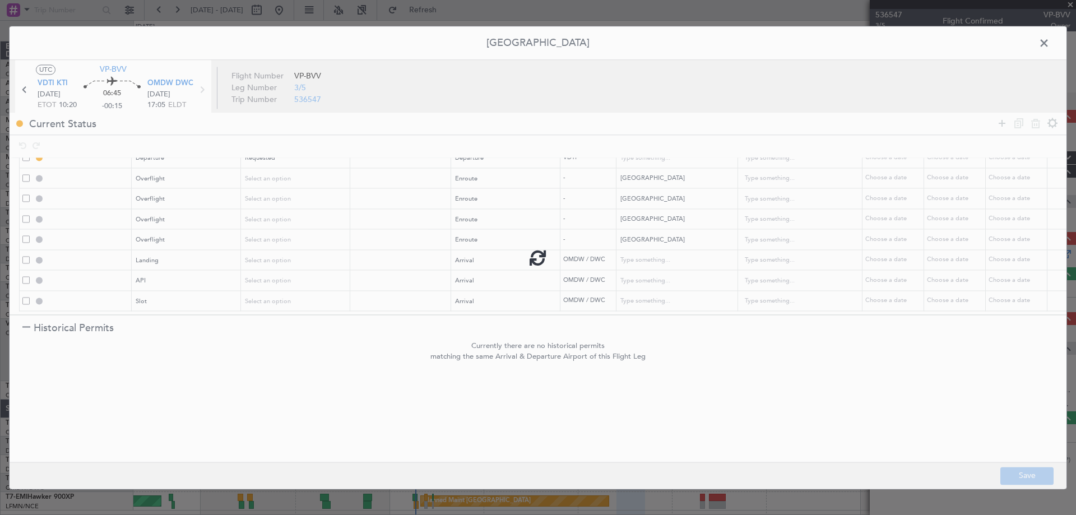
type input "[GEOGRAPHIC_DATA]"
type input "NNN"
type input "1"
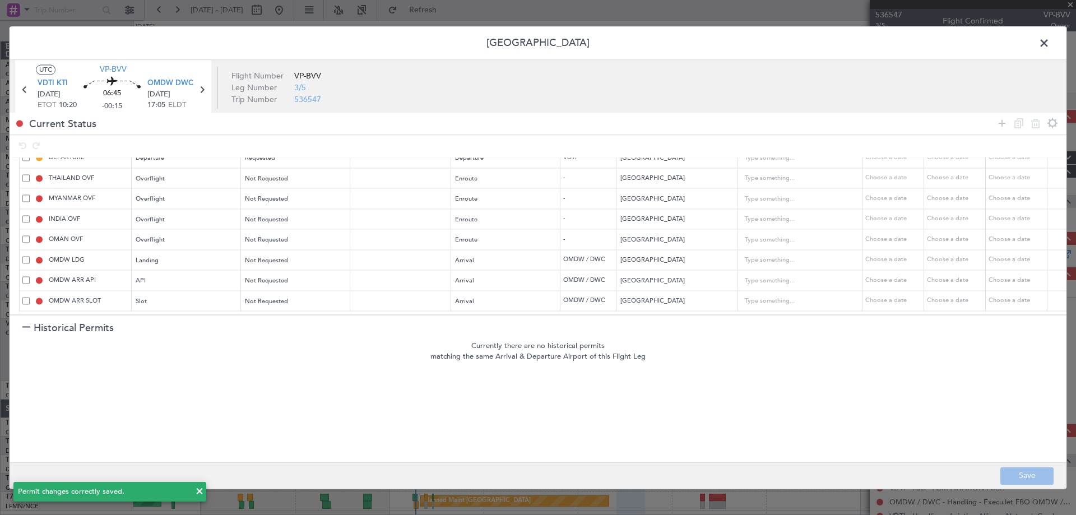
click at [1050, 42] on span at bounding box center [1050, 46] width 0 height 22
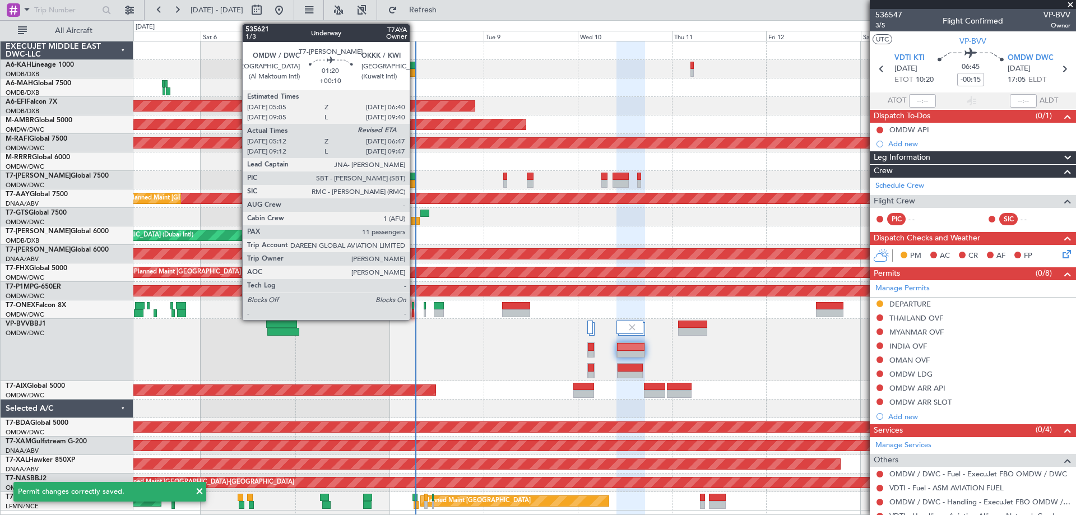
click at [414, 179] on div at bounding box center [412, 177] width 7 height 8
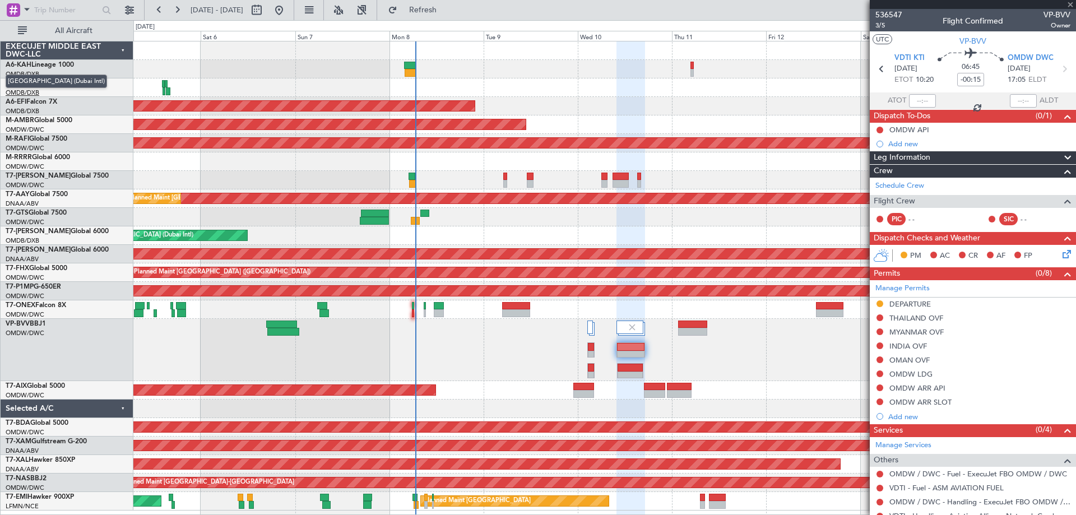
type input "+00:10"
type input "05:22"
type input "11"
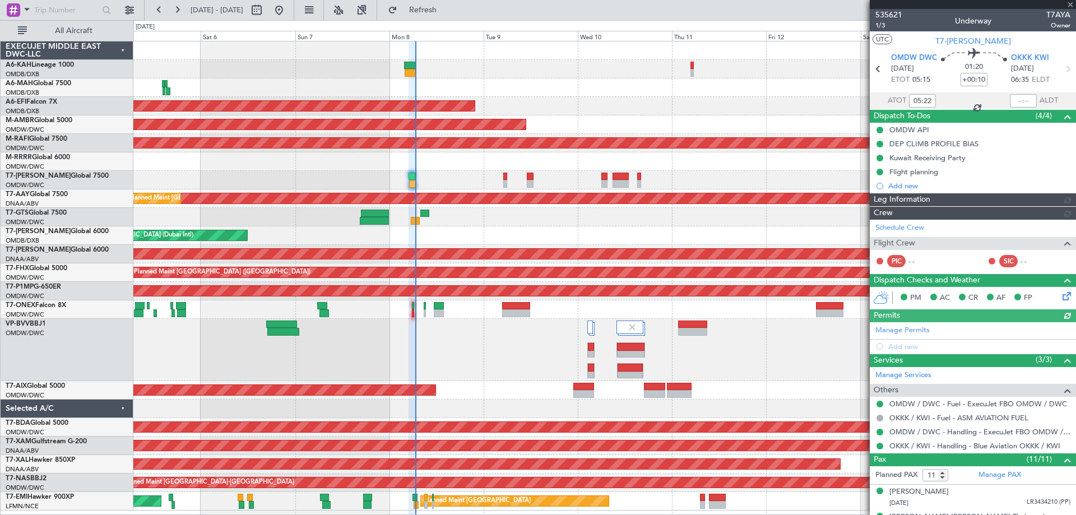
type input "Dherander Fithani (DHF)"
type input "7120"
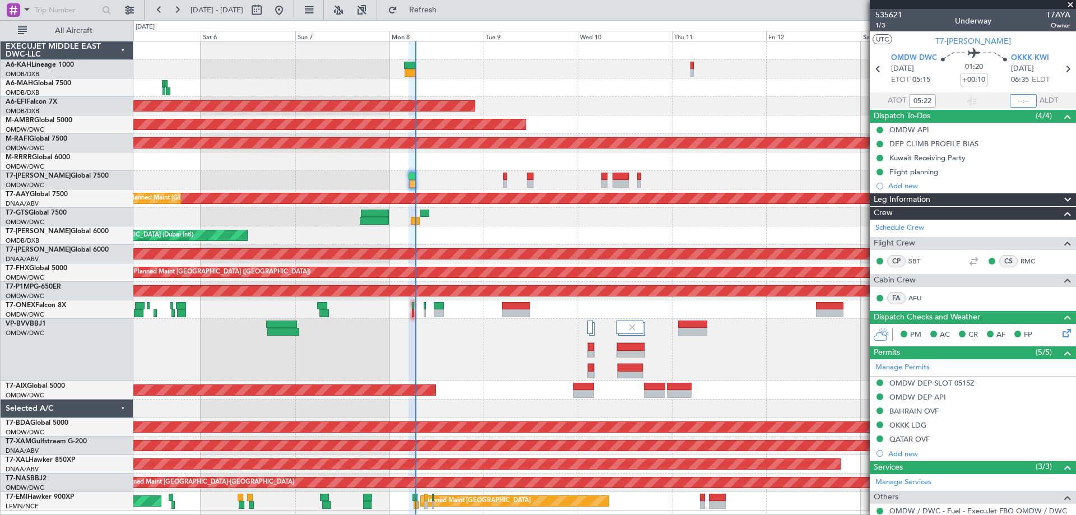
click at [1014, 99] on input "text" at bounding box center [1023, 100] width 27 height 13
type input "06:40"
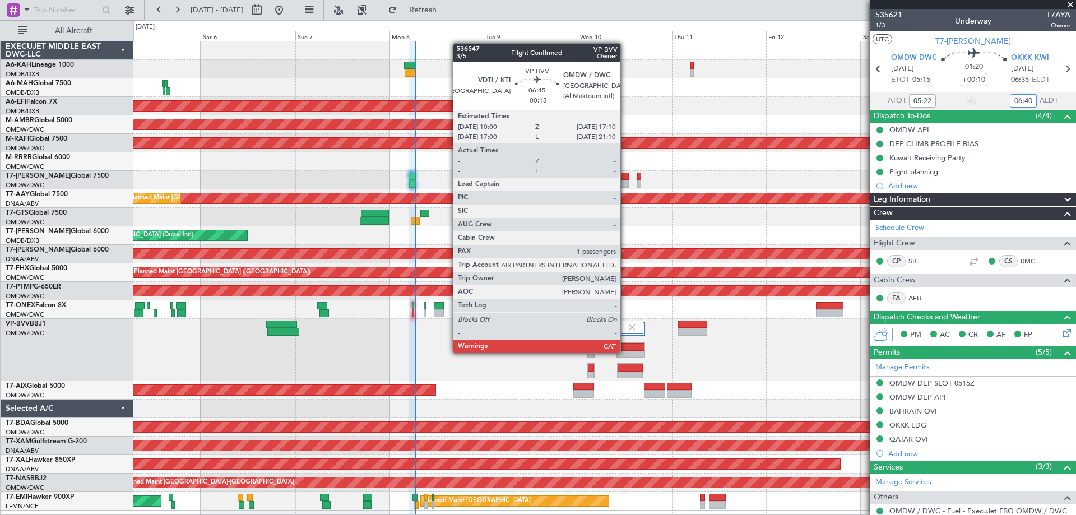
click at [625, 353] on div at bounding box center [630, 355] width 27 height 8
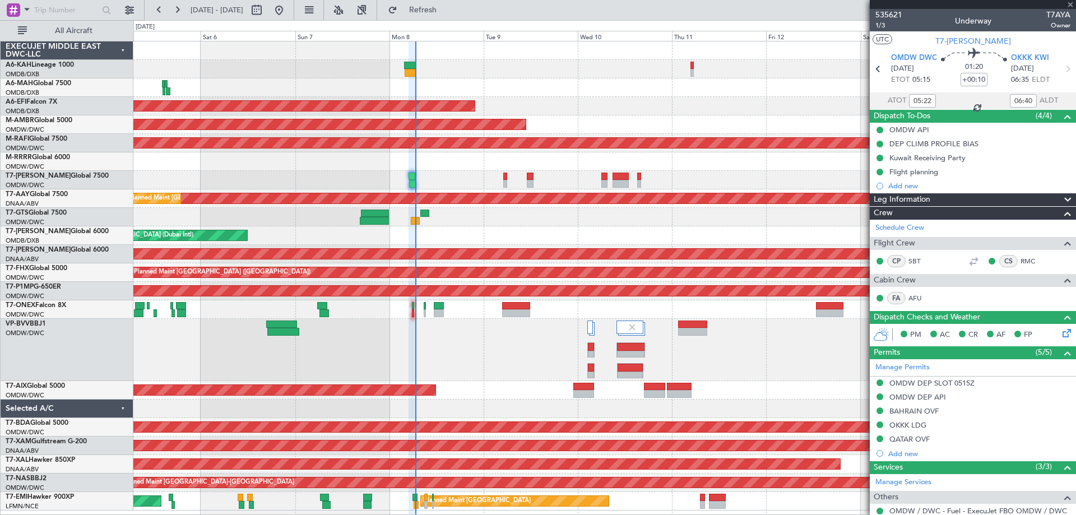
type input "-00:15"
type input "1"
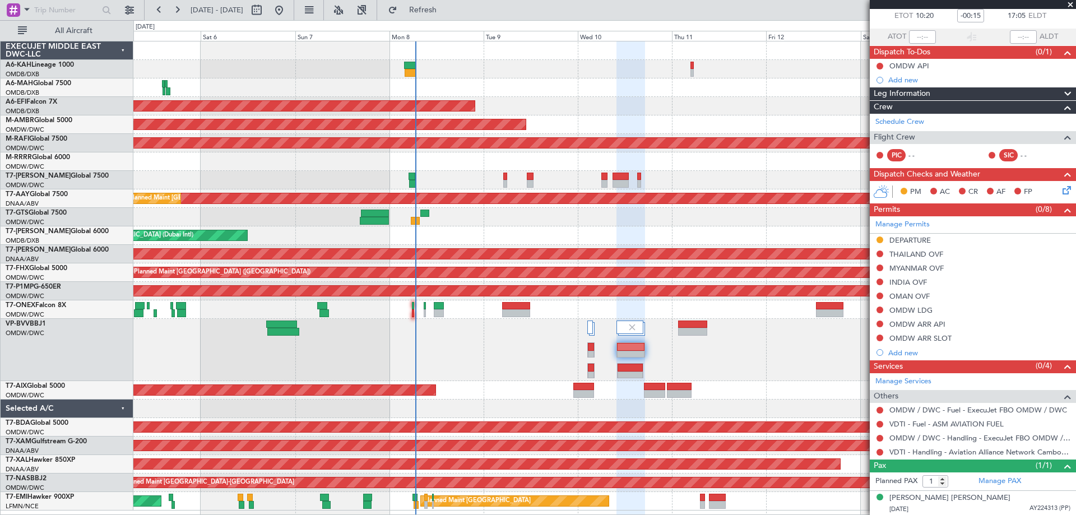
scroll to position [64, 0]
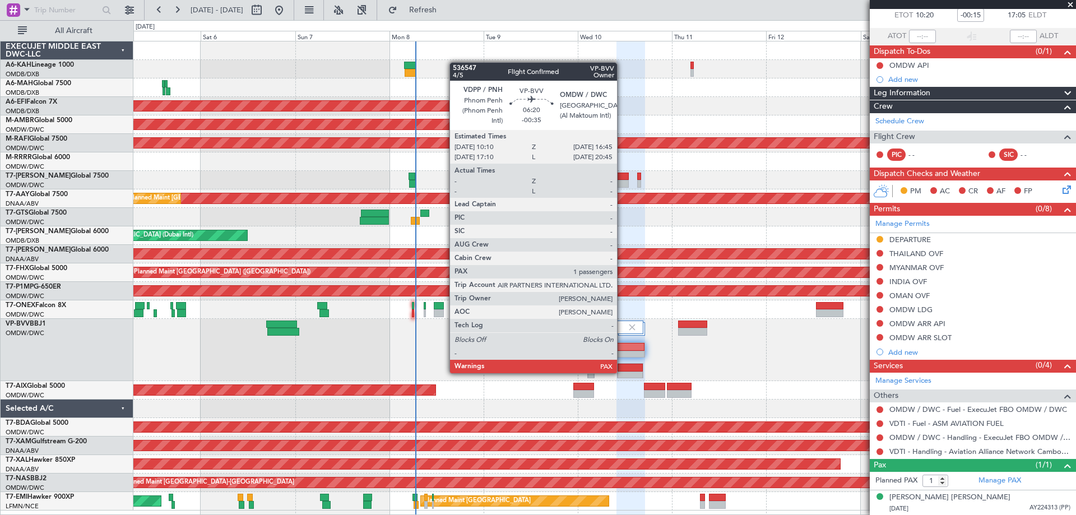
click at [622, 372] on div at bounding box center [630, 376] width 25 height 8
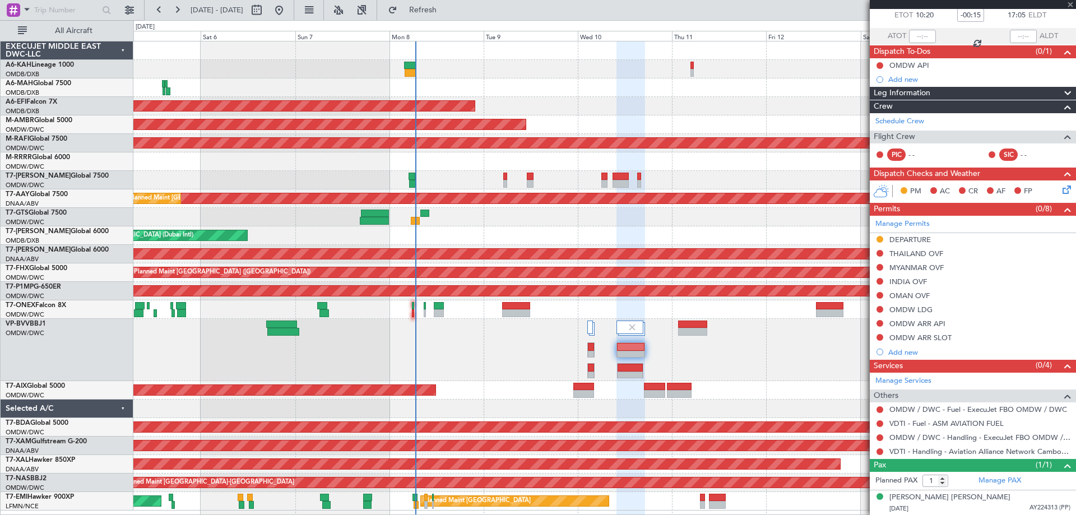
type input "-00:35"
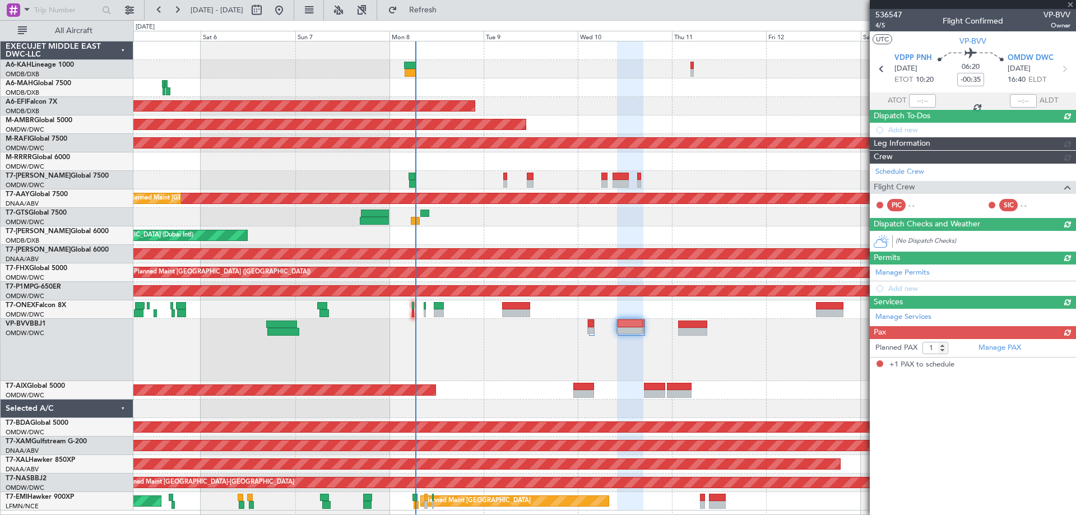
scroll to position [0, 0]
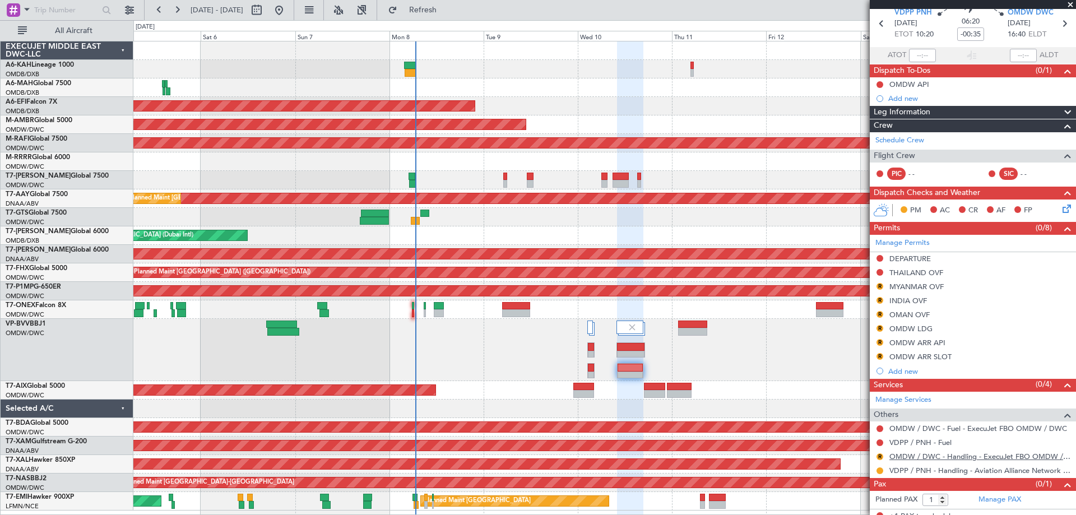
scroll to position [54, 0]
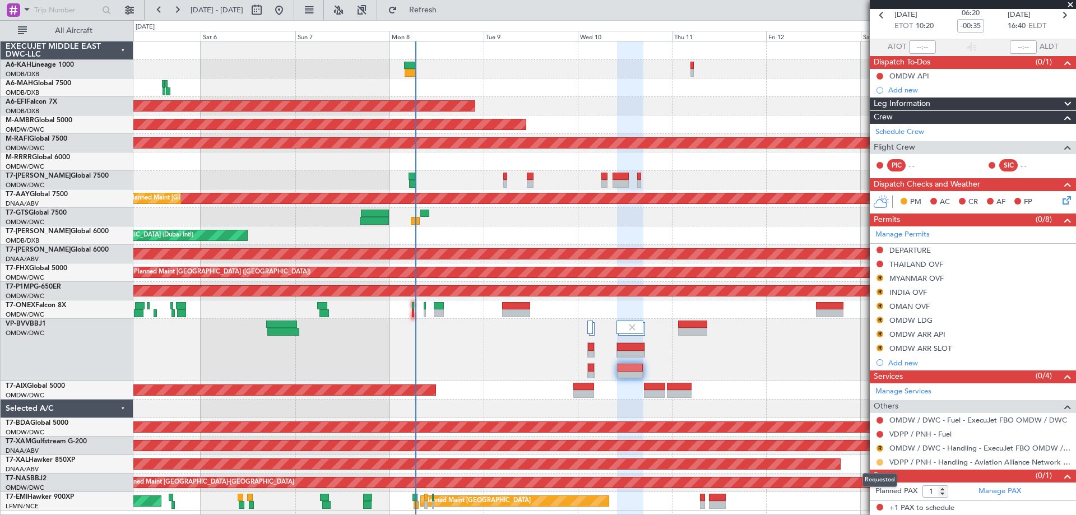
click at [878, 461] on button at bounding box center [879, 462] width 7 height 7
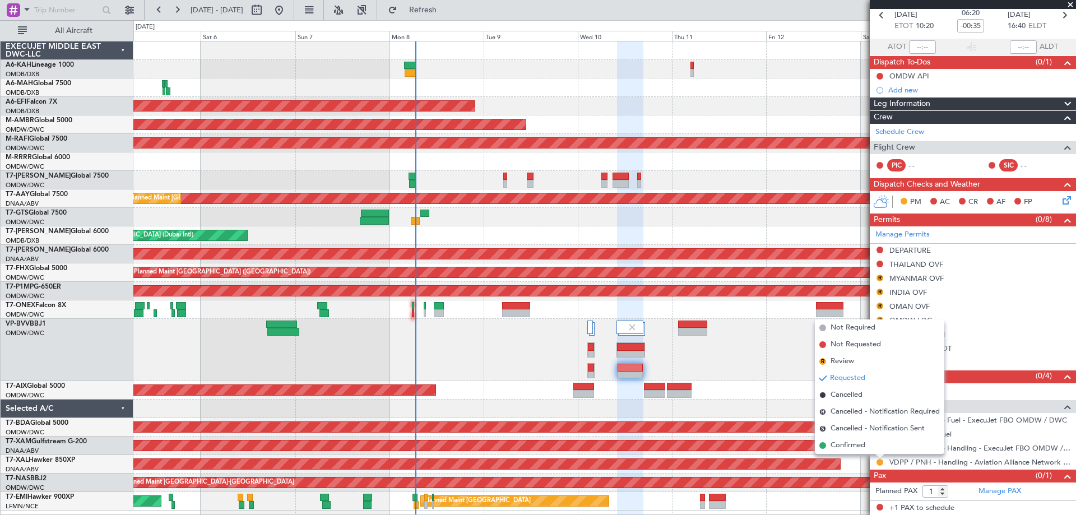
drag, startPoint x: 831, startPoint y: 365, endPoint x: 661, endPoint y: 364, distance: 169.8
click at [832, 364] on span "Review" at bounding box center [842, 361] width 24 height 11
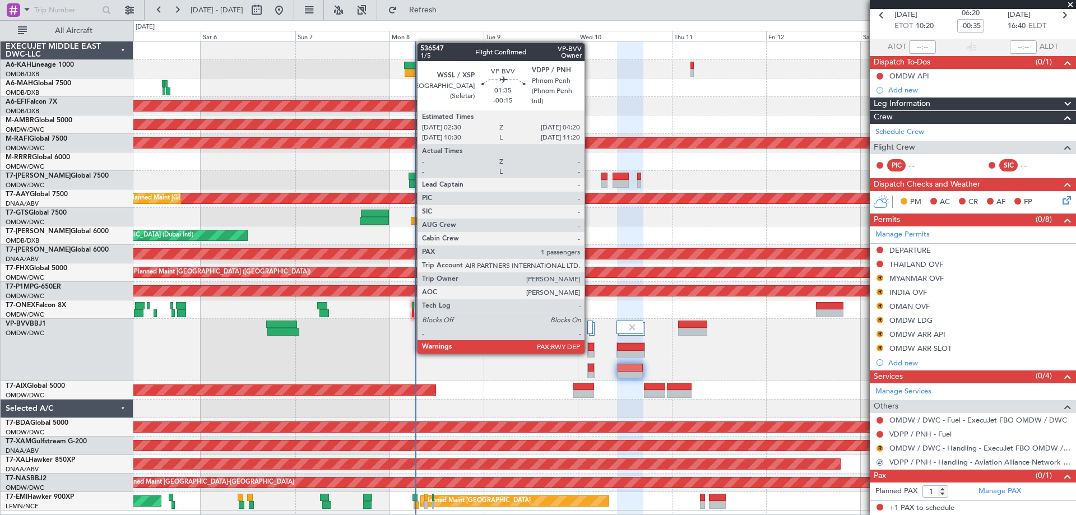
click at [590, 352] on div at bounding box center [591, 355] width 6 height 8
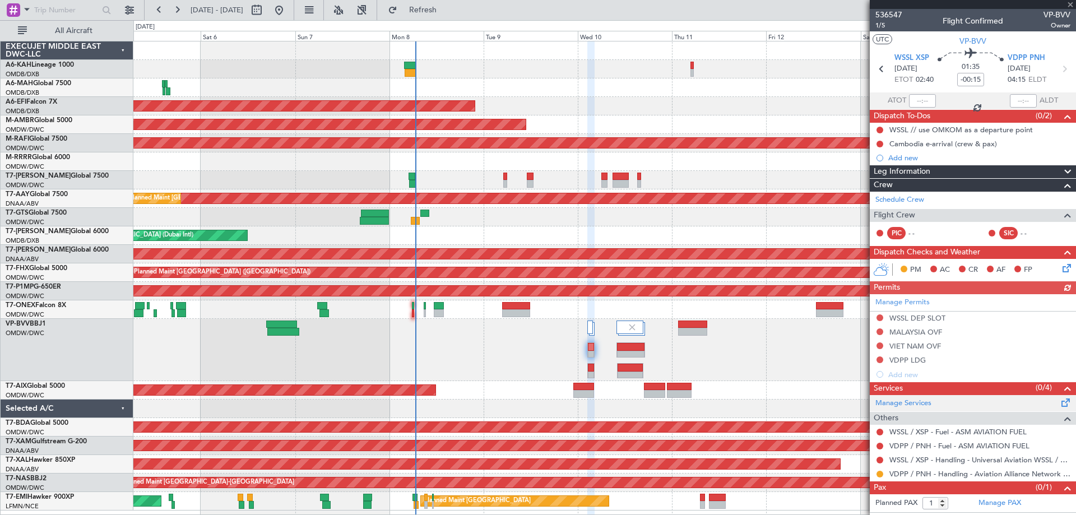
scroll to position [12, 0]
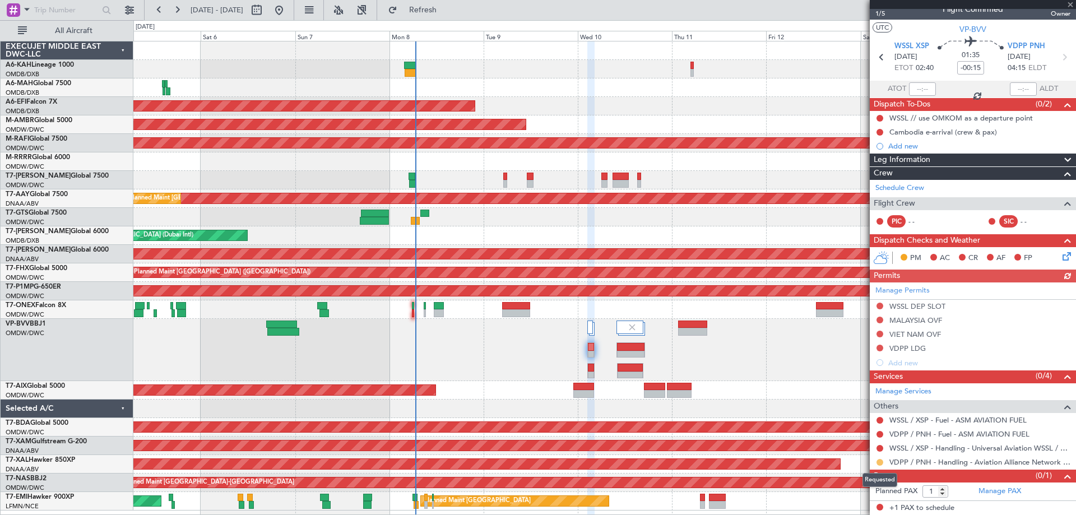
click at [878, 460] on button at bounding box center [879, 462] width 7 height 7
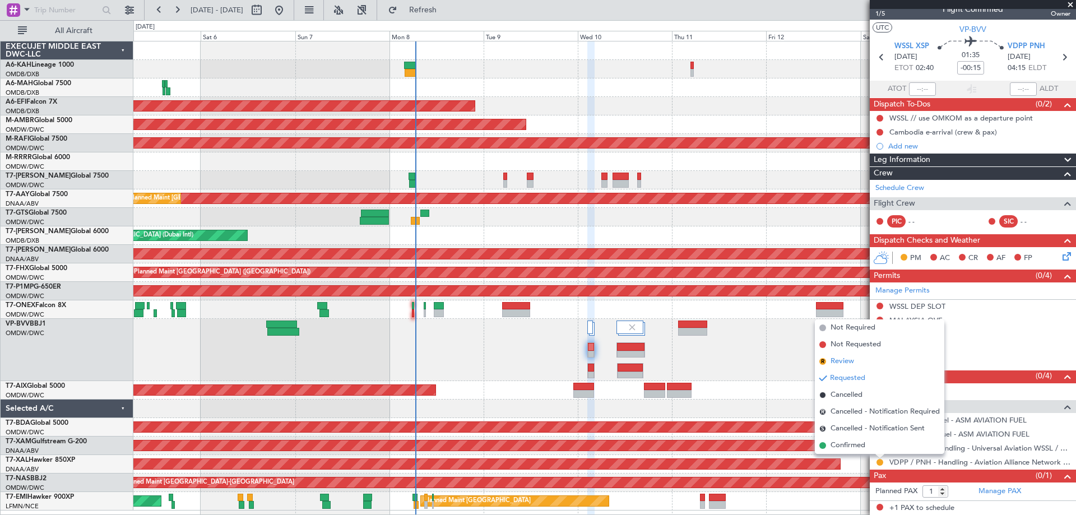
click at [846, 359] on span "Review" at bounding box center [842, 361] width 24 height 11
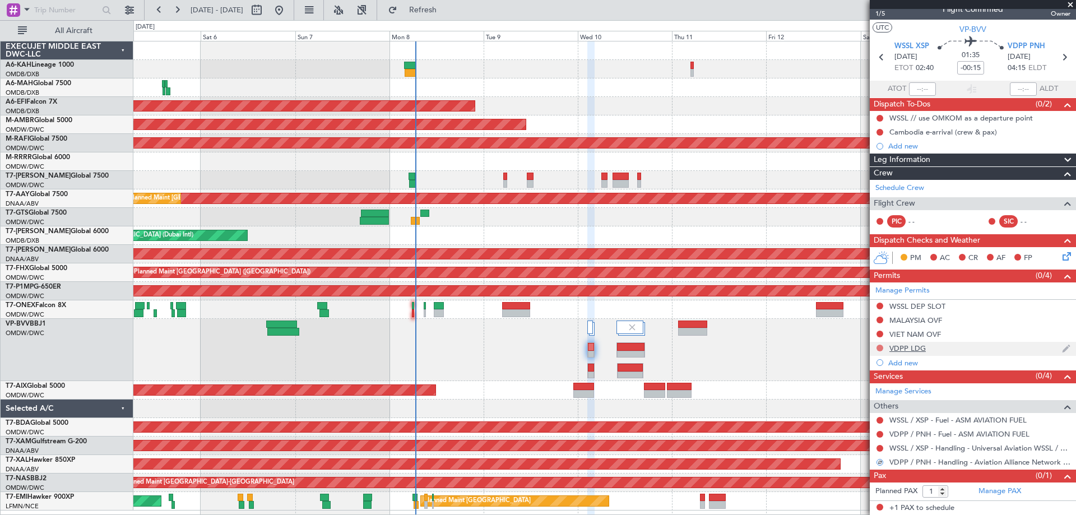
click at [880, 349] on button at bounding box center [879, 348] width 7 height 7
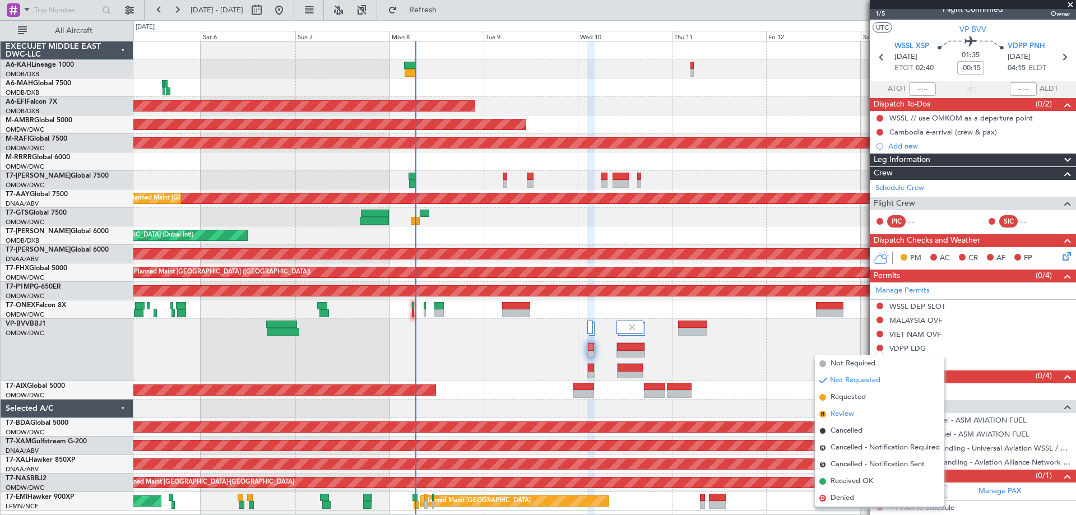
click at [837, 412] on span "Review" at bounding box center [842, 414] width 24 height 11
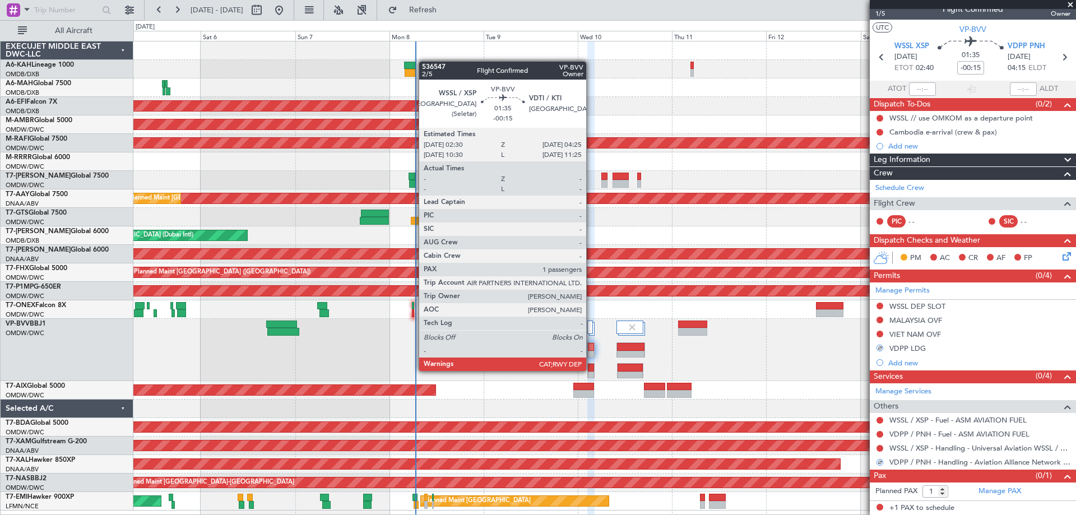
click at [591, 372] on div at bounding box center [591, 376] width 7 height 8
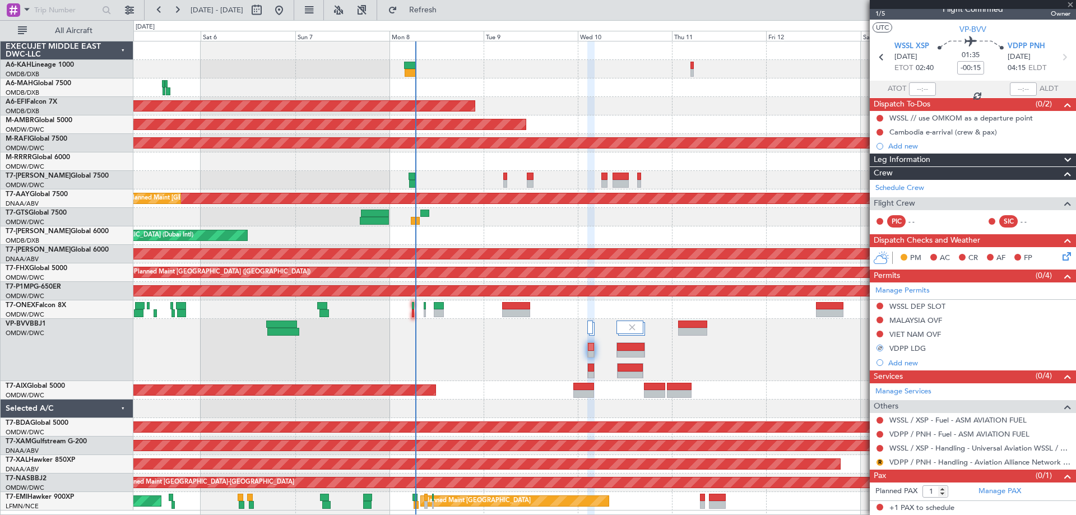
scroll to position [0, 0]
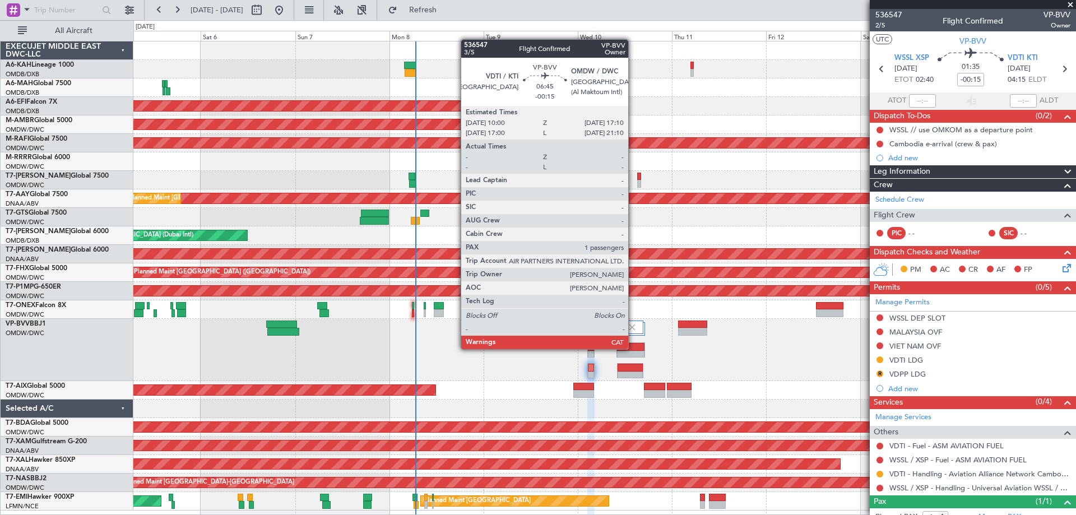
click at [633, 349] on div at bounding box center [630, 347] width 27 height 8
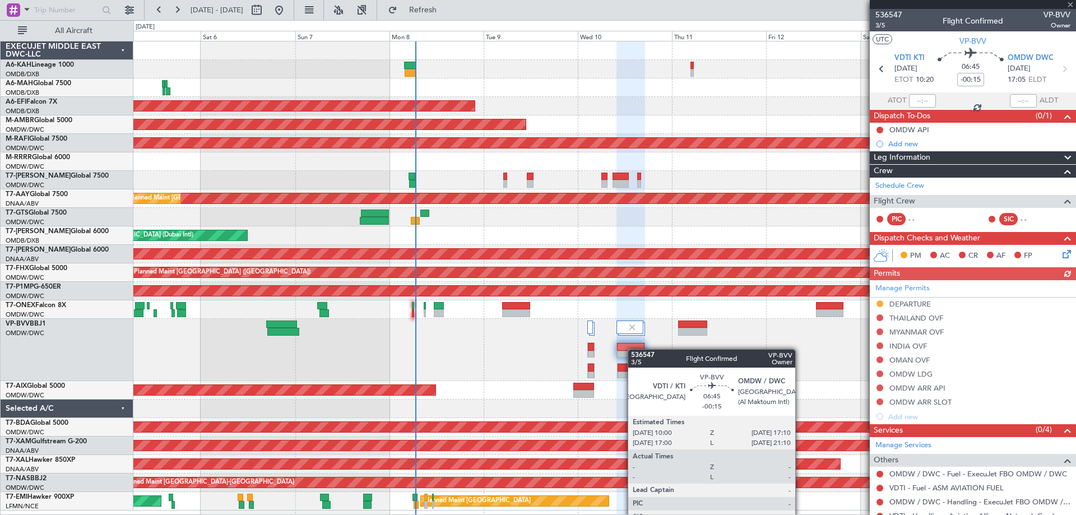
click at [633, 349] on div at bounding box center [630, 347] width 27 height 8
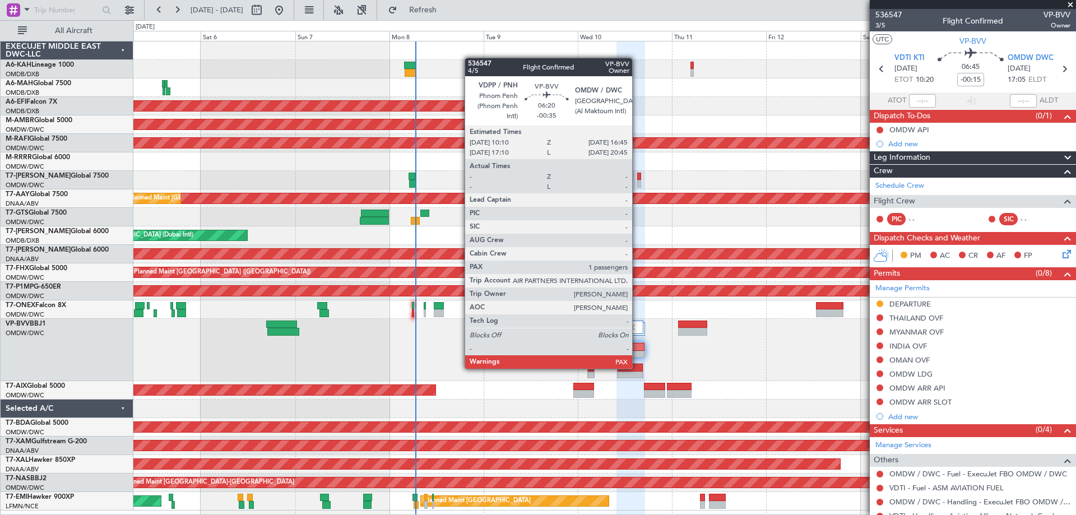
click at [637, 368] on div at bounding box center [630, 368] width 25 height 8
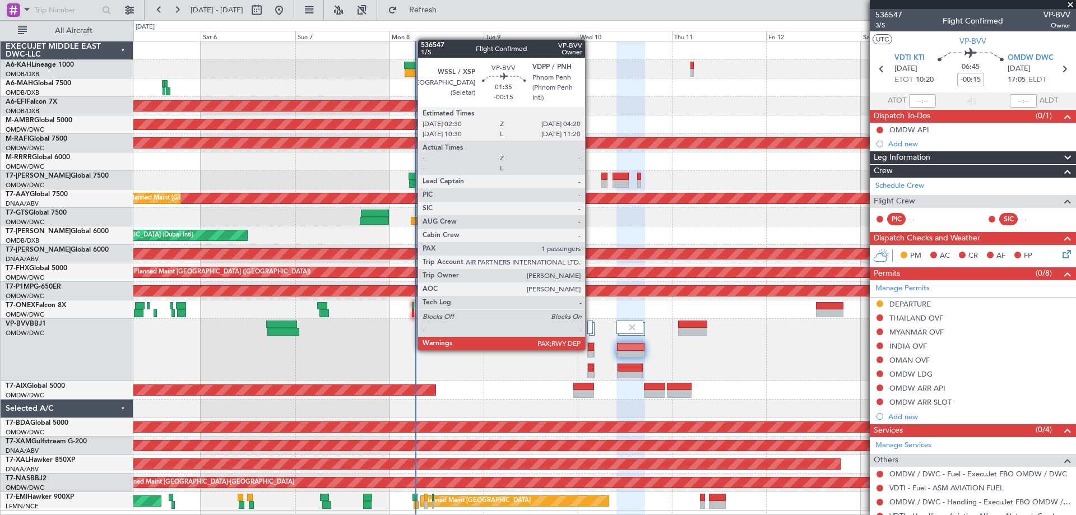
click at [590, 349] on div at bounding box center [591, 347] width 6 height 8
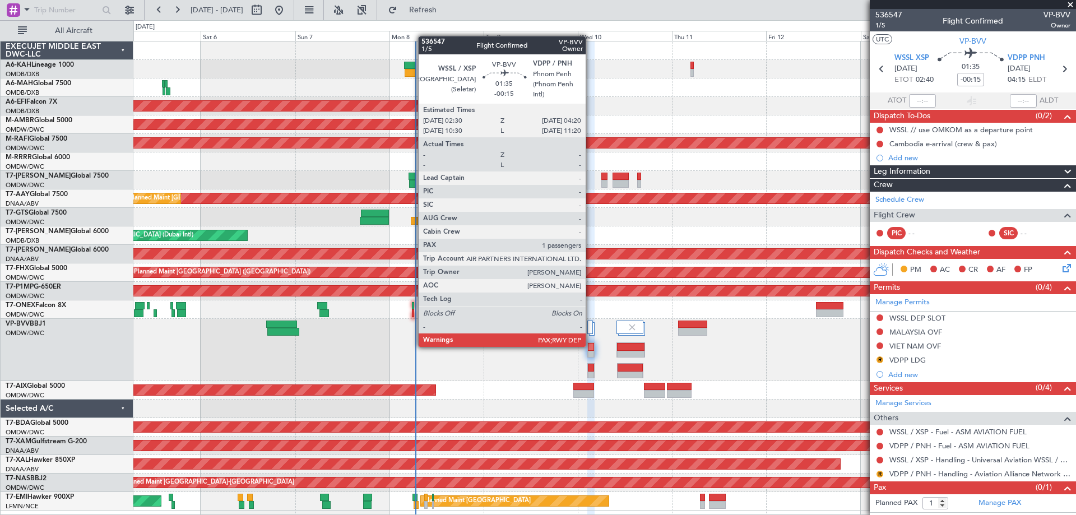
click at [591, 346] on div at bounding box center [591, 347] width 6 height 8
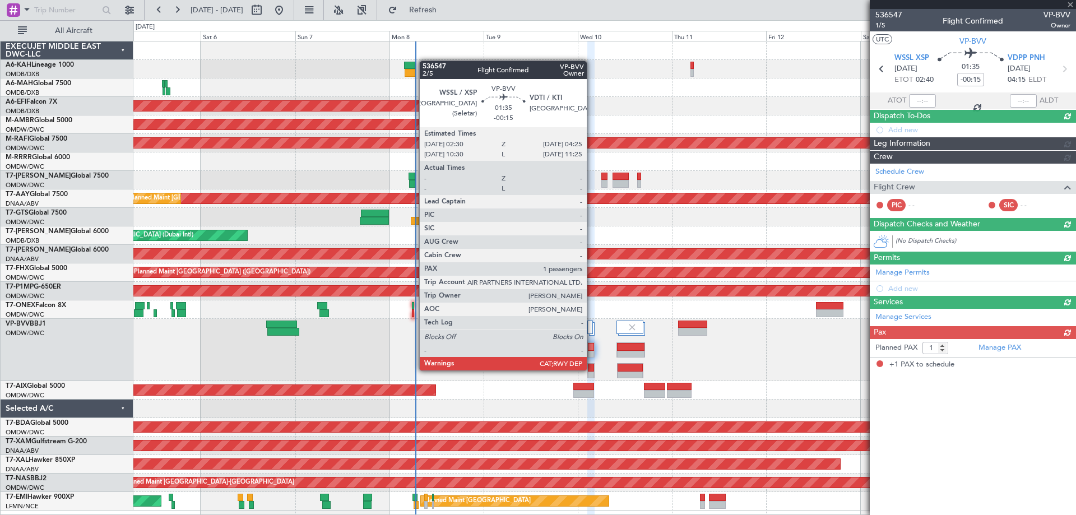
click at [592, 370] on div at bounding box center [591, 368] width 7 height 8
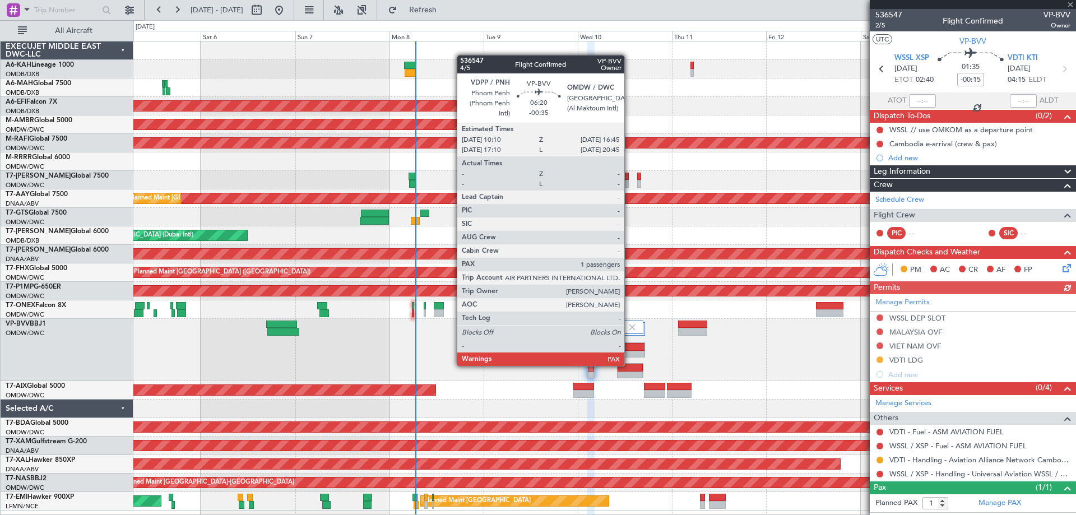
click at [629, 365] on div at bounding box center [630, 368] width 25 height 8
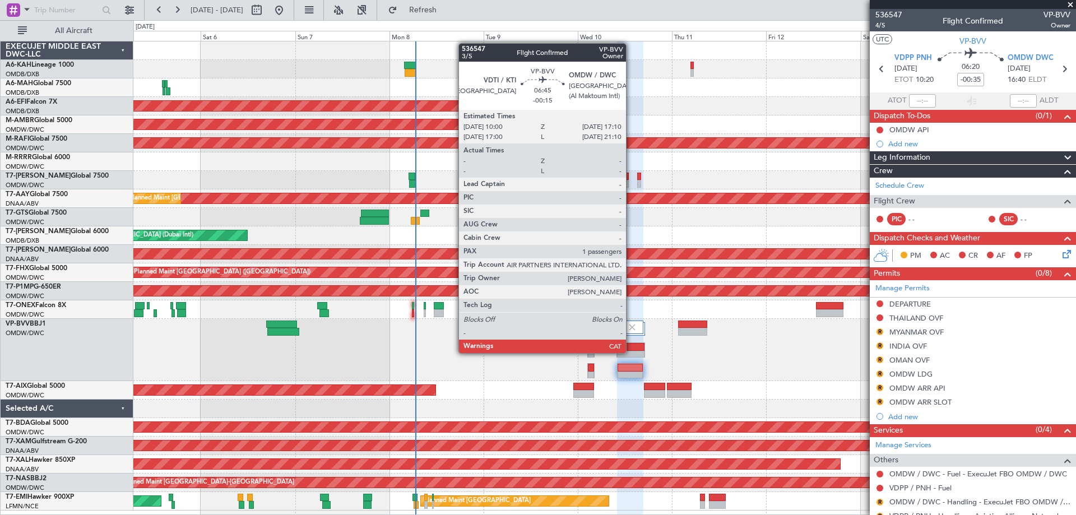
click at [631, 353] on div at bounding box center [630, 355] width 27 height 8
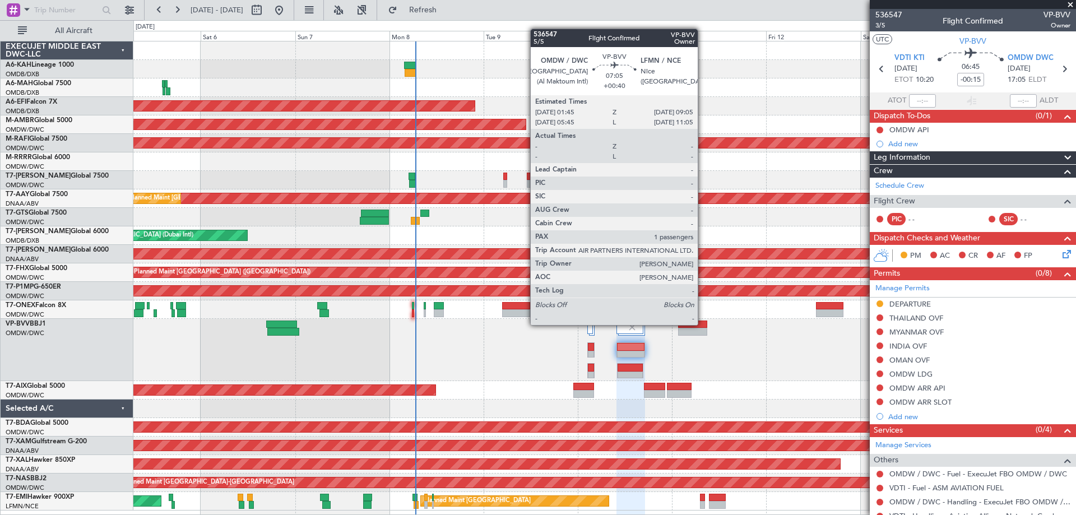
click at [703, 324] on div at bounding box center [692, 325] width 29 height 8
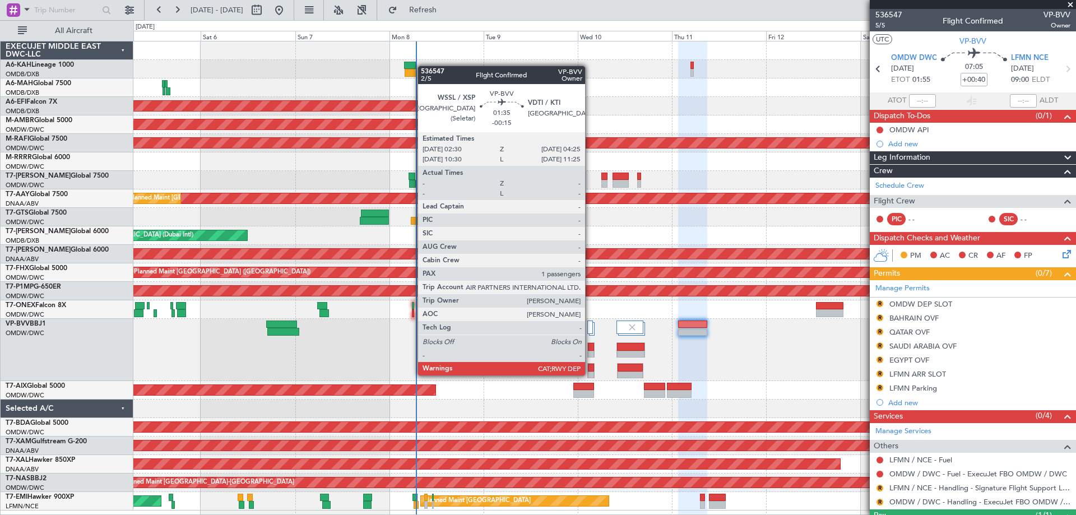
click at [590, 375] on div at bounding box center [591, 376] width 7 height 8
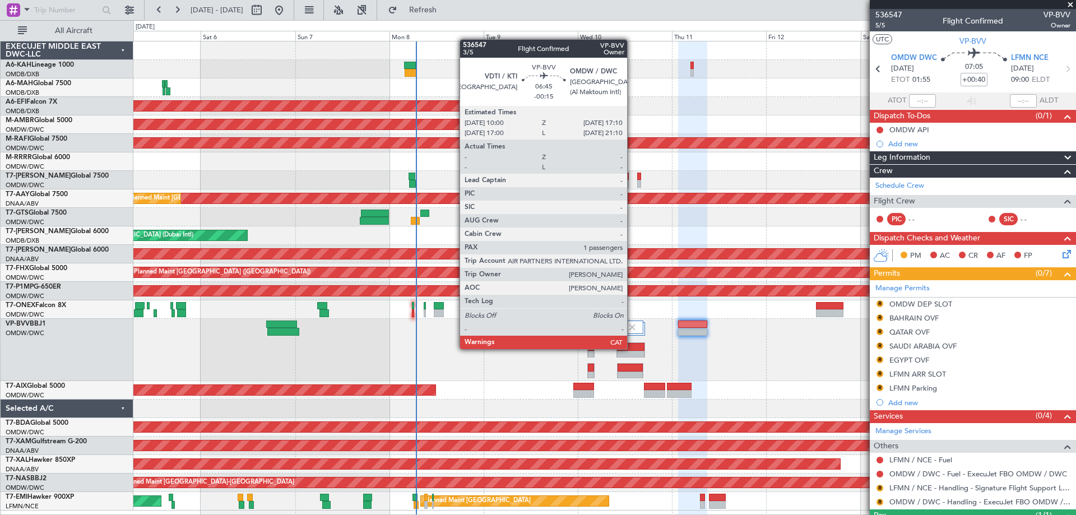
click at [632, 349] on div at bounding box center [630, 347] width 27 height 8
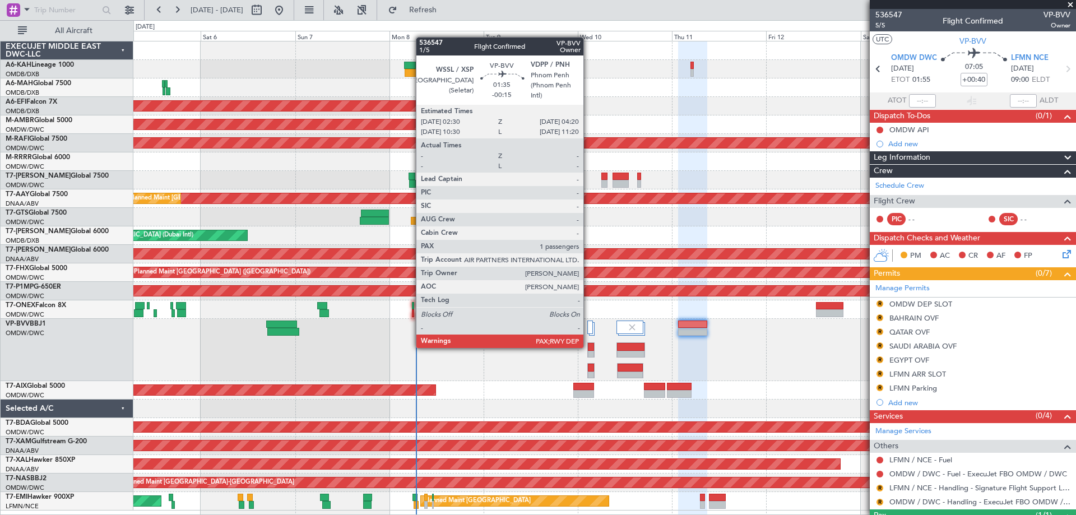
click at [588, 347] on div at bounding box center [591, 347] width 6 height 8
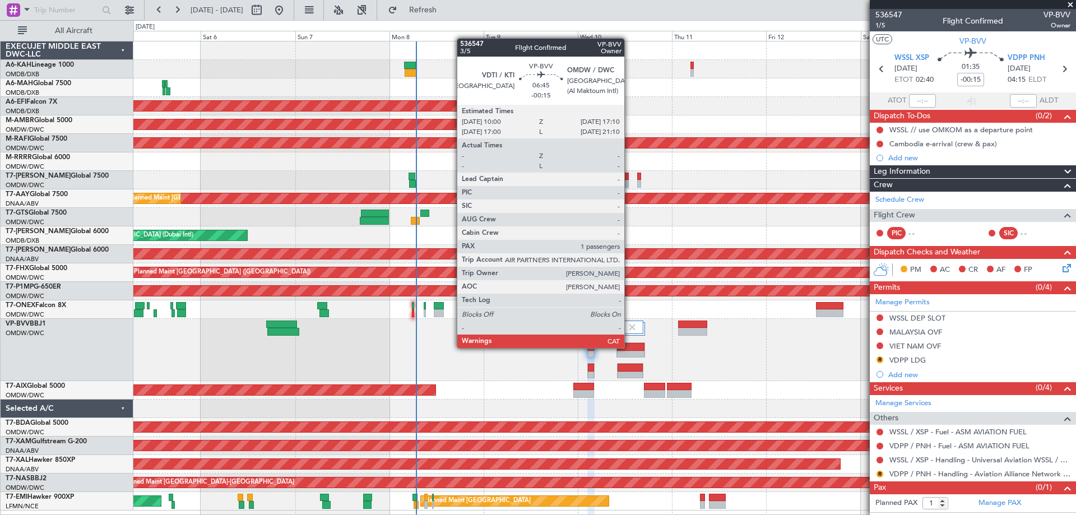
click at [629, 348] on div at bounding box center [630, 347] width 27 height 8
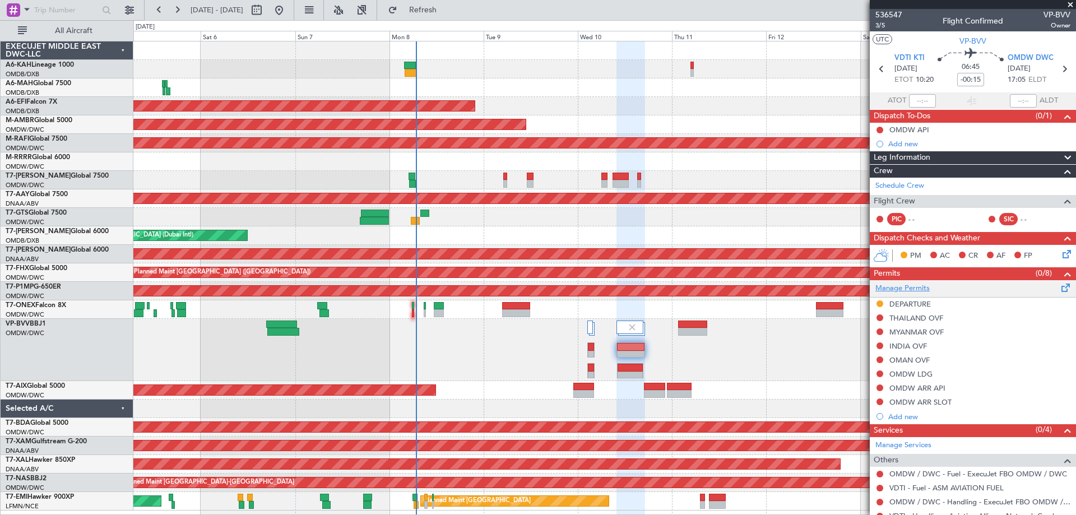
click at [908, 289] on link "Manage Permits" at bounding box center [902, 288] width 54 height 11
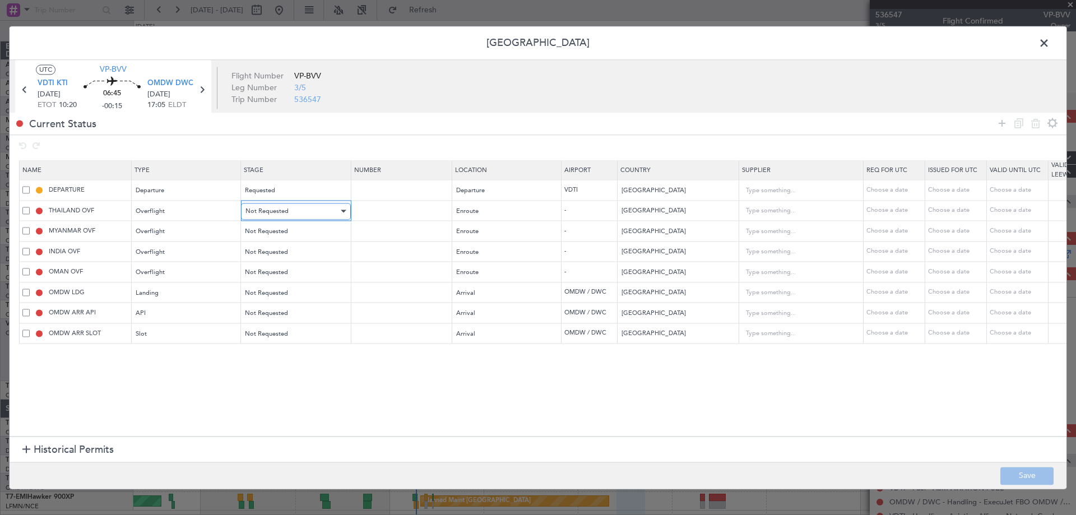
click at [276, 214] on span "Not Requested" at bounding box center [266, 211] width 43 height 8
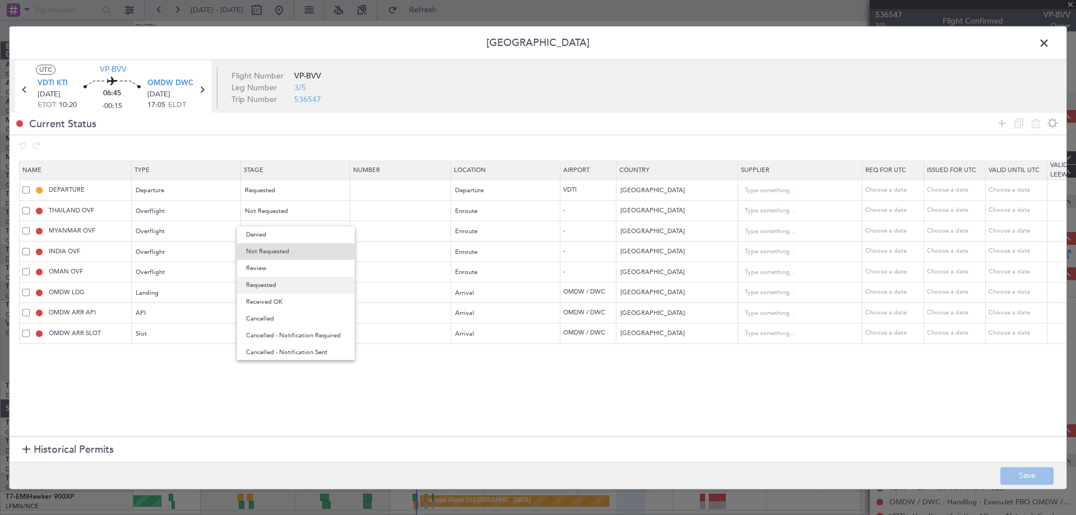
click at [269, 281] on span "Requested" at bounding box center [296, 285] width 100 height 17
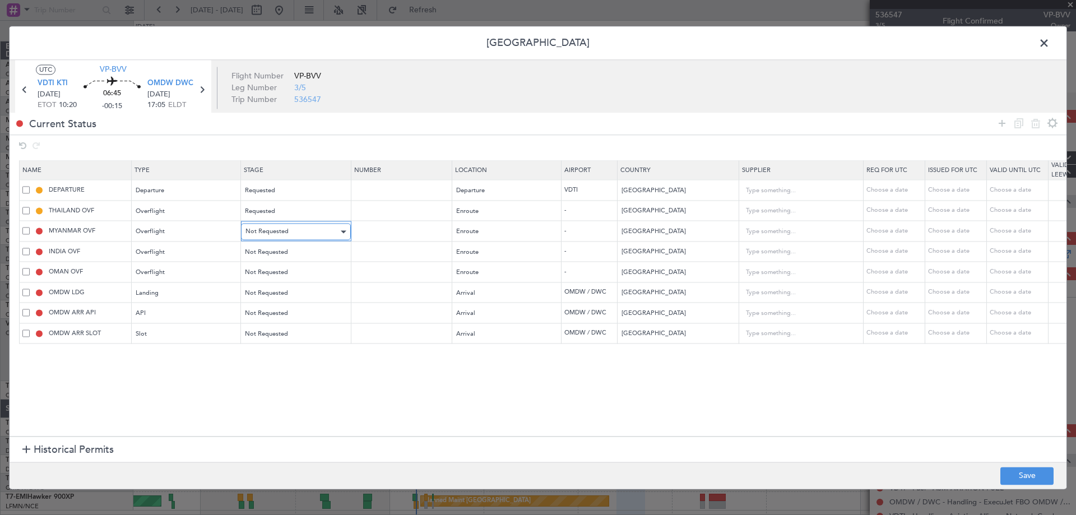
click at [268, 235] on span "Not Requested" at bounding box center [266, 232] width 43 height 8
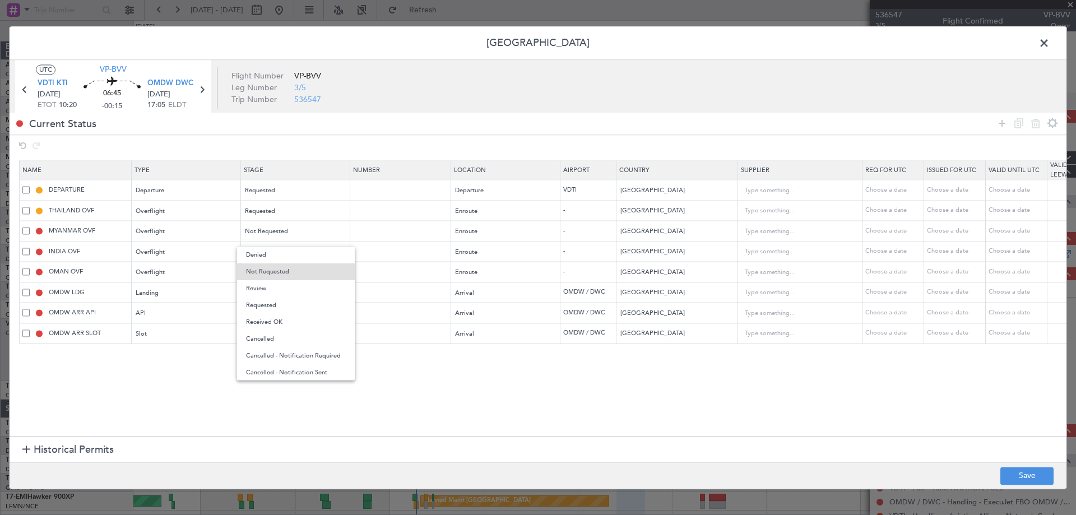
click at [264, 305] on span "Requested" at bounding box center [296, 305] width 100 height 17
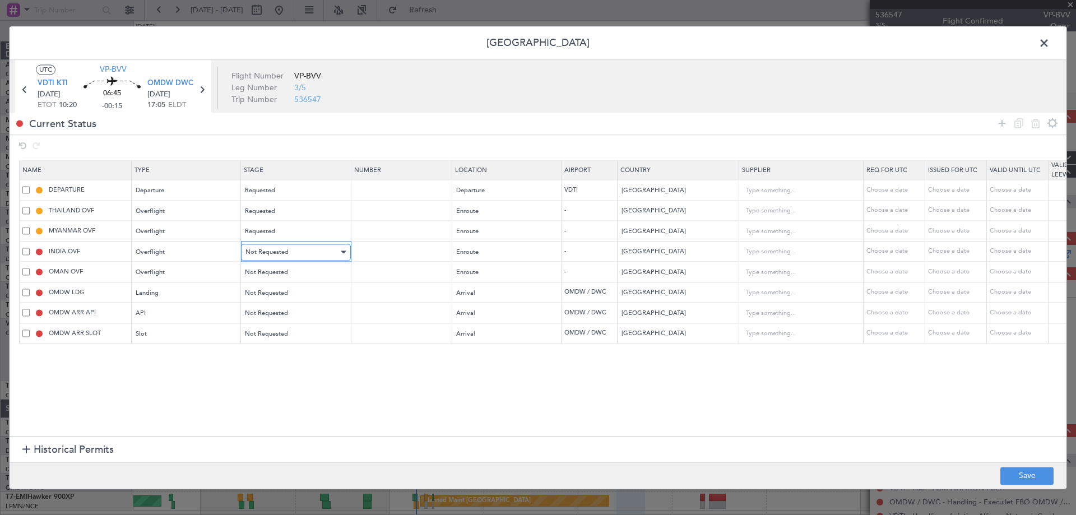
click at [267, 250] on span "Not Requested" at bounding box center [266, 252] width 43 height 8
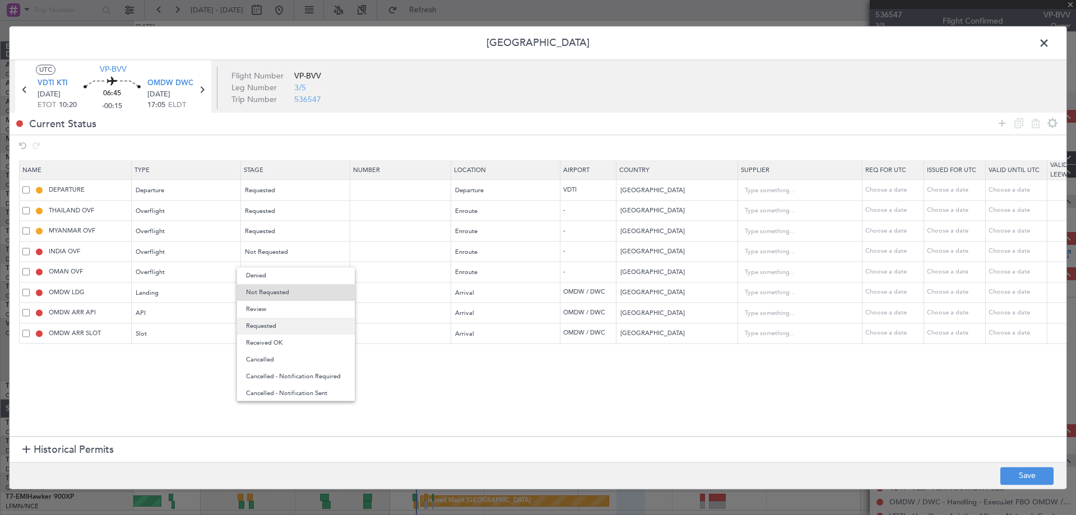
click at [256, 326] on span "Requested" at bounding box center [296, 326] width 100 height 17
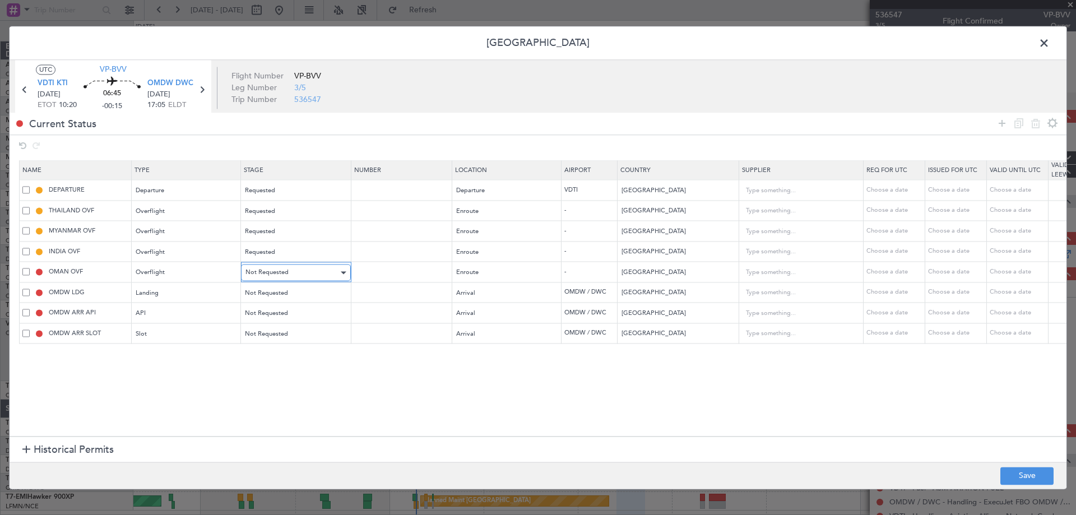
click at [269, 273] on span "Not Requested" at bounding box center [266, 272] width 43 height 8
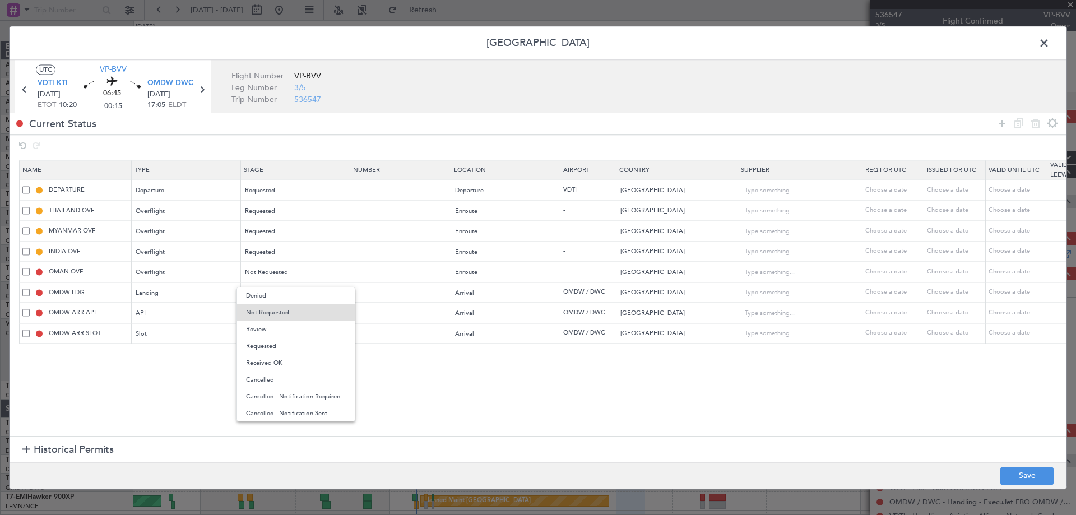
click at [263, 345] on span "Requested" at bounding box center [296, 346] width 100 height 17
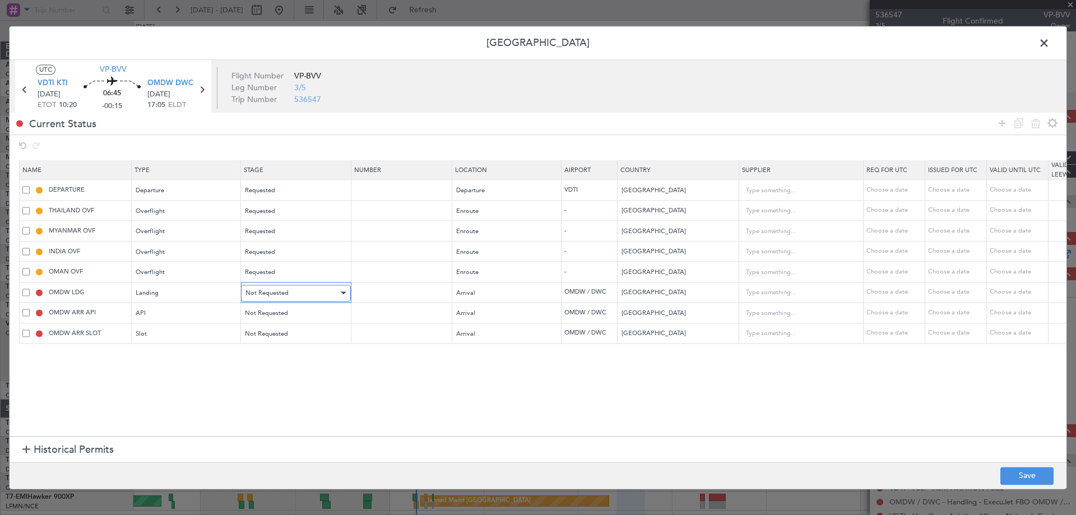
click at [278, 293] on span "Not Requested" at bounding box center [266, 293] width 43 height 8
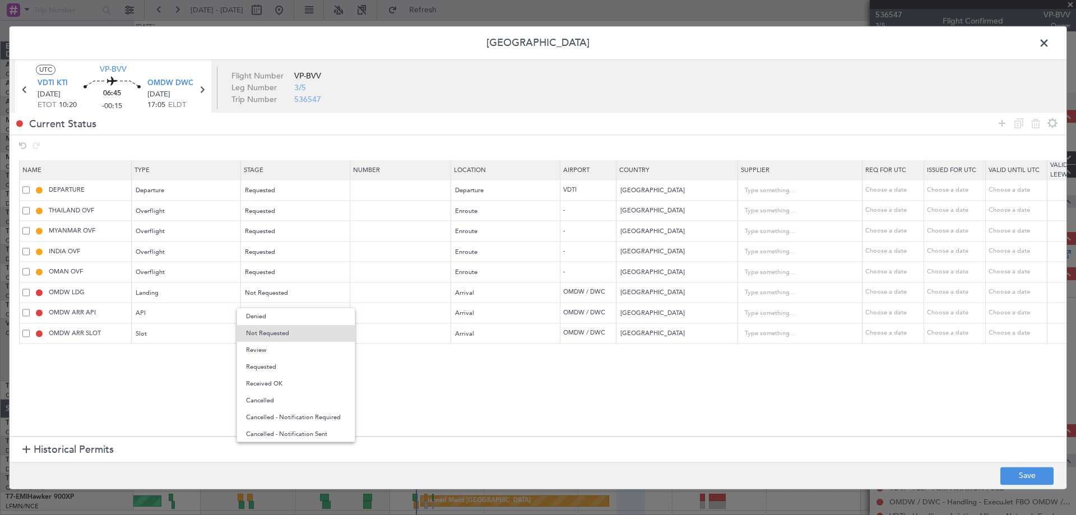
drag, startPoint x: 276, startPoint y: 353, endPoint x: 274, endPoint y: 330, distance: 23.6
click at [276, 352] on span "Review" at bounding box center [296, 350] width 100 height 17
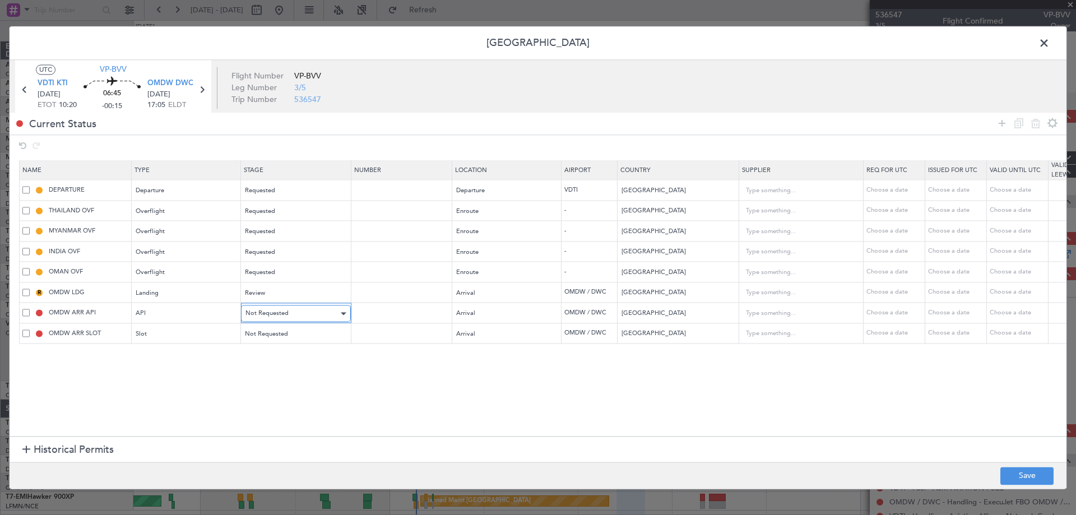
click at [273, 319] on div "Not Requested" at bounding box center [291, 313] width 93 height 17
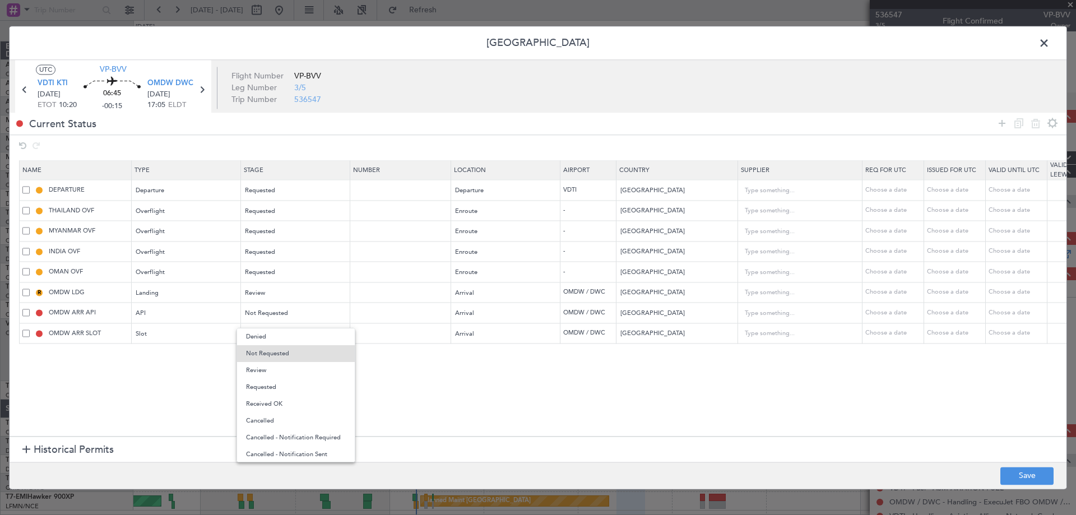
click at [272, 374] on span "Review" at bounding box center [296, 370] width 100 height 17
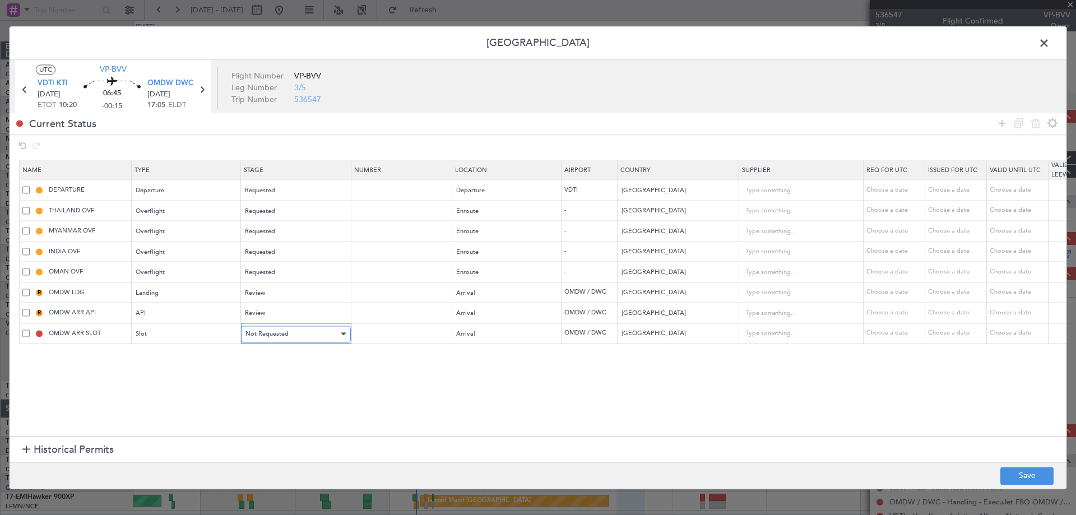
click at [275, 338] on span "Not Requested" at bounding box center [266, 334] width 43 height 8
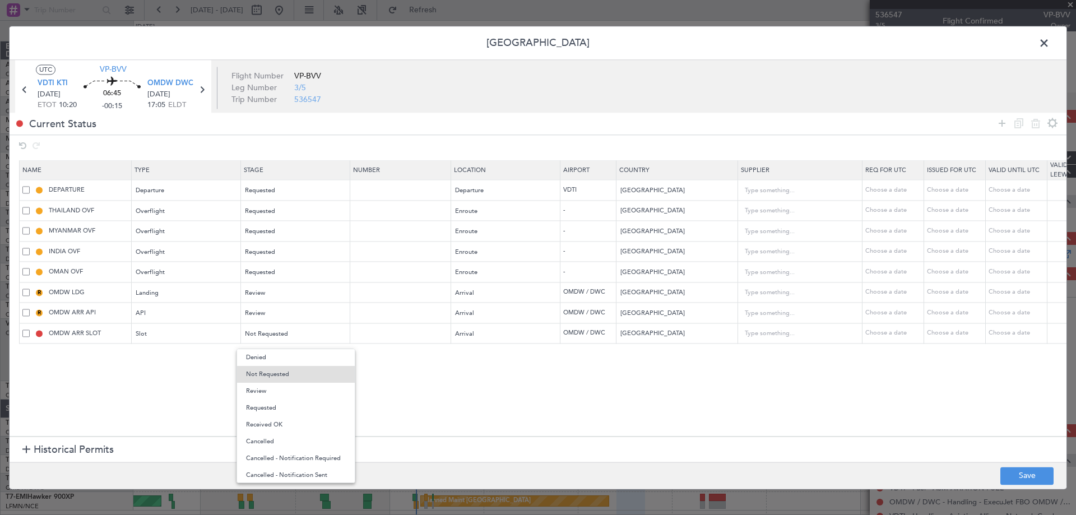
click at [263, 392] on span "Review" at bounding box center [296, 391] width 100 height 17
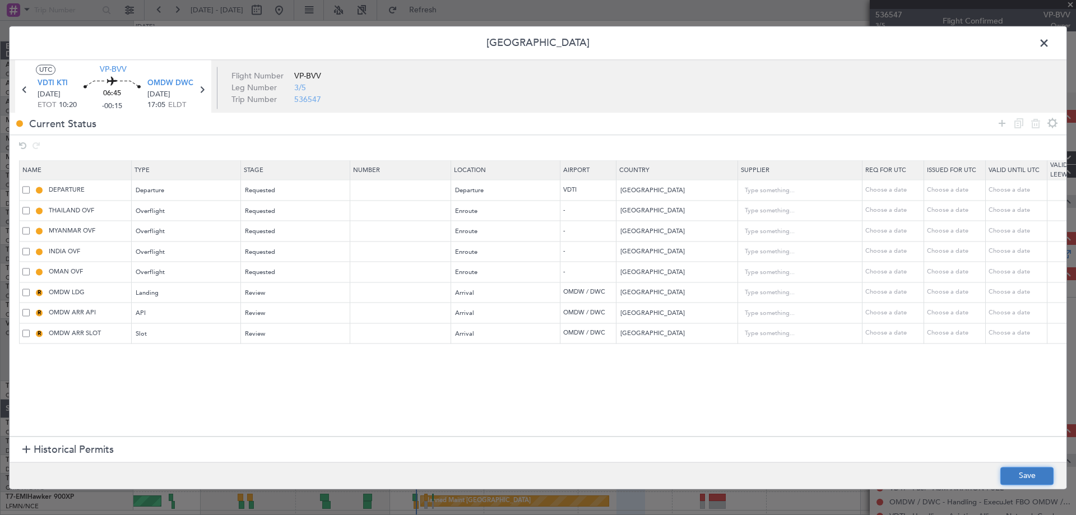
click at [1009, 479] on button "Save" at bounding box center [1026, 476] width 53 height 18
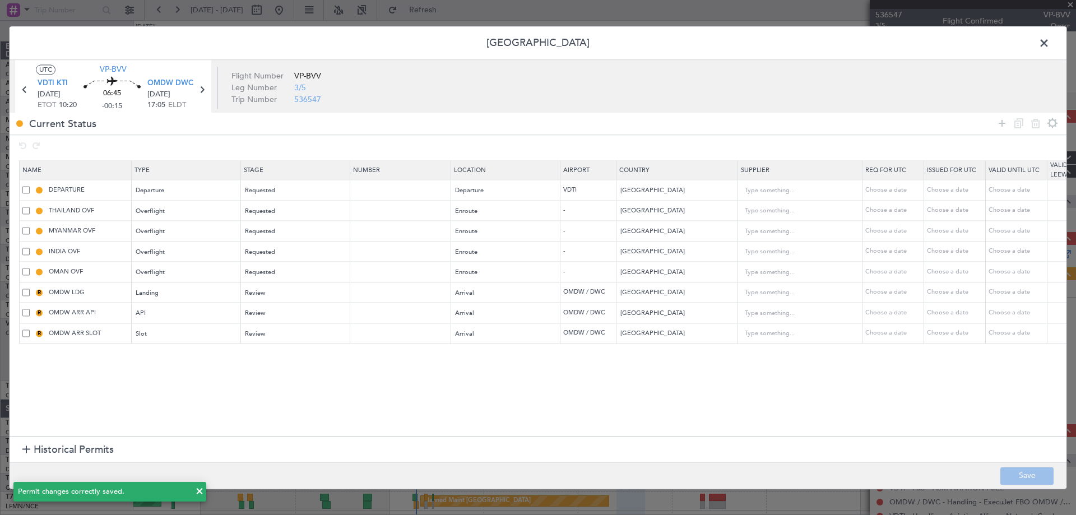
click at [1050, 47] on span at bounding box center [1050, 46] width 0 height 22
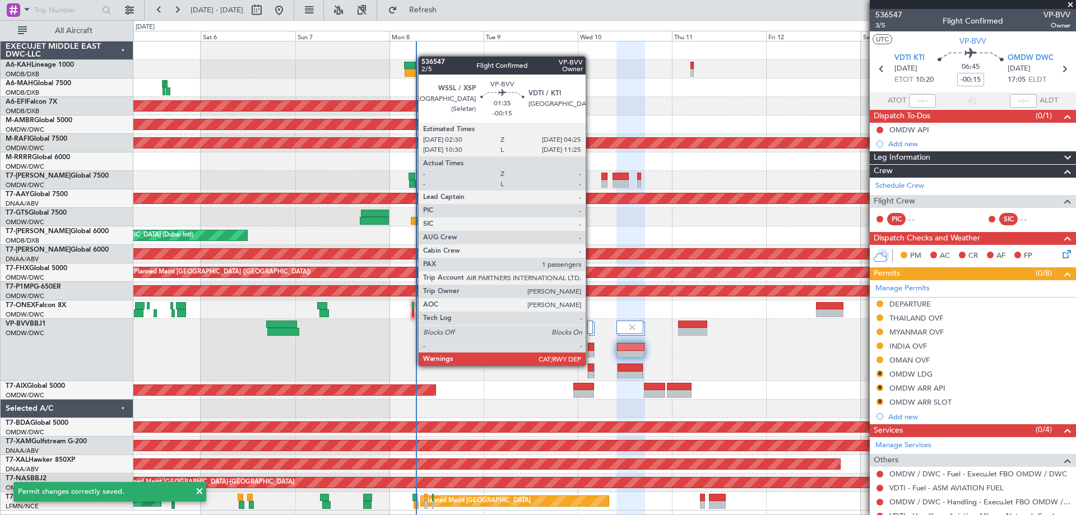
click at [591, 366] on div at bounding box center [591, 368] width 7 height 8
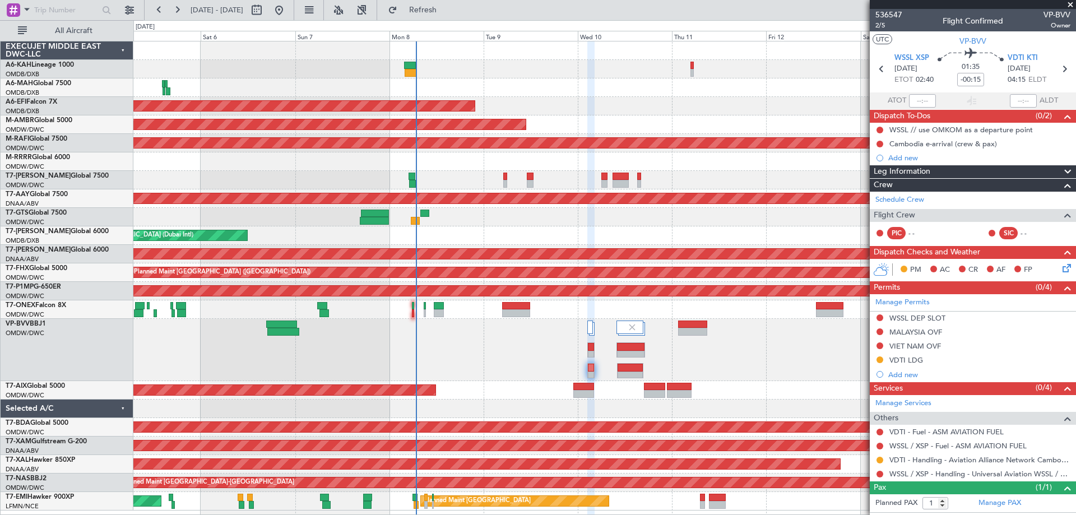
click at [902, 300] on link "Manage Permits" at bounding box center [902, 302] width 54 height 11
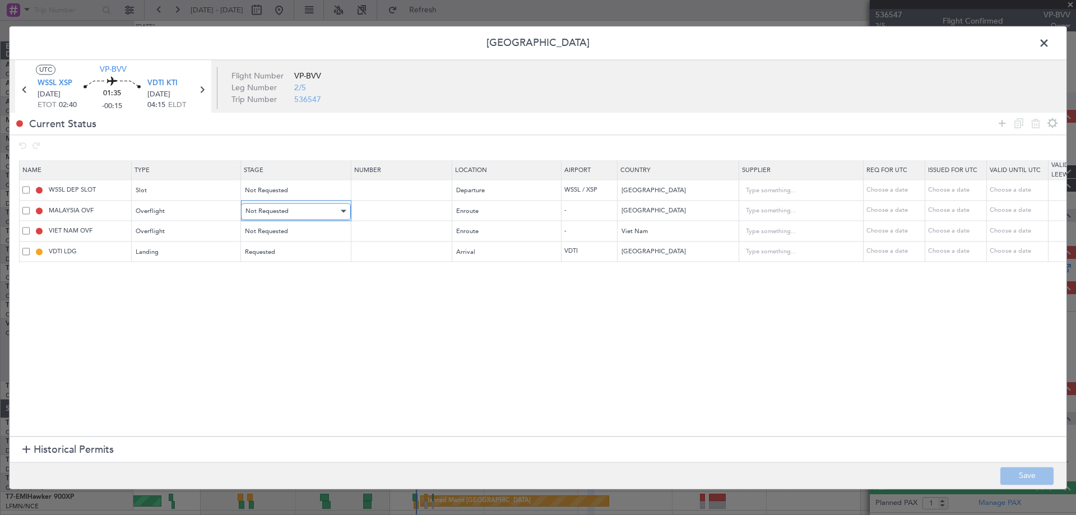
click at [275, 215] on span "Not Requested" at bounding box center [266, 211] width 43 height 8
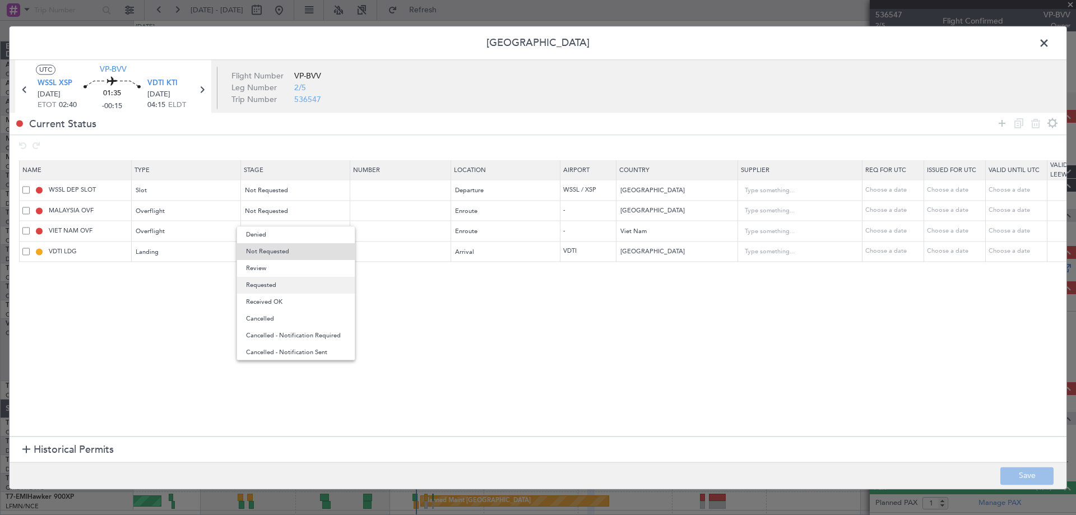
click at [272, 286] on span "Requested" at bounding box center [296, 285] width 100 height 17
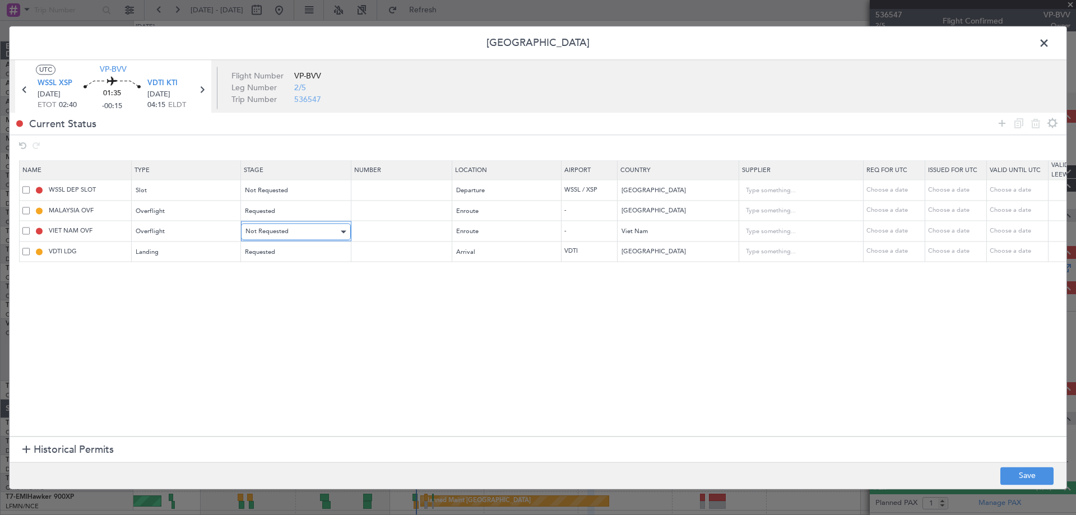
click at [277, 235] on div "Not Requested" at bounding box center [291, 232] width 93 height 17
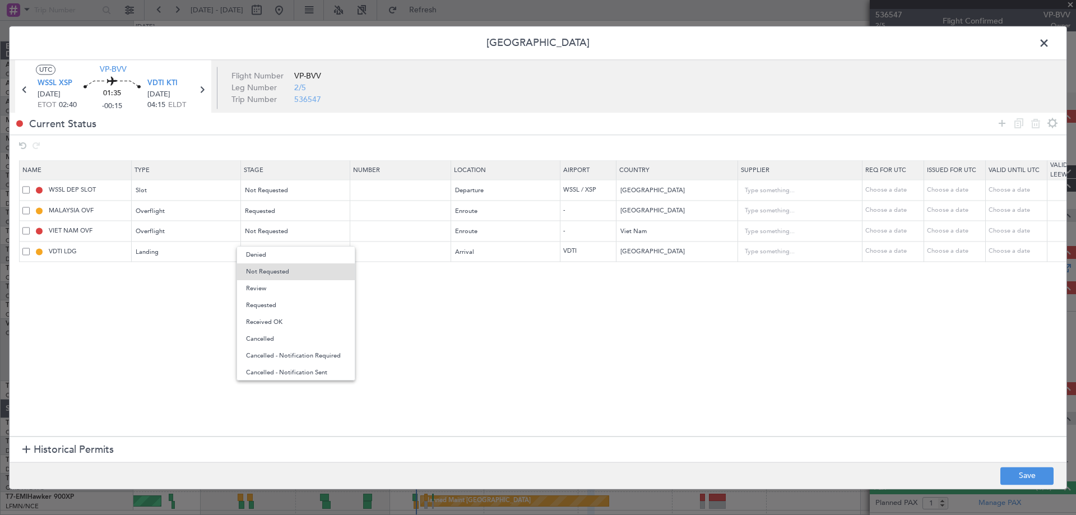
drag, startPoint x: 267, startPoint y: 304, endPoint x: 318, endPoint y: 305, distance: 51.6
click at [267, 303] on span "Requested" at bounding box center [296, 305] width 100 height 17
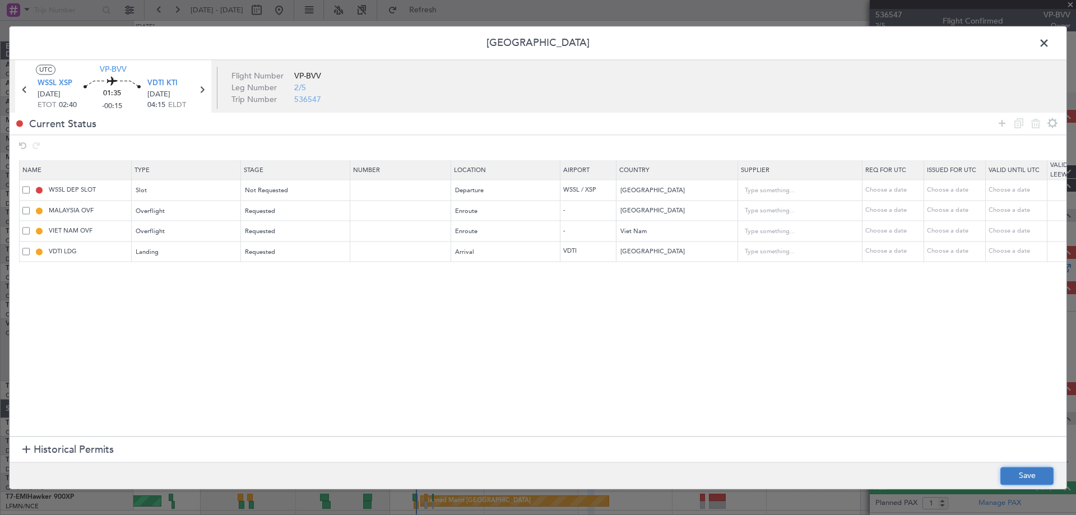
click at [1013, 476] on button "Save" at bounding box center [1026, 476] width 53 height 18
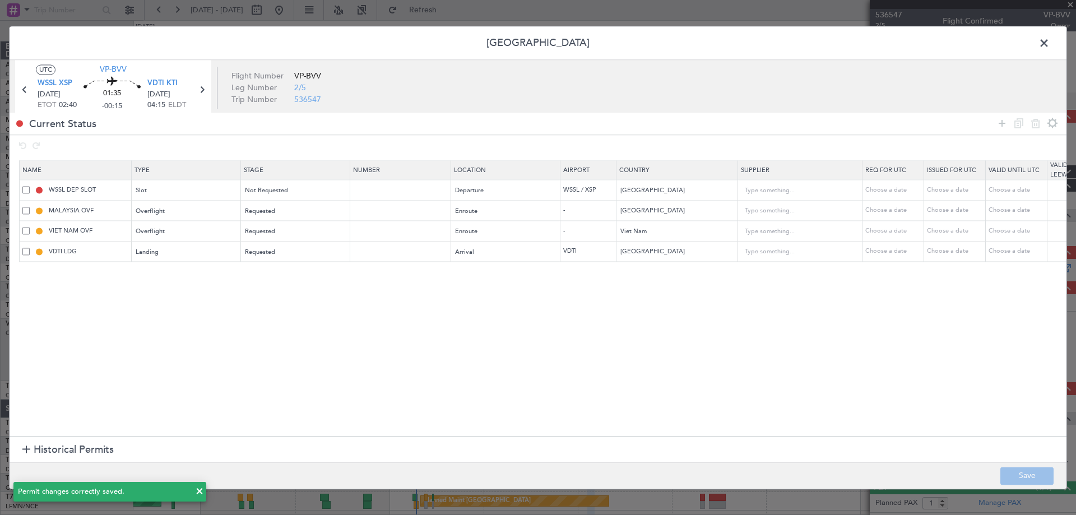
click at [1050, 40] on span at bounding box center [1050, 46] width 0 height 22
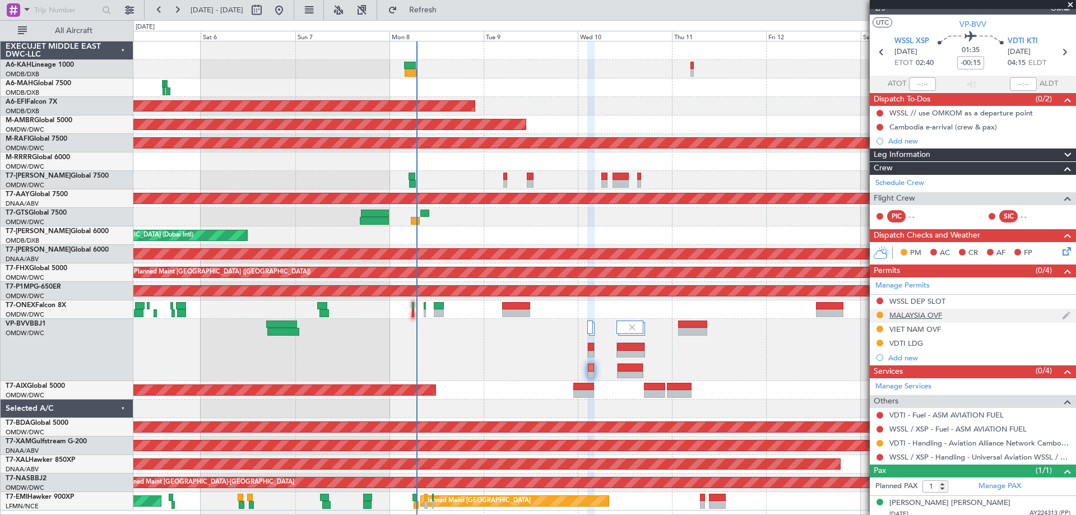
scroll to position [22, 0]
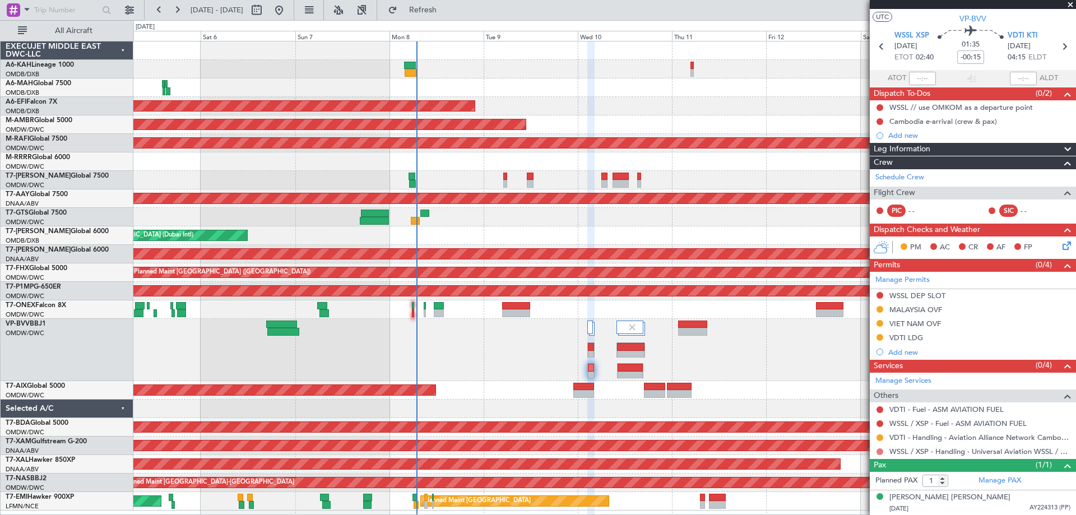
click at [878, 451] on button at bounding box center [879, 451] width 7 height 7
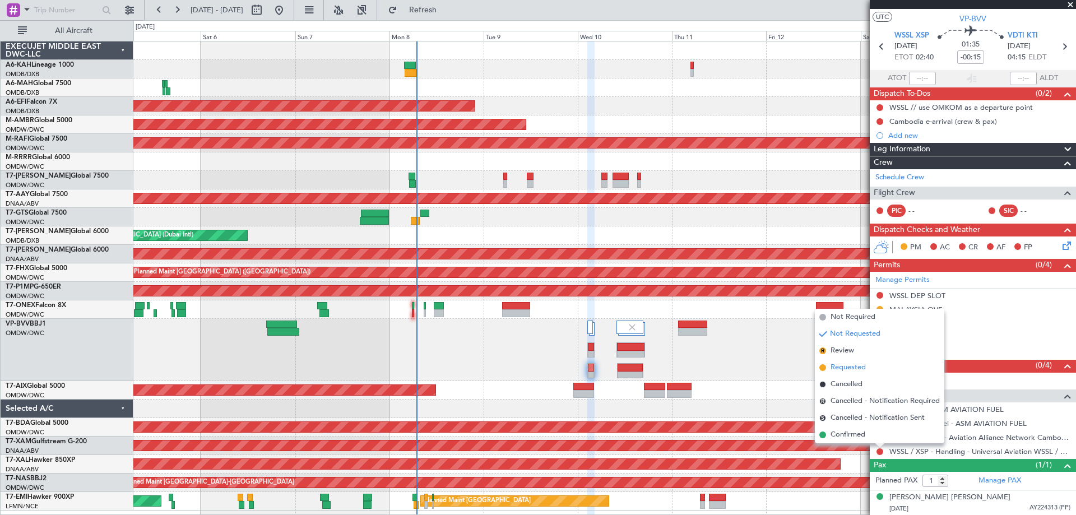
click at [850, 372] on span "Requested" at bounding box center [847, 367] width 35 height 11
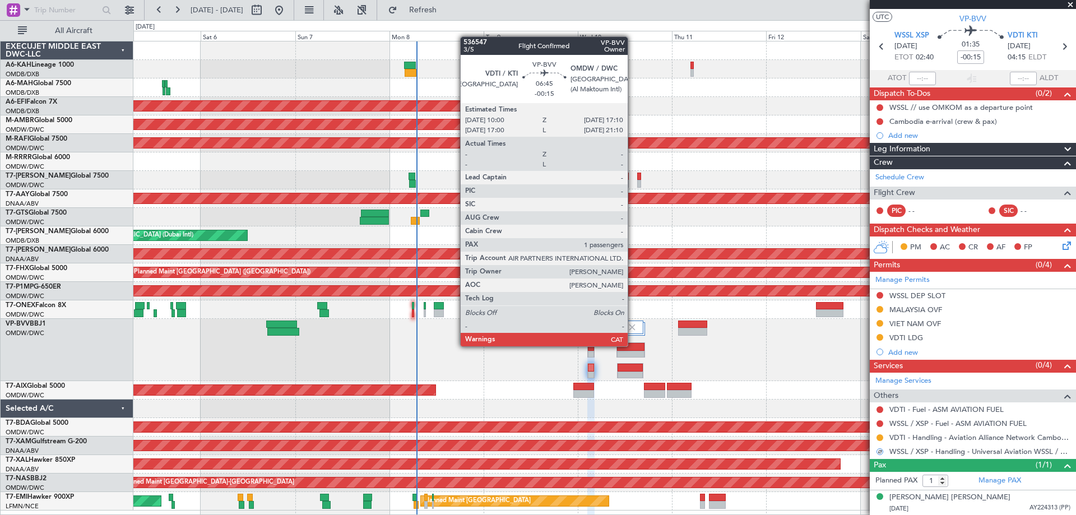
click at [633, 346] on div at bounding box center [630, 347] width 27 height 8
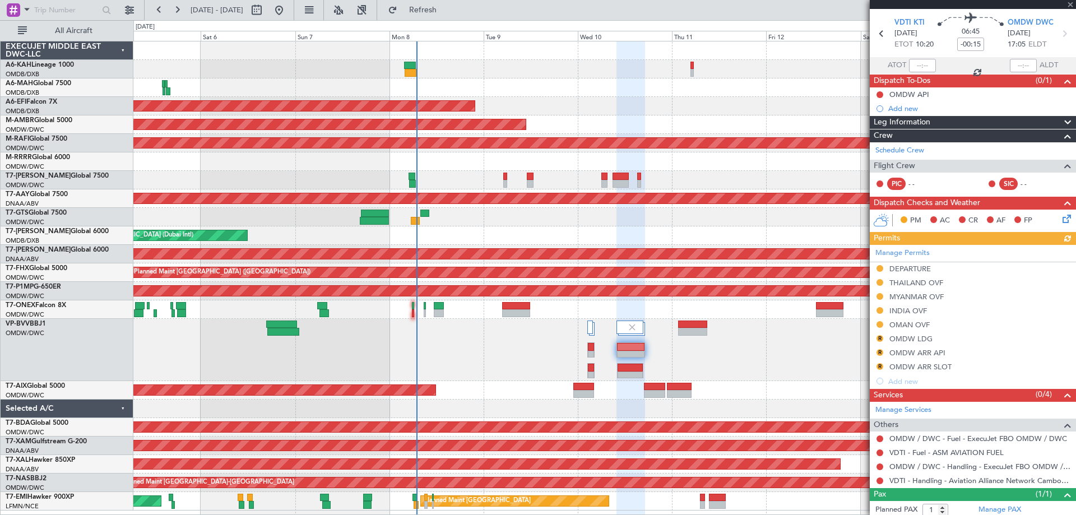
scroll to position [64, 0]
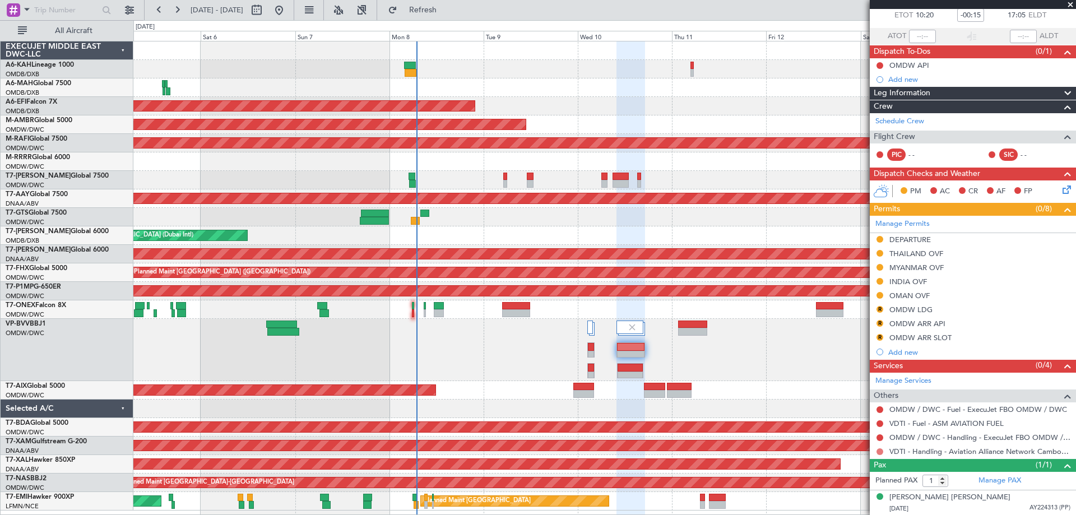
click at [879, 449] on button at bounding box center [879, 451] width 7 height 7
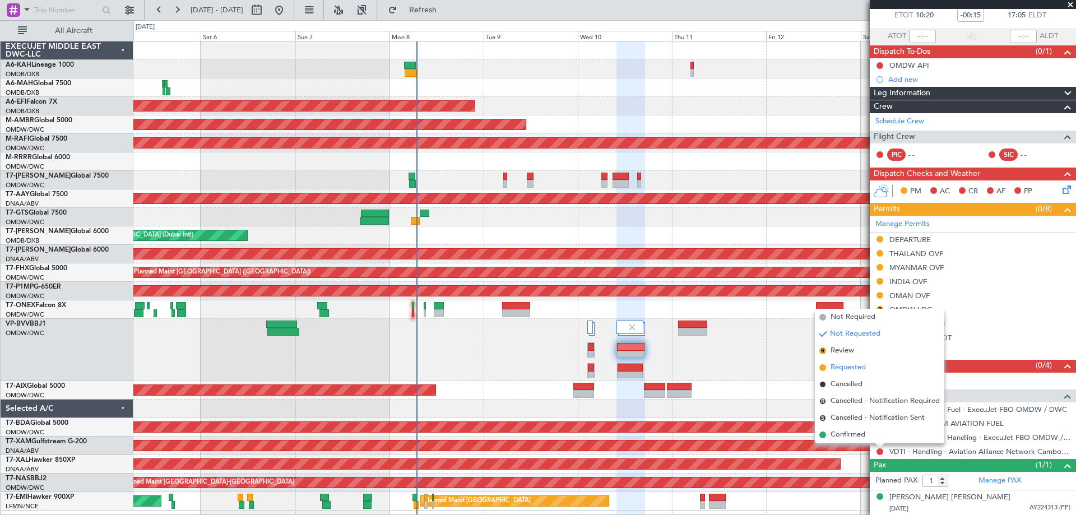
click at [850, 369] on span "Requested" at bounding box center [847, 367] width 35 height 11
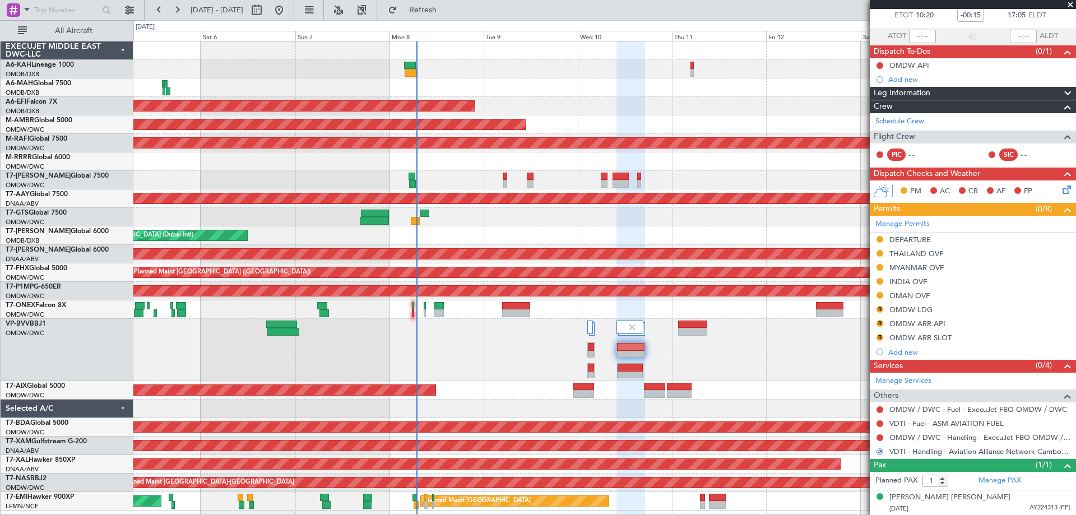
click at [876, 437] on div at bounding box center [879, 437] width 9 height 9
click at [881, 435] on button at bounding box center [879, 437] width 7 height 7
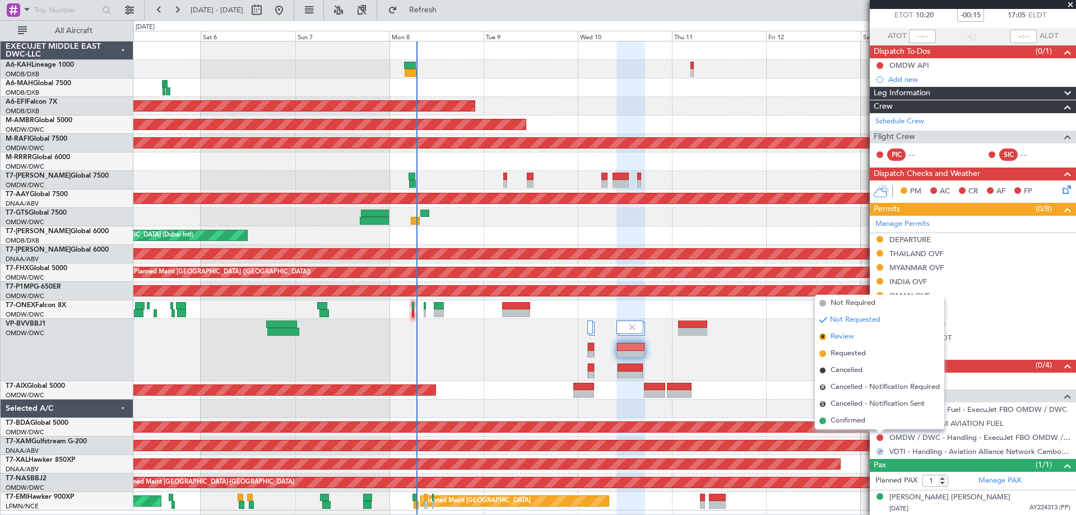
click at [854, 337] on li "R Review" at bounding box center [879, 336] width 129 height 17
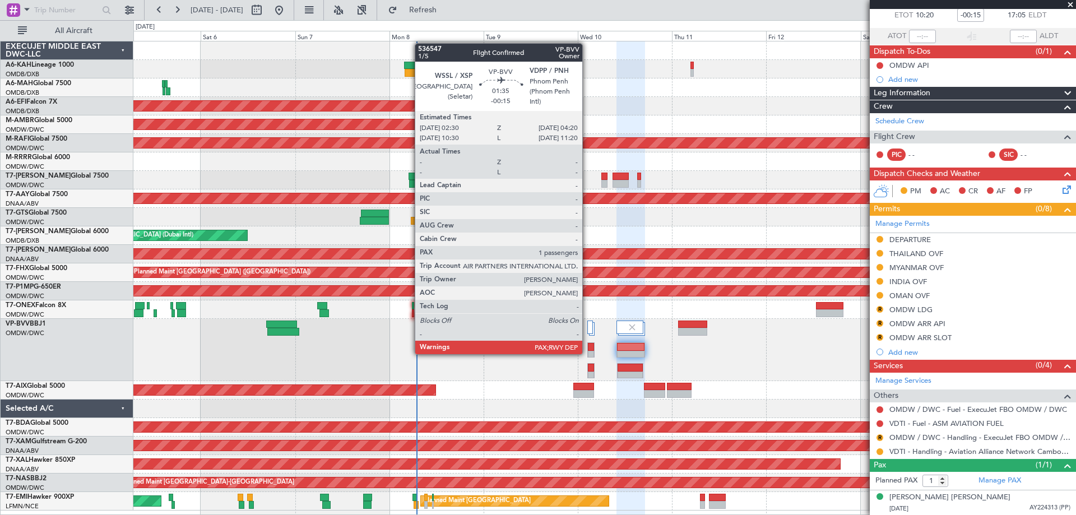
click at [588, 353] on div at bounding box center [591, 355] width 6 height 8
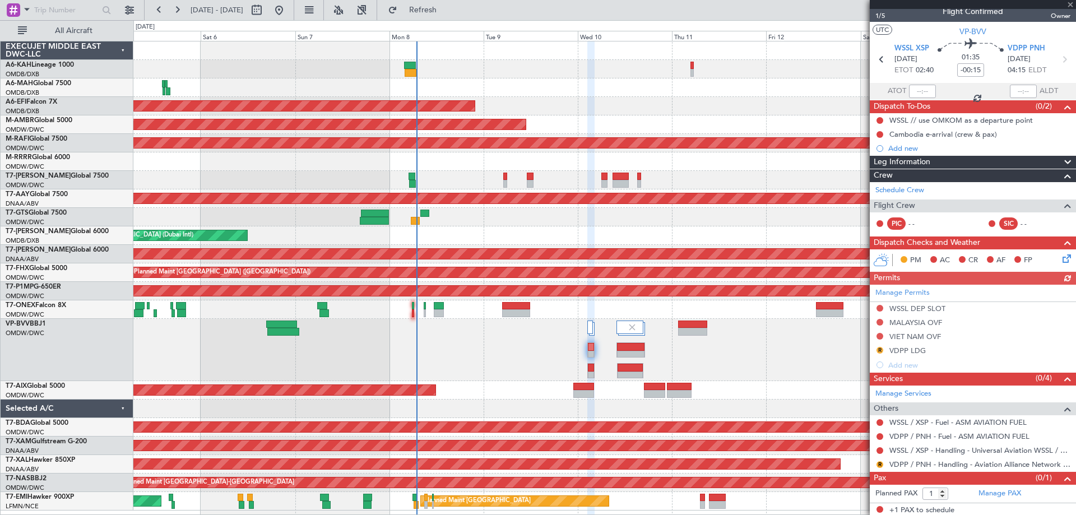
scroll to position [12, 0]
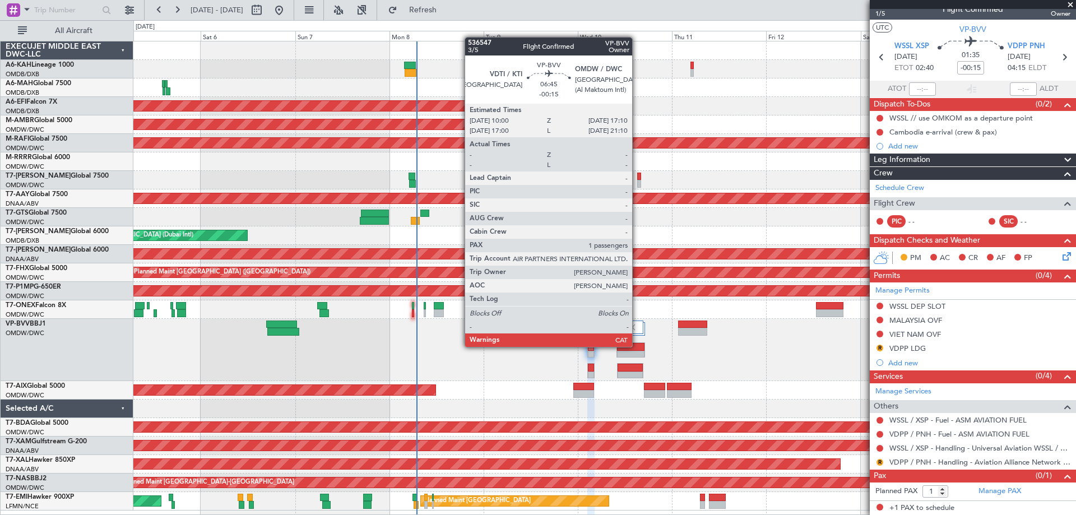
click at [637, 347] on div at bounding box center [630, 347] width 27 height 8
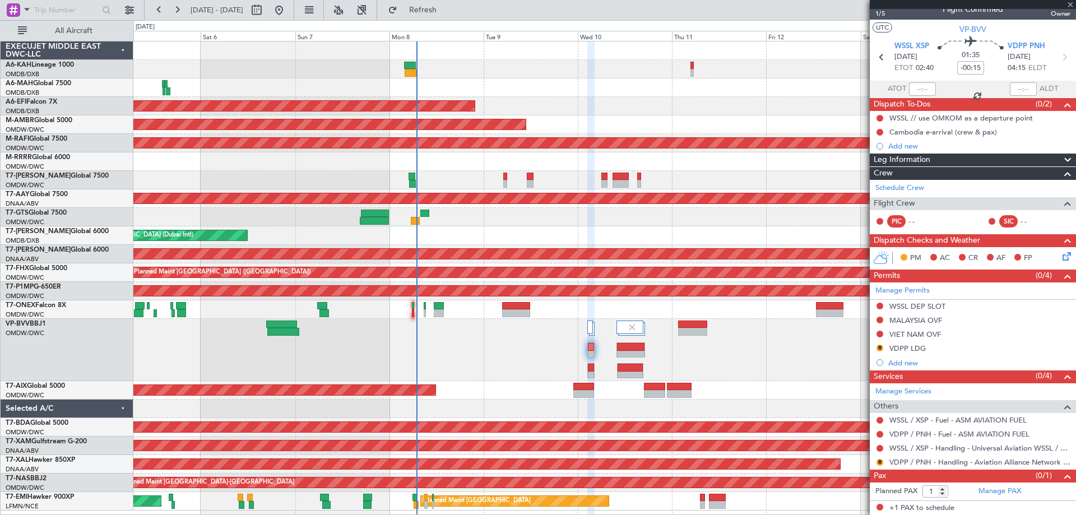
scroll to position [0, 0]
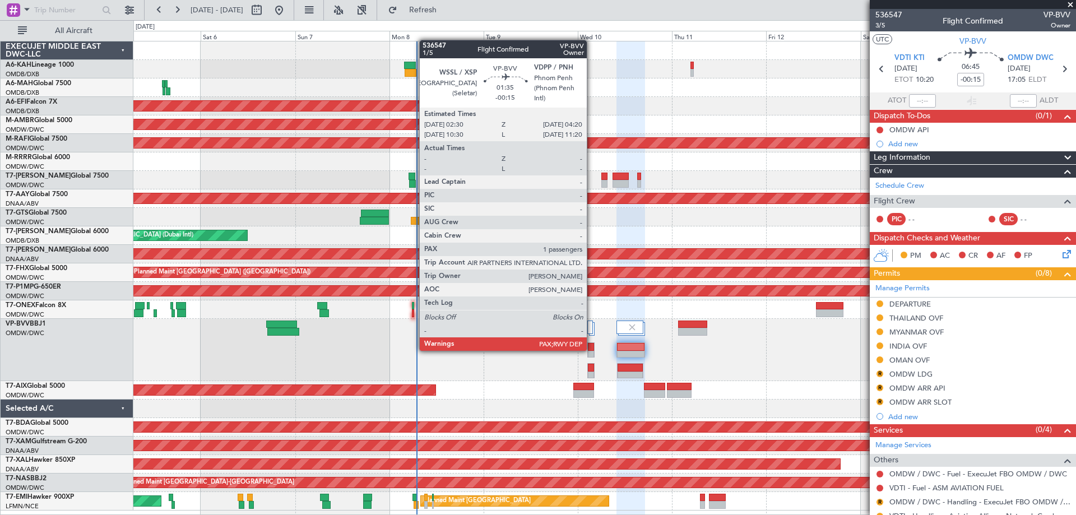
click at [592, 350] on div at bounding box center [591, 347] width 6 height 8
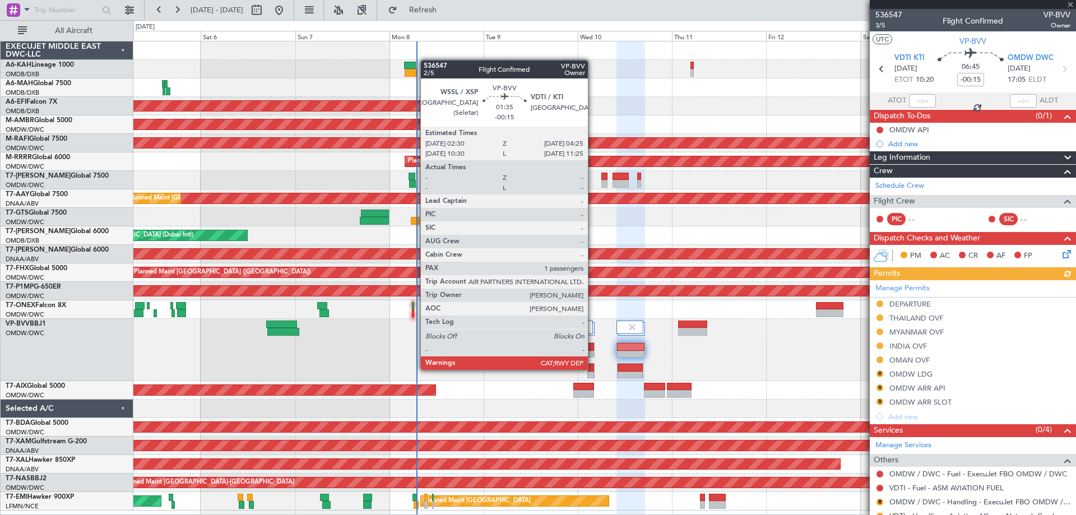
click at [593, 370] on div at bounding box center [591, 368] width 7 height 8
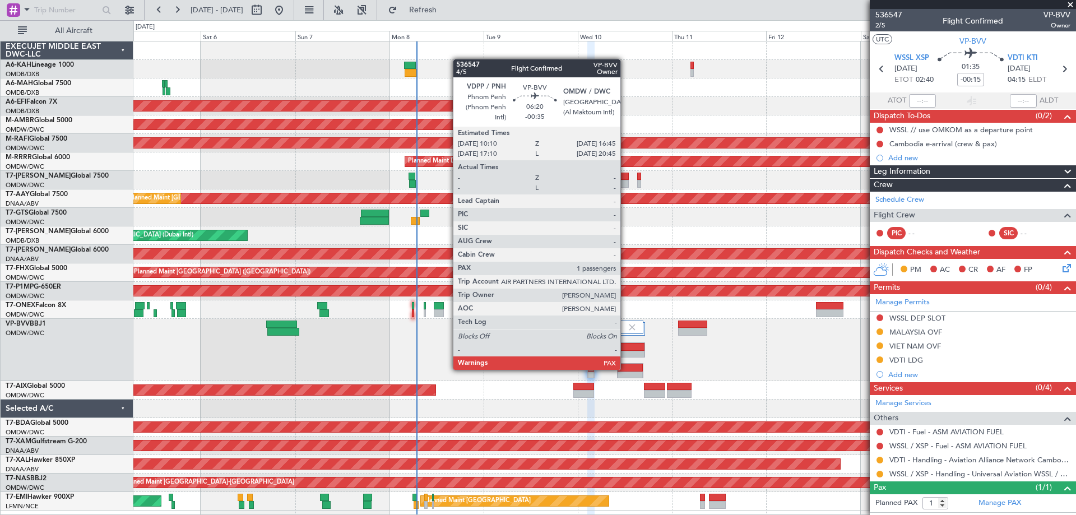
click at [625, 369] on div at bounding box center [630, 368] width 25 height 8
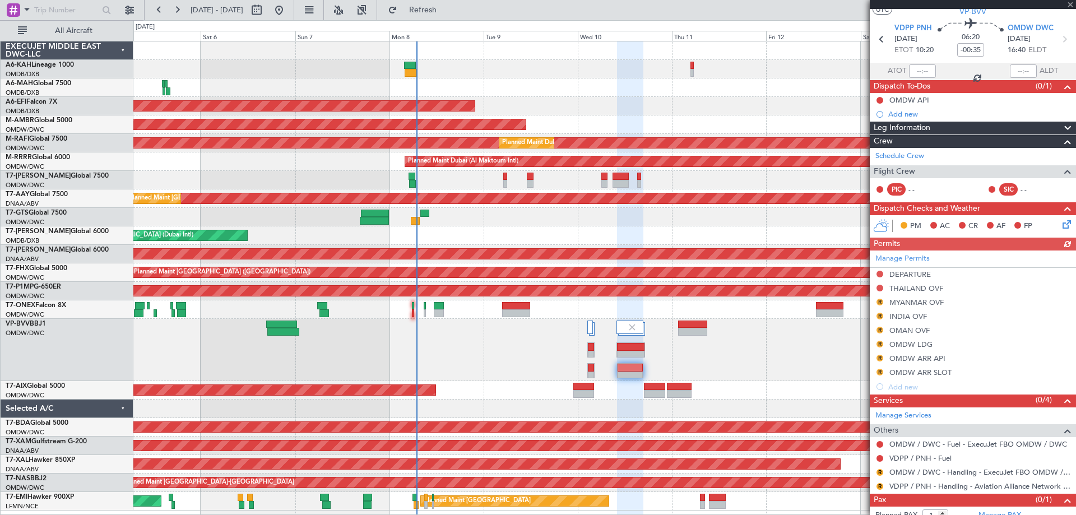
scroll to position [54, 0]
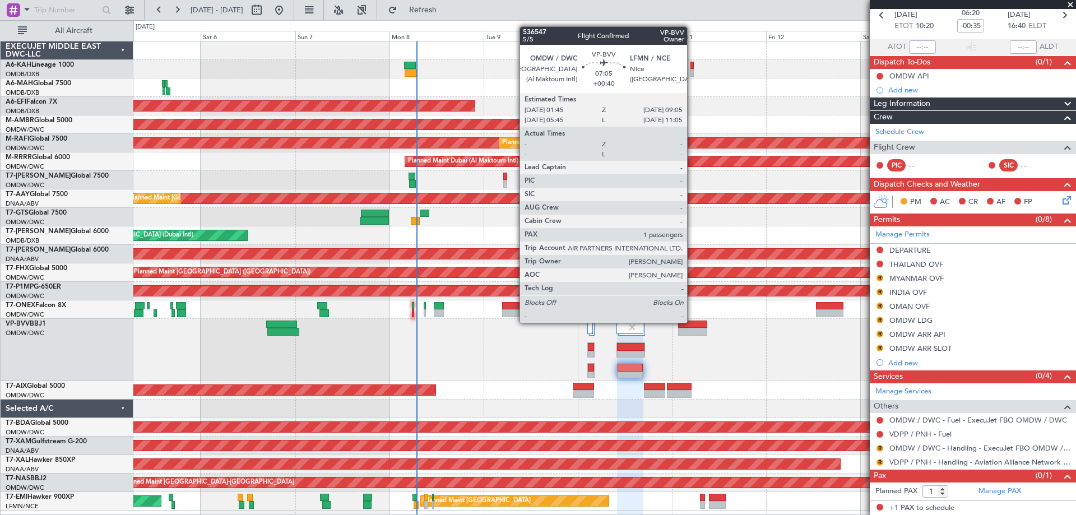
click at [691, 322] on div at bounding box center [692, 325] width 29 height 8
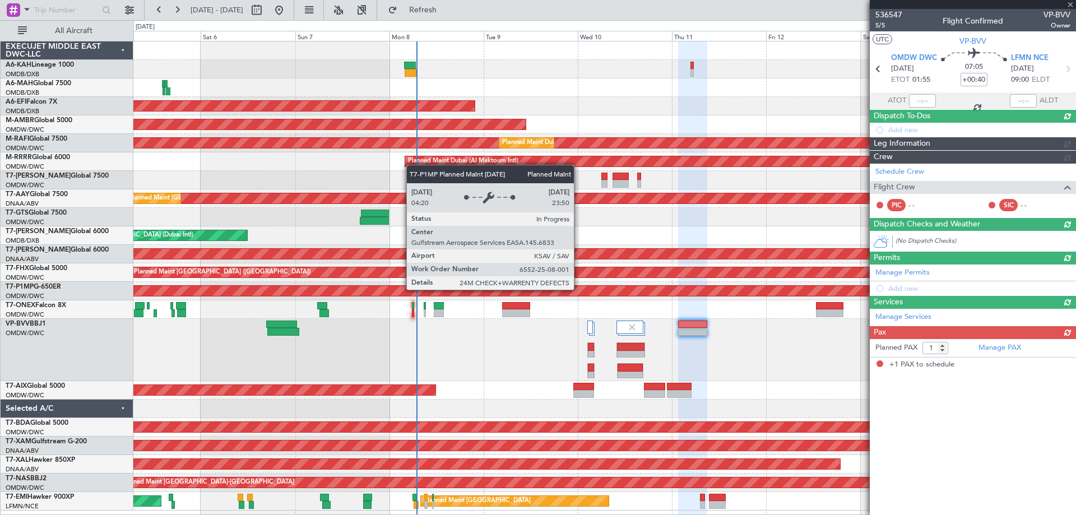
scroll to position [0, 0]
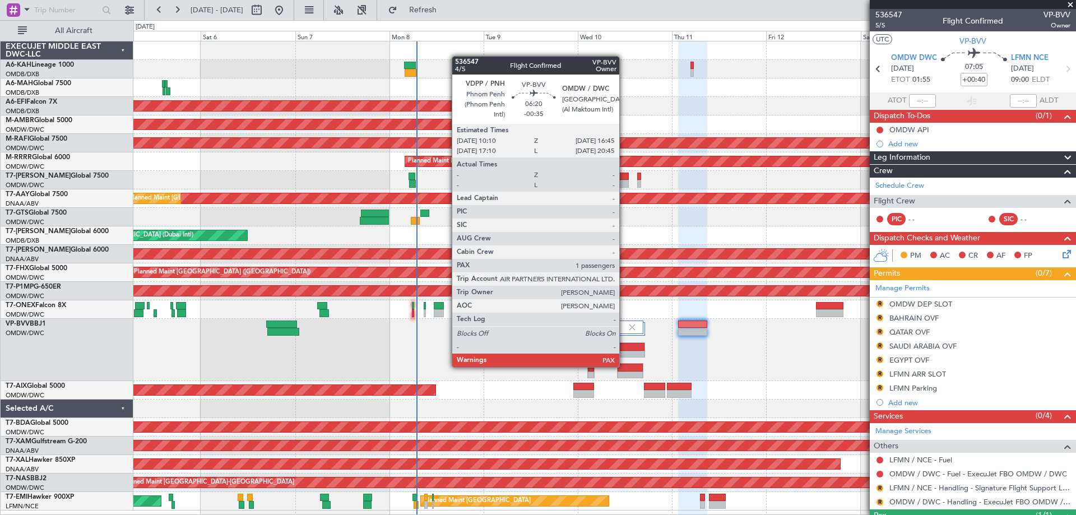
click at [624, 366] on div at bounding box center [630, 368] width 25 height 8
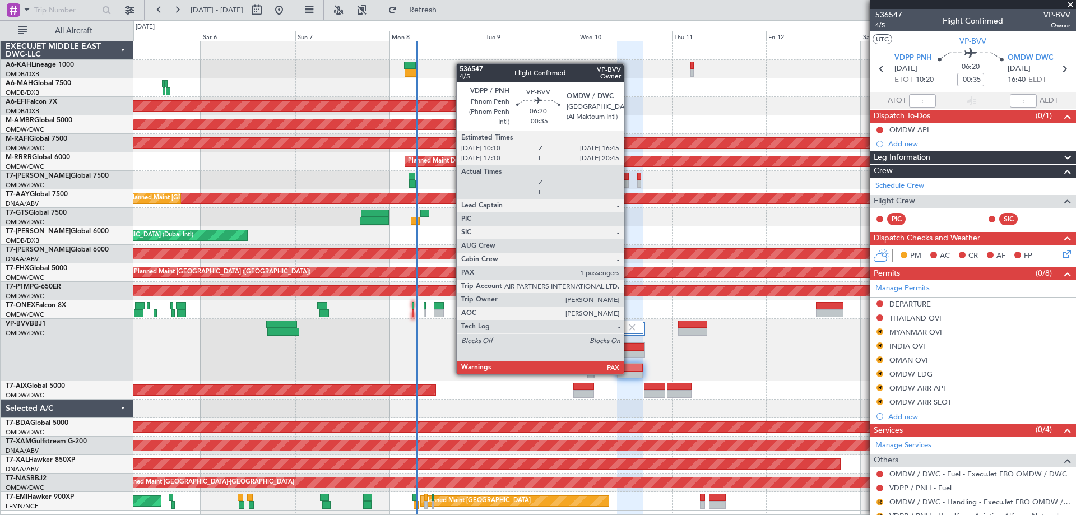
click at [629, 373] on div at bounding box center [630, 376] width 25 height 8
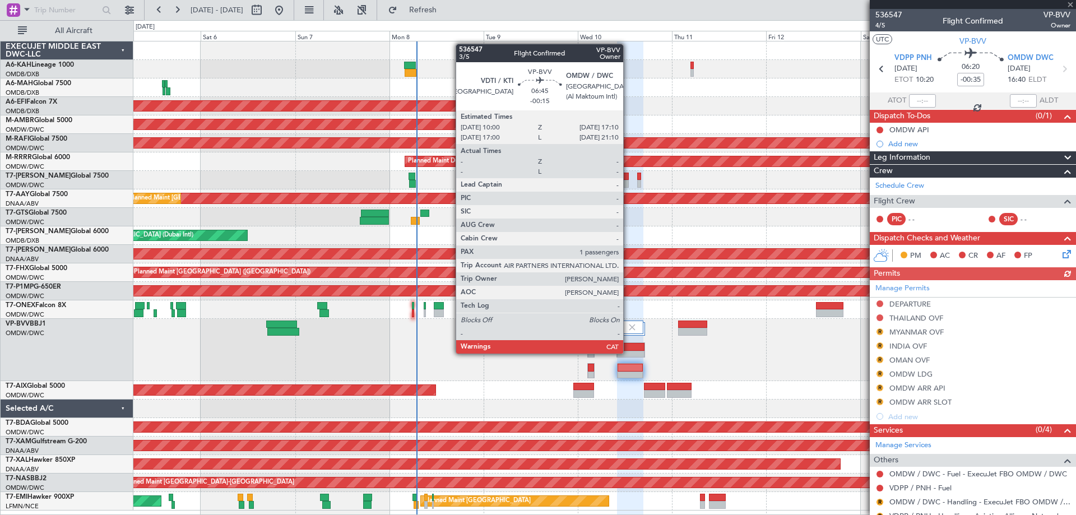
click at [628, 354] on div at bounding box center [630, 355] width 27 height 8
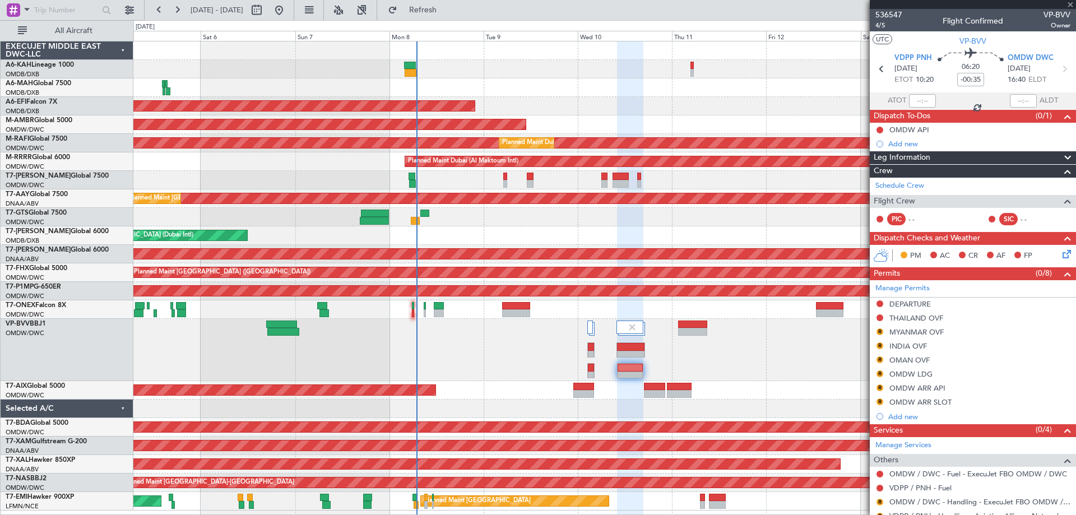
type input "-00:15"
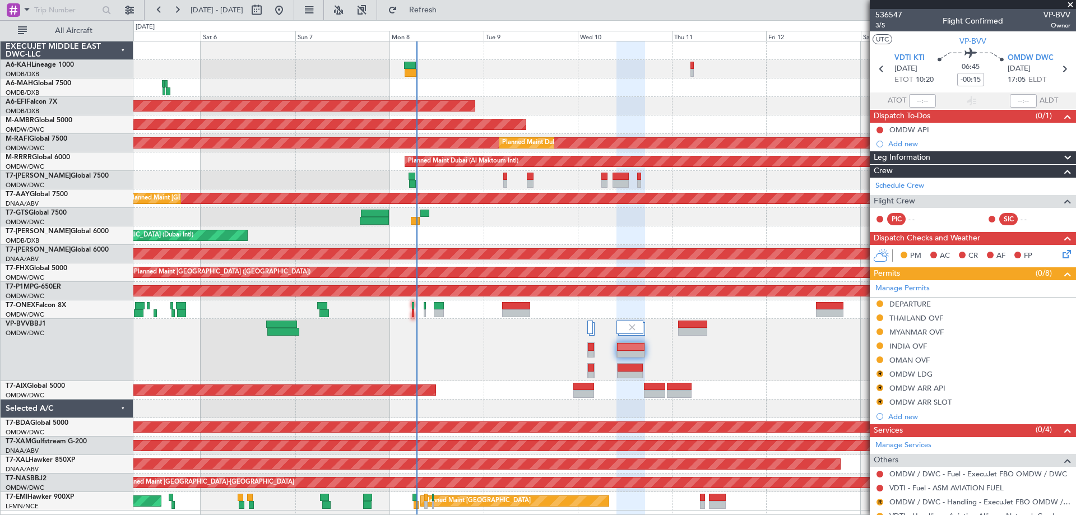
drag, startPoint x: 1071, startPoint y: 0, endPoint x: 1059, endPoint y: 5, distance: 13.3
click at [1071, 0] on span at bounding box center [1070, 5] width 11 height 10
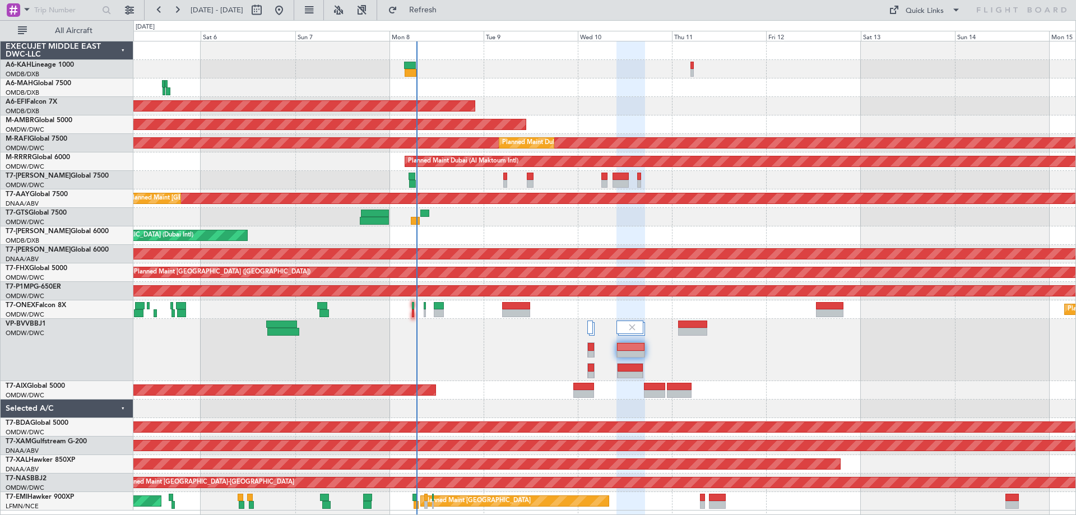
type input "0"
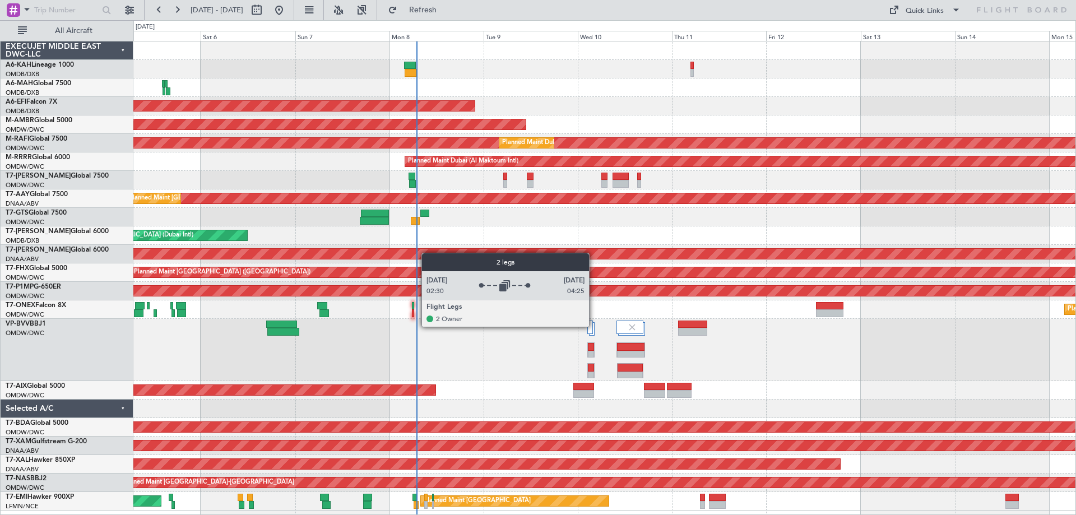
click at [594, 326] on div at bounding box center [592, 328] width 6 height 13
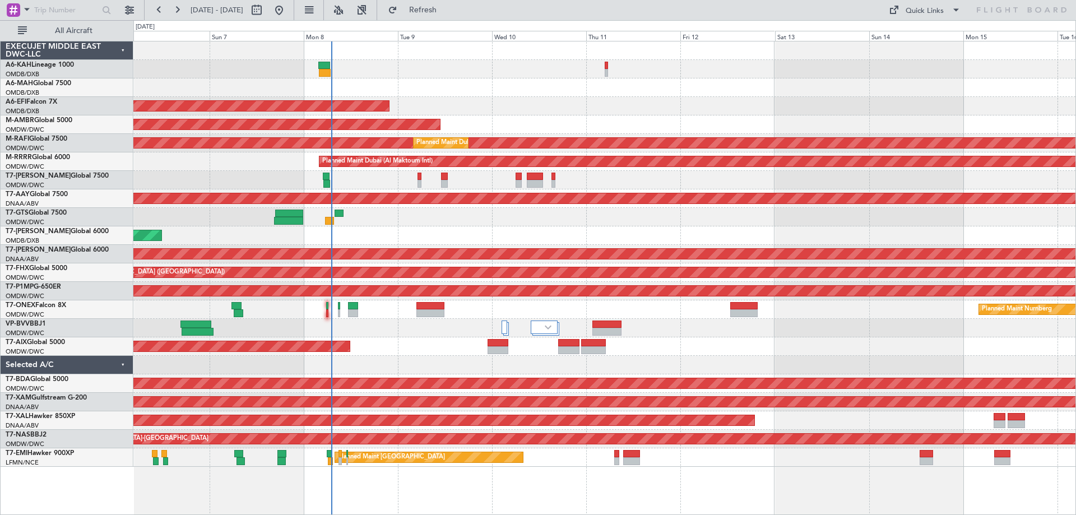
click at [586, 107] on div "Planned Maint Dubai (Al Maktoum Intl)" at bounding box center [604, 106] width 942 height 18
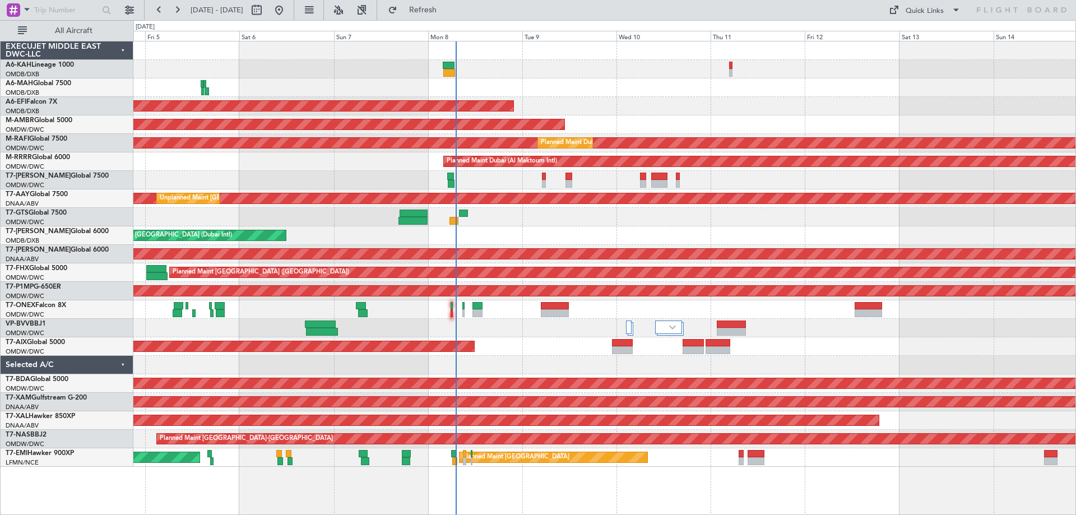
click at [294, 79] on div "Planned Maint [GEOGRAPHIC_DATA] ([GEOGRAPHIC_DATA] Intl)" at bounding box center [604, 87] width 942 height 18
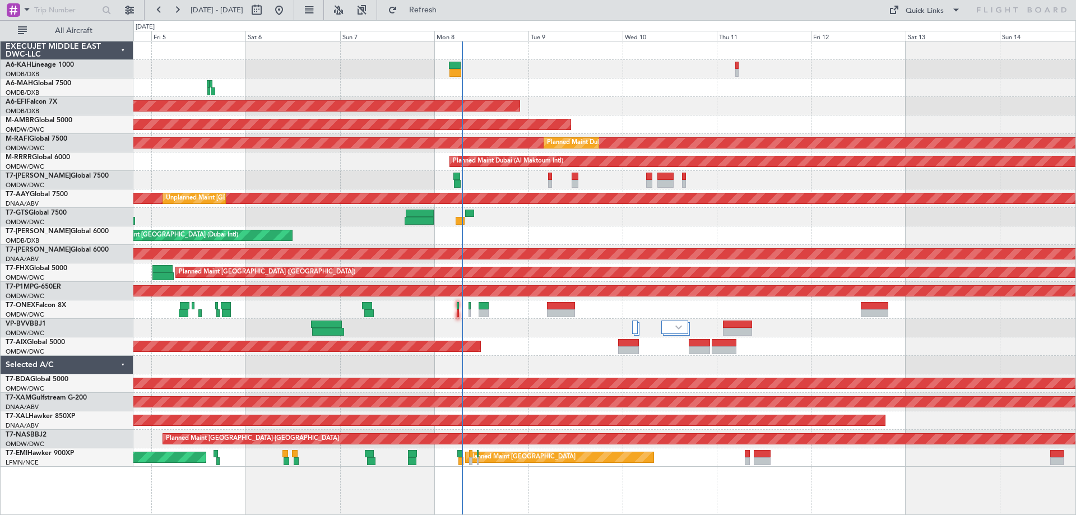
click at [547, 208] on div at bounding box center [604, 217] width 942 height 18
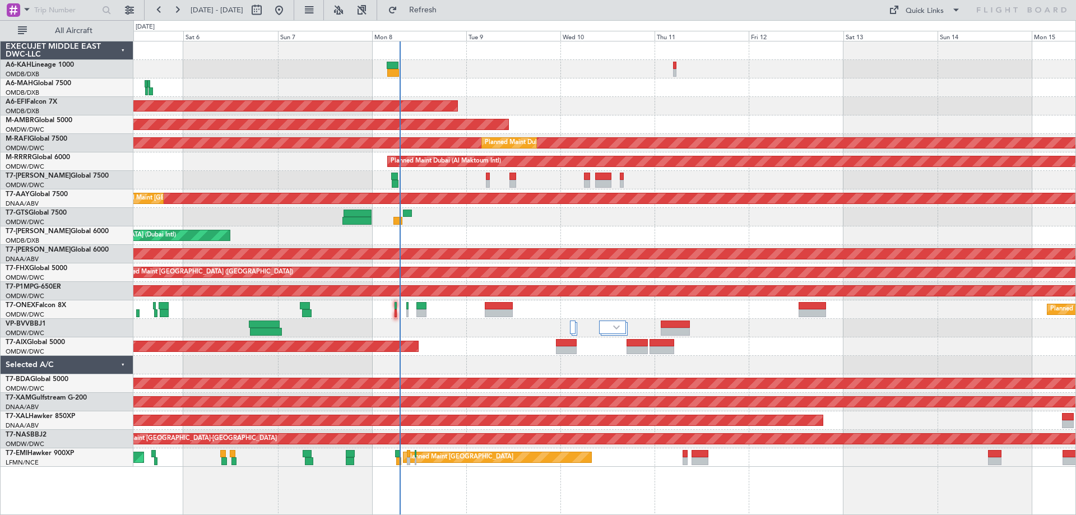
click at [503, 235] on div "AOG Maint [GEOGRAPHIC_DATA] (Dubai Intl)" at bounding box center [604, 235] width 942 height 18
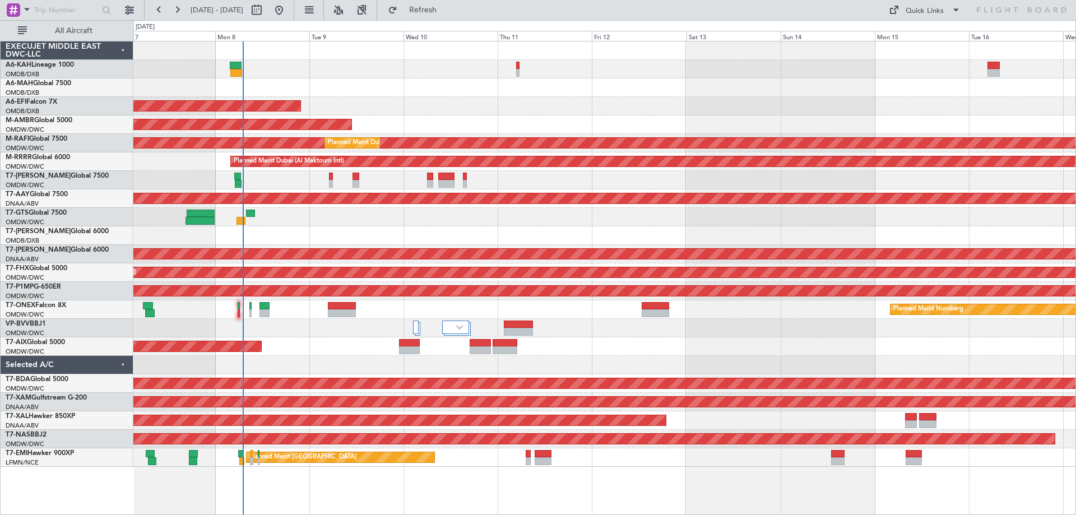
click at [612, 321] on div at bounding box center [604, 328] width 942 height 18
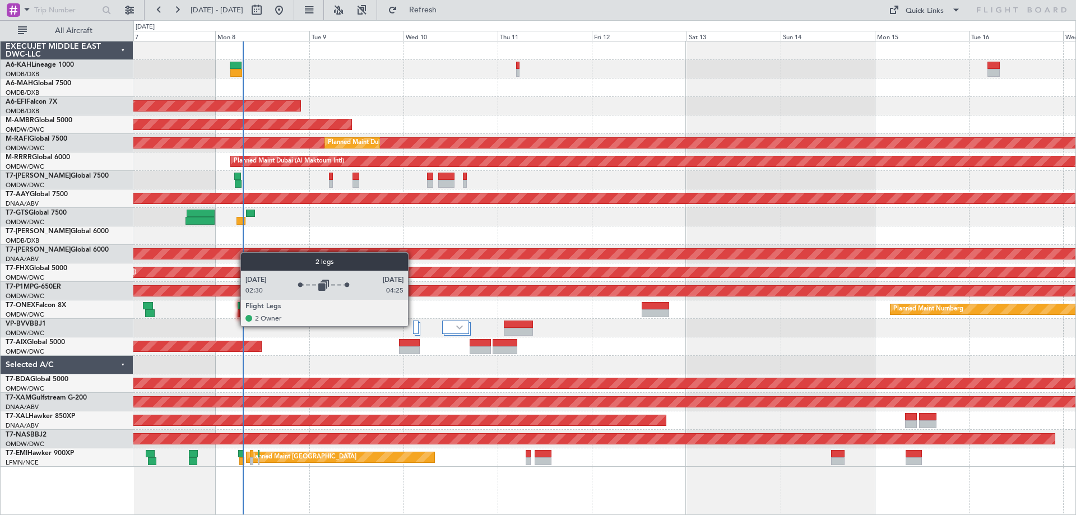
click at [413, 326] on div at bounding box center [416, 327] width 6 height 13
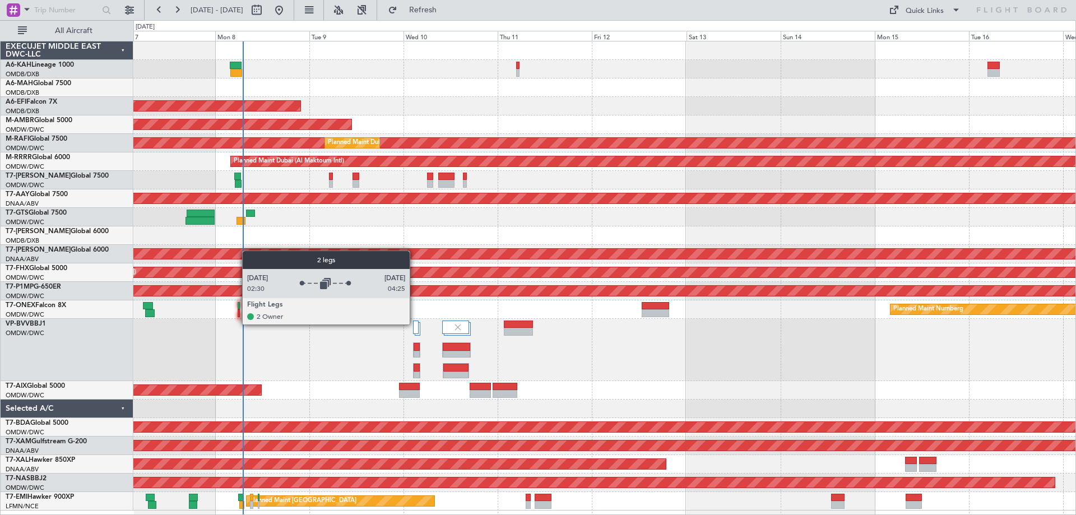
click at [415, 324] on div at bounding box center [416, 327] width 6 height 13
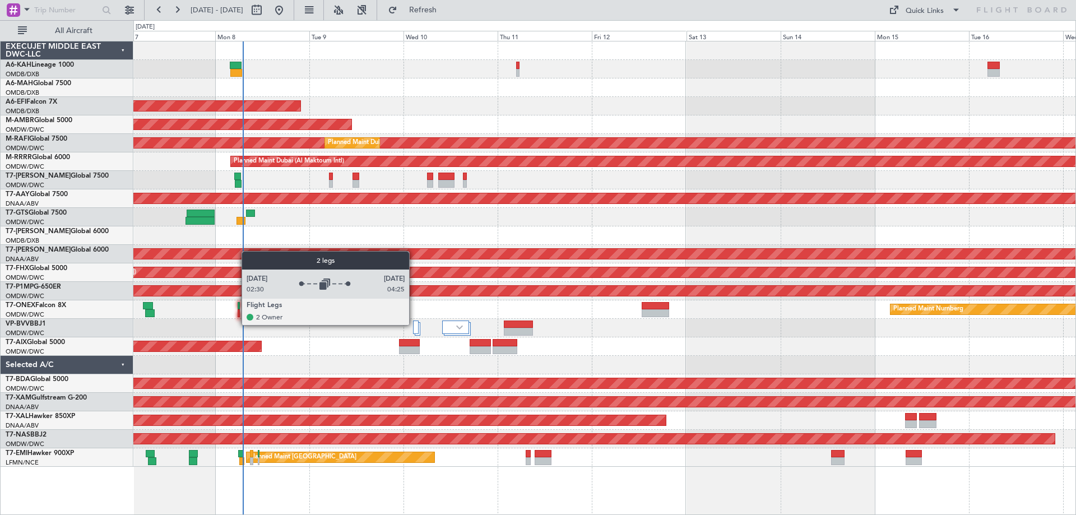
click at [414, 324] on div at bounding box center [416, 327] width 6 height 13
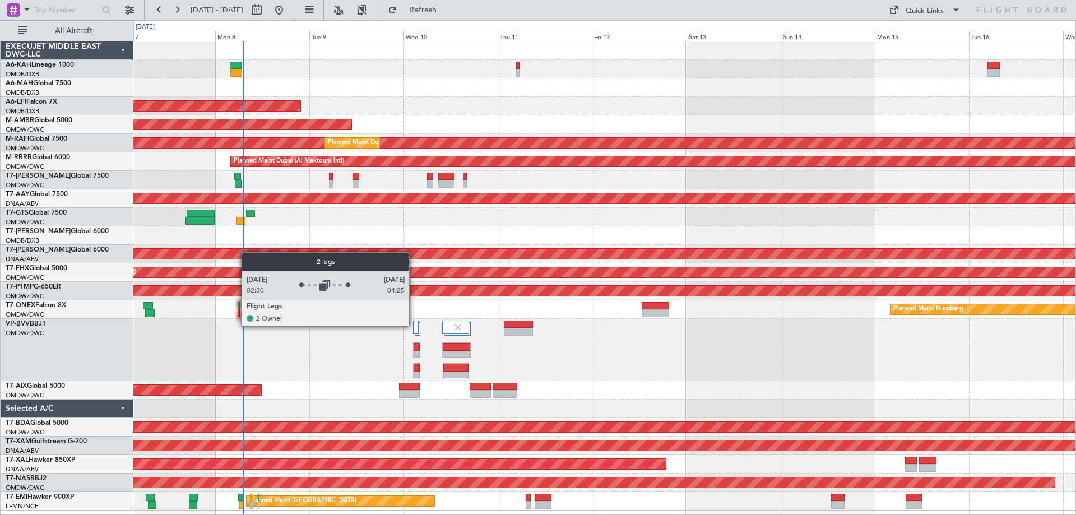
click at [414, 326] on div at bounding box center [416, 327] width 6 height 13
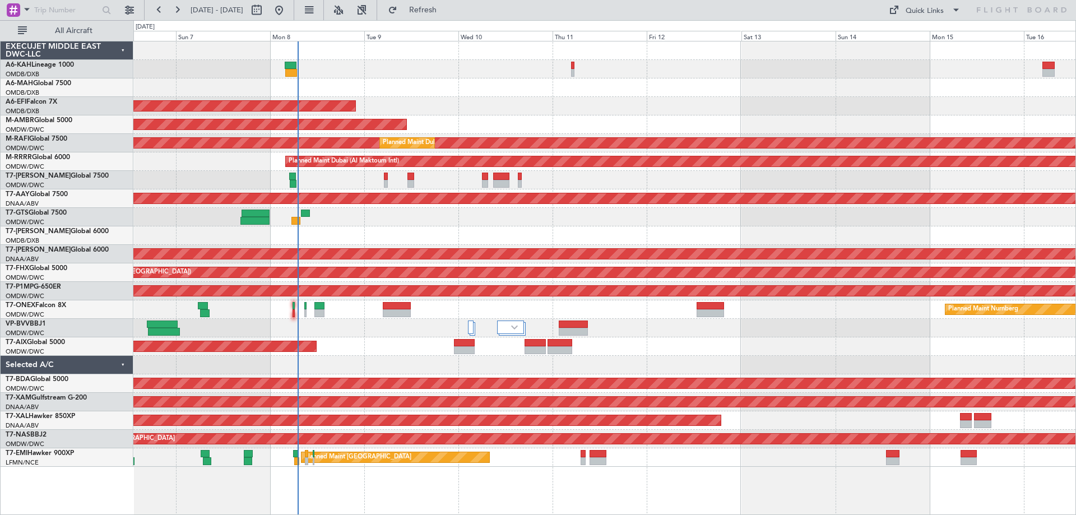
click at [393, 341] on div "AOG Maint" at bounding box center [604, 346] width 942 height 18
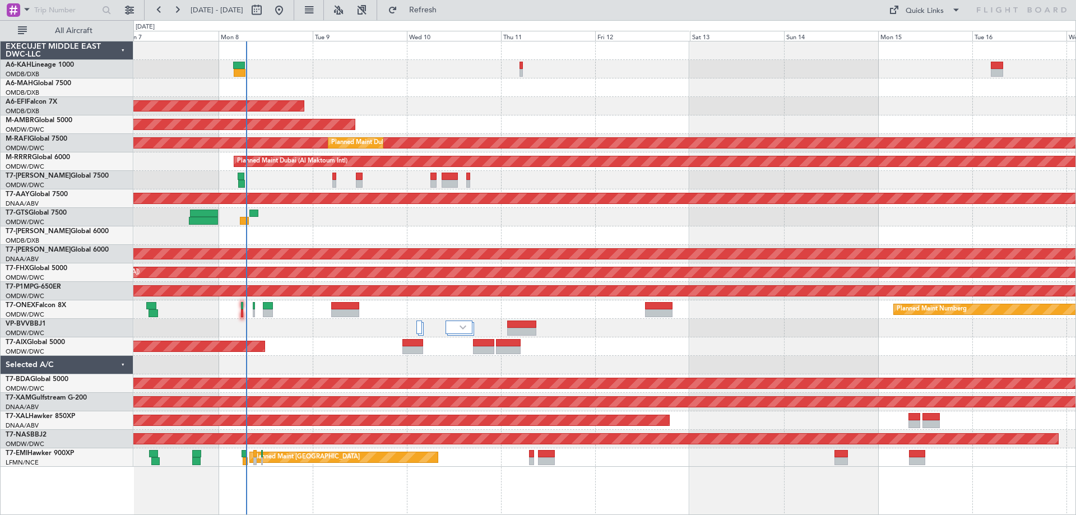
click at [698, 457] on div "Planned Maint Dubai (Al Maktoum Intl) Planned Maint Dubai (Dubai Intl) Planned …" at bounding box center [604, 278] width 943 height 474
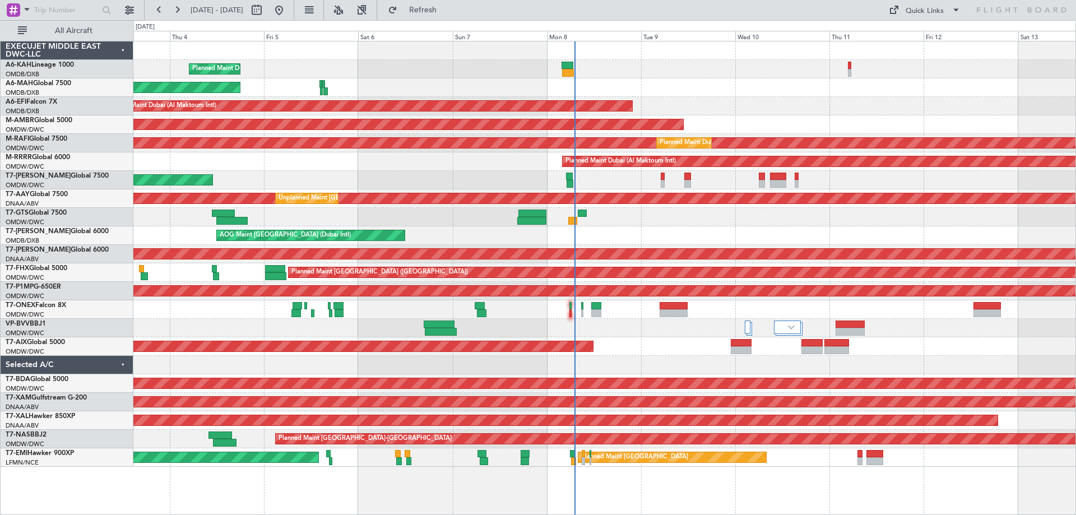
click at [759, 474] on div "Planned Maint Dubai (Al Maktoum Intl) Planned Maint Dubai (Dubai Intl) Planned …" at bounding box center [604, 278] width 943 height 474
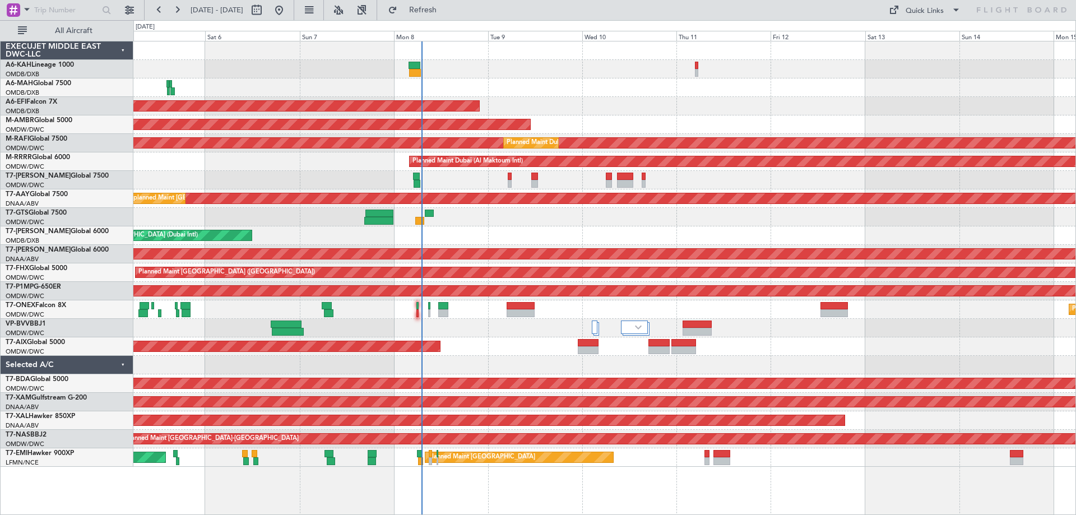
click at [559, 73] on div "Planned Maint Dubai (Al Maktoum Intl) Planned Maint Dubai (Dubai Intl) Planned …" at bounding box center [604, 253] width 942 height 425
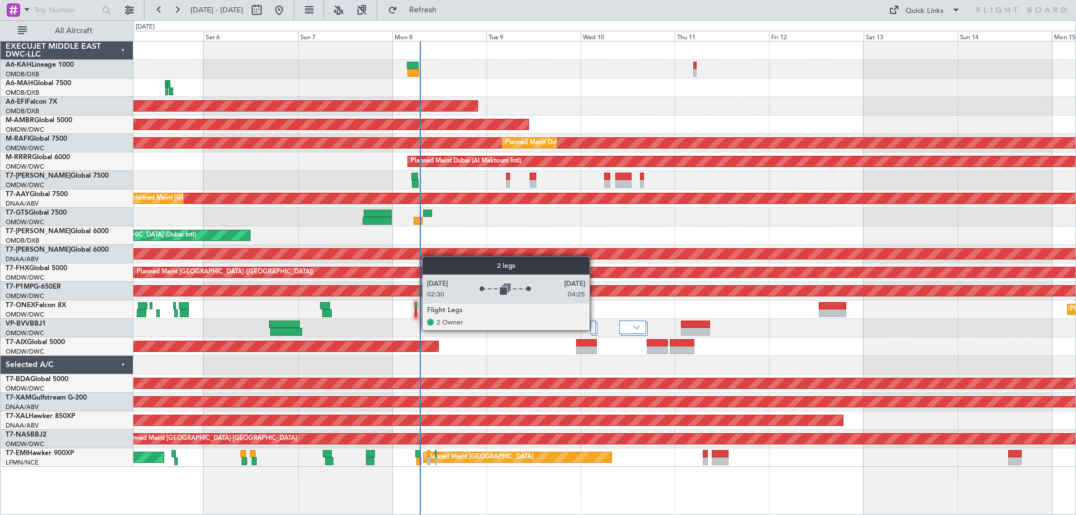
click at [595, 330] on div at bounding box center [593, 327] width 6 height 13
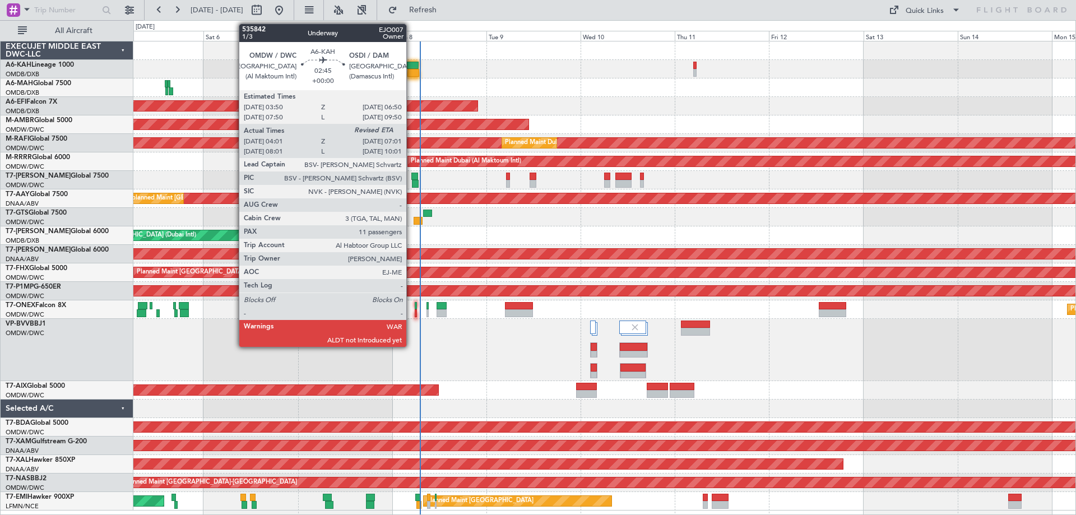
click at [411, 73] on div at bounding box center [413, 73] width 12 height 8
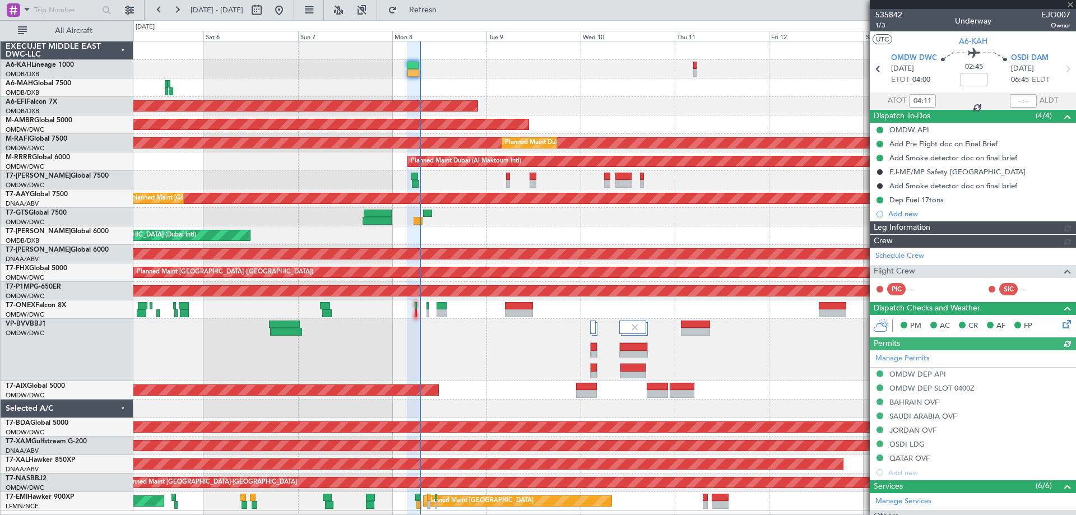
type input "Dherander Fithani (DHF)"
type input "7141"
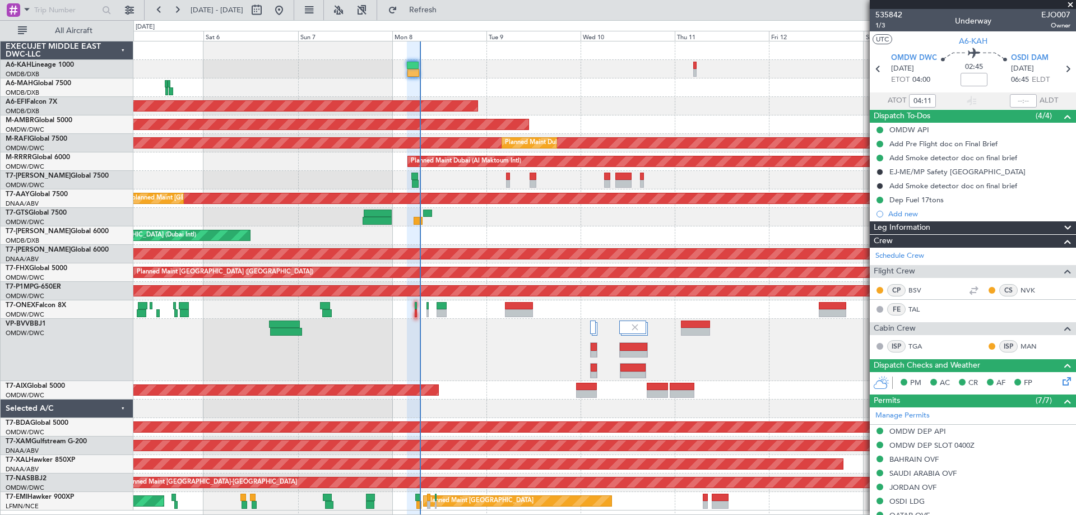
click at [1068, 1] on span at bounding box center [1070, 5] width 11 height 10
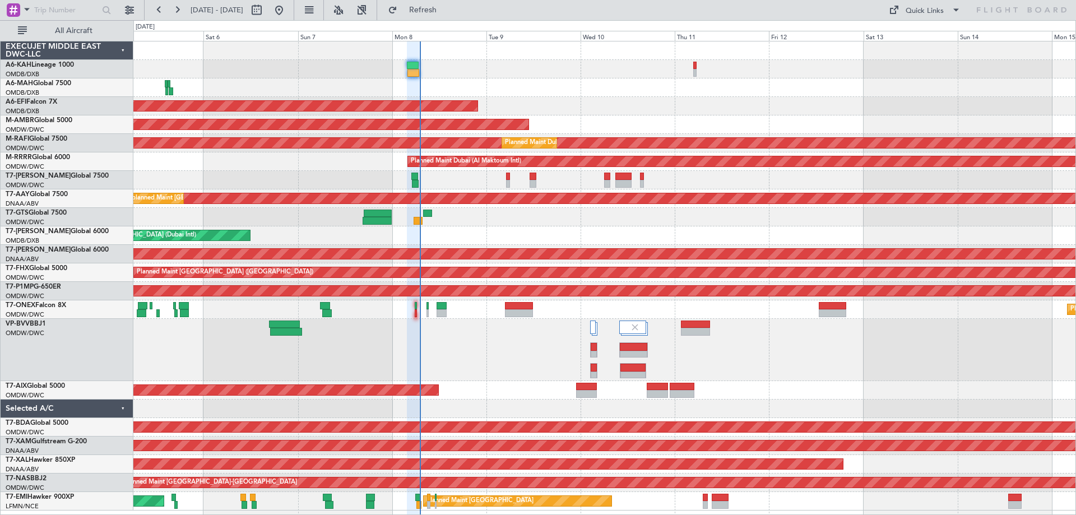
type input "0"
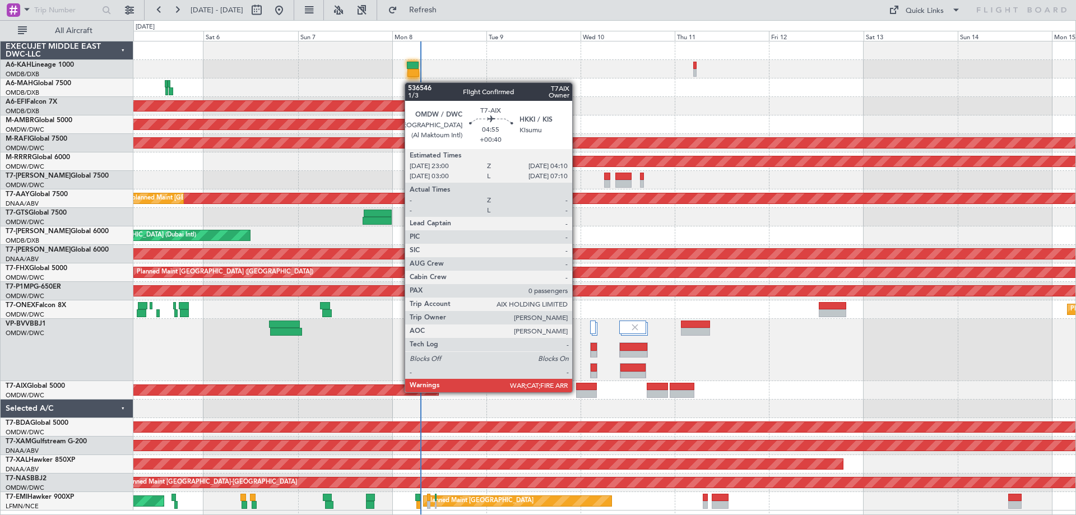
click at [577, 391] on div at bounding box center [586, 394] width 21 height 8
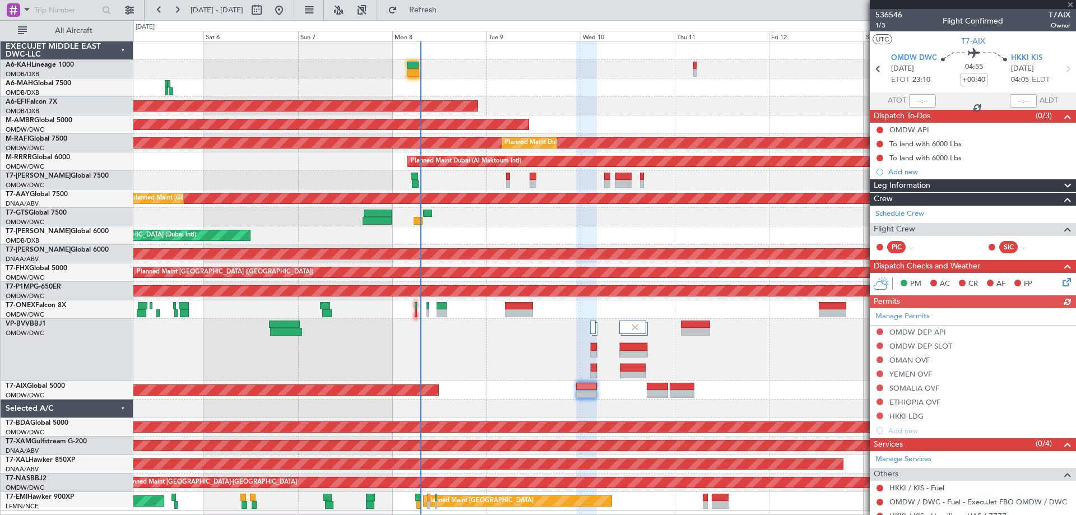
scroll to position [53, 0]
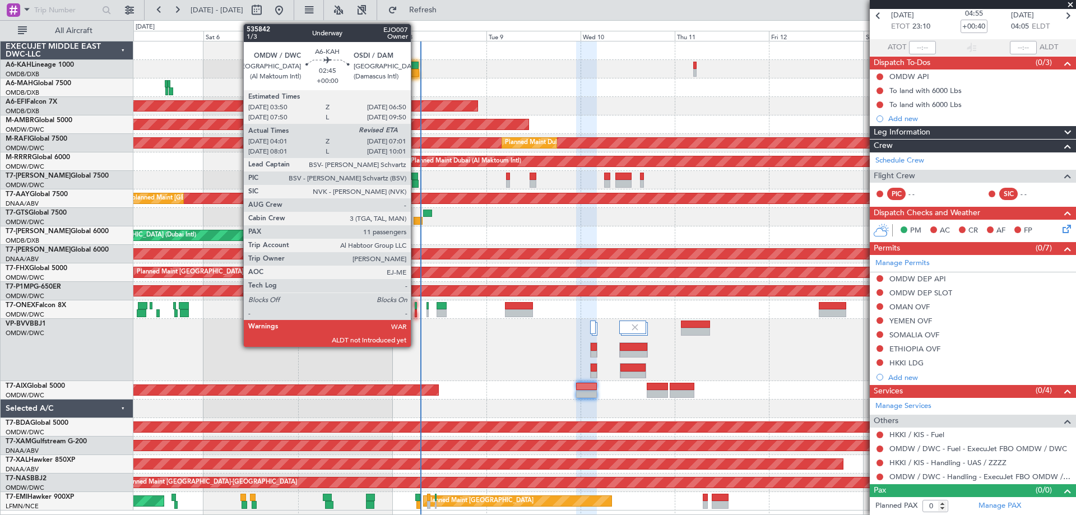
click at [416, 67] on div at bounding box center [413, 66] width 12 height 8
click at [414, 70] on div at bounding box center [413, 73] width 12 height 8
type input "04:11"
type input "11"
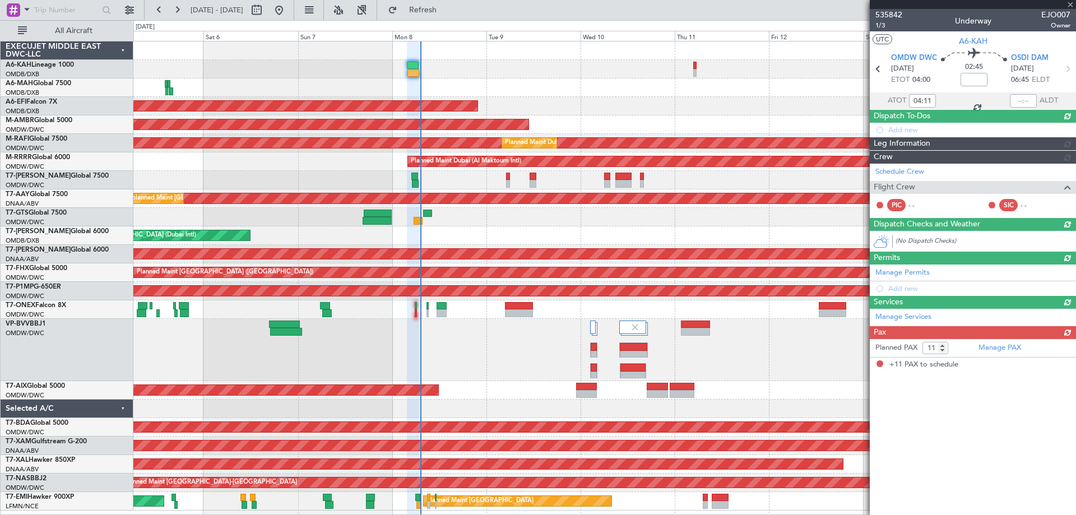
scroll to position [0, 0]
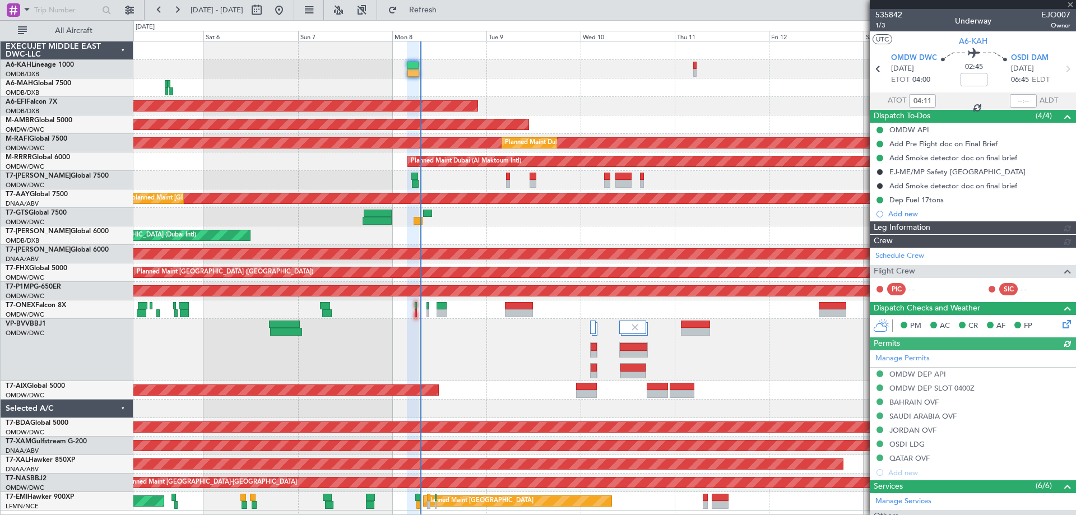
type input "Dherander Fithani (DHF)"
type input "7141"
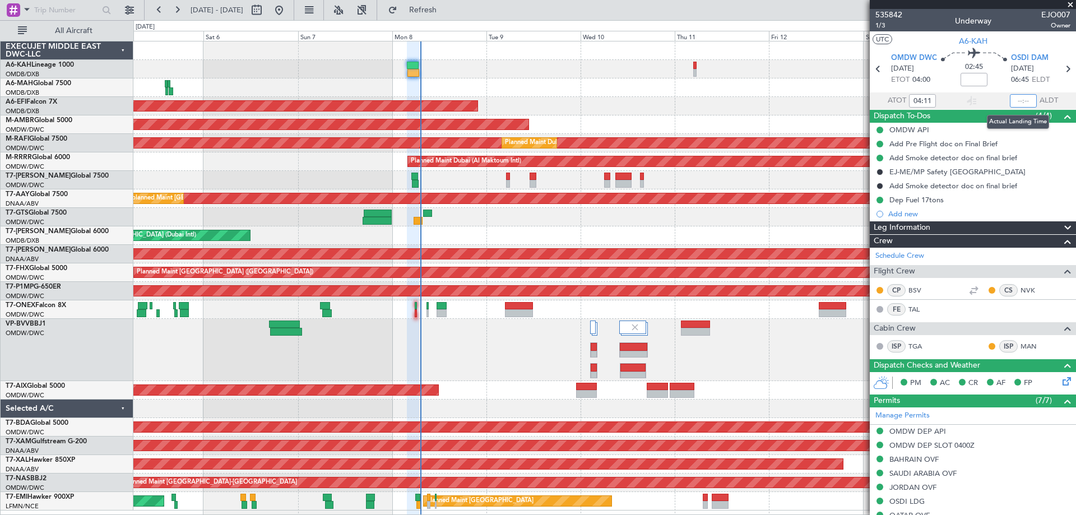
click at [1011, 95] on input "text" at bounding box center [1023, 100] width 27 height 13
type input "07:05"
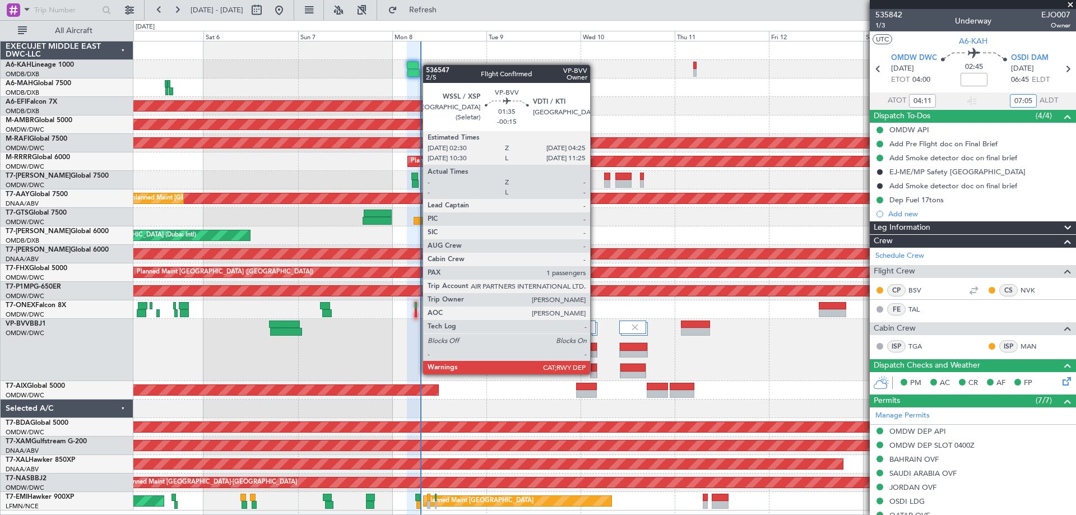
click at [595, 374] on div at bounding box center [594, 376] width 7 height 8
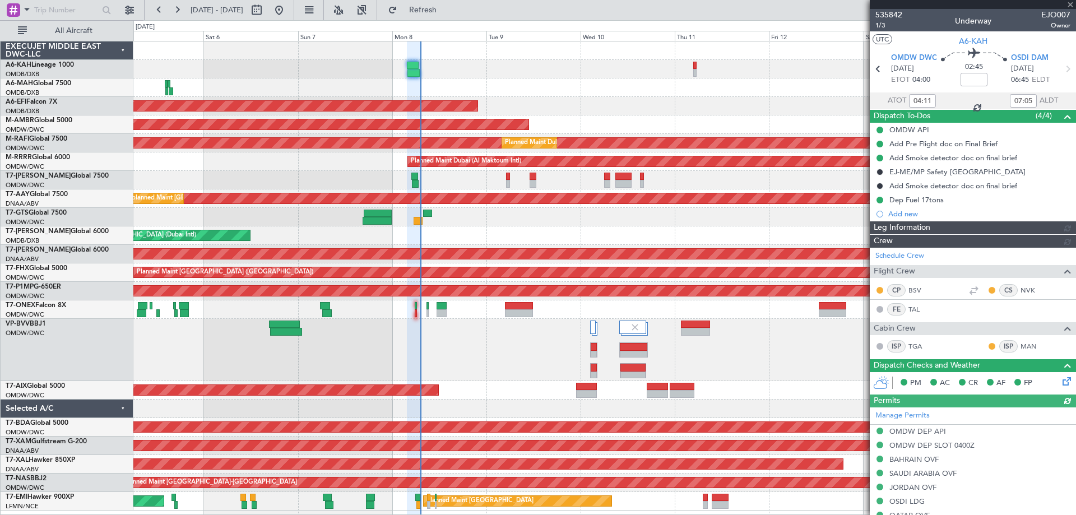
type input "Dherander Fithani (DHF)"
type input "7141"
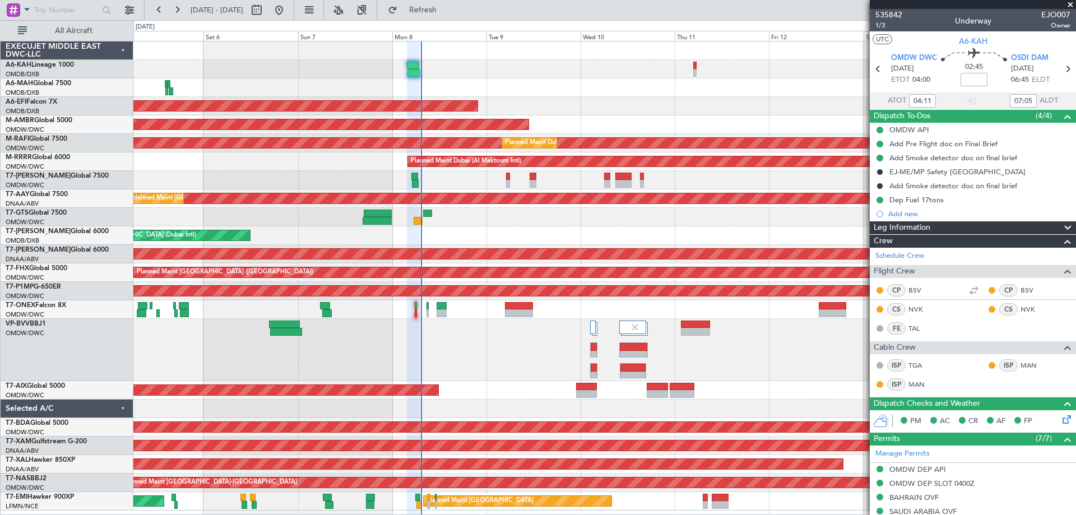
click at [1066, 8] on span at bounding box center [1070, 5] width 11 height 10
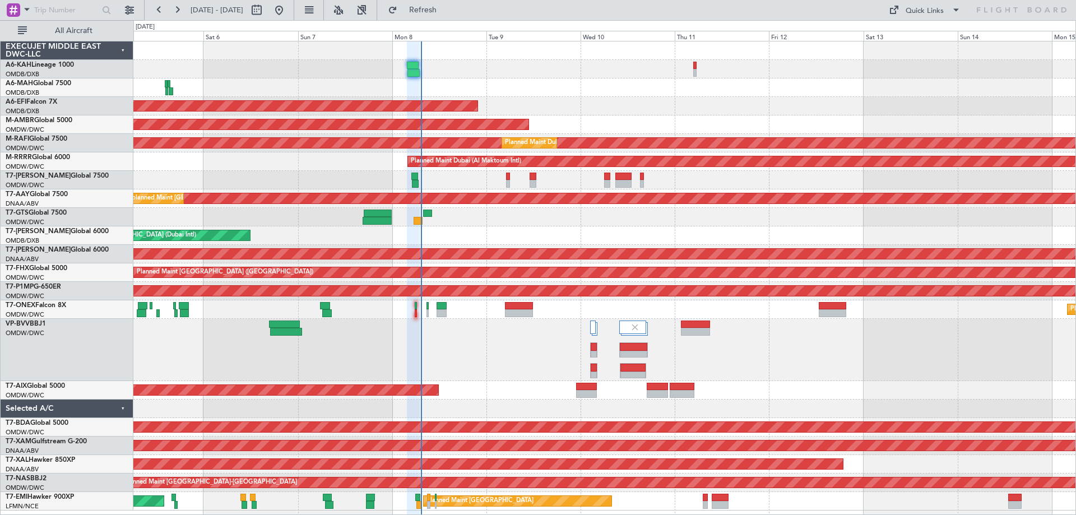
type input "0"
click at [527, 222] on div at bounding box center [604, 217] width 942 height 18
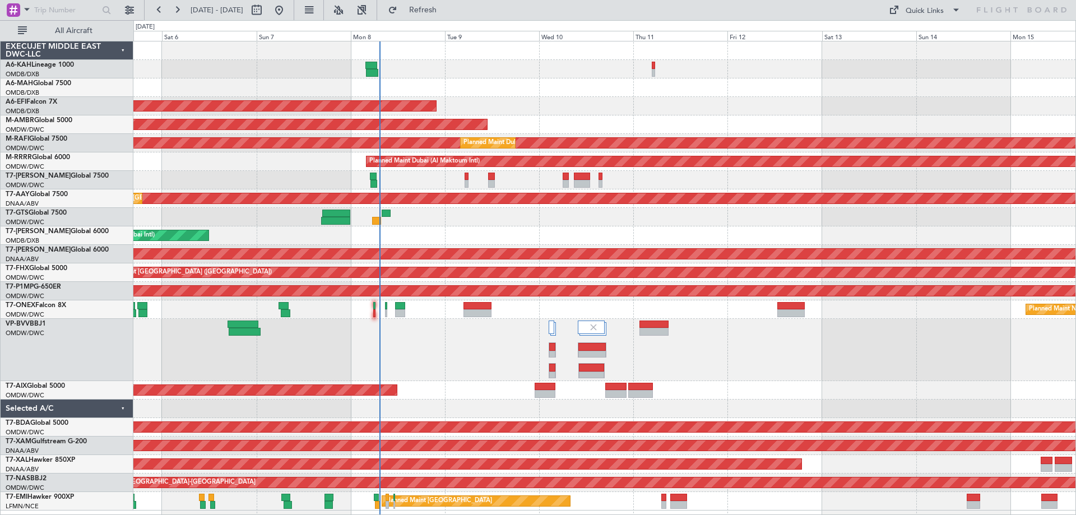
click at [484, 221] on div "Planned Maint Dubai (Al Maktoum Intl) Planned Maint Dubai (Dubai Intl) Planned …" at bounding box center [604, 275] width 942 height 469
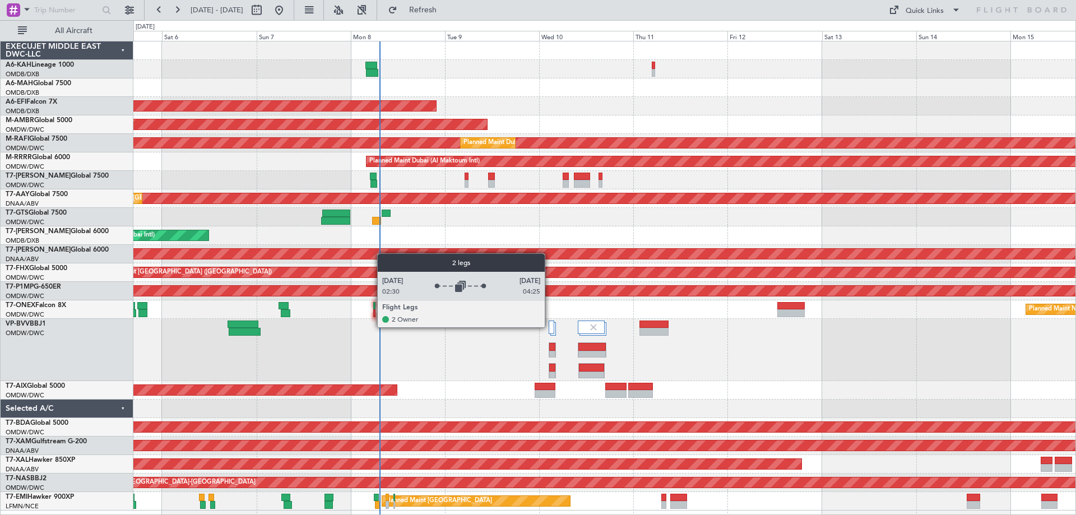
click at [550, 327] on div at bounding box center [552, 327] width 6 height 13
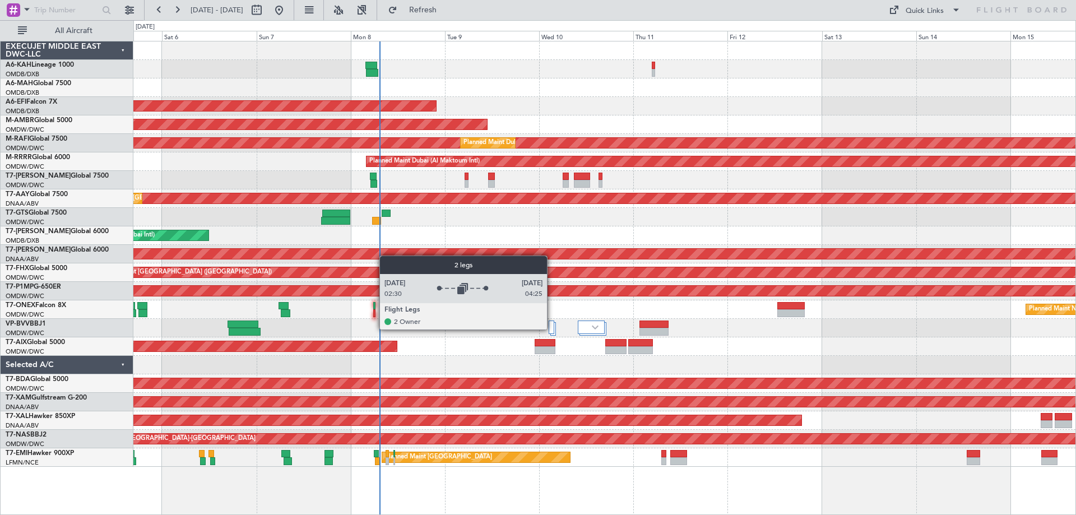
click at [552, 329] on div at bounding box center [552, 327] width 6 height 13
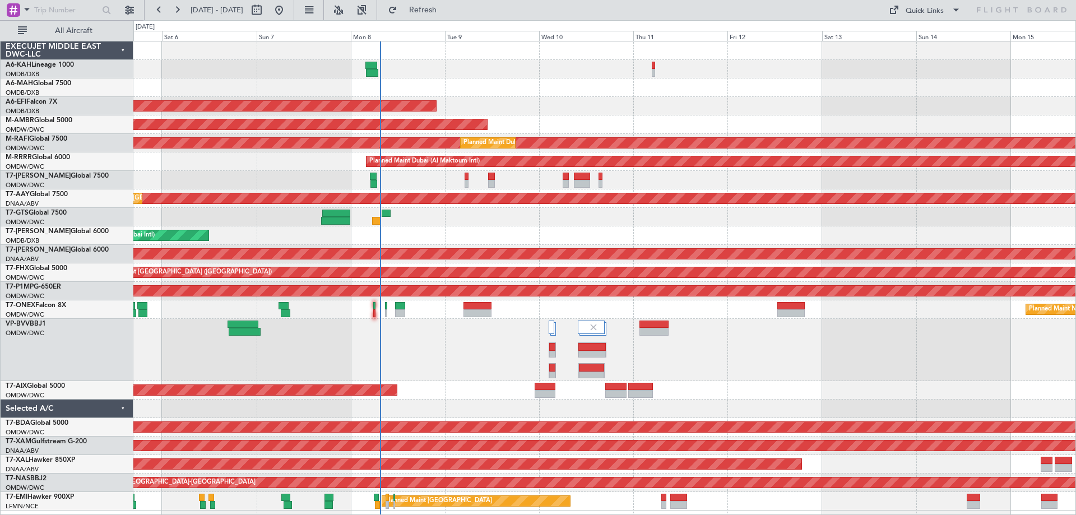
click at [623, 87] on div "Planned Maint [GEOGRAPHIC_DATA] ([GEOGRAPHIC_DATA] Intl)" at bounding box center [604, 87] width 942 height 18
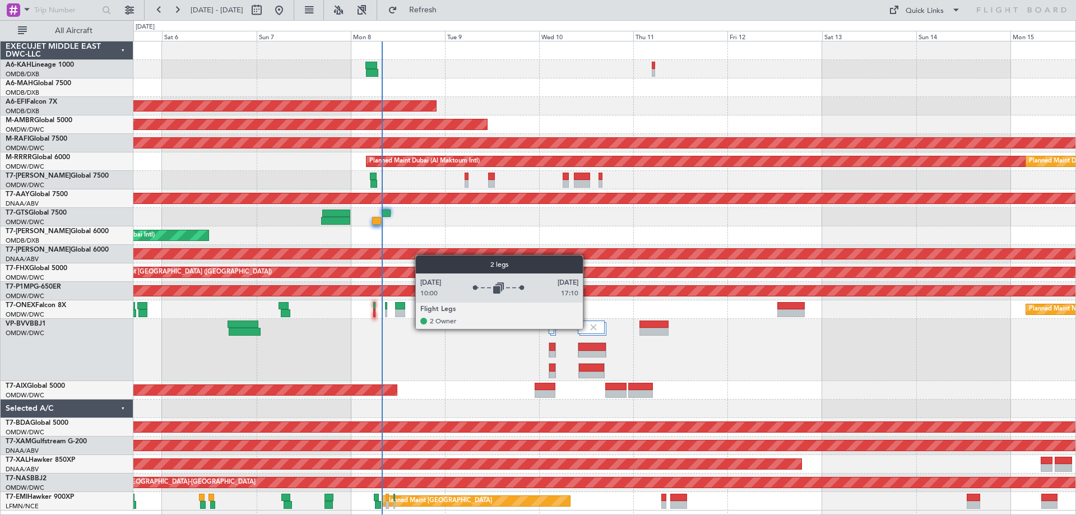
click at [588, 328] on img at bounding box center [593, 327] width 10 height 10
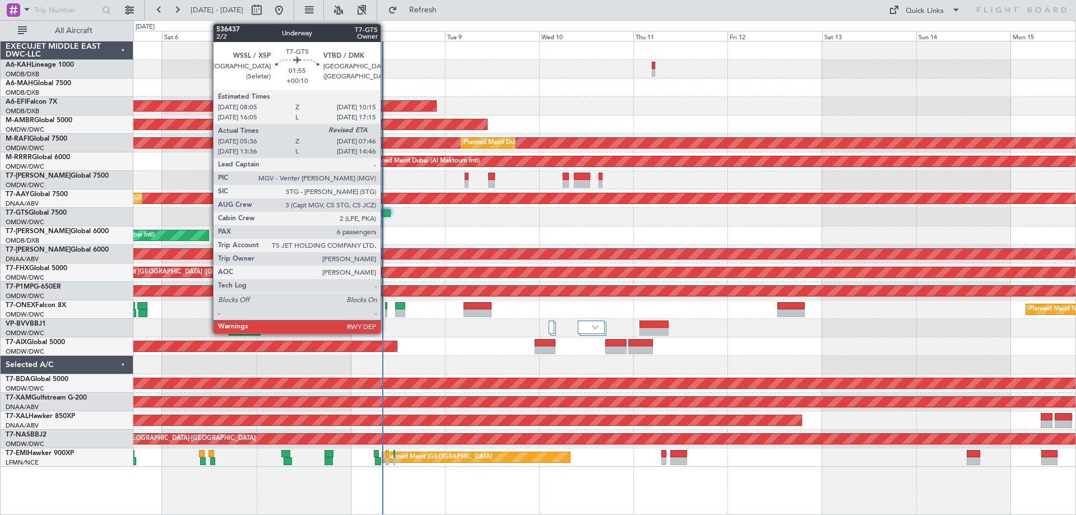
click at [386, 215] on div at bounding box center [386, 214] width 9 height 8
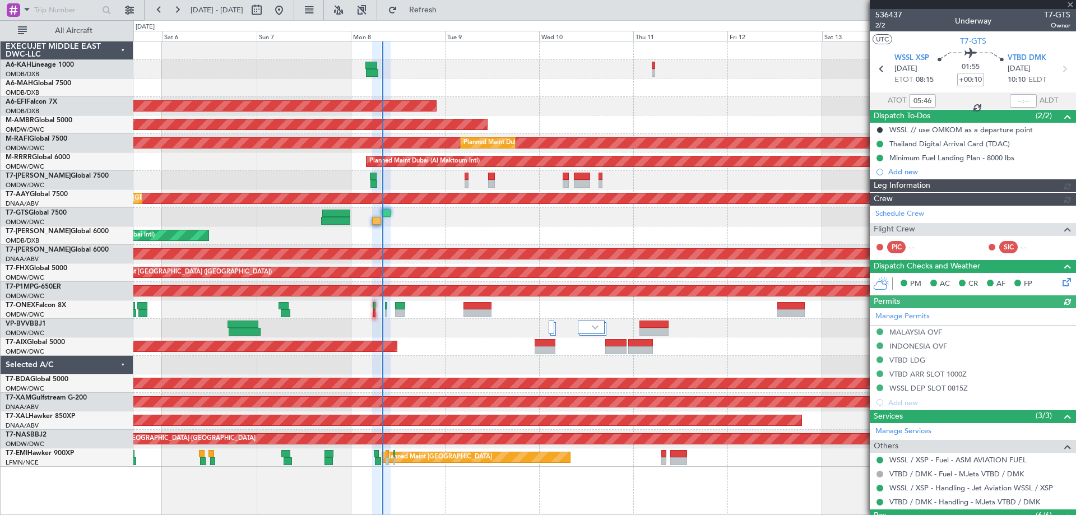
type input "Dherander Fithani (DHF)"
type input "7232"
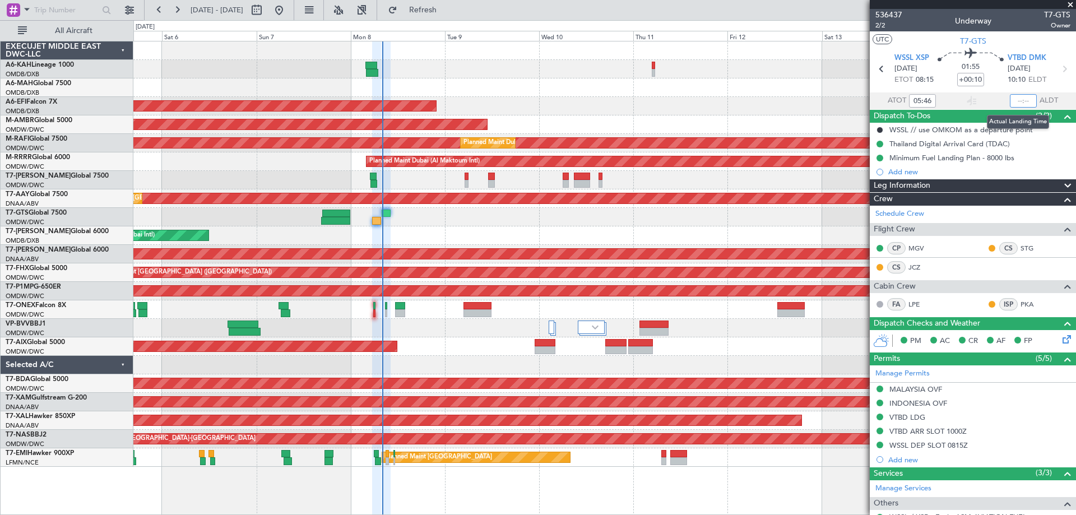
click at [1012, 100] on input "text" at bounding box center [1023, 100] width 27 height 13
type input "07:55"
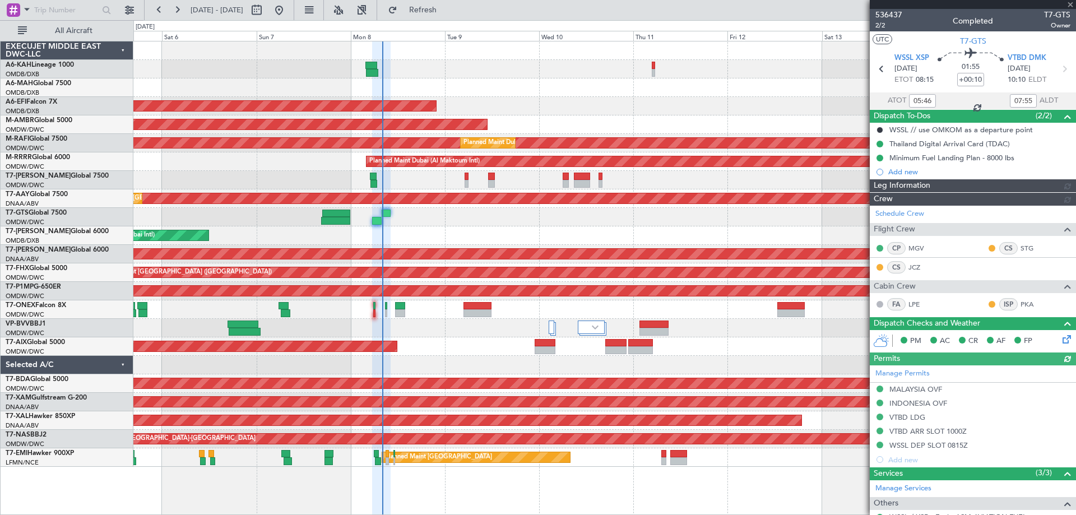
type input "Dherander Fithani (DHF)"
type input "7232"
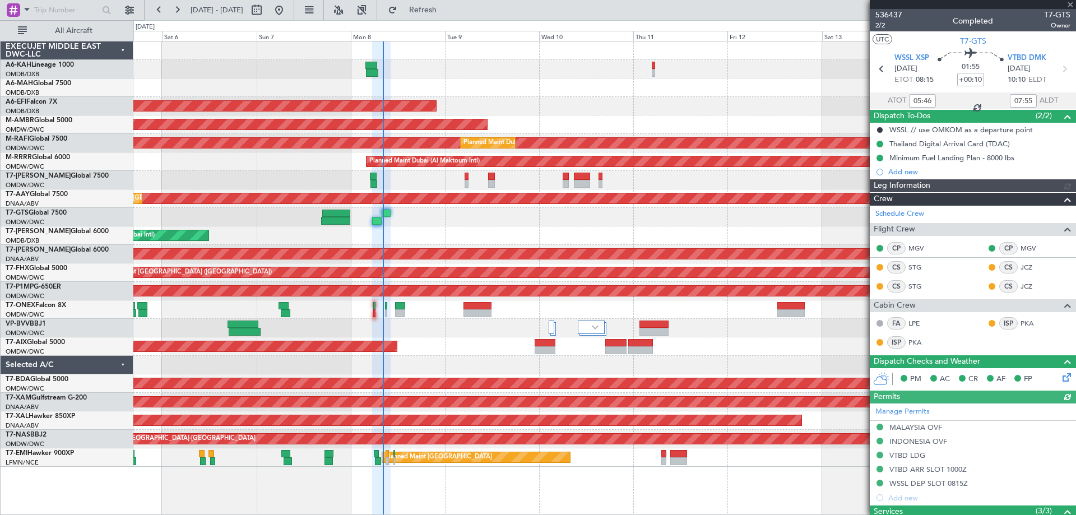
type input "Dherander Fithani (DHF)"
type input "7232"
click at [1071, 1] on span at bounding box center [1070, 5] width 11 height 10
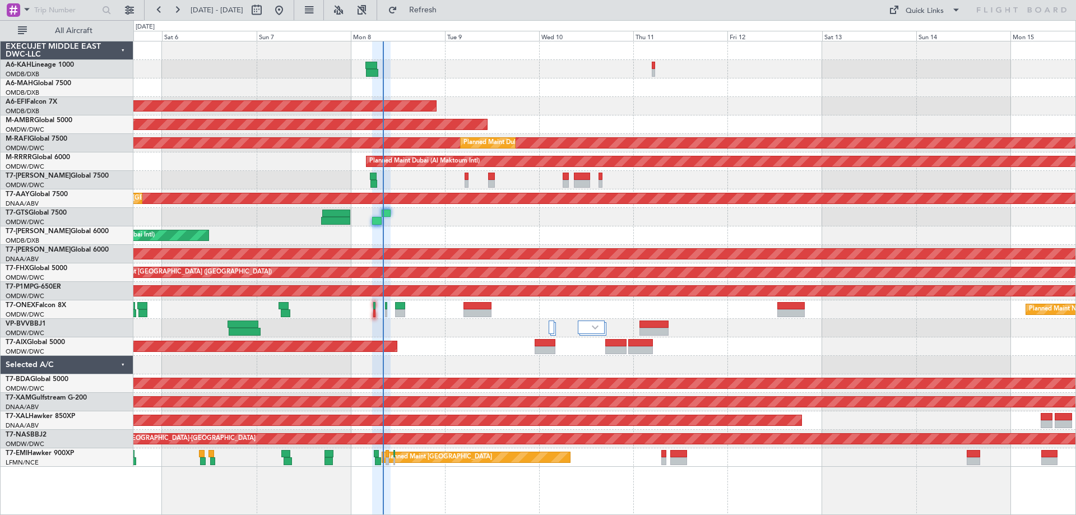
type input "0"
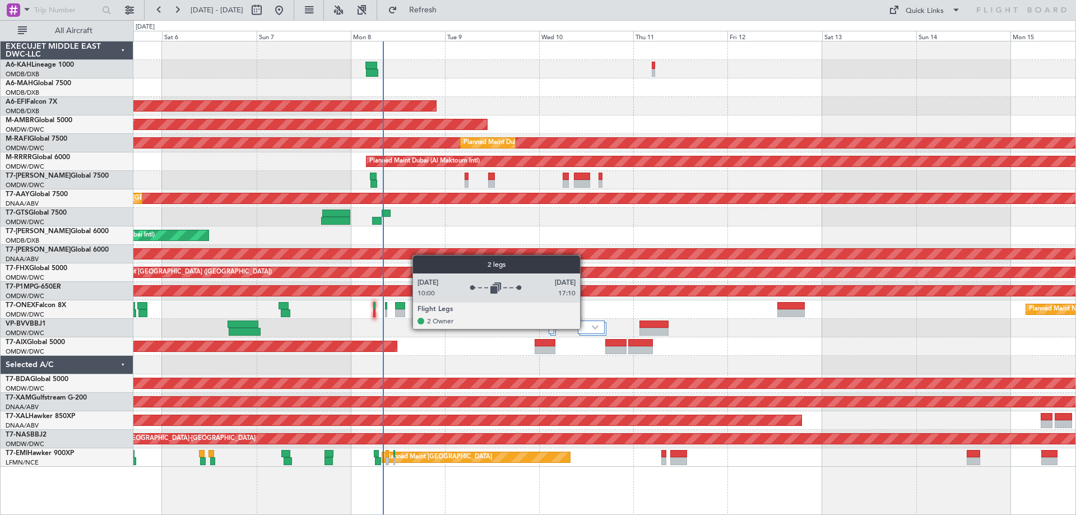
click at [585, 328] on div at bounding box center [591, 327] width 27 height 13
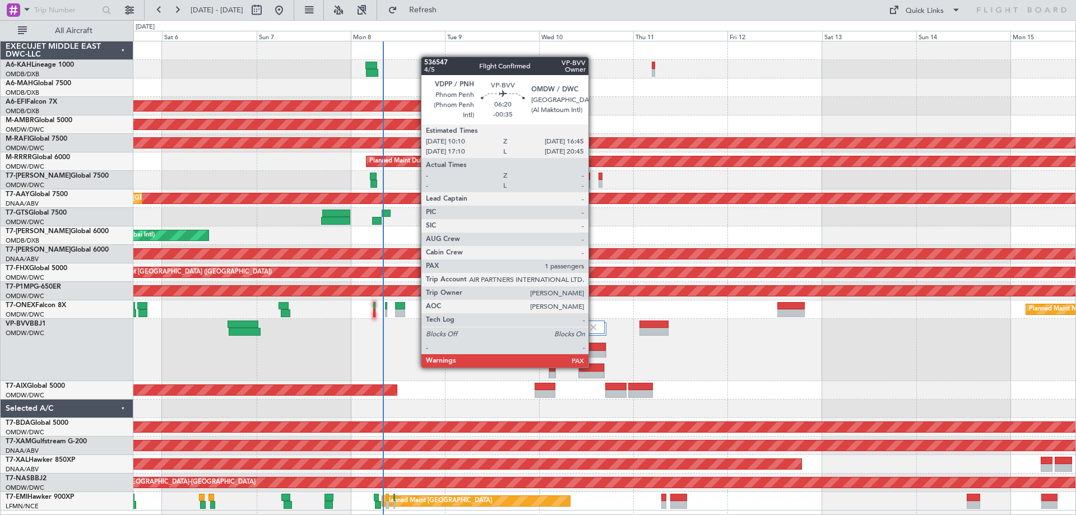
click at [595, 366] on div at bounding box center [591, 368] width 25 height 8
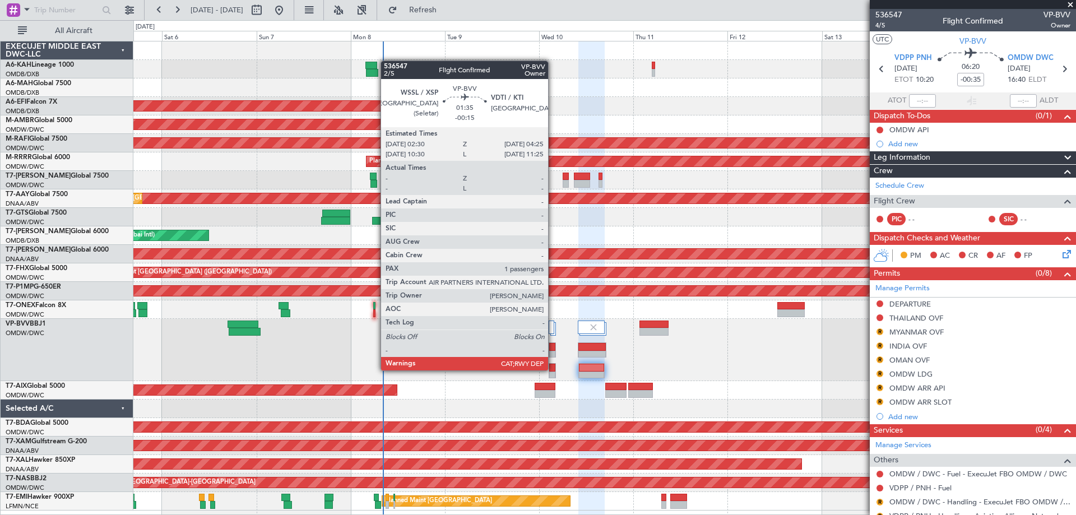
click at [553, 370] on div at bounding box center [552, 368] width 7 height 8
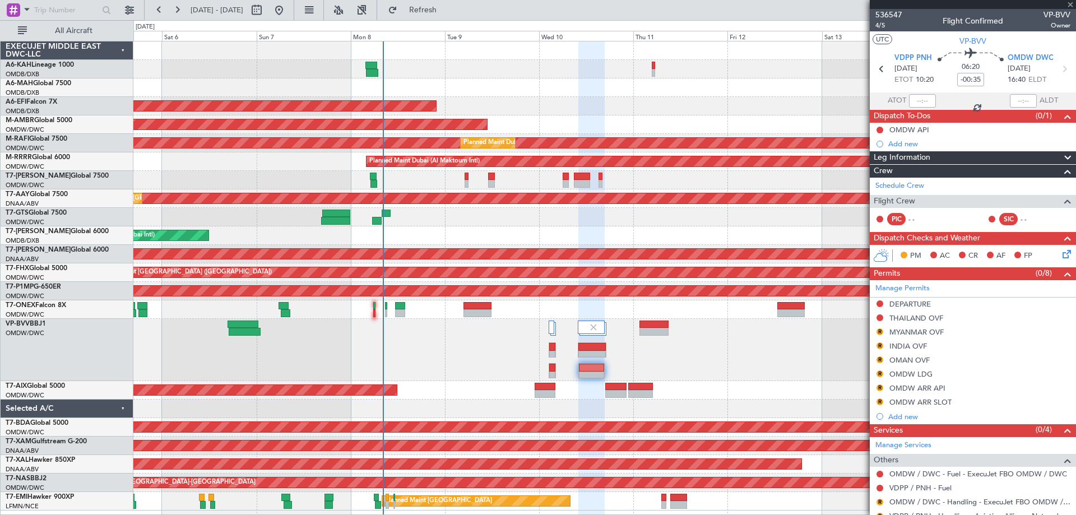
type input "-00:15"
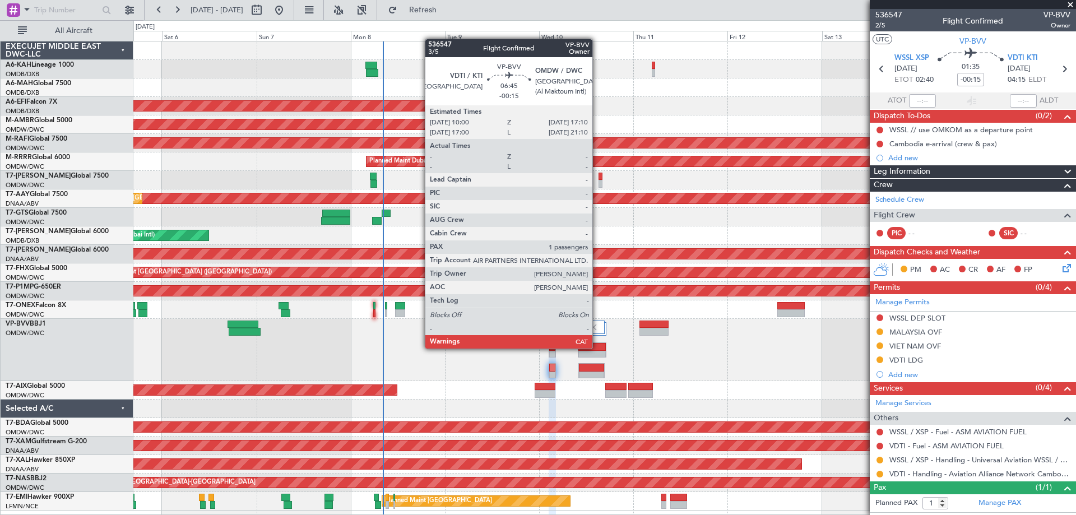
click at [597, 349] on div at bounding box center [591, 347] width 27 height 8
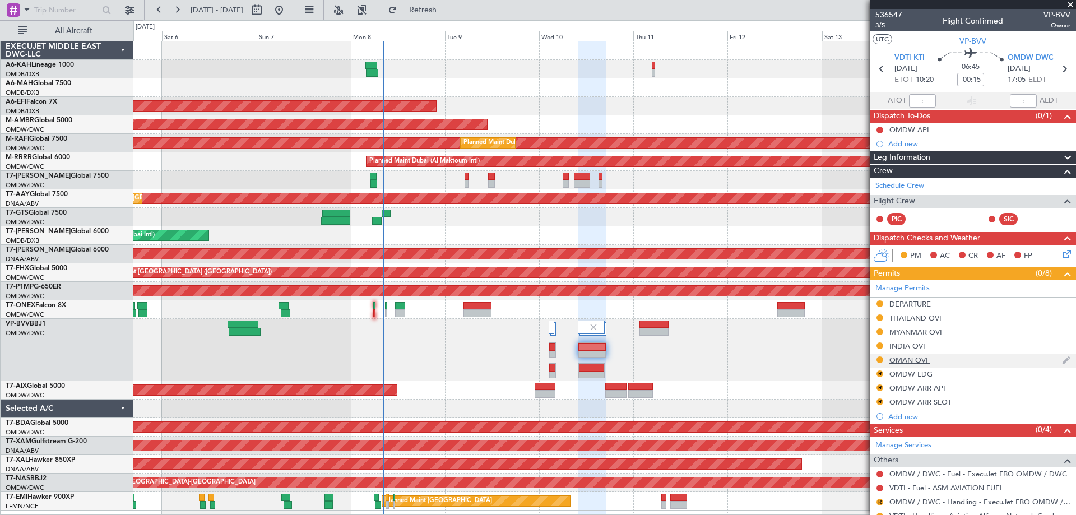
click at [911, 361] on div "OMAN OVF" at bounding box center [909, 360] width 40 height 10
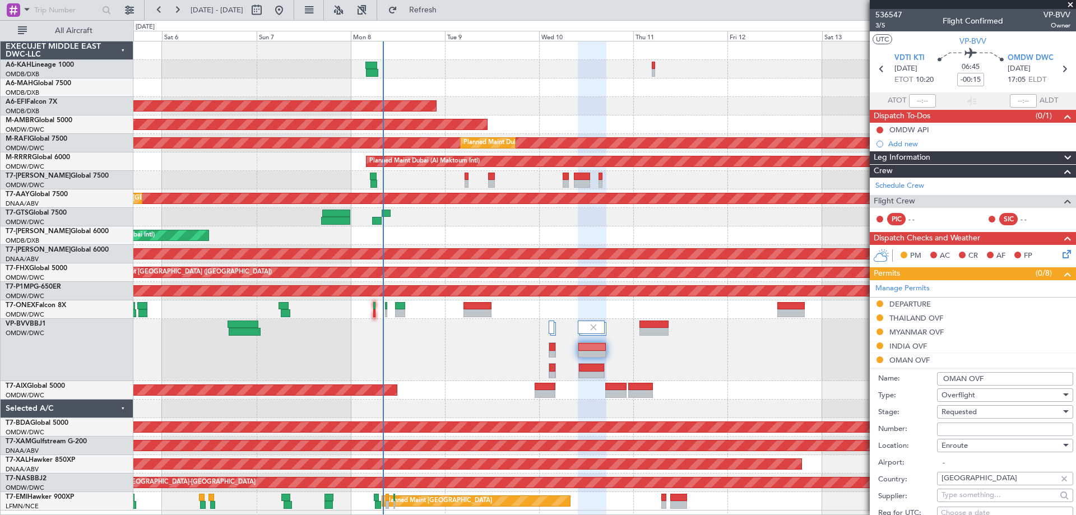
click at [947, 426] on input "Number:" at bounding box center [1005, 429] width 136 height 13
paste input "DAT/OF/EJO/0034/2025"
type input "DAT/OF/EJO/0034/2025"
click at [951, 410] on span "Requested" at bounding box center [958, 412] width 35 height 10
click at [978, 496] on span "Received OK" at bounding box center [1001, 501] width 118 height 17
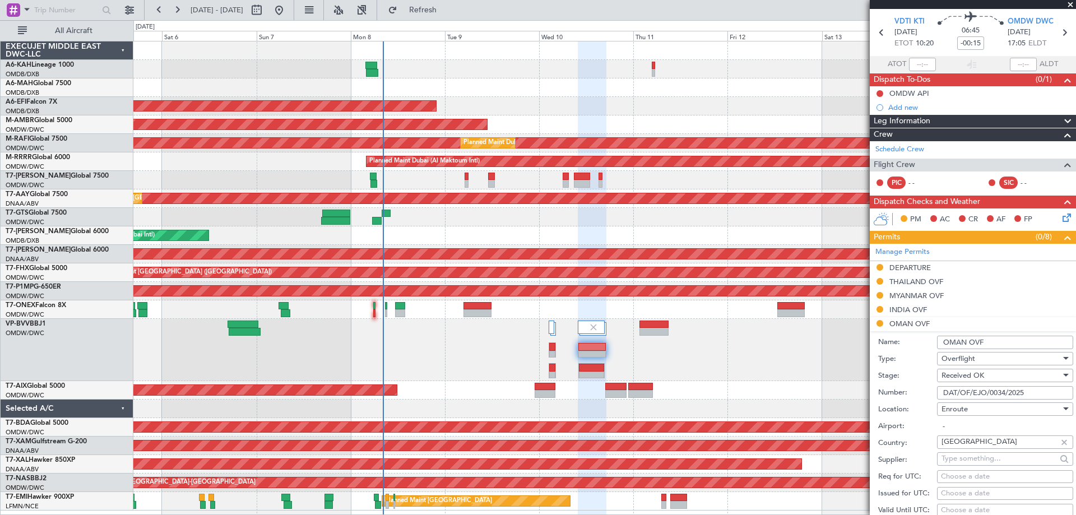
scroll to position [168, 0]
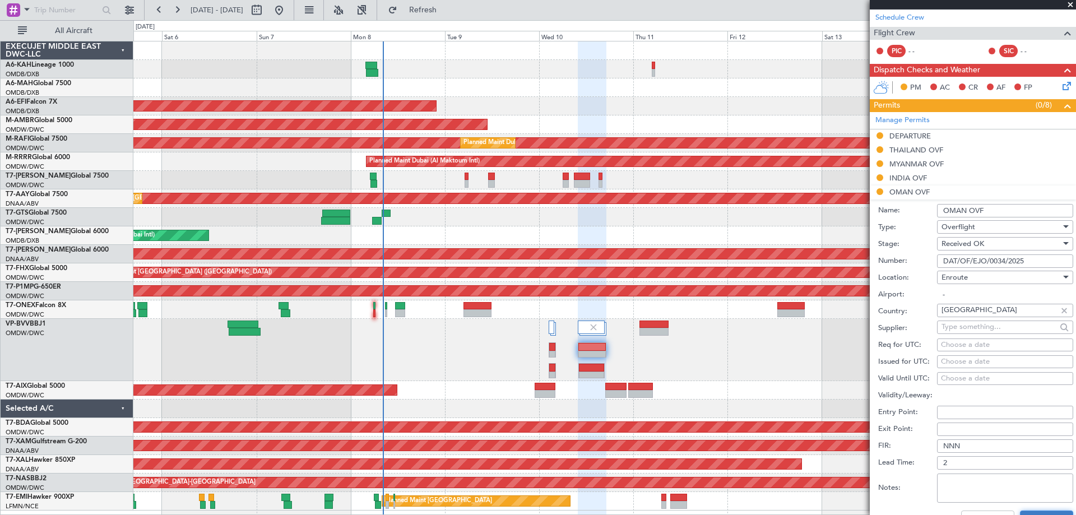
click at [1034, 512] on button "Save" at bounding box center [1046, 520] width 53 height 18
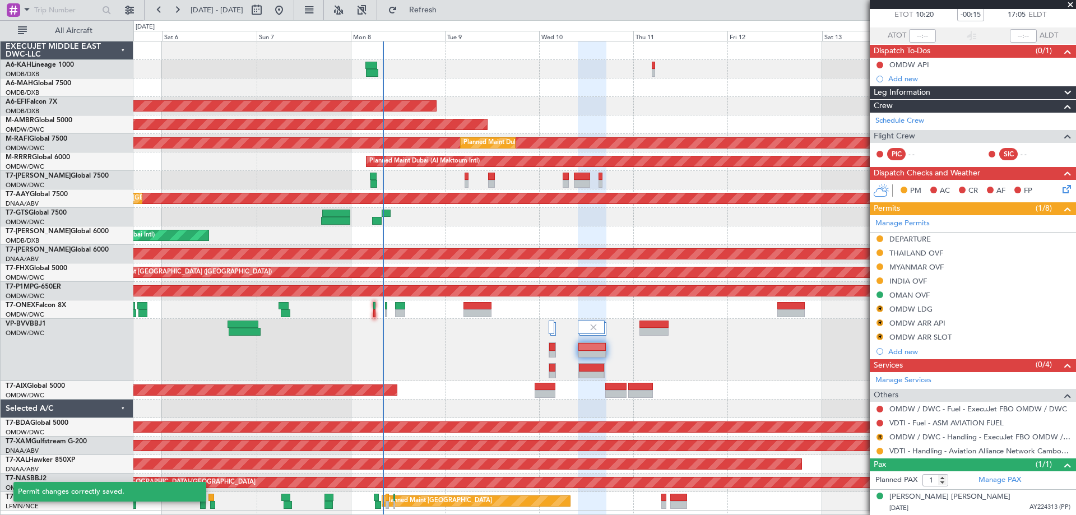
scroll to position [64, 0]
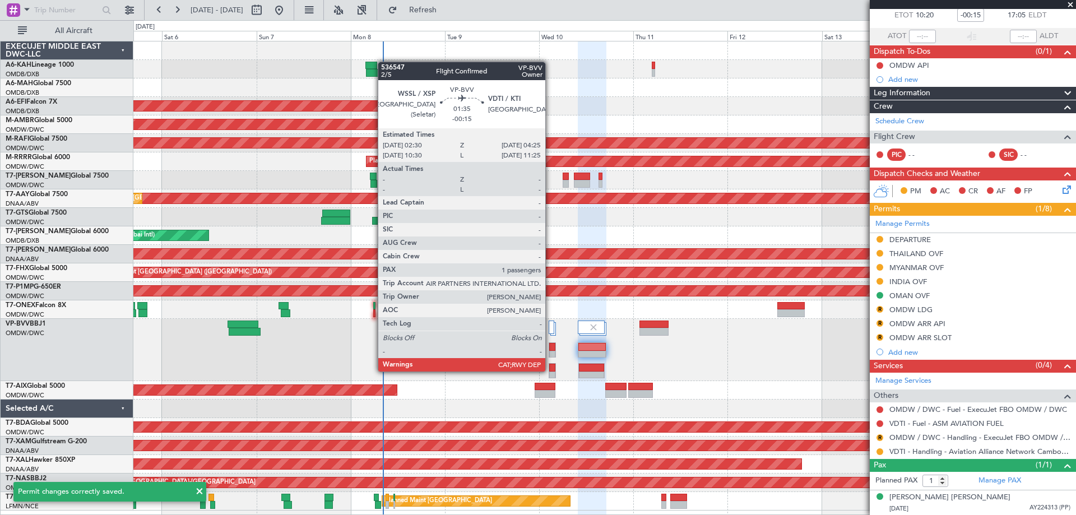
click at [550, 372] on div at bounding box center [552, 376] width 7 height 8
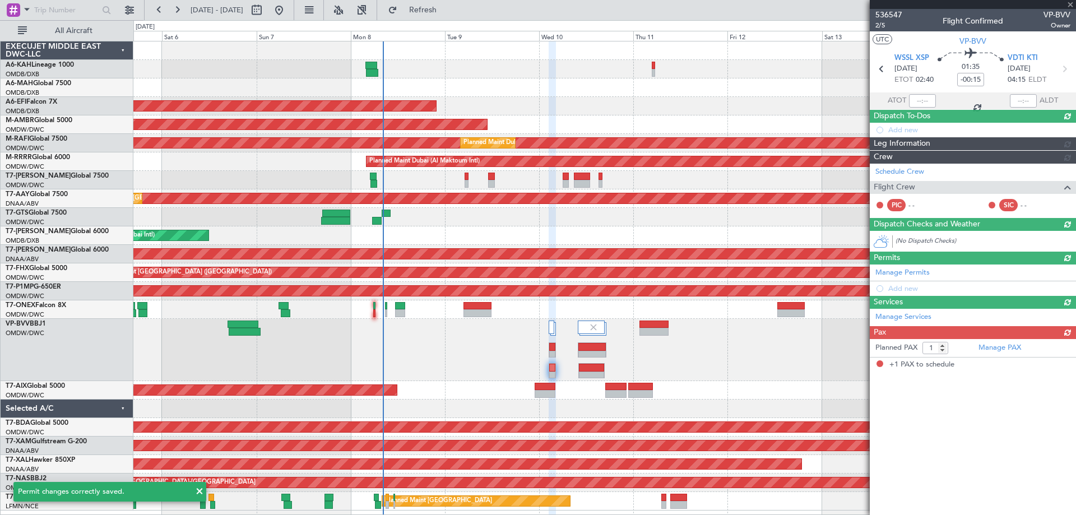
scroll to position [0, 0]
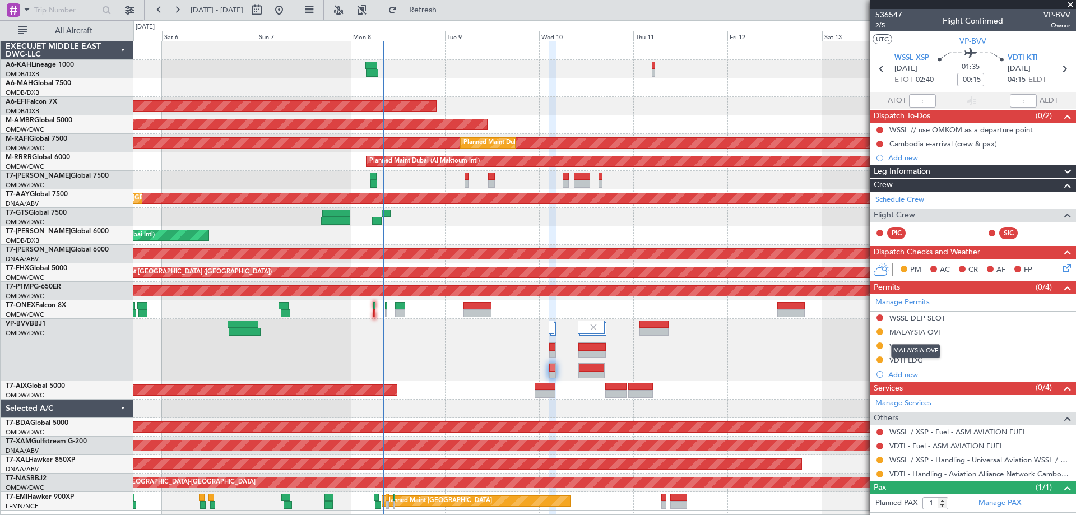
click at [920, 331] on div "MALAYSIA OVF" at bounding box center [915, 332] width 53 height 10
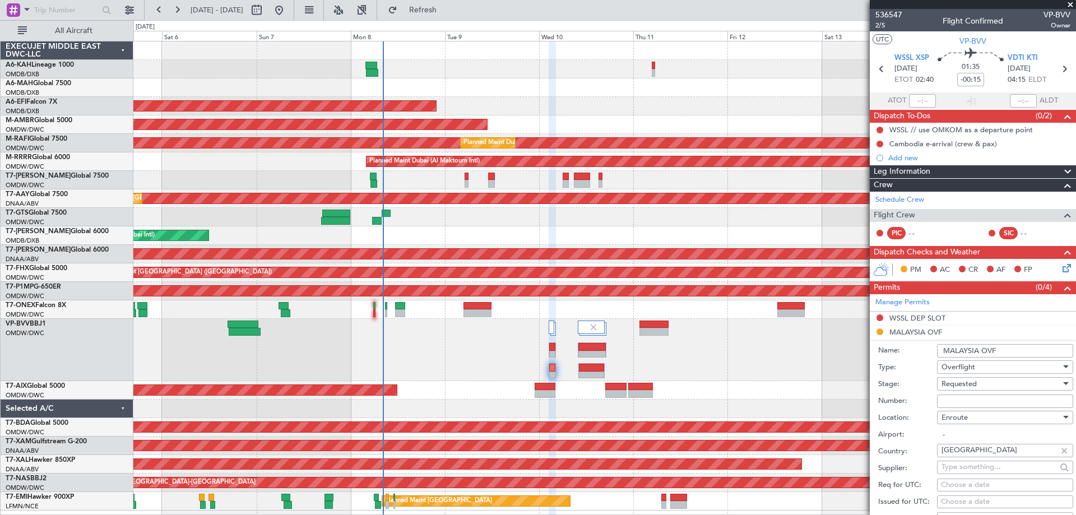
click at [955, 395] on input "Number:" at bounding box center [1005, 401] width 136 height 13
paste input "CAAM-NS-0339-09-25"
type input "CAAM-NS-0339-09-25"
click at [954, 387] on span "Requested" at bounding box center [958, 384] width 35 height 10
drag, startPoint x: 973, startPoint y: 472, endPoint x: 994, endPoint y: 429, distance: 48.4
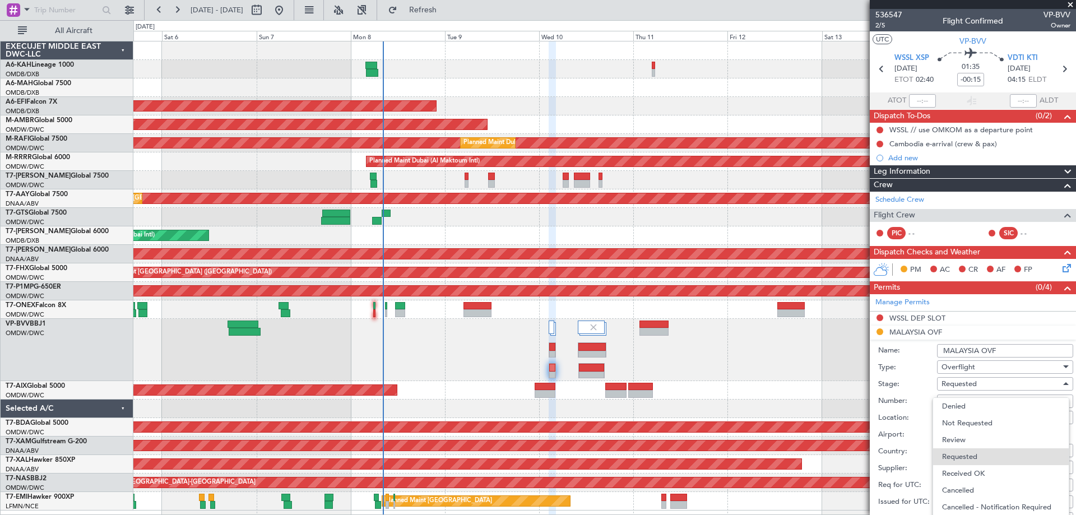
click at [973, 472] on span "Received OK" at bounding box center [1001, 473] width 118 height 17
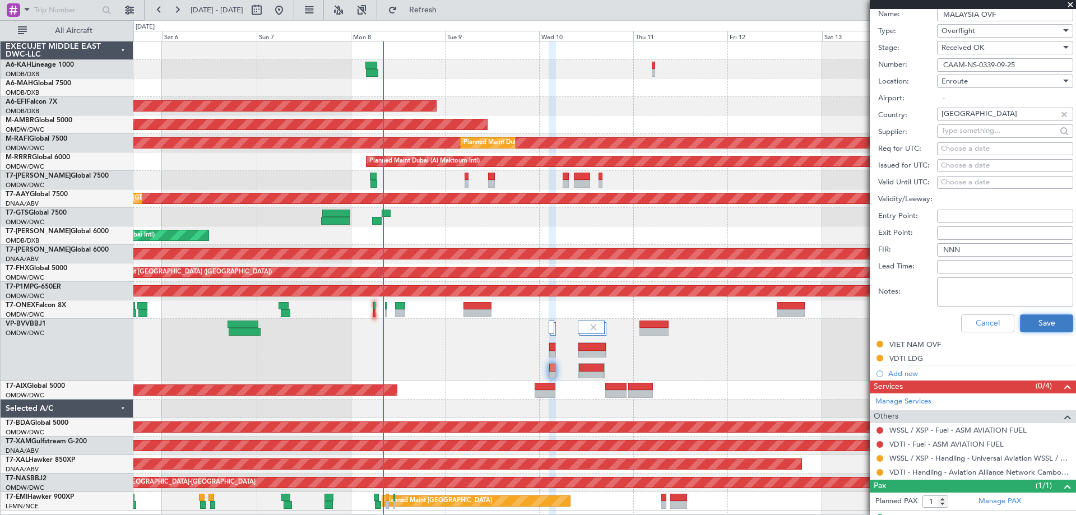
click at [1031, 327] on button "Save" at bounding box center [1046, 323] width 53 height 18
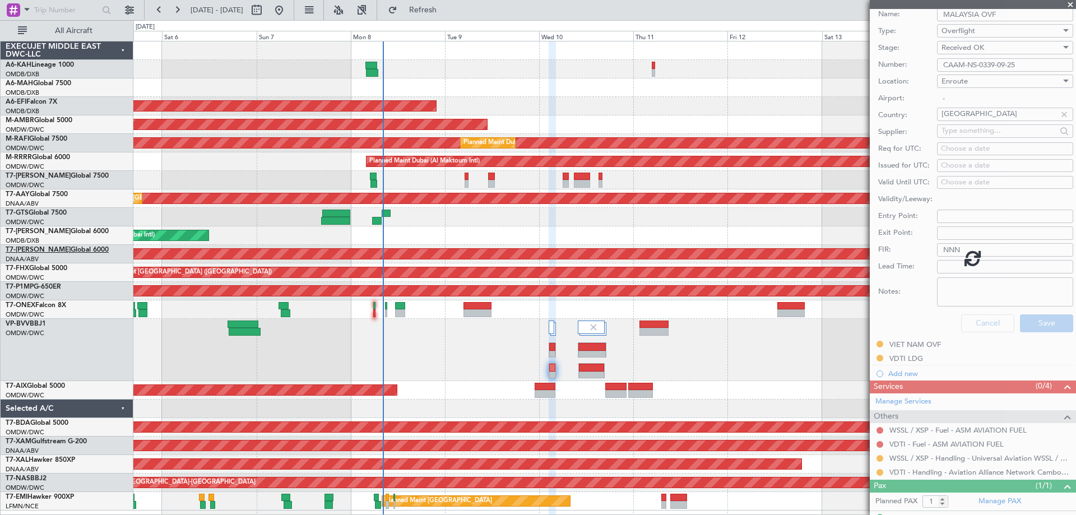
scroll to position [2, 0]
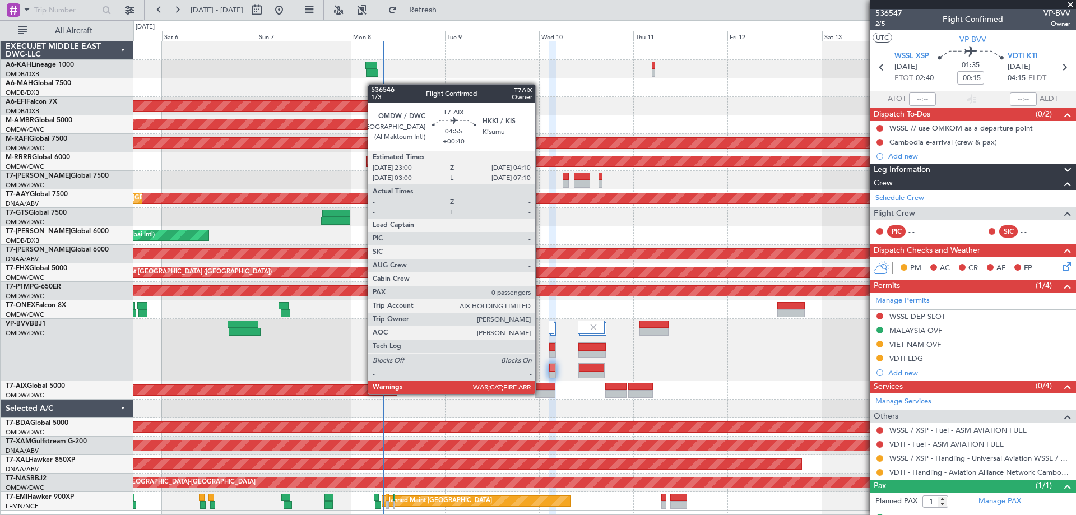
click at [540, 393] on div at bounding box center [545, 394] width 21 height 8
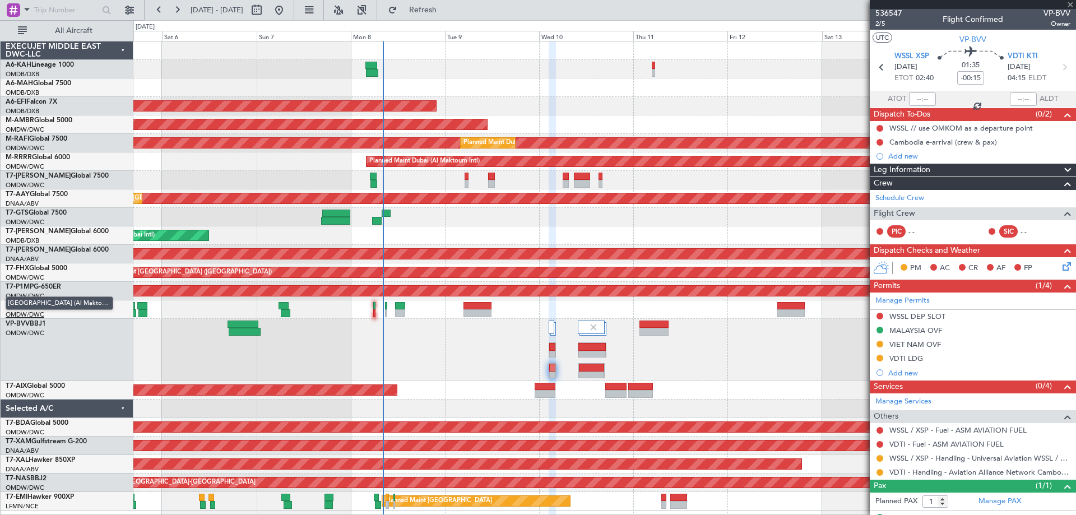
type input "+00:40"
type input "0"
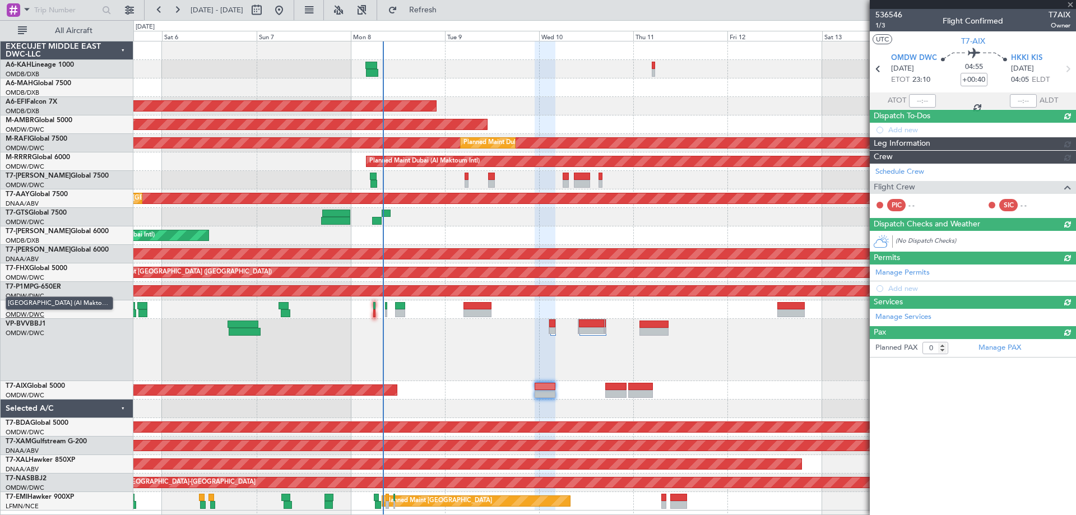
scroll to position [0, 0]
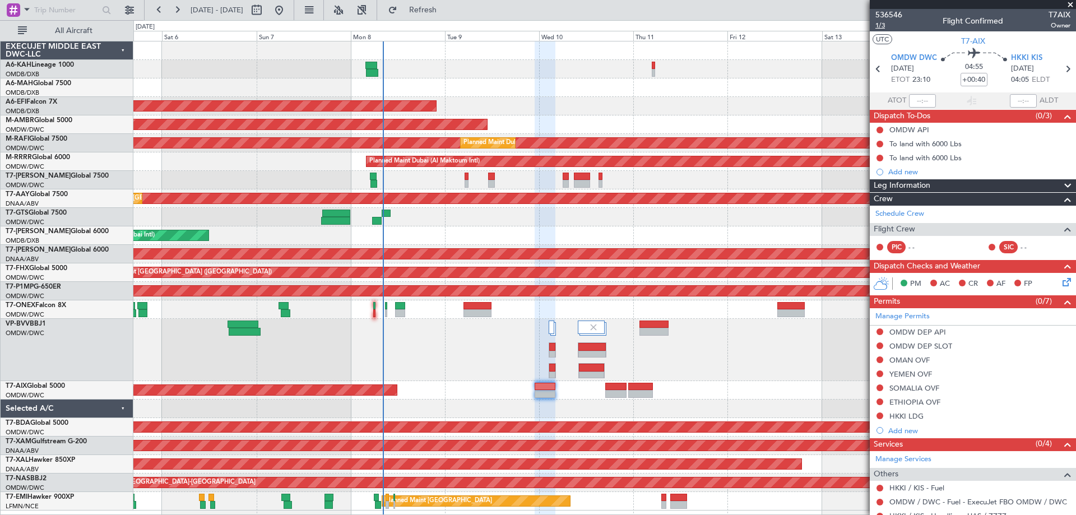
click at [887, 25] on span "1/3" at bounding box center [888, 26] width 27 height 10
click at [437, 10] on span "Refresh" at bounding box center [423, 10] width 47 height 8
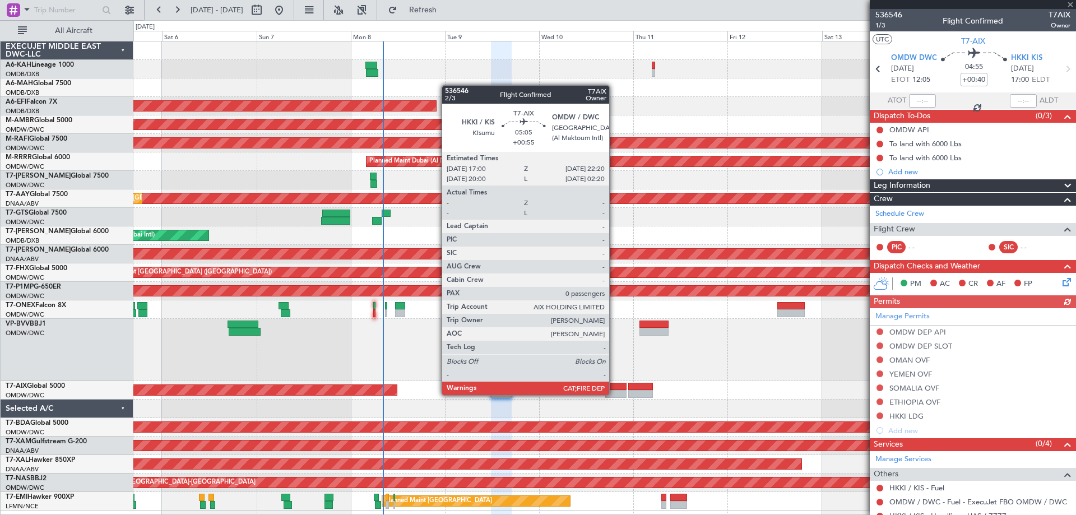
click at [614, 394] on div at bounding box center [615, 394] width 21 height 8
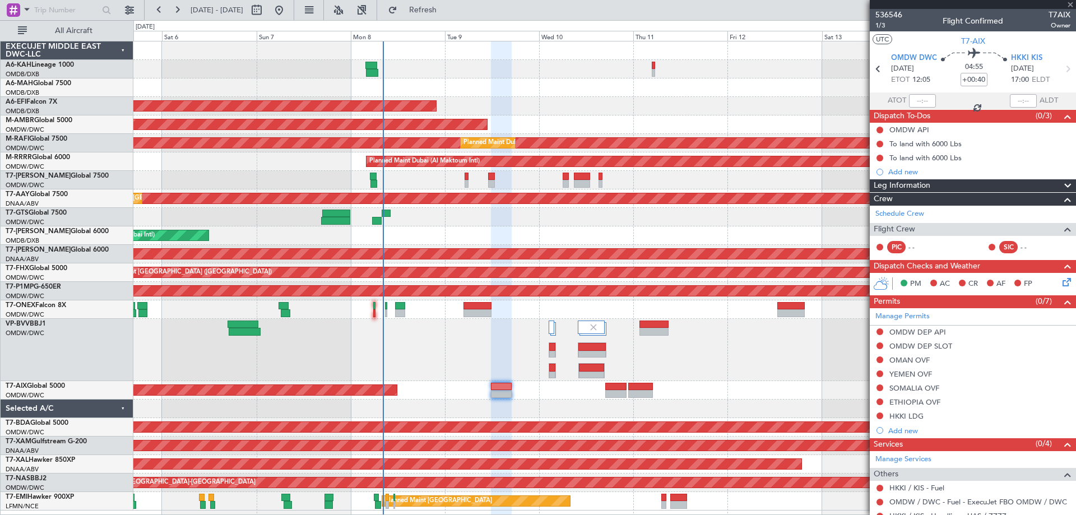
type input "+00:55"
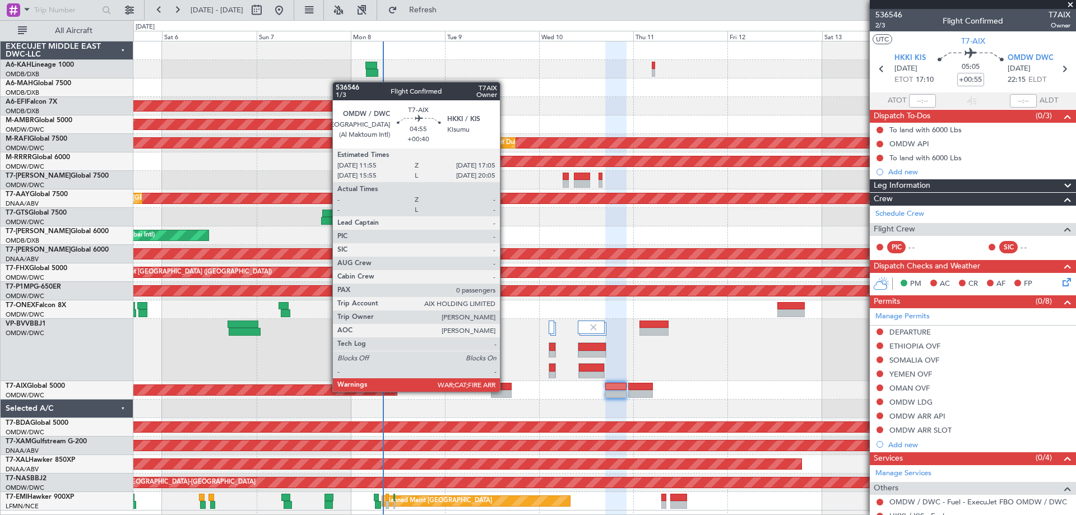
click at [505, 391] on div at bounding box center [501, 394] width 21 height 8
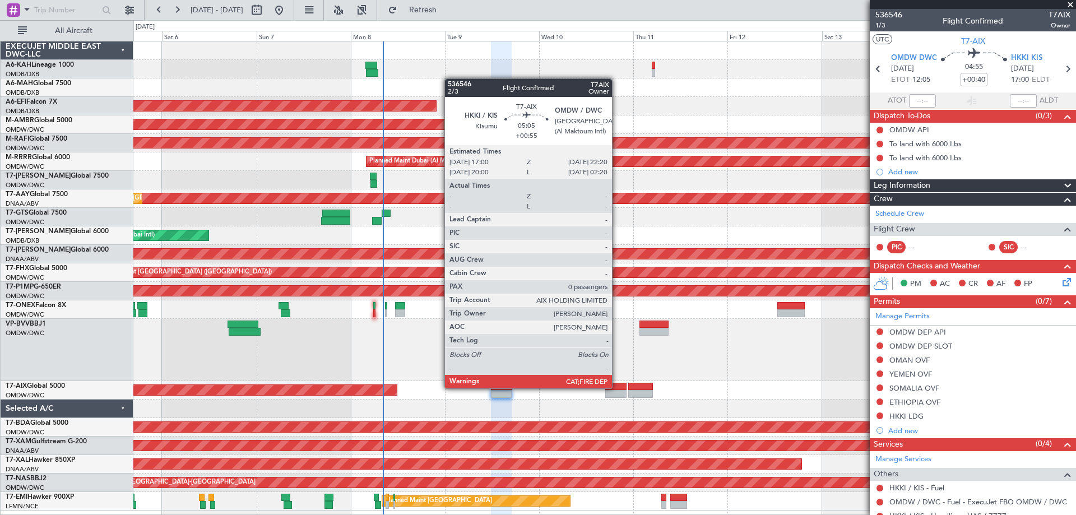
click at [617, 387] on div at bounding box center [615, 387] width 21 height 8
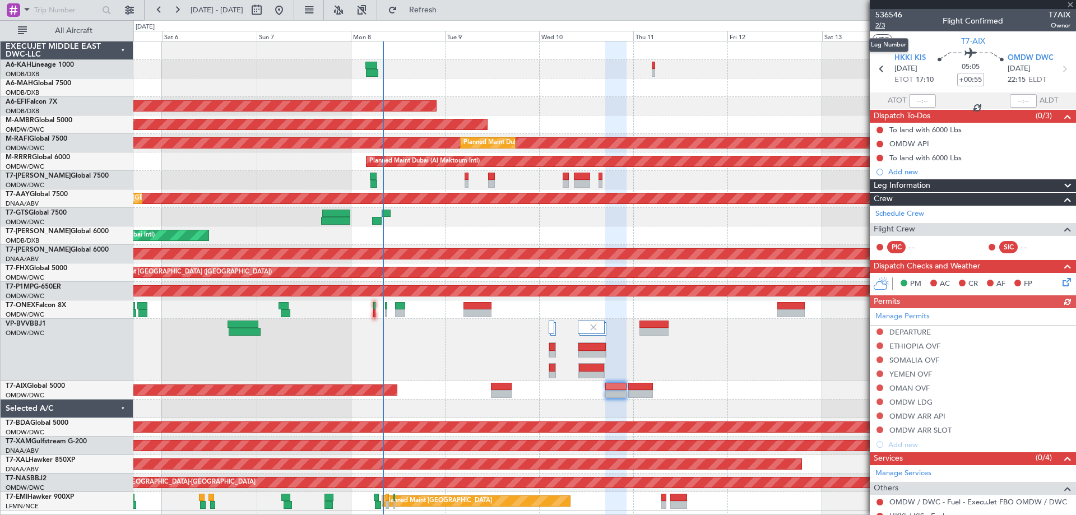
click at [881, 24] on span "2/3" at bounding box center [888, 26] width 27 height 10
click at [441, 13] on span "Refresh" at bounding box center [423, 10] width 47 height 8
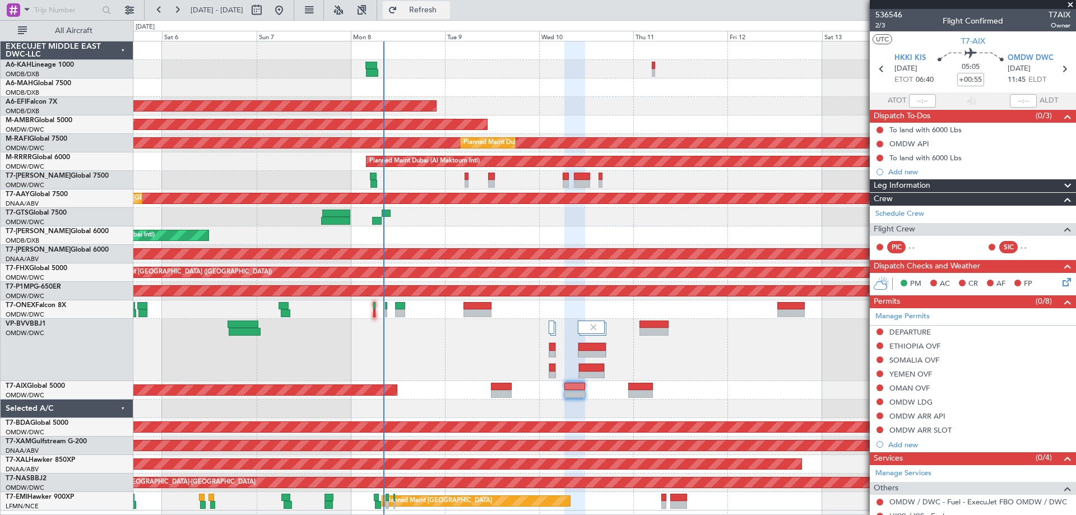
click at [447, 11] on span "Refresh" at bounding box center [423, 10] width 47 height 8
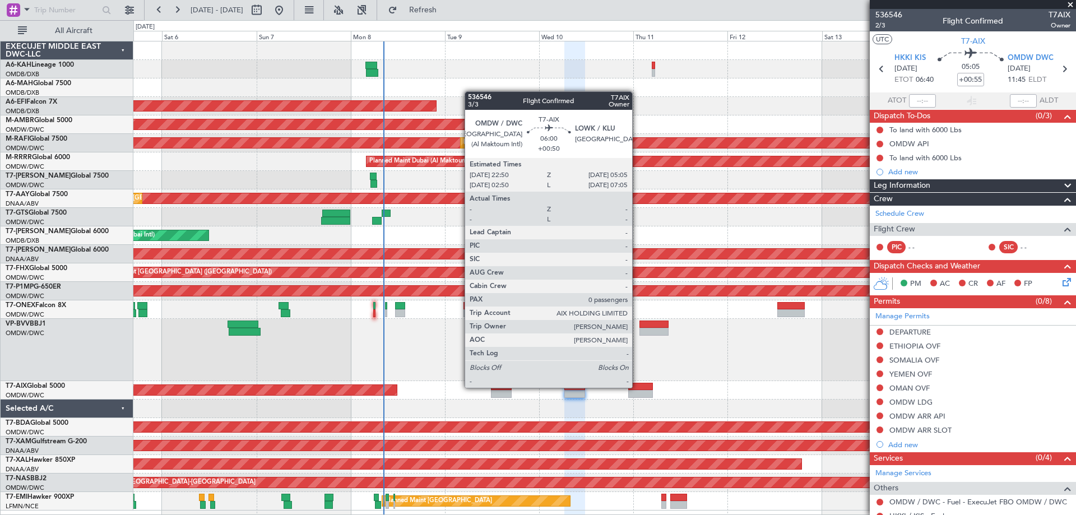
click at [638, 387] on div at bounding box center [640, 387] width 25 height 8
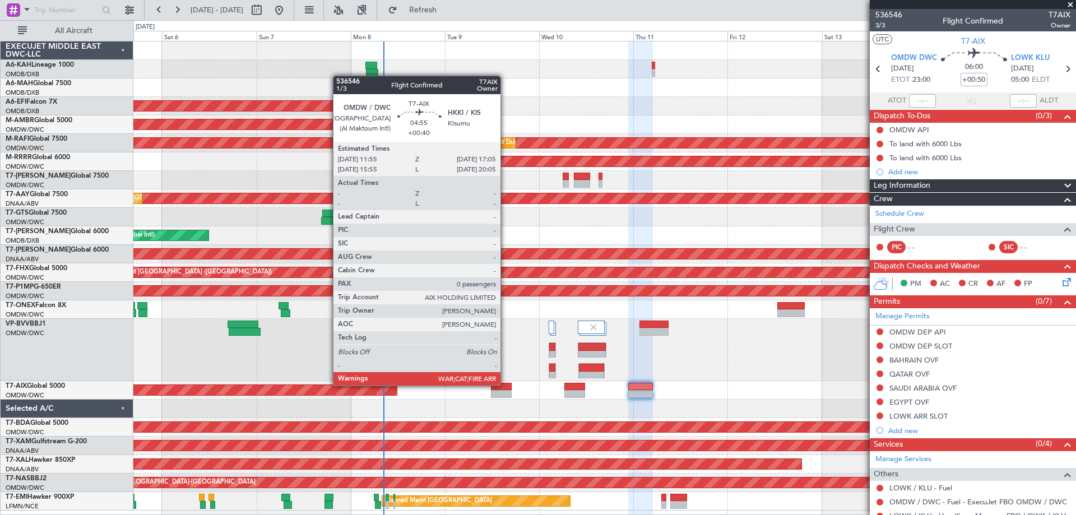
click at [505, 384] on div at bounding box center [501, 387] width 21 height 8
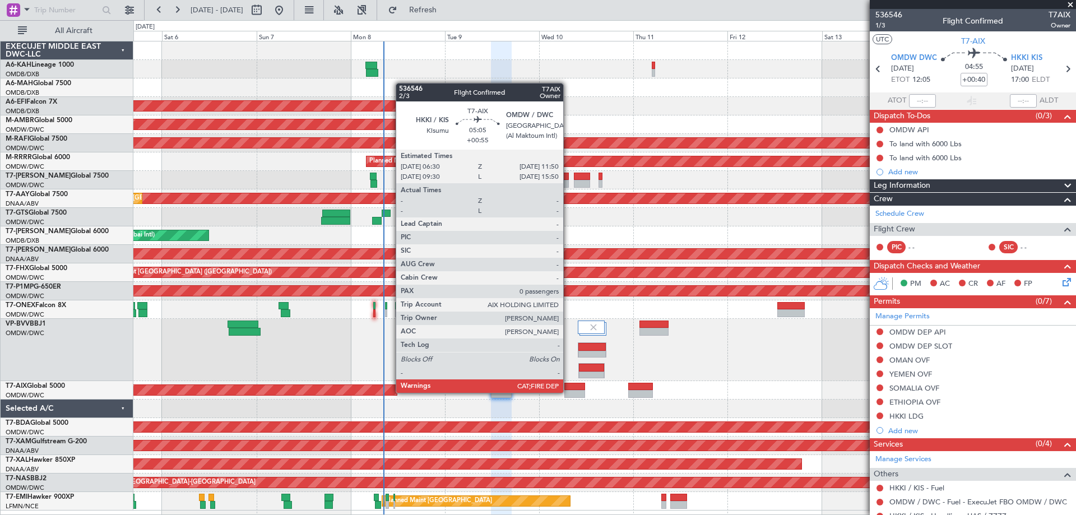
click at [568, 392] on div at bounding box center [574, 394] width 21 height 8
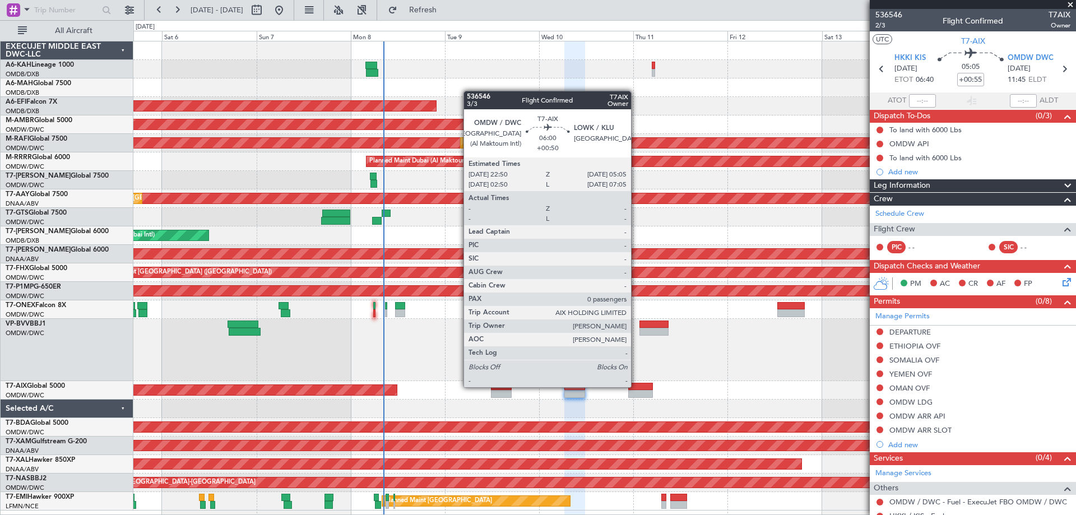
click at [636, 386] on div at bounding box center [640, 387] width 25 height 8
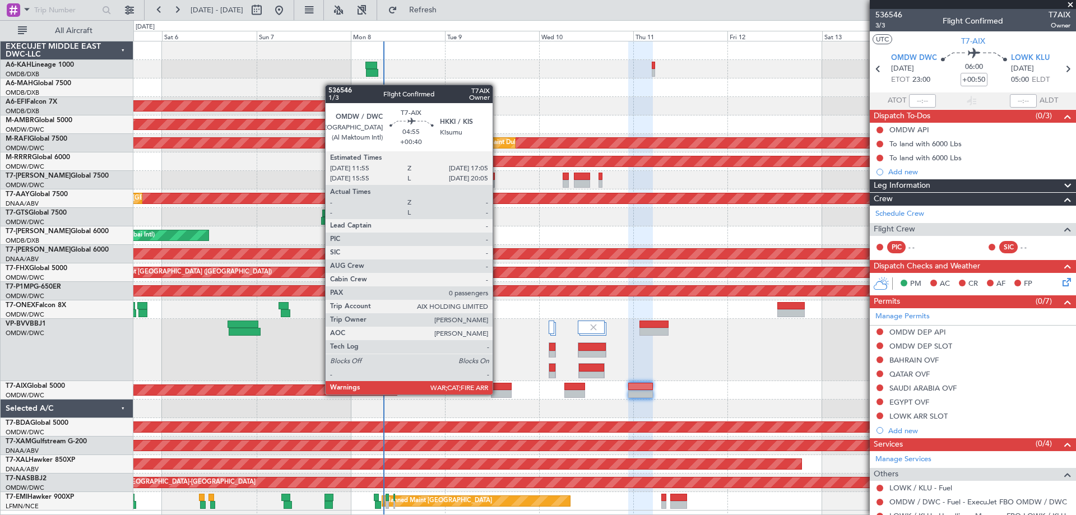
click at [498, 393] on div at bounding box center [501, 394] width 21 height 8
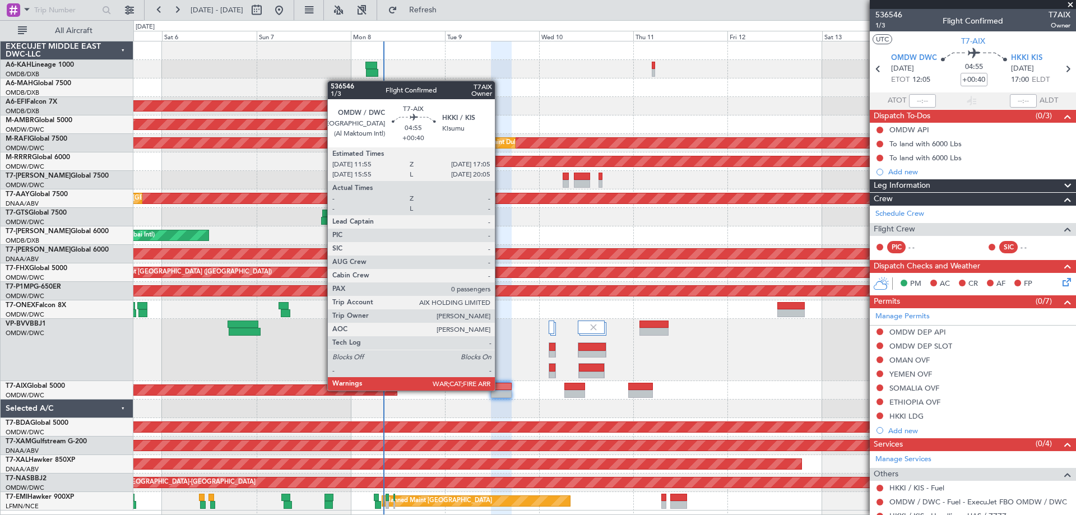
click at [500, 389] on div at bounding box center [501, 387] width 21 height 8
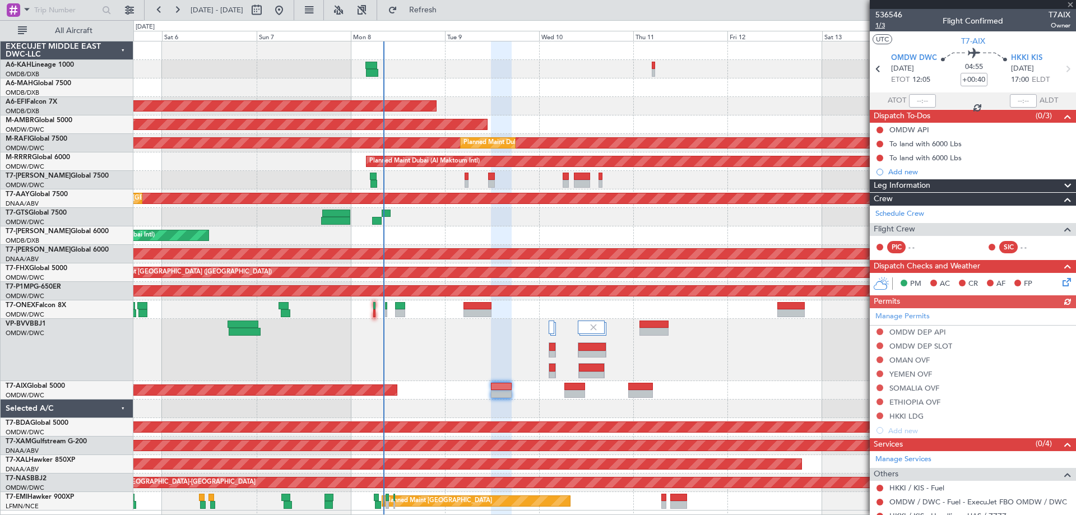
click at [881, 25] on span "1/3" at bounding box center [888, 26] width 27 height 10
click at [447, 11] on span "Refresh" at bounding box center [423, 10] width 47 height 8
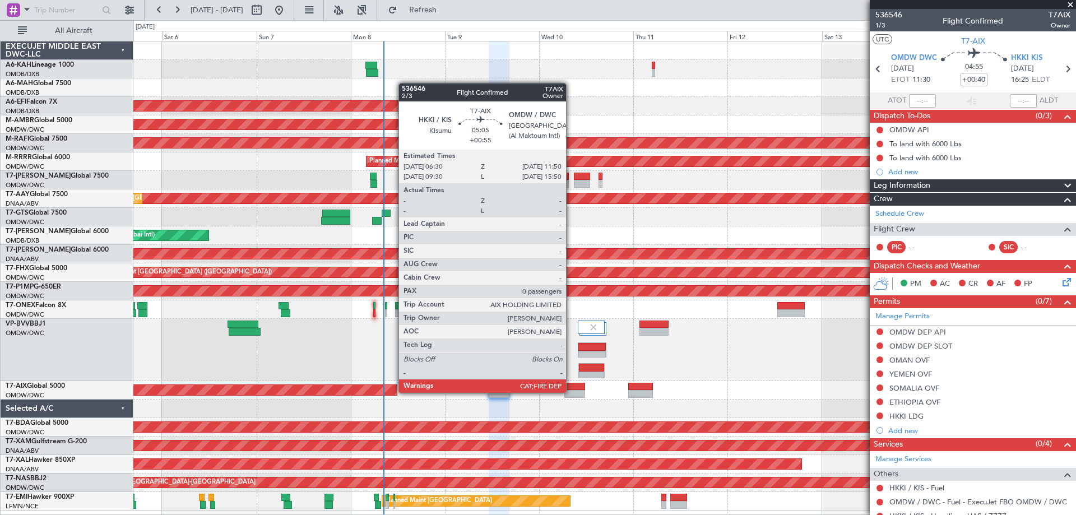
click at [571, 392] on div at bounding box center [574, 394] width 21 height 8
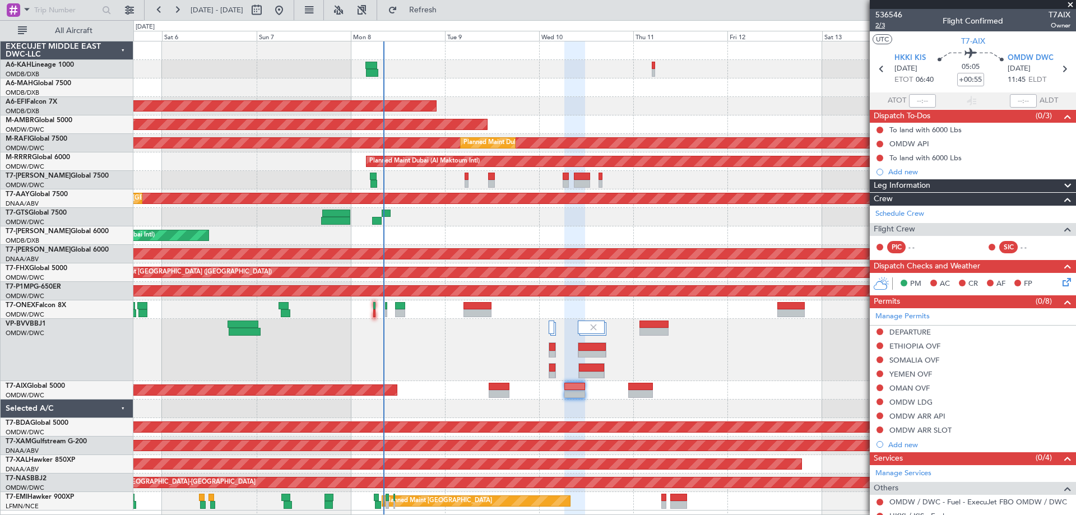
click at [885, 26] on span "2/3" at bounding box center [888, 26] width 27 height 10
click at [448, 0] on fb-refresh-button "Refresh" at bounding box center [416, 10] width 78 height 20
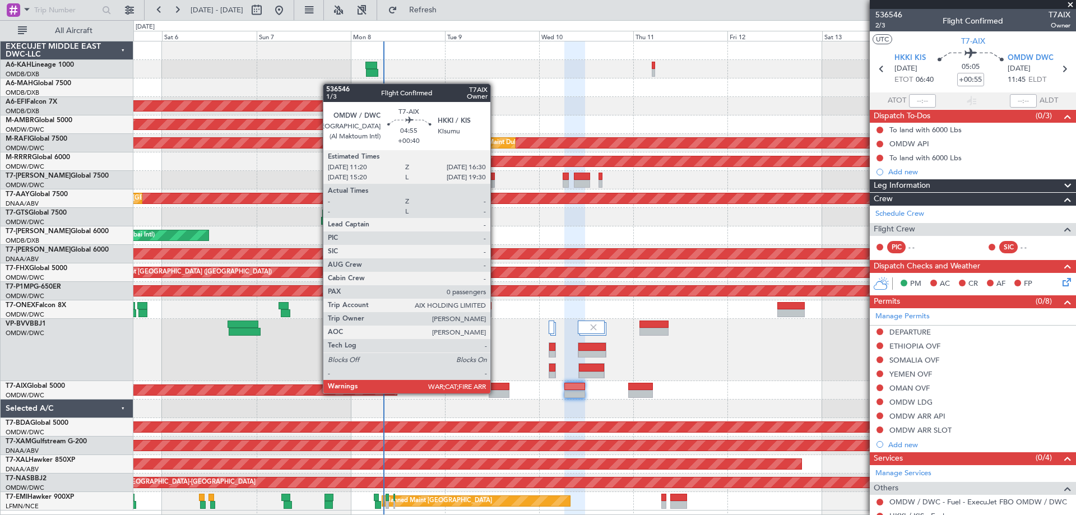
click at [495, 392] on div at bounding box center [499, 394] width 21 height 8
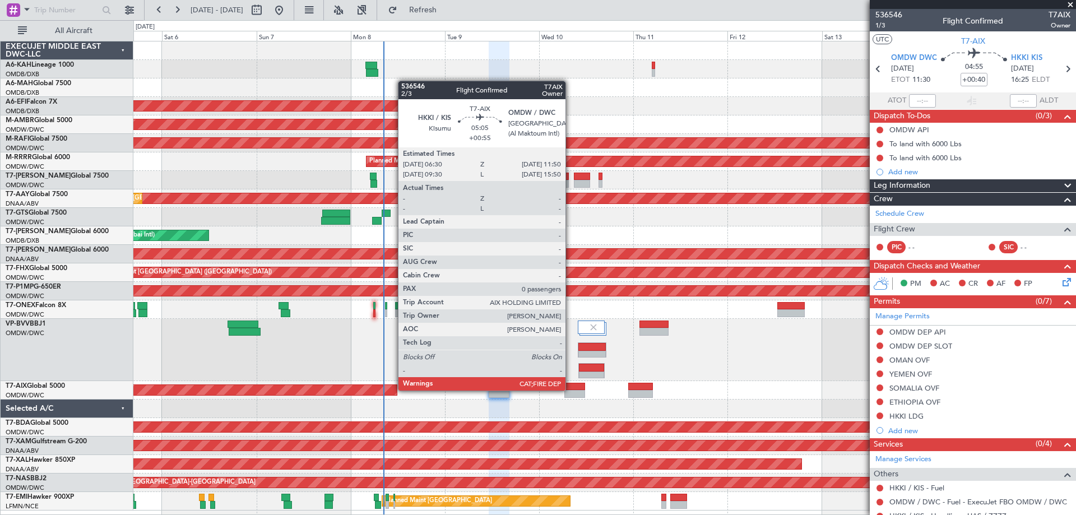
click at [570, 389] on div at bounding box center [574, 387] width 21 height 8
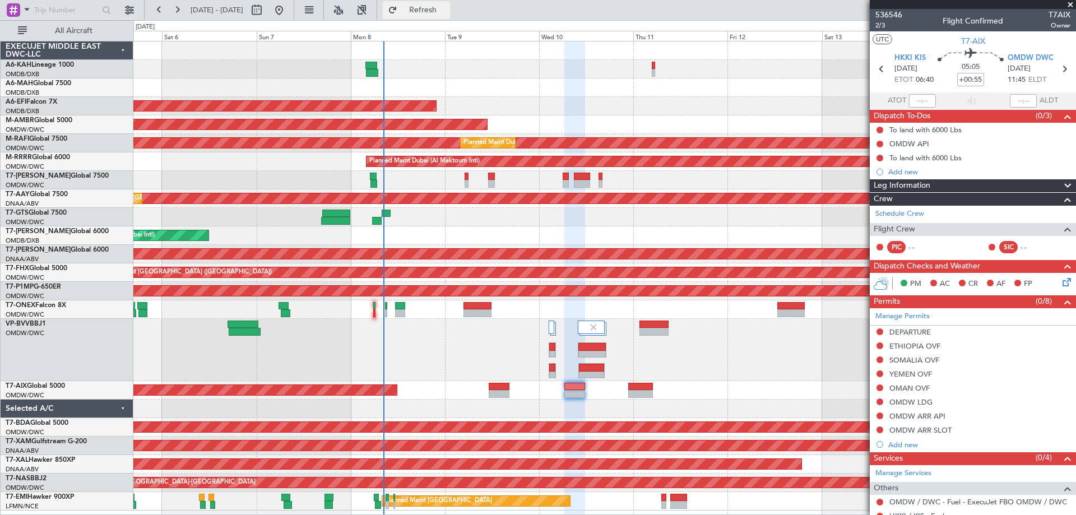
click at [447, 12] on span "Refresh" at bounding box center [423, 10] width 47 height 8
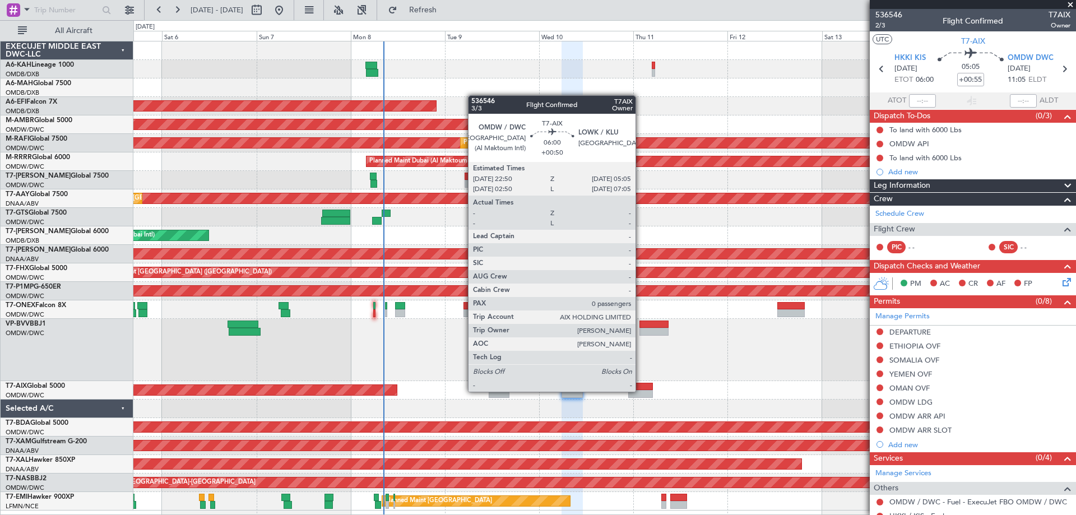
click at [641, 391] on div at bounding box center [640, 394] width 25 height 8
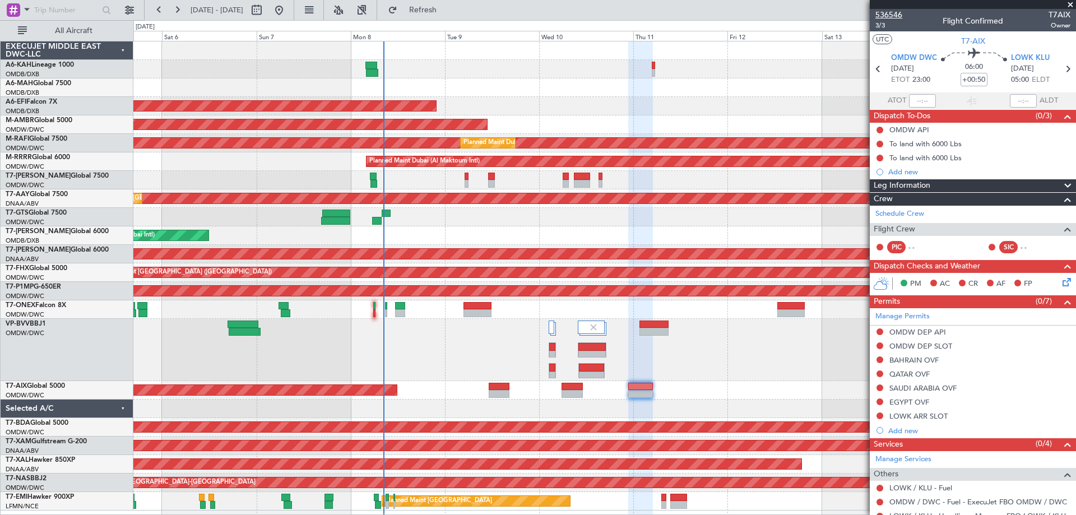
click at [893, 11] on span "536546" at bounding box center [888, 15] width 27 height 12
click at [880, 21] on span "3/3" at bounding box center [888, 26] width 27 height 10
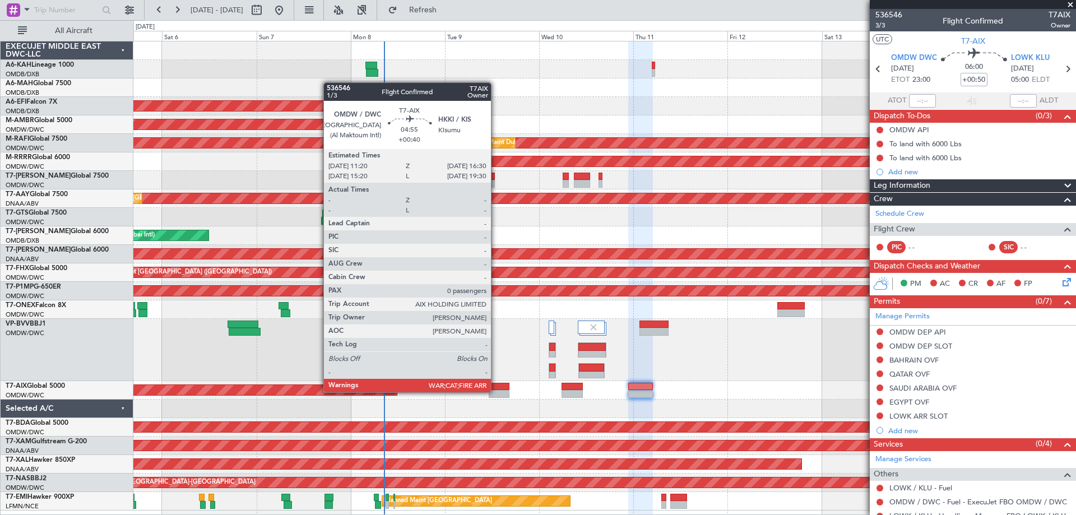
click at [496, 391] on div at bounding box center [499, 394] width 21 height 8
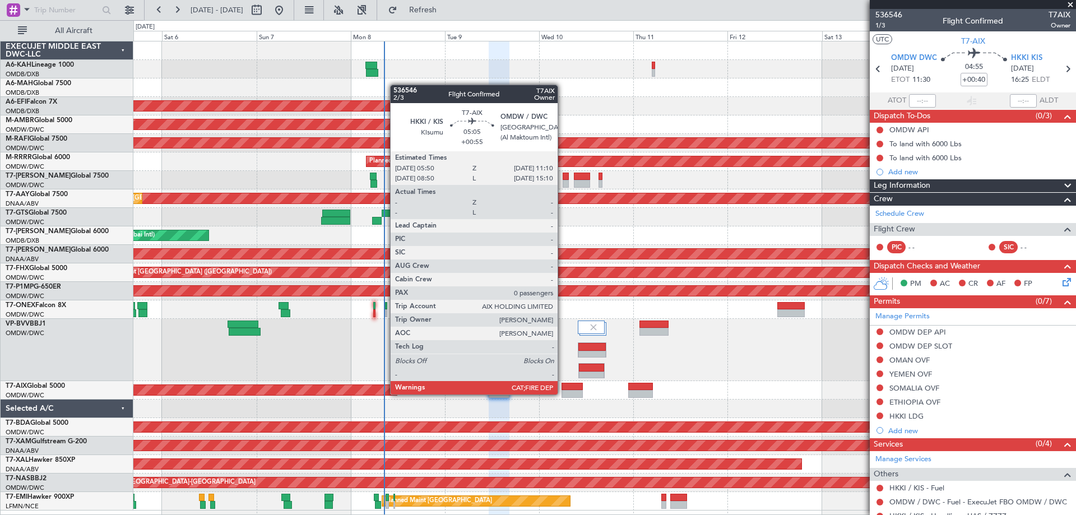
click at [563, 393] on div at bounding box center [572, 394] width 21 height 8
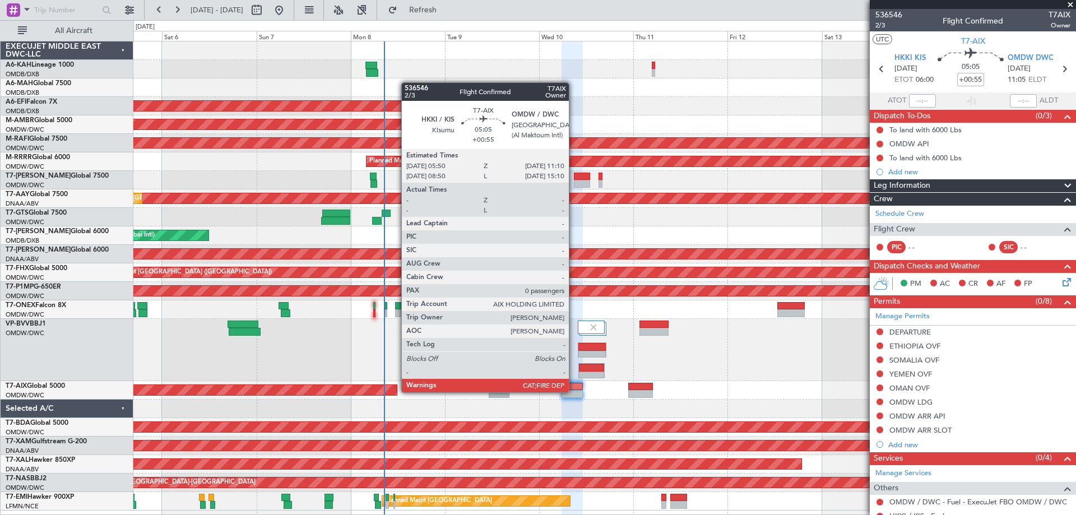
click at [574, 391] on div at bounding box center [572, 394] width 21 height 8
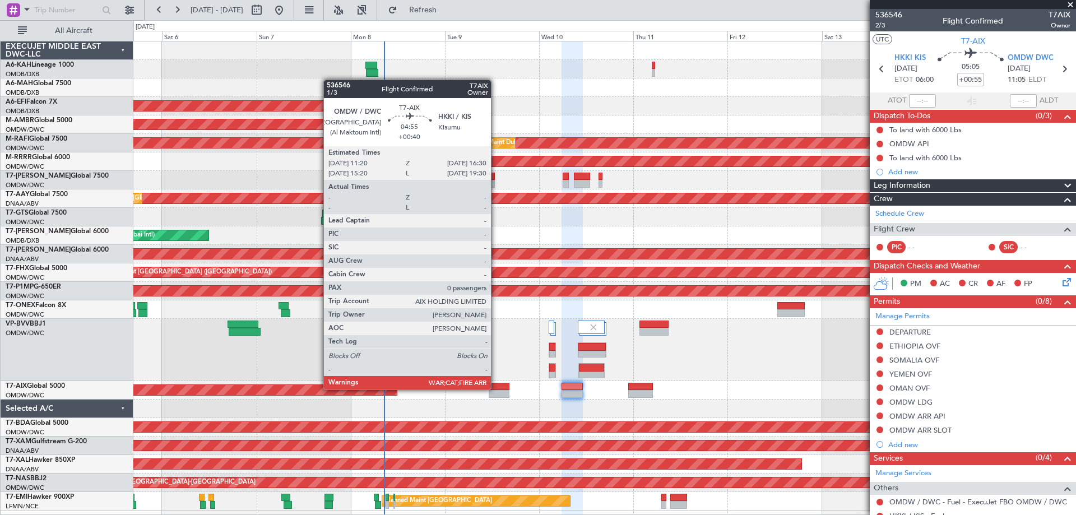
click at [495, 388] on div at bounding box center [499, 387] width 21 height 8
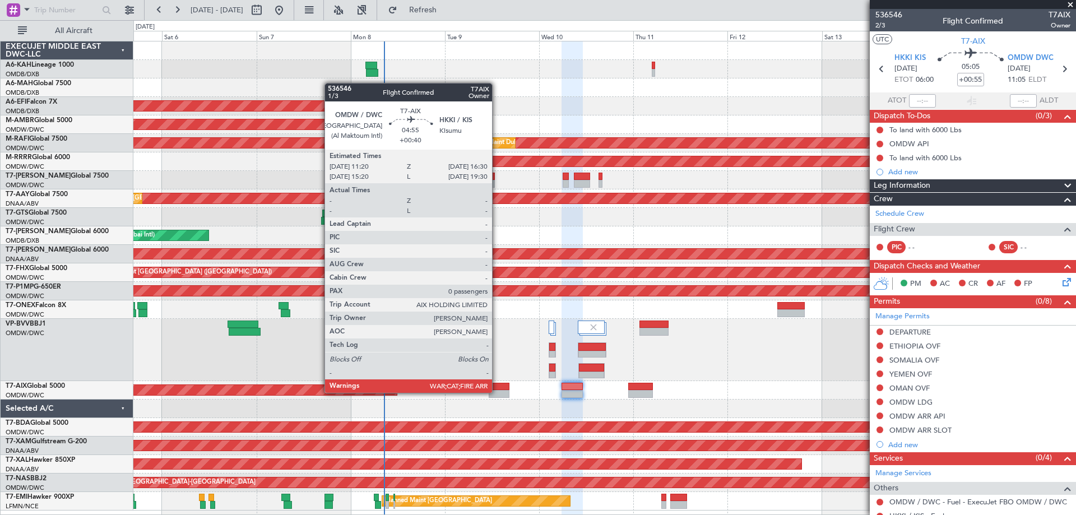
click at [497, 392] on div at bounding box center [499, 394] width 21 height 8
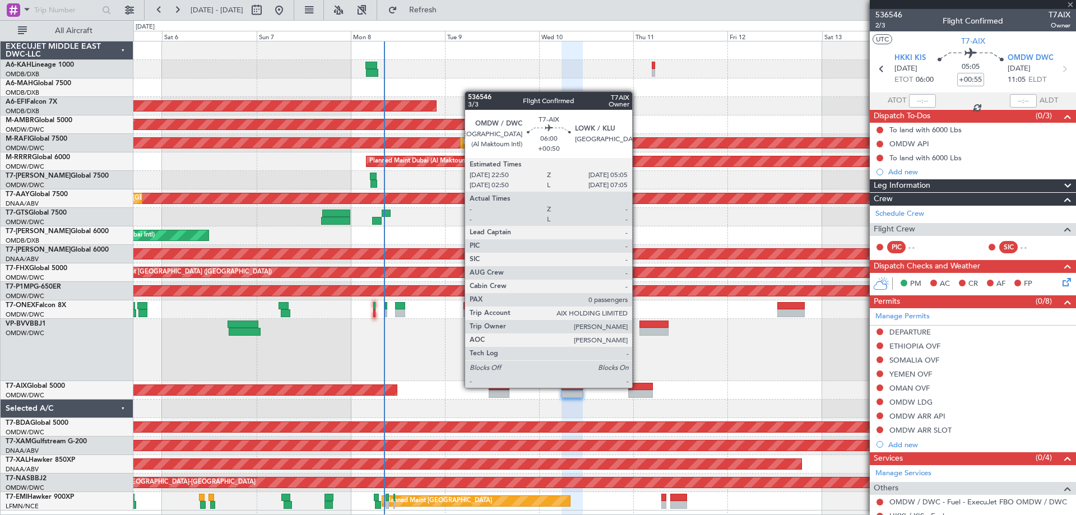
type input "+00:40"
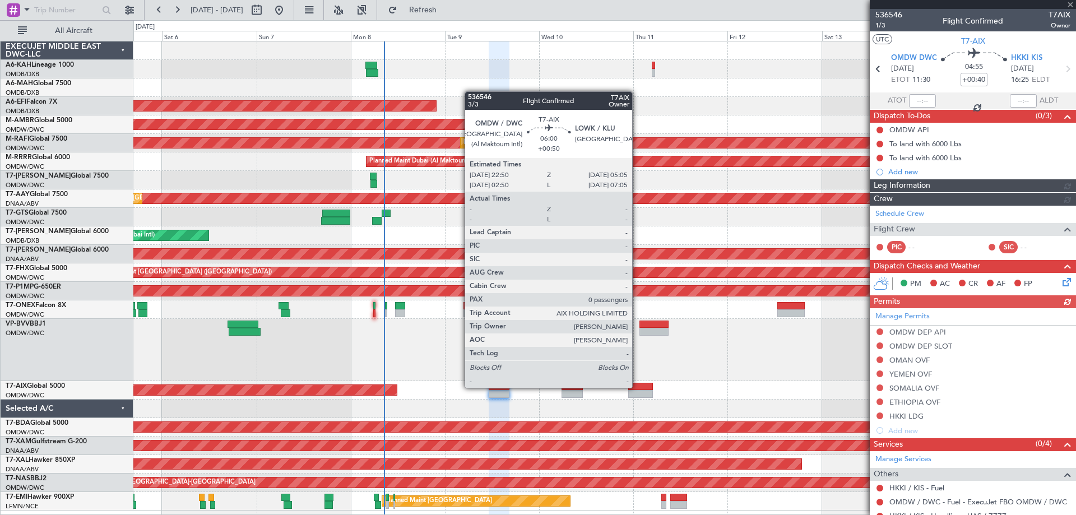
click at [637, 387] on div at bounding box center [640, 387] width 25 height 8
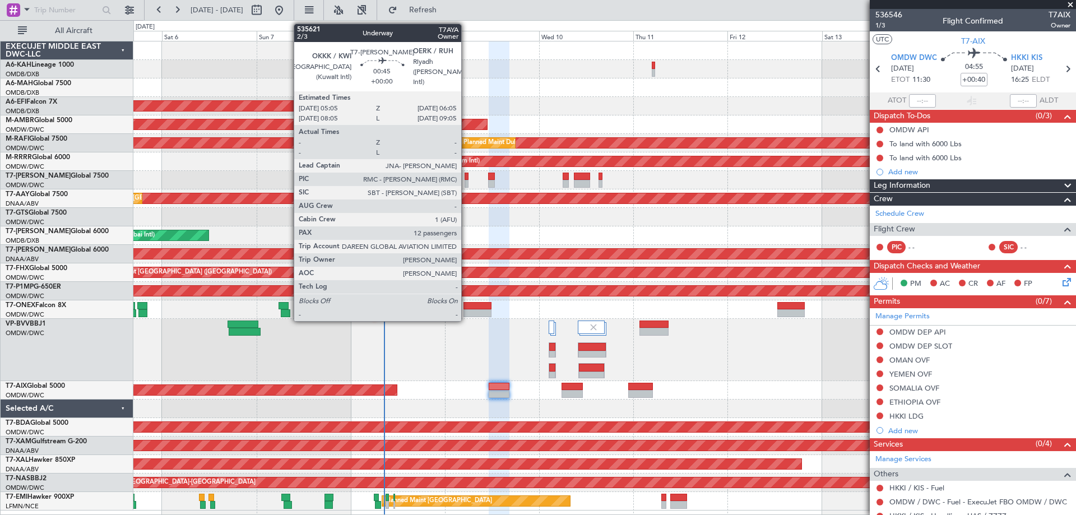
click at [466, 180] on div at bounding box center [467, 184] width 4 height 8
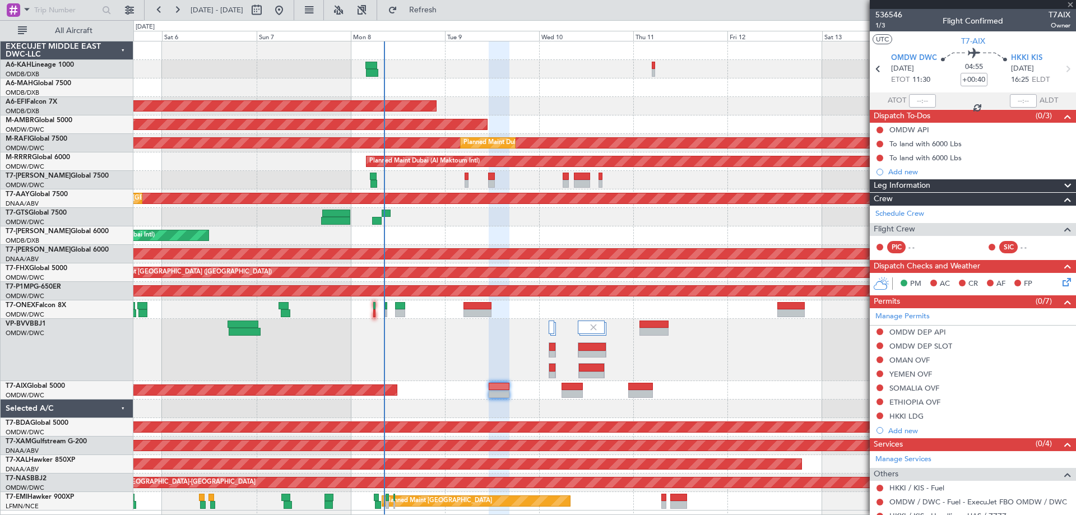
type input "12"
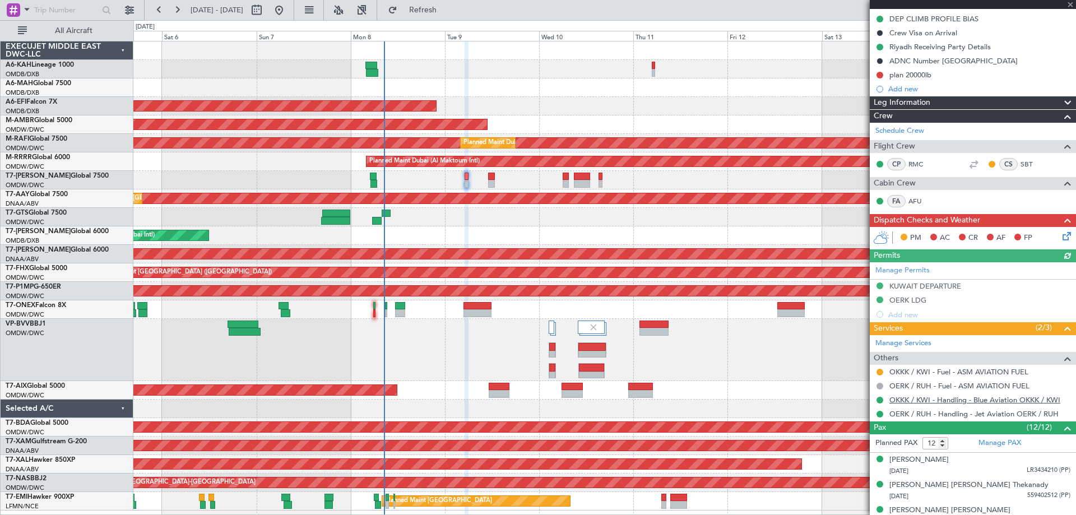
scroll to position [224, 0]
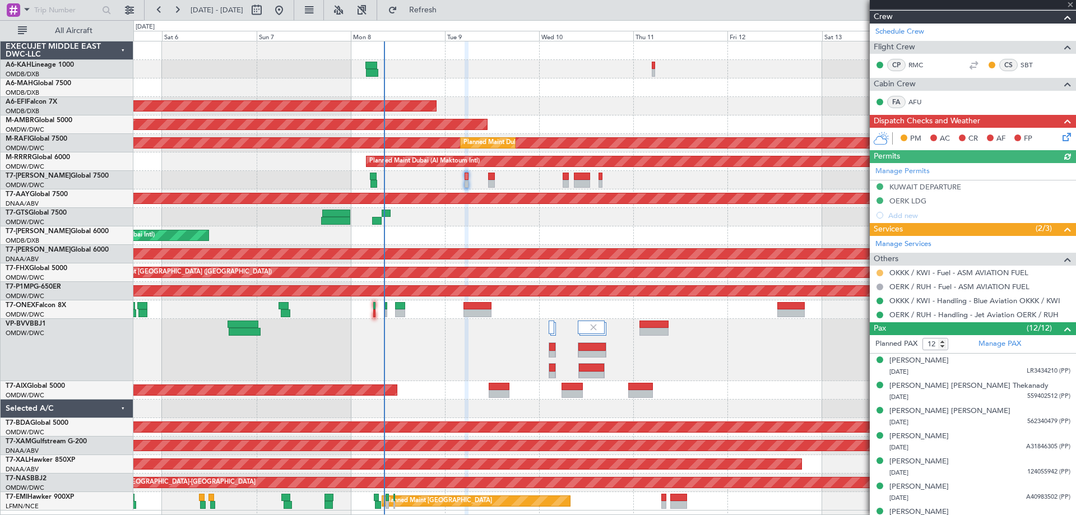
click at [881, 271] on button at bounding box center [879, 273] width 7 height 7
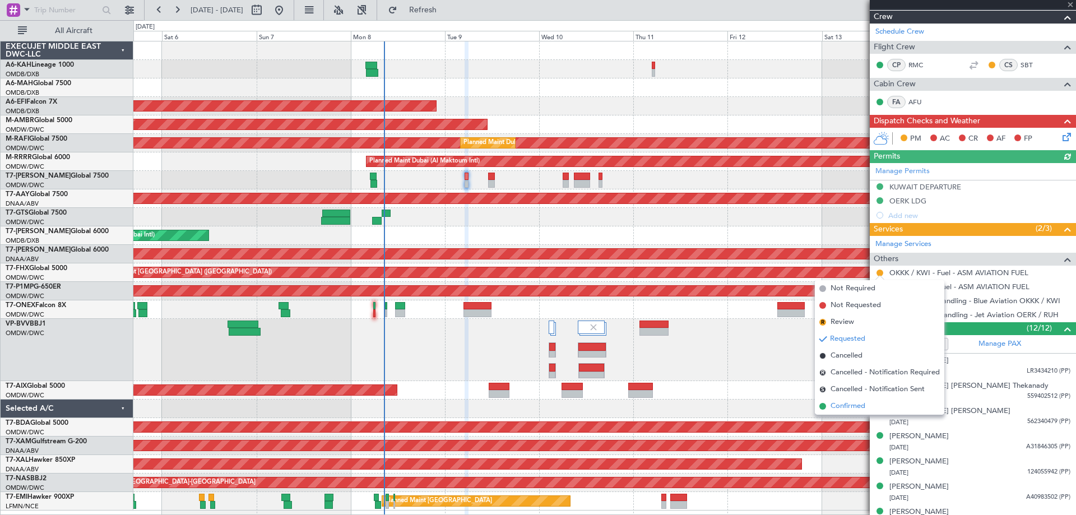
click at [856, 402] on span "Confirmed" at bounding box center [847, 406] width 35 height 11
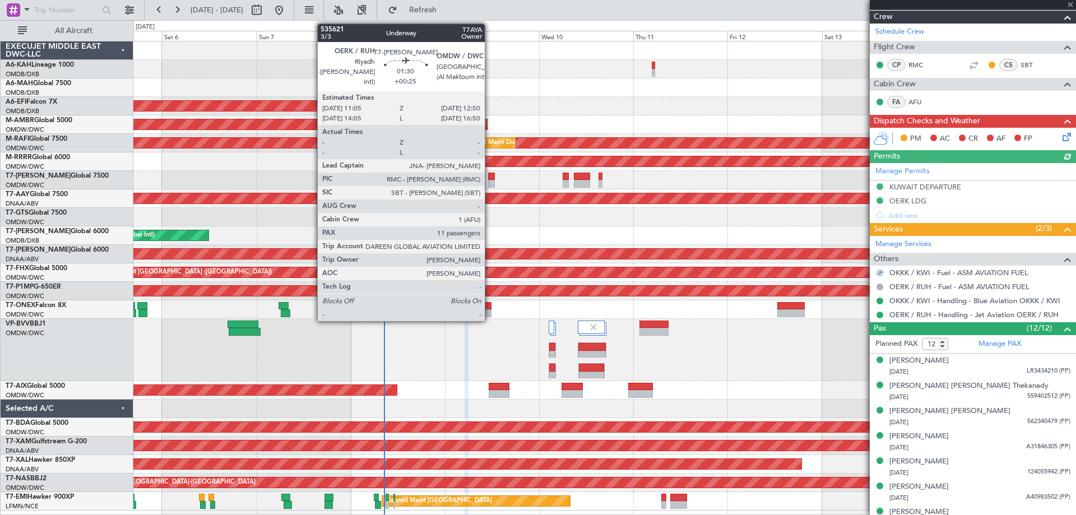
click at [490, 182] on div at bounding box center [491, 184] width 7 height 8
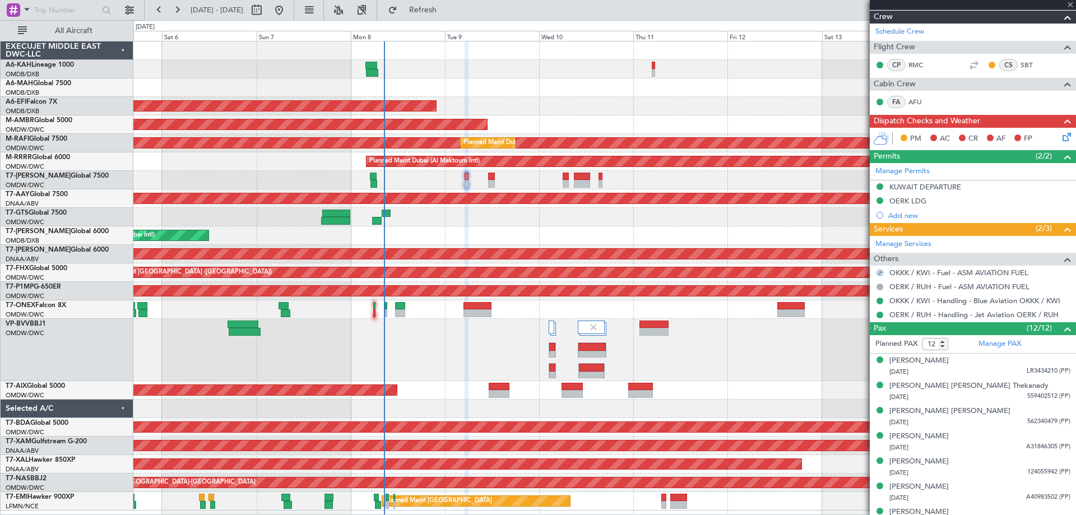
type input "+00:25"
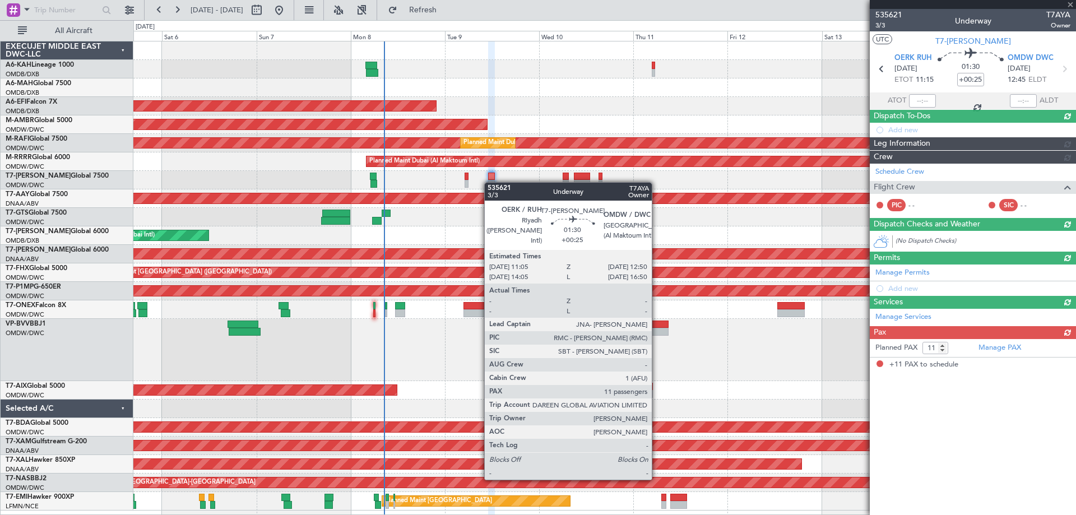
scroll to position [0, 0]
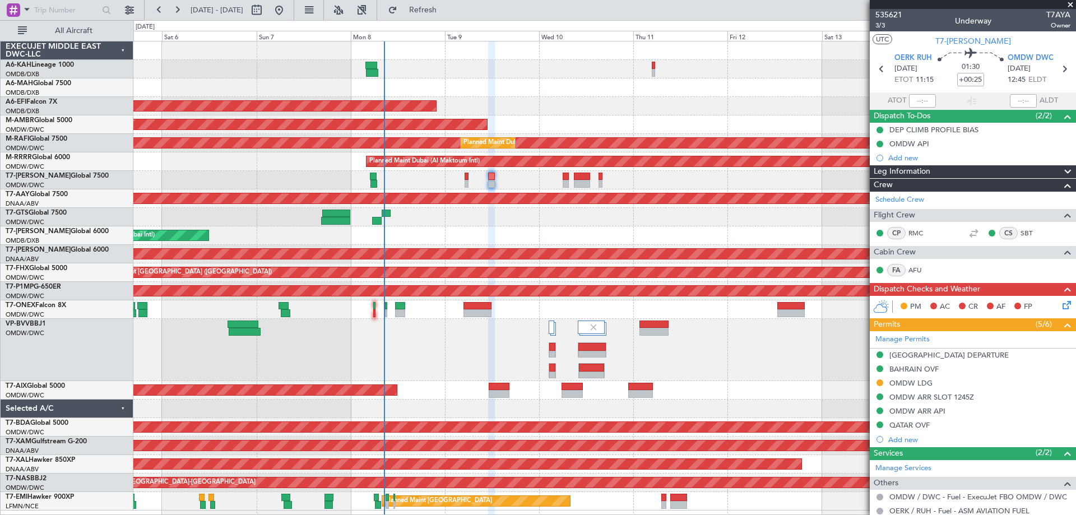
click at [1070, 8] on span at bounding box center [1070, 5] width 11 height 10
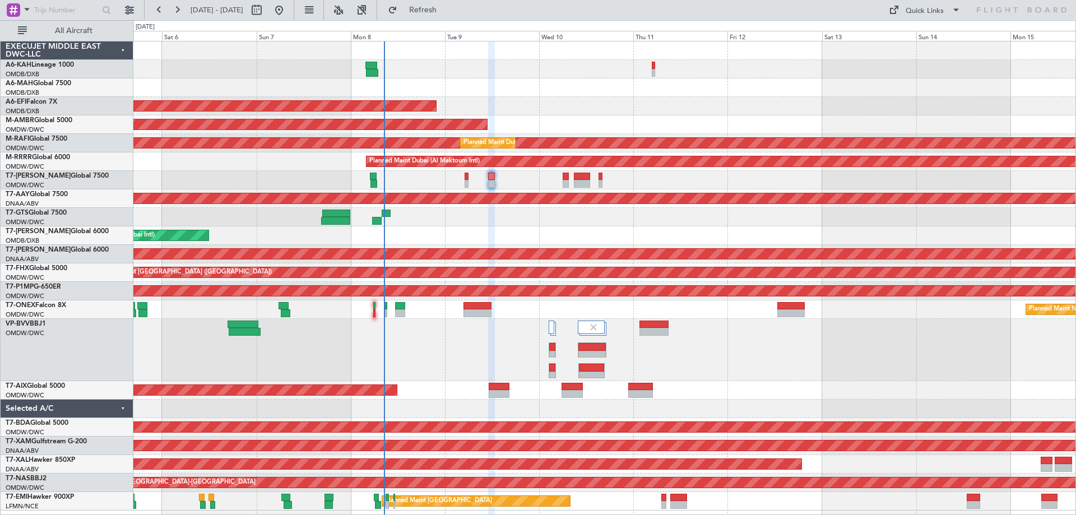
type input "0"
click at [51, 64] on link "A6-KAH Lineage 1000" at bounding box center [40, 65] width 68 height 7
click at [52, 67] on link "A6-KAH Lineage 1000" at bounding box center [40, 65] width 68 height 7
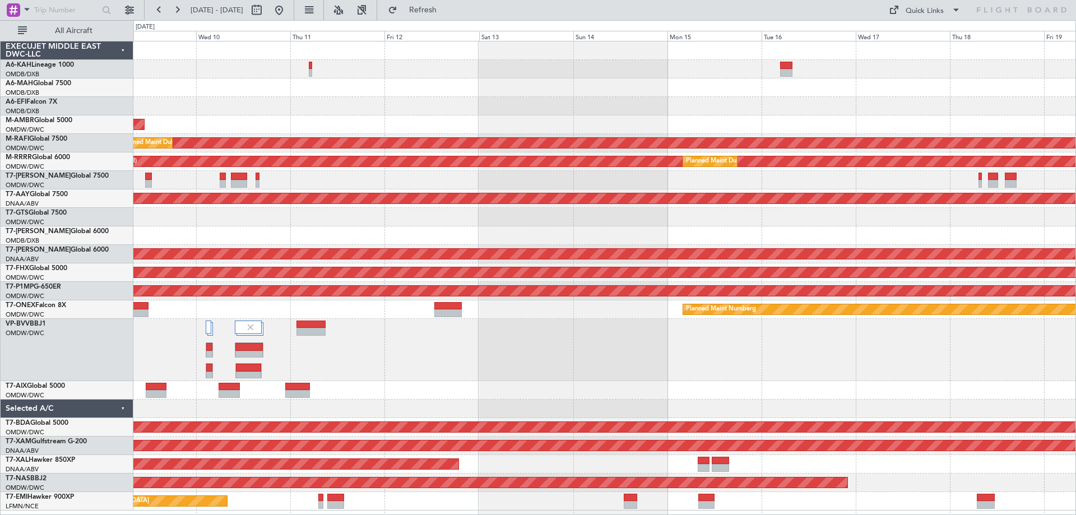
click at [333, 103] on div "Planned Maint Dubai (Al Maktoum Intl) AOG Maint [GEOGRAPHIC_DATA] (Al Maktoum I…" at bounding box center [604, 275] width 942 height 469
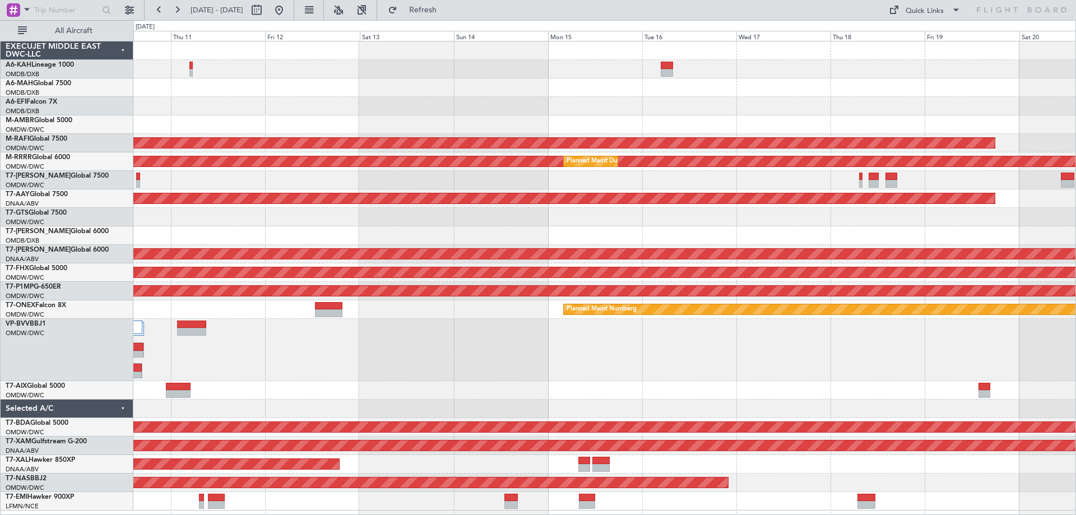
click at [401, 100] on div "Planned Maint Dubai (Al Maktoum Intl) AOG Maint [GEOGRAPHIC_DATA] (Al Maktoum I…" at bounding box center [604, 275] width 942 height 469
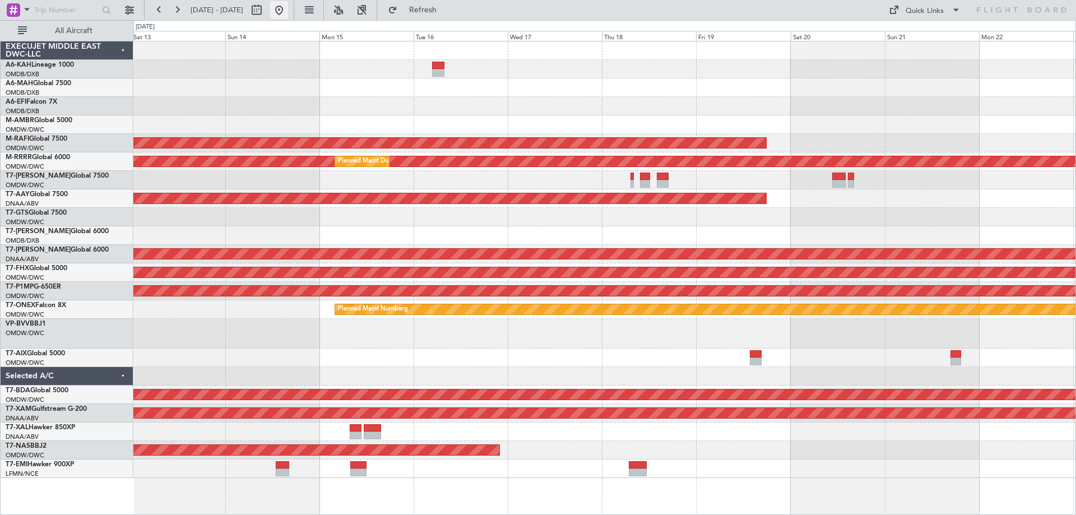
click at [288, 13] on button at bounding box center [279, 10] width 18 height 18
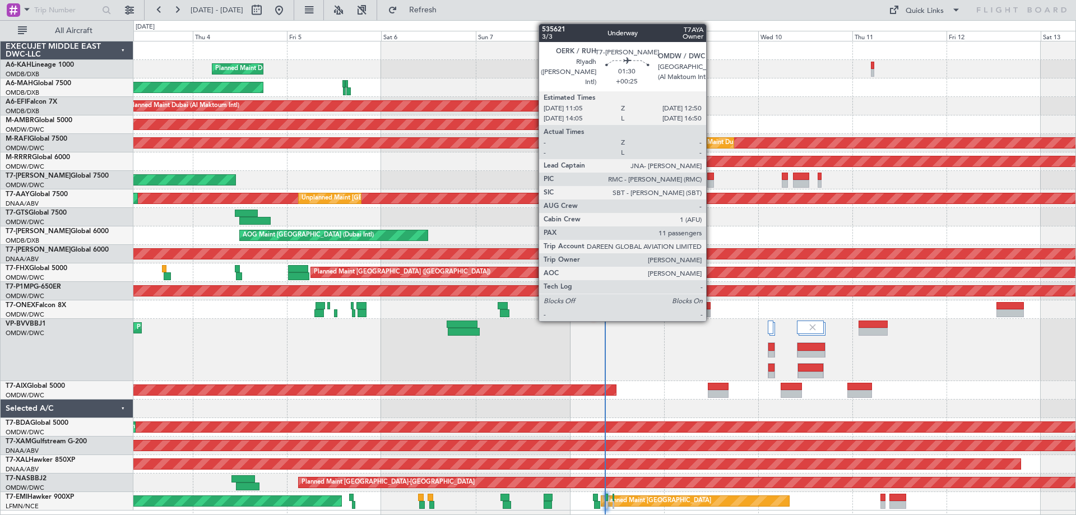
click at [711, 180] on div at bounding box center [710, 184] width 7 height 8
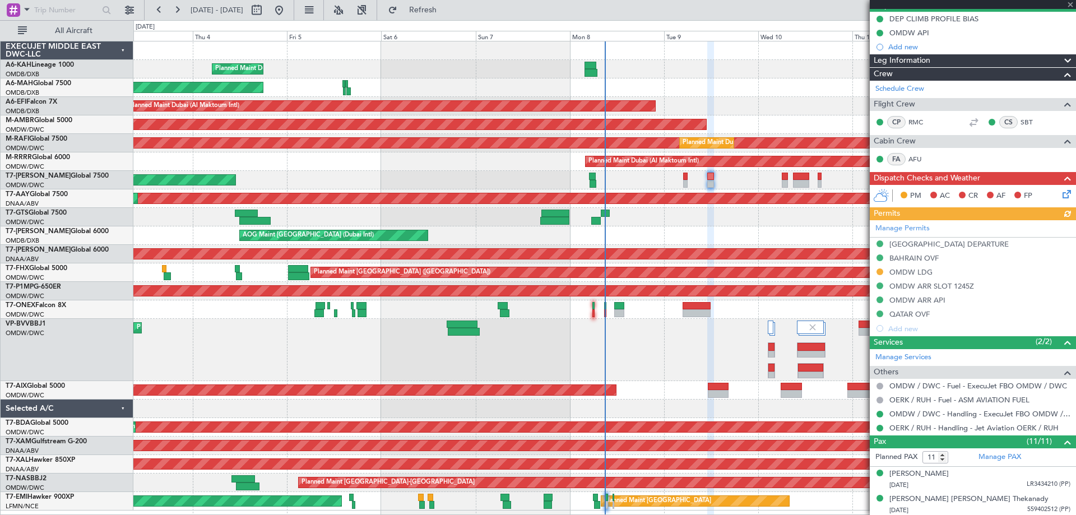
scroll to position [112, 0]
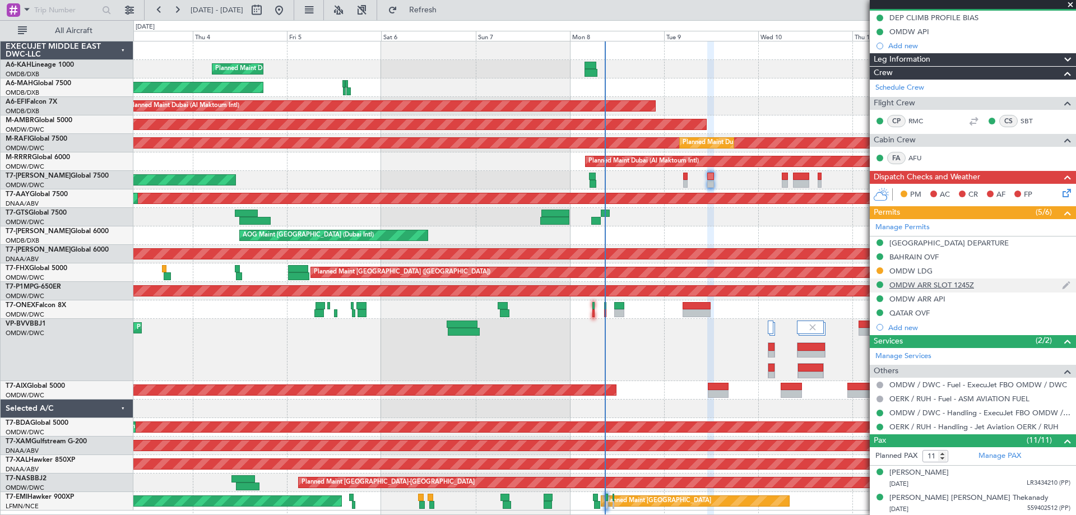
click at [954, 288] on div "OMDW ARR SLOT 1245Z" at bounding box center [931, 285] width 85 height 10
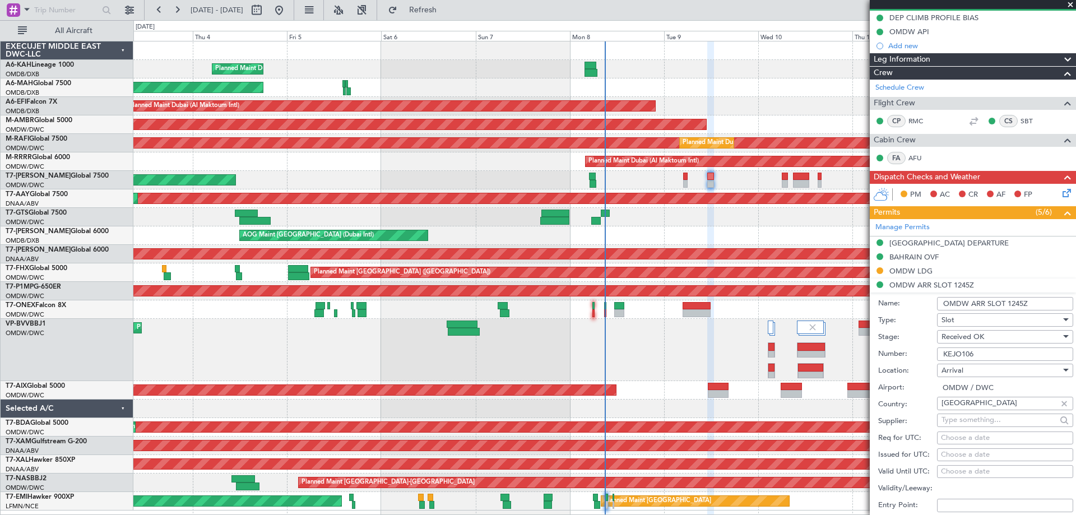
drag, startPoint x: 988, startPoint y: 358, endPoint x: 903, endPoint y: 362, distance: 84.7
click at [903, 362] on form "Name: OMDW ARR SLOT 1245Z Type: Slot Stage: Received OK Number: KEJO106 Locatio…" at bounding box center [973, 460] width 206 height 335
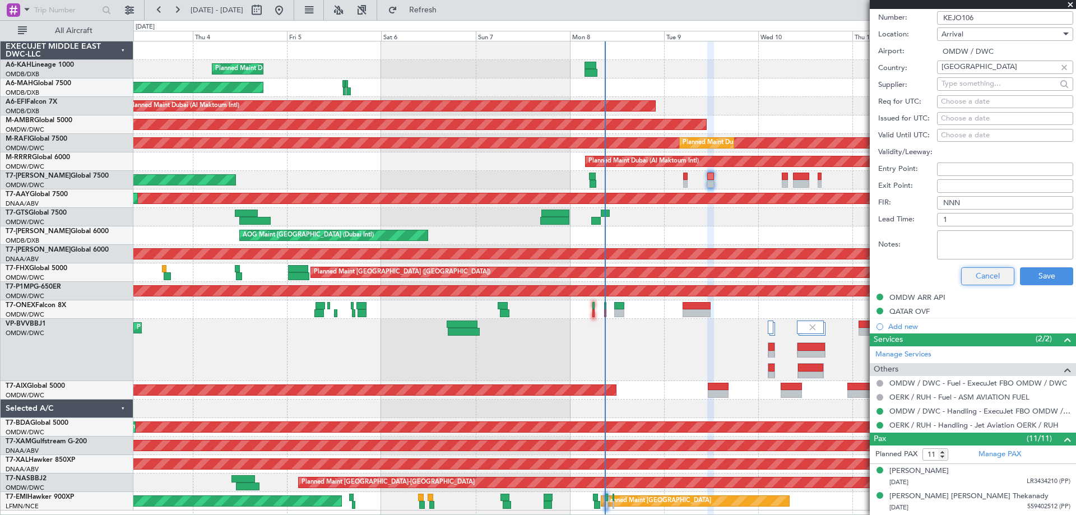
click at [982, 279] on button "Cancel" at bounding box center [987, 276] width 53 height 18
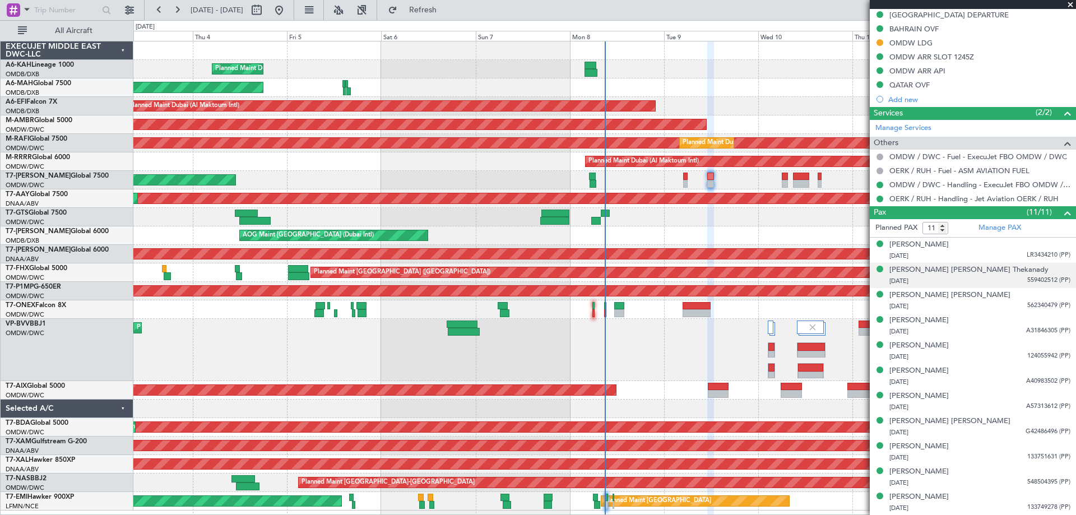
scroll to position [340, 0]
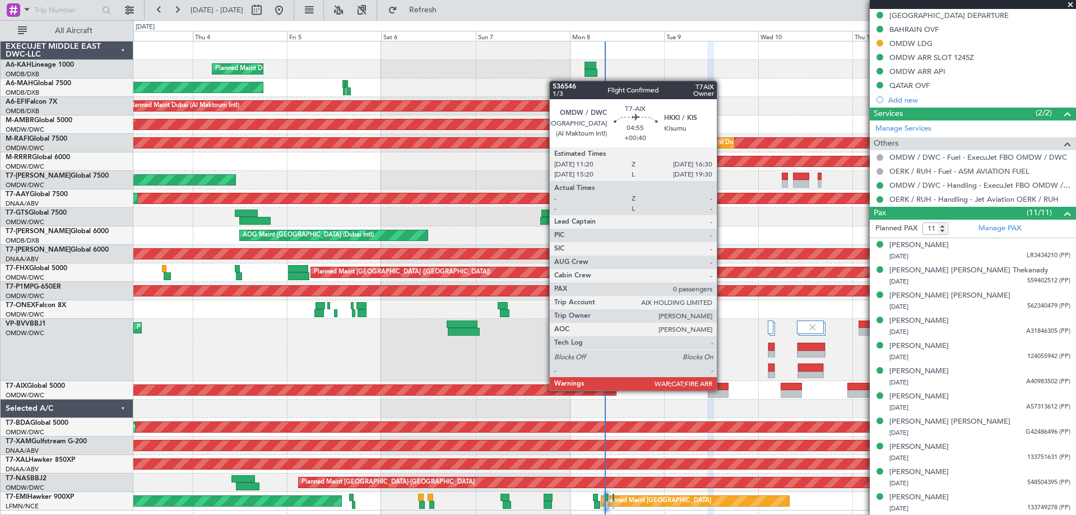
click at [722, 389] on div at bounding box center [718, 387] width 21 height 8
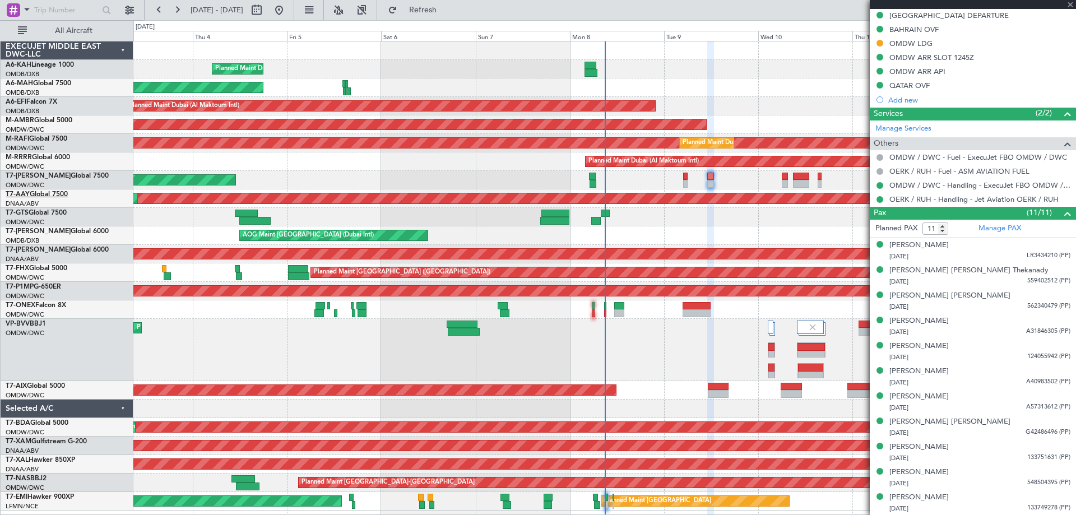
type input "+00:40"
type input "0"
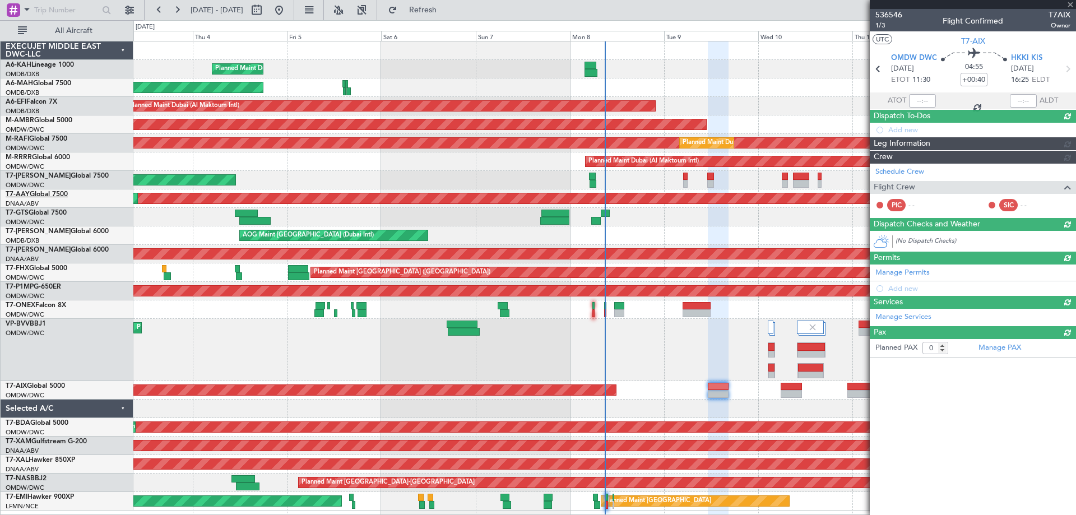
scroll to position [0, 0]
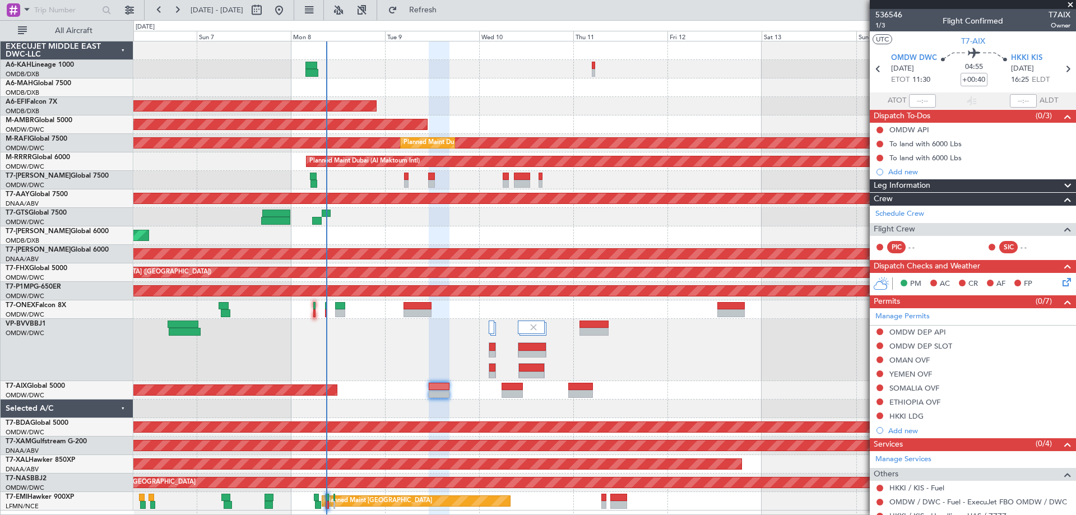
click at [408, 72] on div "Planned Maint Dubai (Al Maktoum Intl) Planned Maint [GEOGRAPHIC_DATA] ([GEOGRAP…" at bounding box center [604, 275] width 942 height 469
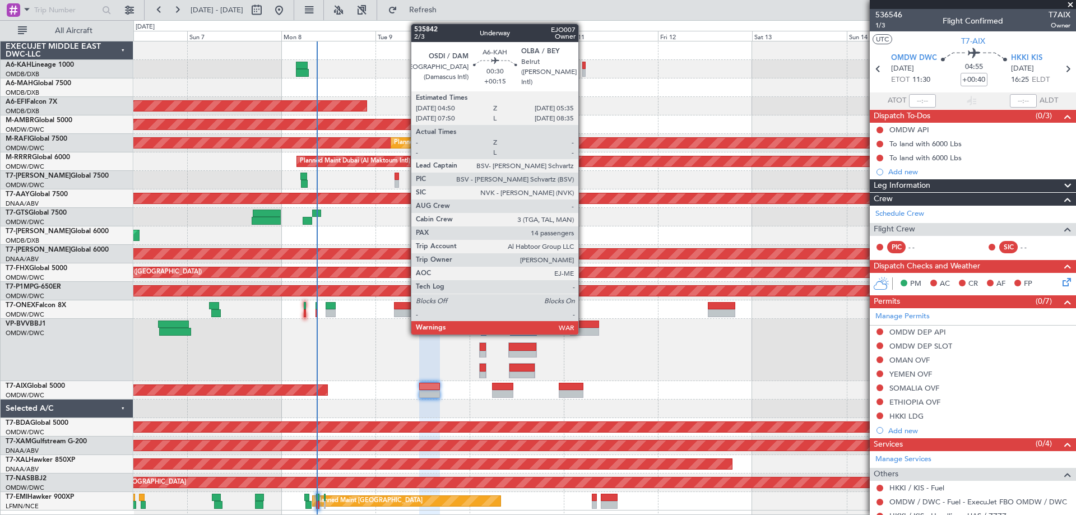
click at [583, 72] on div at bounding box center [583, 73] width 3 height 8
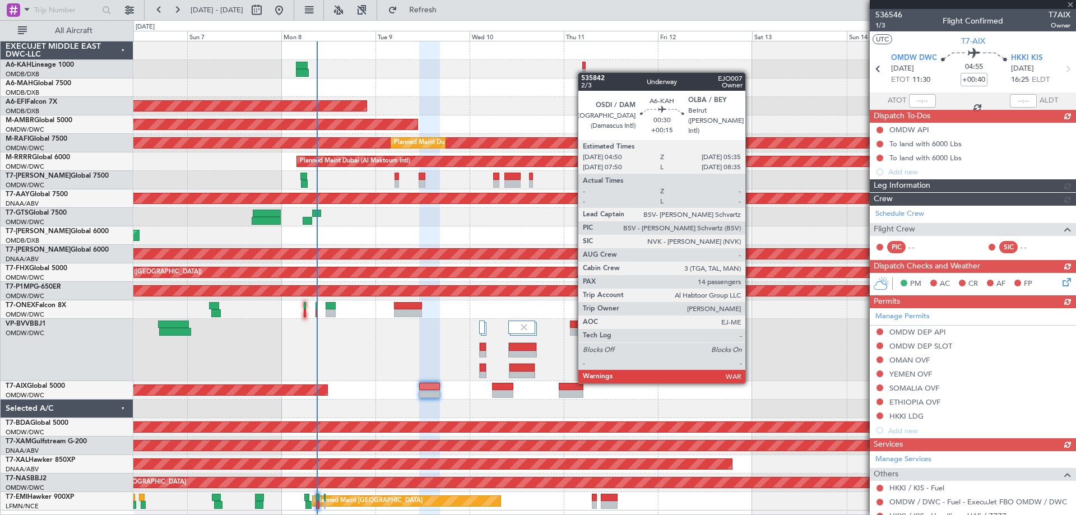
type input "+00:15"
type input "14"
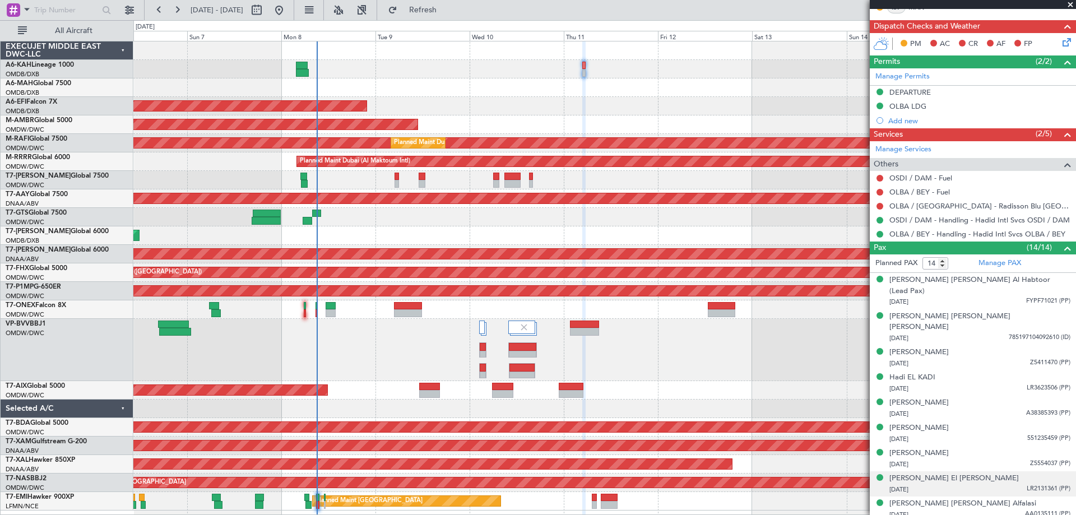
scroll to position [407, 0]
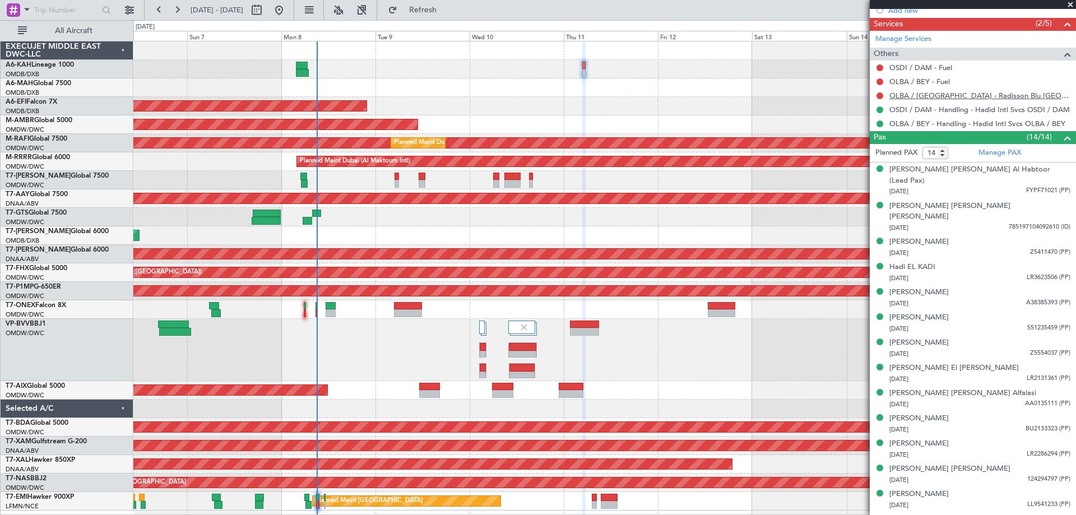
click at [966, 98] on link "OLBA / [GEOGRAPHIC_DATA] - Radisson Blu [GEOGRAPHIC_DATA] [GEOGRAPHIC_DATA] OLB…" at bounding box center [979, 96] width 181 height 10
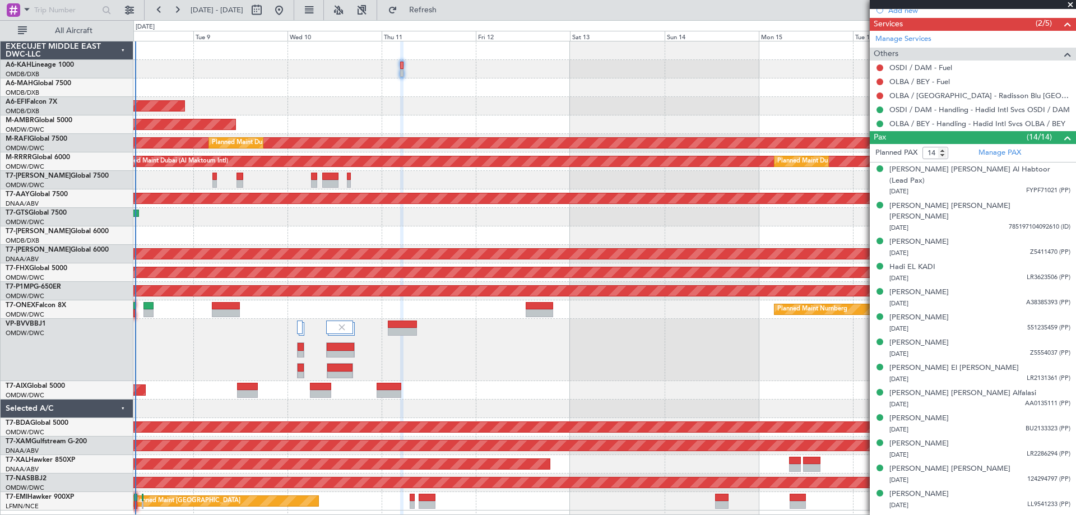
click at [410, 88] on div "Planned Maint Dubai (Al Maktoum Intl) AOG Maint [GEOGRAPHIC_DATA] (Al Maktoum I…" at bounding box center [604, 275] width 942 height 469
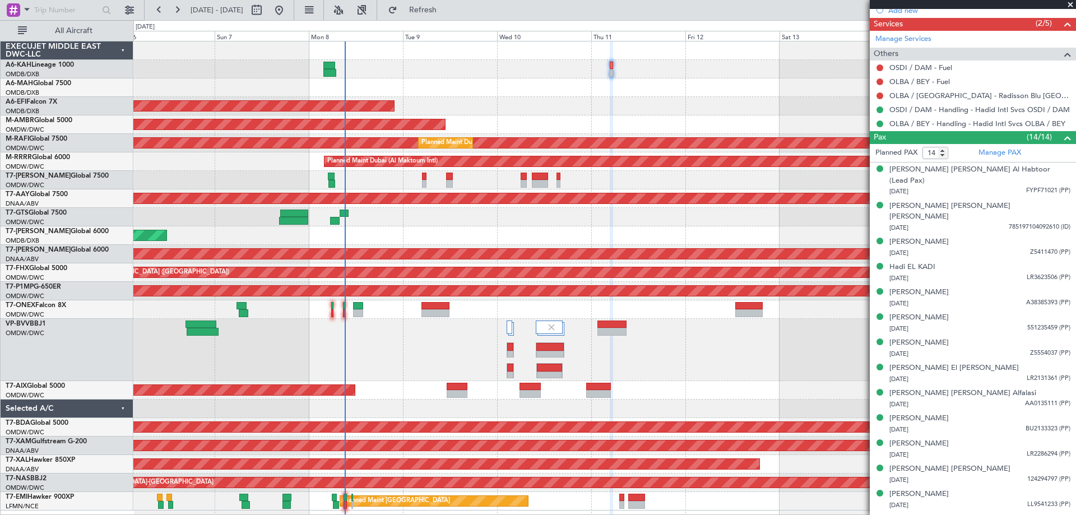
click at [694, 379] on div at bounding box center [604, 350] width 942 height 62
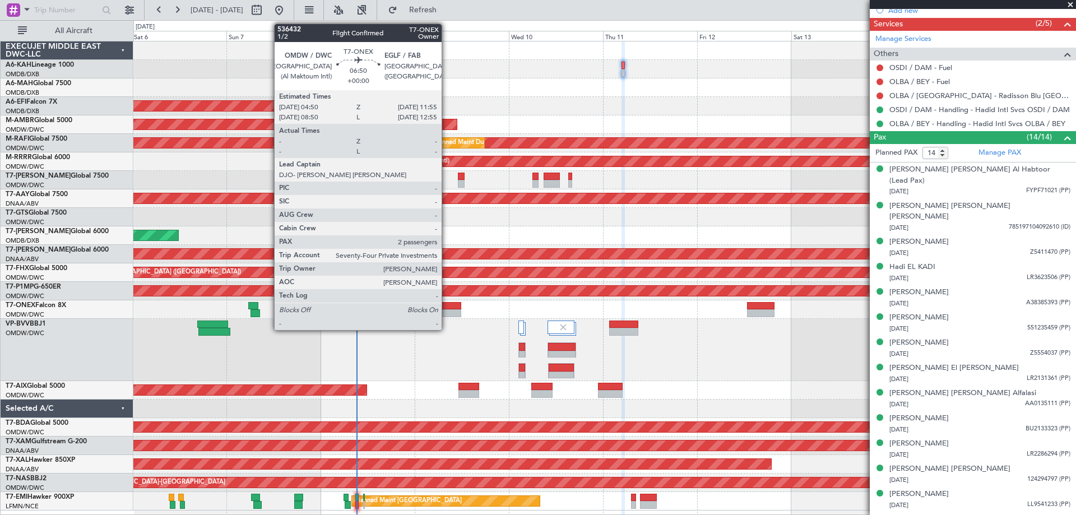
click at [447, 304] on div at bounding box center [447, 306] width 28 height 8
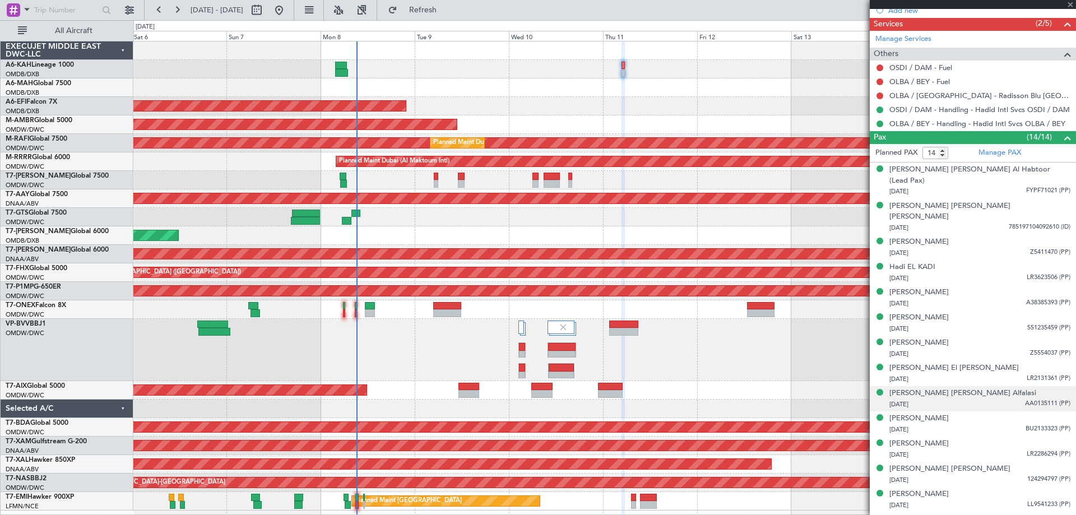
type input "2"
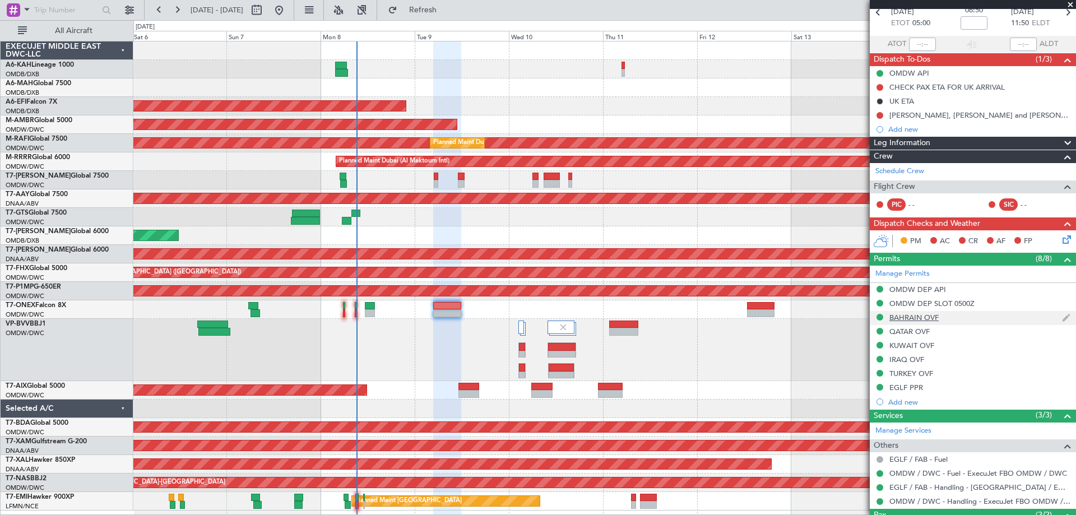
scroll to position [0, 0]
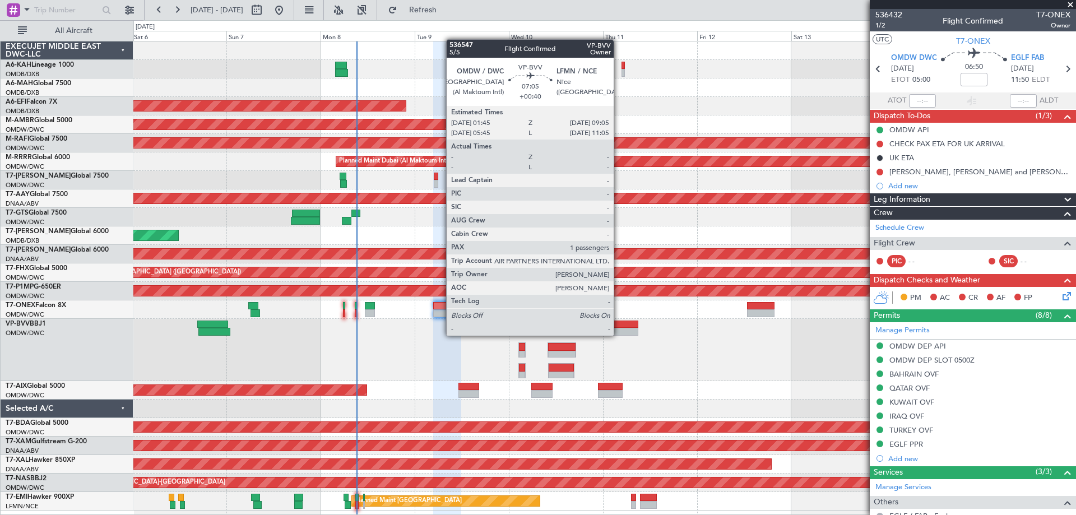
click at [618, 333] on div at bounding box center [623, 332] width 29 height 8
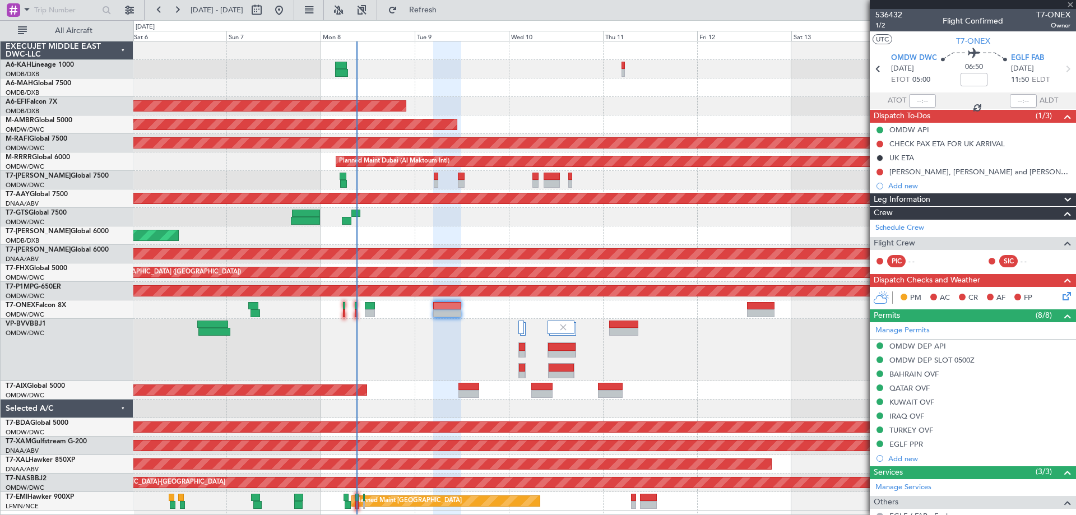
type input "+00:40"
type input "1"
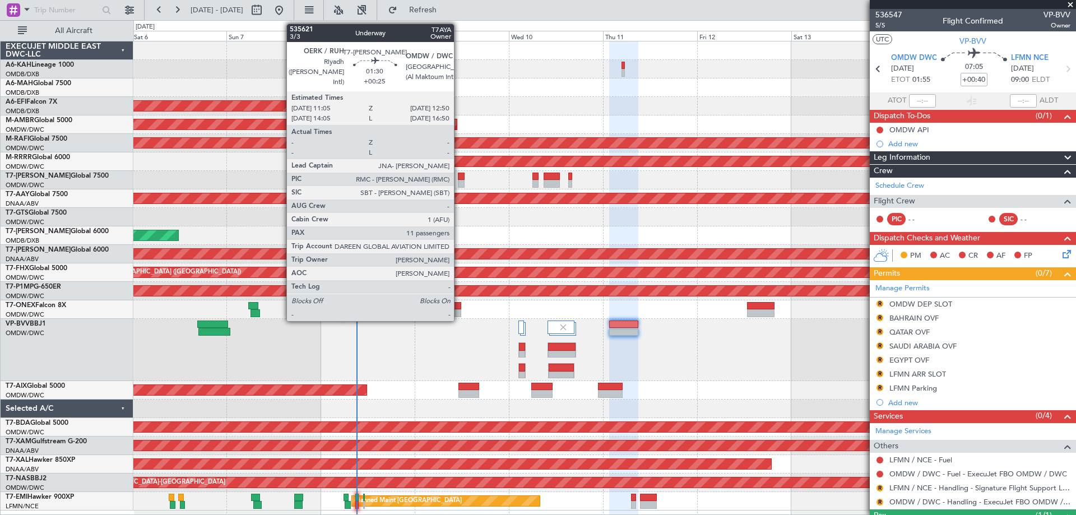
click at [458, 178] on div at bounding box center [461, 177] width 7 height 8
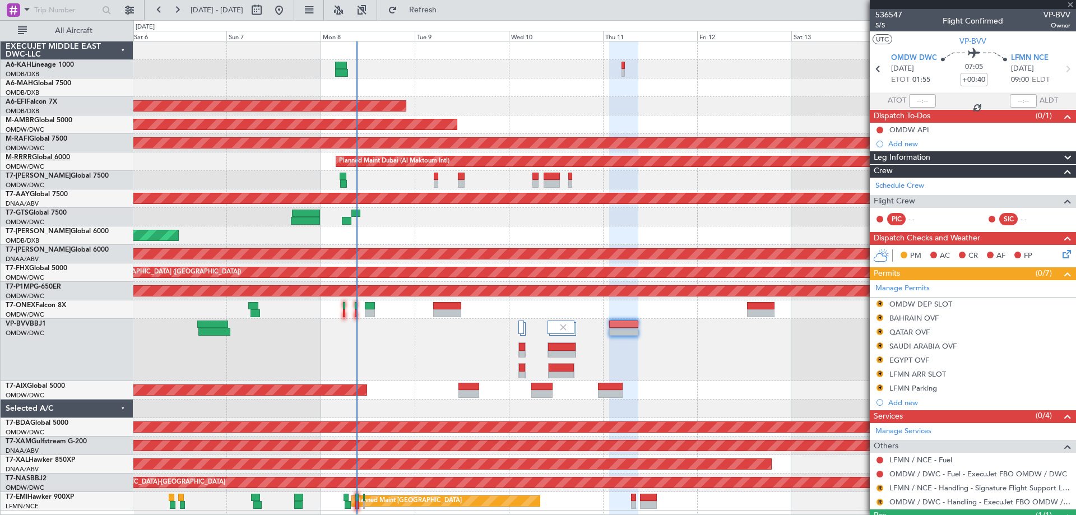
type input "+00:25"
type input "11"
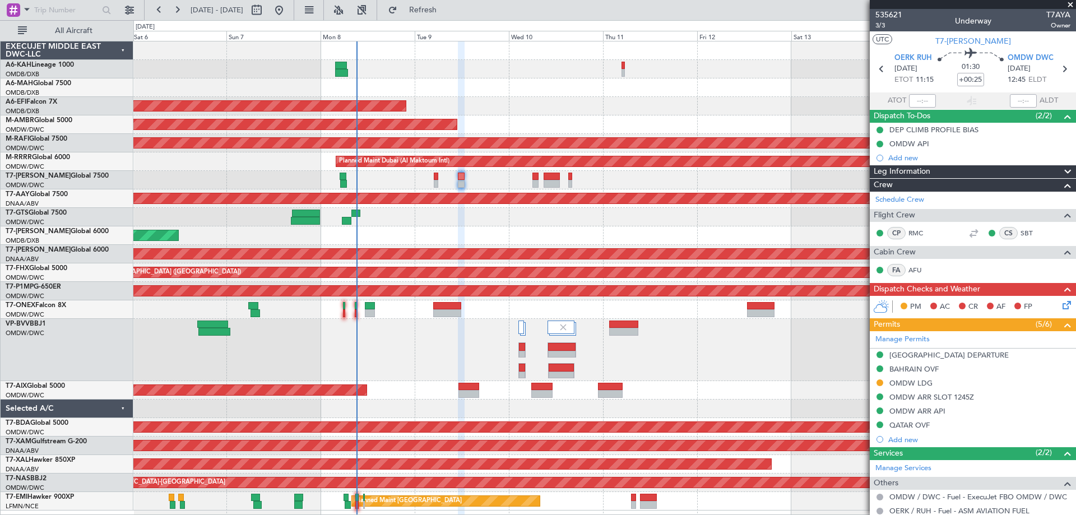
drag, startPoint x: 923, startPoint y: 384, endPoint x: 932, endPoint y: 387, distance: 9.9
click at [923, 383] on div "OMDW LDG" at bounding box center [910, 383] width 43 height 10
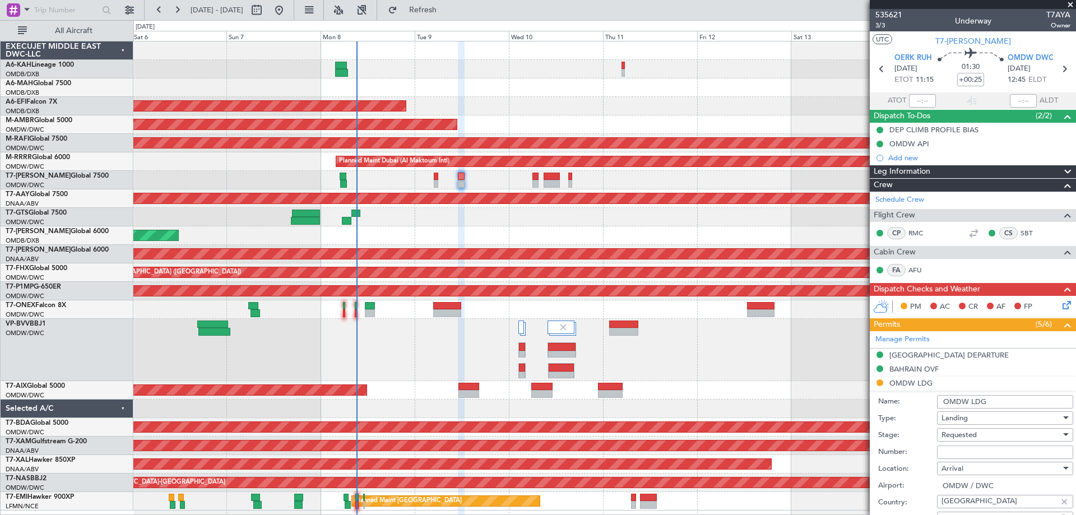
scroll to position [112, 0]
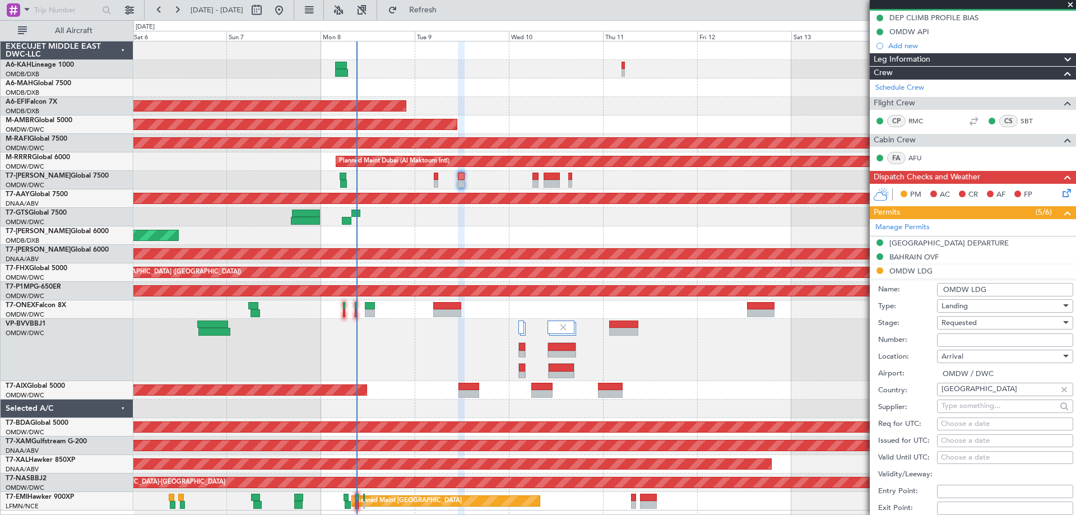
click at [949, 341] on input "Number:" at bounding box center [1005, 339] width 136 height 13
type input "LP/2025/12273"
click at [968, 326] on span "Requested" at bounding box center [958, 323] width 35 height 10
click at [960, 402] on span "Received OK" at bounding box center [1001, 407] width 118 height 17
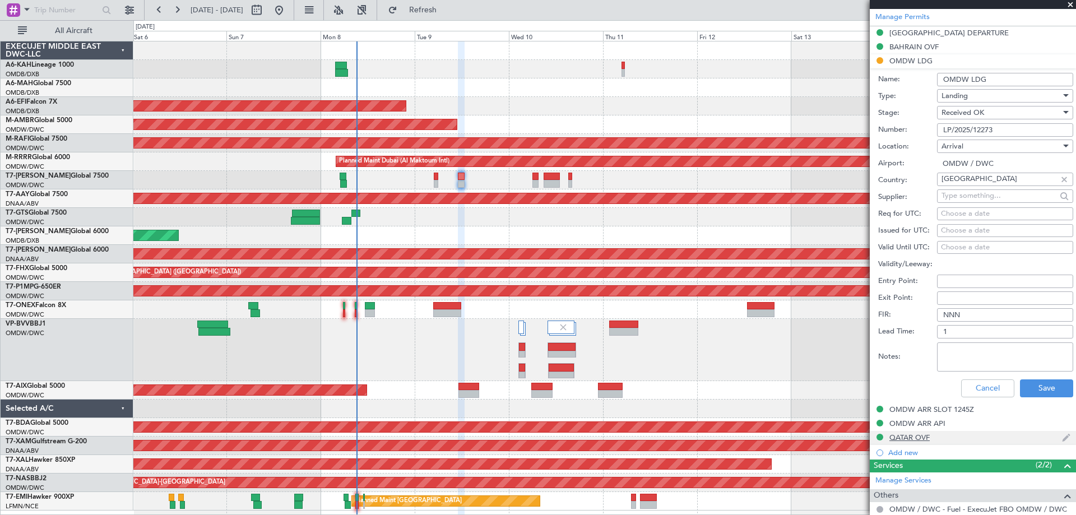
scroll to position [392, 0]
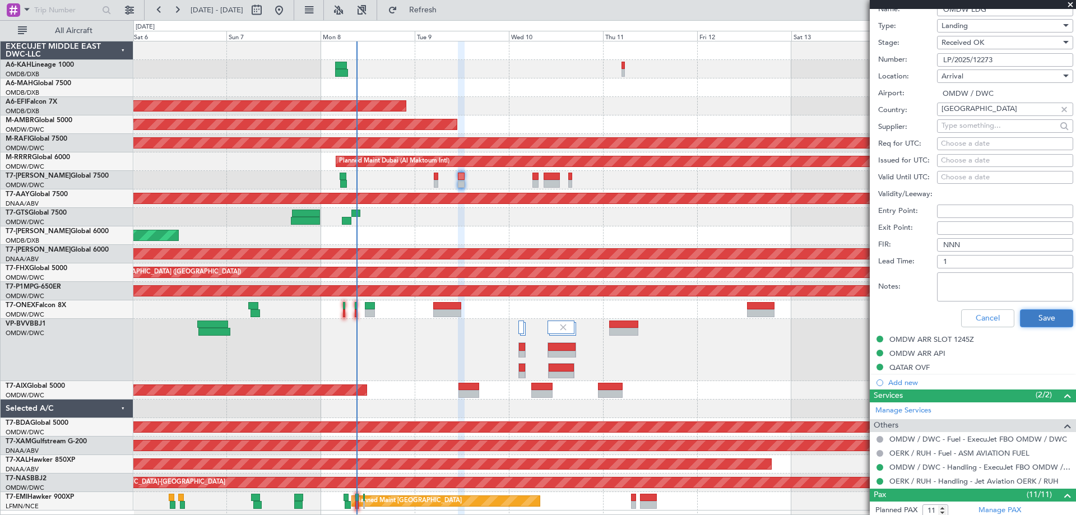
click at [1025, 315] on button "Save" at bounding box center [1046, 318] width 53 height 18
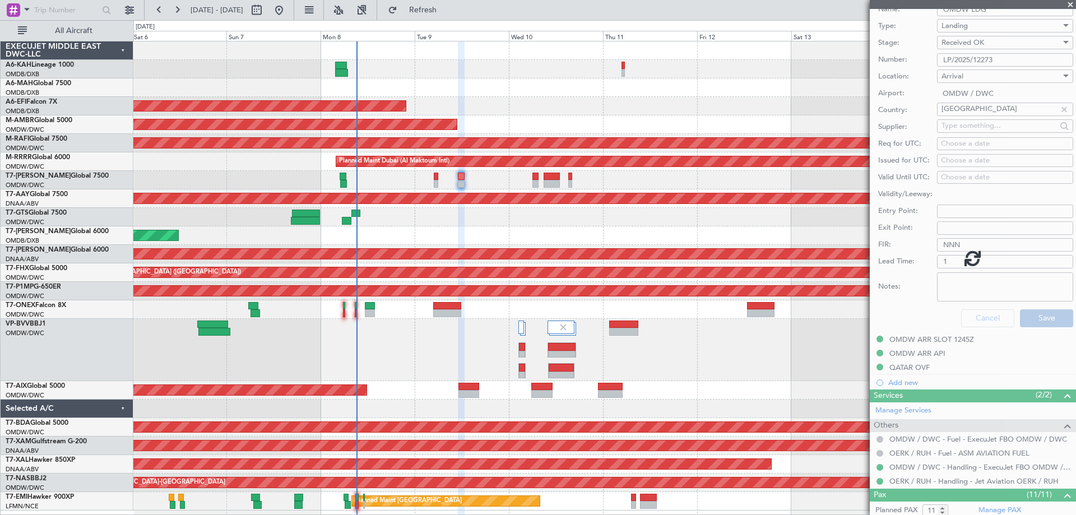
scroll to position [58, 0]
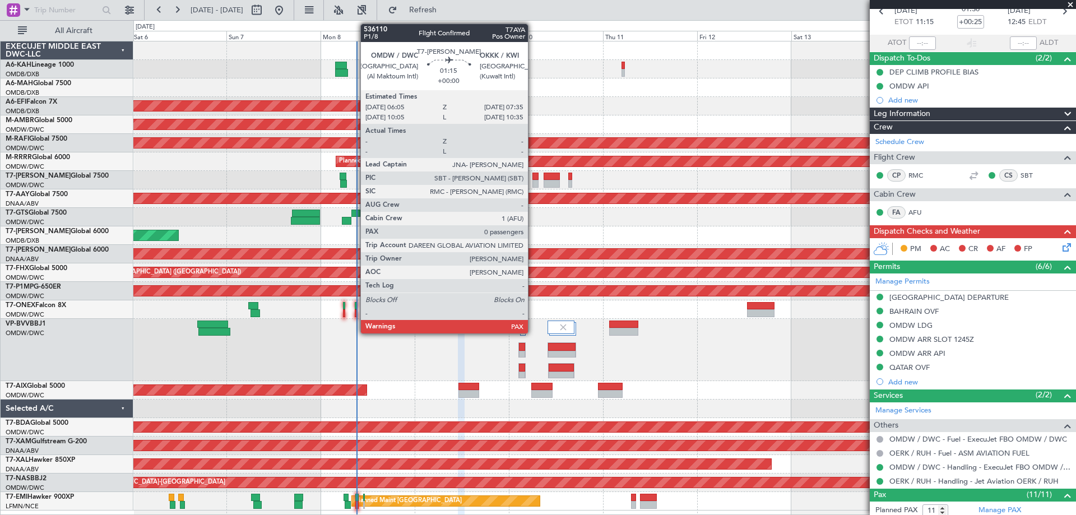
click at [533, 180] on div at bounding box center [535, 184] width 6 height 8
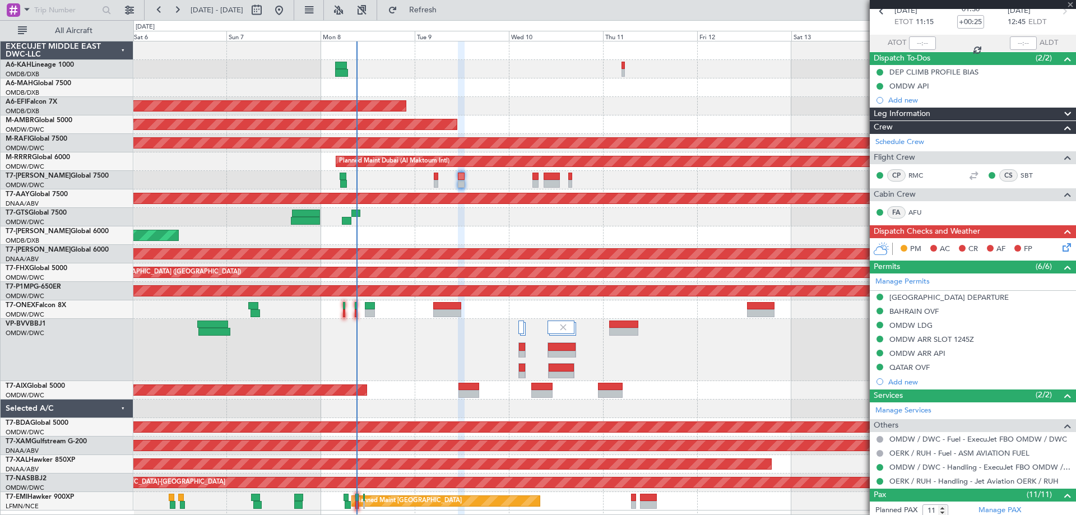
type input "0"
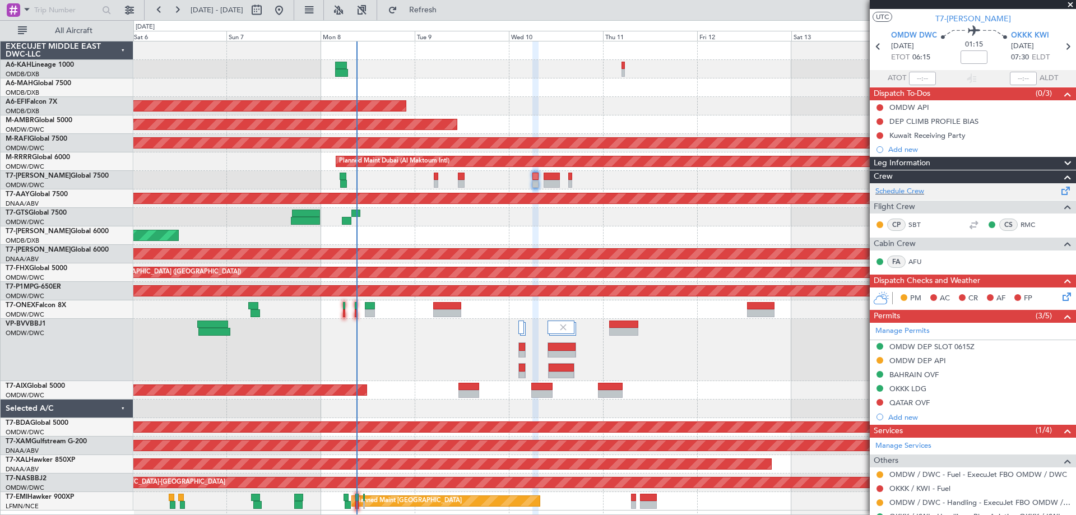
scroll to position [62, 0]
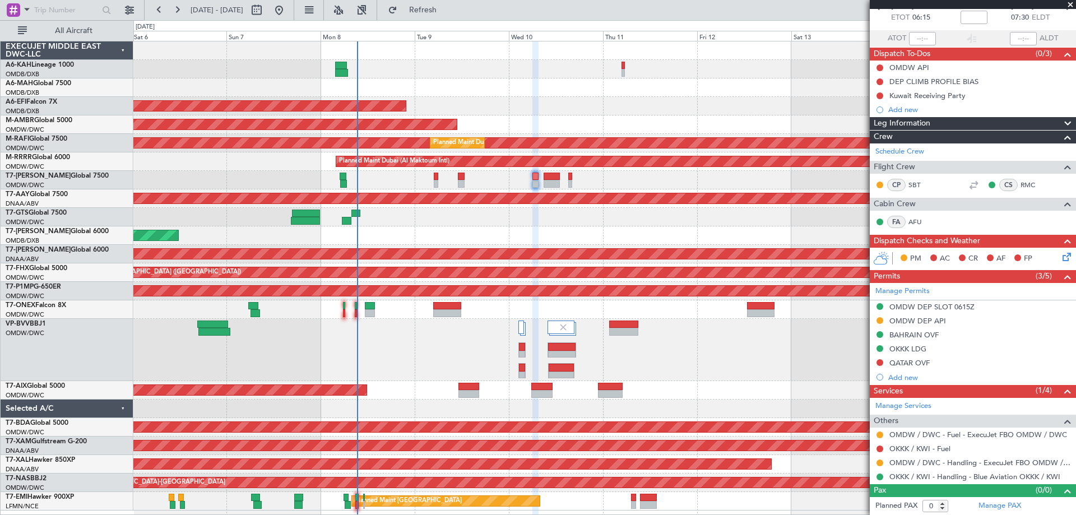
click at [1066, 2] on span at bounding box center [1070, 5] width 11 height 10
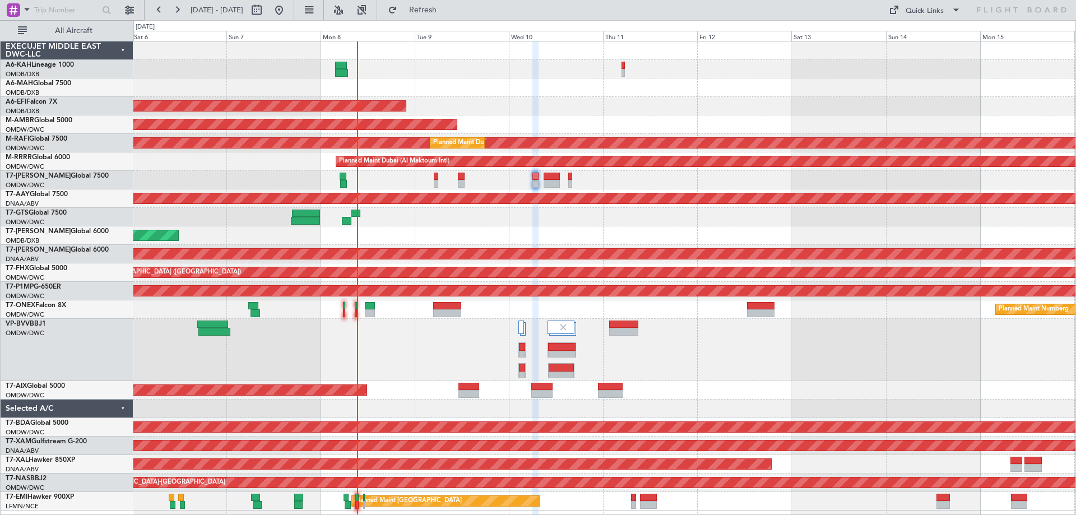
scroll to position [0, 0]
click at [678, 184] on div "Planned Maint Dubai (Al Maktoum Intl)" at bounding box center [604, 180] width 942 height 18
click at [47, 100] on link "A6-EFI Falcon 7X" at bounding box center [32, 102] width 52 height 7
